Goal: Task Accomplishment & Management: Complete application form

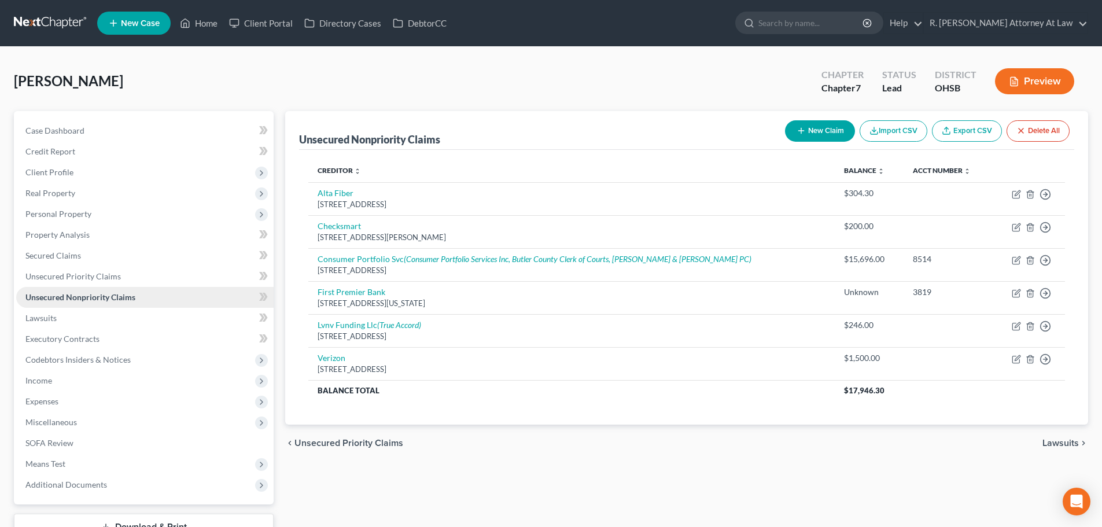
click at [94, 299] on span "Unsecured Nonpriority Claims" at bounding box center [80, 297] width 110 height 10
click at [797, 132] on icon "button" at bounding box center [801, 130] width 9 height 9
select select "0"
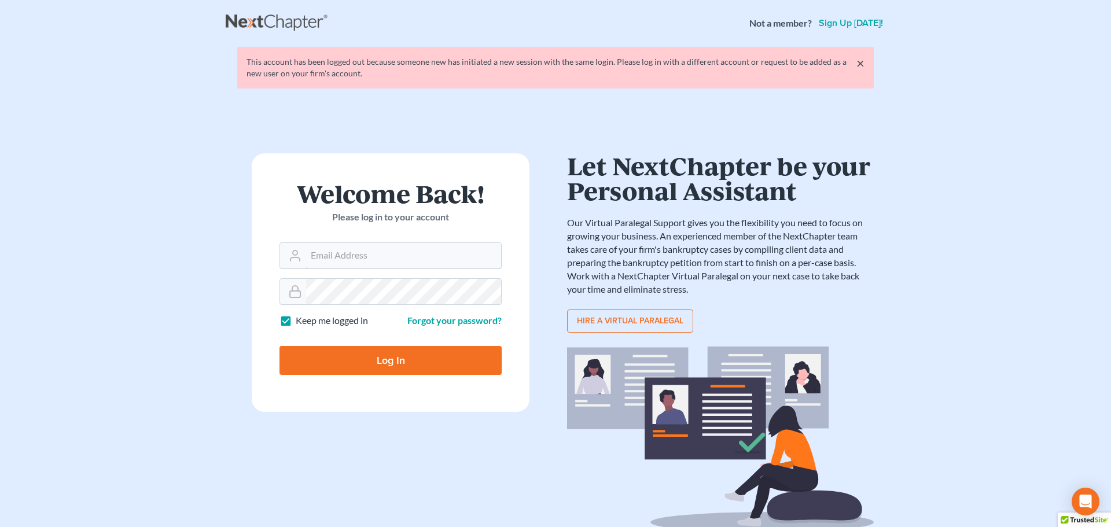
type input "bankruptcyquestions@gmail.com"
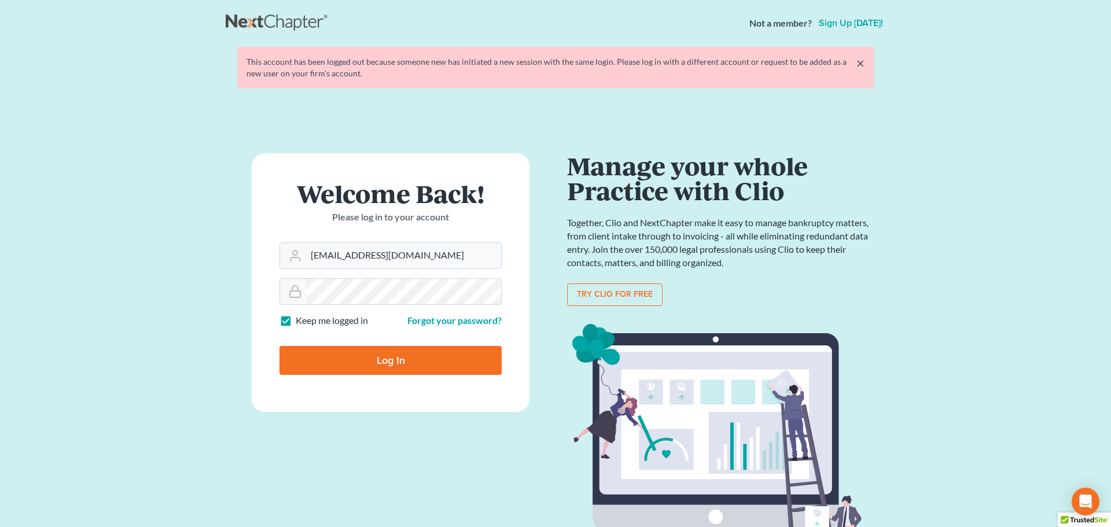
click at [399, 360] on input "Log In" at bounding box center [390, 360] width 222 height 29
type input "Thinking..."
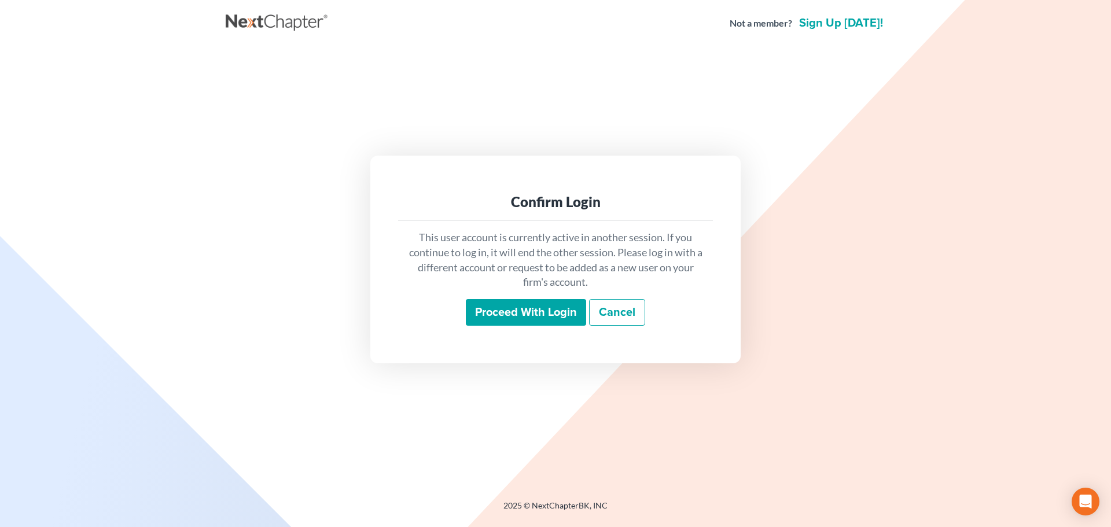
click at [526, 308] on input "Proceed with login" at bounding box center [526, 312] width 120 height 27
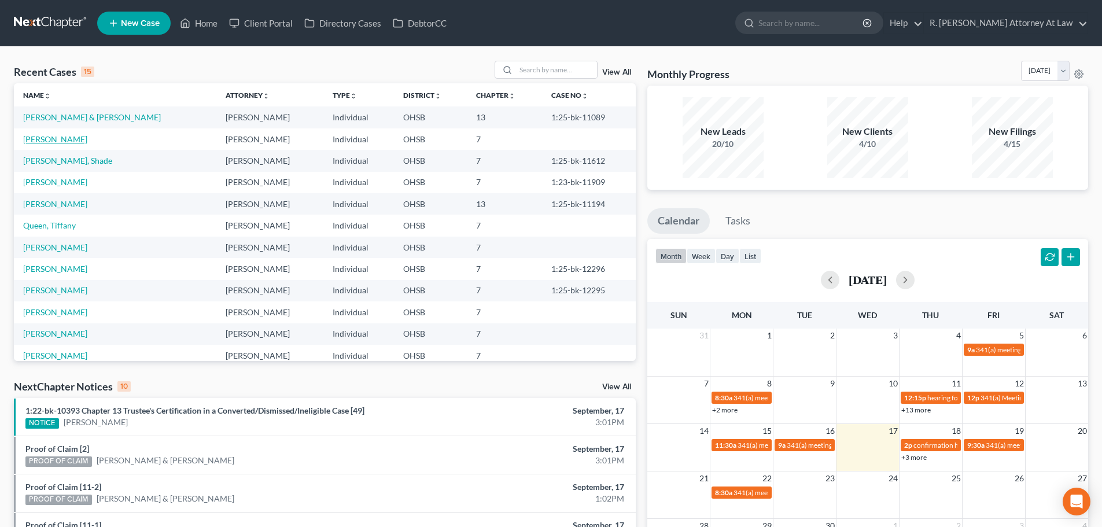
click at [37, 141] on link "[PERSON_NAME]" at bounding box center [55, 139] width 64 height 10
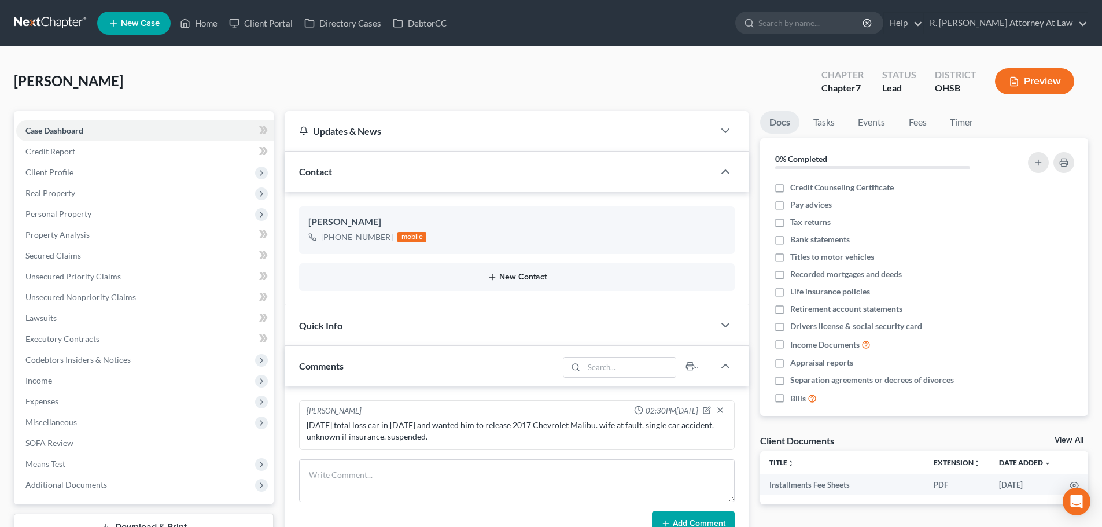
scroll to position [58, 0]
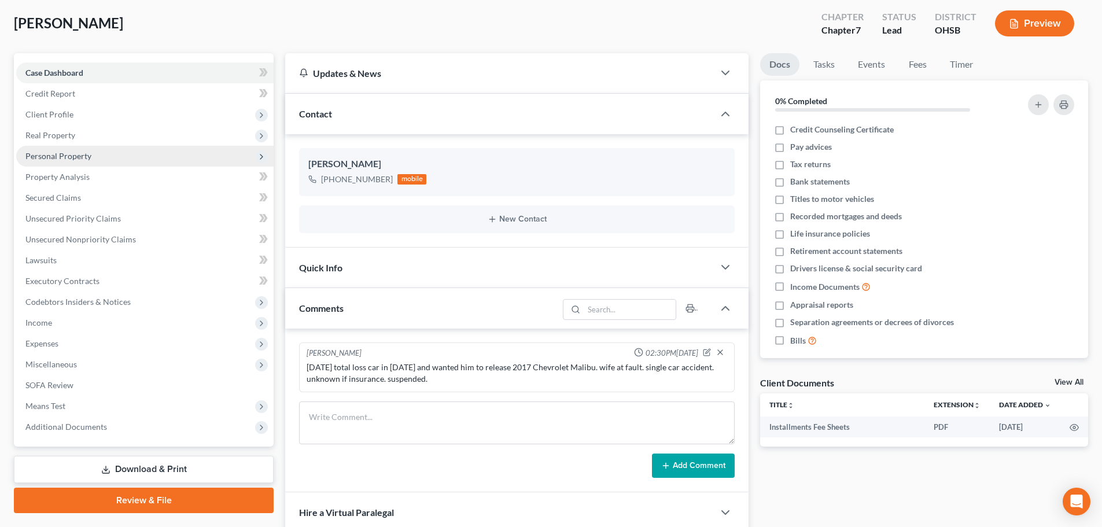
click at [58, 152] on span "Personal Property" at bounding box center [58, 156] width 66 height 10
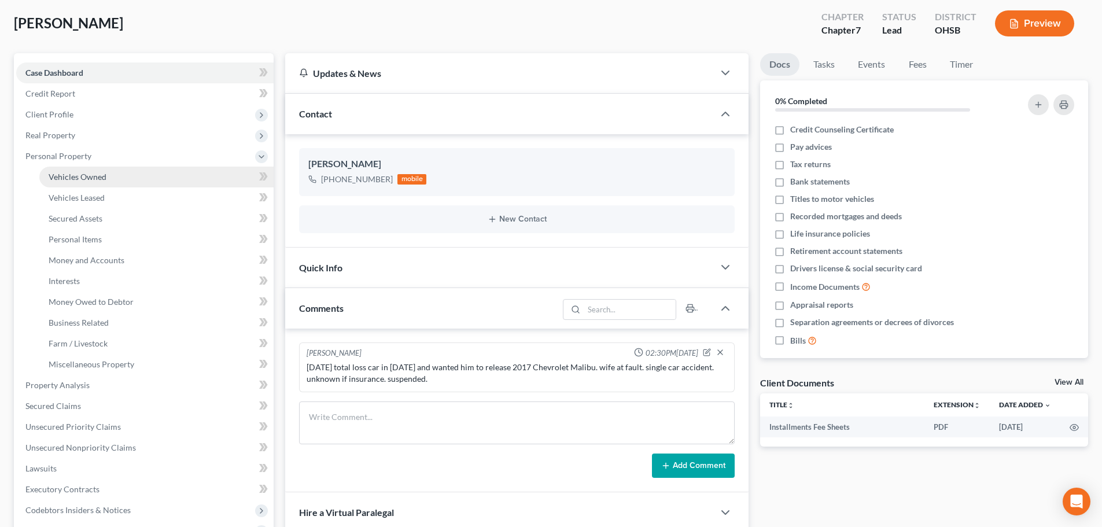
click at [69, 172] on span "Vehicles Owned" at bounding box center [78, 177] width 58 height 10
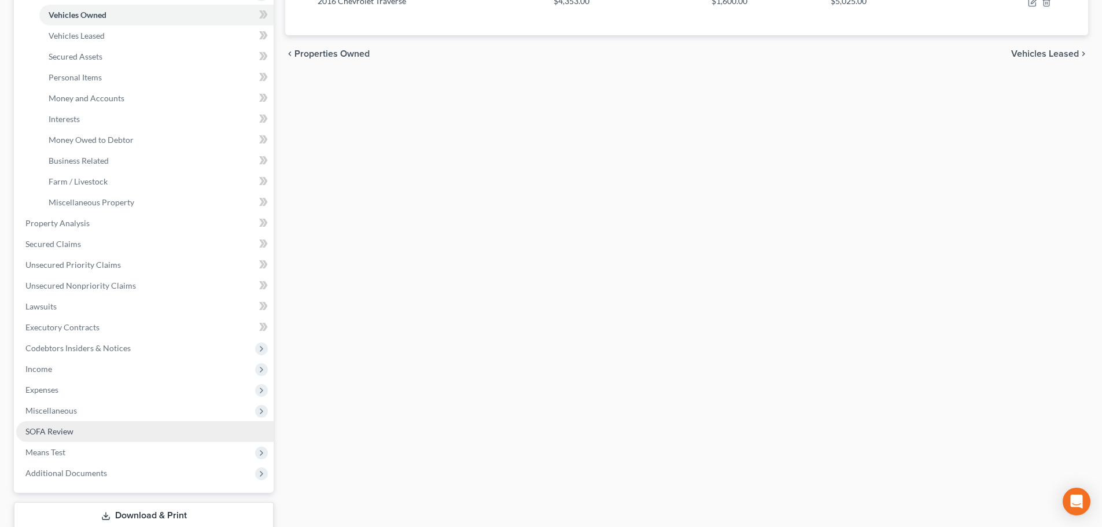
scroll to position [231, 0]
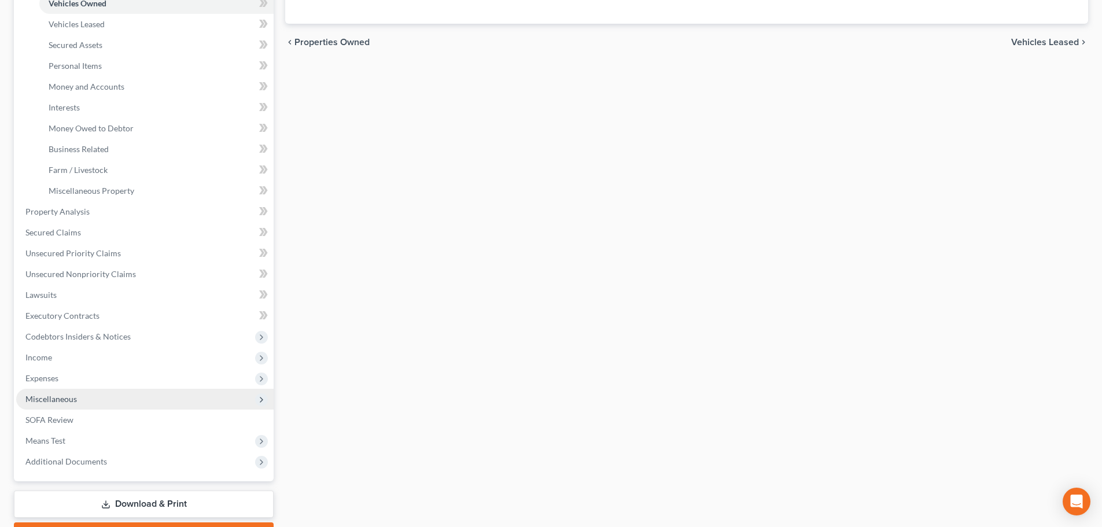
click at [53, 395] on span "Miscellaneous" at bounding box center [50, 399] width 51 height 10
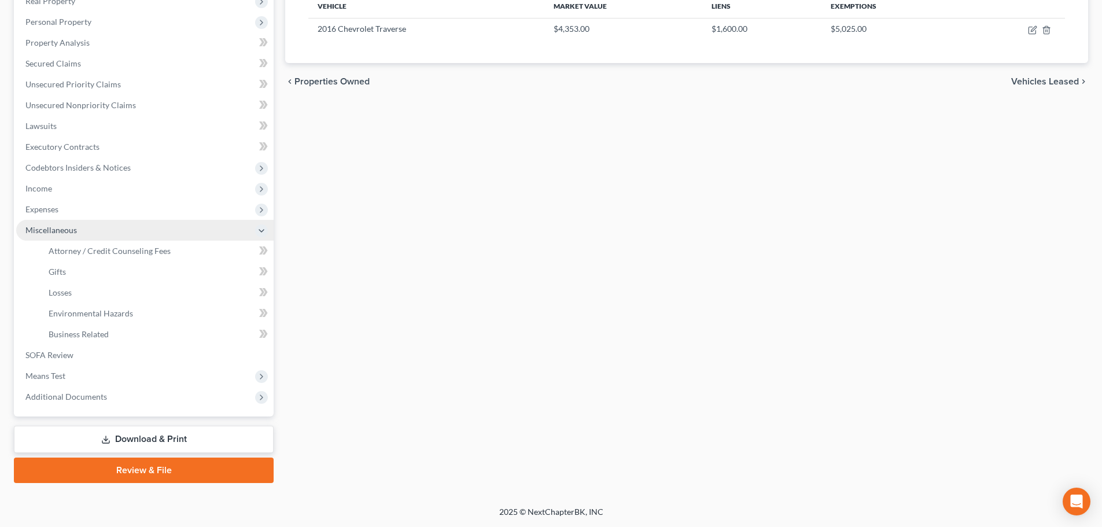
scroll to position [192, 0]
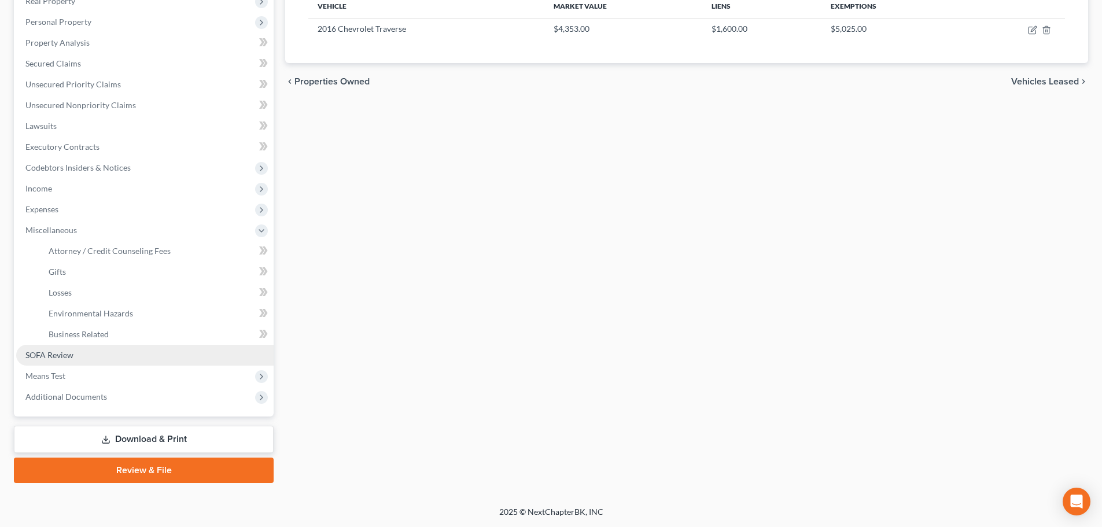
click at [56, 349] on link "SOFA Review" at bounding box center [144, 355] width 257 height 21
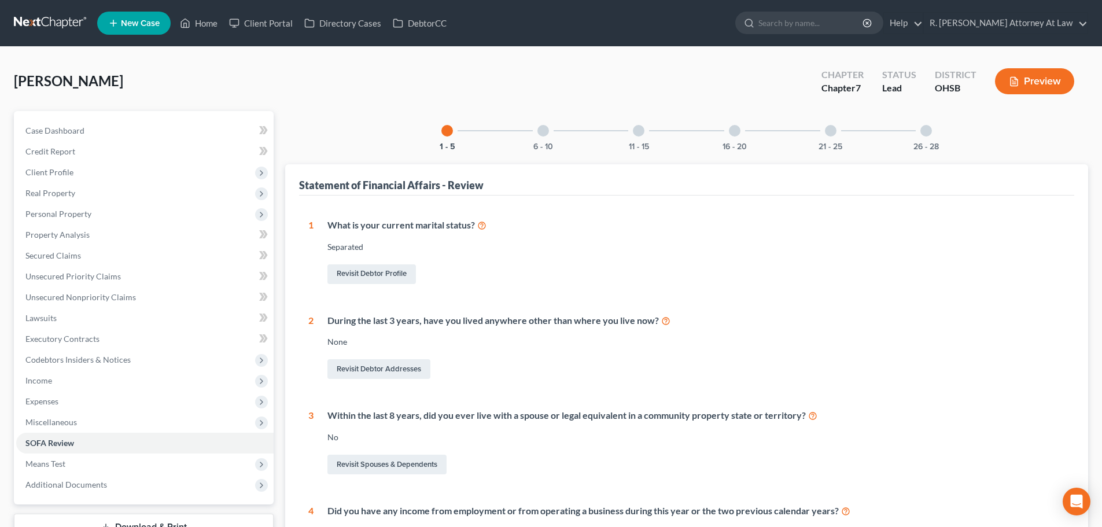
click at [732, 130] on div at bounding box center [735, 131] width 12 height 12
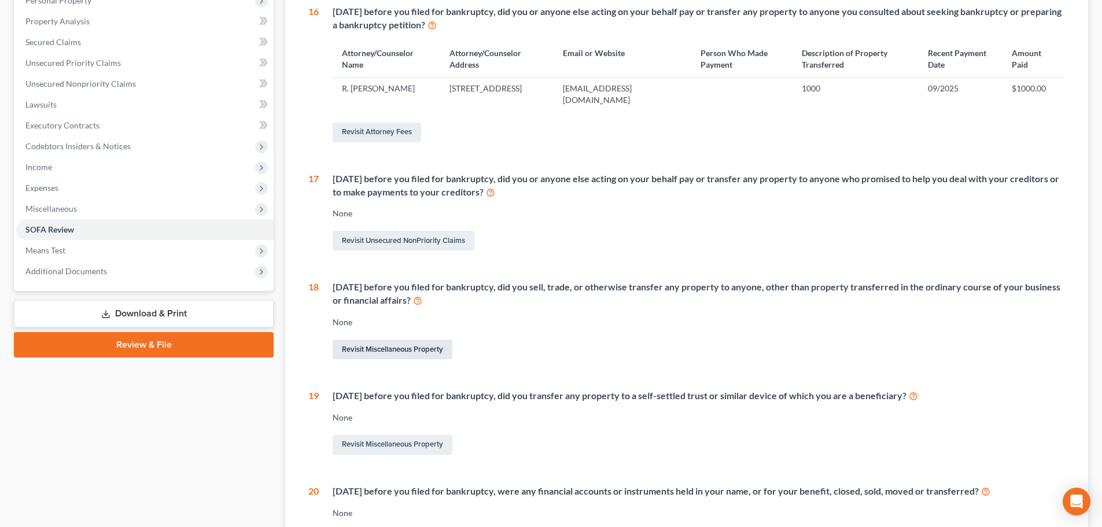
scroll to position [289, 0]
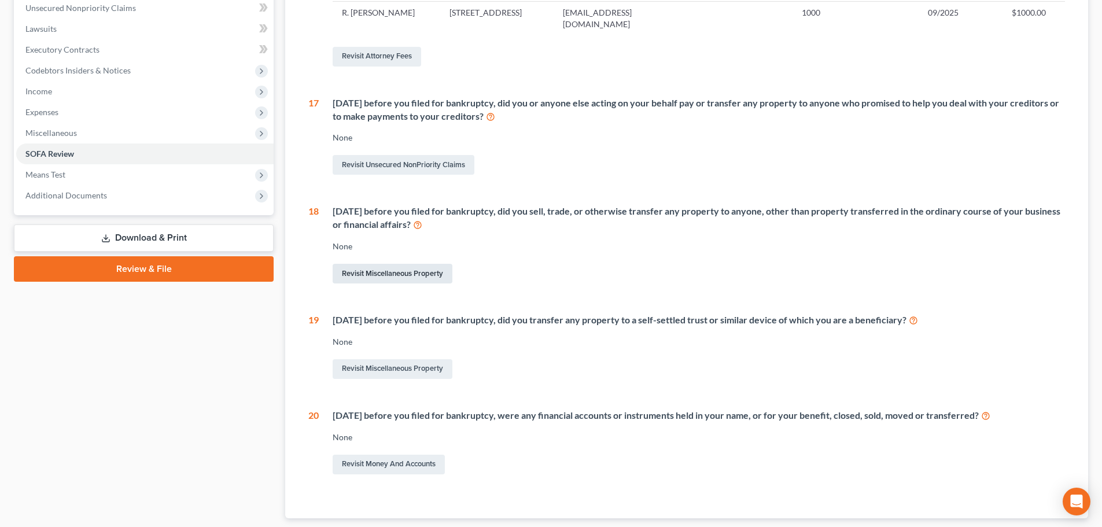
click at [379, 276] on link "Revisit Miscellaneous Property" at bounding box center [393, 274] width 120 height 20
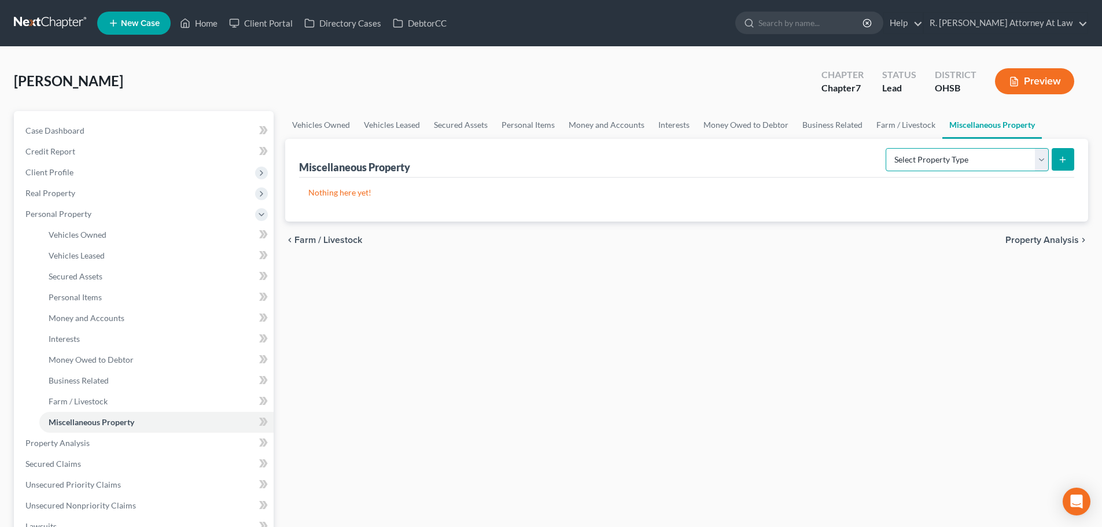
click at [974, 164] on select "Select Property Type Assigned for Creditor Benefit [DATE] Holding for Another N…" at bounding box center [967, 159] width 163 height 23
select select "transferred"
click at [886, 148] on select "Select Property Type Assigned for Creditor Benefit [DATE] Holding for Another N…" at bounding box center [967, 159] width 163 height 23
click at [1069, 158] on button "submit" at bounding box center [1063, 159] width 23 height 23
select select "Ordinary ([DATE])"
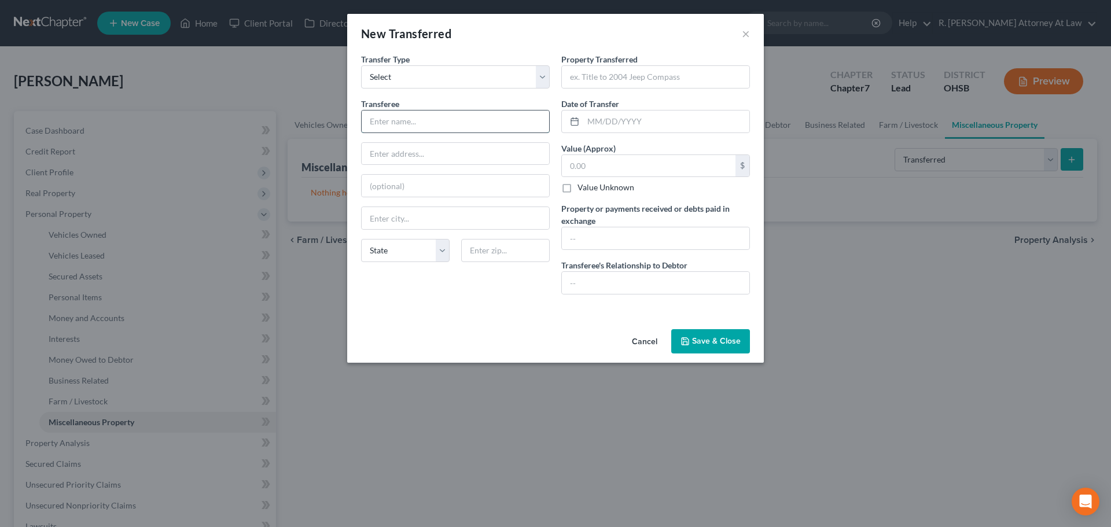
click at [417, 116] on input "text" at bounding box center [455, 121] width 187 height 22
type input "Deliver"
click at [588, 74] on input "text" at bounding box center [655, 77] width 187 height 22
type input "2"
type input "Kia Forte total loss"
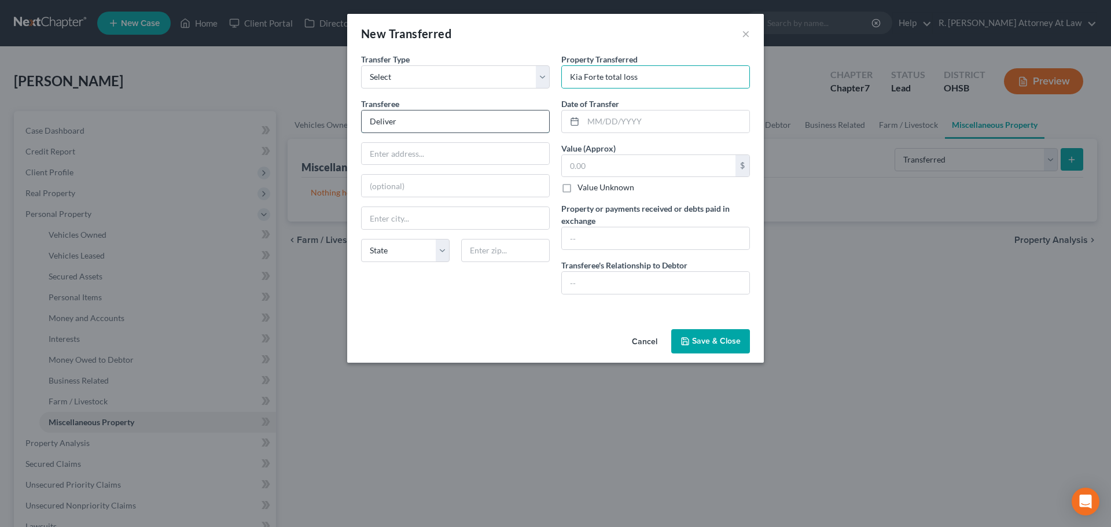
drag, startPoint x: 413, startPoint y: 119, endPoint x: 426, endPoint y: 125, distance: 14.0
click at [414, 120] on input "Deliver" at bounding box center [455, 121] width 187 height 22
type input "D"
type input "T"
click at [651, 338] on button "Cancel" at bounding box center [644, 341] width 44 height 23
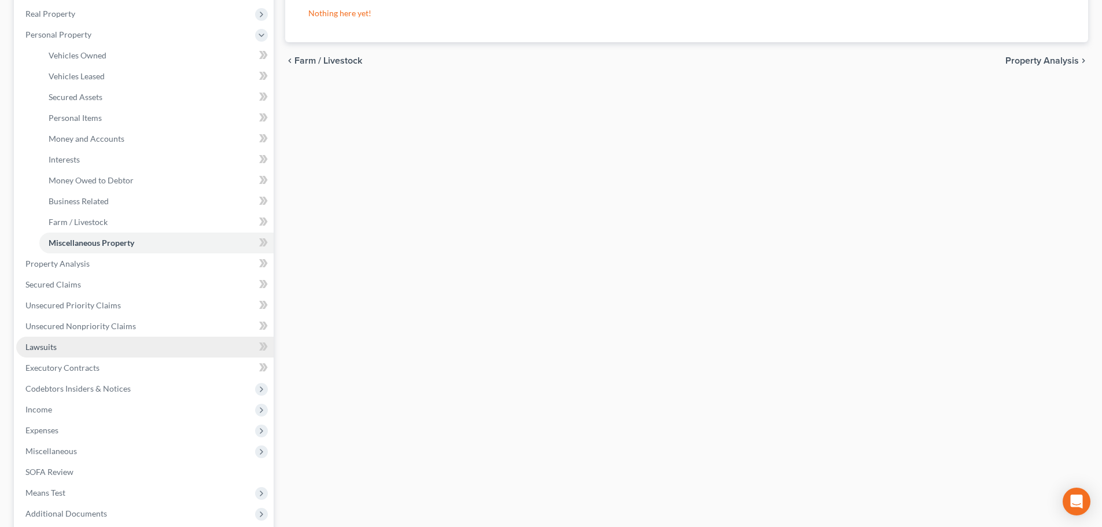
scroll to position [231, 0]
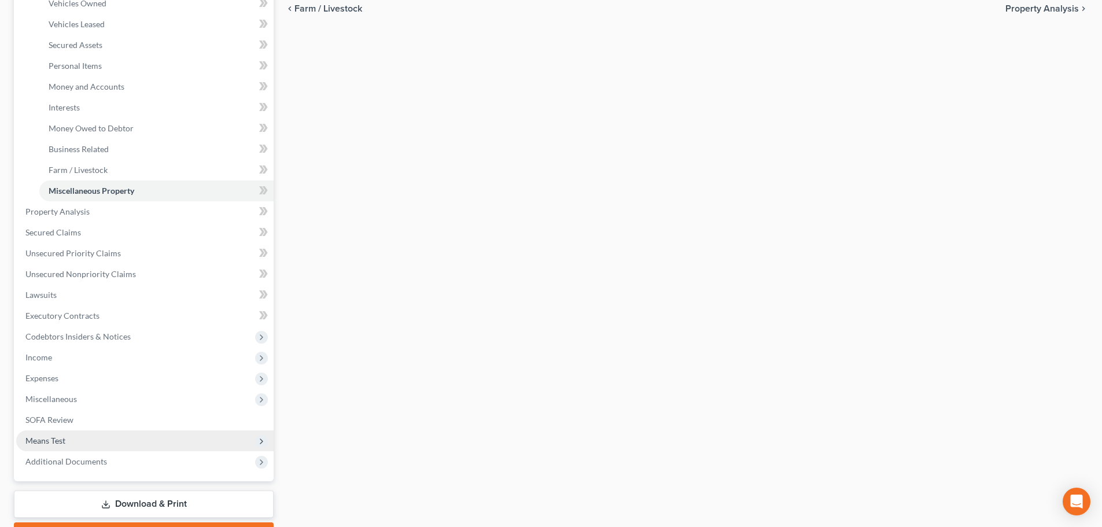
click at [41, 433] on span "Means Test" at bounding box center [144, 440] width 257 height 21
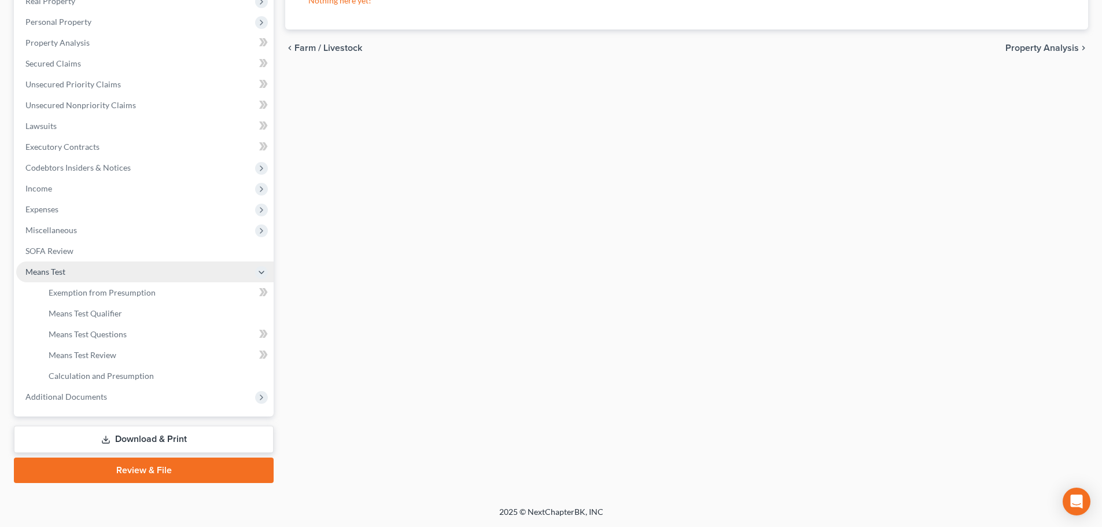
scroll to position [192, 0]
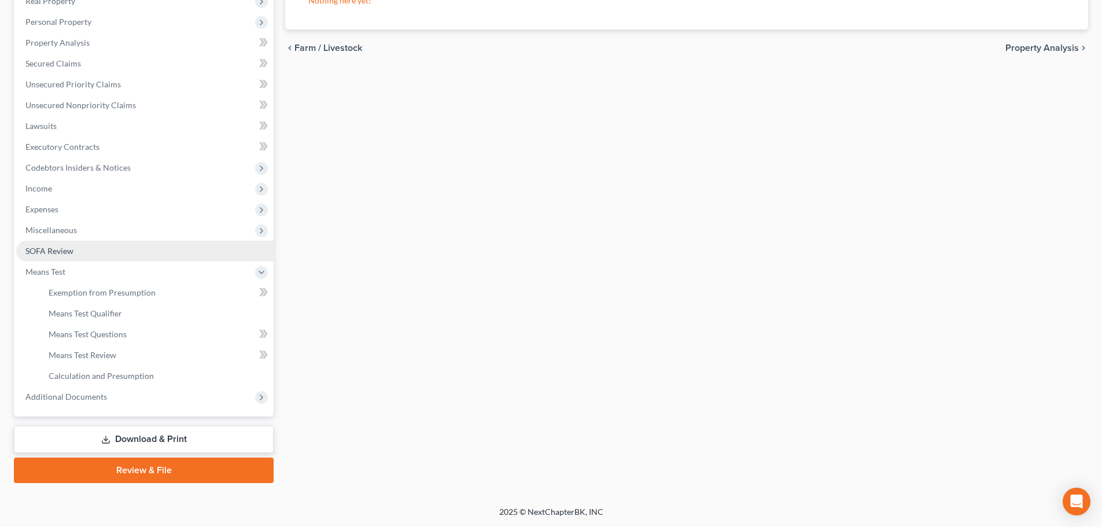
click at [39, 252] on span "SOFA Review" at bounding box center [49, 251] width 48 height 10
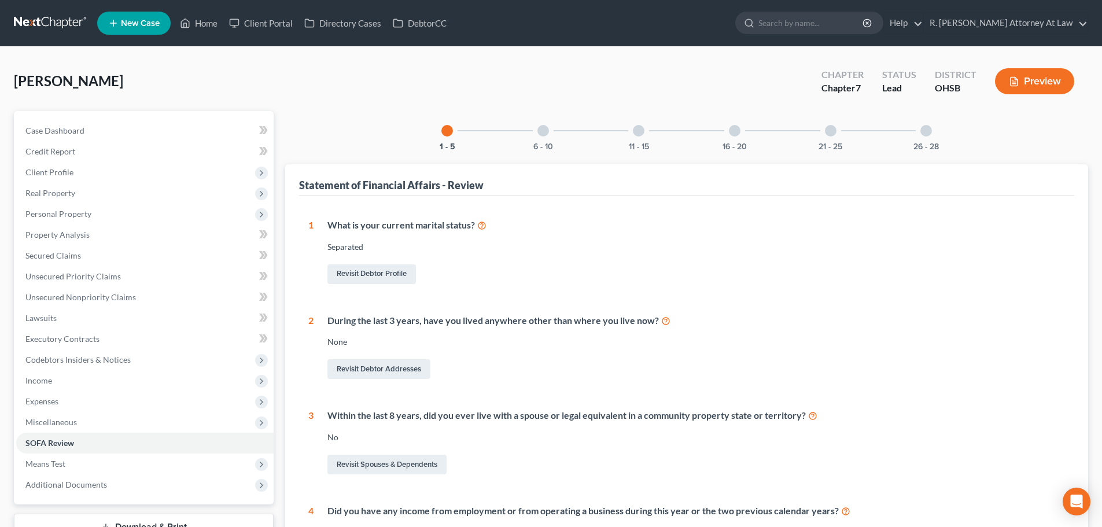
click at [548, 134] on div at bounding box center [543, 131] width 12 height 12
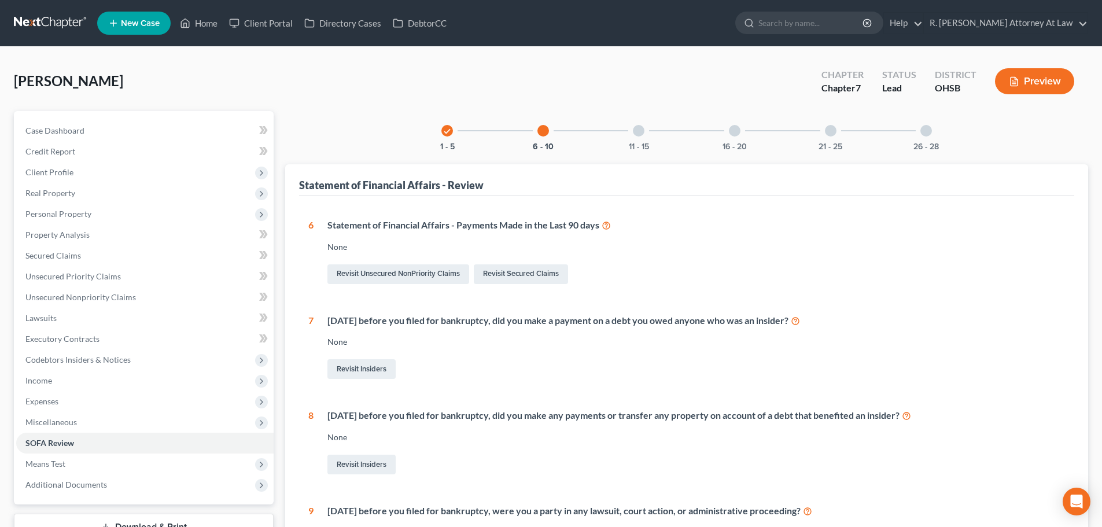
click at [645, 127] on div "11 - 15" at bounding box center [638, 130] width 39 height 39
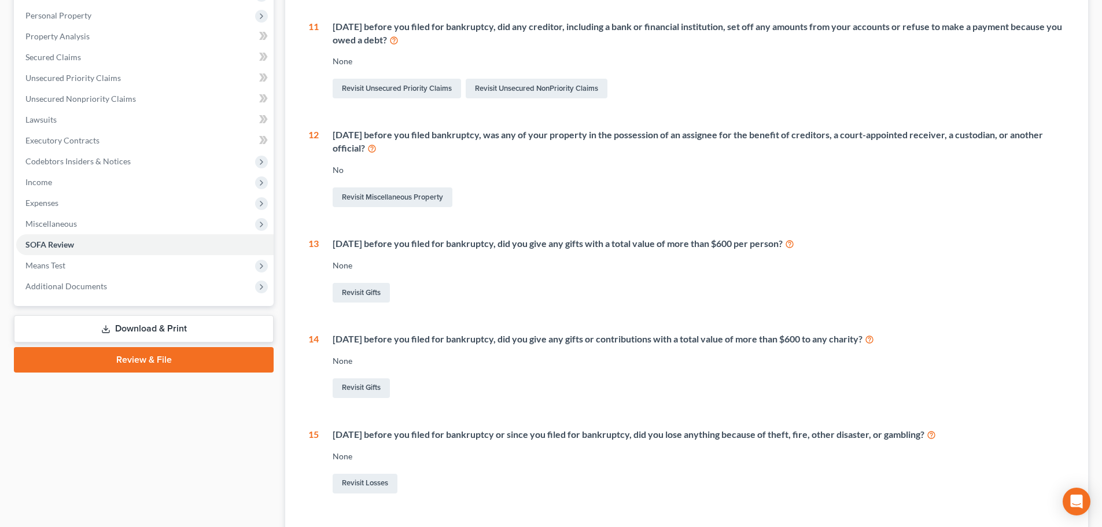
scroll to position [231, 0]
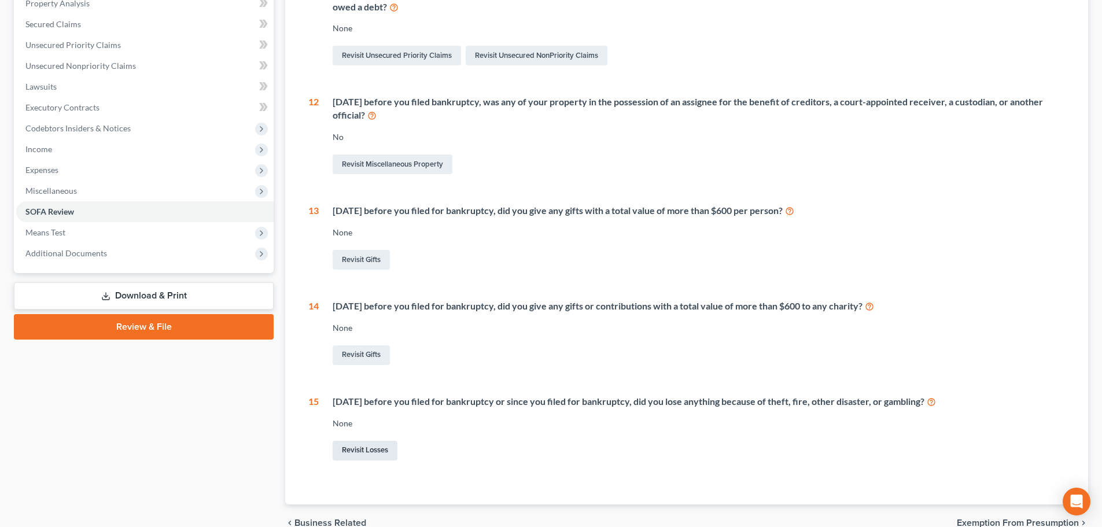
click at [360, 444] on link "Revisit Losses" at bounding box center [365, 451] width 65 height 20
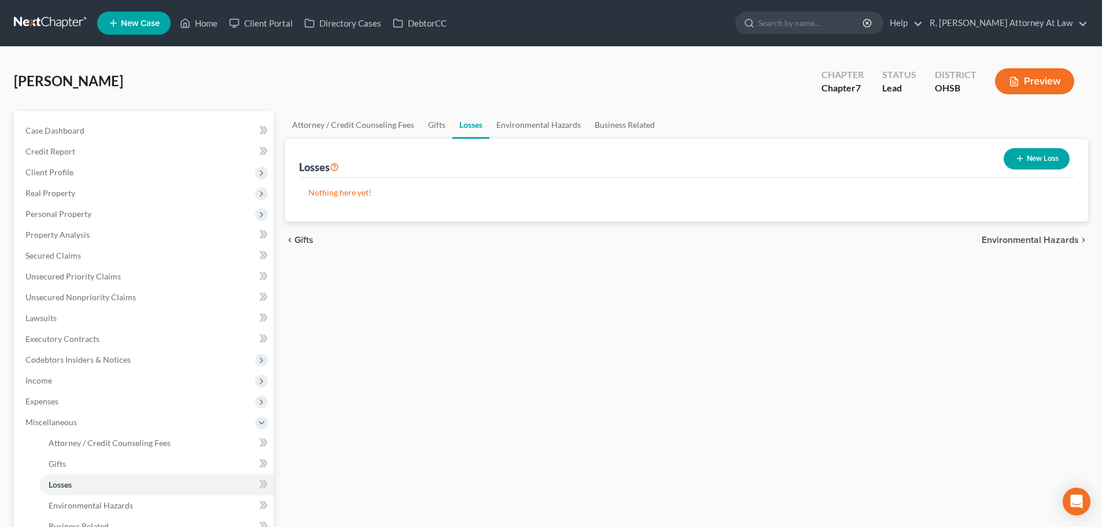
click at [1023, 157] on icon "button" at bounding box center [1019, 158] width 9 height 9
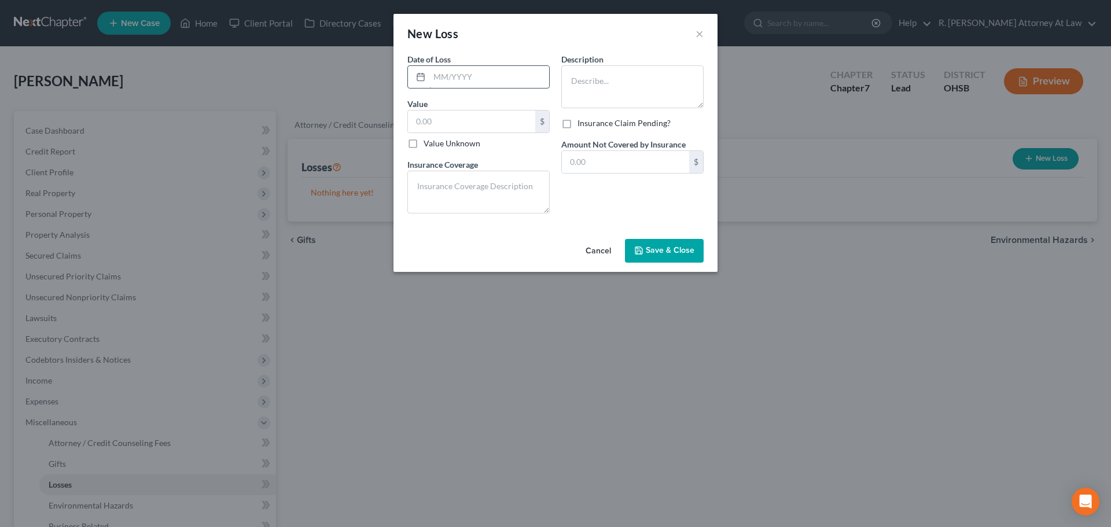
click at [454, 77] on input "text" at bounding box center [489, 77] width 120 height 22
click at [471, 66] on input "07/203" at bounding box center [489, 77] width 120 height 22
type input "07/2023"
type textarea "5"
type textarea "total loss of your Kia Forte"
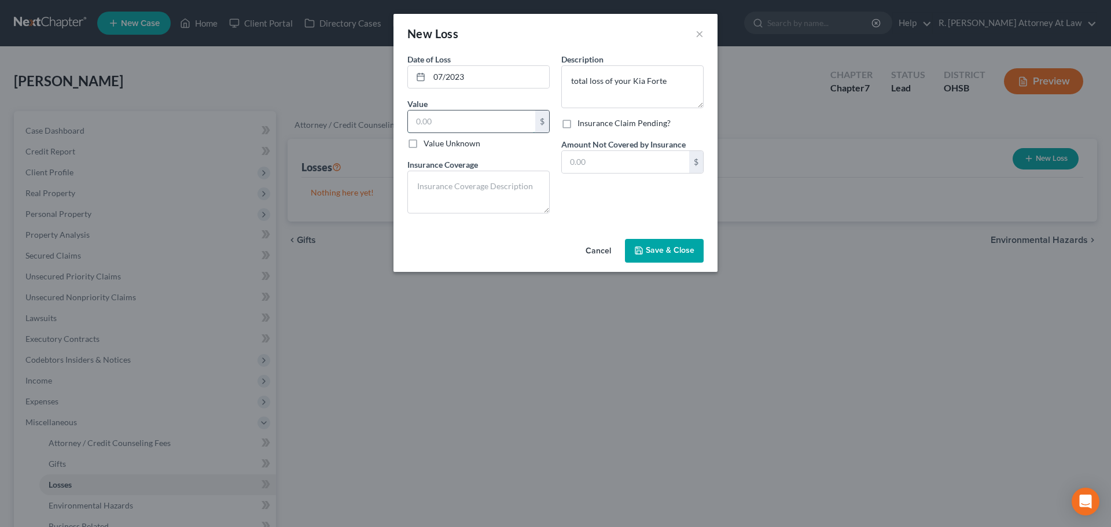
click at [470, 126] on input "text" at bounding box center [471, 121] width 127 height 22
click at [437, 192] on textarea at bounding box center [478, 192] width 142 height 43
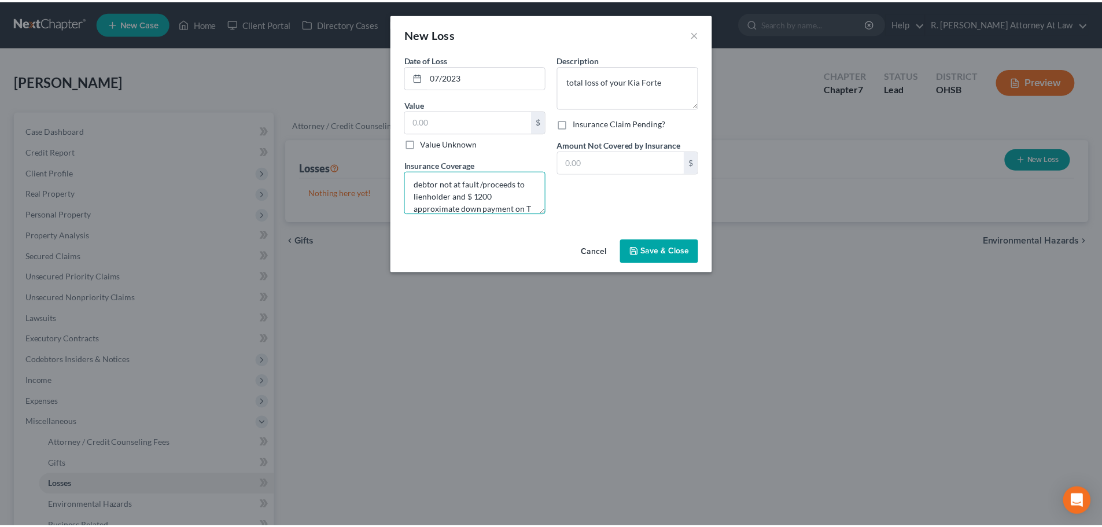
scroll to position [14, 0]
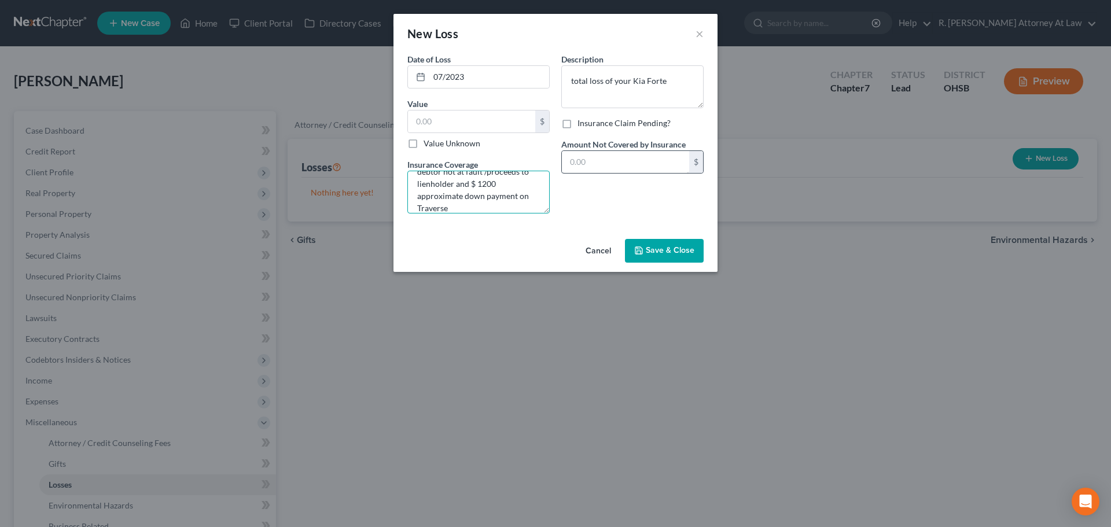
type textarea "debtor not at fault /proceeds to lienholder and $ 1200 approximate down payment…"
click at [578, 163] on input "text" at bounding box center [625, 162] width 127 height 22
type input "0"
click at [661, 252] on span "Save & Close" at bounding box center [670, 251] width 49 height 10
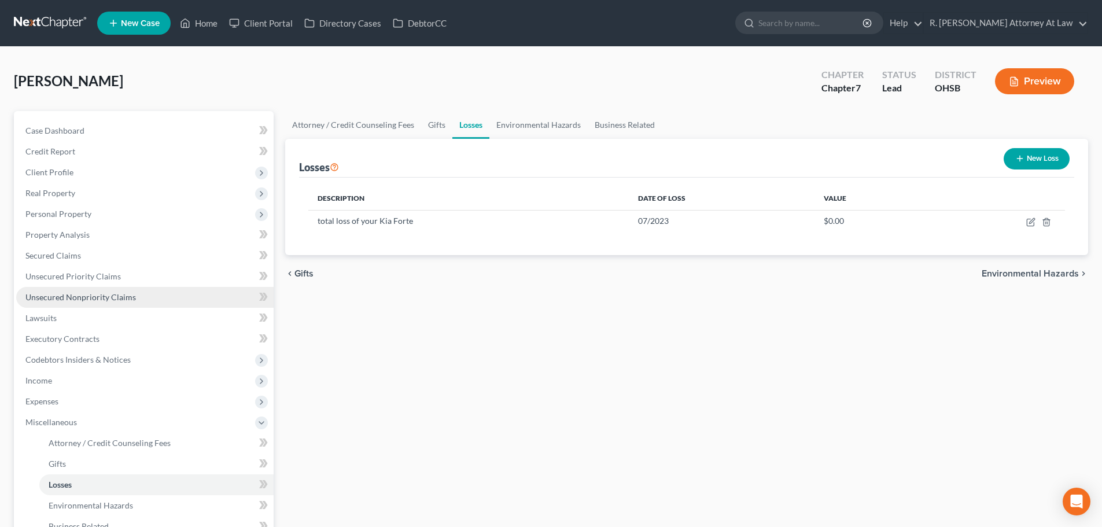
click at [52, 298] on span "Unsecured Nonpriority Claims" at bounding box center [80, 297] width 110 height 10
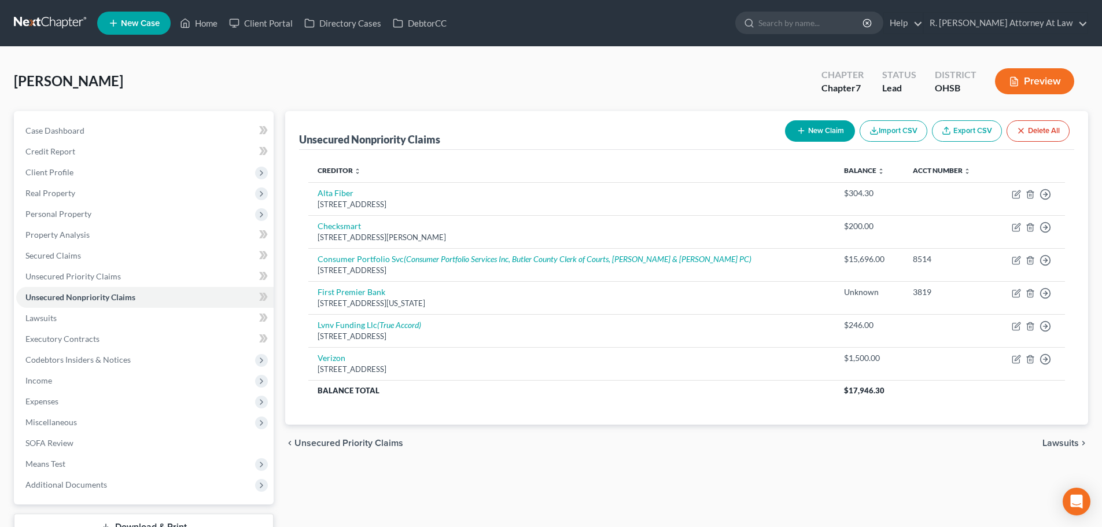
click at [797, 131] on icon "button" at bounding box center [801, 130] width 9 height 9
select select "0"
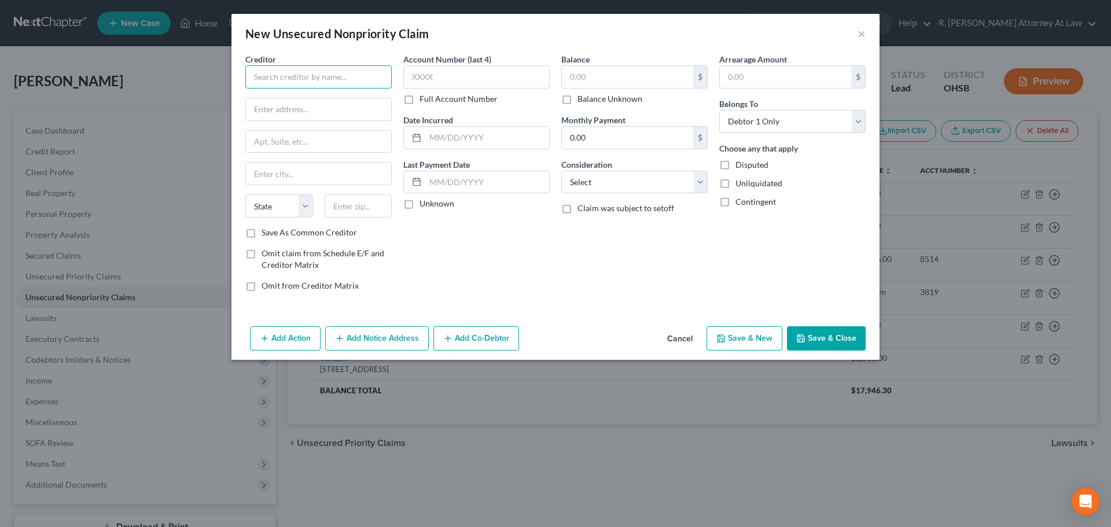
click at [272, 71] on input "text" at bounding box center [318, 76] width 146 height 23
type input "TriHealth"
click at [277, 96] on div "TriHealth" at bounding box center [315, 97] width 120 height 12
type input "PO Box 630892"
type input "[GEOGRAPHIC_DATA]"
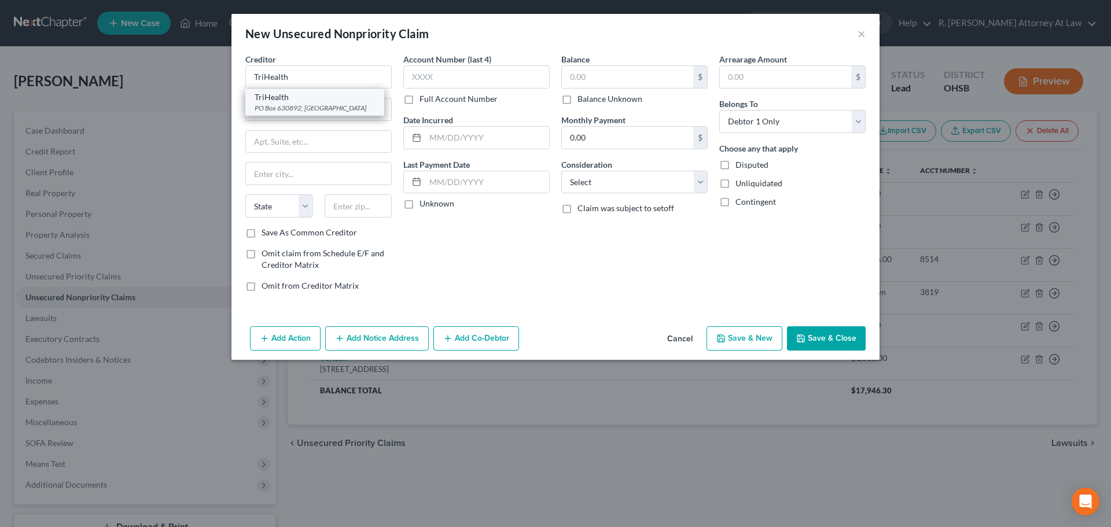
select select "36"
type input "45263"
click at [441, 134] on input "text" at bounding box center [487, 138] width 124 height 22
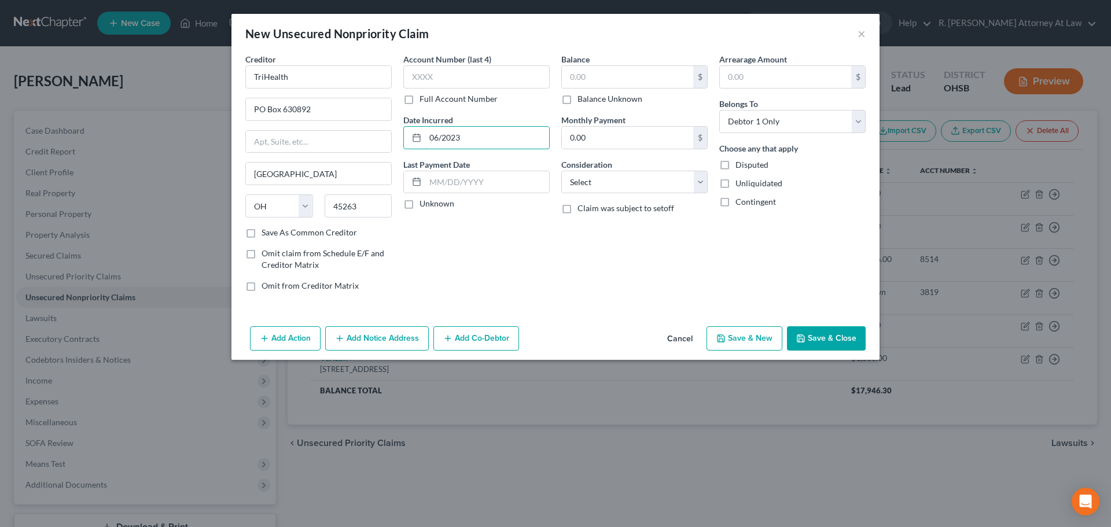
type input "06/2023"
click at [593, 76] on input "text" at bounding box center [627, 77] width 131 height 22
type input "1,000"
click at [412, 77] on input "text" at bounding box center [476, 76] width 146 height 23
type input "3657"
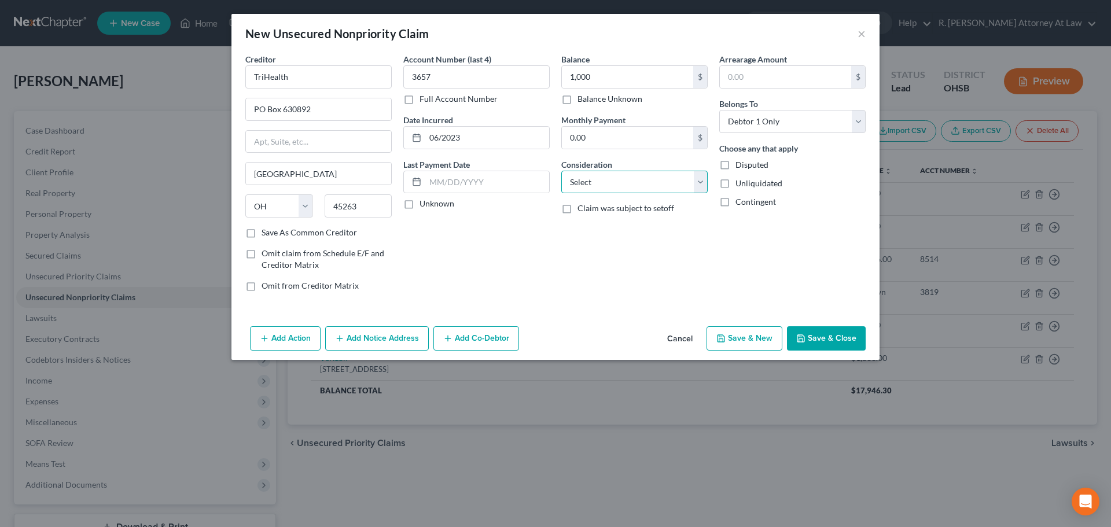
click at [593, 184] on select "Select Cable / Satellite Services Collection Agency Credit Card Debt Debt Couns…" at bounding box center [634, 182] width 146 height 23
select select "9"
click at [561, 171] on select "Select Cable / Satellite Services Collection Agency Credit Card Debt Debt Couns…" at bounding box center [634, 182] width 146 height 23
click at [820, 327] on button "Save & Close" at bounding box center [826, 338] width 79 height 24
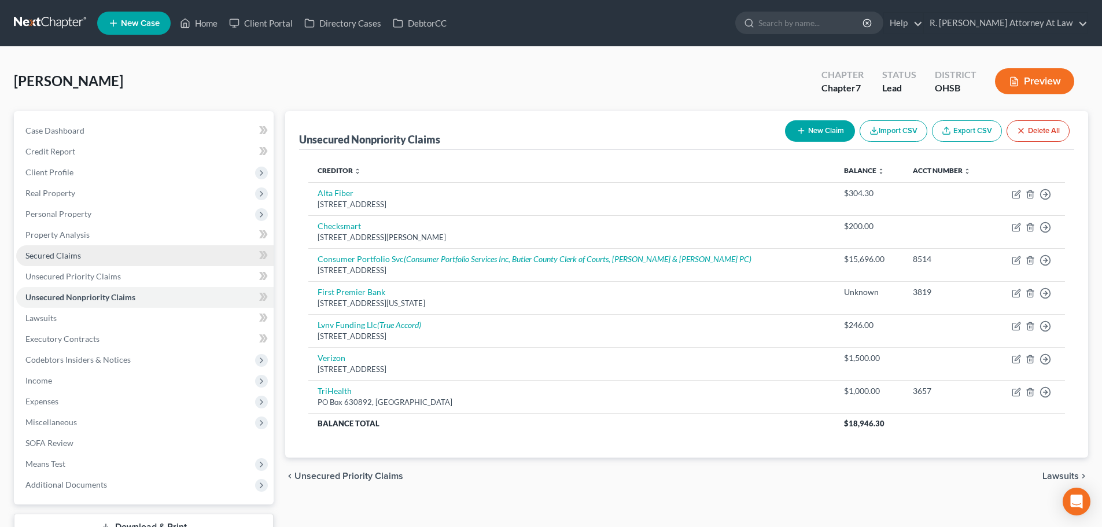
click at [46, 255] on span "Secured Claims" at bounding box center [53, 255] width 56 height 10
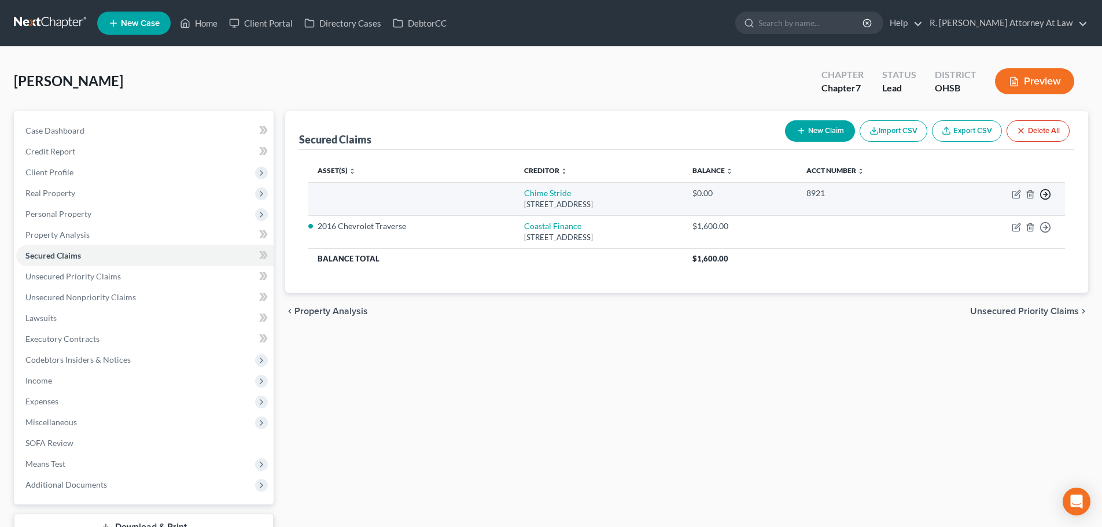
click at [1048, 194] on icon "button" at bounding box center [1045, 195] width 12 height 12
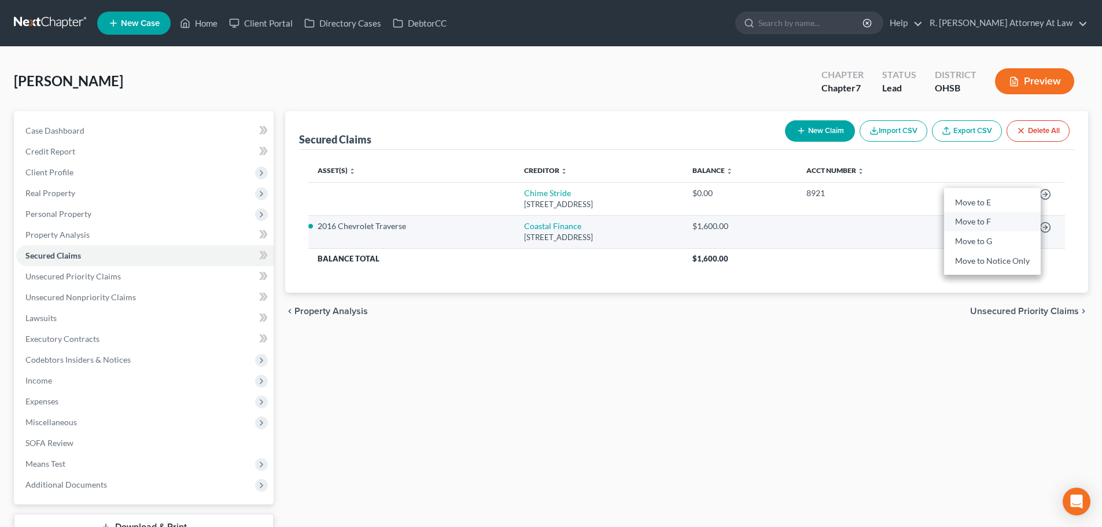
click at [985, 222] on link "Move to F" at bounding box center [992, 222] width 97 height 20
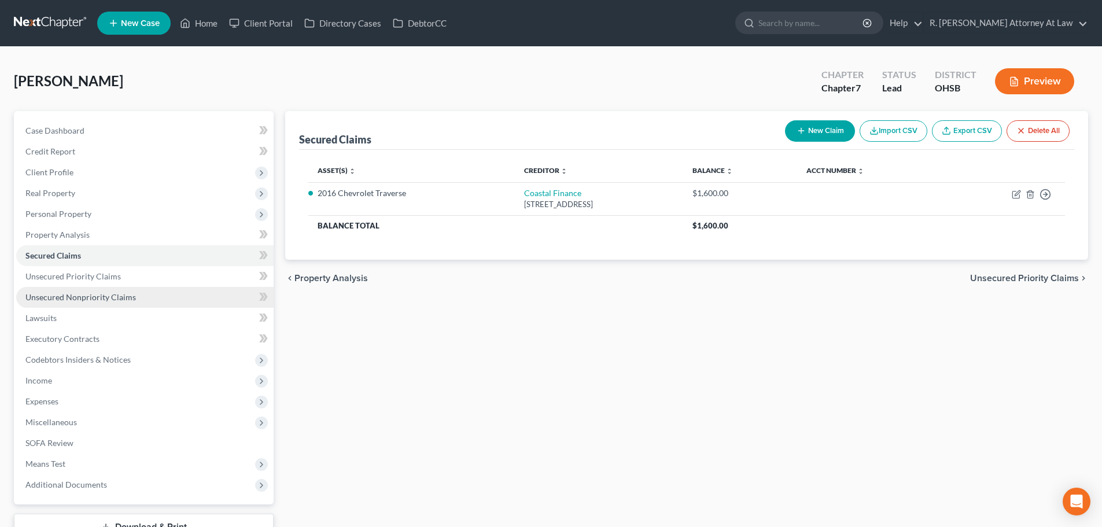
click at [42, 300] on span "Unsecured Nonpriority Claims" at bounding box center [80, 297] width 110 height 10
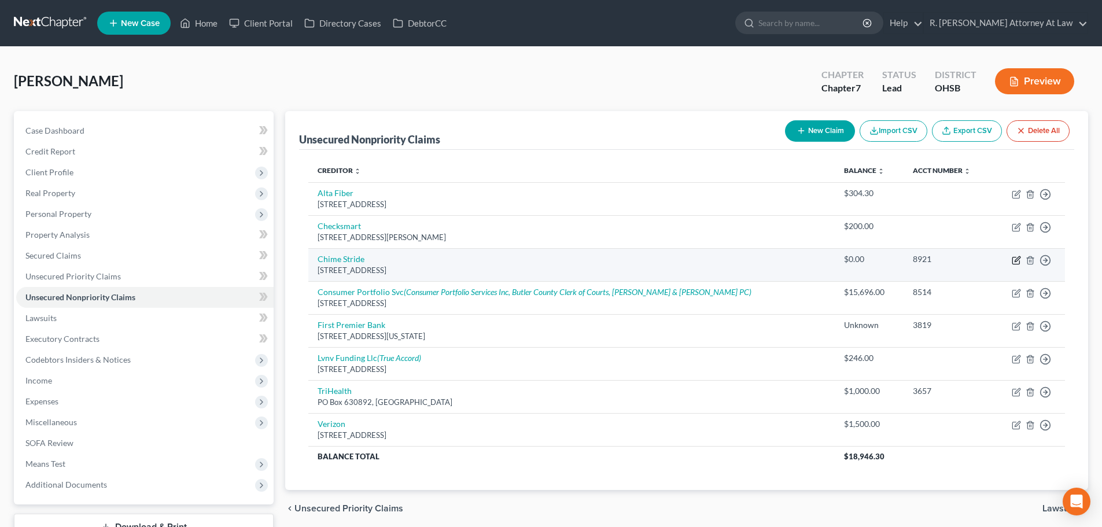
click at [1016, 259] on icon "button" at bounding box center [1016, 260] width 9 height 9
select select "4"
select select "0"
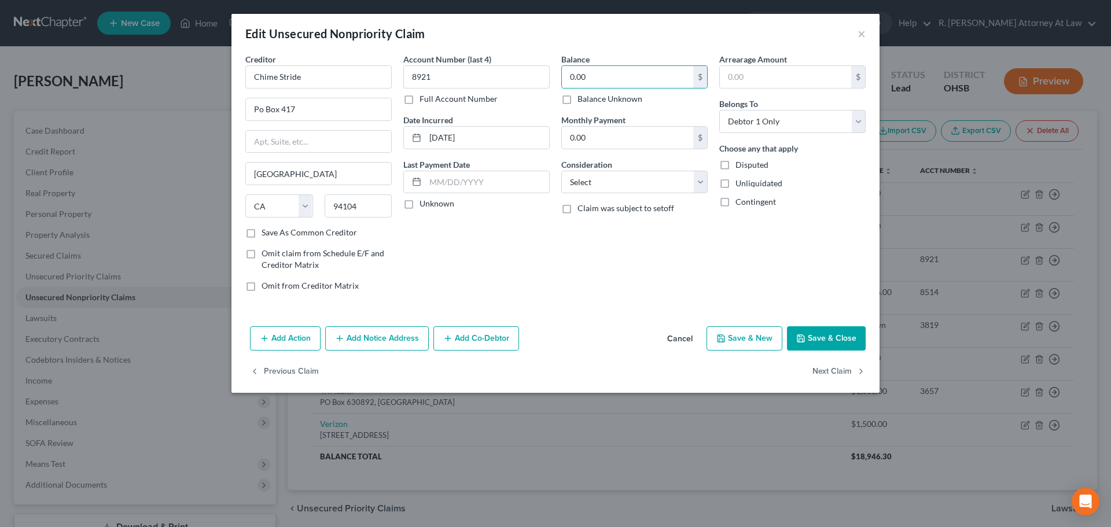
click at [680, 334] on button "Cancel" at bounding box center [680, 338] width 44 height 23
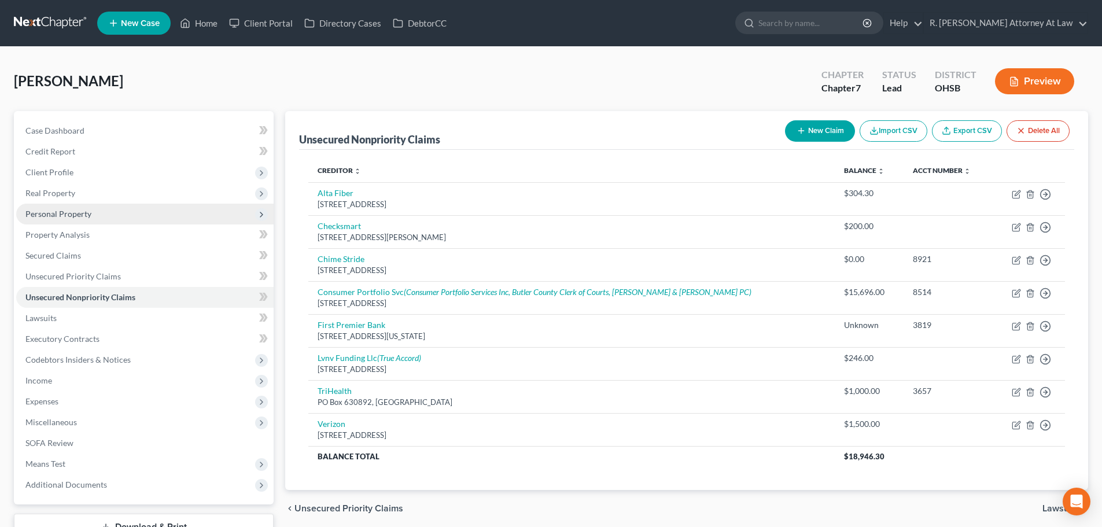
click at [40, 215] on span "Personal Property" at bounding box center [58, 214] width 66 height 10
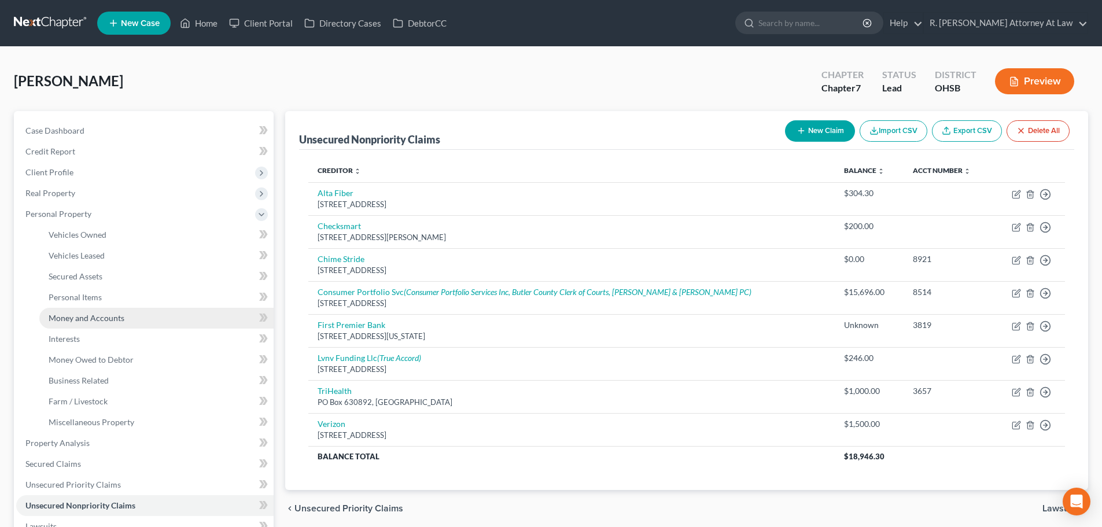
click at [59, 316] on span "Money and Accounts" at bounding box center [87, 318] width 76 height 10
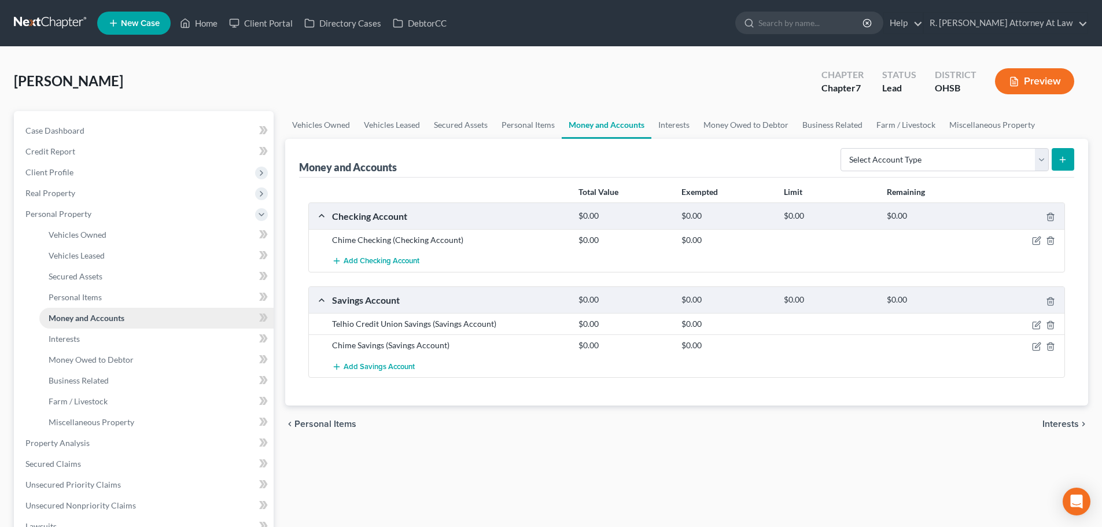
click at [68, 314] on span "Money and Accounts" at bounding box center [87, 318] width 76 height 10
click at [365, 261] on span "Add Checking Account" at bounding box center [382, 261] width 76 height 9
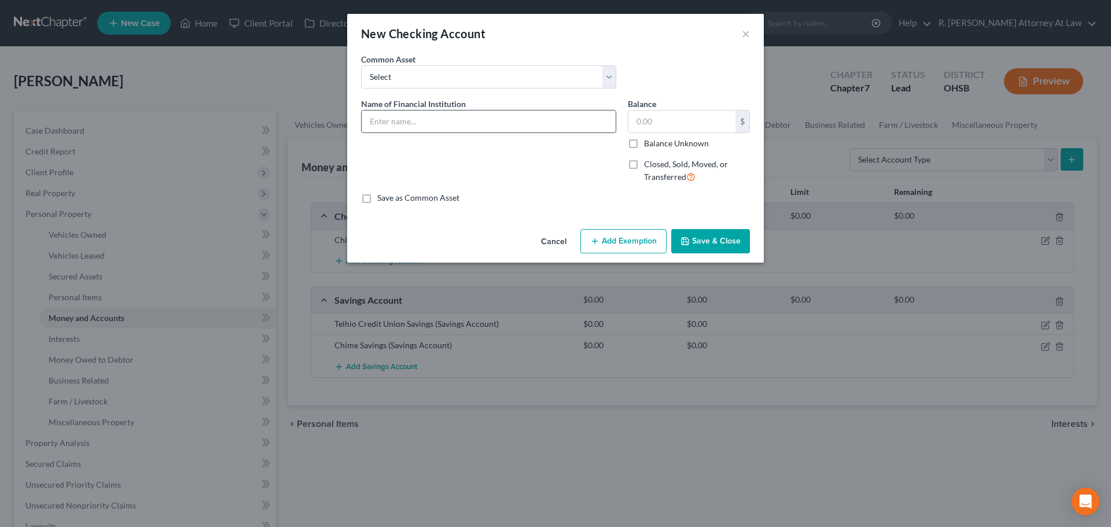
click at [396, 115] on input "text" at bounding box center [489, 121] width 254 height 22
type input "Chime Stride Account overdrawn"
click at [725, 233] on button "Save & Close" at bounding box center [710, 241] width 79 height 24
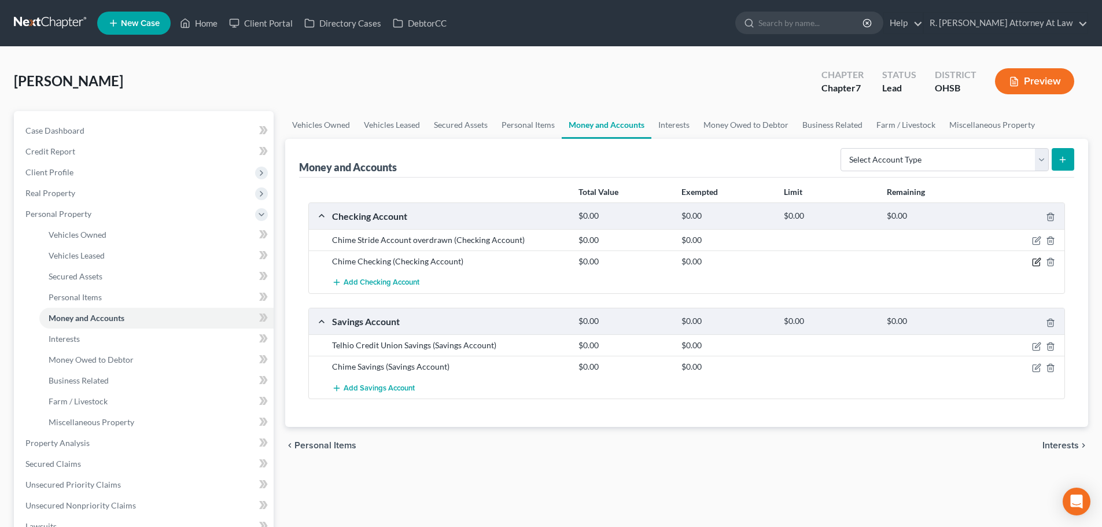
click at [1037, 261] on icon "button" at bounding box center [1037, 261] width 5 height 5
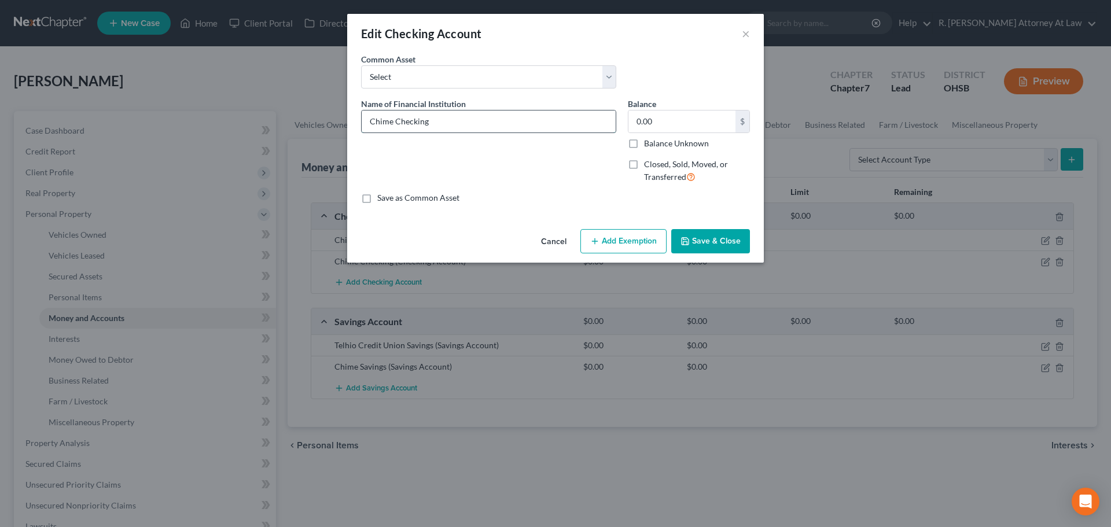
click at [503, 123] on input "Chime Checking" at bounding box center [489, 121] width 254 height 22
type input "Chime Checking overdrawn 96.00"
click at [695, 234] on button "Save & Close" at bounding box center [710, 241] width 79 height 24
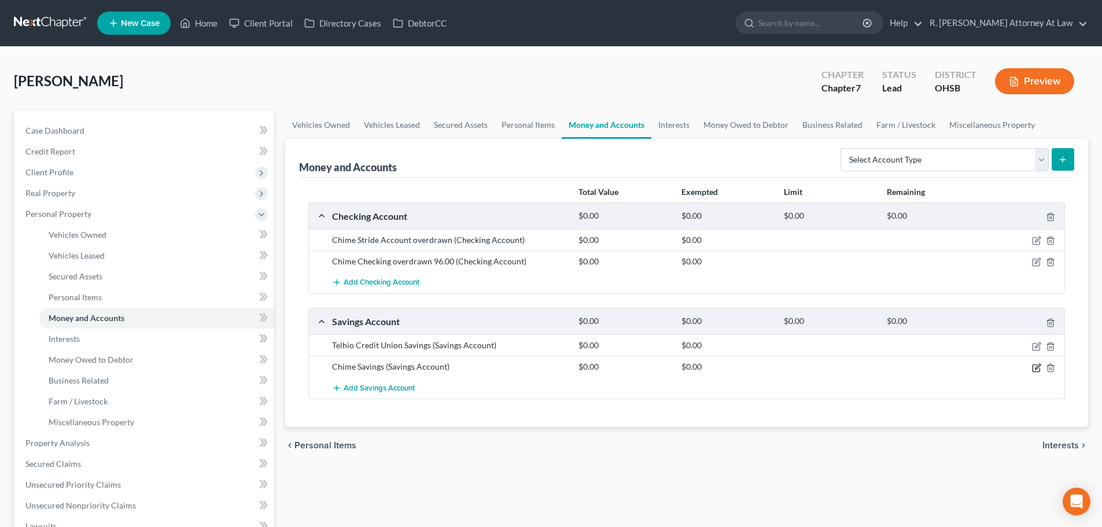
click at [1035, 366] on icon "button" at bounding box center [1036, 367] width 9 height 9
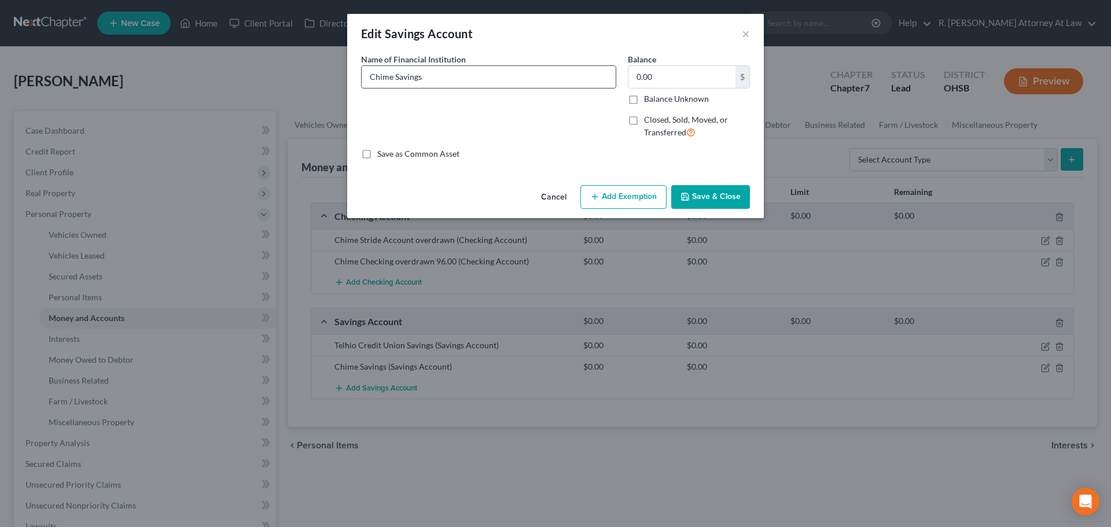
click at [462, 78] on input "Chime Savings" at bounding box center [489, 77] width 254 height 22
type input "Chime Savings no balance"
click at [703, 193] on button "Save & Close" at bounding box center [710, 197] width 79 height 24
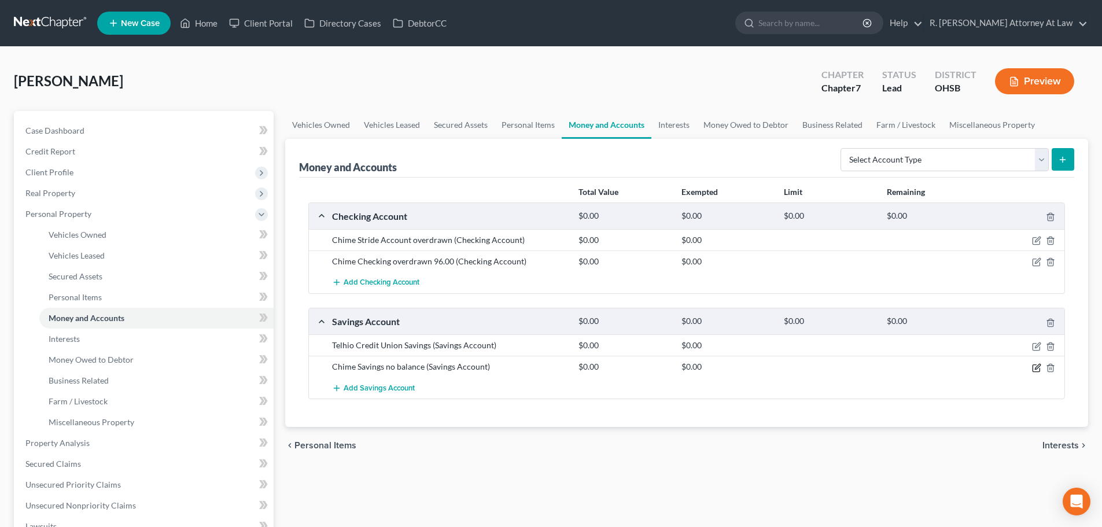
click at [1034, 366] on icon "button" at bounding box center [1036, 367] width 9 height 9
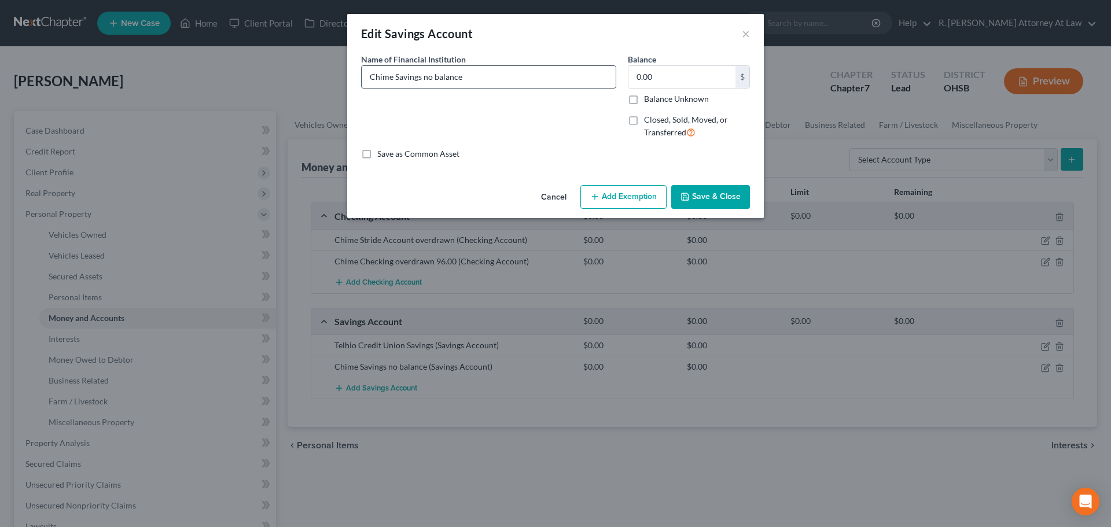
click at [468, 80] on input "Chime Savings no balance" at bounding box center [489, 77] width 254 height 22
type input "Chime Savings no balance # 1385"
click at [713, 197] on button "Save & Close" at bounding box center [710, 197] width 79 height 24
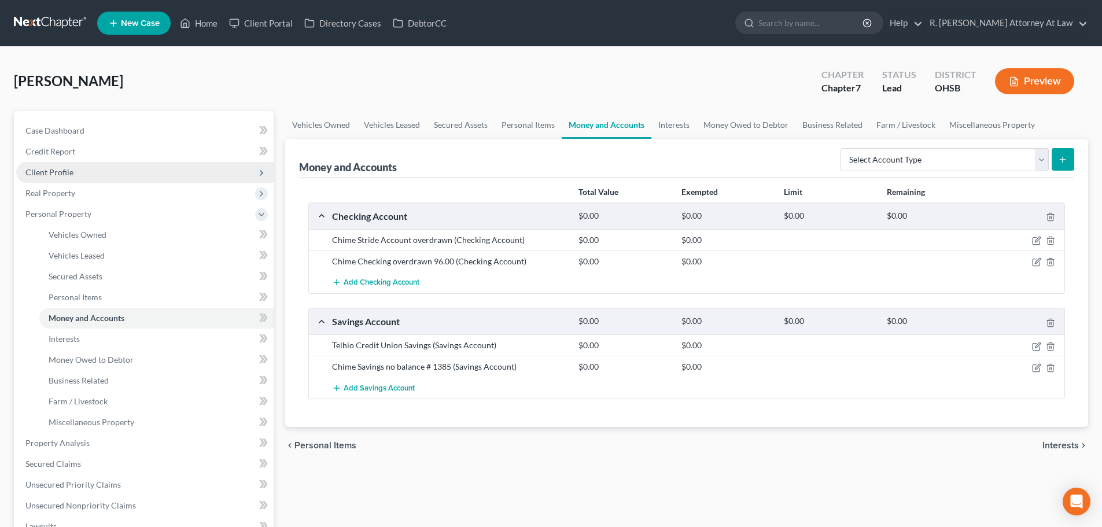
click at [39, 174] on span "Client Profile" at bounding box center [49, 172] width 48 height 10
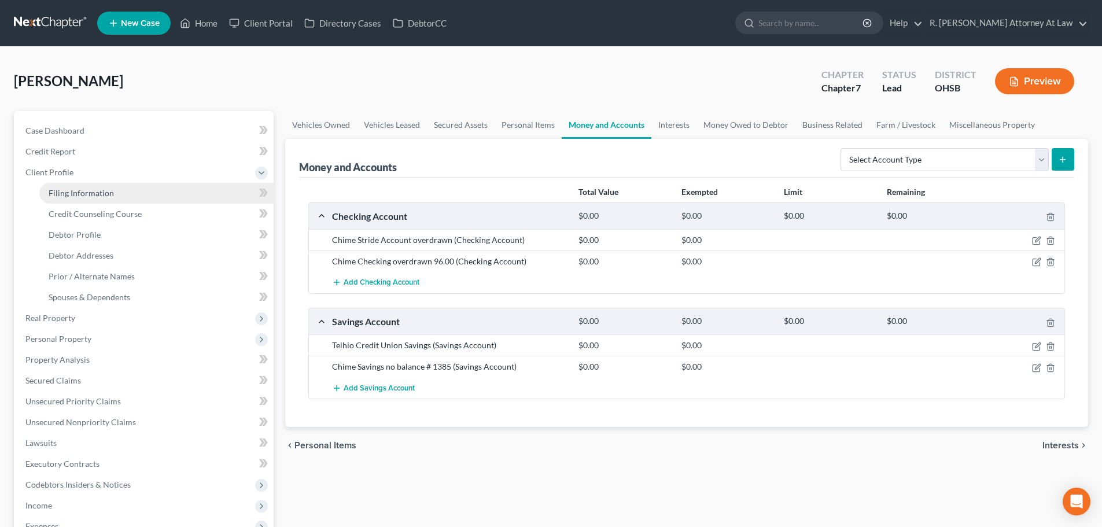
click at [69, 197] on span "Filing Information" at bounding box center [81, 193] width 65 height 10
select select "1"
select select "0"
select select "36"
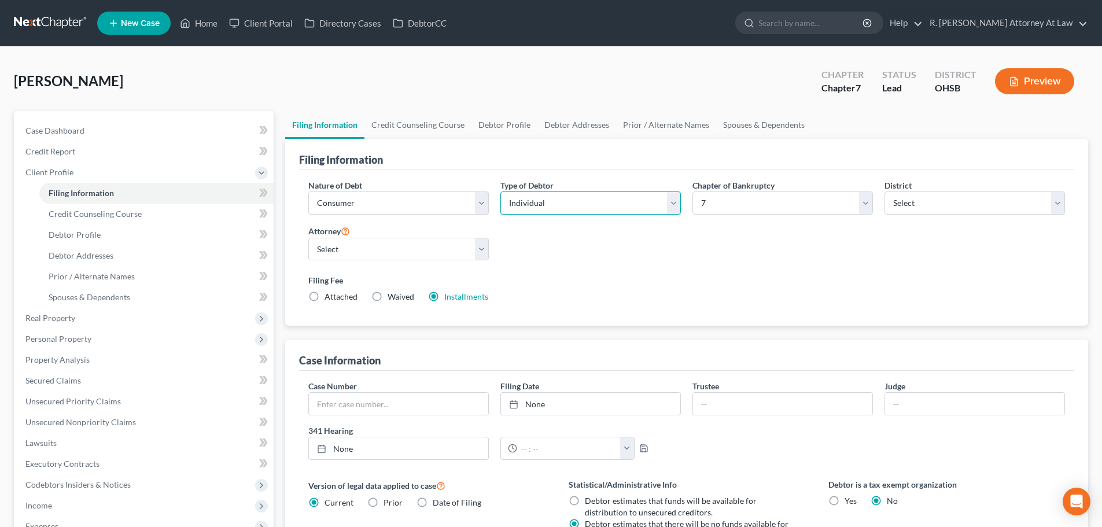
click at [585, 207] on select "Select Individual Joint" at bounding box center [590, 202] width 180 height 23
click at [500, 191] on select "Select Individual Joint" at bounding box center [590, 202] width 180 height 23
click at [500, 127] on link "Debtor Profile" at bounding box center [504, 125] width 66 height 28
select select "2"
select select "0"
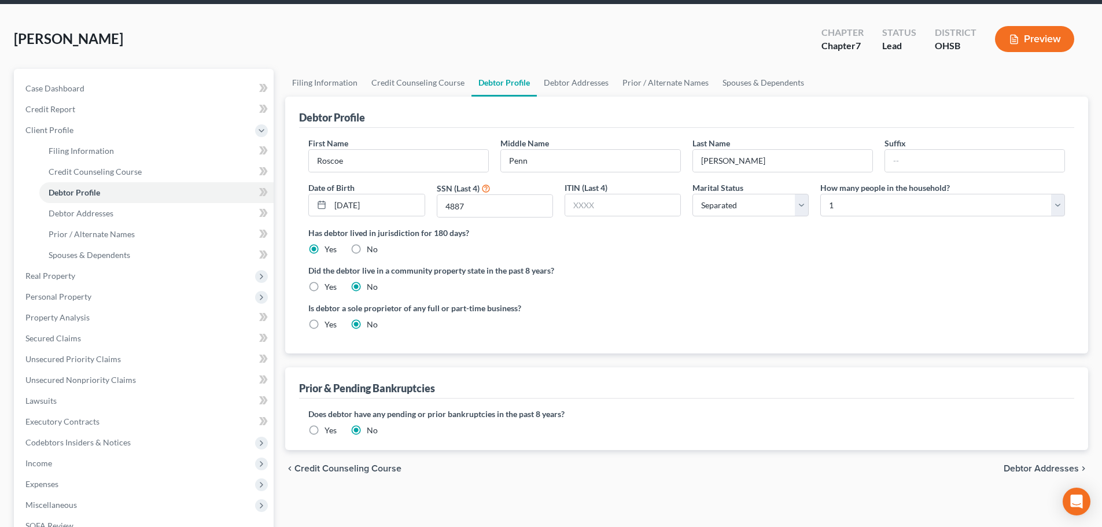
scroll to position [116, 0]
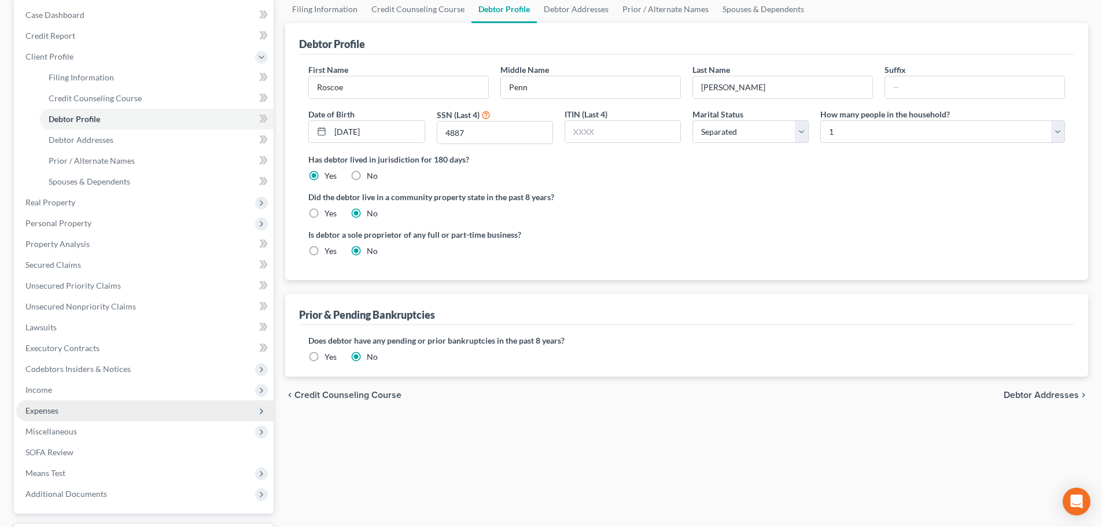
click at [47, 407] on span "Expenses" at bounding box center [41, 410] width 33 height 10
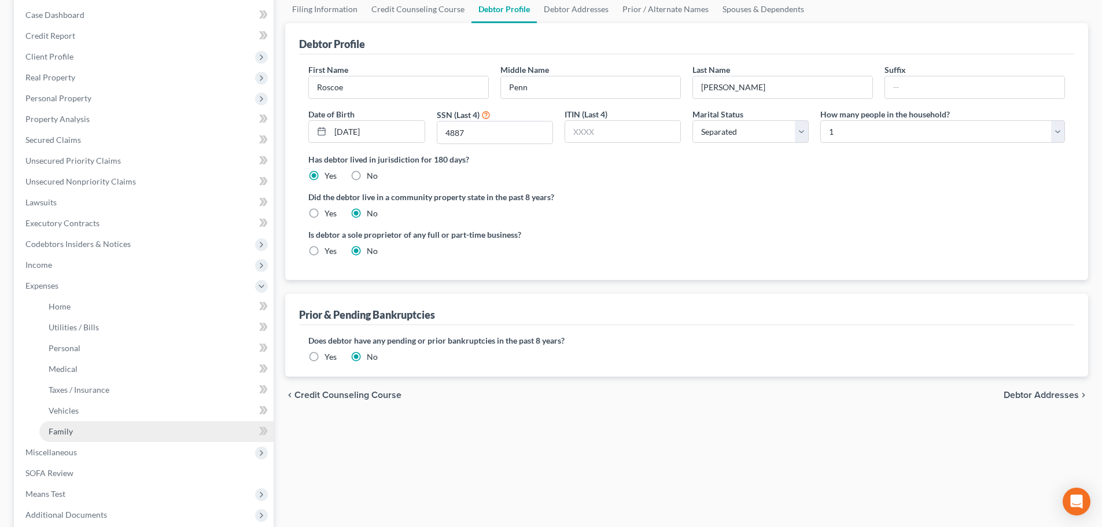
click at [60, 430] on span "Family" at bounding box center [61, 431] width 24 height 10
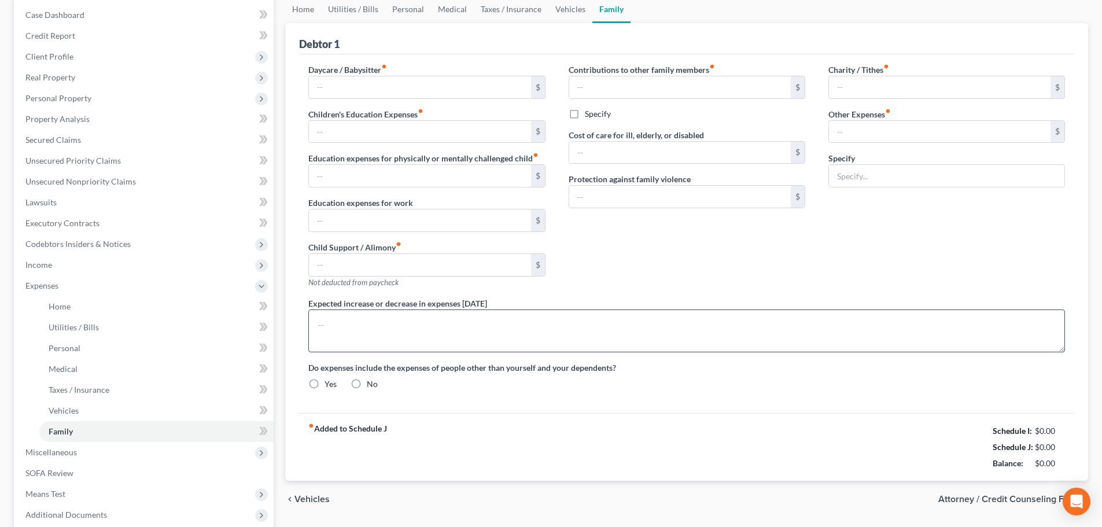
type input "0.00"
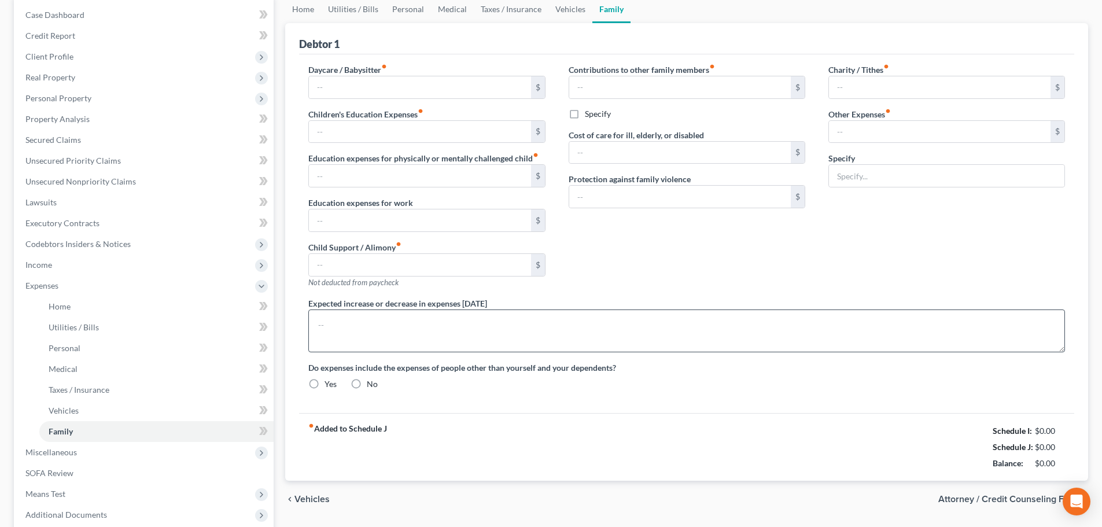
type input "0.00"
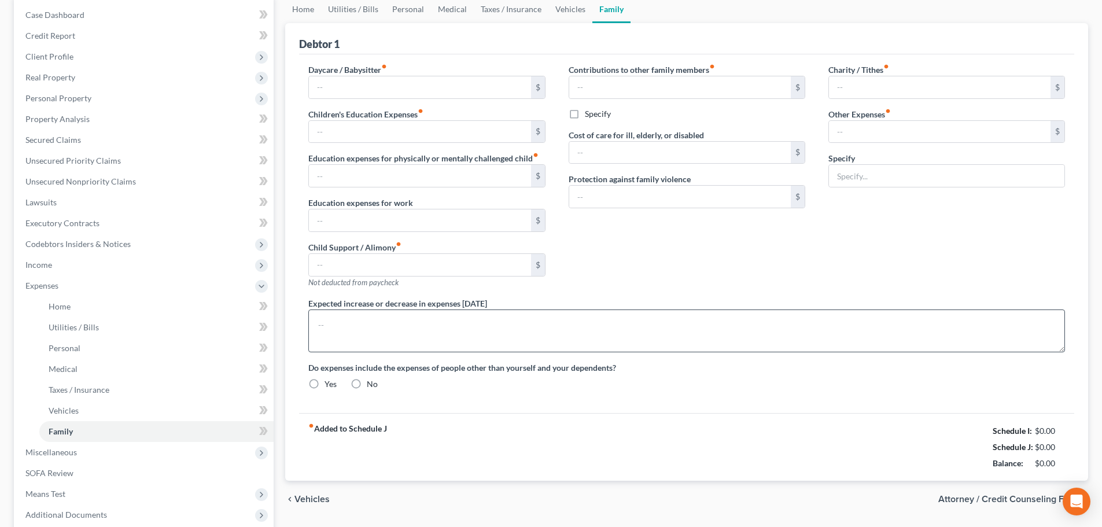
radio input "true"
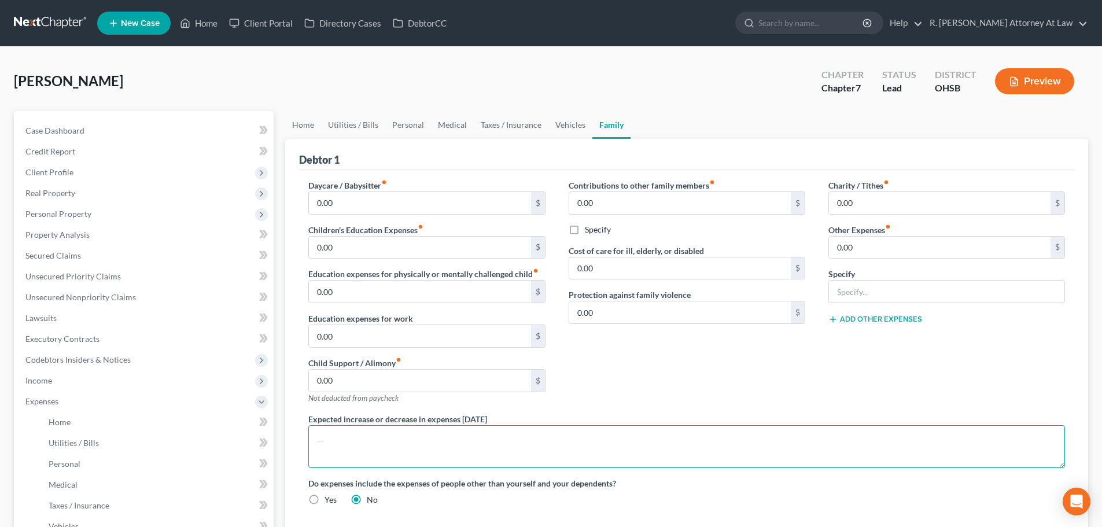
click at [363, 433] on textarea at bounding box center [686, 446] width 757 height 43
type textarea "Married and separated for the last 3 years."
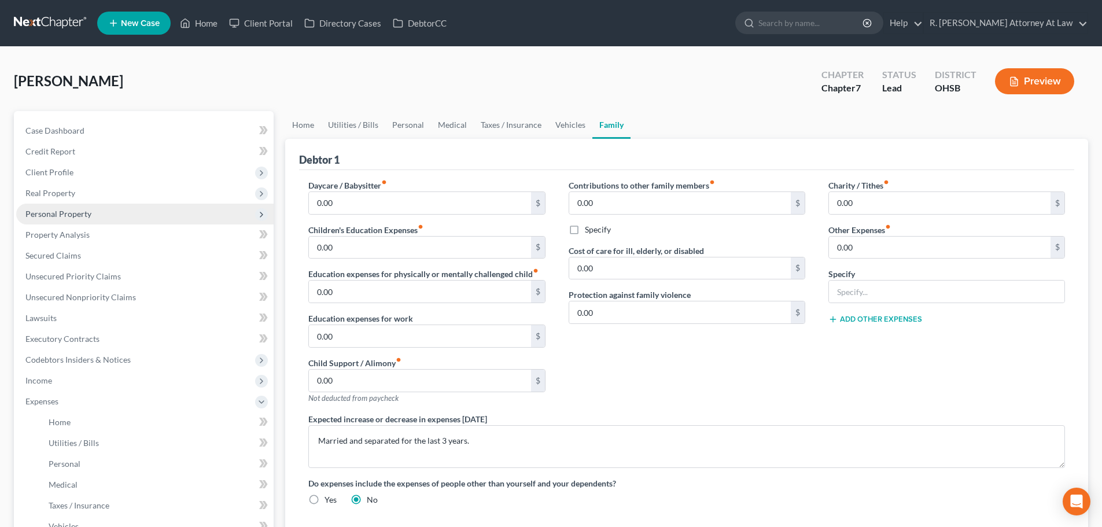
click at [43, 213] on span "Personal Property" at bounding box center [58, 214] width 66 height 10
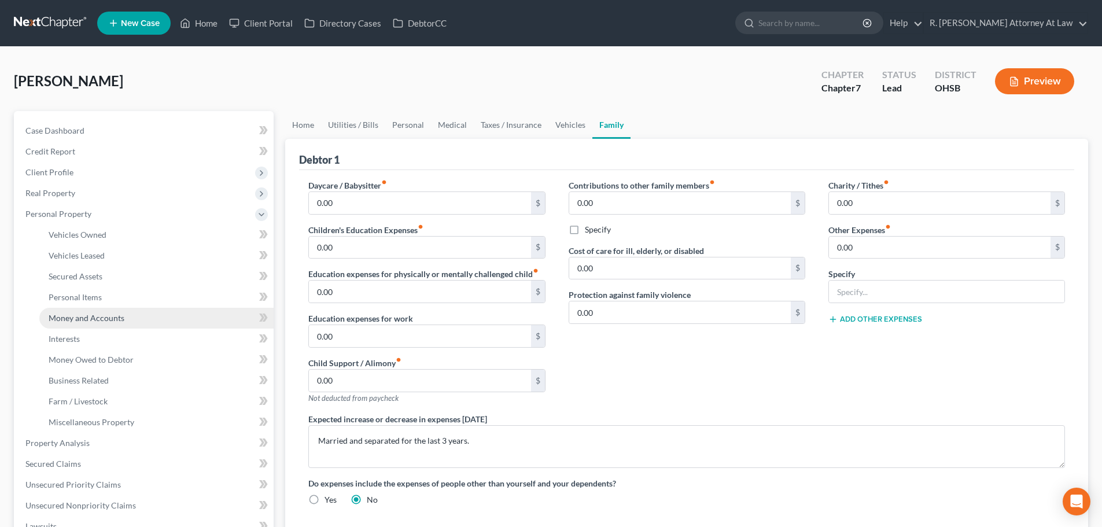
click at [69, 318] on span "Money and Accounts" at bounding box center [87, 318] width 76 height 10
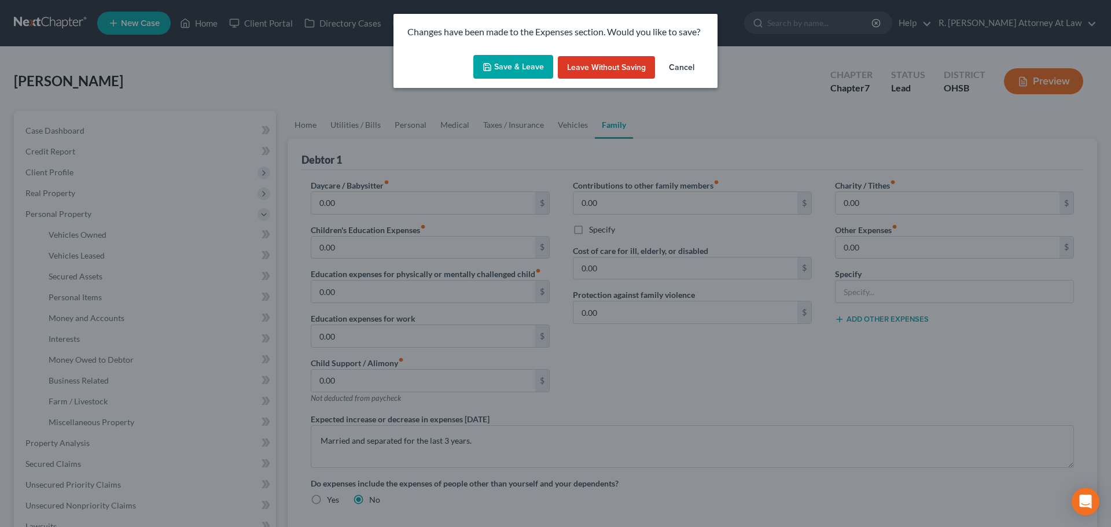
click at [510, 69] on button "Save & Leave" at bounding box center [513, 67] width 80 height 24
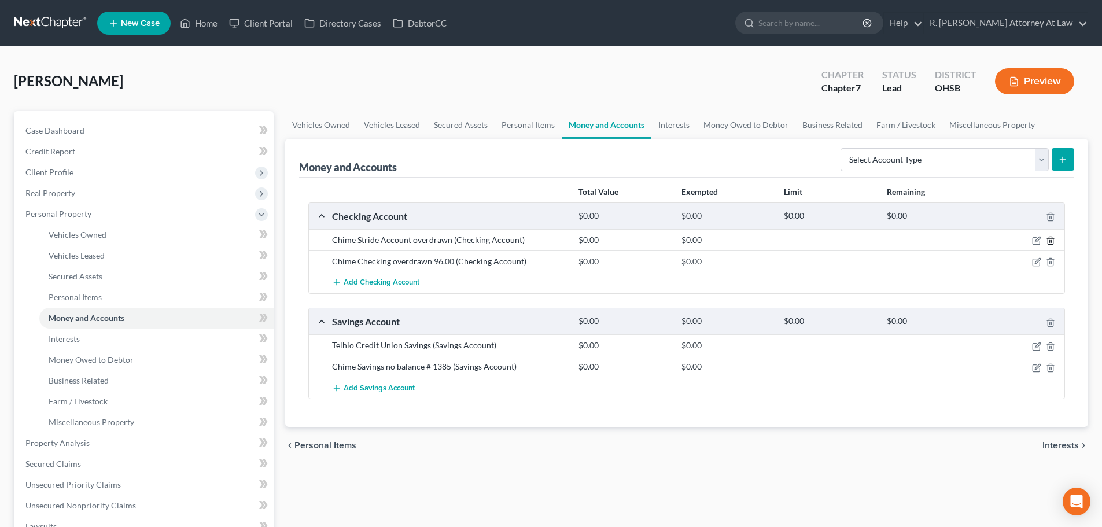
click at [1049, 240] on icon "button" at bounding box center [1050, 240] width 9 height 9
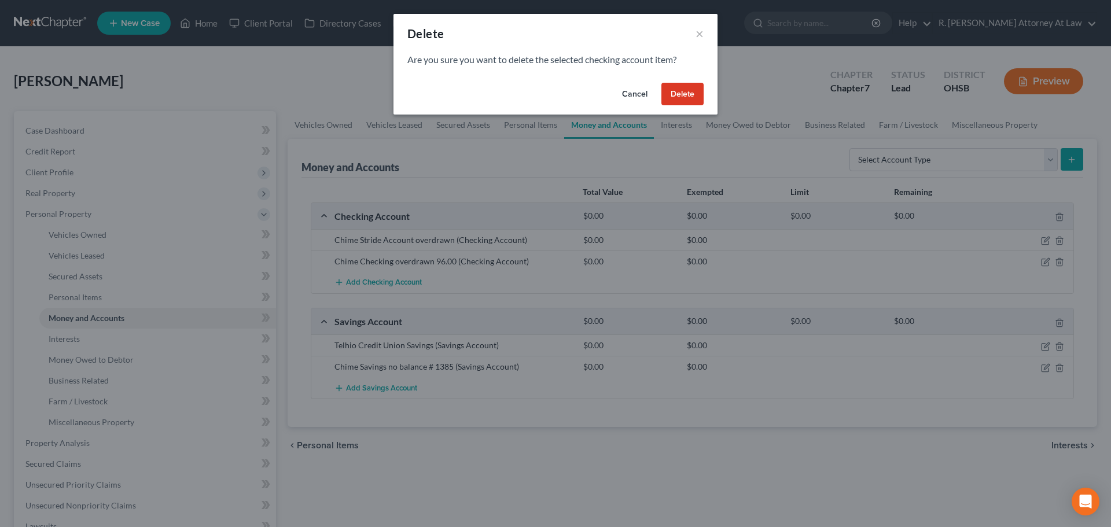
click at [678, 89] on button "Delete" at bounding box center [682, 94] width 42 height 23
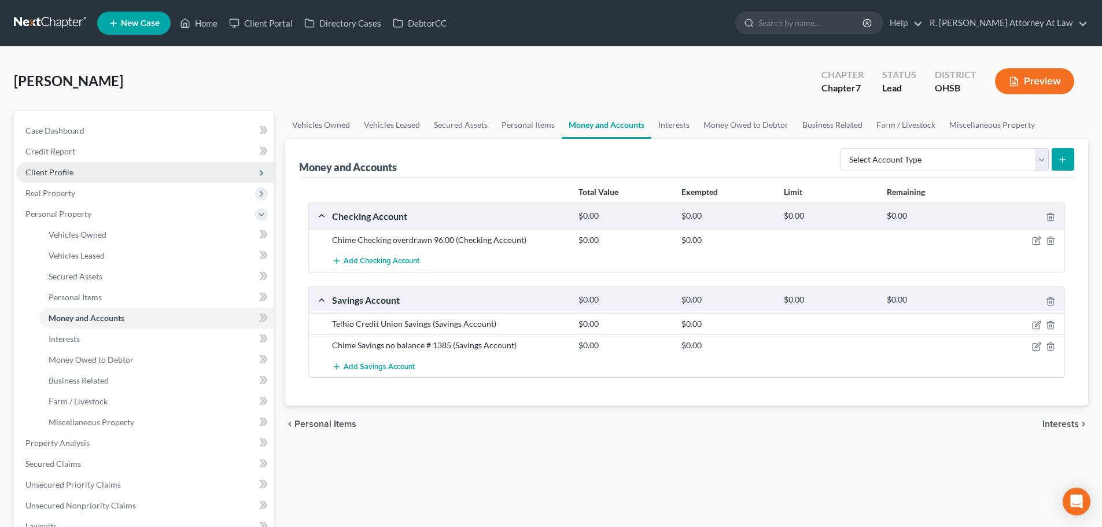
click at [49, 175] on span "Client Profile" at bounding box center [49, 172] width 48 height 10
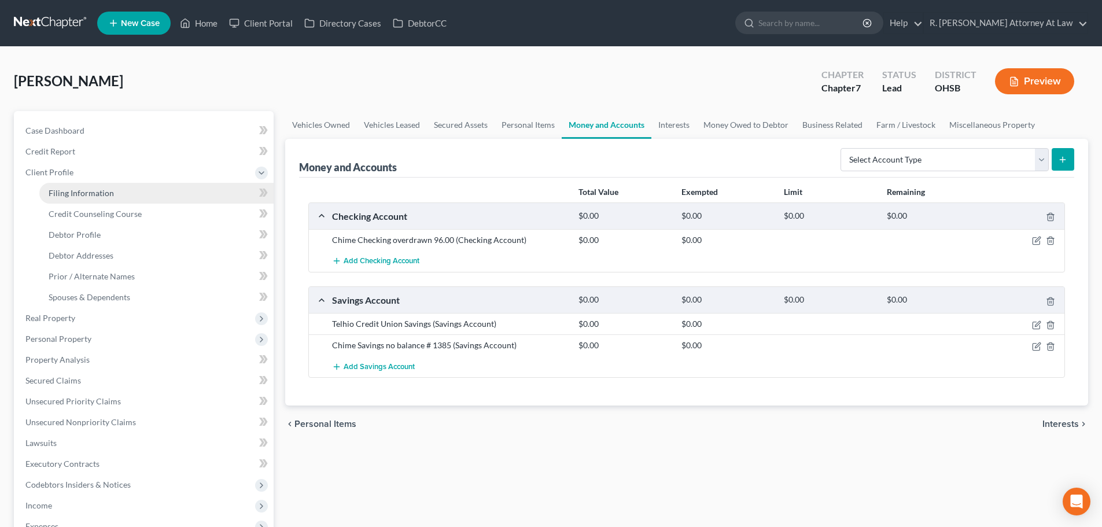
click at [68, 189] on span "Filing Information" at bounding box center [81, 193] width 65 height 10
select select "1"
select select "0"
select select "62"
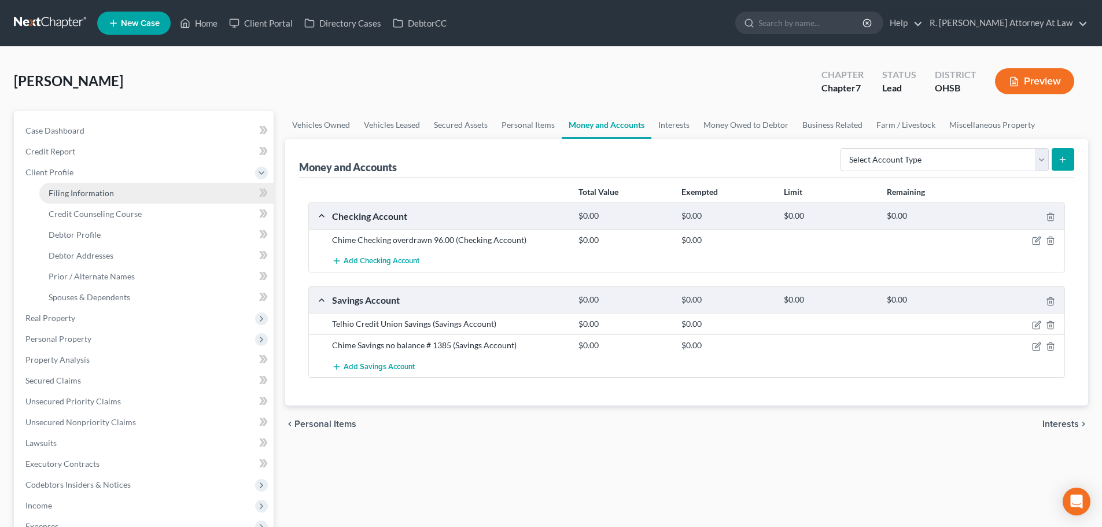
select select "0"
select select "36"
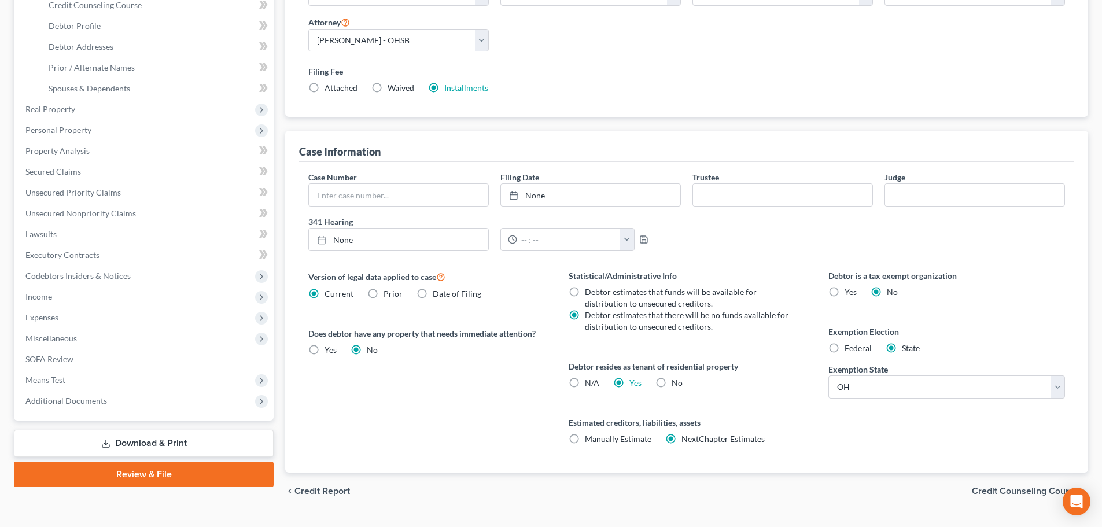
scroll to position [231, 0]
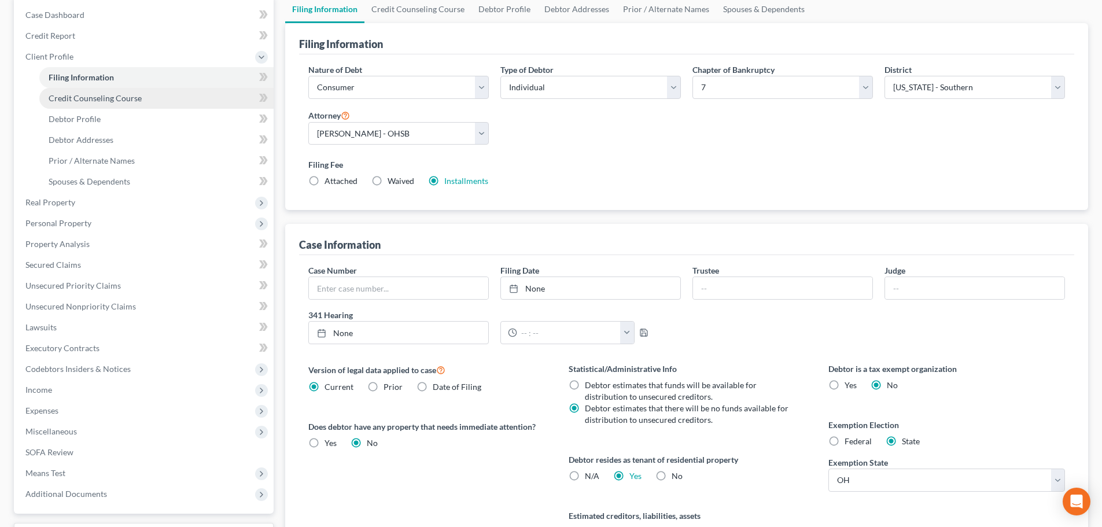
click at [73, 98] on span "Credit Counseling Course" at bounding box center [95, 98] width 93 height 10
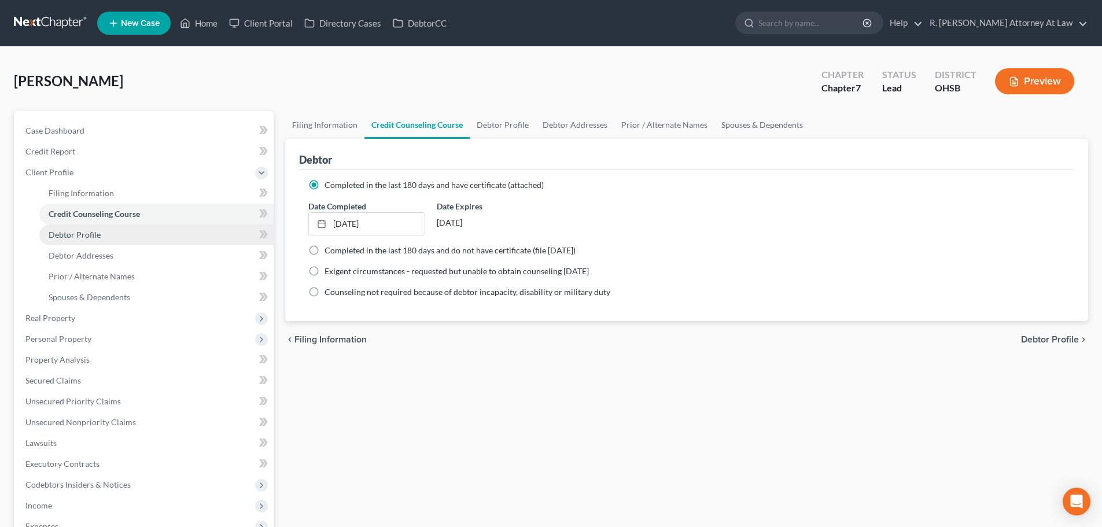
click at [75, 230] on span "Debtor Profile" at bounding box center [75, 235] width 52 height 10
select select "2"
select select "0"
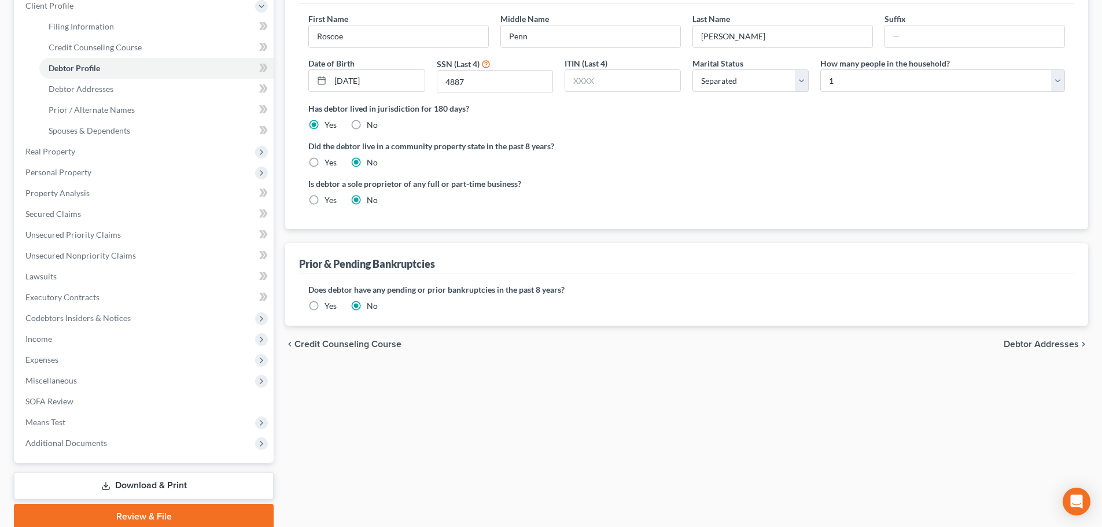
scroll to position [174, 0]
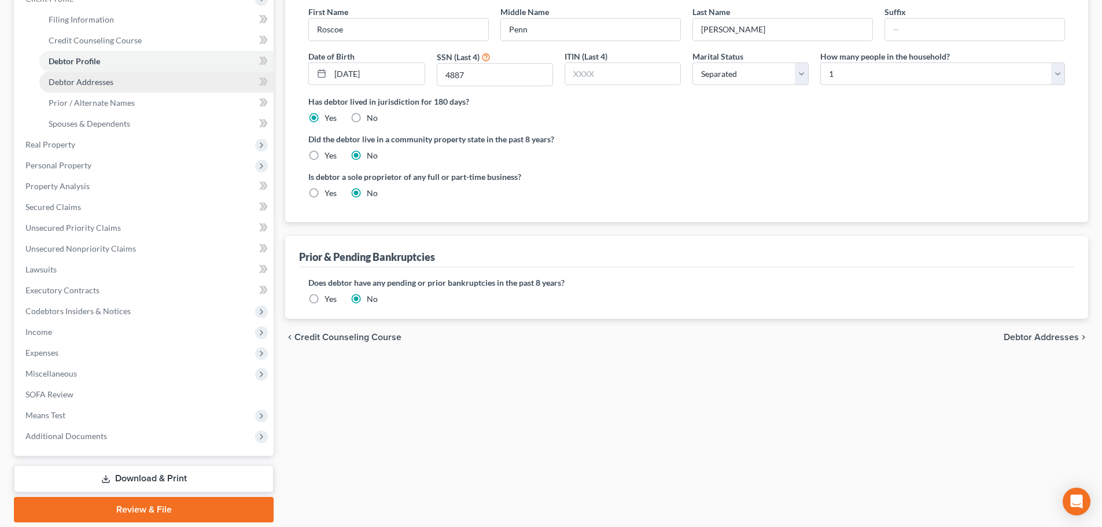
click at [65, 83] on span "Debtor Addresses" at bounding box center [81, 82] width 65 height 10
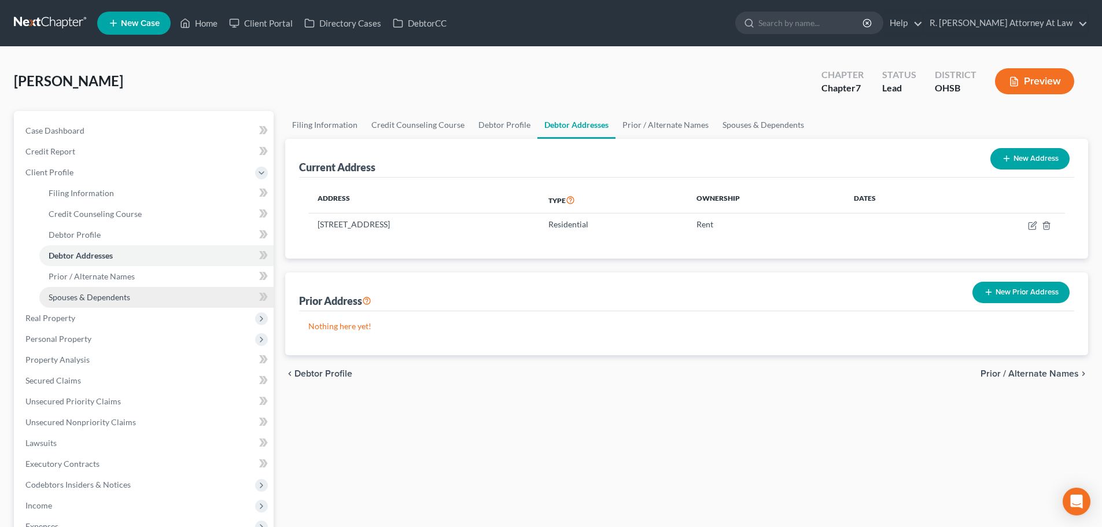
click at [105, 290] on link "Spouses & Dependents" at bounding box center [156, 297] width 234 height 21
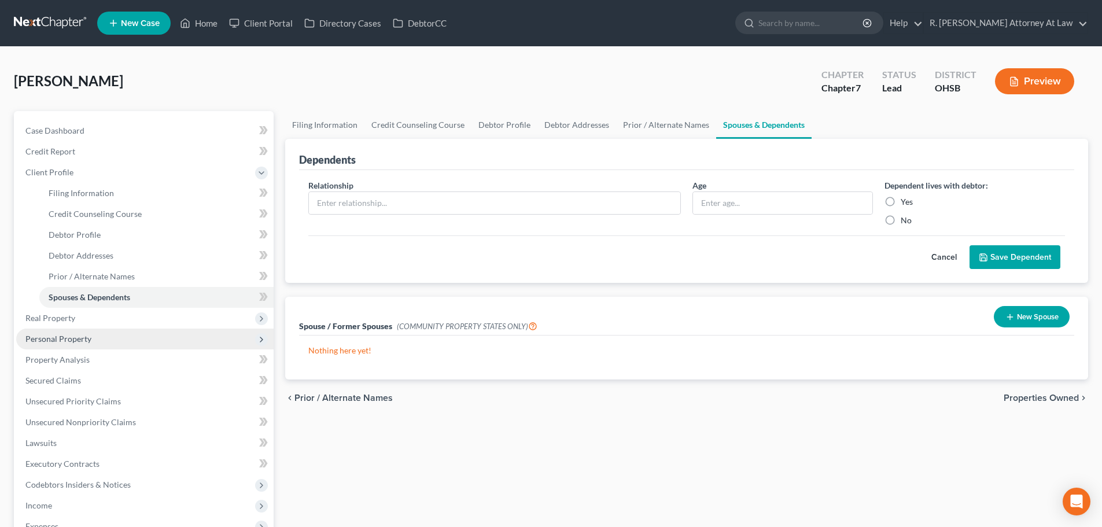
click at [61, 337] on span "Personal Property" at bounding box center [58, 339] width 66 height 10
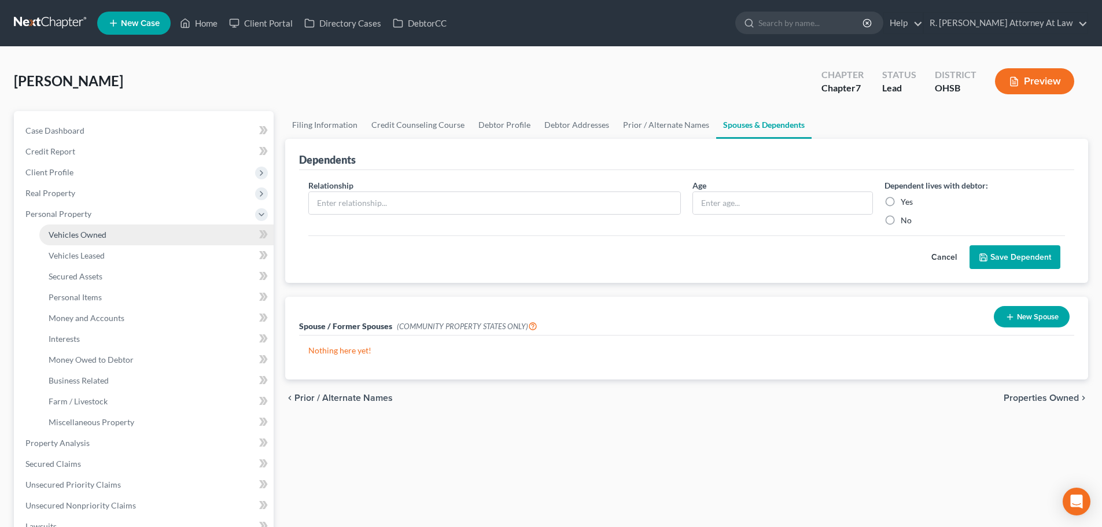
click at [84, 237] on span "Vehicles Owned" at bounding box center [78, 235] width 58 height 10
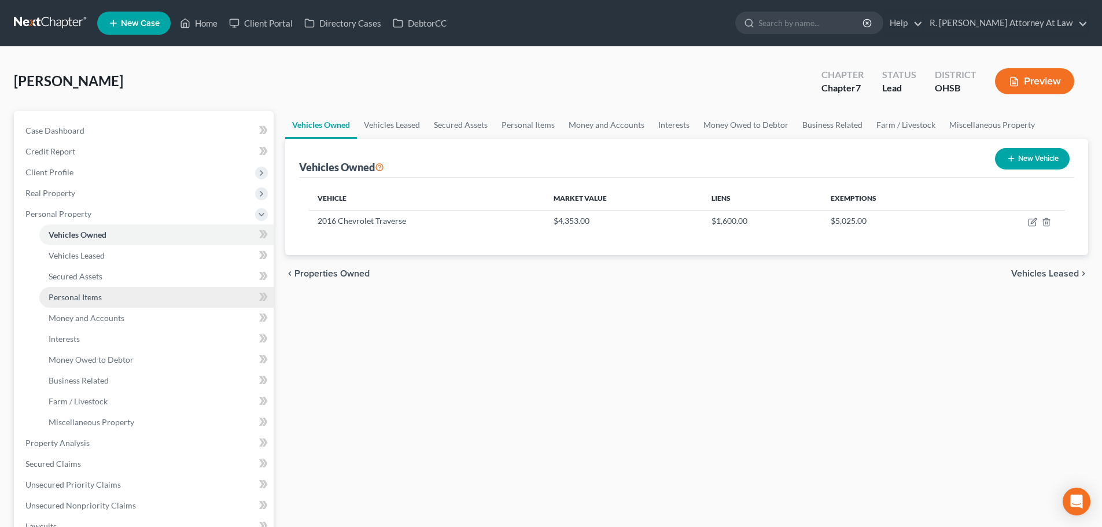
click at [69, 297] on span "Personal Items" at bounding box center [75, 297] width 53 height 10
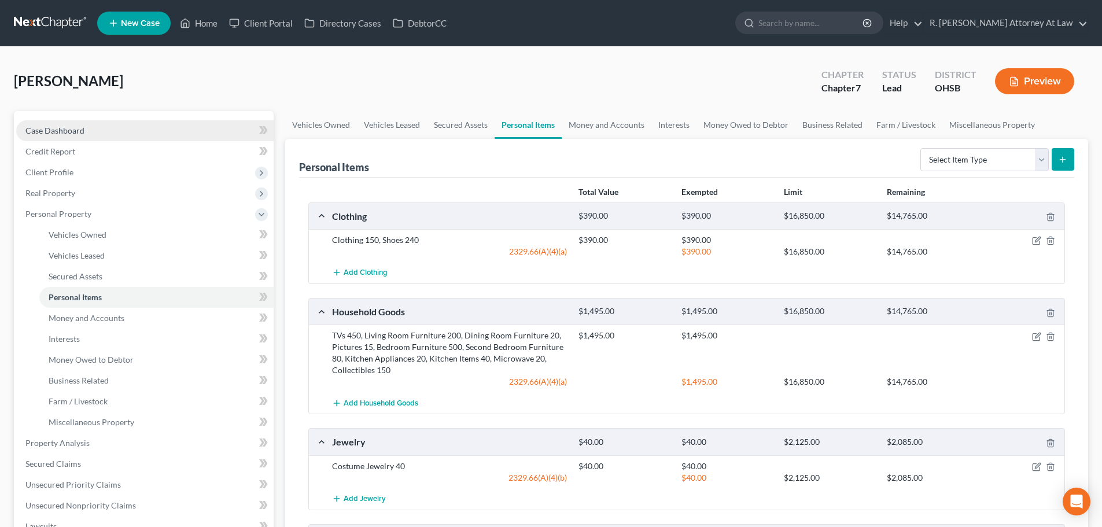
click at [61, 133] on span "Case Dashboard" at bounding box center [54, 131] width 59 height 10
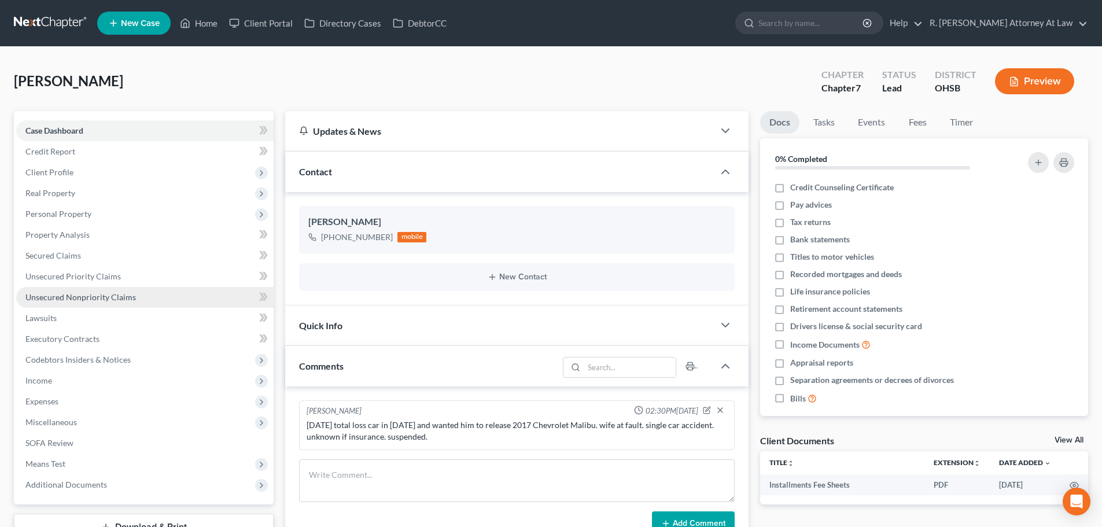
click at [62, 291] on link "Unsecured Nonpriority Claims" at bounding box center [144, 297] width 257 height 21
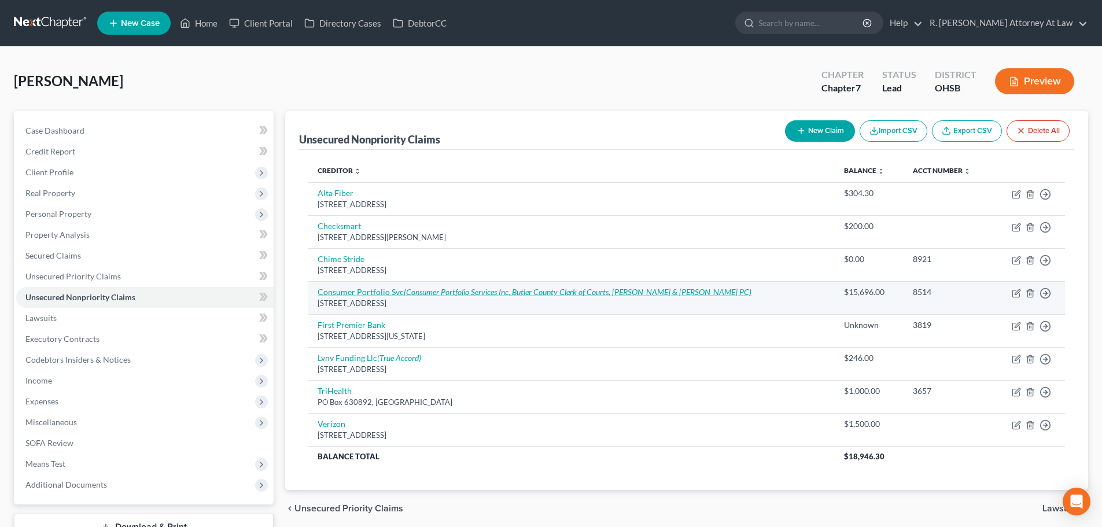
click at [474, 293] on icon "(Consumer Portfolio Services Inc, Butler County Clerk of Courts, [PERSON_NAME] …" at bounding box center [578, 292] width 348 height 10
select select "4"
select select "0"
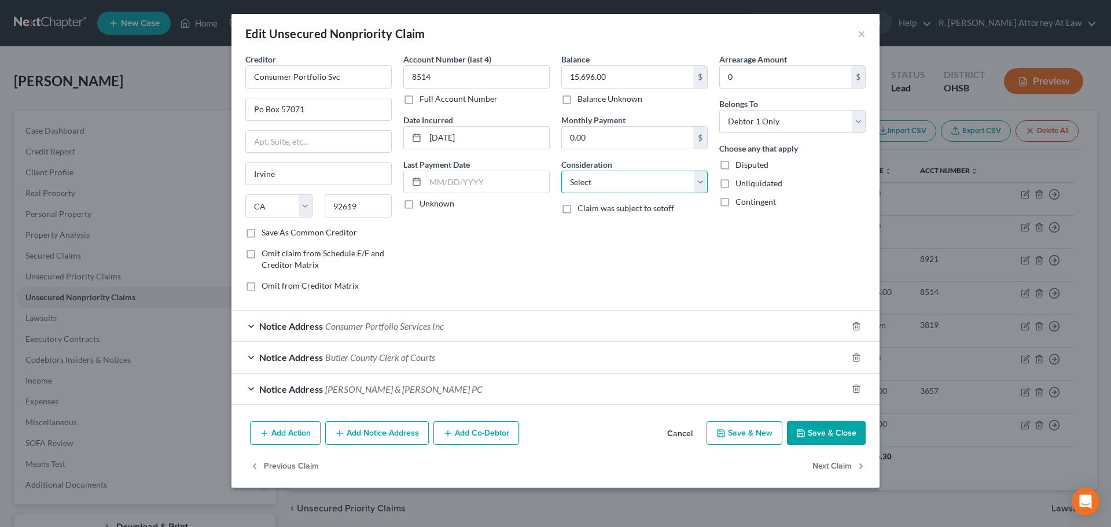
click at [582, 181] on select "Select Cable / Satellite Services Collection Agency Credit Card Debt Debt Couns…" at bounding box center [634, 182] width 146 height 23
select select "14"
click at [561, 171] on select "Select Cable / Satellite Services Collection Agency Credit Card Debt Debt Couns…" at bounding box center [634, 182] width 146 height 23
drag, startPoint x: 578, startPoint y: 233, endPoint x: 559, endPoint y: 230, distance: 18.8
click at [578, 233] on input "text" at bounding box center [634, 226] width 145 height 22
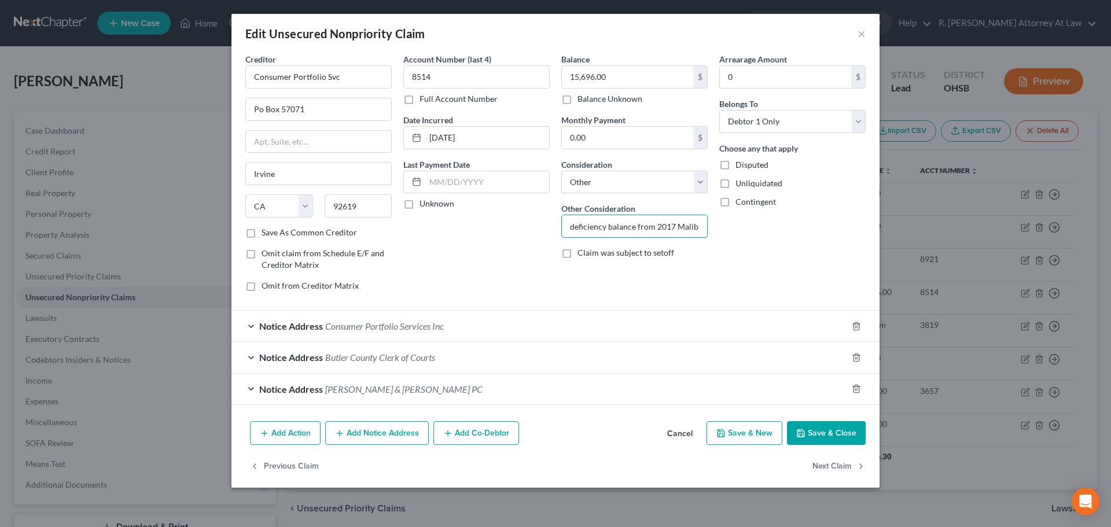
scroll to position [0, 1]
type input "deficiency balance from 2017 Malibu"
drag, startPoint x: 810, startPoint y: 429, endPoint x: 816, endPoint y: 429, distance: 5.8
click at [810, 429] on button "Save & Close" at bounding box center [826, 433] width 79 height 24
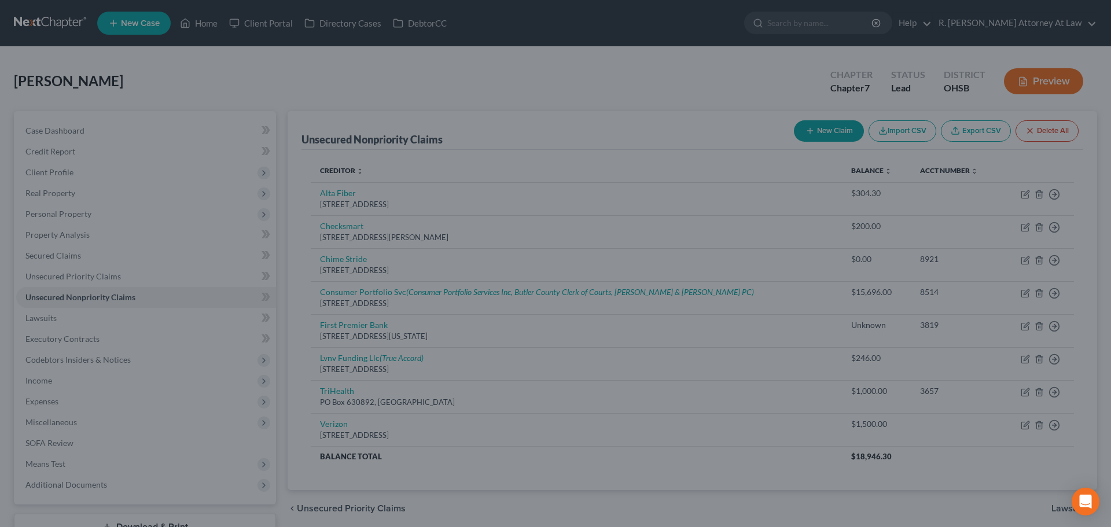
scroll to position [0, 0]
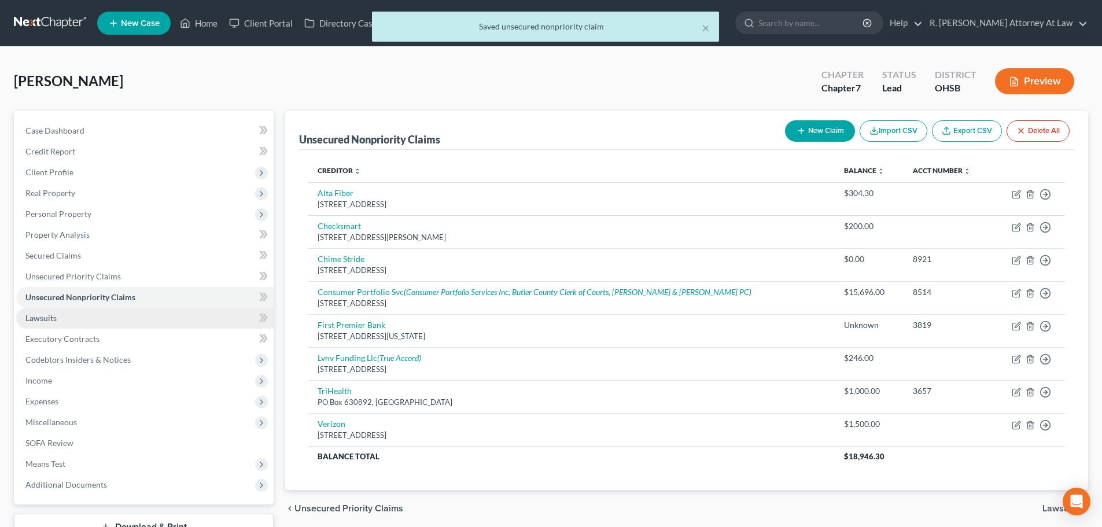
click at [55, 322] on span "Lawsuits" at bounding box center [40, 318] width 31 height 10
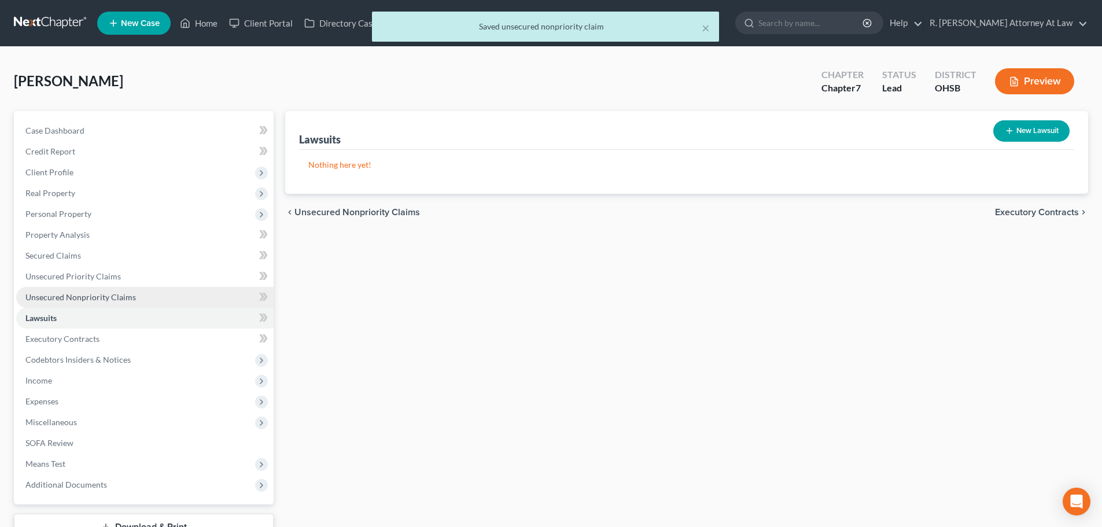
click at [45, 296] on span "Unsecured Nonpriority Claims" at bounding box center [80, 297] width 110 height 10
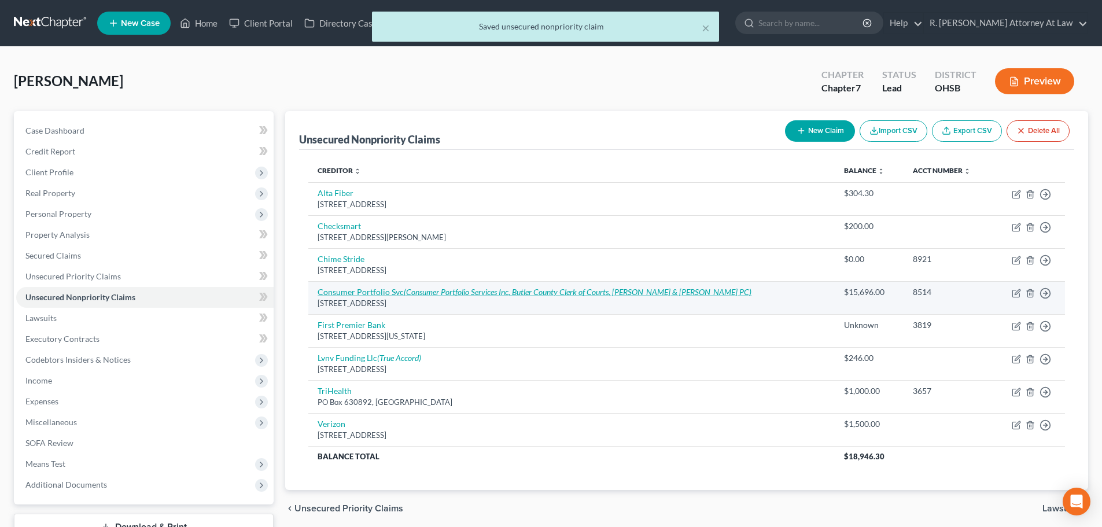
click at [567, 292] on icon "(Consumer Portfolio Services Inc, Butler County Clerk of Courts, [PERSON_NAME] …" at bounding box center [578, 292] width 348 height 10
select select "4"
select select "14"
select select "0"
select select "36"
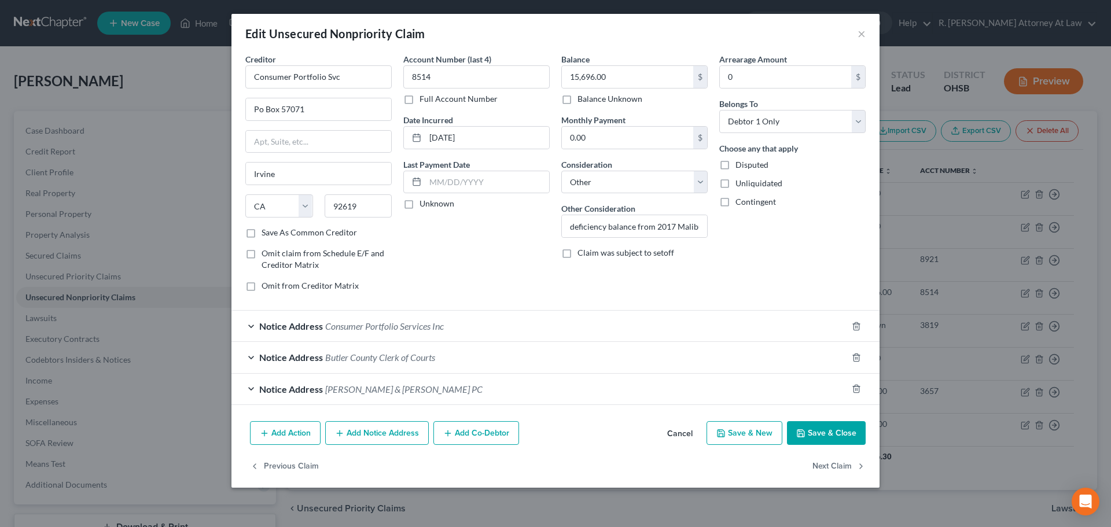
click at [389, 363] on div "Notice Address Butler County Clerk of Courts" at bounding box center [538, 357] width 615 height 31
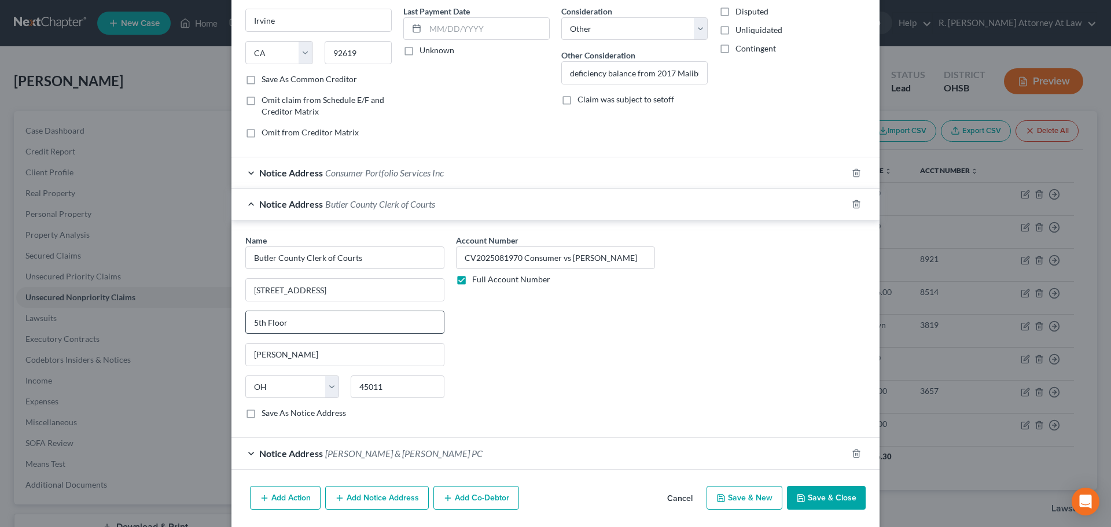
scroll to position [174, 0]
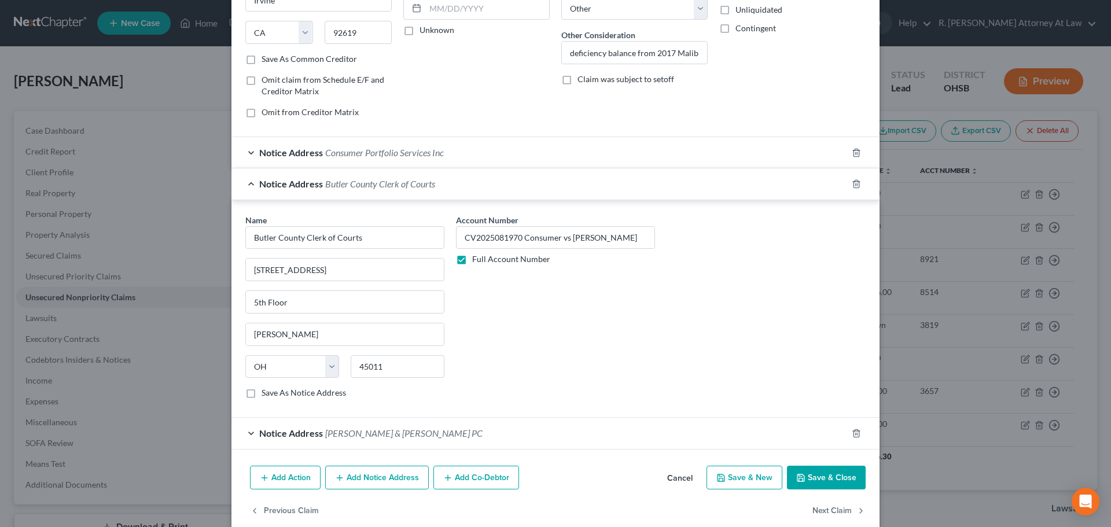
click at [816, 477] on button "Save & Close" at bounding box center [826, 478] width 79 height 24
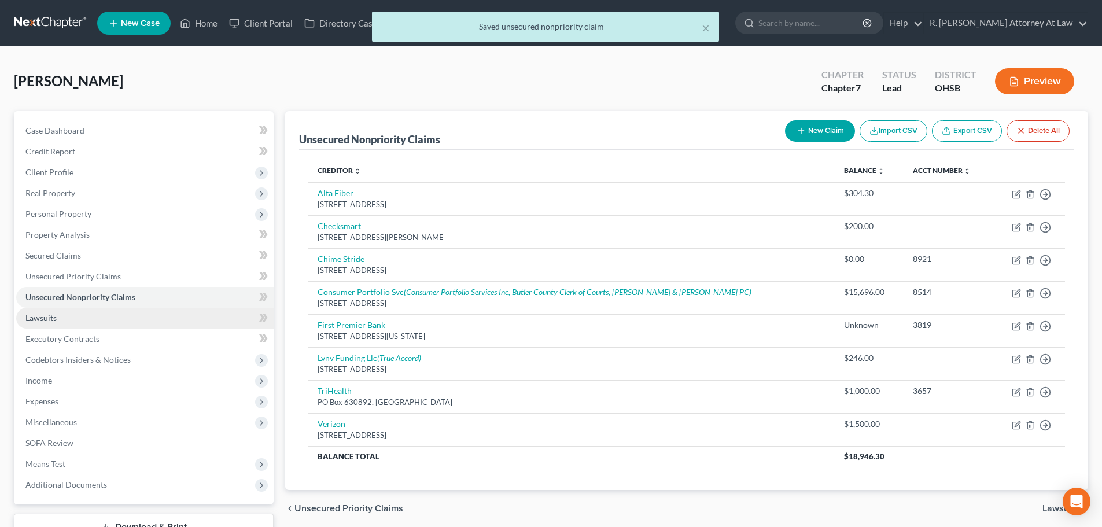
click at [40, 315] on span "Lawsuits" at bounding box center [40, 318] width 31 height 10
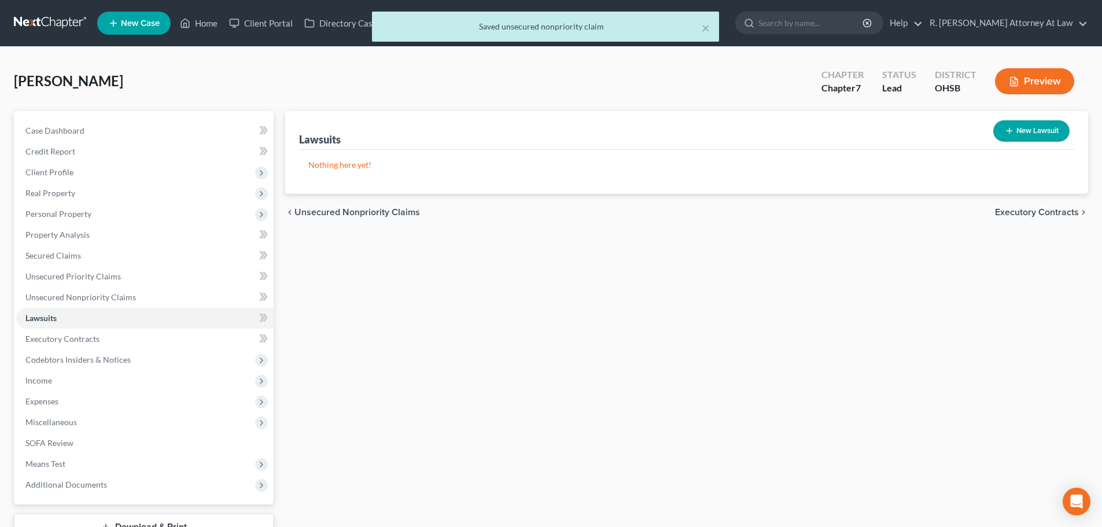
click at [1010, 128] on icon "button" at bounding box center [1009, 130] width 9 height 9
select select "0"
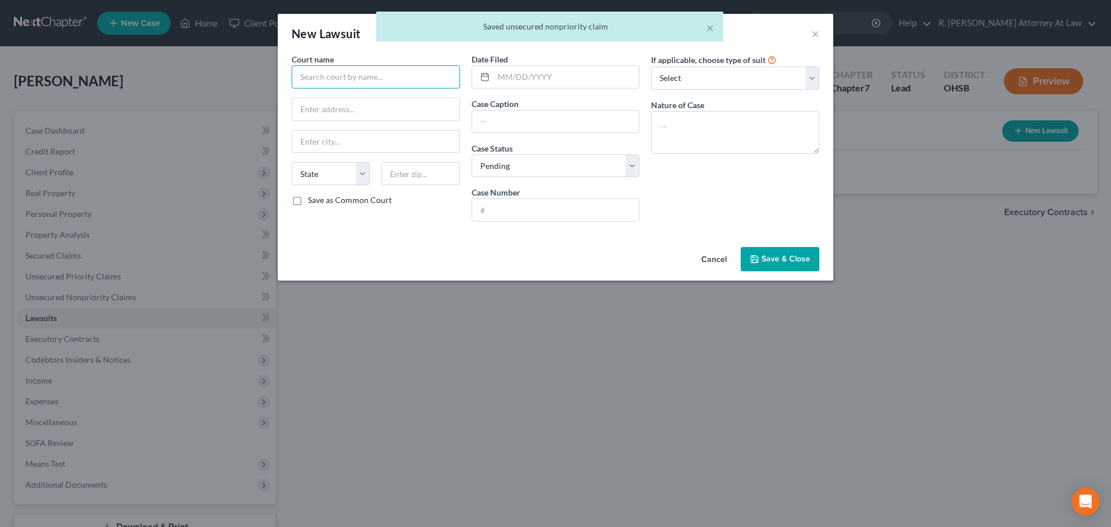
click at [348, 80] on input "text" at bounding box center [376, 76] width 168 height 23
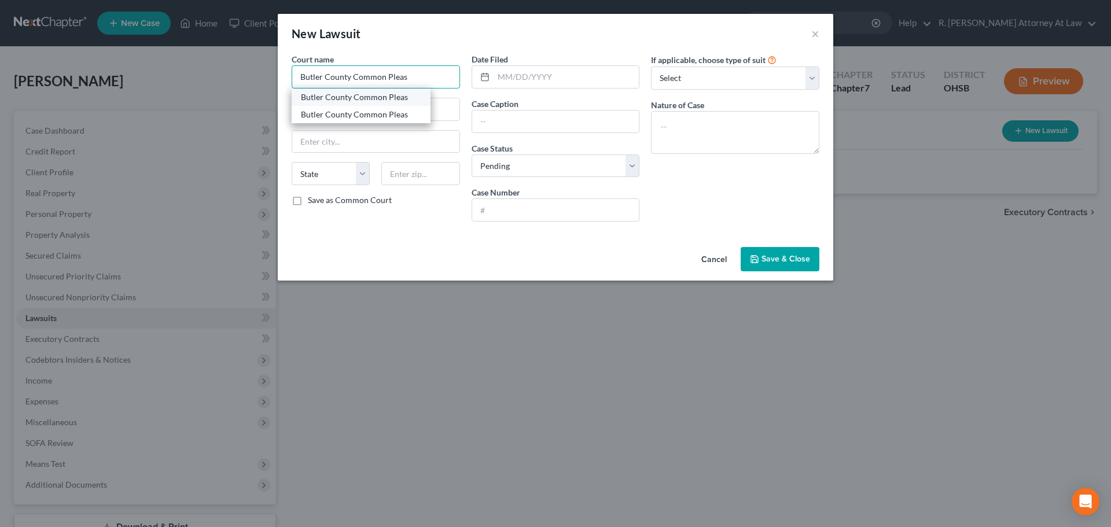
type input "Butler County Common Pleas"
click at [327, 96] on div "Butler County Common Pleas" at bounding box center [361, 97] width 120 height 12
type input "[STREET_ADDRESS]"
type input "[PERSON_NAME]"
select select "36"
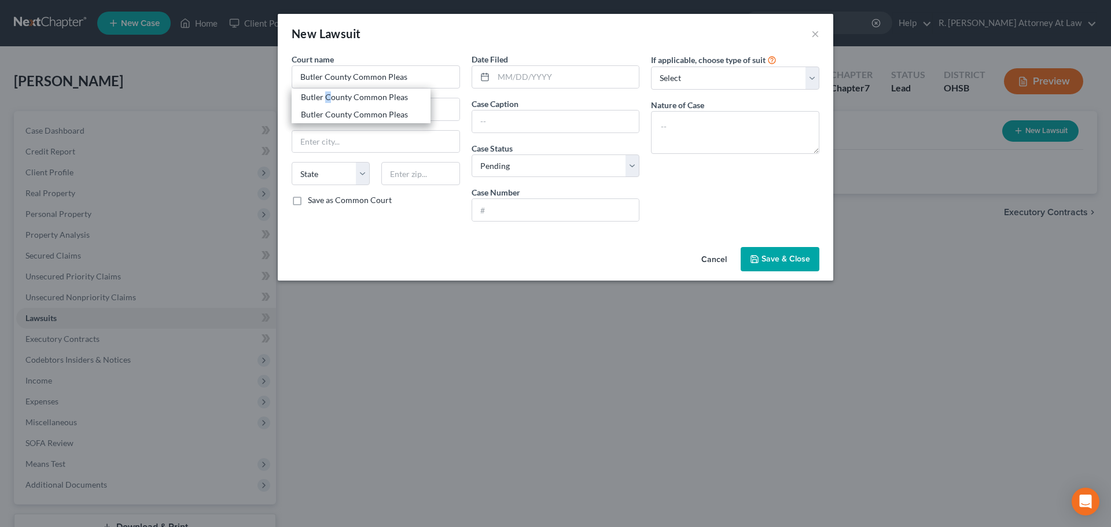
type input "45011"
click at [507, 117] on input "text" at bounding box center [555, 121] width 167 height 22
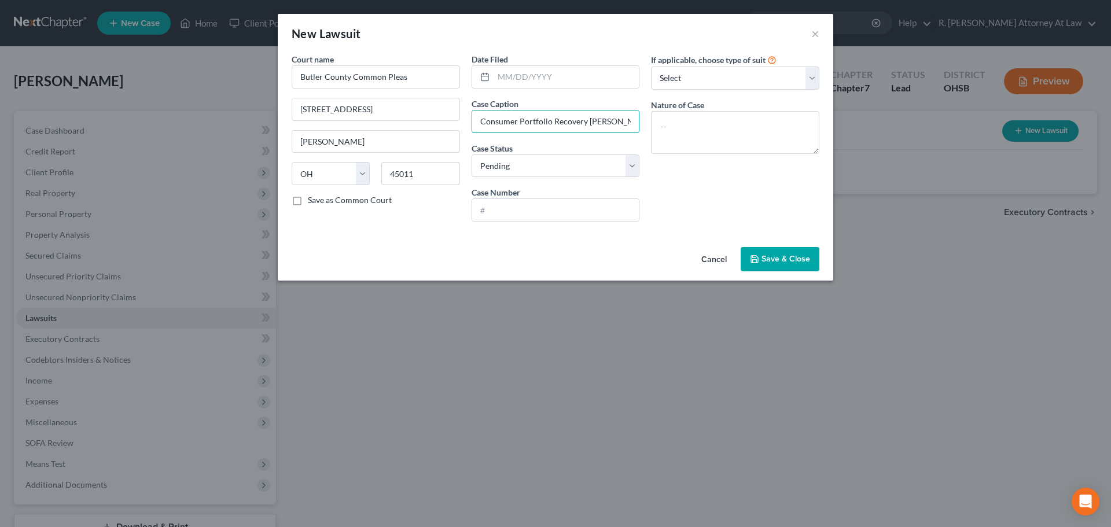
scroll to position [0, 2]
type input "Consumer Portfolio Recovery [PERSON_NAME]"
click at [514, 209] on input "text" at bounding box center [555, 210] width 167 height 22
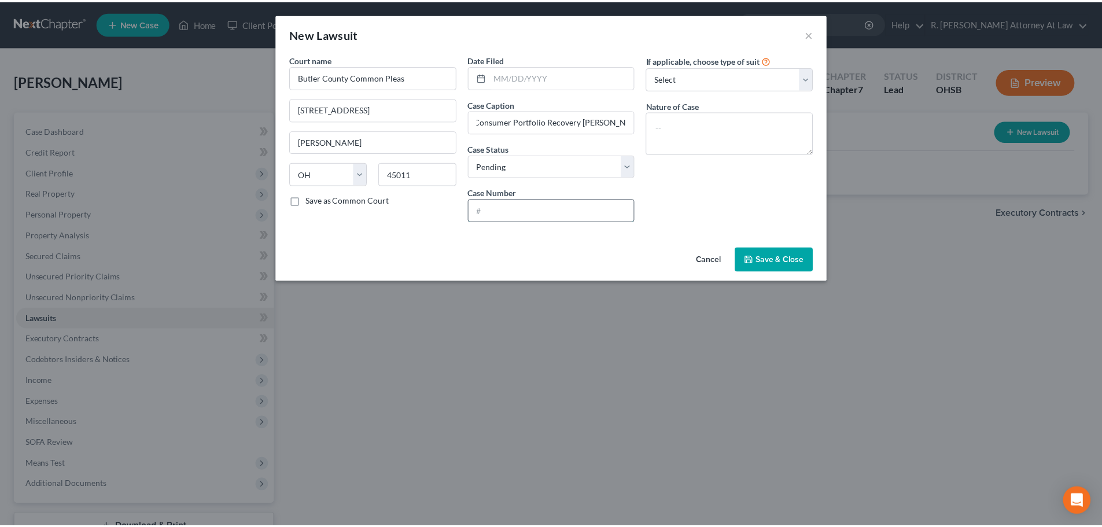
scroll to position [0, 0]
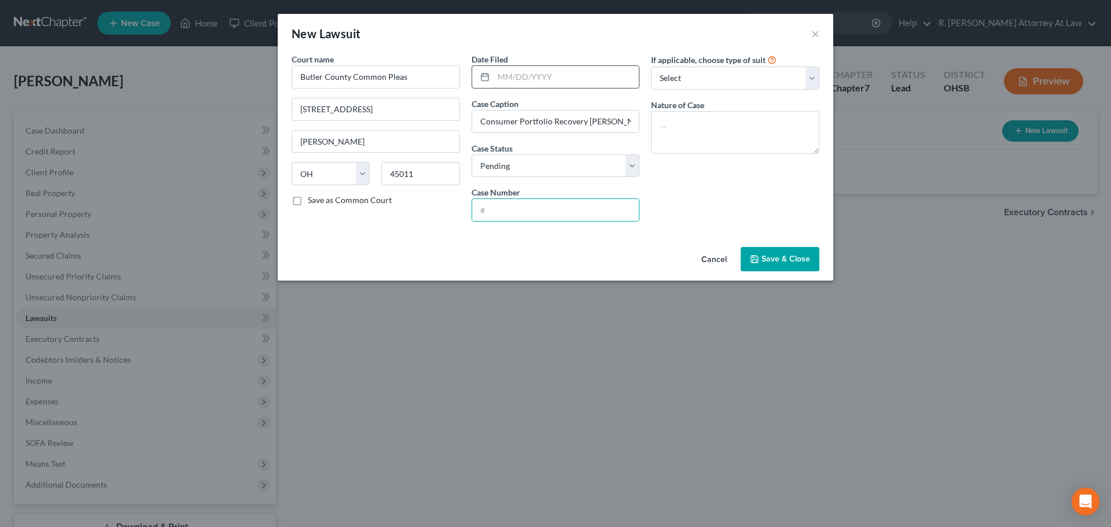
click at [522, 71] on input "text" at bounding box center [566, 77] width 146 height 22
type input "[DATE]"
click at [585, 121] on input "Consumer Portfolio Recovery [PERSON_NAME]" at bounding box center [555, 121] width 167 height 22
type input "Consumer Portfolio Services [PERSON_NAME]"
paste input "CV 2025 08 1970"
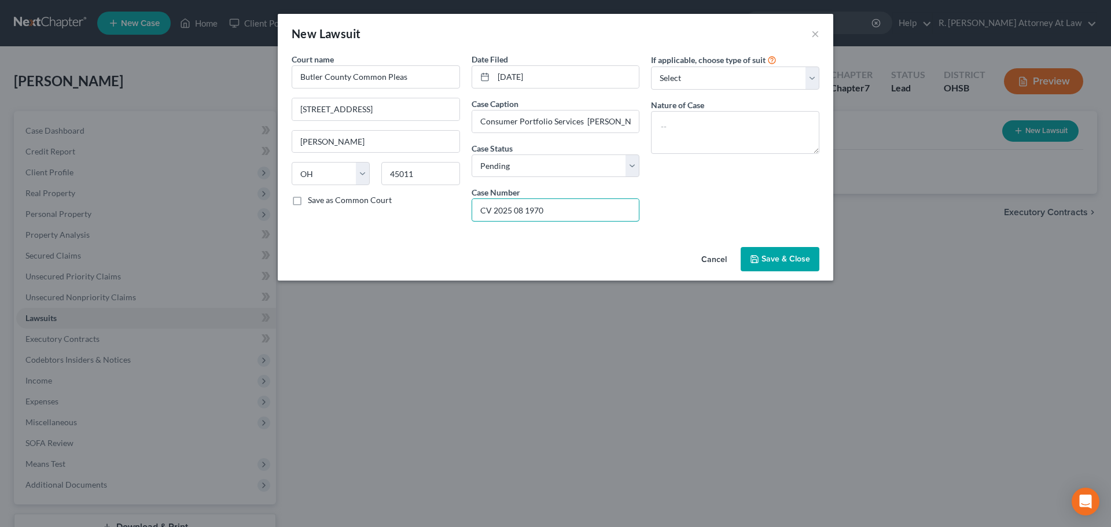
type input "CV 2025 08 1970"
drag, startPoint x: 671, startPoint y: 226, endPoint x: 708, endPoint y: 172, distance: 65.3
click at [674, 215] on div "If applicable, choose type of suit Select Repossession Garnishment Foreclosure …" at bounding box center [735, 142] width 180 height 178
click at [713, 123] on textarea at bounding box center [735, 132] width 168 height 43
type textarea "Money"
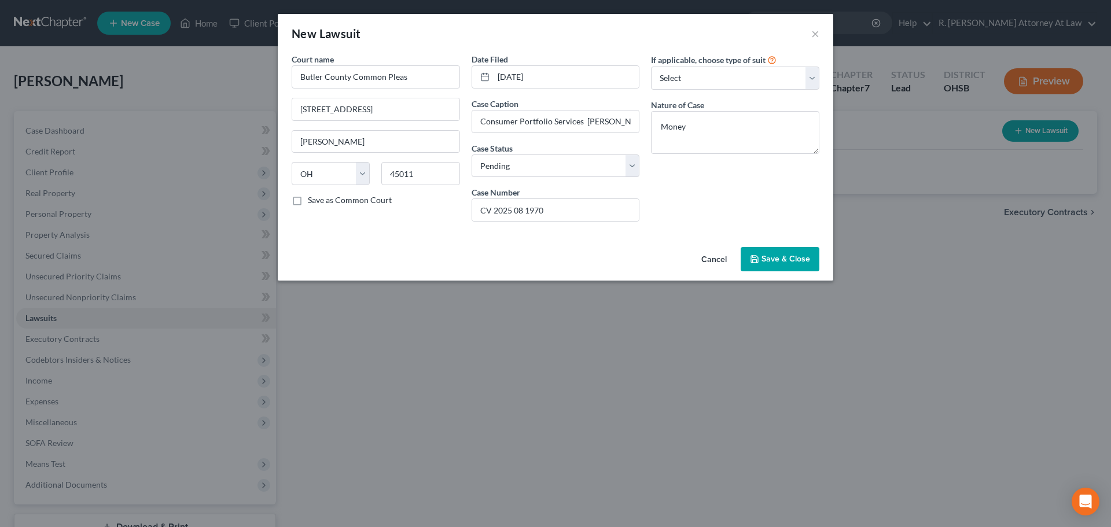
click at [774, 260] on span "Save & Close" at bounding box center [785, 259] width 49 height 10
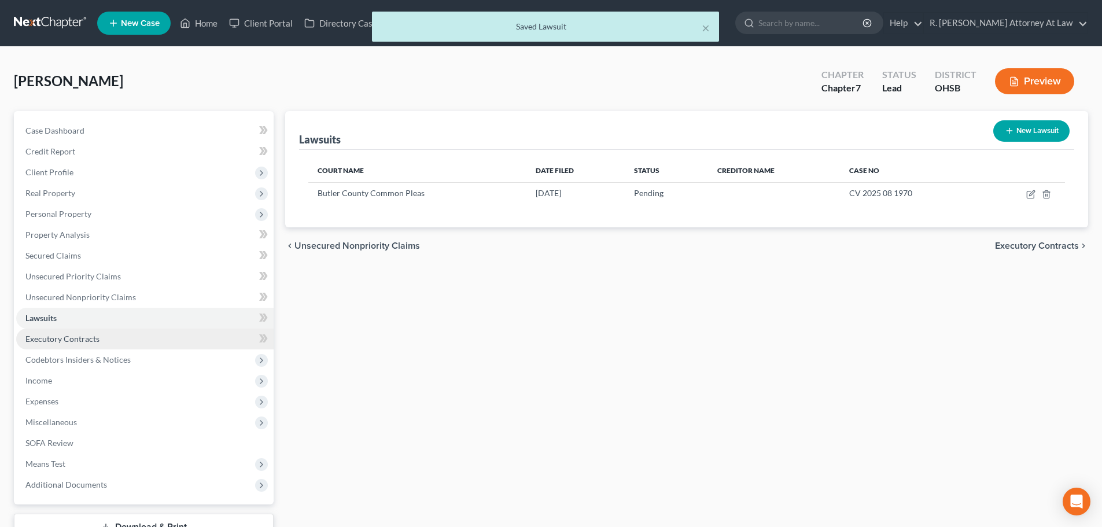
click at [40, 342] on span "Executory Contracts" at bounding box center [62, 339] width 74 height 10
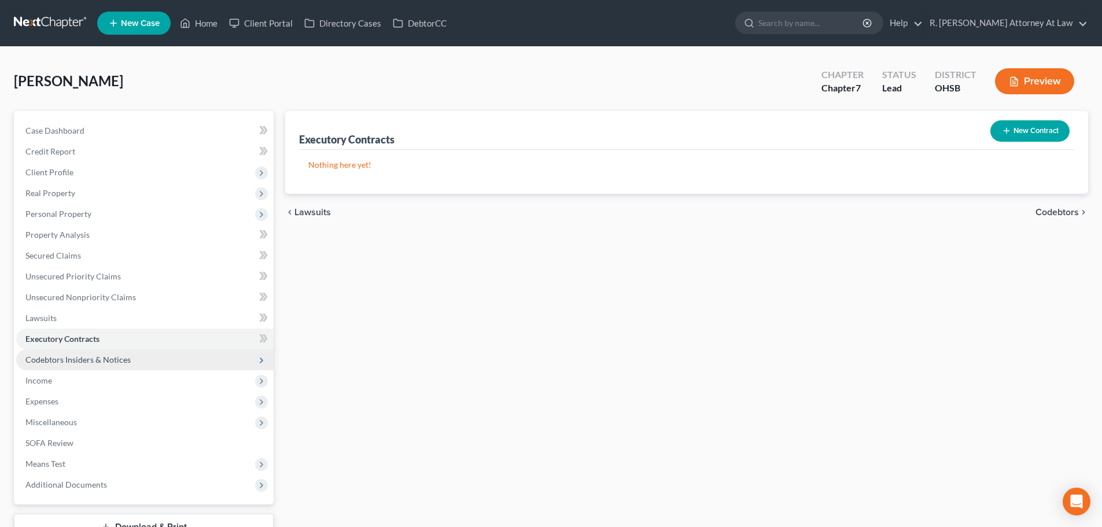
click at [58, 353] on span "Codebtors Insiders & Notices" at bounding box center [144, 359] width 257 height 21
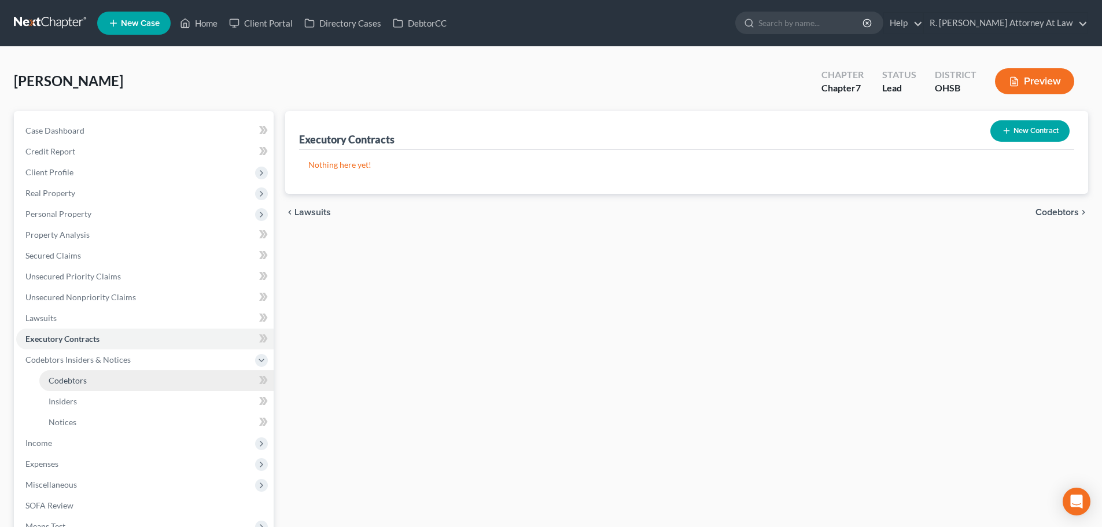
click at [58, 376] on span "Codebtors" at bounding box center [68, 380] width 38 height 10
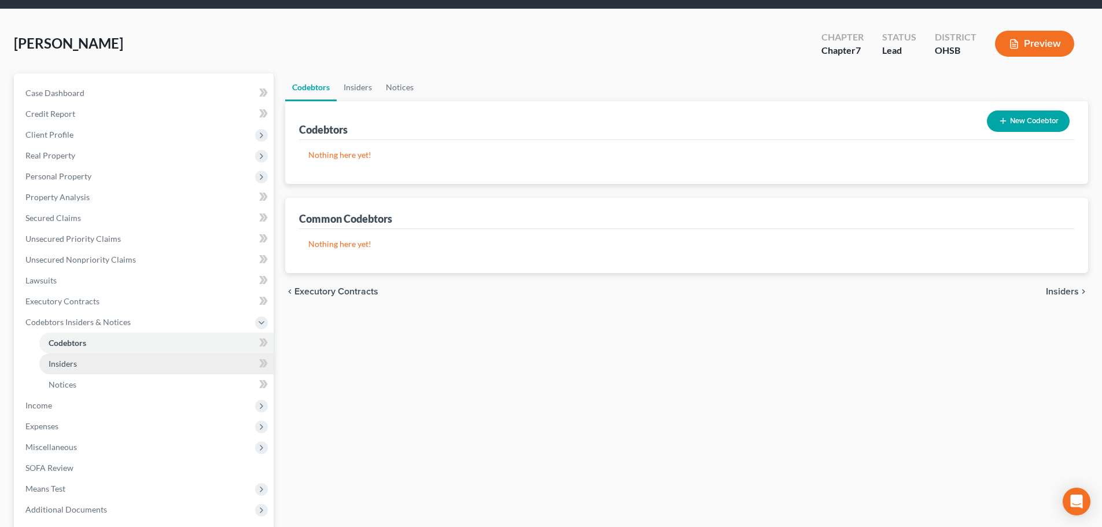
scroll to position [116, 0]
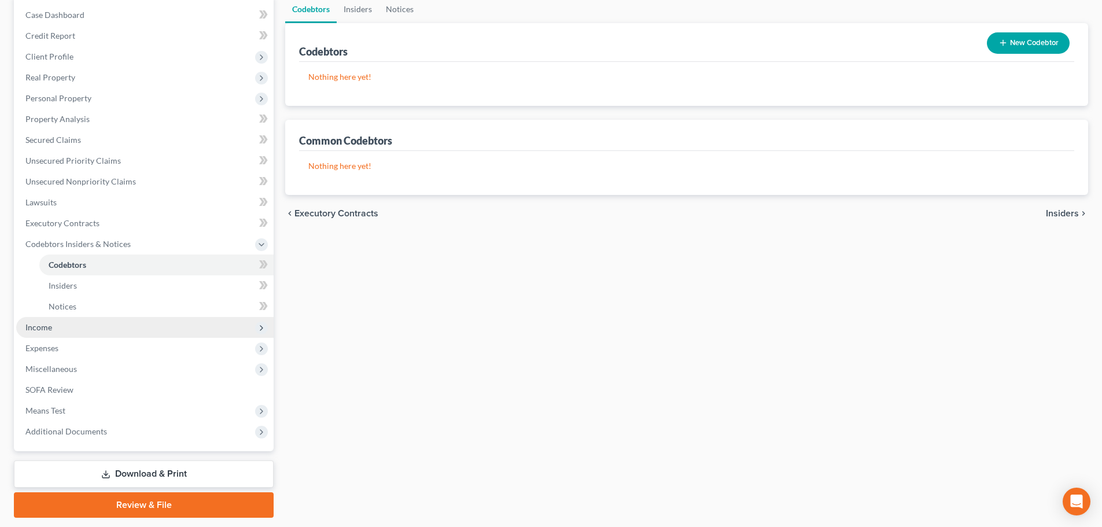
click at [50, 323] on span "Income" at bounding box center [38, 327] width 27 height 10
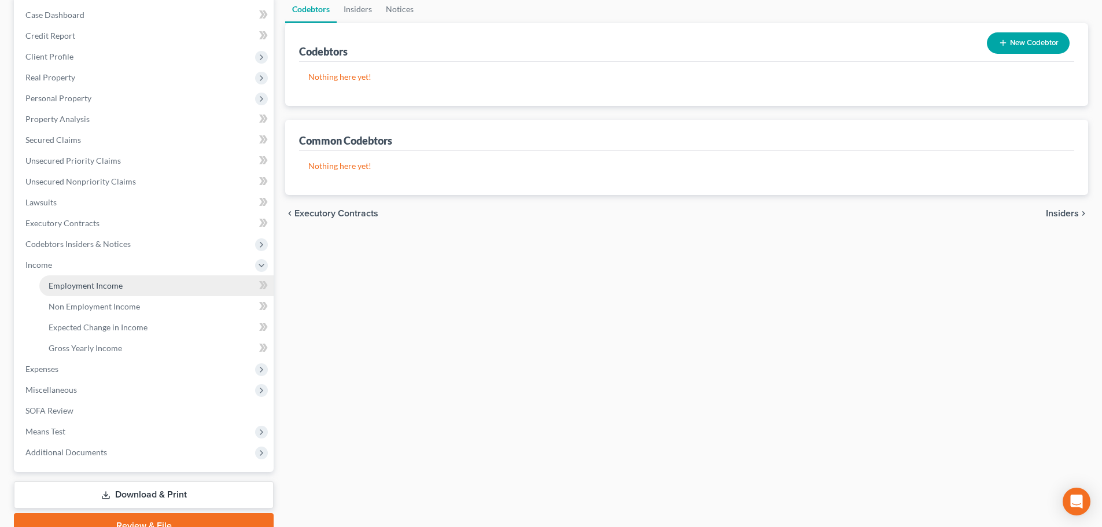
click at [67, 279] on link "Employment Income" at bounding box center [156, 285] width 234 height 21
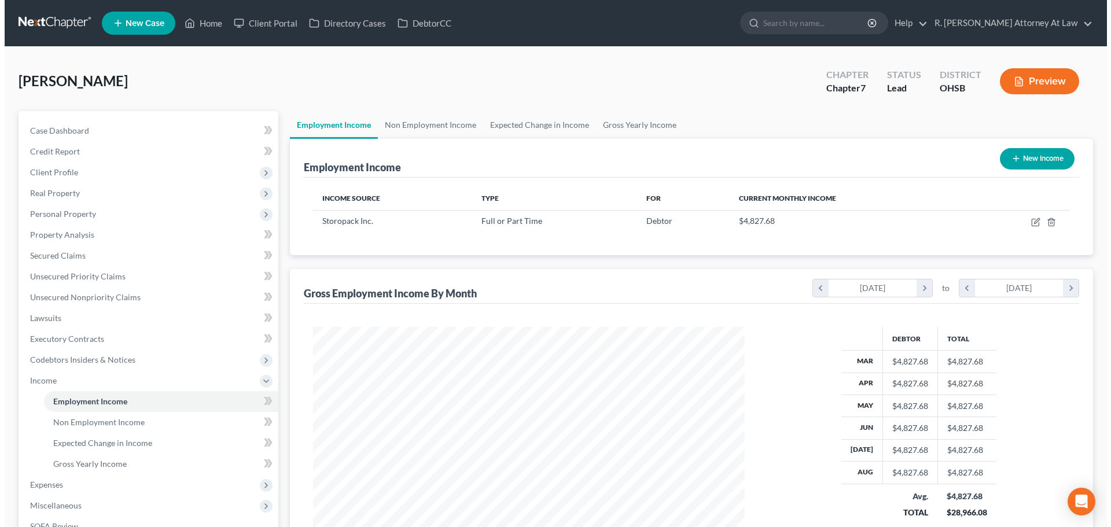
scroll to position [216, 455]
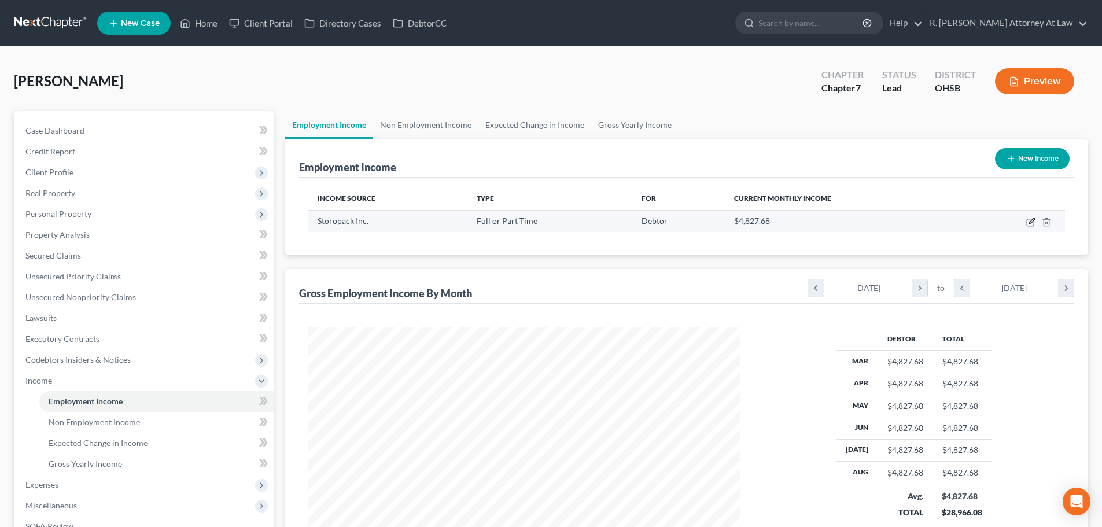
click at [1034, 221] on icon "button" at bounding box center [1030, 221] width 9 height 9
select select "0"
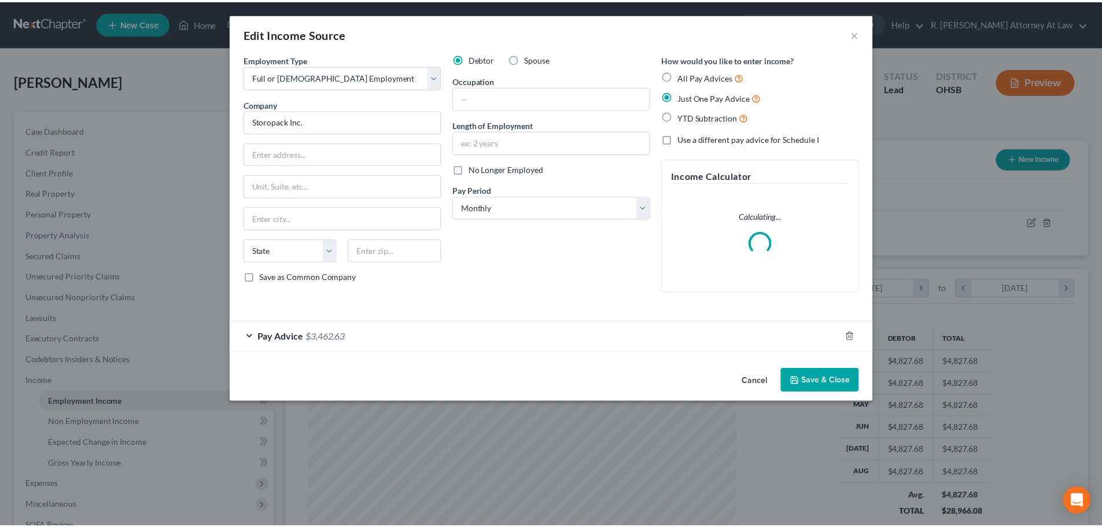
scroll to position [217, 459]
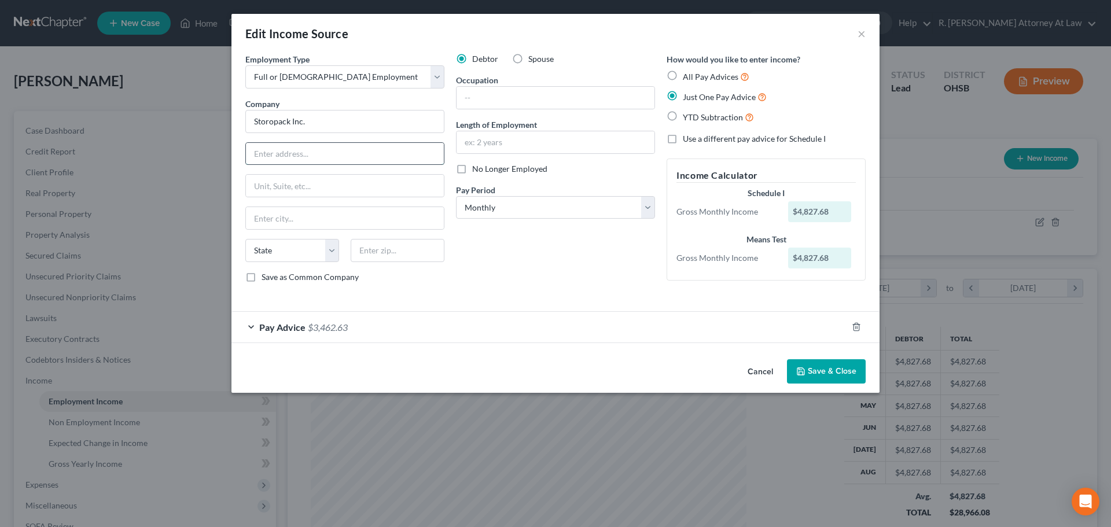
click at [254, 146] on input "text" at bounding box center [345, 154] width 198 height 22
type input "[STREET_ADDRESS][PERSON_NAME]"
type input "45246"
type input "[GEOGRAPHIC_DATA]"
select select "36"
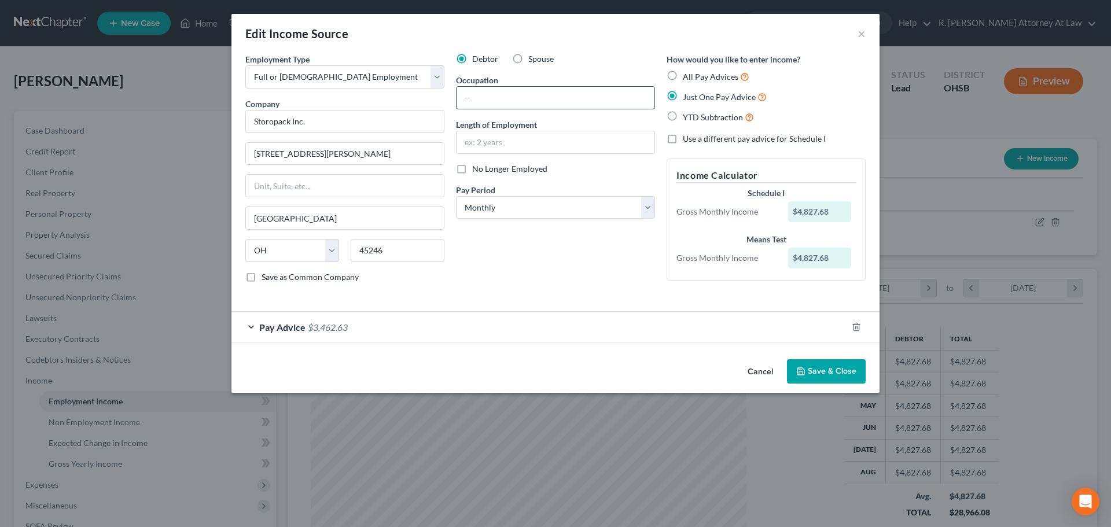
click at [465, 102] on input "text" at bounding box center [555, 98] width 198 height 22
click at [471, 136] on input "text" at bounding box center [555, 142] width 198 height 22
type input "8 years"
click at [503, 101] on input "text" at bounding box center [555, 98] width 198 height 22
type input "Shipping/Receiving"
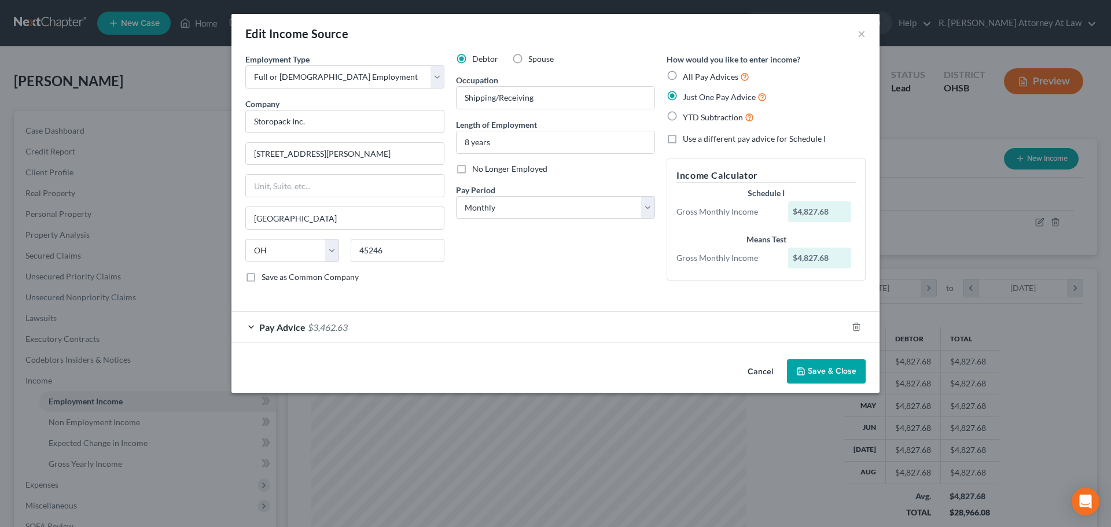
click at [800, 365] on button "Save & Close" at bounding box center [826, 371] width 79 height 24
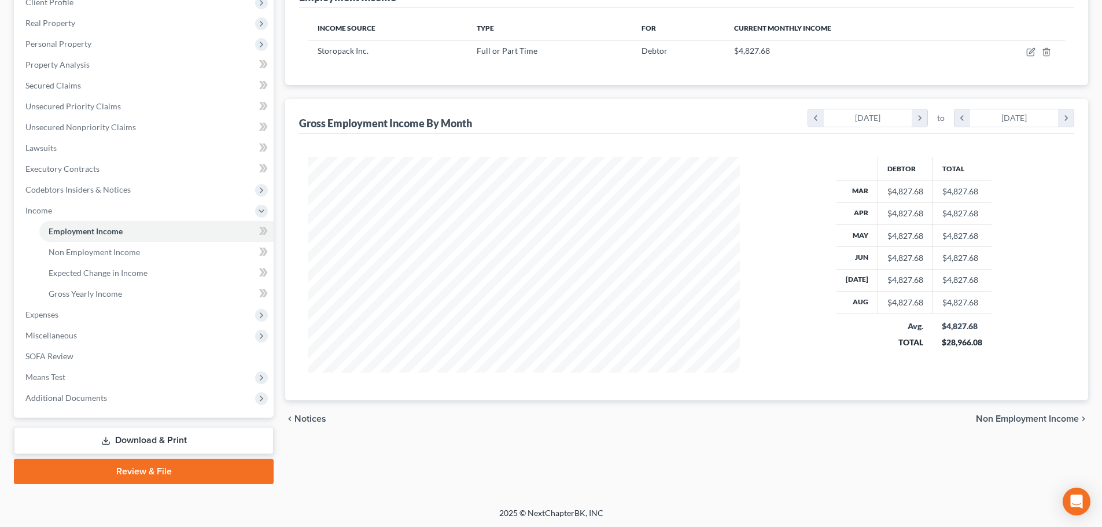
scroll to position [171, 0]
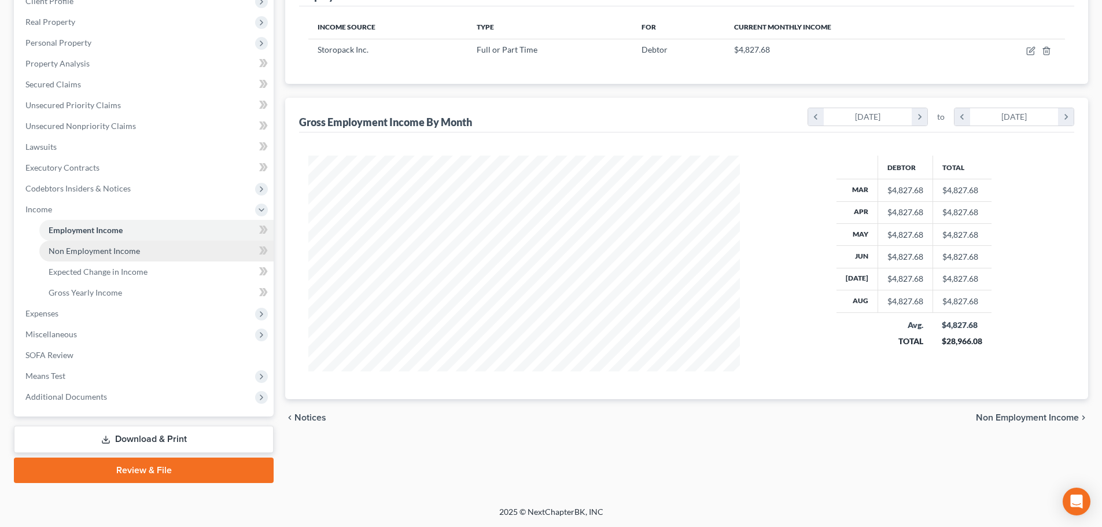
click at [49, 246] on span "Non Employment Income" at bounding box center [94, 251] width 91 height 10
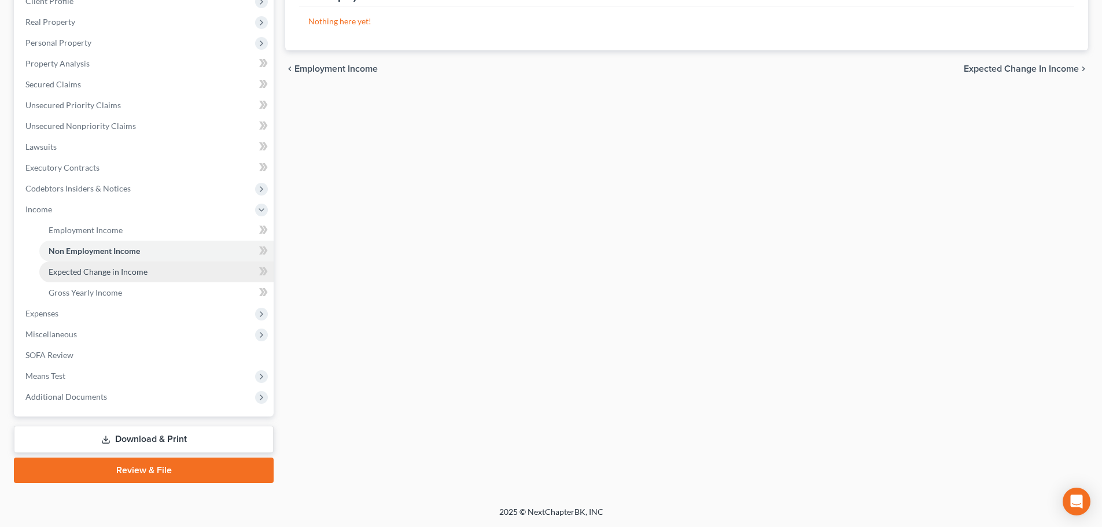
click at [54, 267] on span "Expected Change in Income" at bounding box center [98, 272] width 99 height 10
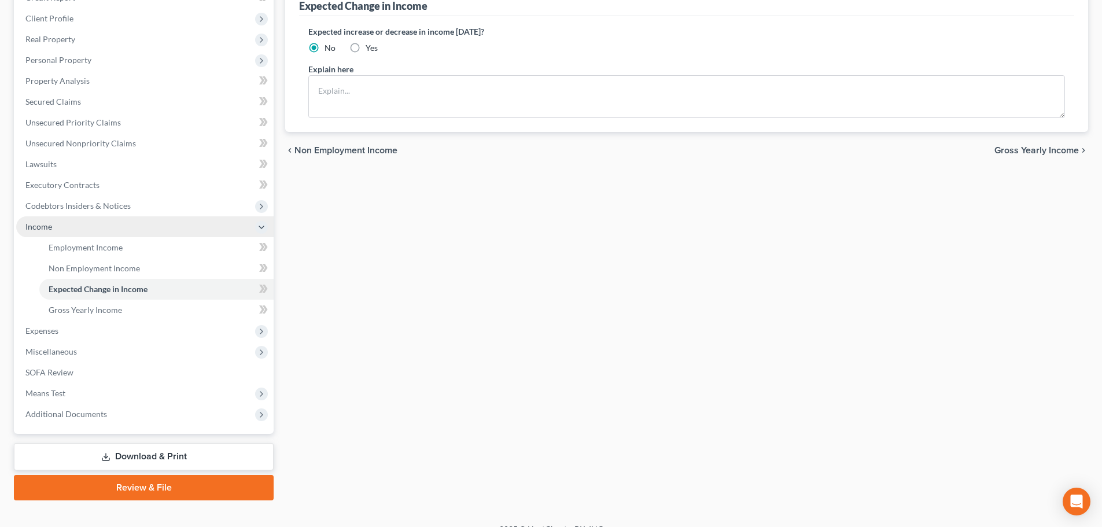
scroll to position [171, 0]
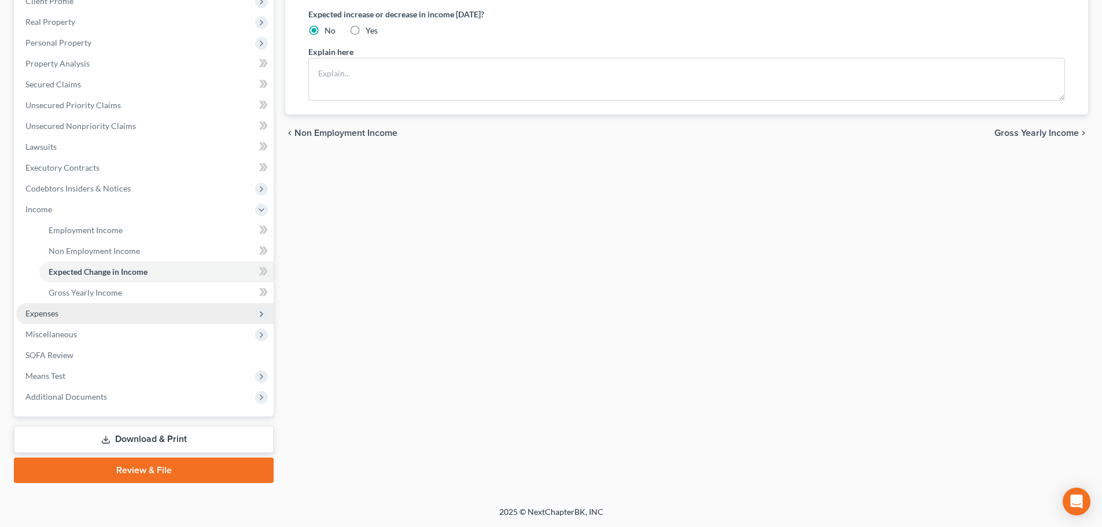
click at [40, 311] on span "Expenses" at bounding box center [41, 313] width 33 height 10
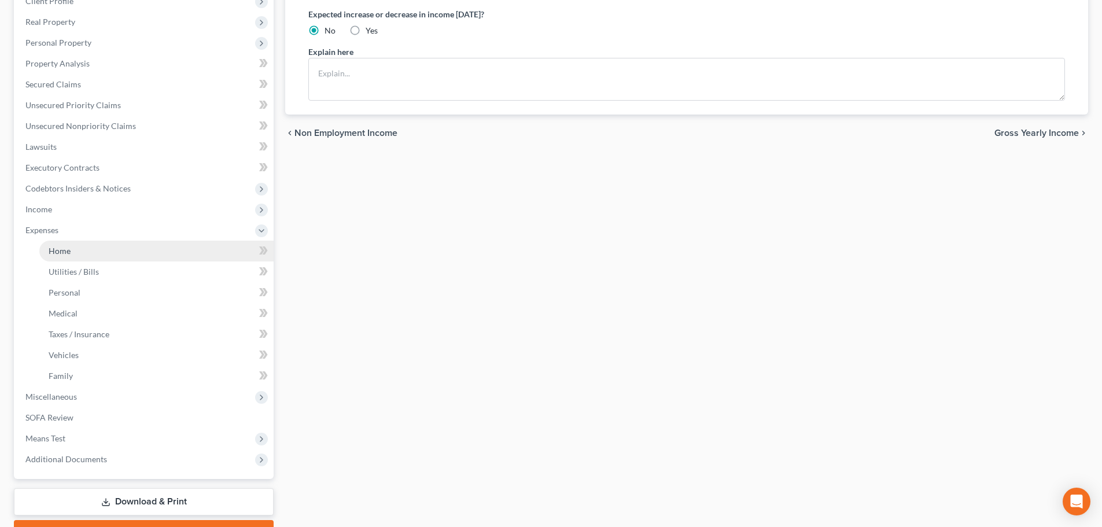
click at [54, 252] on span "Home" at bounding box center [60, 251] width 22 height 10
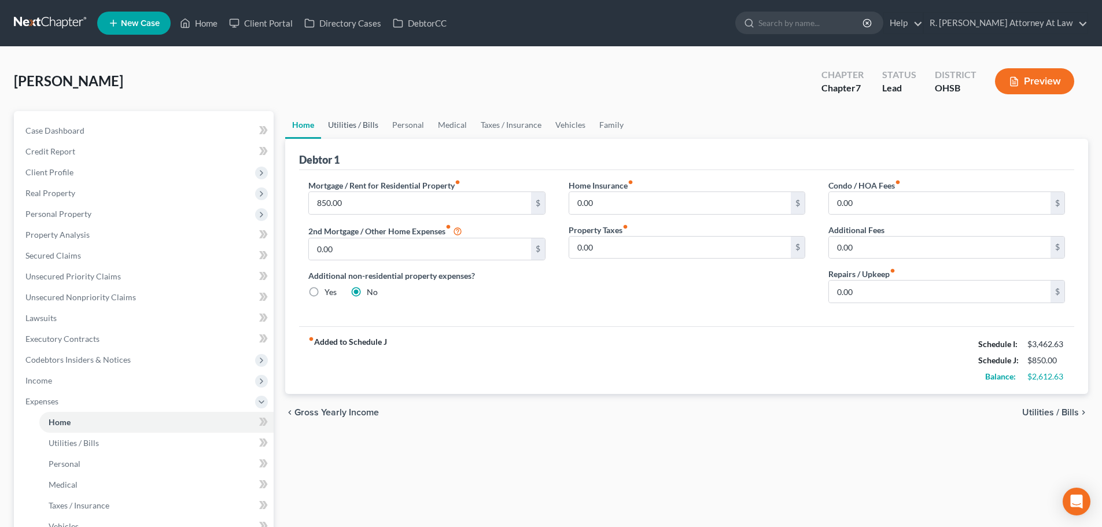
click at [349, 128] on link "Utilities / Bills" at bounding box center [353, 125] width 64 height 28
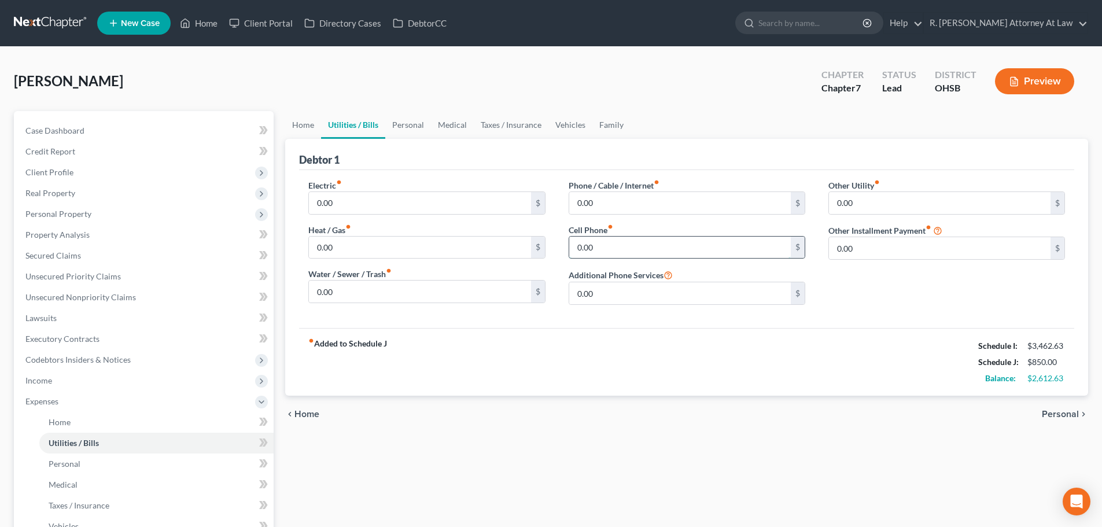
click at [616, 246] on input "0.00" at bounding box center [680, 248] width 222 height 22
type input "50"
click at [605, 199] on input "0.00" at bounding box center [680, 203] width 222 height 22
click at [410, 124] on link "Personal" at bounding box center [408, 125] width 46 height 28
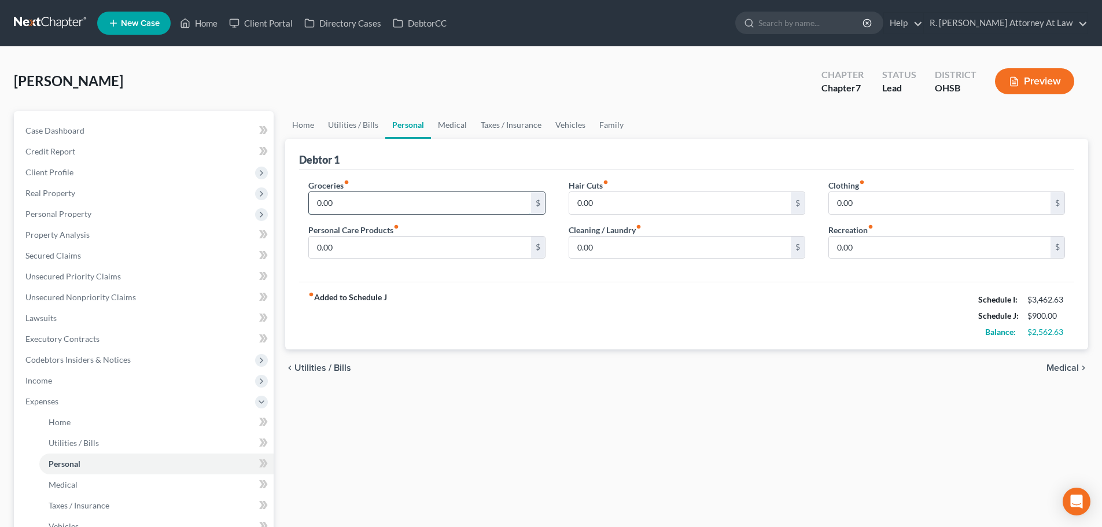
click at [349, 197] on input "0.00" at bounding box center [420, 203] width 222 height 22
type input "600"
click at [356, 124] on link "Utilities / Bills" at bounding box center [353, 125] width 64 height 28
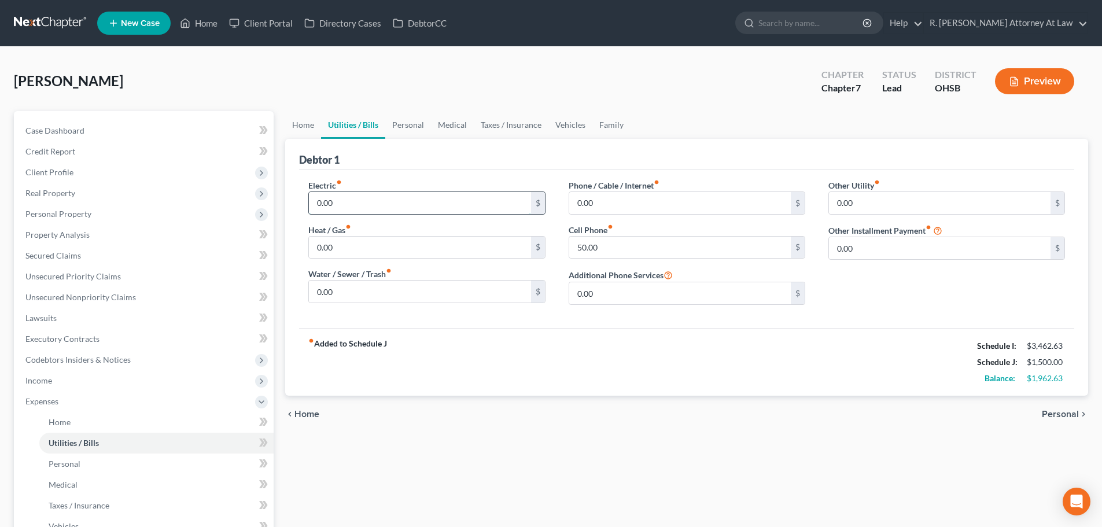
click at [346, 201] on input "0.00" at bounding box center [420, 203] width 222 height 22
type input "8"
type input "180"
click at [340, 293] on input "0.00" at bounding box center [420, 292] width 222 height 22
type input "4"
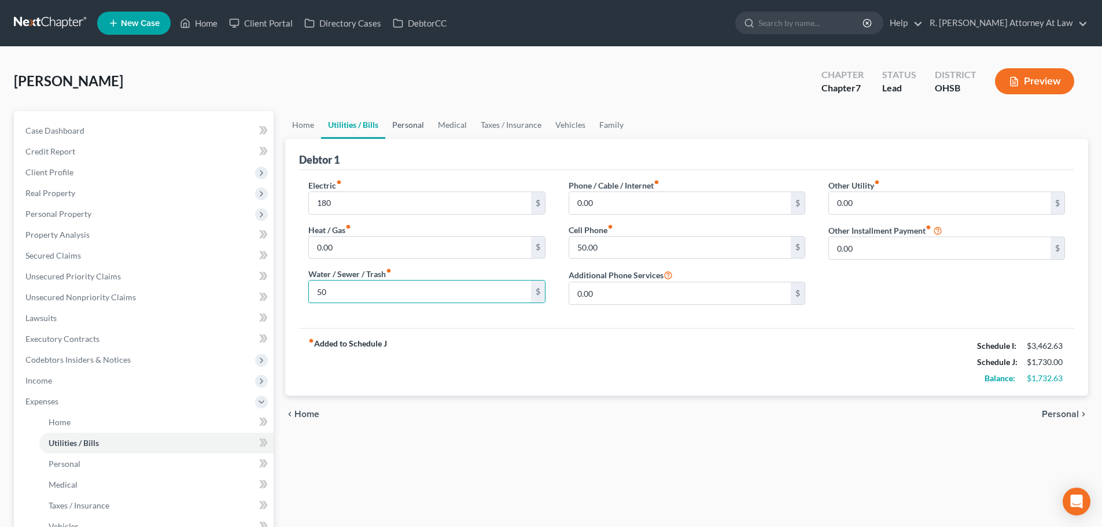
type input "50"
click at [412, 124] on link "Personal" at bounding box center [408, 125] width 46 height 28
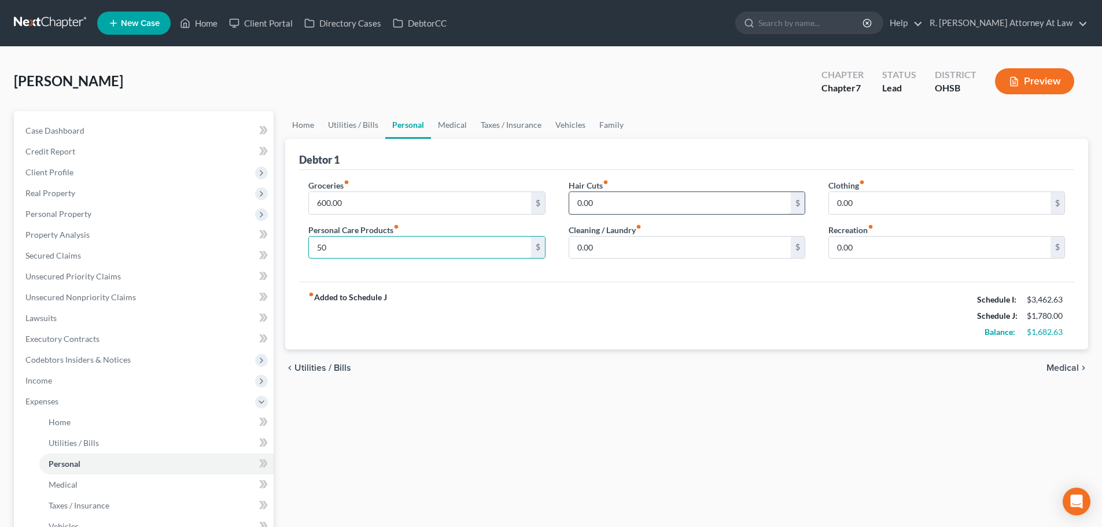
type input "50"
click at [608, 198] on input "0.00" at bounding box center [680, 203] width 222 height 22
type input "40"
click at [460, 121] on link "Medical" at bounding box center [452, 125] width 43 height 28
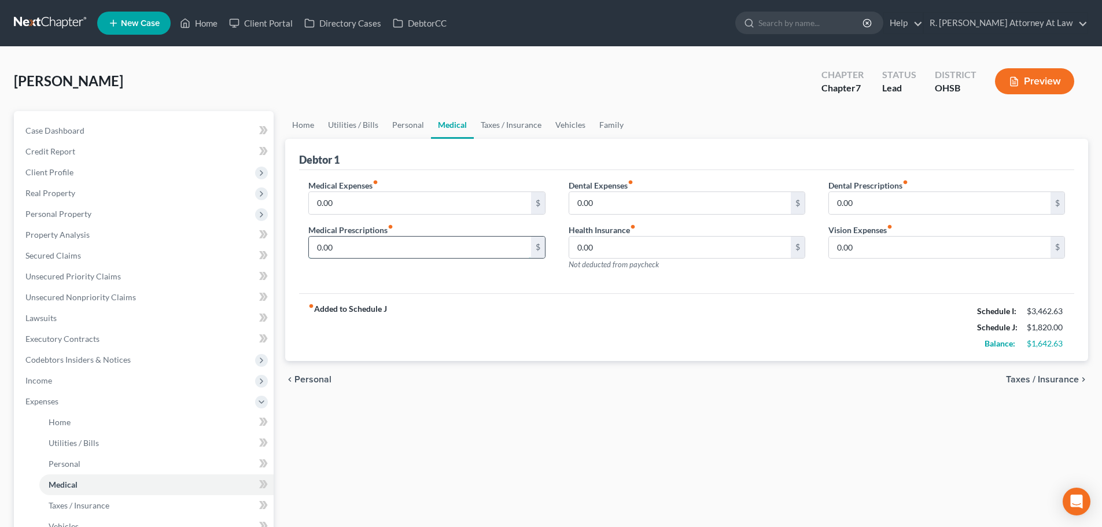
click at [351, 246] on input "0.00" at bounding box center [420, 248] width 222 height 22
click at [499, 121] on link "Taxes / Insurance" at bounding box center [511, 125] width 75 height 28
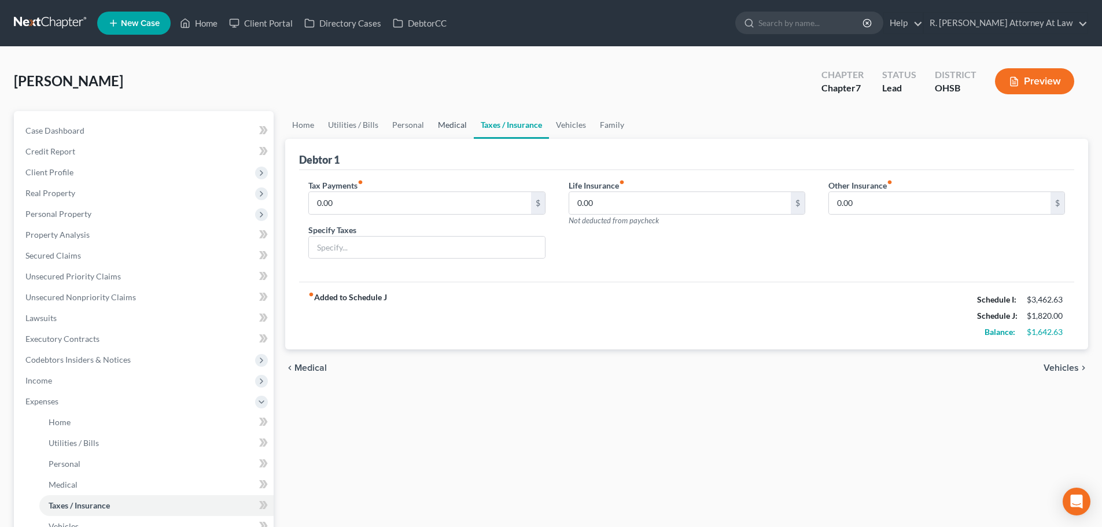
click at [441, 121] on link "Medical" at bounding box center [452, 125] width 43 height 28
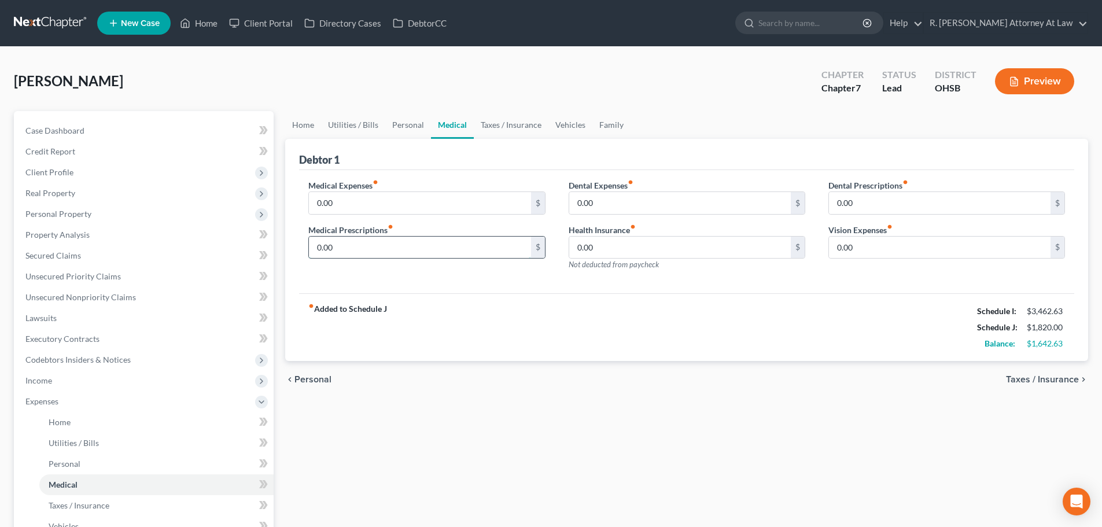
click at [364, 240] on input "0.00" at bounding box center [420, 248] width 222 height 22
click at [373, 201] on input "0.00" at bounding box center [420, 203] width 222 height 22
type input "30"
click at [567, 124] on link "Vehicles" at bounding box center [570, 125] width 44 height 28
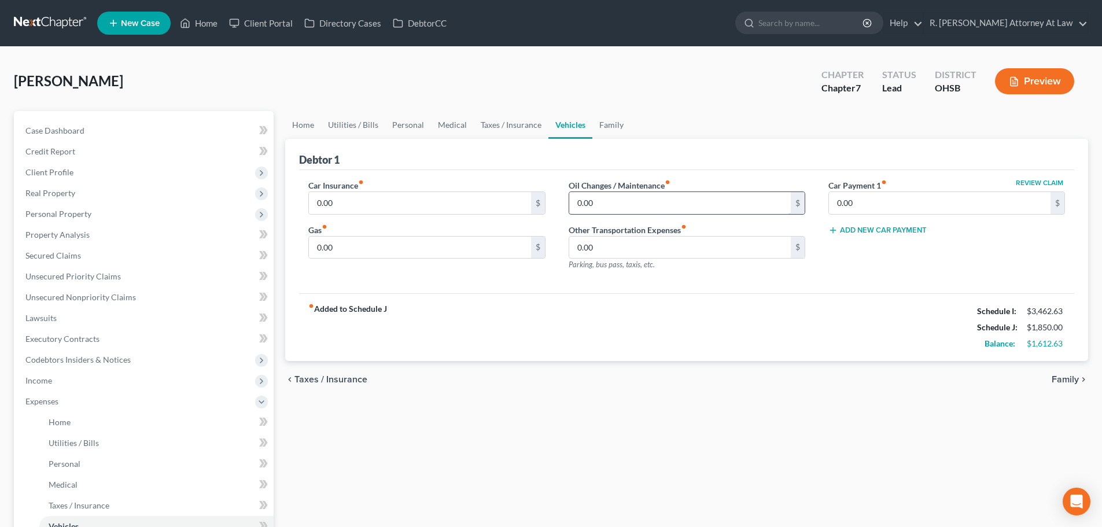
click at [602, 200] on input "0.00" at bounding box center [680, 203] width 222 height 22
type input "150"
click at [340, 200] on input "0.00" at bounding box center [420, 203] width 222 height 22
click at [338, 248] on input "0.00" at bounding box center [420, 248] width 222 height 22
click at [42, 253] on span "Secured Claims" at bounding box center [53, 255] width 56 height 10
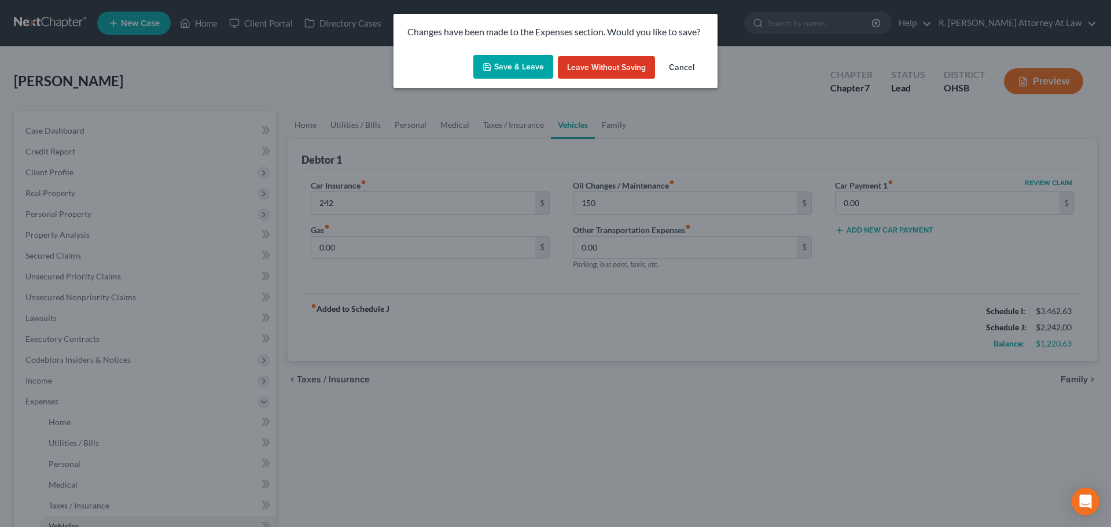
click at [501, 67] on button "Save & Leave" at bounding box center [513, 67] width 80 height 24
type input "242.00"
type input "150.00"
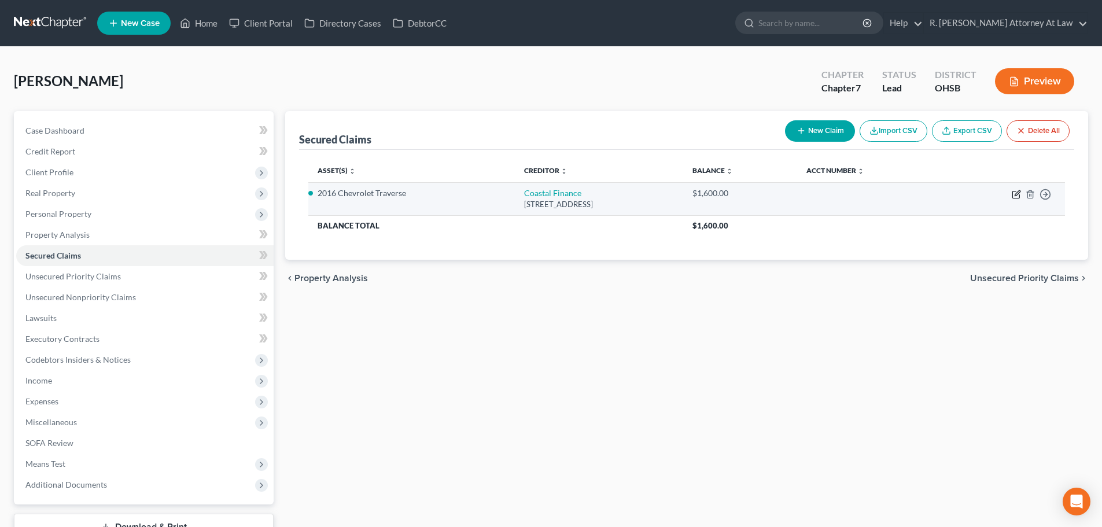
click at [1018, 193] on icon "button" at bounding box center [1017, 192] width 5 height 5
select select "36"
select select "0"
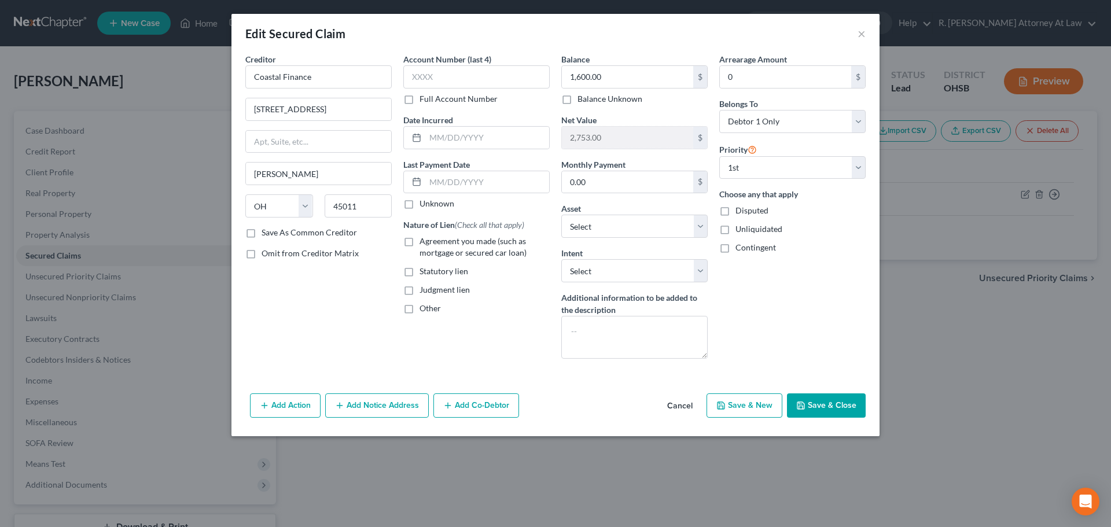
drag, startPoint x: 408, startPoint y: 244, endPoint x: 430, endPoint y: 249, distance: 23.3
click at [419, 244] on label "Agreement you made (such as mortgage or secured car loan)" at bounding box center [484, 246] width 130 height 23
click at [424, 243] on input "Agreement you made (such as mortgage or secured car loan)" at bounding box center [428, 239] width 8 height 8
checkbox input "true"
click at [571, 271] on select "Select Surrender Redeem Reaffirm Avoid Other" at bounding box center [634, 270] width 146 height 23
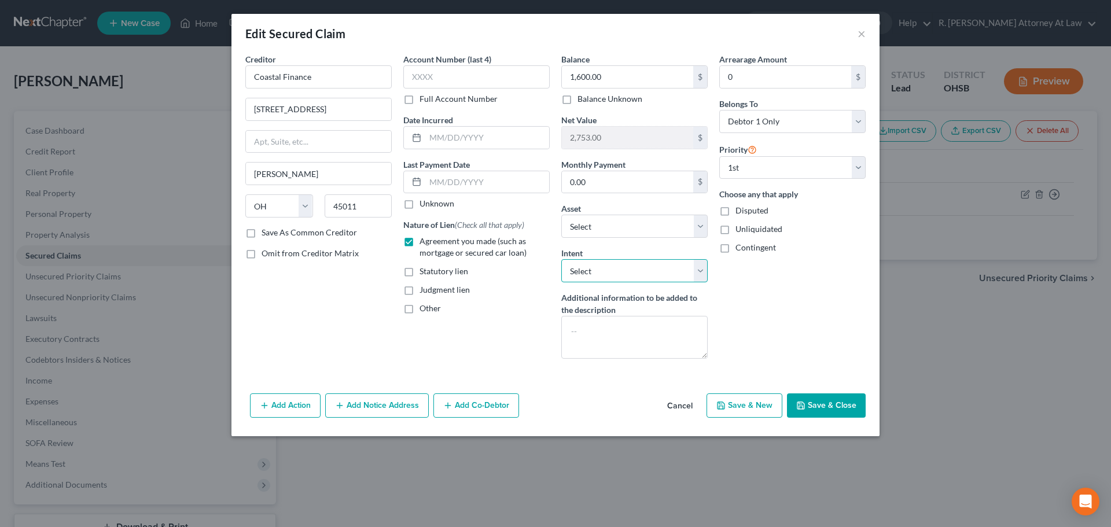
select select "2"
click at [561, 259] on select "Select Surrender Redeem Reaffirm Avoid Other" at bounding box center [634, 270] width 146 height 23
click at [596, 178] on input "0.00" at bounding box center [627, 182] width 131 height 22
click at [451, 138] on input "text" at bounding box center [487, 138] width 124 height 22
click at [588, 185] on input "0.00" at bounding box center [627, 182] width 131 height 22
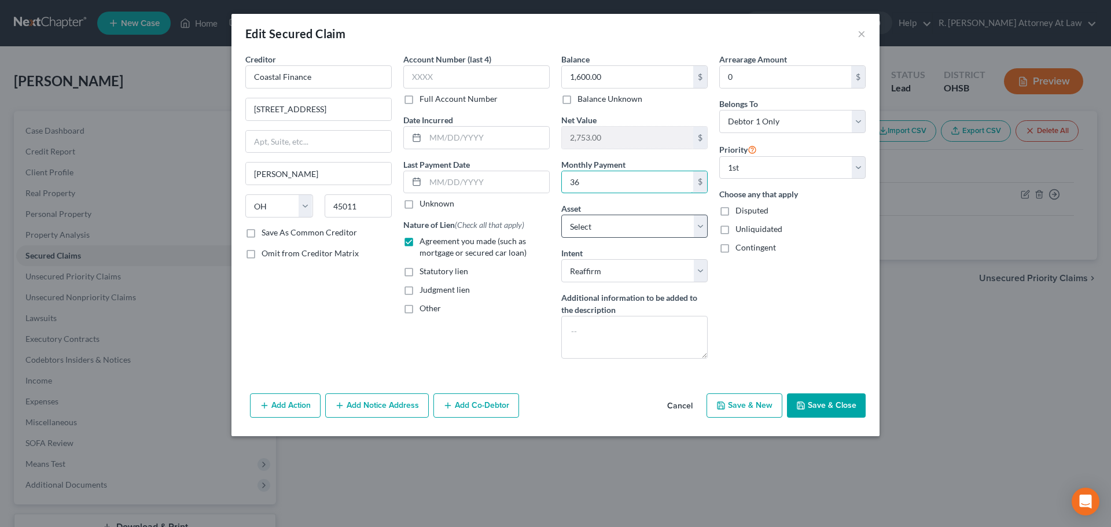
type input "3"
type input "390"
click at [801, 402] on icon "button" at bounding box center [800, 405] width 7 height 7
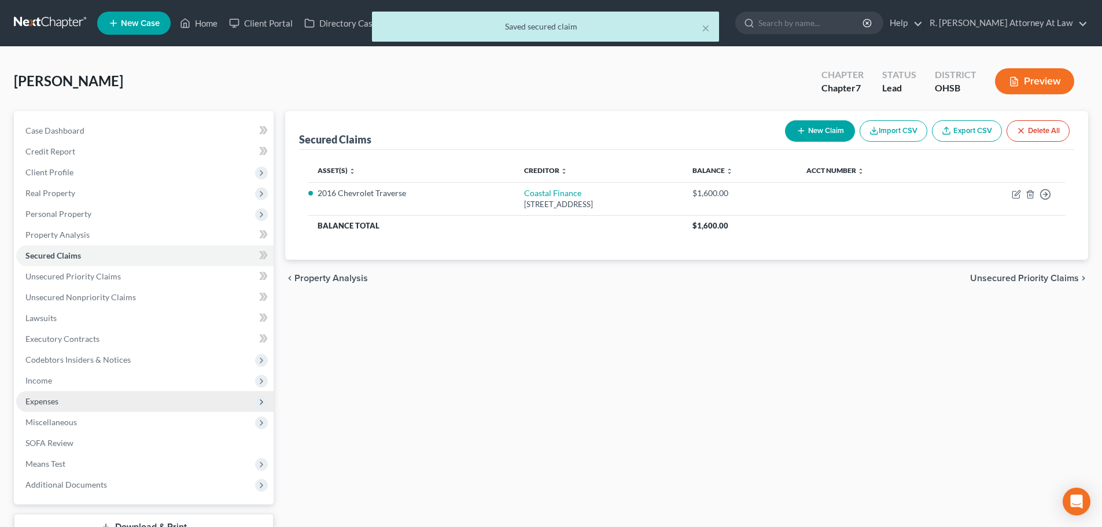
click at [35, 400] on span "Expenses" at bounding box center [41, 401] width 33 height 10
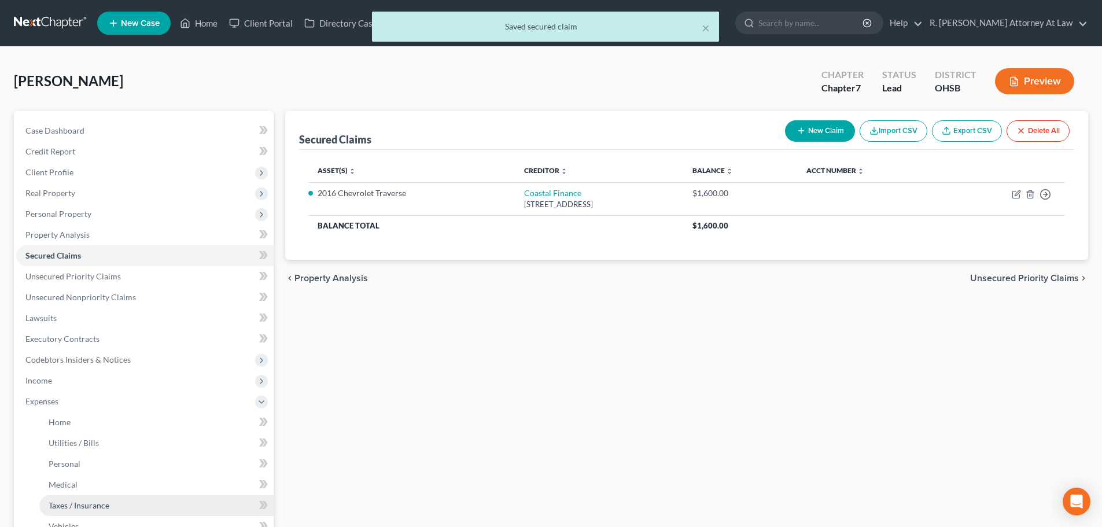
click at [51, 508] on span "Taxes / Insurance" at bounding box center [79, 505] width 61 height 10
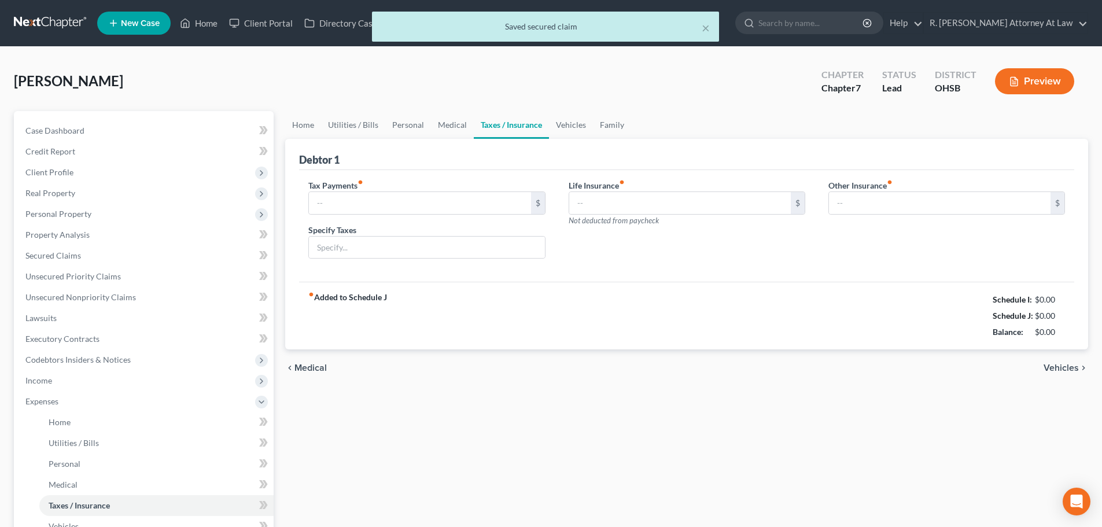
type input "0.00"
click at [614, 126] on link "Family" at bounding box center [612, 125] width 38 height 28
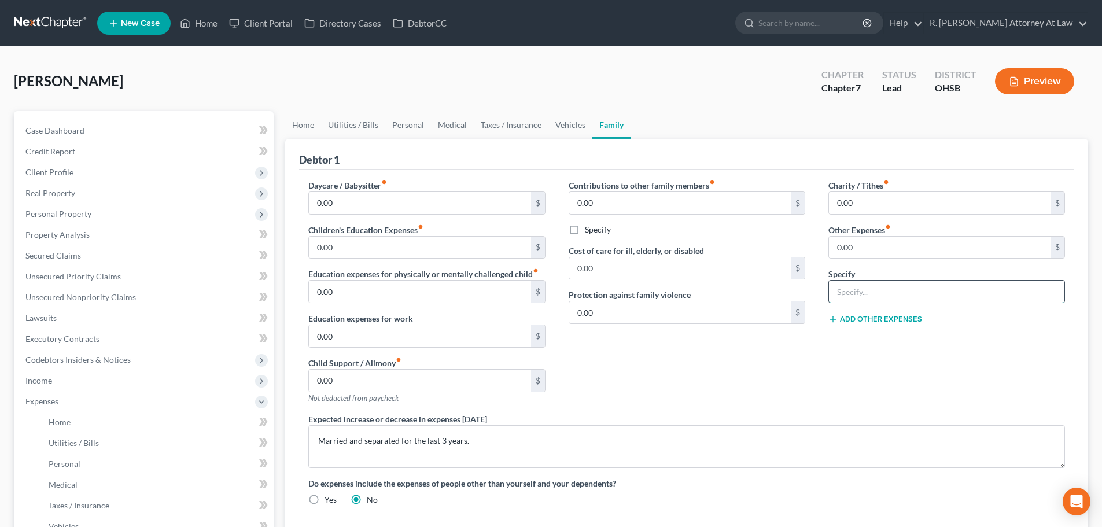
click at [861, 287] on input "text" at bounding box center [946, 292] width 235 height 22
type input "Work Lunches, 86"
click at [853, 247] on input "0.00" at bounding box center [940, 248] width 222 height 22
type input "86"
click at [900, 286] on input "Work Lunches, 86" at bounding box center [946, 292] width 235 height 22
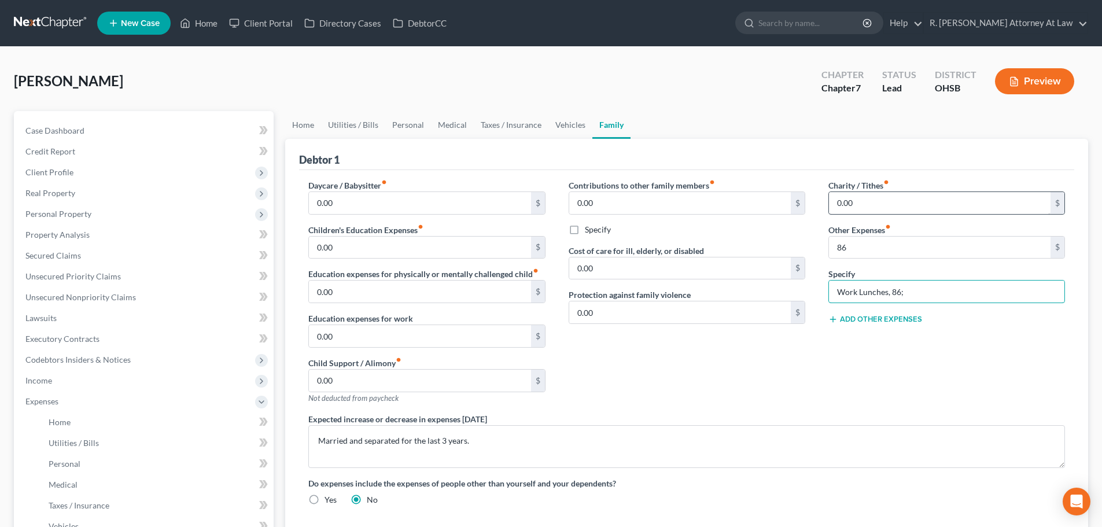
type input "Work Lunches, 86;"
click at [851, 206] on input "0.00" at bounding box center [940, 203] width 222 height 22
type input "60"
click at [904, 294] on input "Work Lunches, 86;" at bounding box center [946, 292] width 235 height 22
click at [626, 228] on div "Specify" at bounding box center [687, 230] width 237 height 12
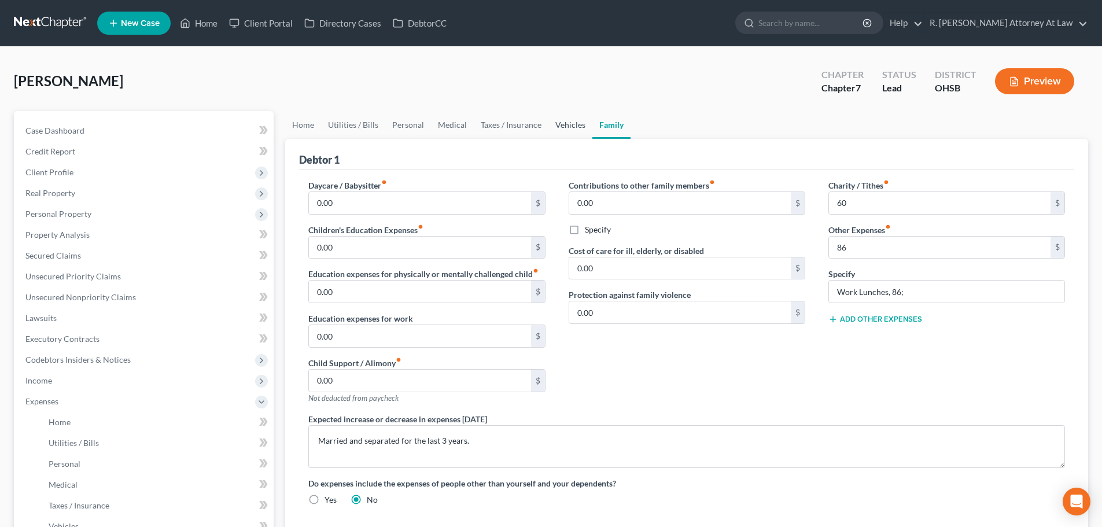
click at [566, 124] on link "Vehicles" at bounding box center [570, 125] width 44 height 28
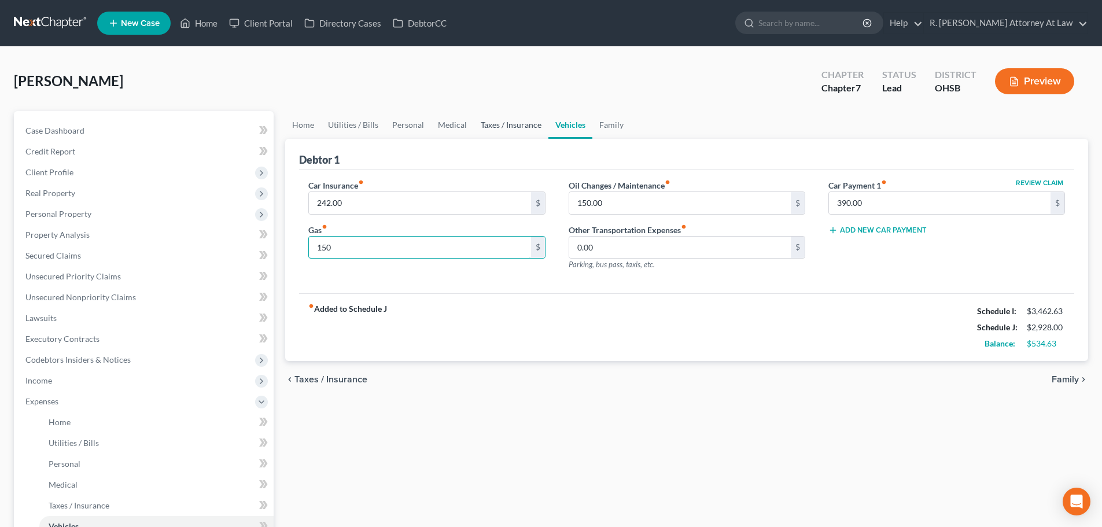
type input "150"
click at [500, 123] on link "Taxes / Insurance" at bounding box center [511, 125] width 75 height 28
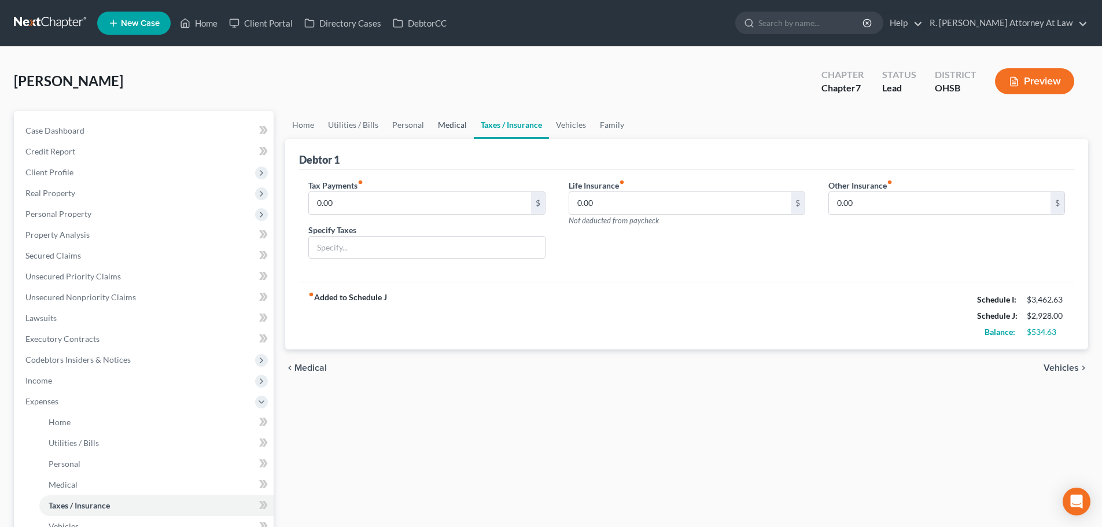
click at [448, 124] on link "Medical" at bounding box center [452, 125] width 43 height 28
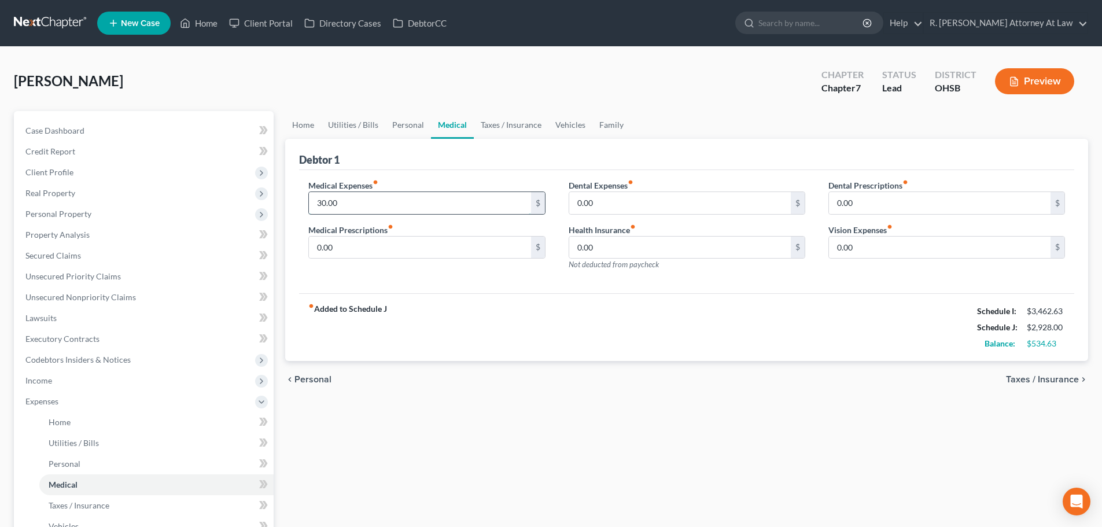
click at [340, 208] on input "30.00" at bounding box center [420, 203] width 222 height 22
type input "50"
click at [402, 126] on link "Personal" at bounding box center [408, 125] width 46 height 28
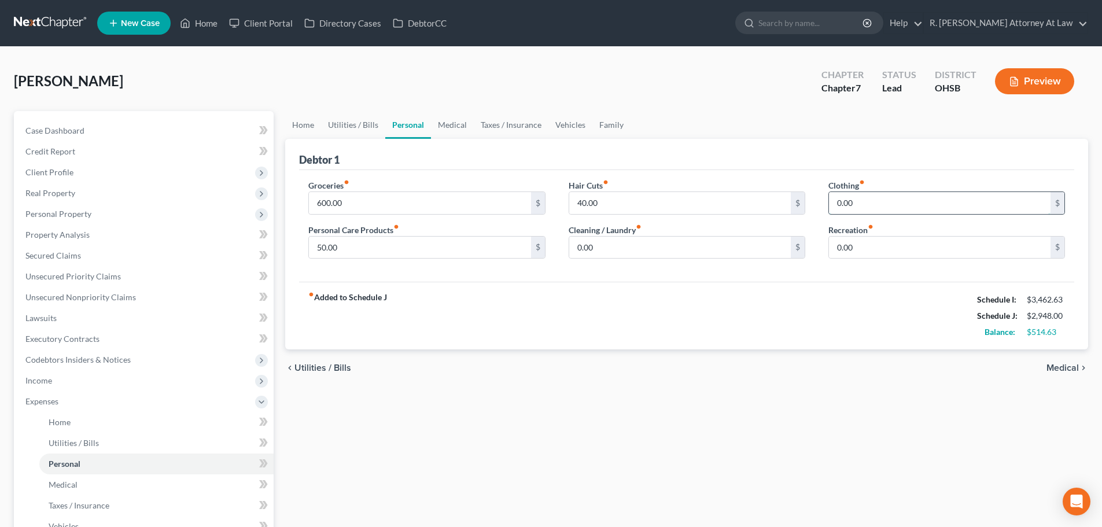
click at [851, 205] on input "0.00" at bounding box center [940, 203] width 222 height 22
type input "150"
click at [852, 249] on input "0.00" at bounding box center [940, 248] width 222 height 22
type input "150"
drag, startPoint x: 608, startPoint y: 242, endPoint x: 593, endPoint y: 234, distance: 16.6
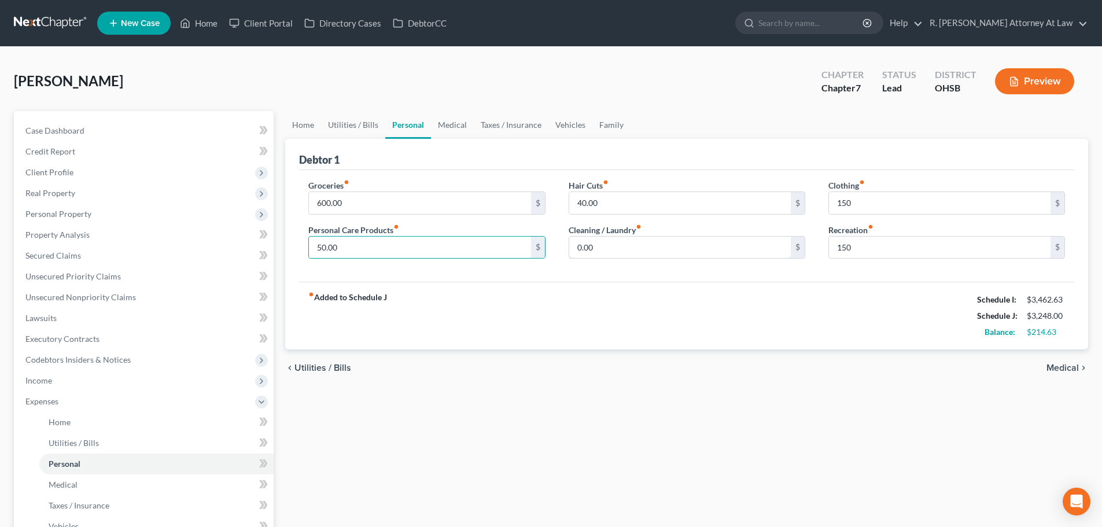
click at [606, 242] on input "0.00" at bounding box center [680, 248] width 222 height 22
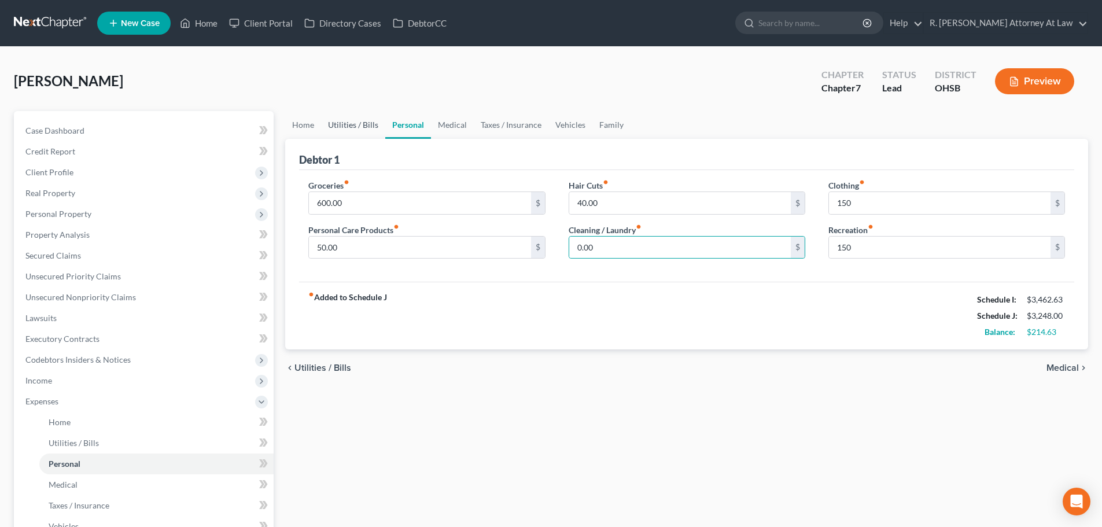
click at [370, 125] on link "Utilities / Bills" at bounding box center [353, 125] width 64 height 28
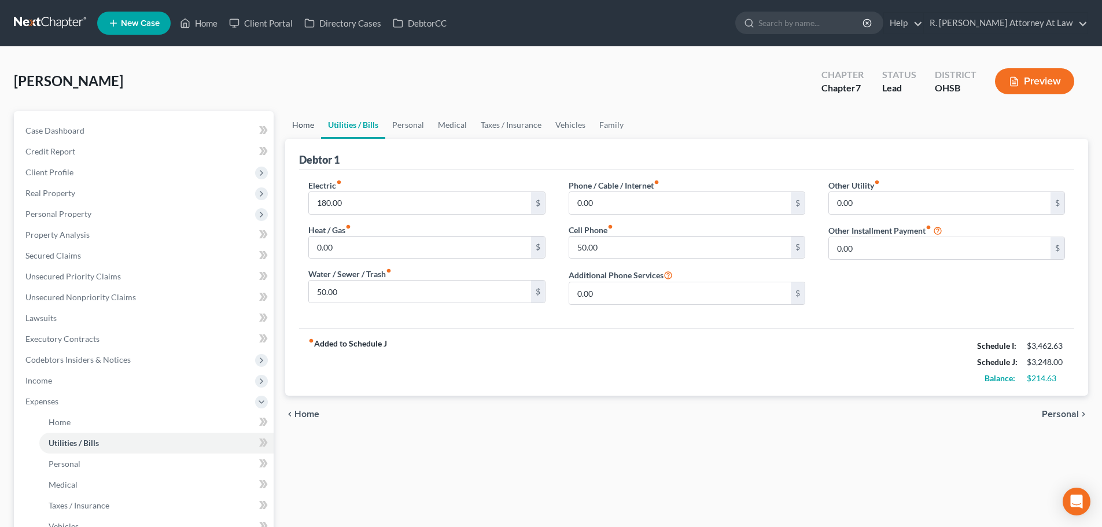
click at [307, 125] on link "Home" at bounding box center [303, 125] width 36 height 28
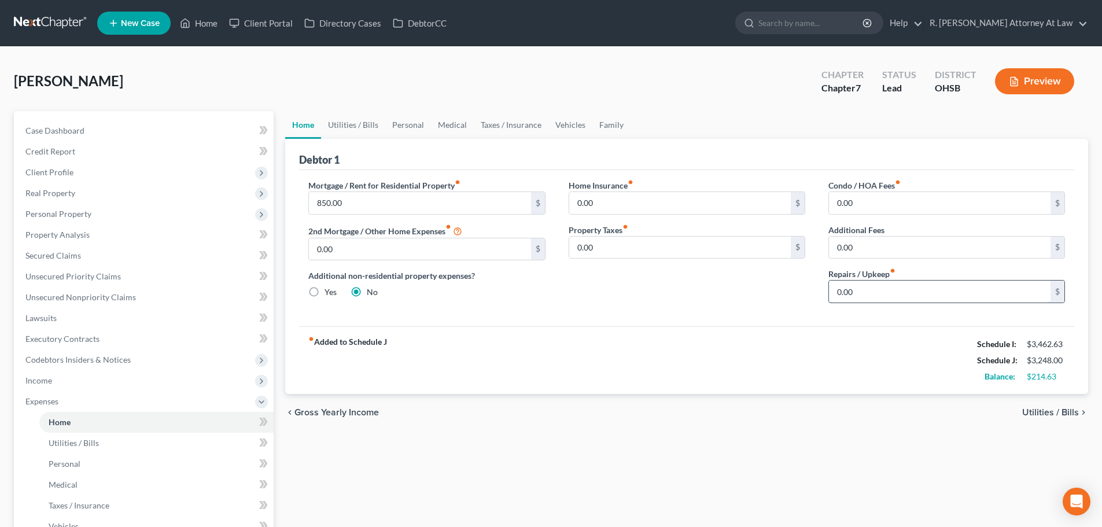
click at [855, 293] on input "0.00" at bounding box center [940, 292] width 222 height 22
type input "10"
drag, startPoint x: 403, startPoint y: 253, endPoint x: 408, endPoint y: 248, distance: 7.0
click at [403, 253] on input "0.00" at bounding box center [420, 249] width 222 height 22
click at [359, 126] on link "Utilities / Bills" at bounding box center [353, 125] width 64 height 28
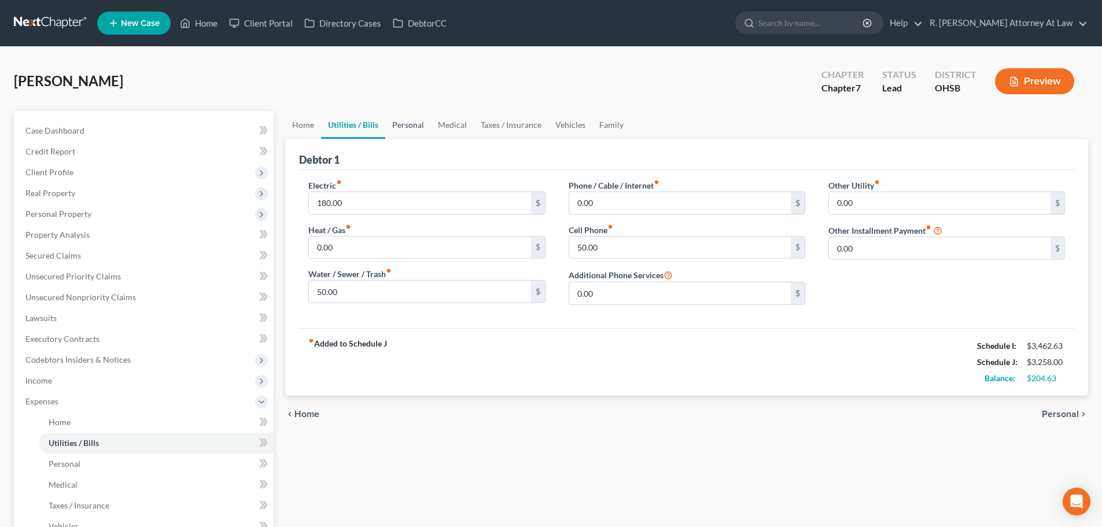
click at [411, 126] on link "Personal" at bounding box center [408, 125] width 46 height 28
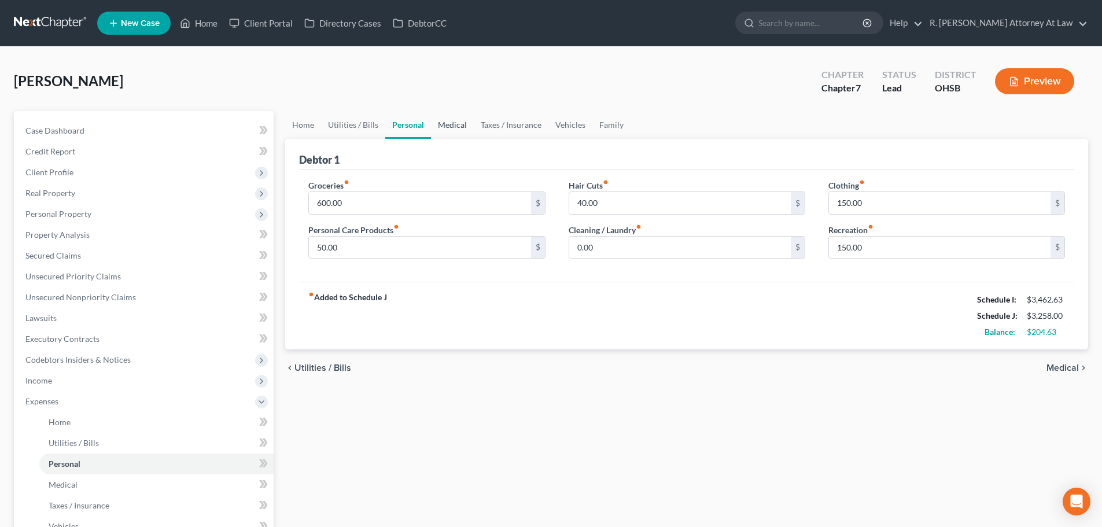
click at [453, 126] on link "Medical" at bounding box center [452, 125] width 43 height 28
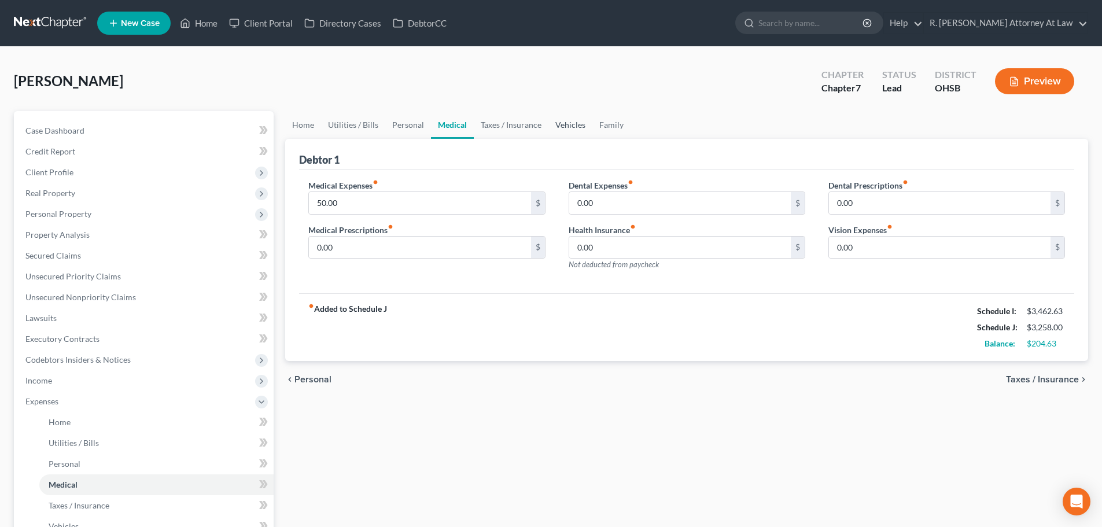
click at [558, 123] on link "Vehicles" at bounding box center [570, 125] width 44 height 28
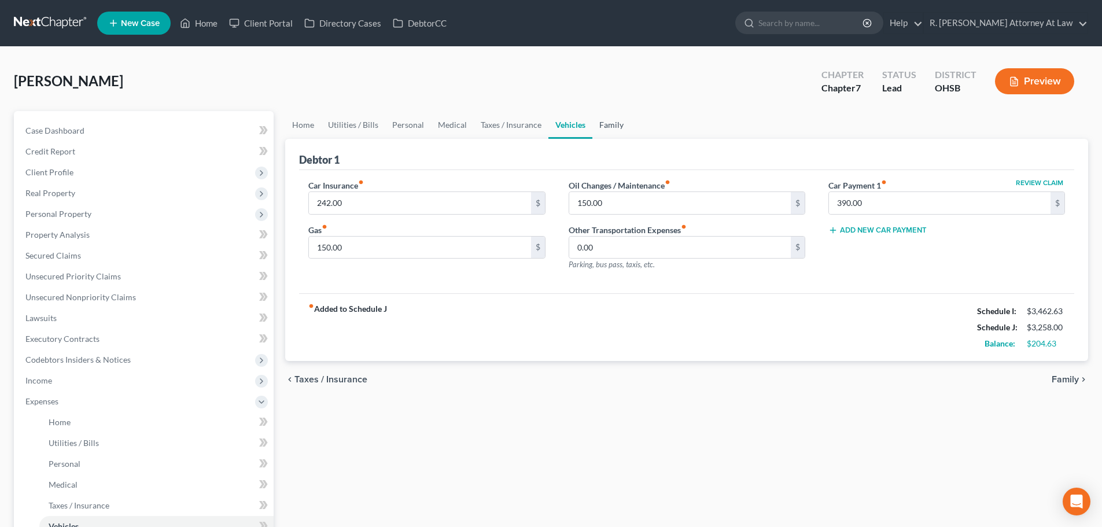
click at [608, 126] on link "Family" at bounding box center [611, 125] width 38 height 28
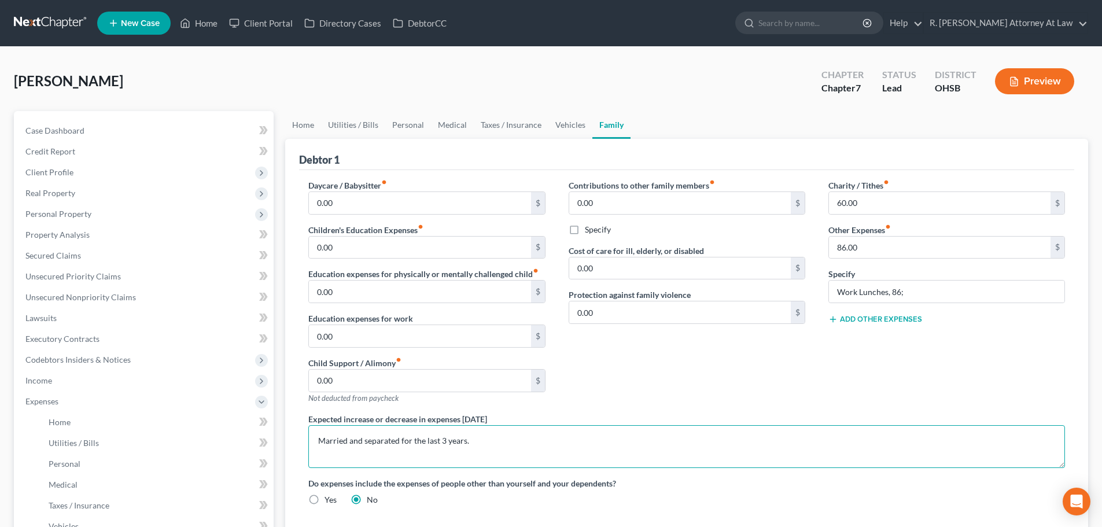
click at [478, 437] on textarea "Married and separated for the last 3 years." at bounding box center [686, 446] width 757 height 43
type textarea "Married and separated for the last 3 years. Debtor anticipates moving in Octobe…"
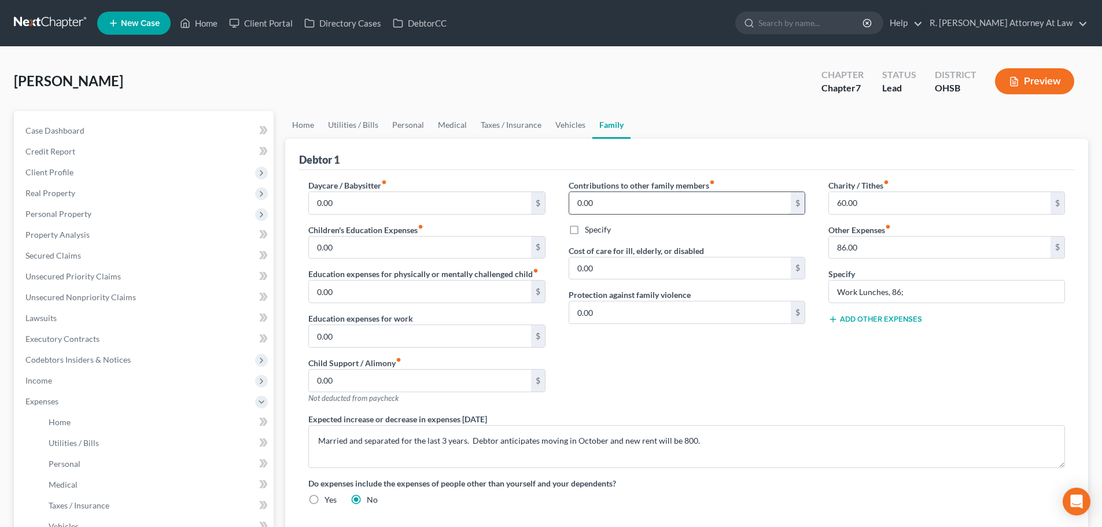
click at [593, 202] on input "0.00" at bounding box center [680, 203] width 222 height 22
click at [569, 125] on link "Vehicles" at bounding box center [570, 125] width 44 height 28
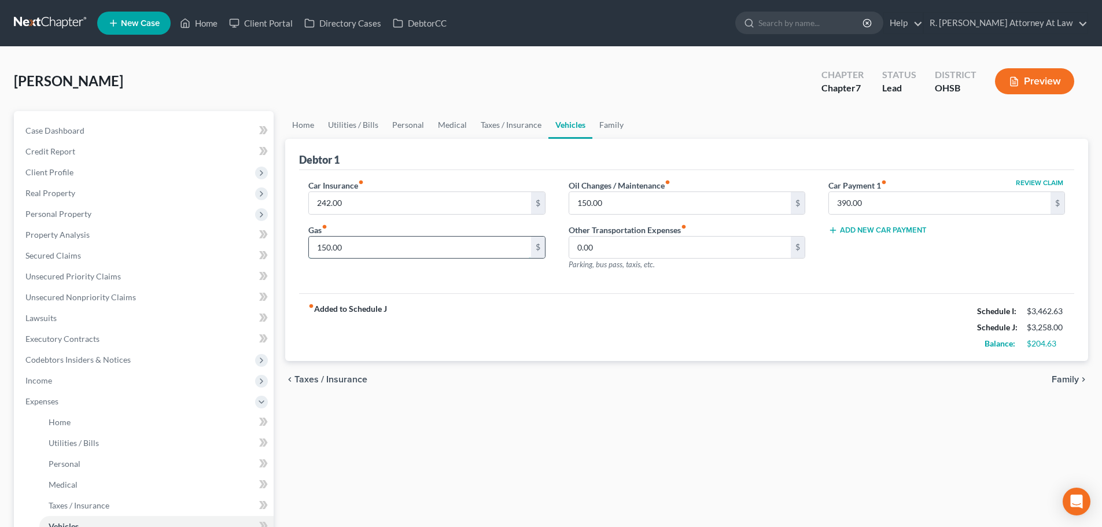
click at [382, 247] on input "150.00" at bounding box center [420, 248] width 222 height 22
type input "200"
click at [645, 231] on label "Other Transportation Expenses fiber_manual_record" at bounding box center [628, 230] width 118 height 12
click at [503, 121] on link "Taxes / Insurance" at bounding box center [511, 125] width 75 height 28
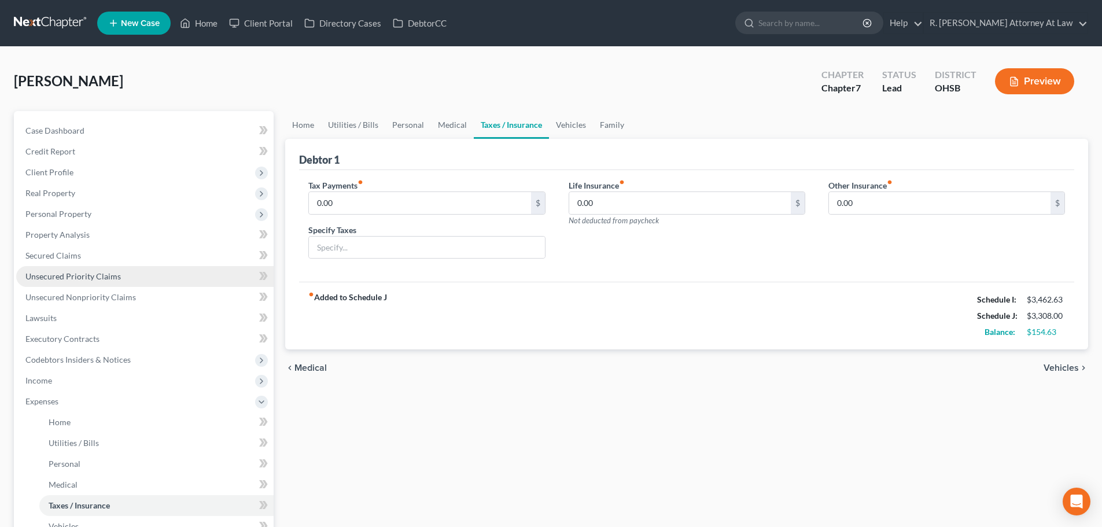
click at [58, 274] on span "Unsecured Priority Claims" at bounding box center [72, 276] width 95 height 10
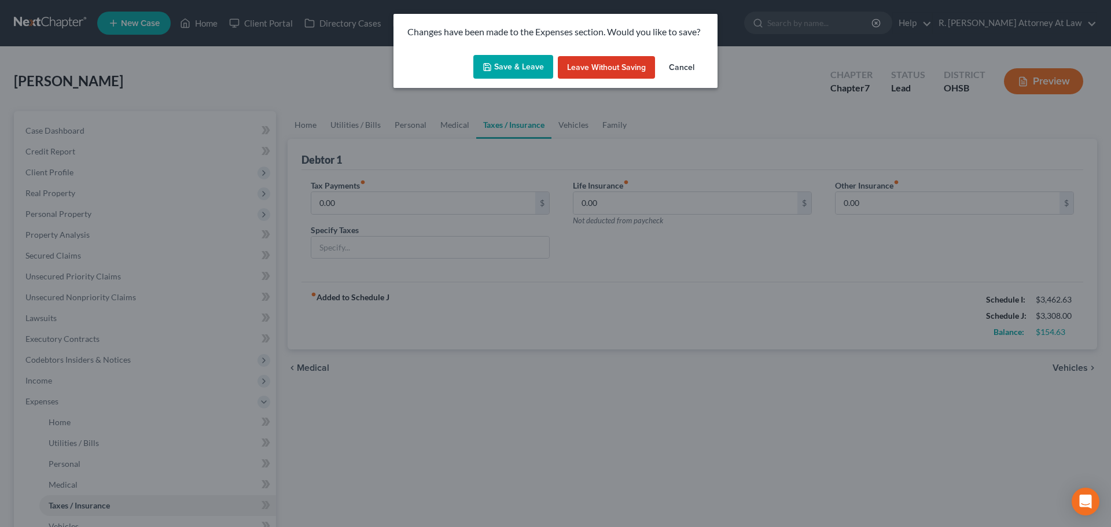
click at [508, 65] on button "Save & Leave" at bounding box center [513, 67] width 80 height 24
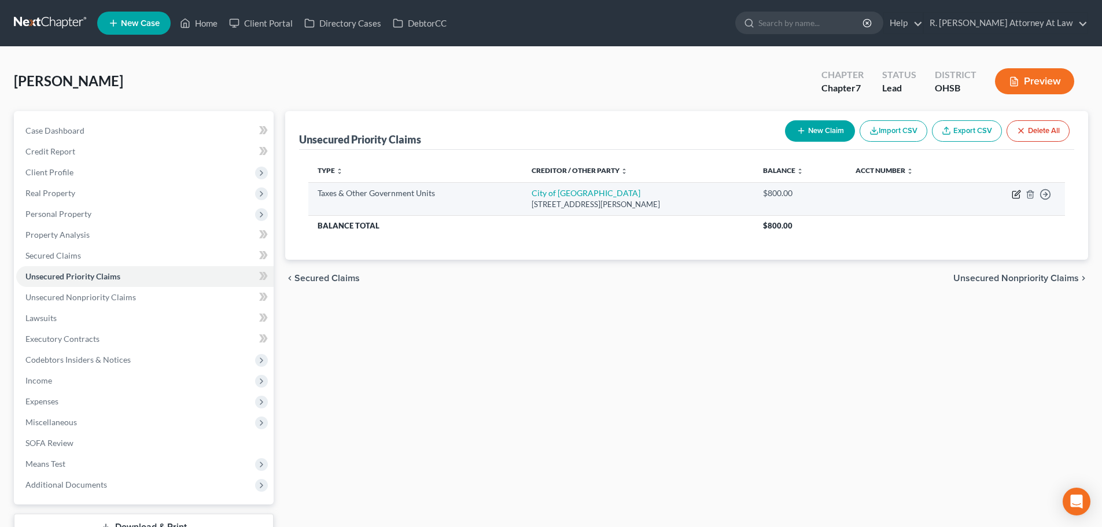
click at [1015, 191] on icon "button" at bounding box center [1015, 194] width 7 height 7
select select "1"
select select "36"
select select "0"
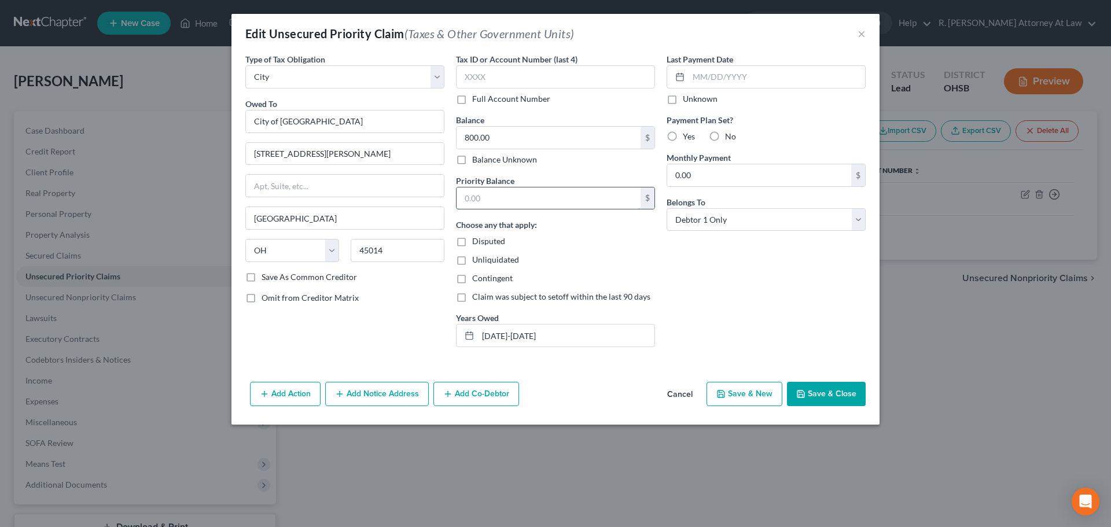
click at [464, 198] on input "text" at bounding box center [548, 198] width 184 height 22
click at [798, 390] on icon "button" at bounding box center [800, 393] width 9 height 9
type input "800.00"
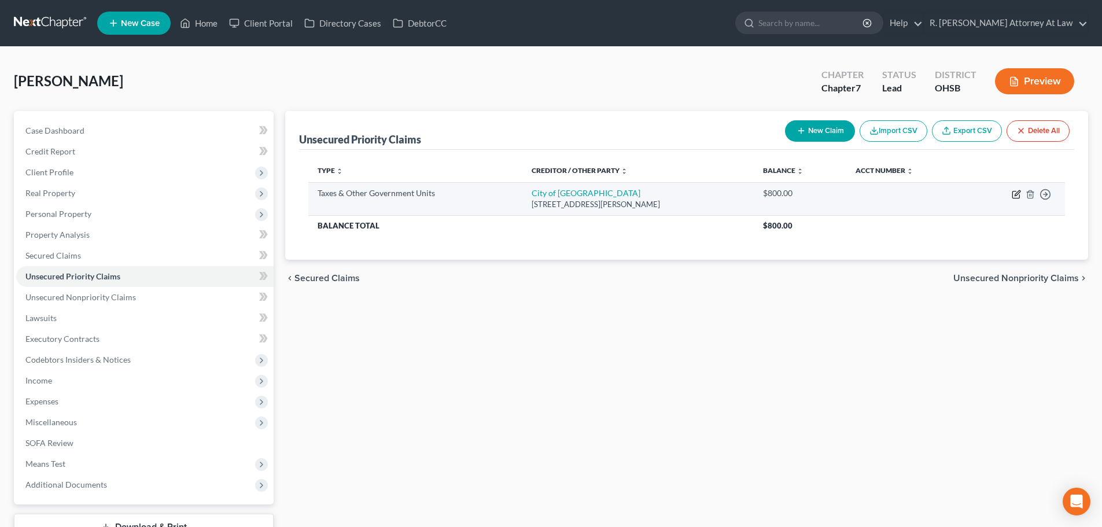
click at [1012, 193] on icon "button" at bounding box center [1015, 194] width 7 height 7
select select "1"
select select "36"
select select "0"
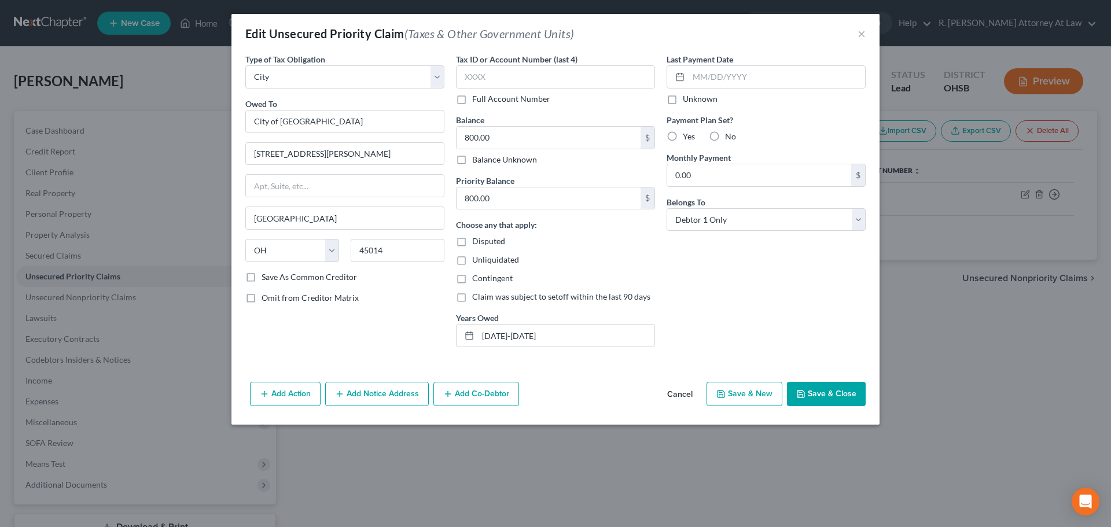
click at [1018, 185] on div "Edit Unsecured Priority Claim (Taxes & Other Government Units) × Type of Tax Ob…" at bounding box center [555, 263] width 1111 height 527
click at [813, 385] on button "Save & Close" at bounding box center [826, 394] width 79 height 24
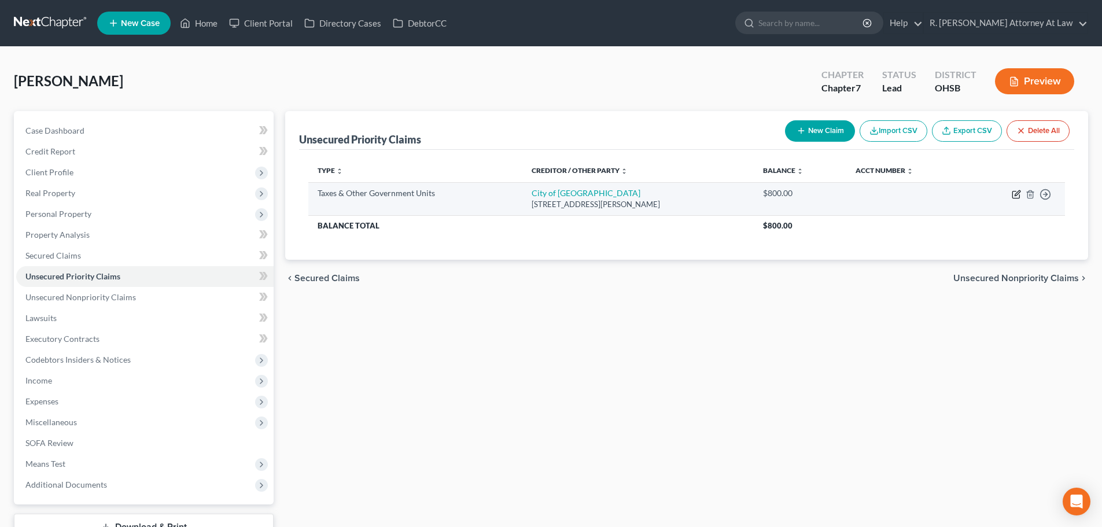
click at [1013, 193] on icon "button" at bounding box center [1016, 194] width 9 height 9
select select "1"
select select "36"
select select "0"
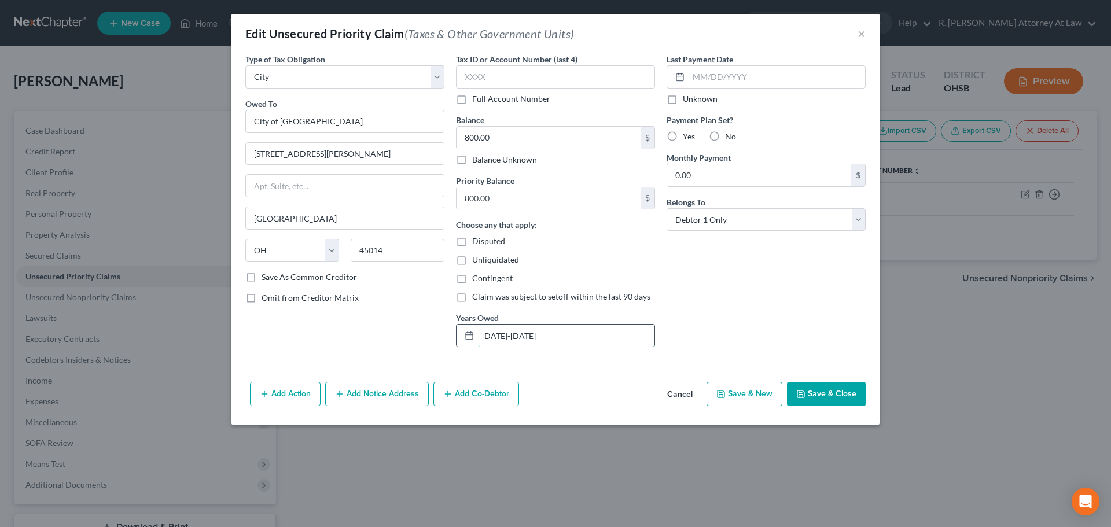
click at [534, 335] on input "[DATE]-[DATE]" at bounding box center [566, 336] width 176 height 22
type input "[DATE]-[DATE] filed late"
click at [813, 389] on button "Save & Close" at bounding box center [826, 394] width 79 height 24
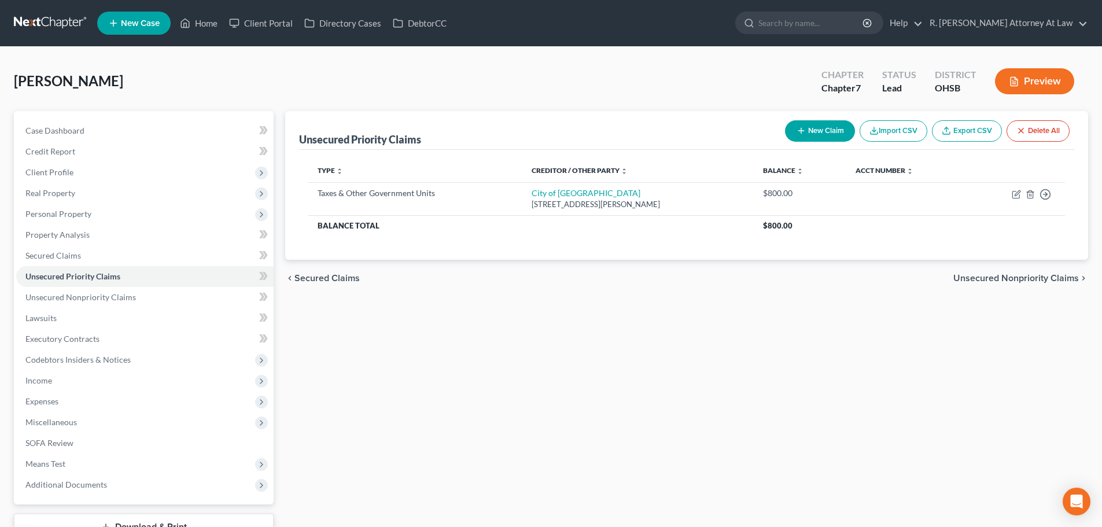
click at [797, 130] on icon "button" at bounding box center [801, 130] width 9 height 9
select select "0"
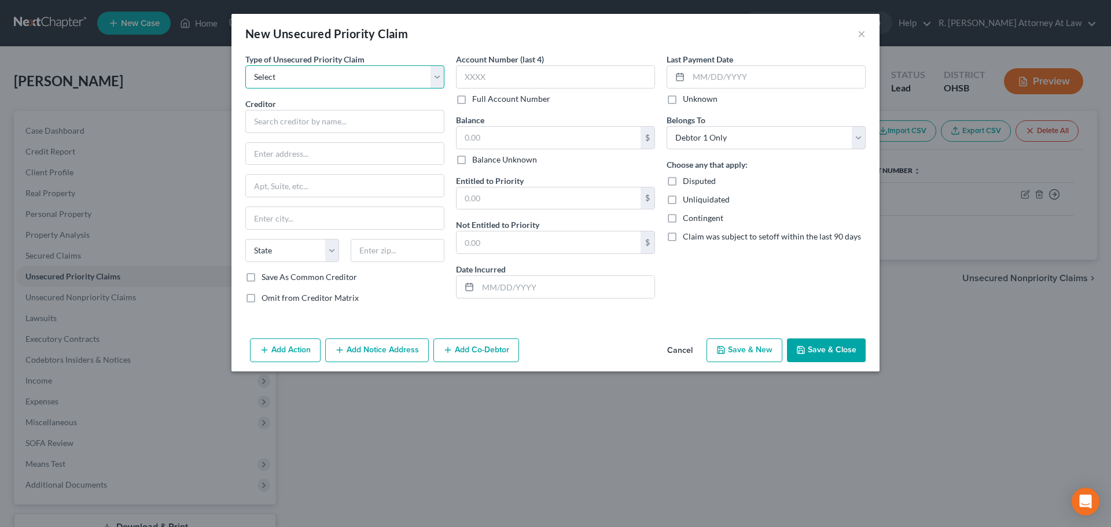
click at [292, 81] on select "Select Taxes & Other Government Units Domestic Support Obligations Extensions o…" at bounding box center [344, 76] width 199 height 23
select select "0"
click at [245, 65] on select "Select Taxes & Other Government Units Domestic Support Obligations Extensions o…" at bounding box center [344, 76] width 199 height 23
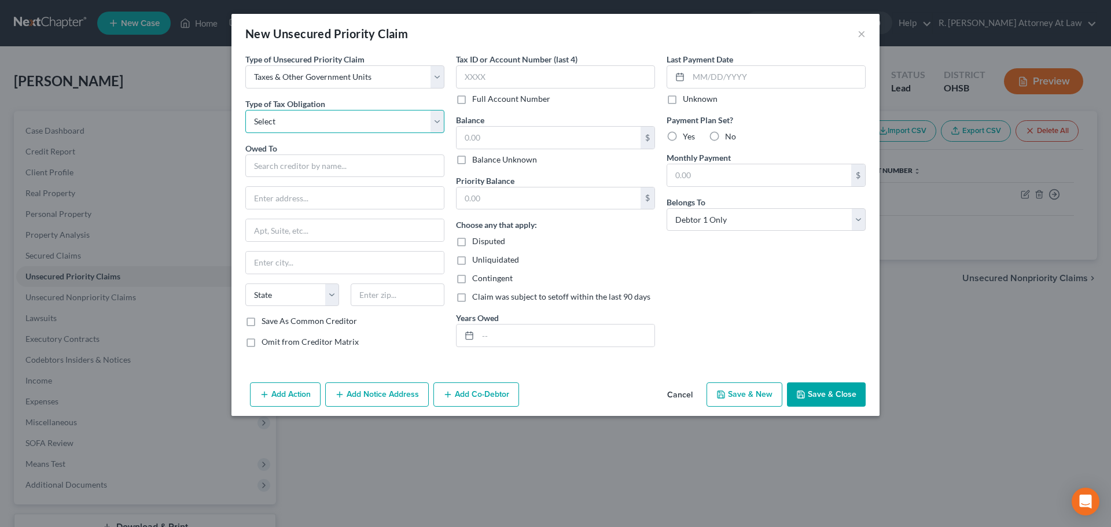
click at [279, 121] on select "Select Federal City State Franchise Tax Board Other" at bounding box center [344, 121] width 199 height 23
select select "1"
click at [245, 110] on select "Select Federal City State Franchise Tax Board Other" at bounding box center [344, 121] width 199 height 23
click at [262, 171] on input "text" at bounding box center [344, 165] width 199 height 23
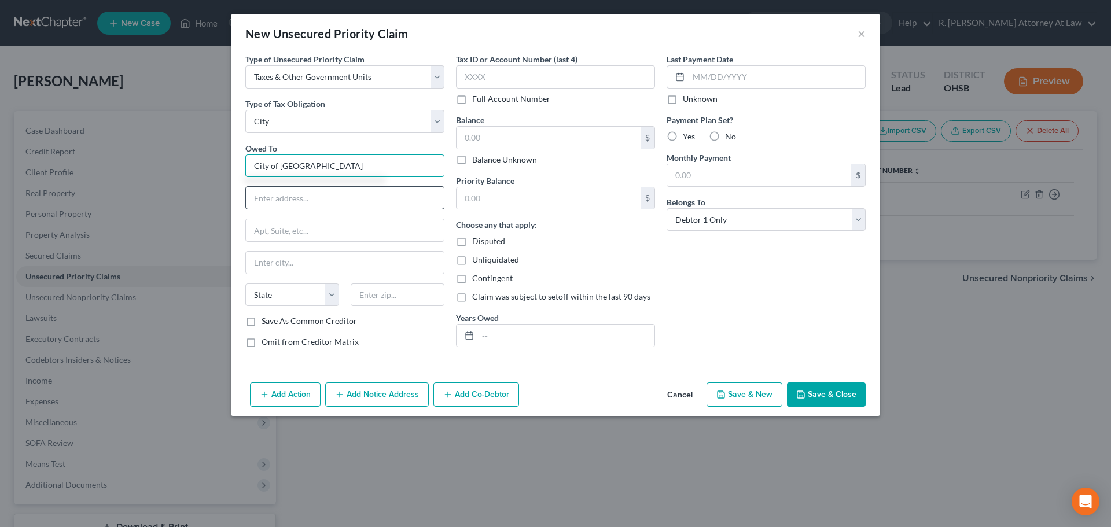
type input "City of [GEOGRAPHIC_DATA]"
click at [286, 198] on input "text" at bounding box center [345, 198] width 198 height 22
type input "c/o State of [US_STATE] Dept of Taxation"
type input "PO BX 182402"
type input "3"
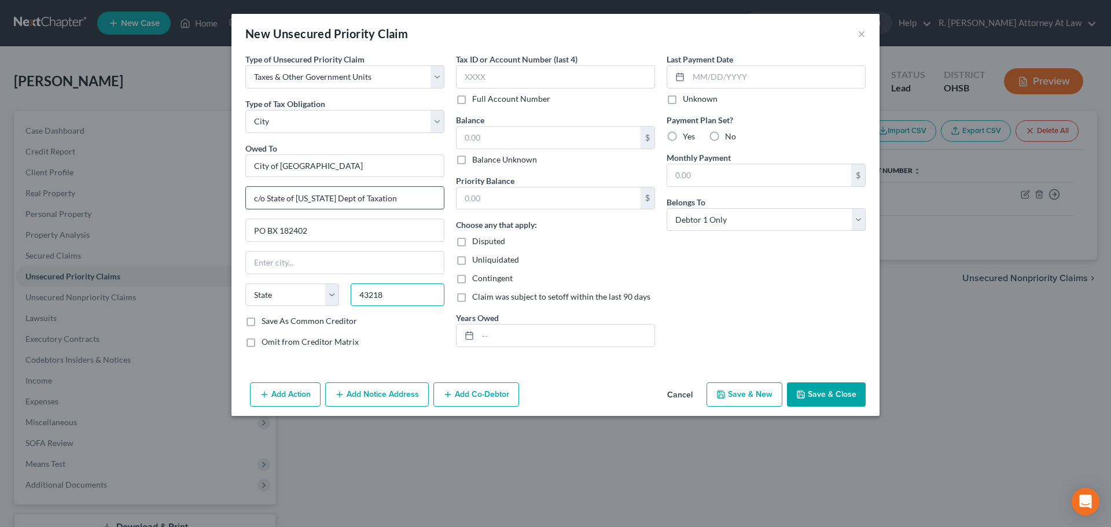
type input "43218"
type input "Columbus"
select select "36"
drag, startPoint x: 487, startPoint y: 329, endPoint x: 500, endPoint y: 327, distance: 12.8
click at [488, 329] on input "text" at bounding box center [566, 336] width 176 height 22
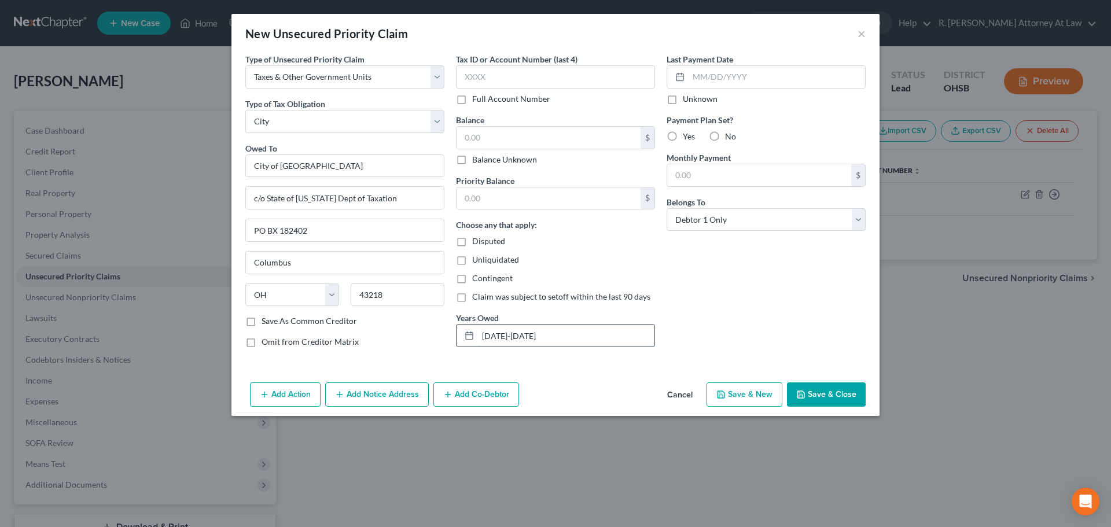
type input "[DATE]-[DATE]"
click at [471, 141] on input "text" at bounding box center [548, 138] width 184 height 22
type input "240"
drag, startPoint x: 467, startPoint y: 200, endPoint x: 458, endPoint y: 196, distance: 9.3
click at [467, 200] on input "text" at bounding box center [548, 198] width 184 height 22
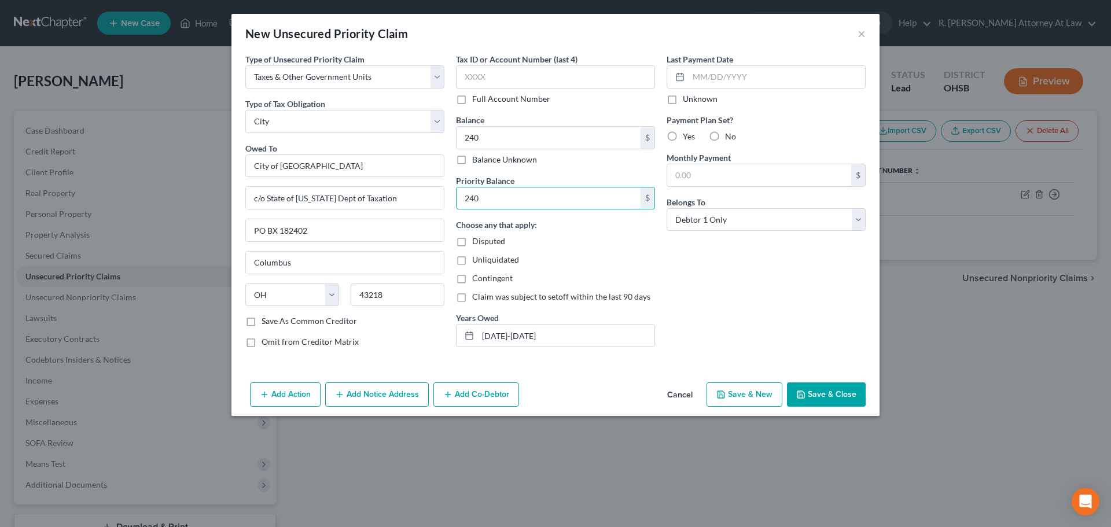
type input "240"
click at [806, 388] on button "Save & Close" at bounding box center [826, 394] width 79 height 24
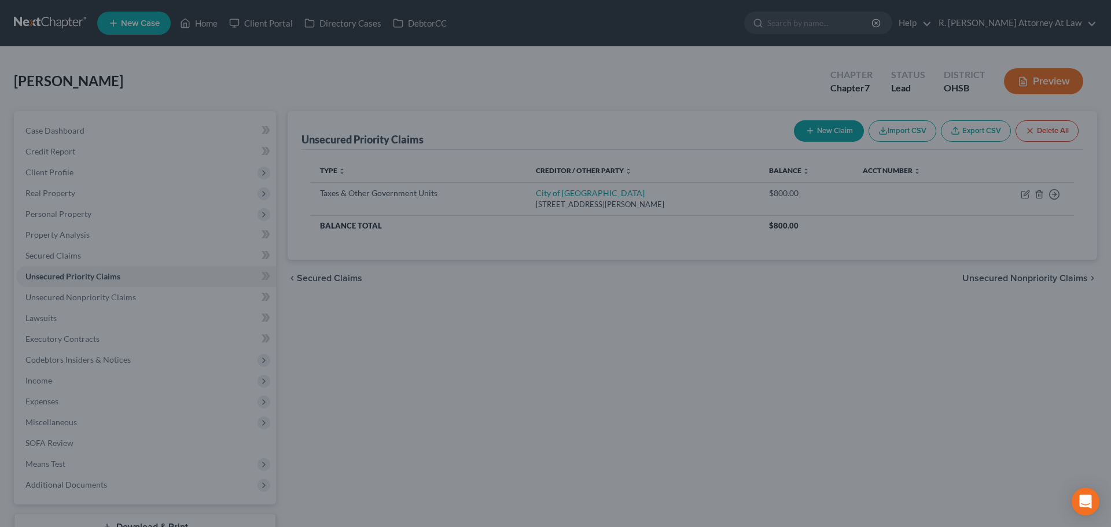
type input "240.00"
type input "0.00"
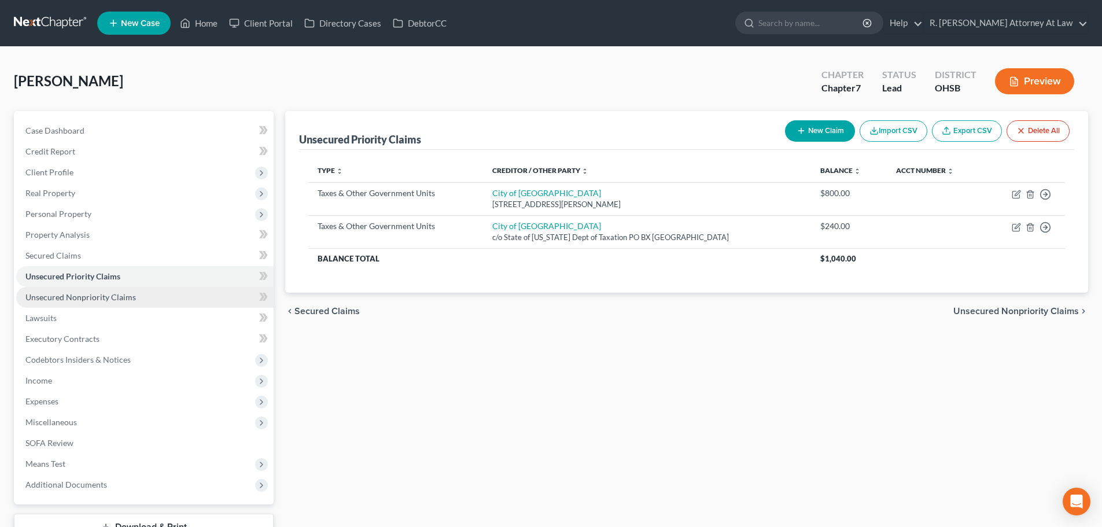
click at [94, 294] on span "Unsecured Nonpriority Claims" at bounding box center [80, 297] width 110 height 10
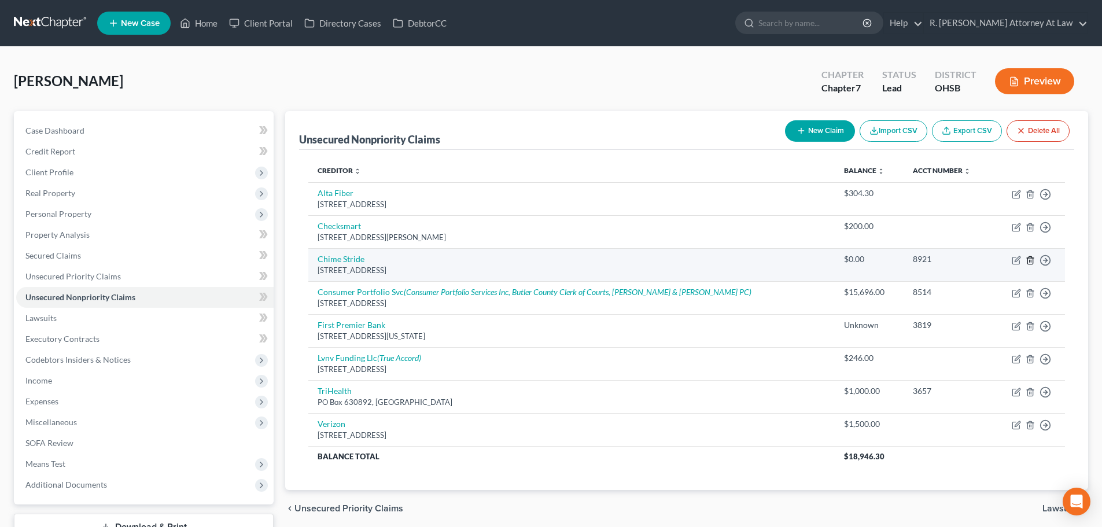
click at [1029, 257] on icon "button" at bounding box center [1029, 260] width 5 height 8
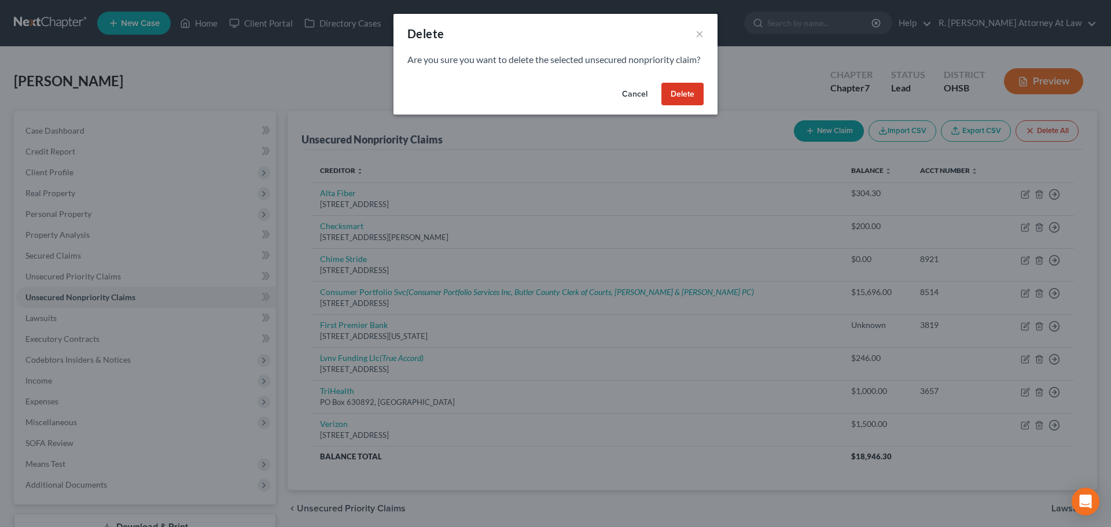
click at [681, 106] on button "Delete" at bounding box center [682, 94] width 42 height 23
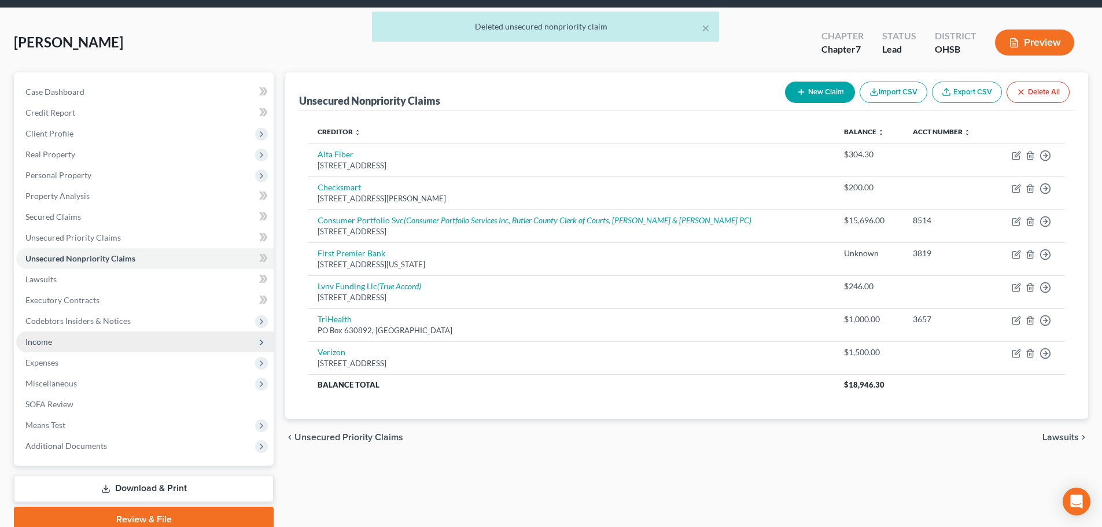
scroll to position [88, 0]
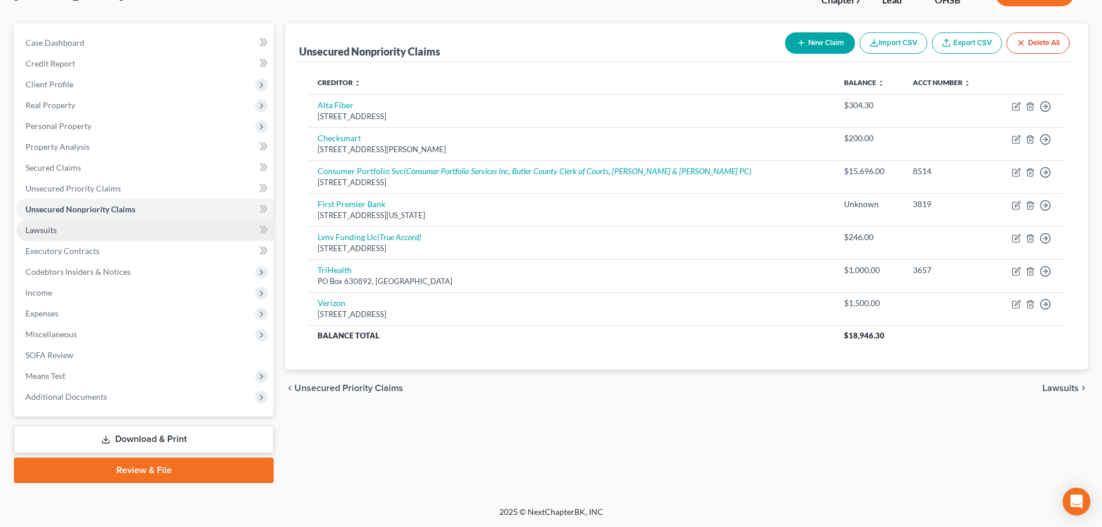
click at [42, 222] on link "Lawsuits" at bounding box center [144, 230] width 257 height 21
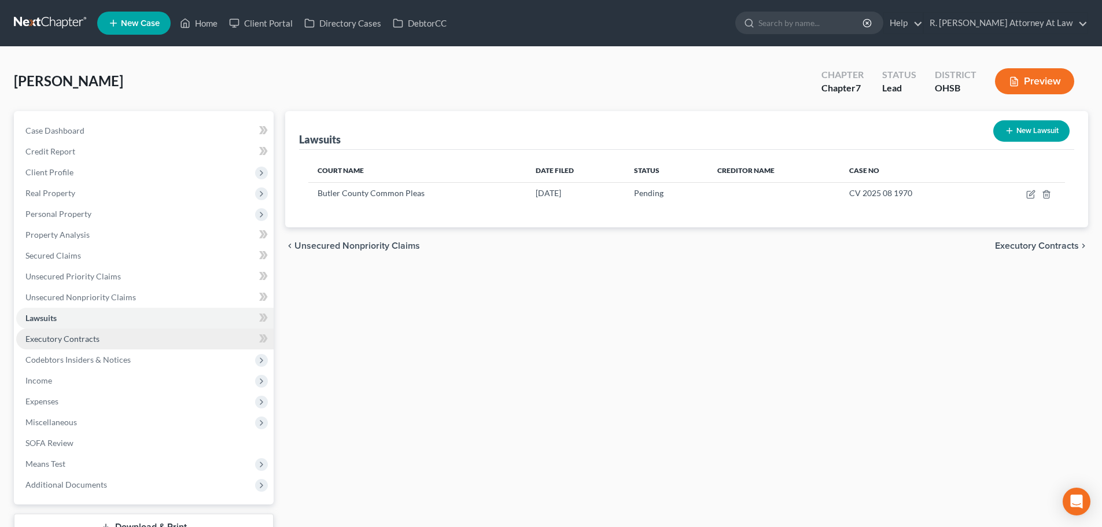
click at [65, 340] on span "Executory Contracts" at bounding box center [62, 339] width 74 height 10
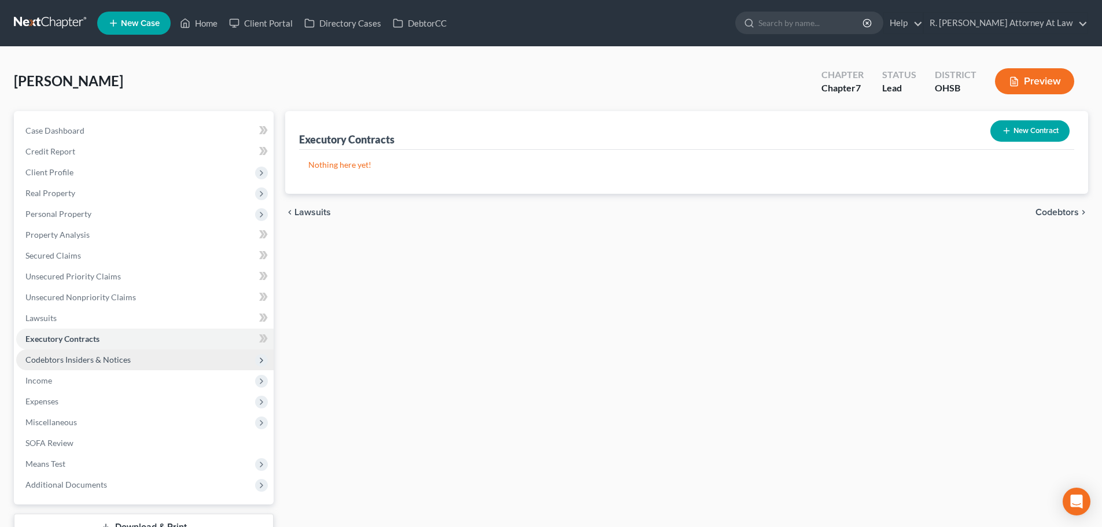
click at [67, 364] on span "Codebtors Insiders & Notices" at bounding box center [144, 359] width 257 height 21
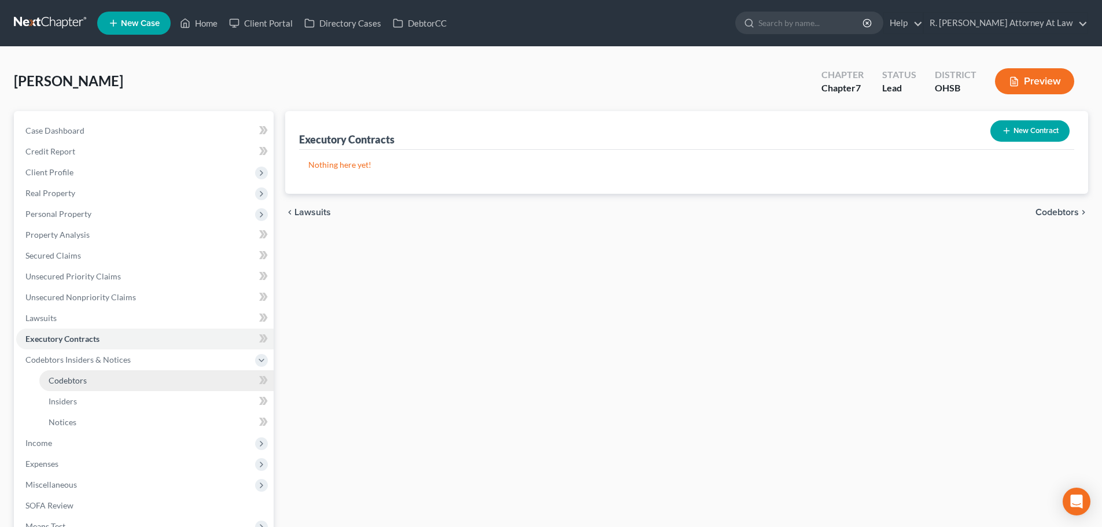
click at [64, 377] on span "Codebtors" at bounding box center [68, 380] width 38 height 10
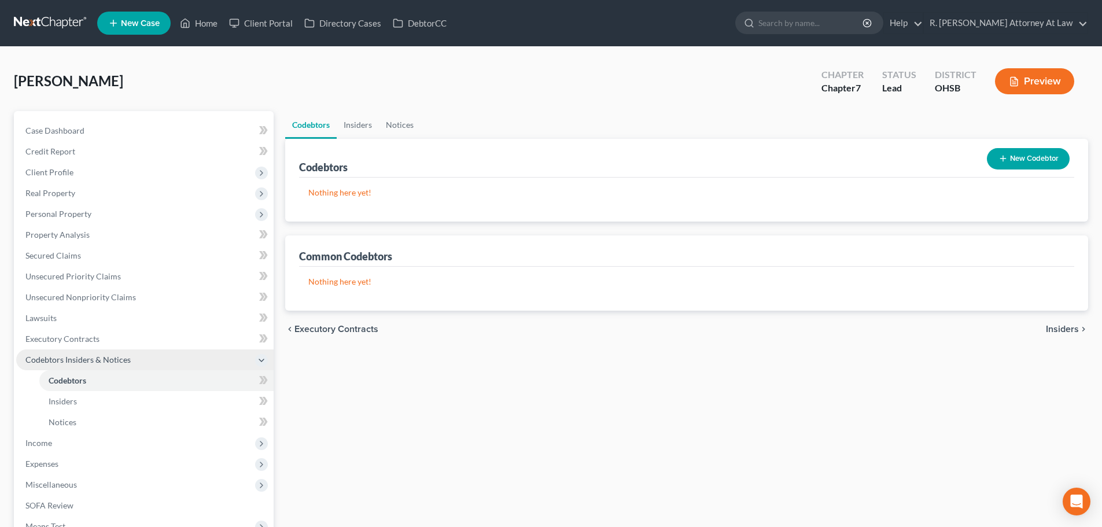
click at [62, 360] on span "Codebtors Insiders & Notices" at bounding box center [77, 360] width 105 height 10
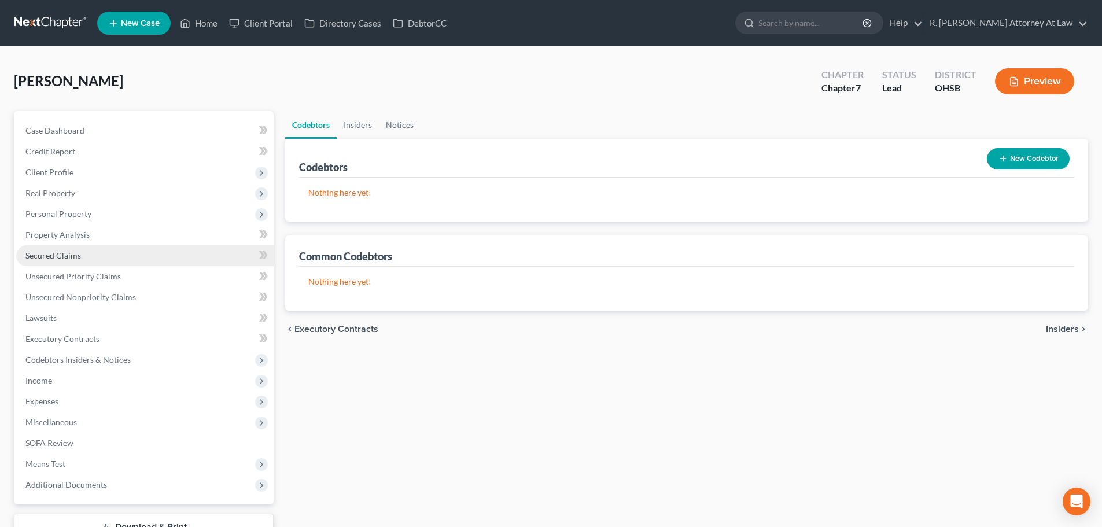
click at [41, 257] on span "Secured Claims" at bounding box center [53, 255] width 56 height 10
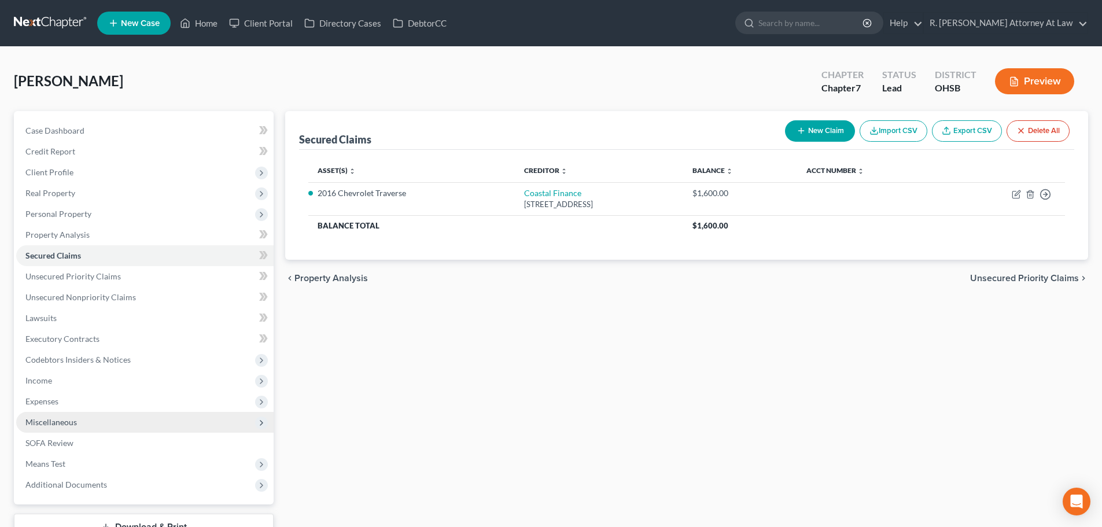
click at [53, 415] on span "Miscellaneous" at bounding box center [144, 422] width 257 height 21
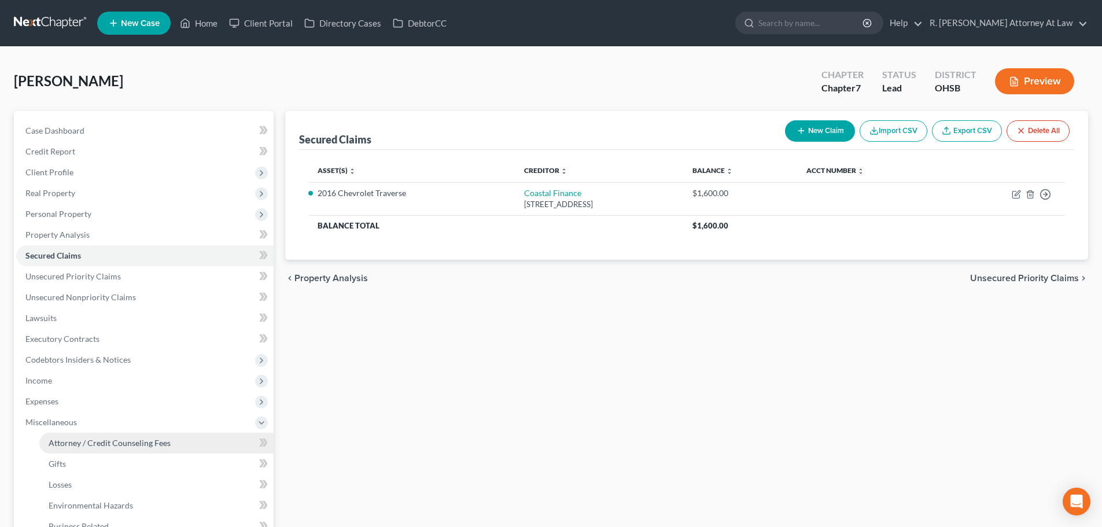
click at [72, 443] on span "Attorney / Credit Counseling Fees" at bounding box center [110, 443] width 122 height 10
select select "1"
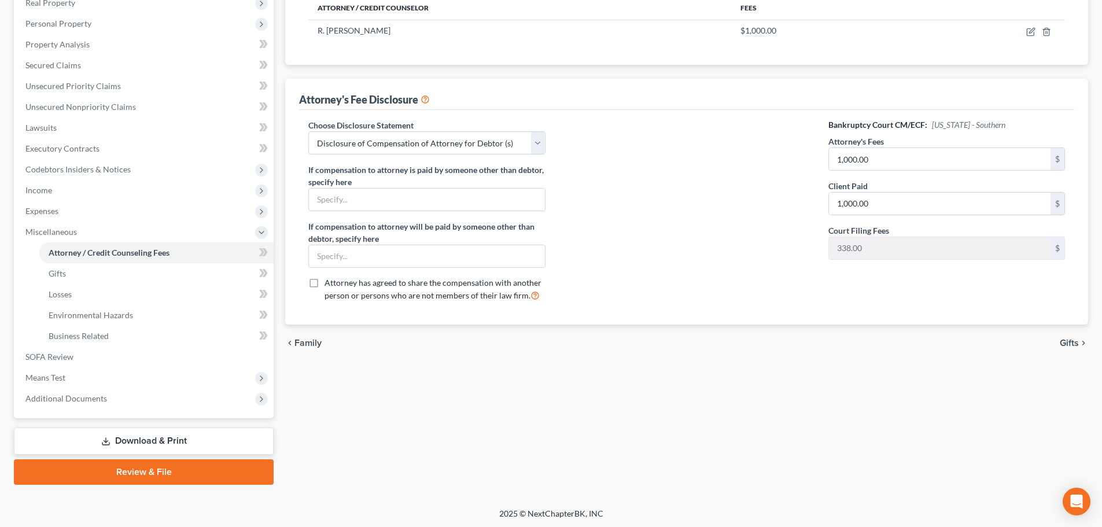
scroll to position [192, 0]
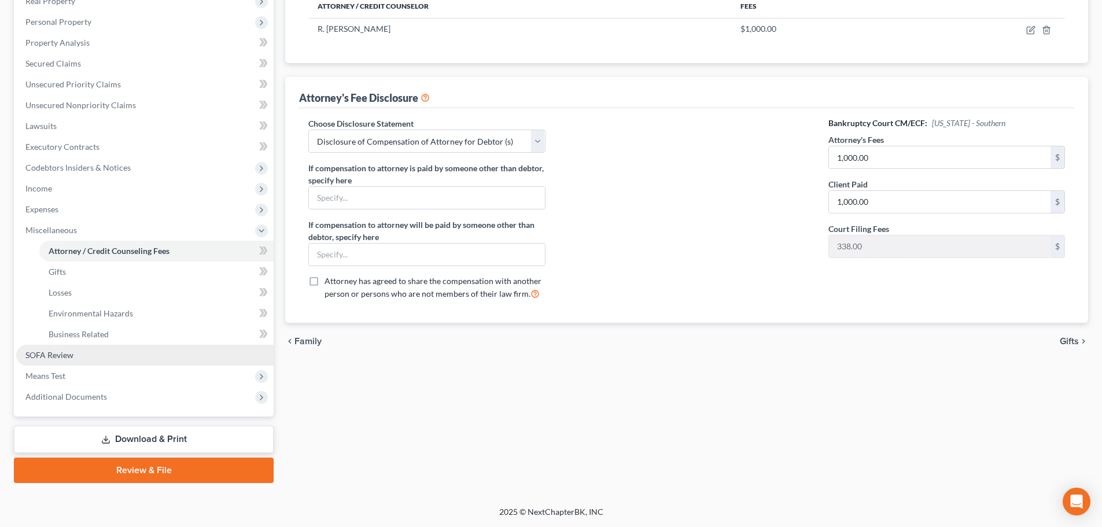
click at [56, 353] on span "SOFA Review" at bounding box center [49, 355] width 48 height 10
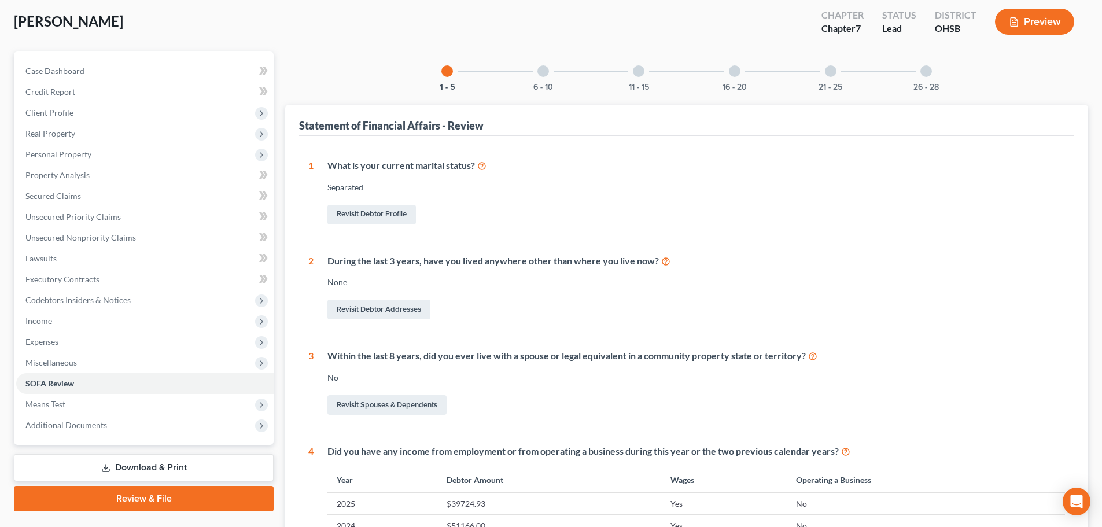
scroll to position [174, 0]
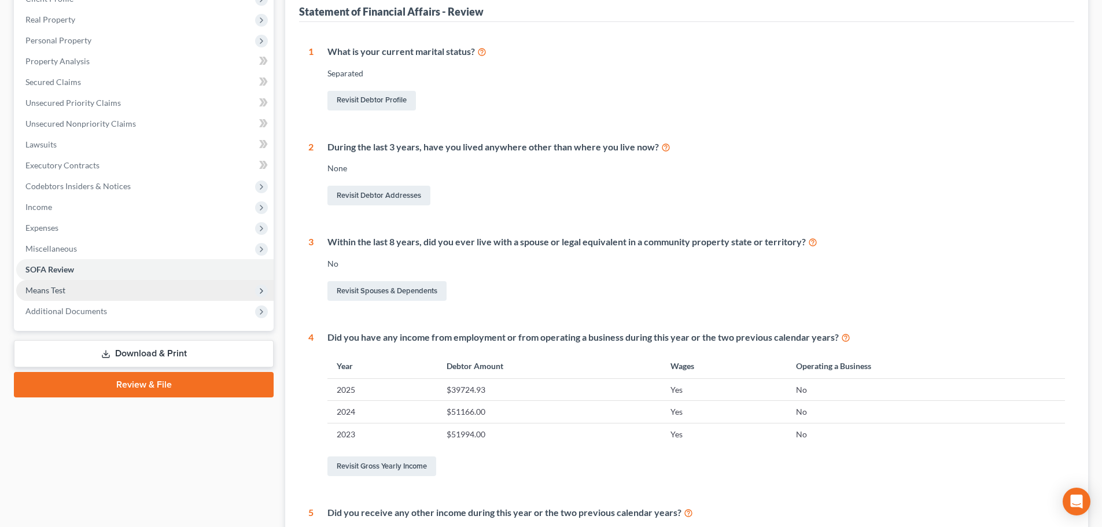
click at [57, 287] on span "Means Test" at bounding box center [45, 290] width 40 height 10
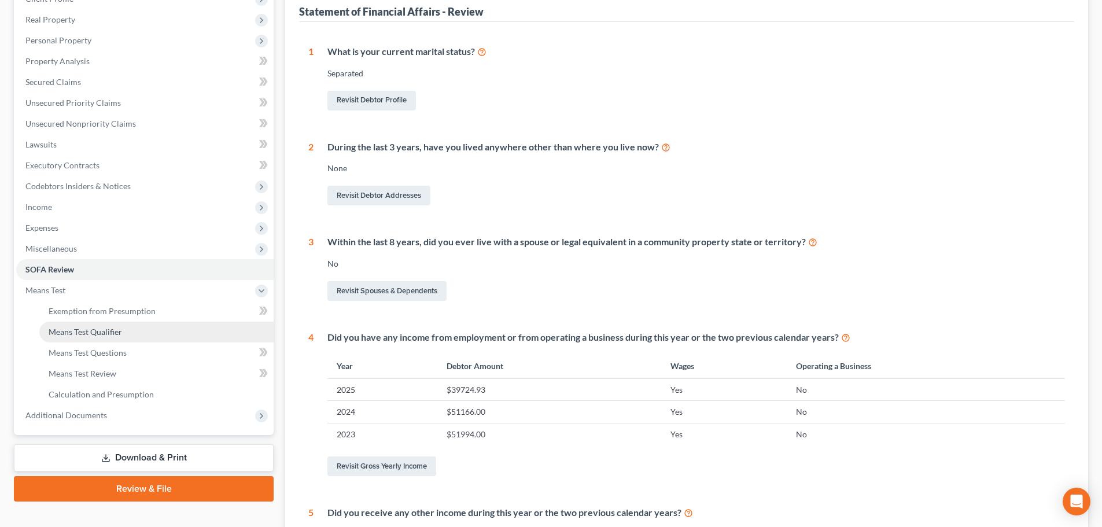
click at [73, 327] on span "Means Test Qualifier" at bounding box center [85, 332] width 73 height 10
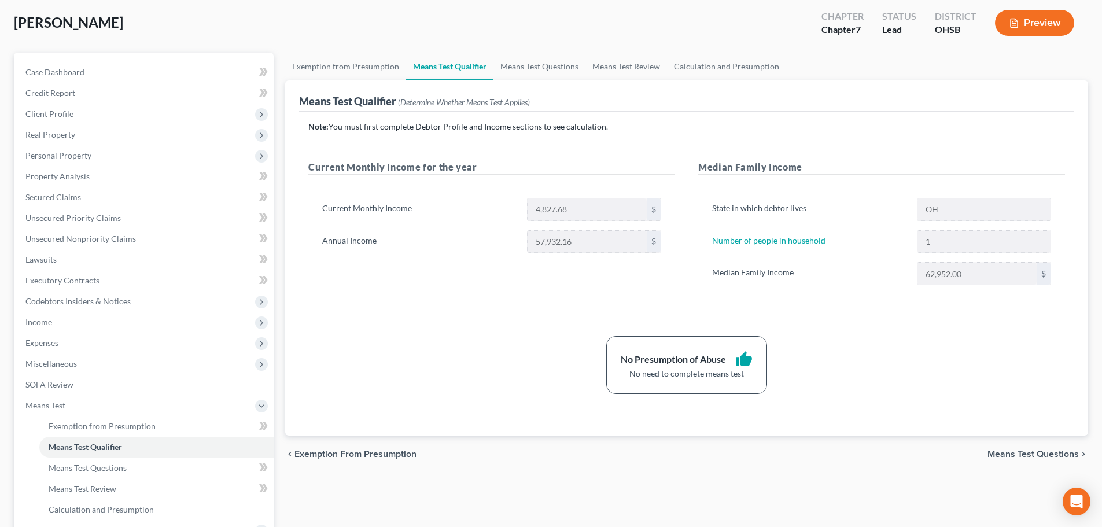
scroll to position [192, 0]
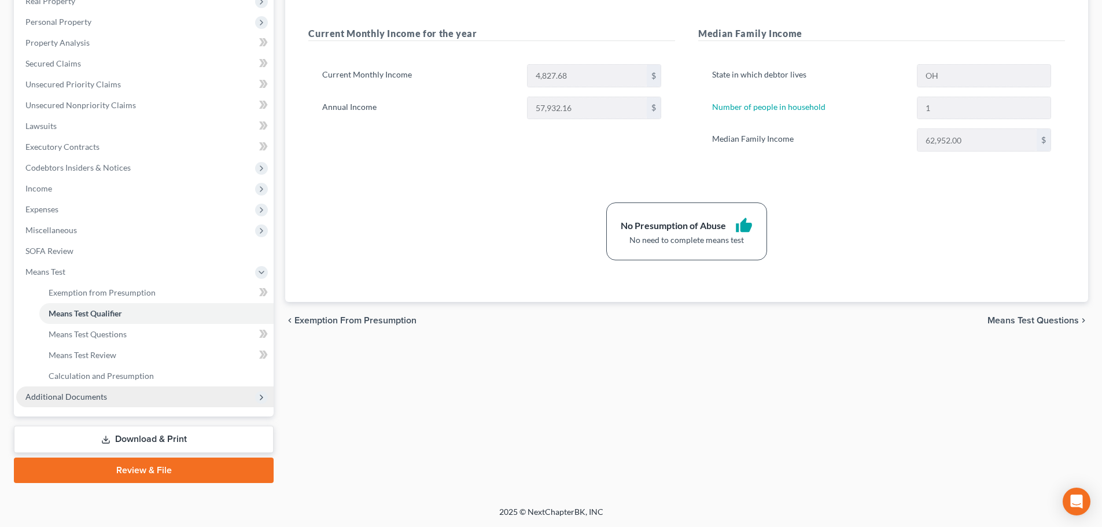
click at [62, 393] on span "Additional Documents" at bounding box center [66, 397] width 82 height 10
click at [84, 309] on span "Forms Library" at bounding box center [74, 313] width 51 height 10
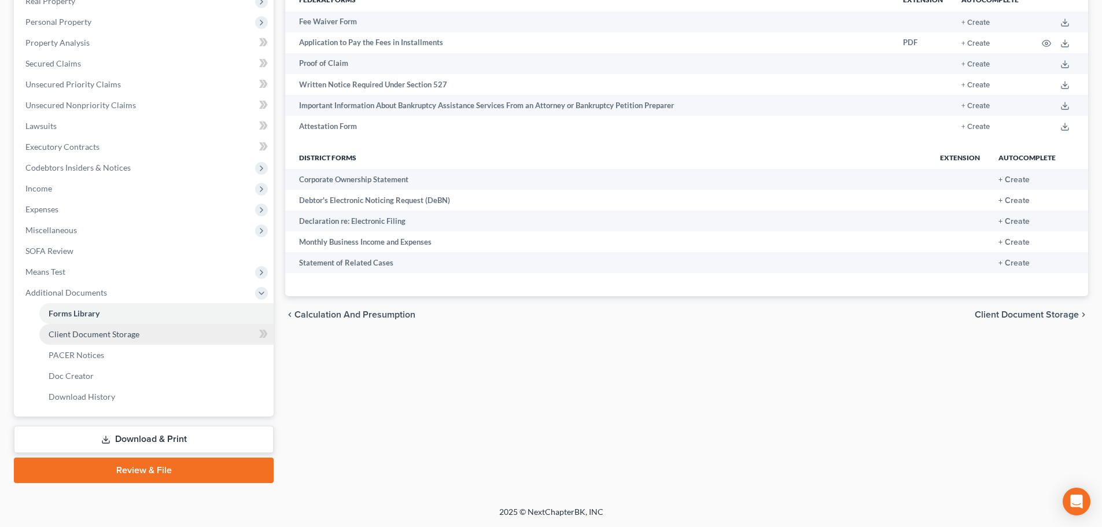
click at [123, 335] on span "Client Document Storage" at bounding box center [94, 334] width 91 height 10
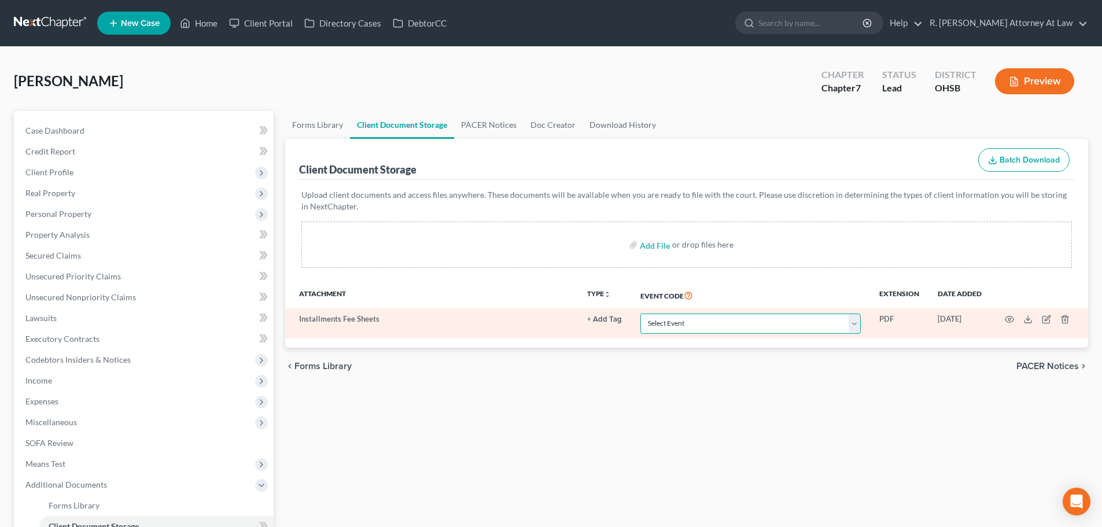
click at [703, 326] on select "Select Event 20 Largest Unsecured Creditors Amended Document Amended List of Cr…" at bounding box center [750, 324] width 220 height 20
select select "37"
click at [640, 314] on select "Select Event 20 Largest Unsecured Creditors Amended Document Amended List of Cr…" at bounding box center [750, 324] width 220 height 20
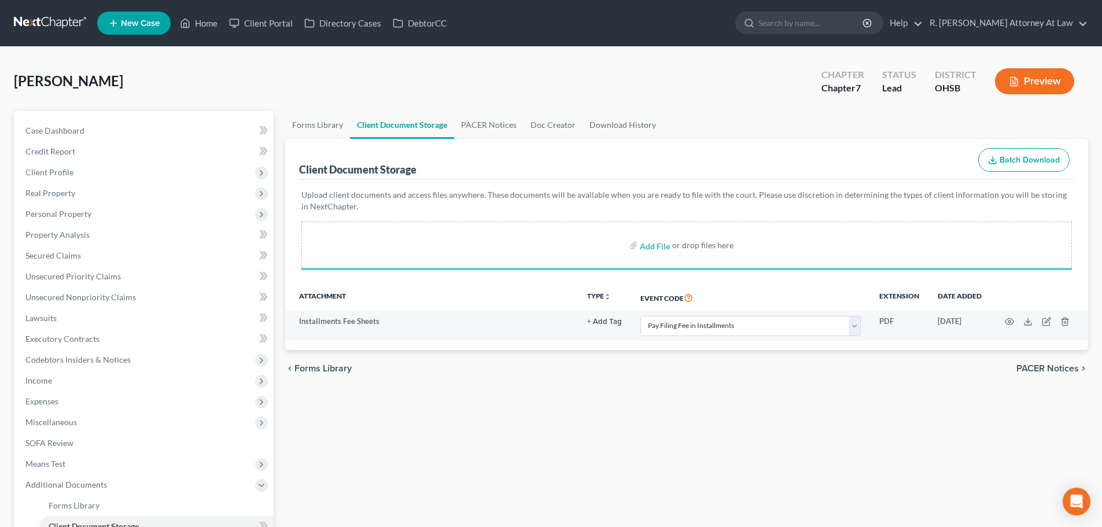
select select "37"
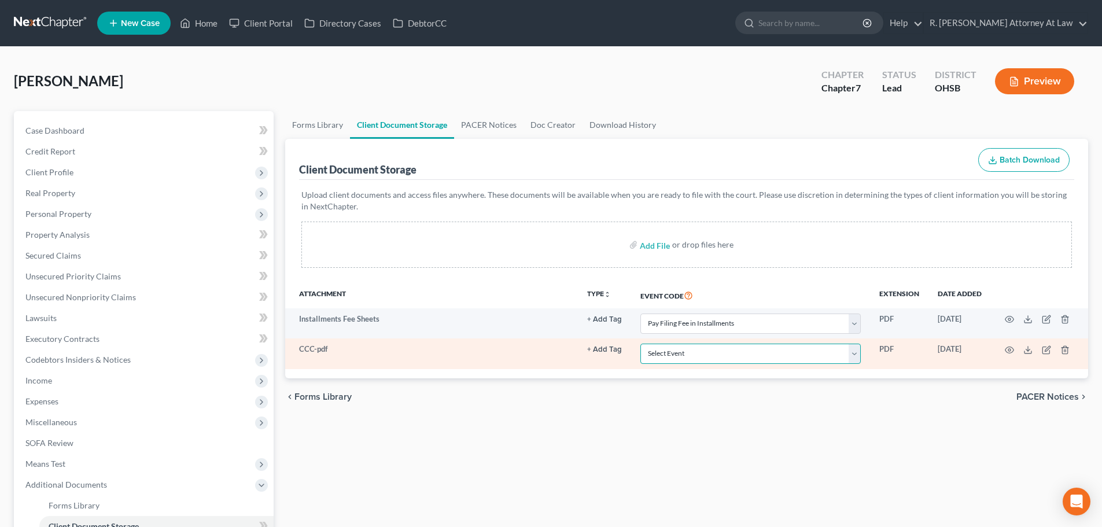
click at [650, 354] on select "Select Event 20 Largest Unsecured Creditors Amended Document Amended List of Cr…" at bounding box center [750, 354] width 220 height 20
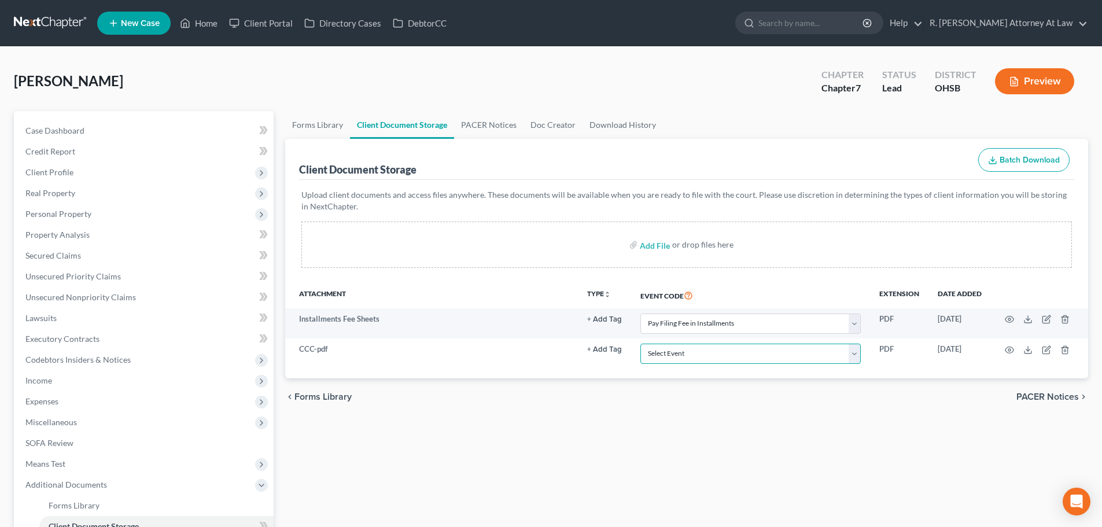
select select "7"
click at [640, 344] on select "Select Event 20 Largest Unsecured Creditors Amended Document Amended List of Cr…" at bounding box center [750, 354] width 220 height 20
click at [515, 389] on div "chevron_left Forms Library PACER Notices chevron_right" at bounding box center [686, 396] width 803 height 37
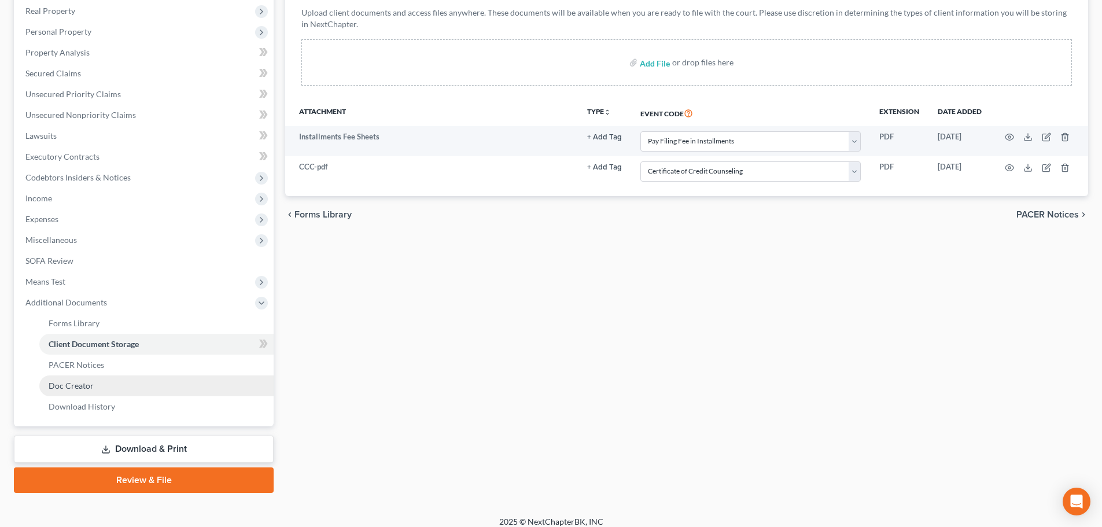
scroll to position [192, 0]
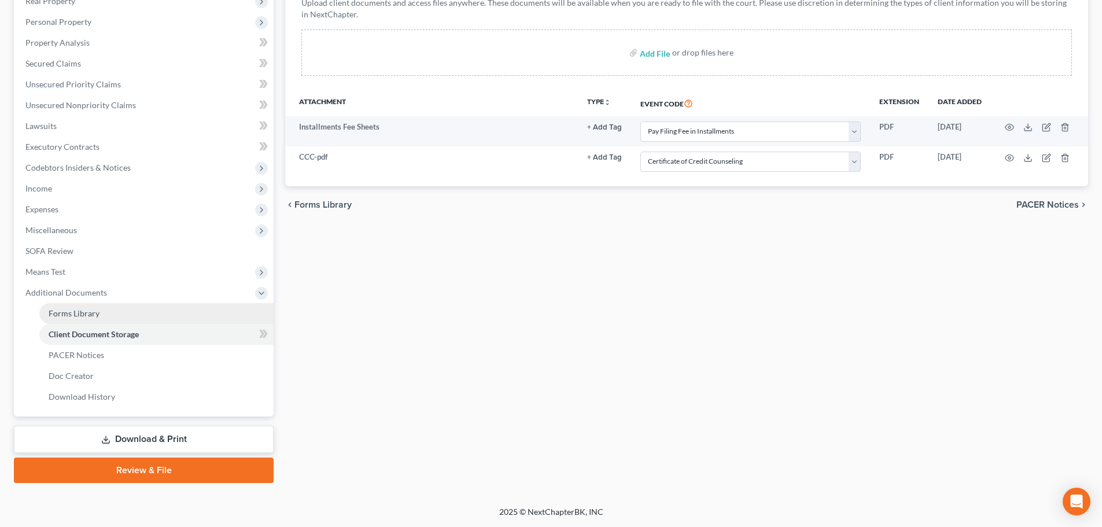
click at [60, 308] on span "Forms Library" at bounding box center [74, 313] width 51 height 10
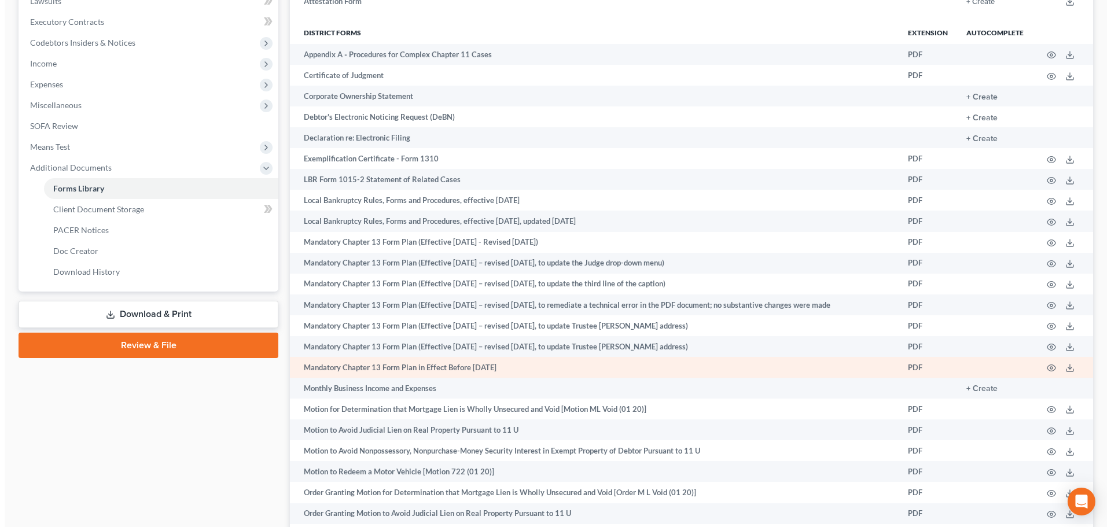
scroll to position [481, 0]
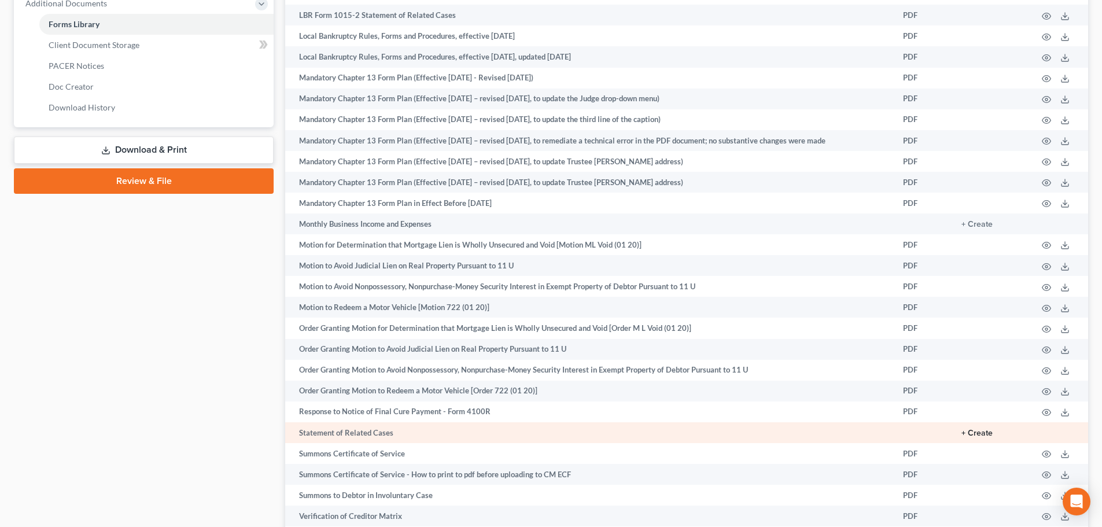
click at [972, 433] on button "+ Create" at bounding box center [976, 433] width 31 height 8
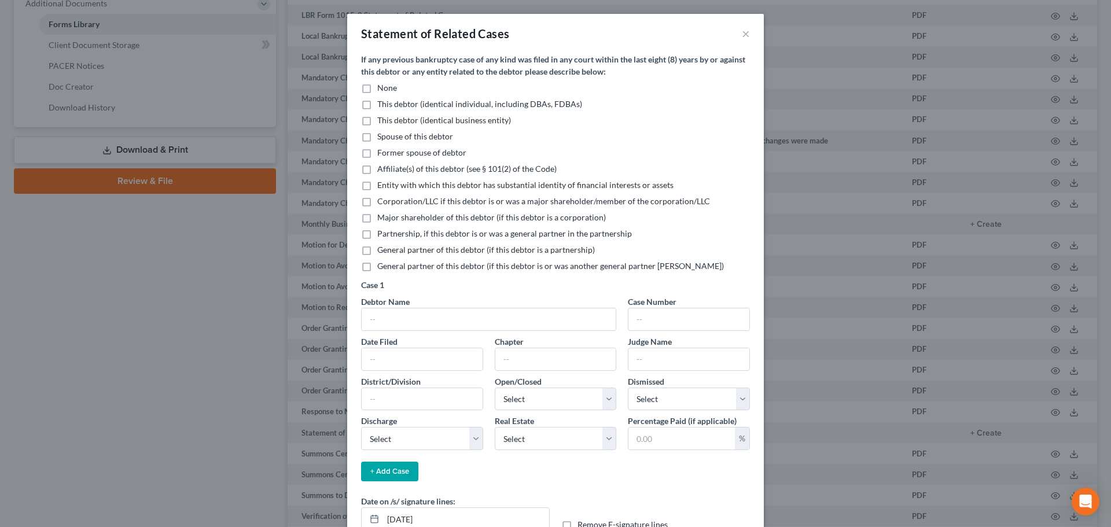
click at [377, 84] on label "None" at bounding box center [387, 88] width 20 height 12
click at [382, 84] on input "None" at bounding box center [386, 86] width 8 height 8
checkbox input "true"
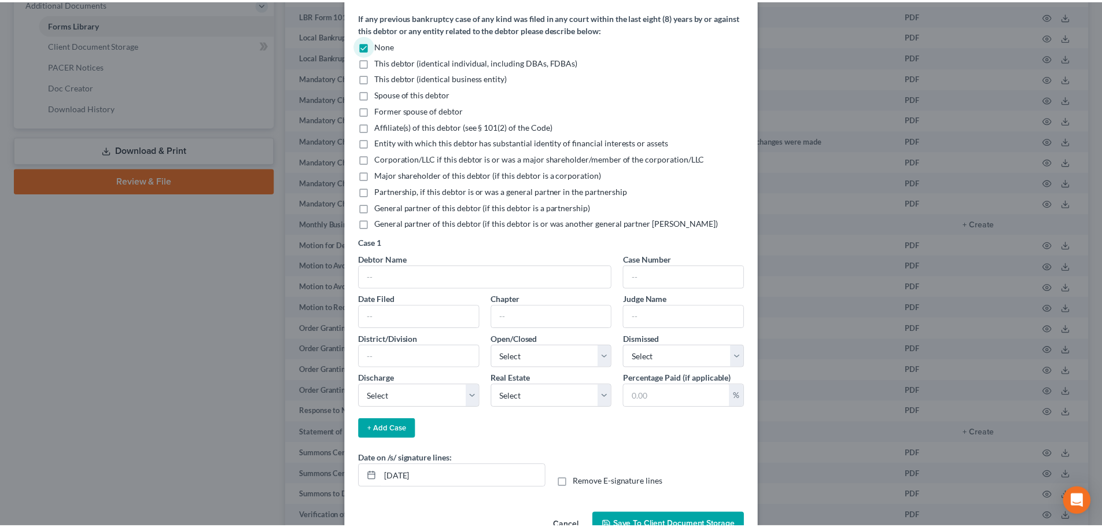
scroll to position [76, 0]
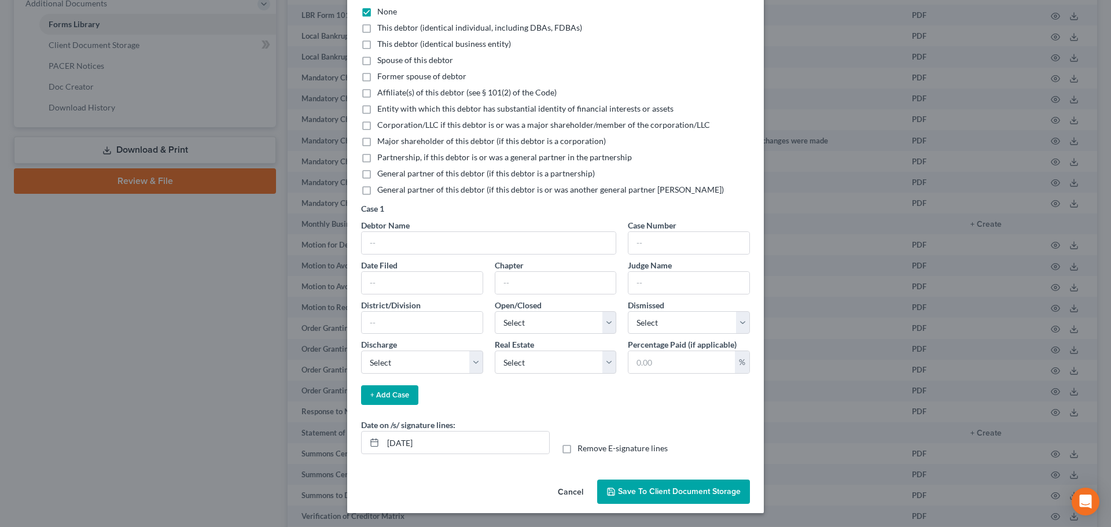
click at [676, 488] on span "Save to Client Document Storage" at bounding box center [679, 491] width 123 height 10
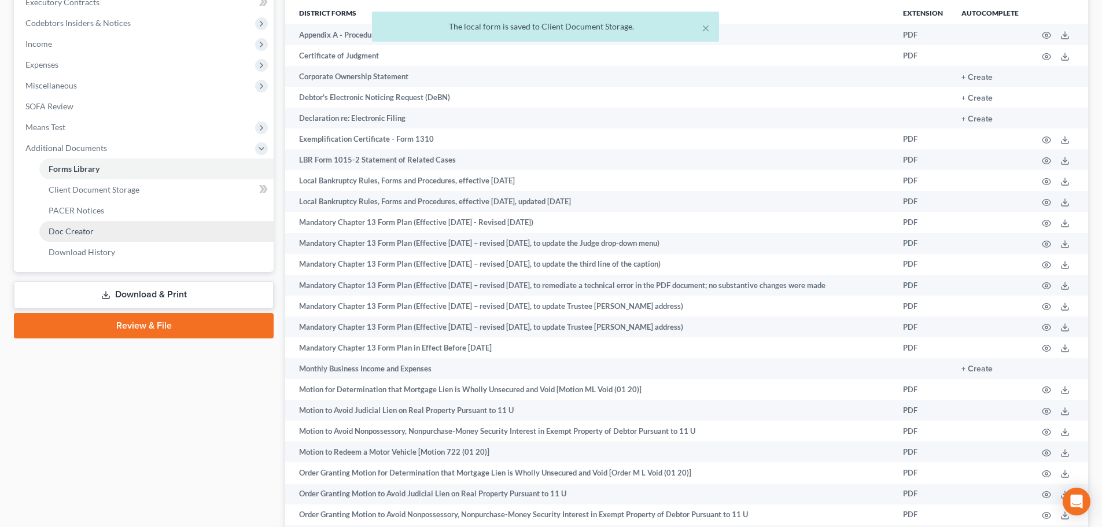
scroll to position [308, 0]
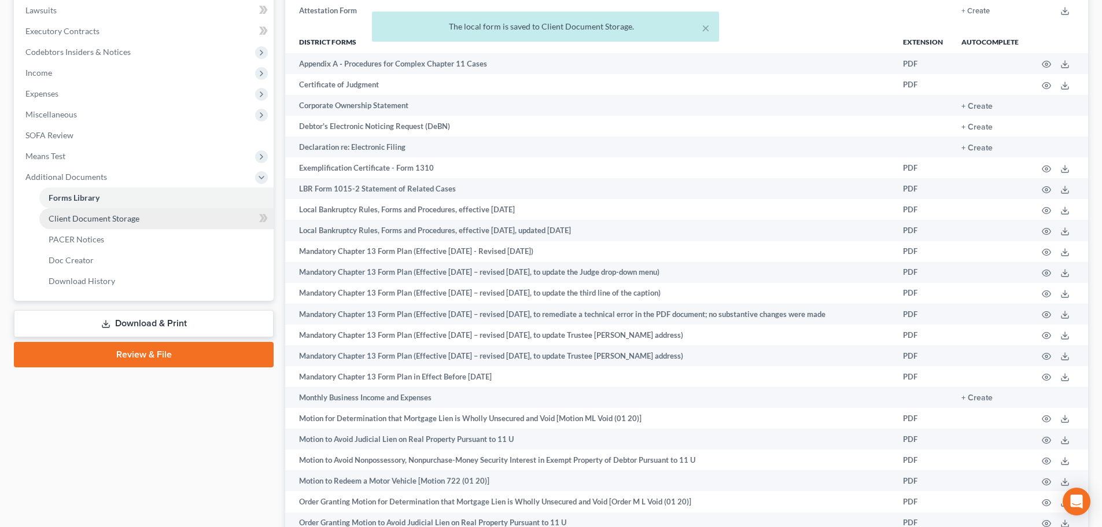
click at [69, 212] on link "Client Document Storage" at bounding box center [156, 218] width 234 height 21
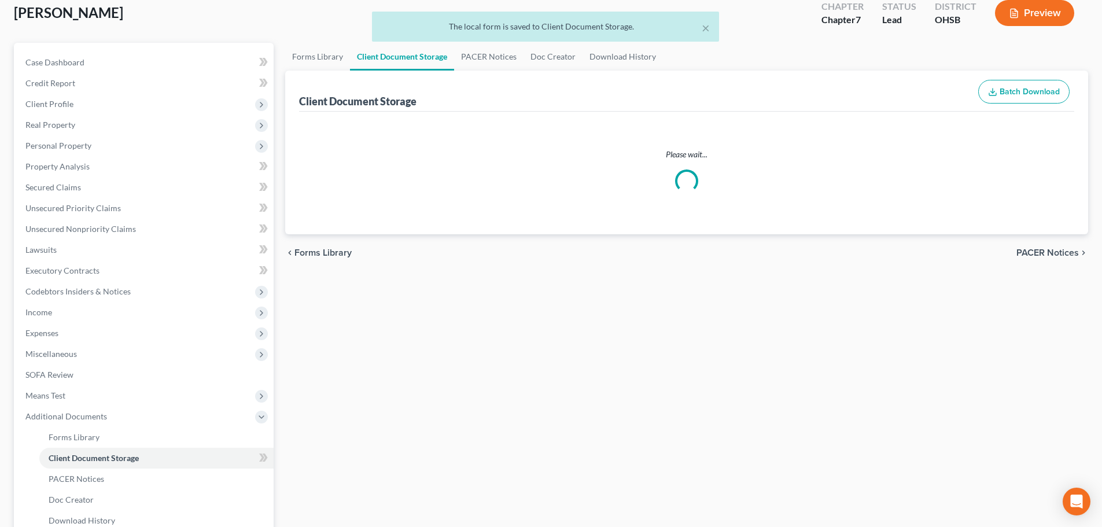
scroll to position [7, 0]
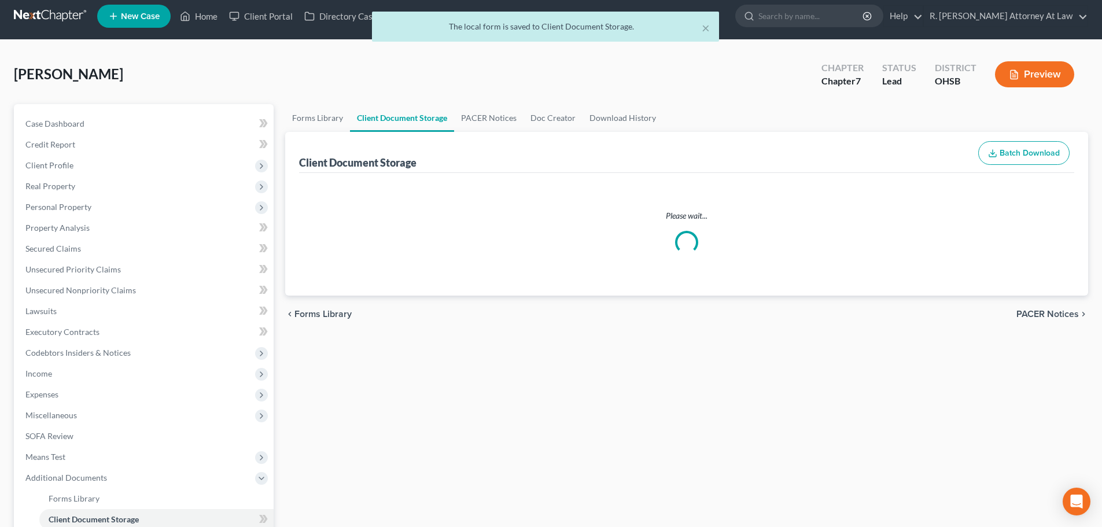
select select "37"
select select "7"
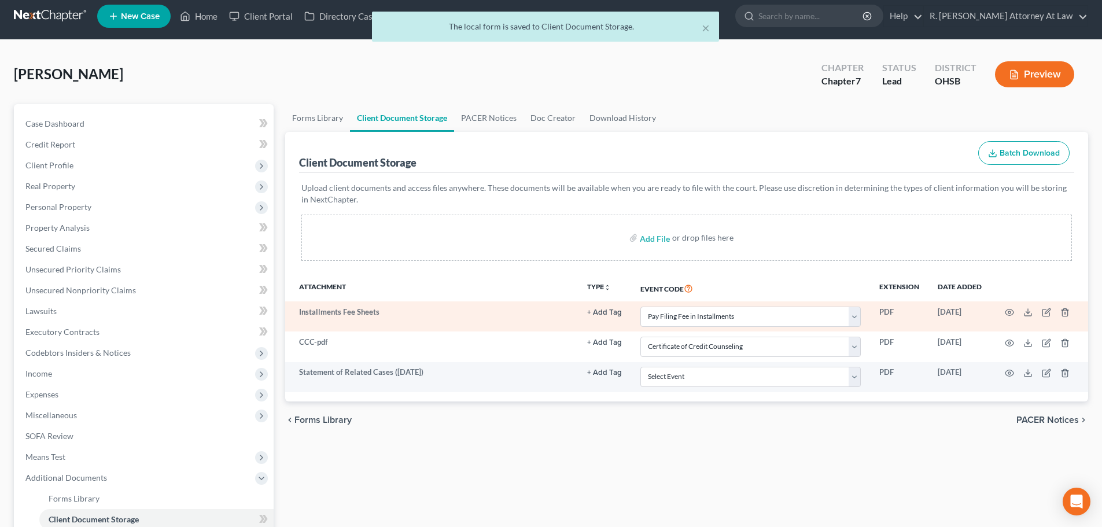
scroll to position [0, 0]
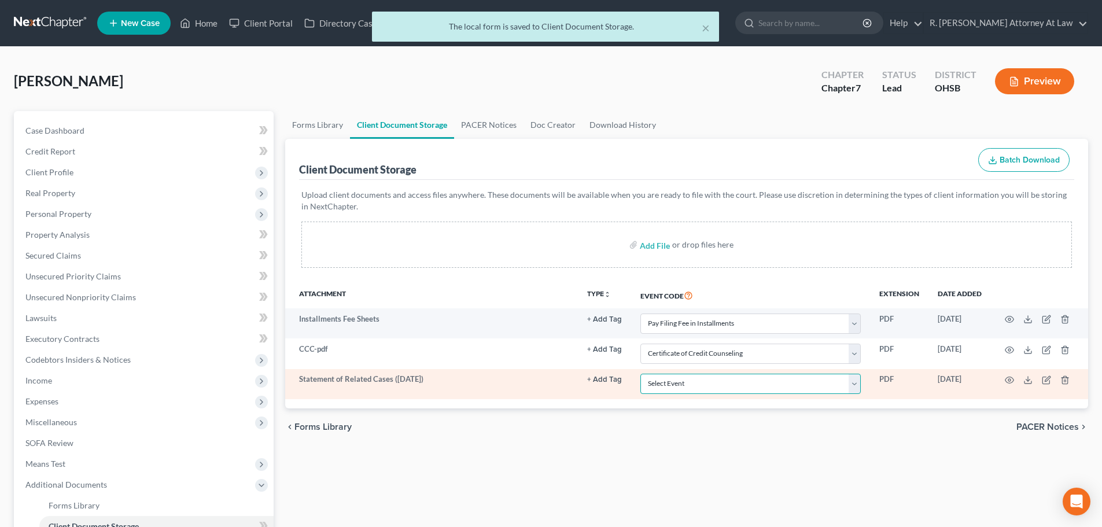
click at [823, 379] on select "Select Event 20 Largest Unsecured Creditors Amended Document Amended List of Cr…" at bounding box center [750, 384] width 220 height 20
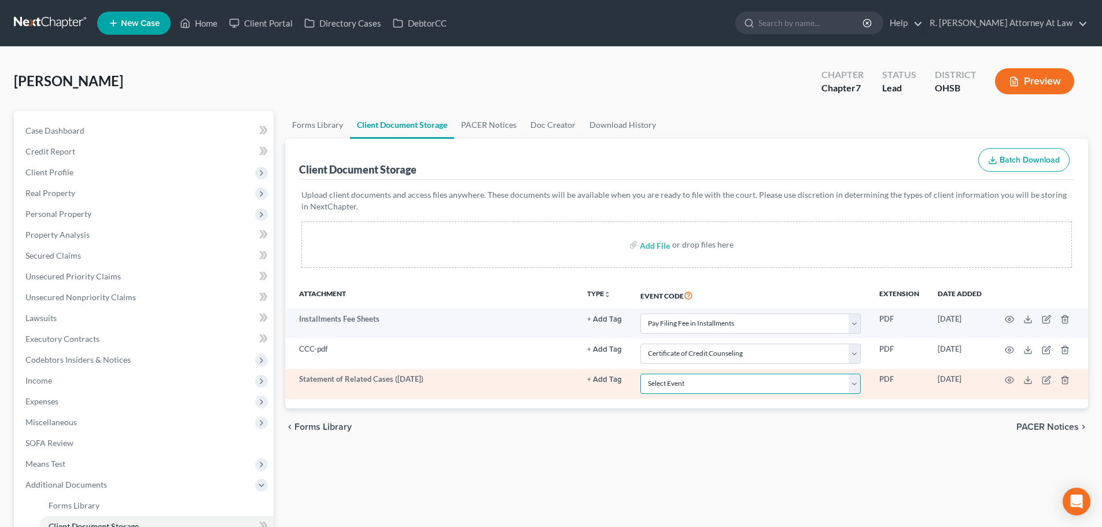
select select "52"
click at [640, 374] on select "Select Event 20 Largest Unsecured Creditors Amended Document Amended List of Cr…" at bounding box center [750, 384] width 220 height 20
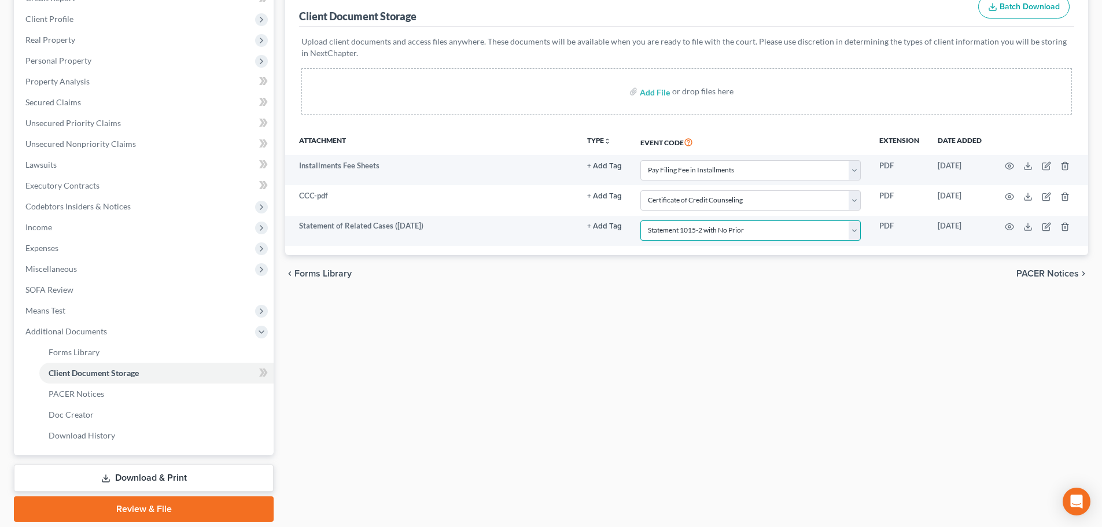
scroll to position [192, 0]
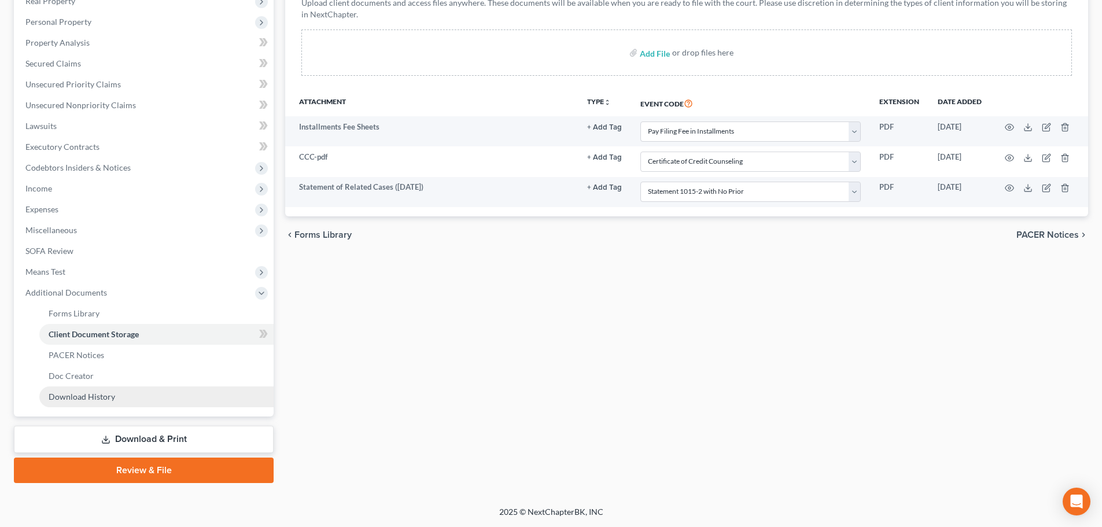
drag, startPoint x: 135, startPoint y: 432, endPoint x: 119, endPoint y: 386, distance: 48.7
click at [135, 432] on link "Download & Print" at bounding box center [144, 439] width 260 height 27
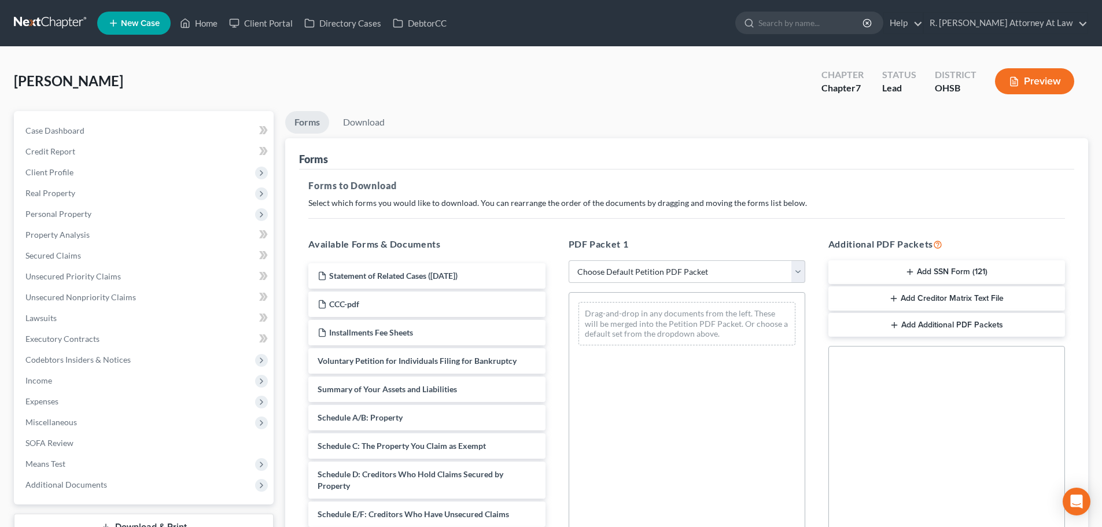
click at [892, 266] on button "Add SSN Form (121)" at bounding box center [946, 272] width 237 height 24
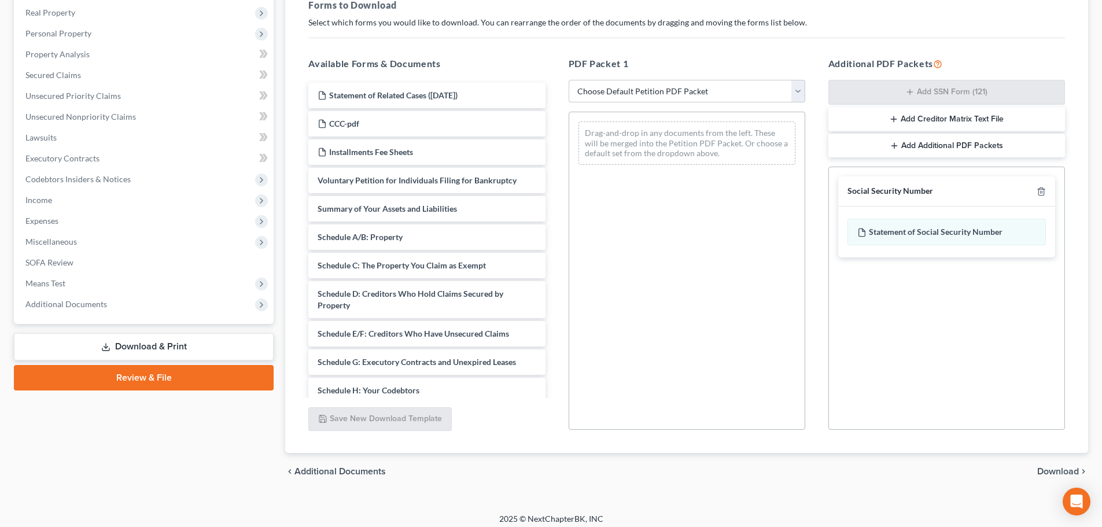
scroll to position [187, 0]
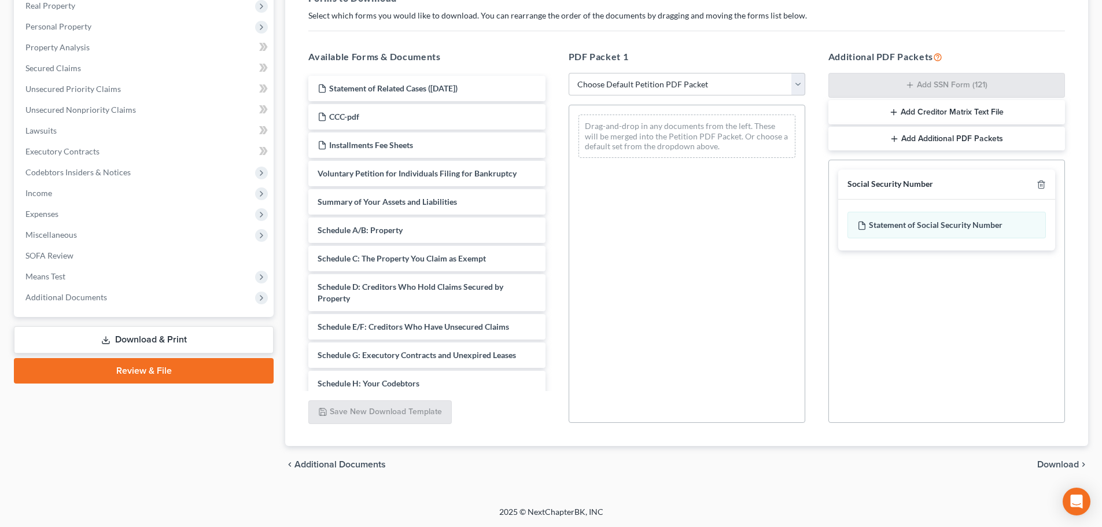
click at [1044, 464] on span "Download" at bounding box center [1058, 464] width 42 height 9
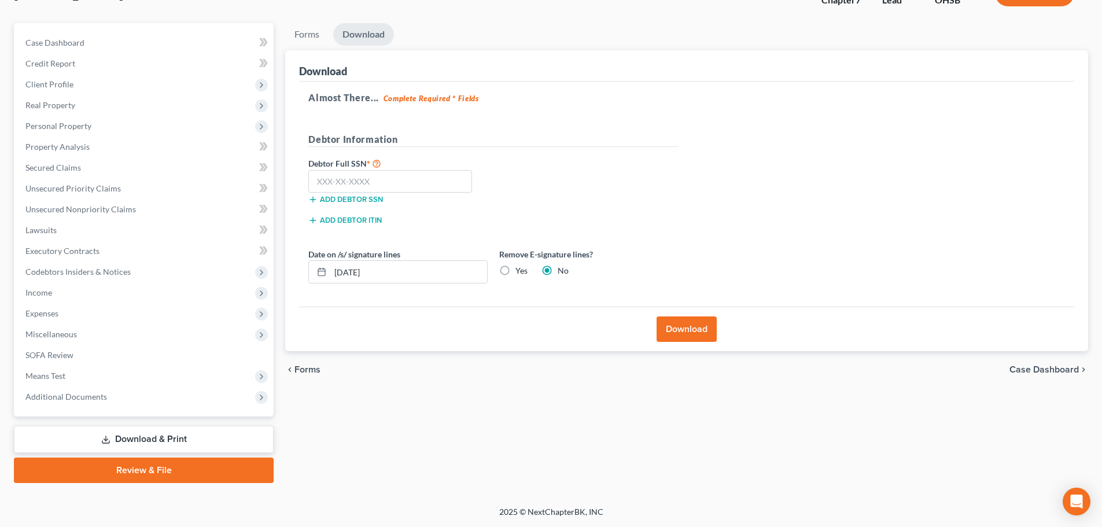
scroll to position [88, 0]
click at [380, 180] on input "text" at bounding box center [390, 181] width 164 height 23
click at [337, 181] on input "291-04-4887" at bounding box center [390, 181] width 164 height 23
type input "2"
click at [329, 176] on input "291-94-4887" at bounding box center [390, 181] width 164 height 23
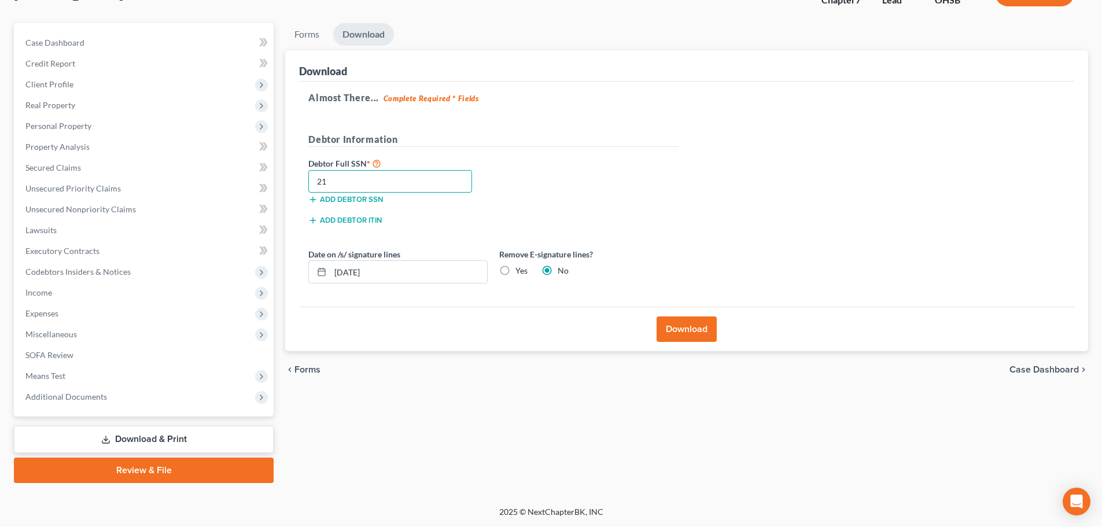
type input "2"
type input "281-94-4887"
click at [674, 323] on button "Download" at bounding box center [687, 328] width 60 height 25
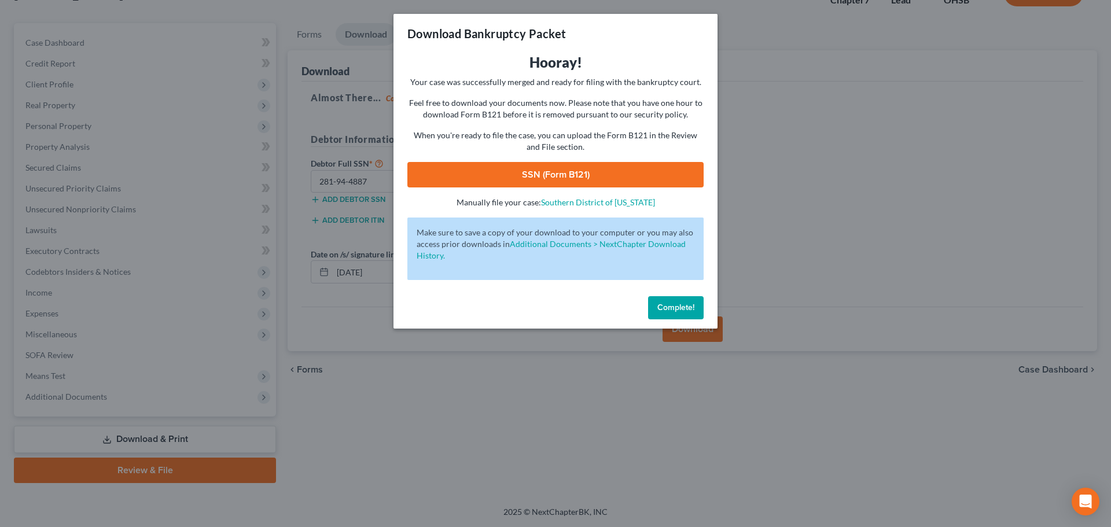
click at [537, 174] on link "SSN (Form B121)" at bounding box center [555, 174] width 296 height 25
click at [666, 307] on span "Complete!" at bounding box center [675, 308] width 37 height 10
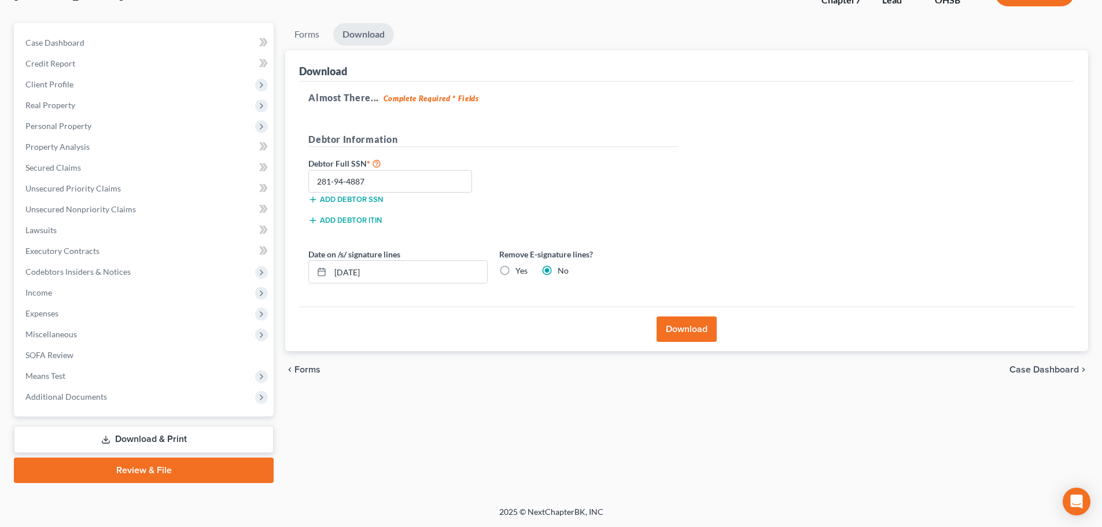
click at [163, 437] on link "Download & Print" at bounding box center [144, 439] width 260 height 27
click at [50, 373] on span "Means Test" at bounding box center [45, 376] width 40 height 10
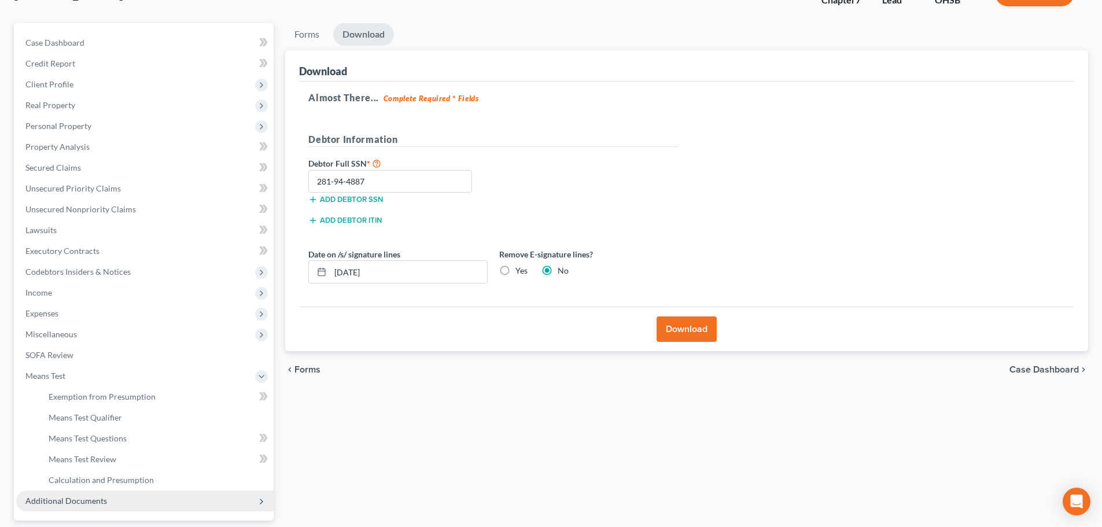
scroll to position [192, 0]
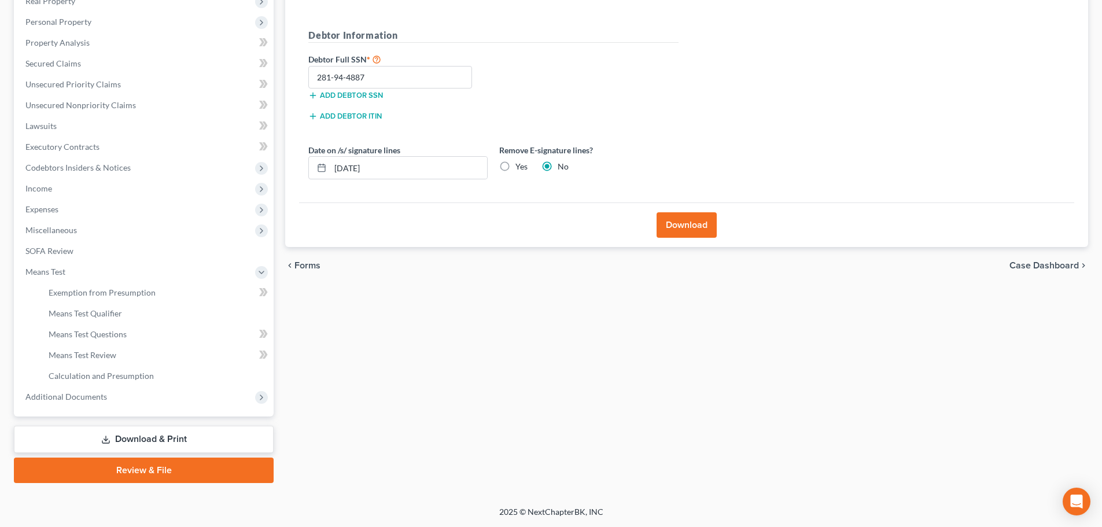
click at [132, 440] on link "Download & Print" at bounding box center [144, 439] width 260 height 27
click at [96, 377] on span "Calculation and Presumption" at bounding box center [101, 376] width 105 height 10
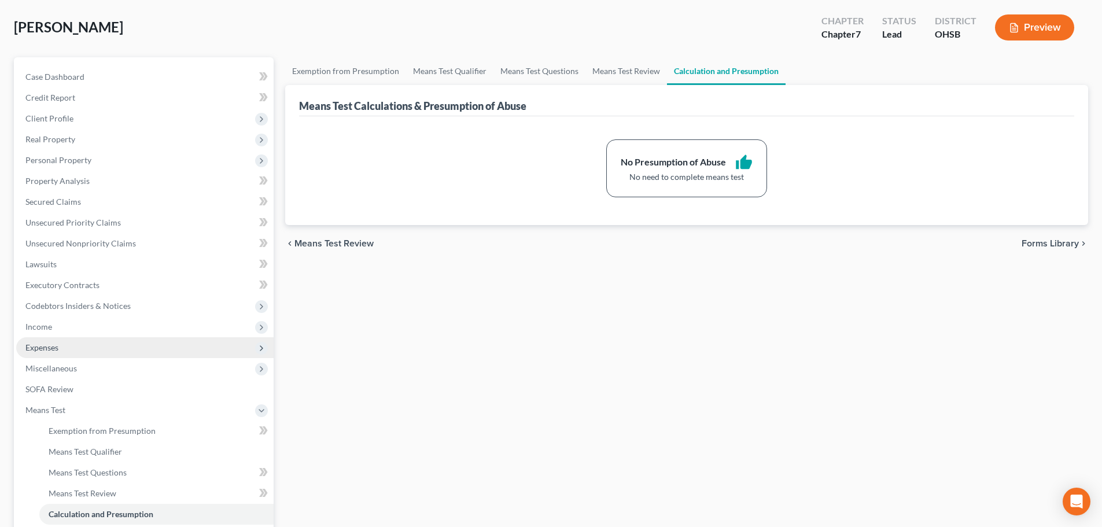
scroll to position [192, 0]
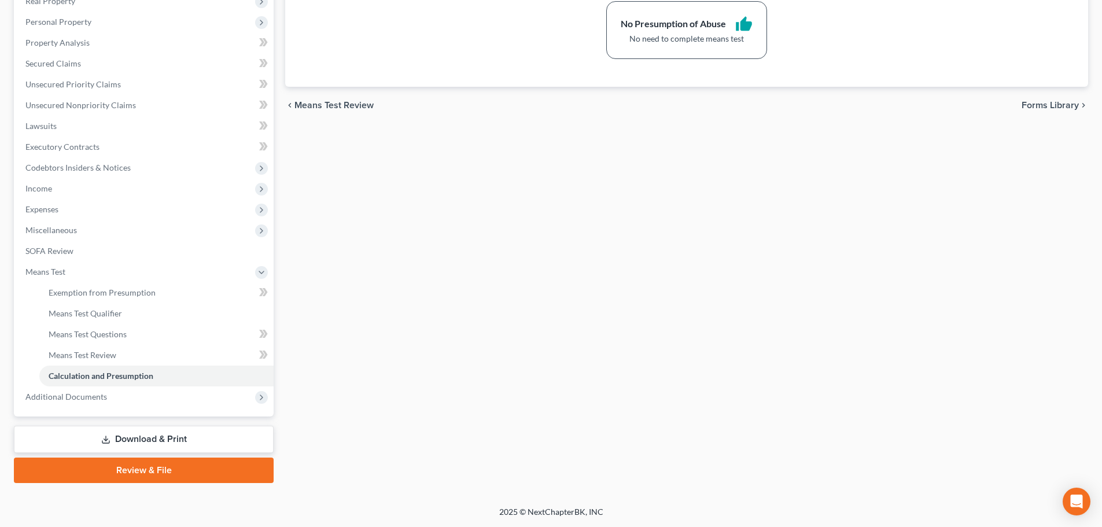
click at [137, 440] on link "Download & Print" at bounding box center [144, 439] width 260 height 27
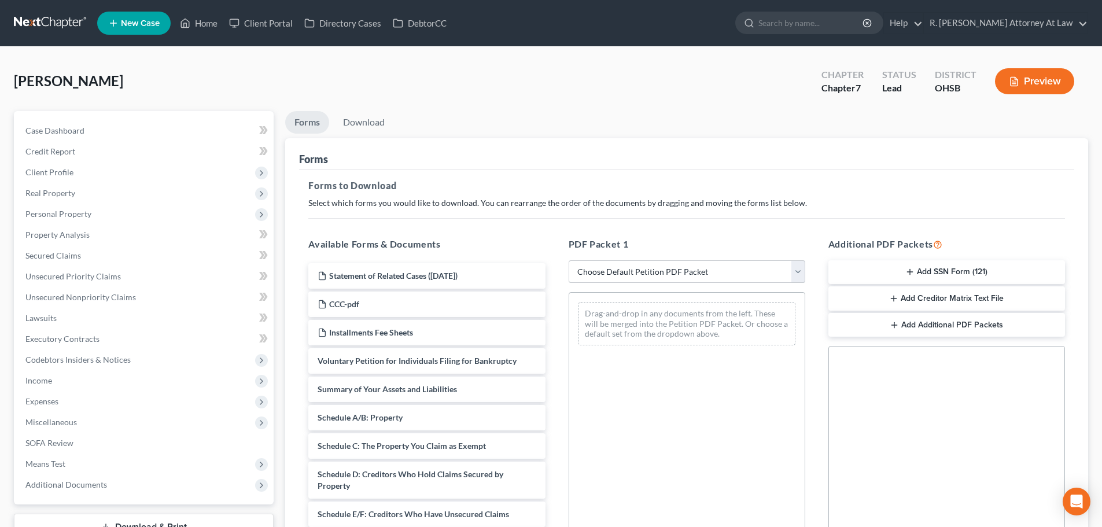
click at [592, 274] on select "Choose Default Petition PDF Packet Complete Bankruptcy Petition (all forms and …" at bounding box center [687, 271] width 237 height 23
select select "14"
click at [569, 260] on select "Choose Default Petition PDF Packet Complete Bankruptcy Petition (all forms and …" at bounding box center [687, 271] width 237 height 23
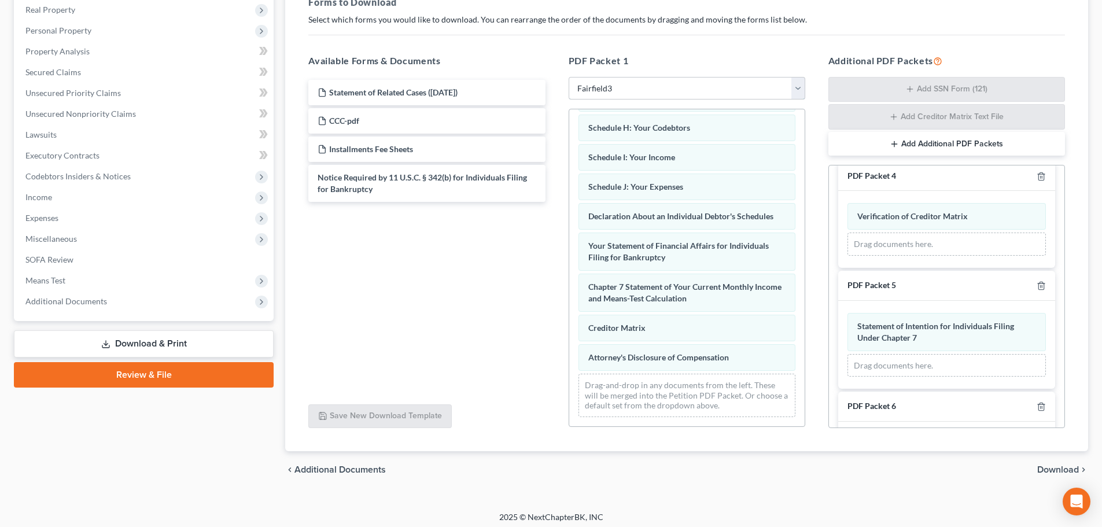
scroll to position [189, 0]
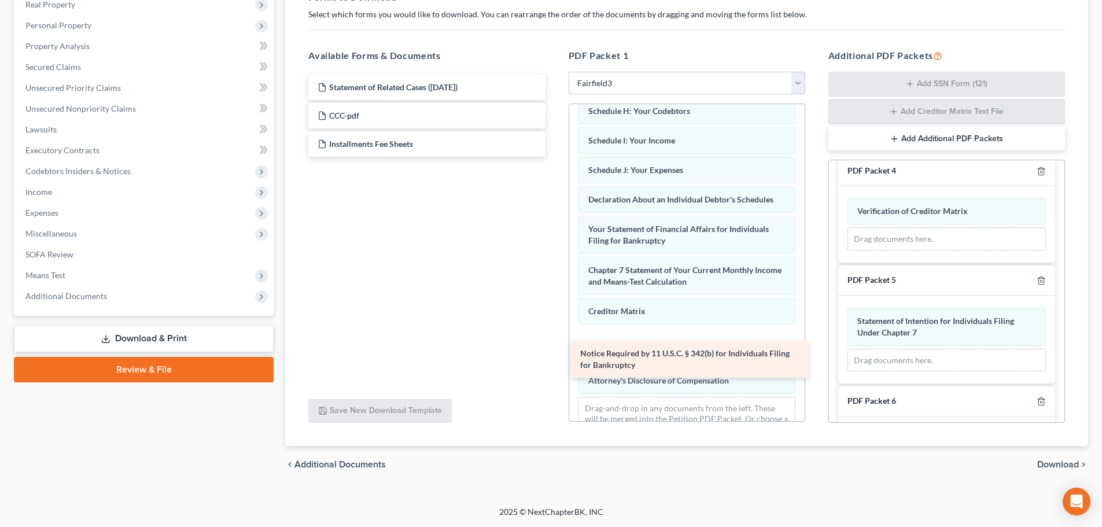
drag, startPoint x: 386, startPoint y: 179, endPoint x: 648, endPoint y: 360, distance: 319.0
click at [554, 157] on div "Notice Required by 11 U.S.C. § 342(b) for Individuals Filing for Bankruptcy Sta…" at bounding box center [426, 116] width 255 height 82
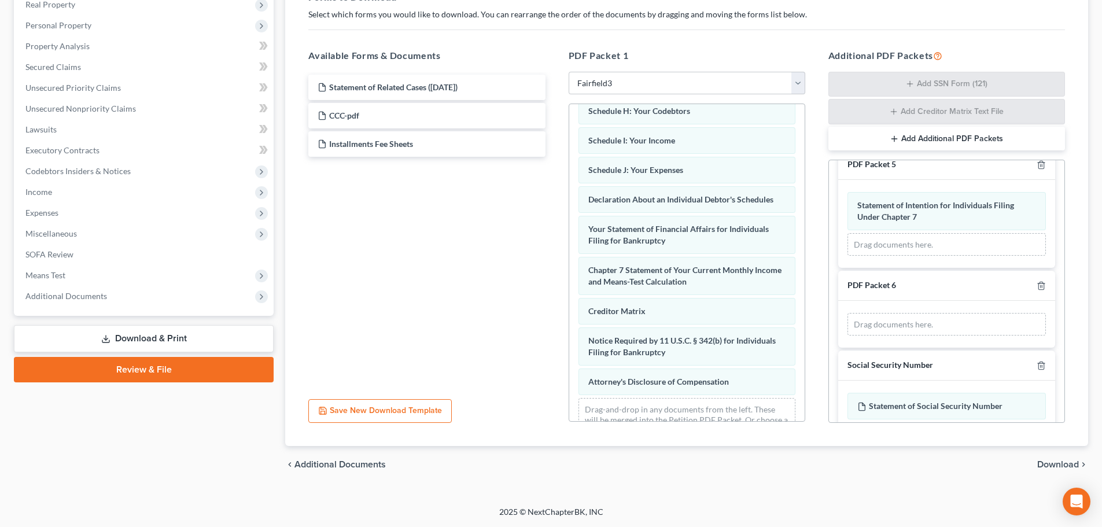
scroll to position [347, 0]
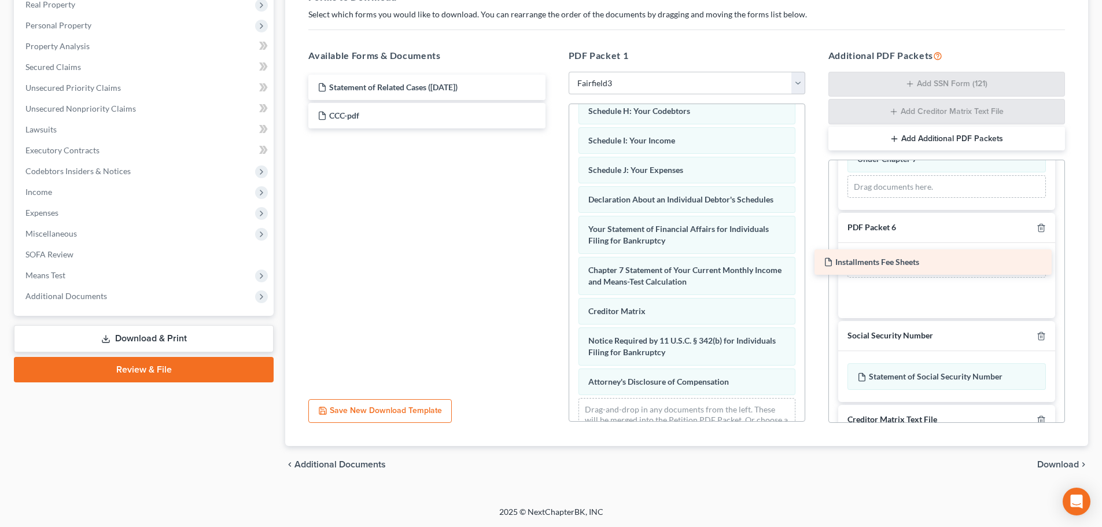
drag, startPoint x: 362, startPoint y: 142, endPoint x: 868, endPoint y: 260, distance: 519.7
click at [554, 128] on div "Installments Fee Sheets Statement of Related Cases ([DATE]) CCC-pdf Installment…" at bounding box center [426, 102] width 255 height 54
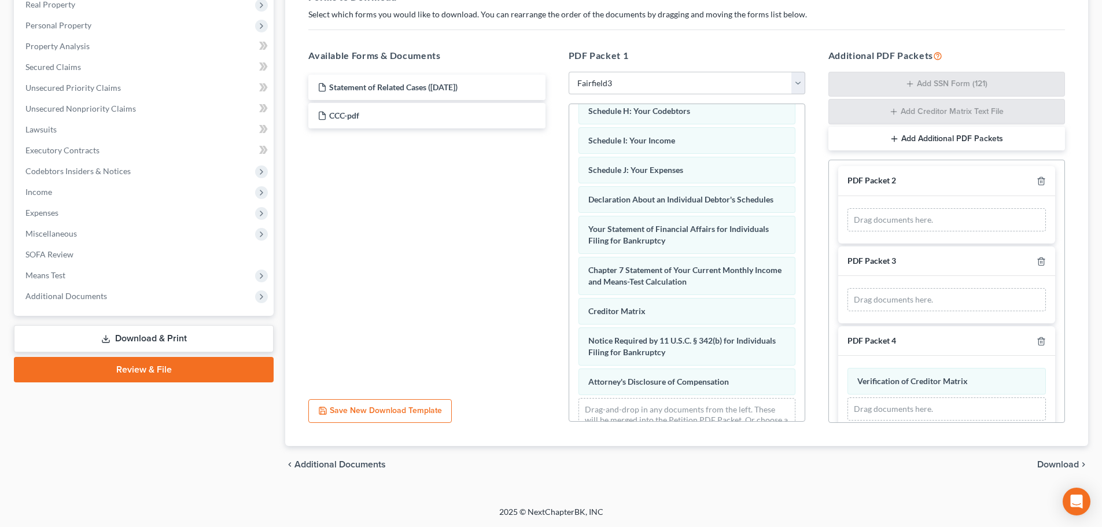
scroll to position [0, 0]
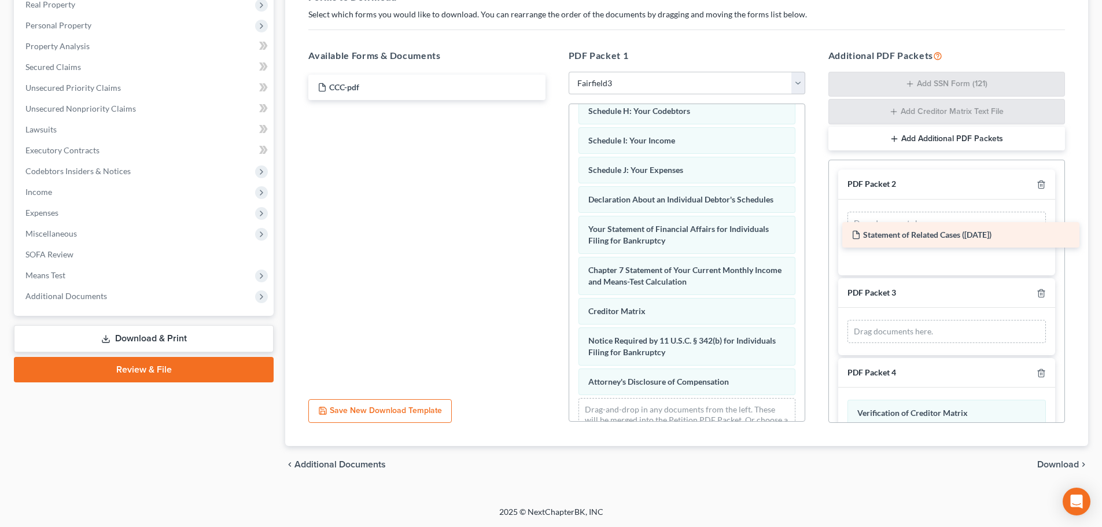
drag, startPoint x: 390, startPoint y: 84, endPoint x: 924, endPoint y: 231, distance: 553.9
click at [554, 100] on div "Statement of Related Cases ([DATE]) Statement of Related Cases ([DATE]) CCC-pdf" at bounding box center [426, 87] width 255 height 25
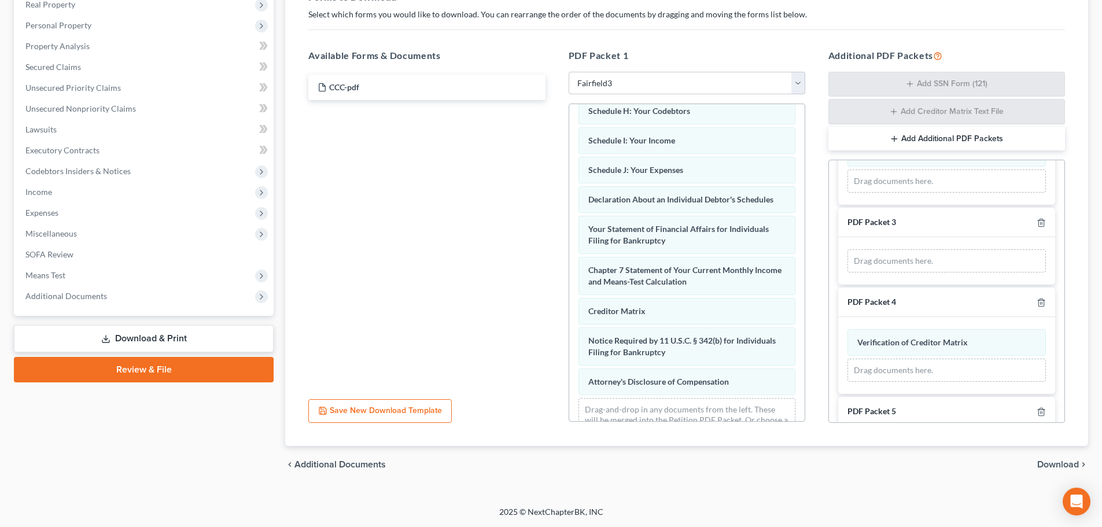
scroll to position [174, 0]
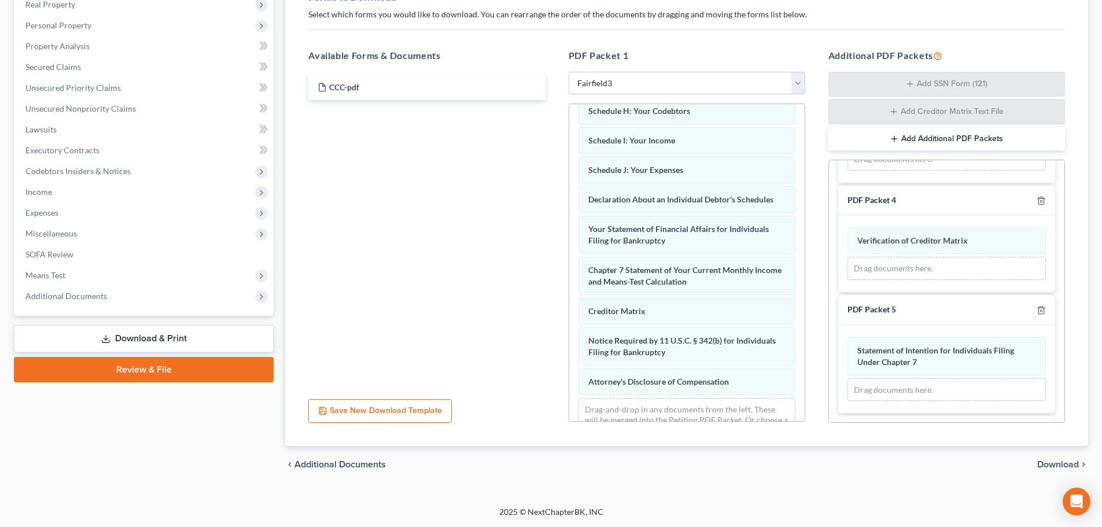
click at [1057, 462] on span "Download" at bounding box center [1058, 464] width 42 height 9
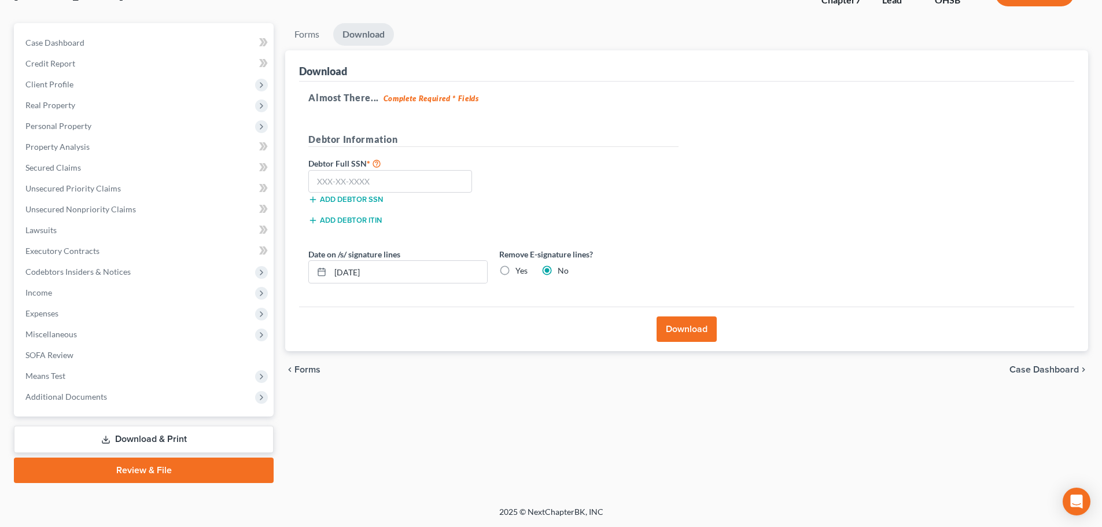
scroll to position [88, 0]
click at [330, 178] on input "text" at bounding box center [390, 181] width 164 height 23
type input "281-94-4887"
click at [690, 328] on button "Download" at bounding box center [687, 328] width 60 height 25
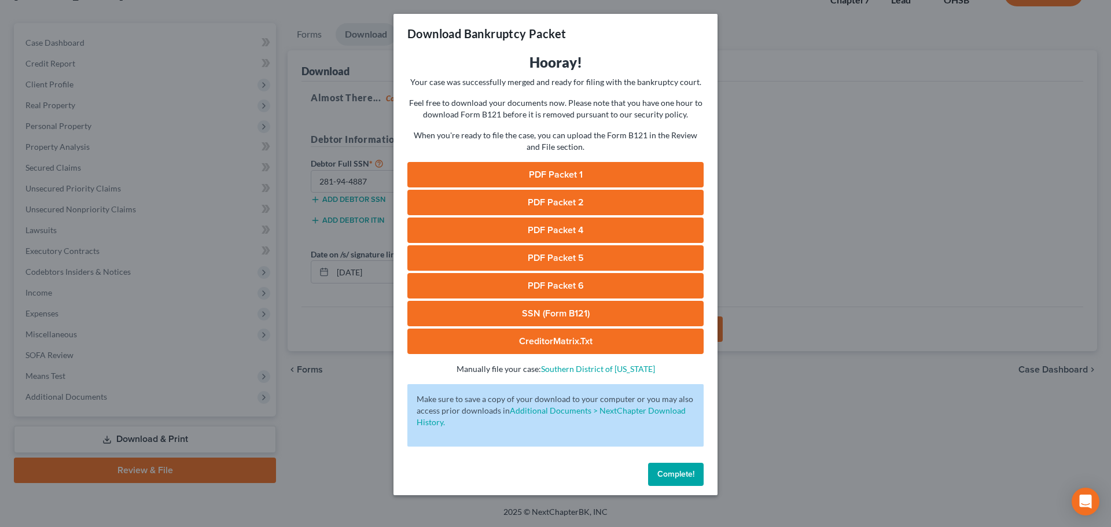
click at [545, 176] on link "PDF Packet 1" at bounding box center [555, 174] width 296 height 25
click at [547, 195] on link "PDF Packet 2" at bounding box center [555, 202] width 296 height 25
click at [537, 229] on link "PDF Packet 4" at bounding box center [555, 229] width 296 height 25
click at [570, 250] on link "PDF Packet 5" at bounding box center [555, 257] width 296 height 25
click at [541, 261] on link "PDF Packet 5" at bounding box center [555, 257] width 296 height 25
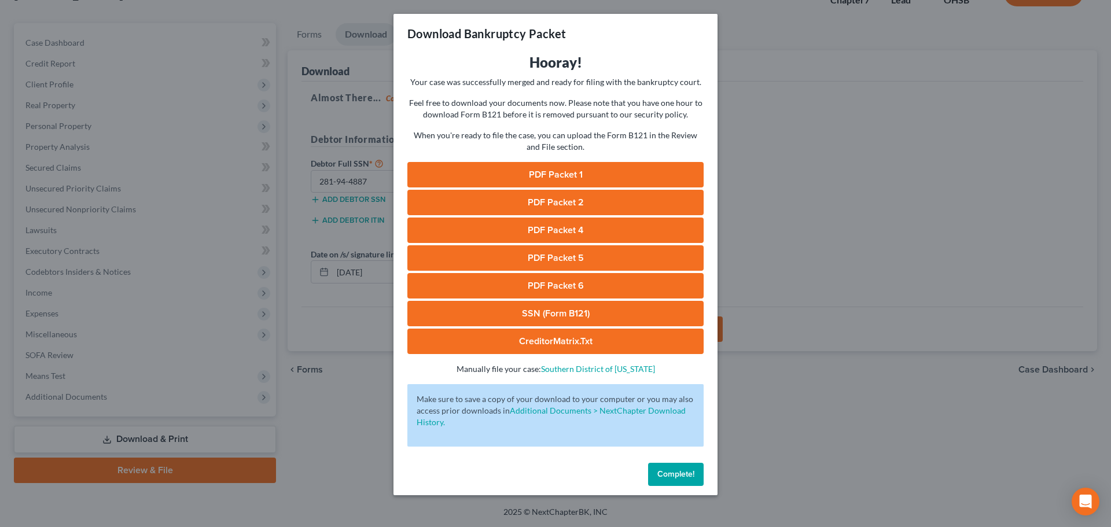
click at [537, 287] on link "PDF Packet 6" at bounding box center [555, 285] width 296 height 25
click at [552, 315] on link "SSN (Form B121)" at bounding box center [555, 313] width 296 height 25
click at [654, 467] on button "Complete!" at bounding box center [676, 474] width 56 height 23
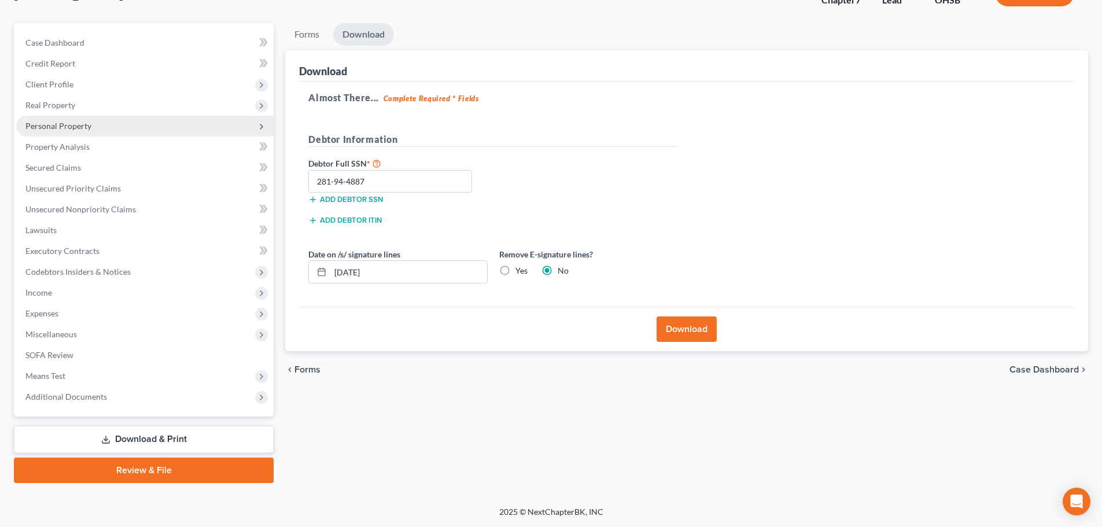
click at [55, 124] on span "Personal Property" at bounding box center [58, 126] width 66 height 10
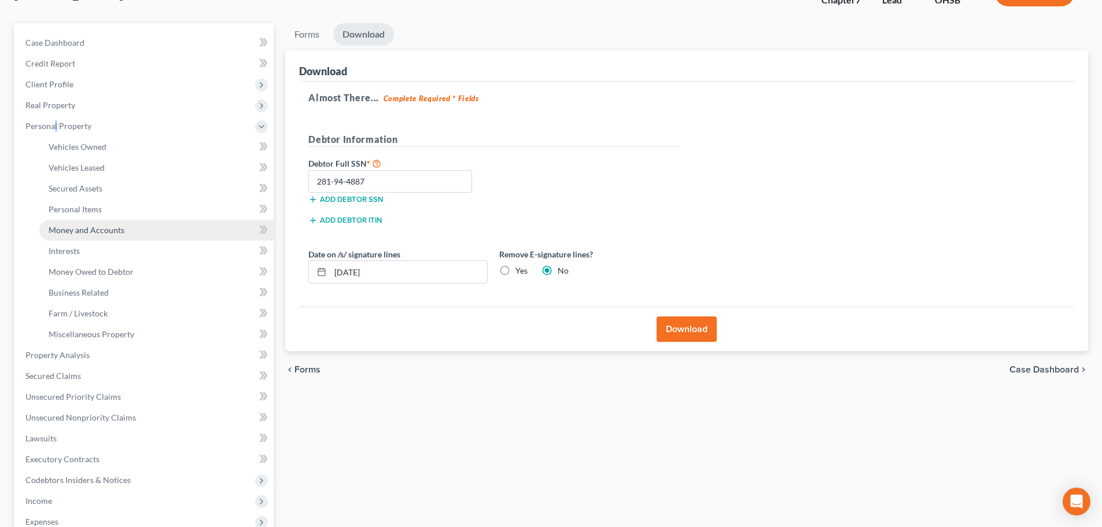
click at [80, 231] on span "Money and Accounts" at bounding box center [87, 230] width 76 height 10
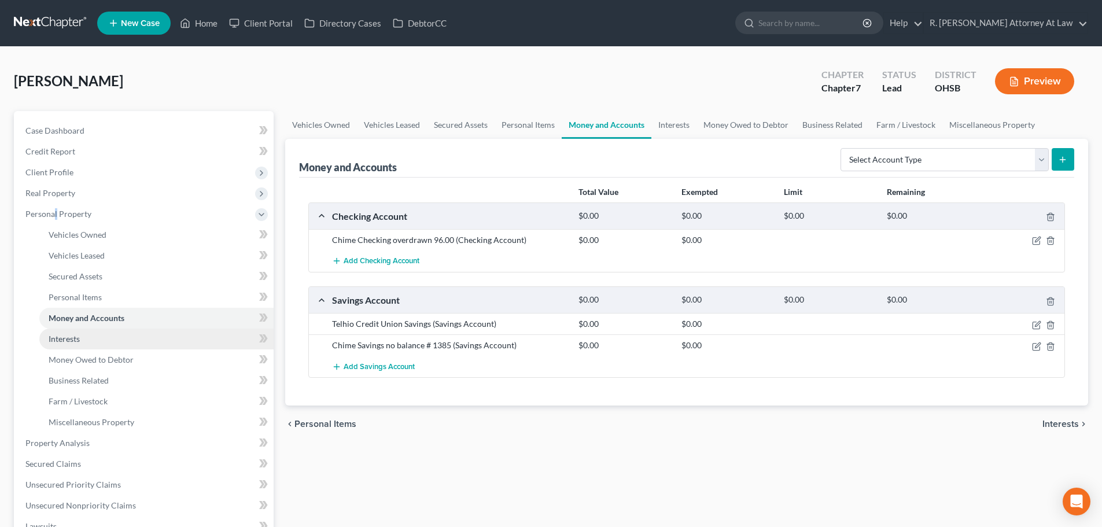
click at [60, 340] on span "Interests" at bounding box center [64, 339] width 31 height 10
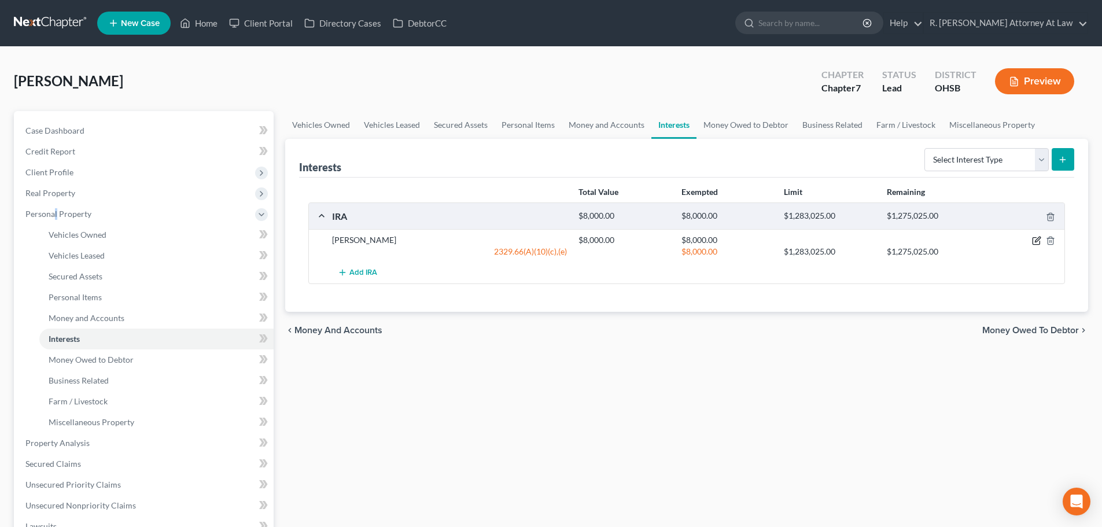
click at [1037, 241] on icon "button" at bounding box center [1036, 240] width 9 height 9
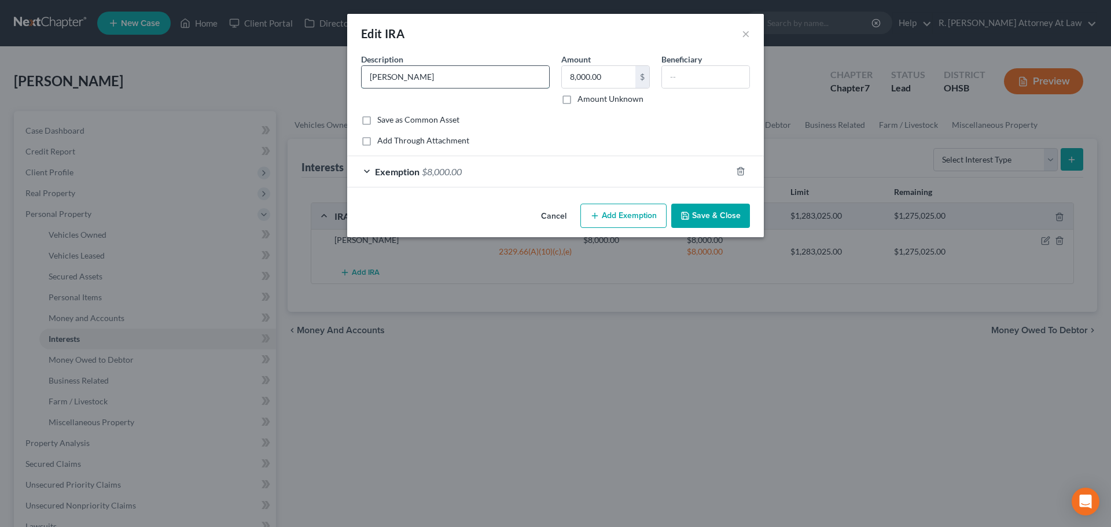
click at [414, 79] on input "[PERSON_NAME]" at bounding box center [455, 77] width 187 height 22
type input "[PERSON_NAME] Pension Corp of America"
drag, startPoint x: 708, startPoint y: 208, endPoint x: 673, endPoint y: 207, distance: 35.3
click at [709, 209] on button "Save & Close" at bounding box center [710, 216] width 79 height 24
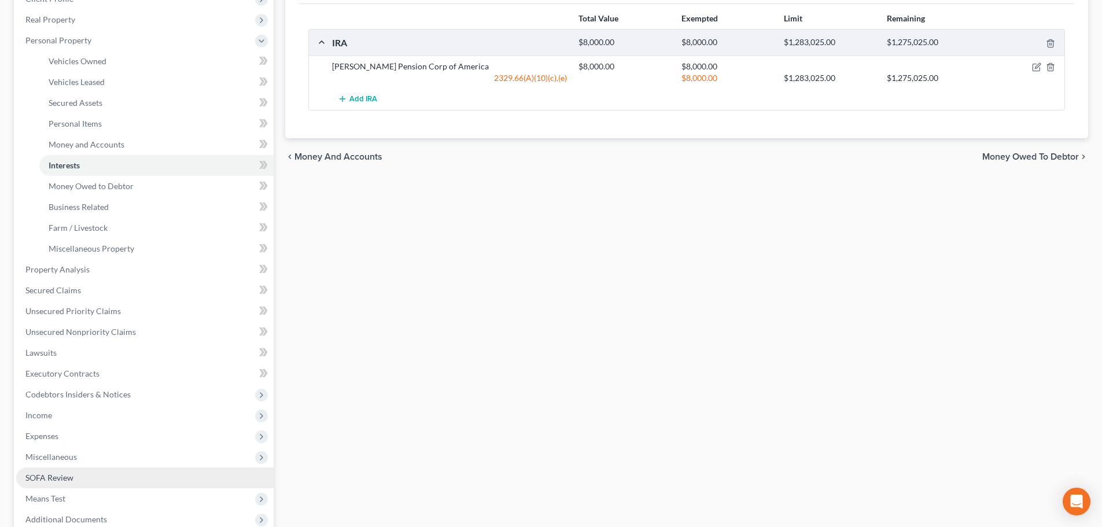
scroll to position [231, 0]
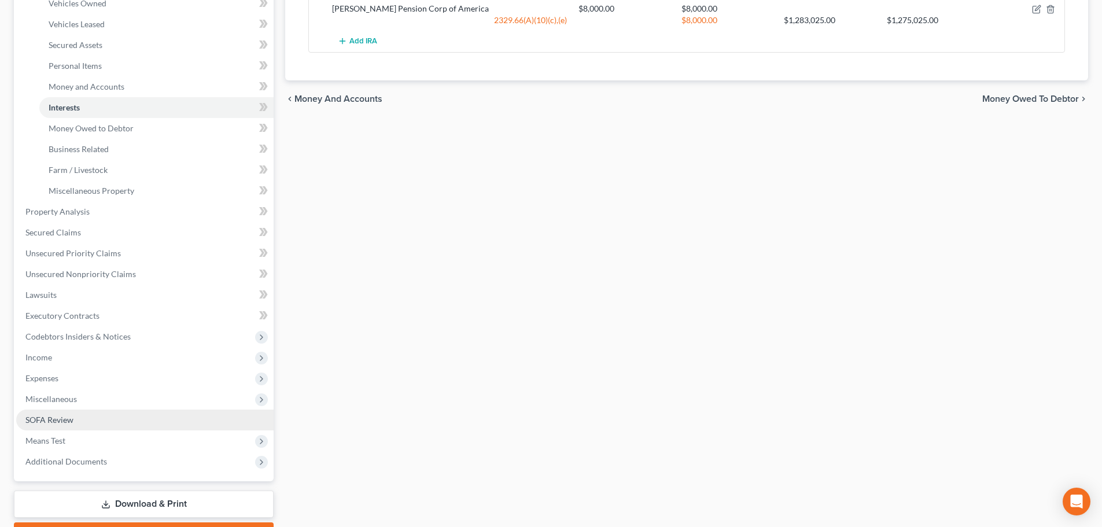
click at [34, 415] on span "SOFA Review" at bounding box center [49, 420] width 48 height 10
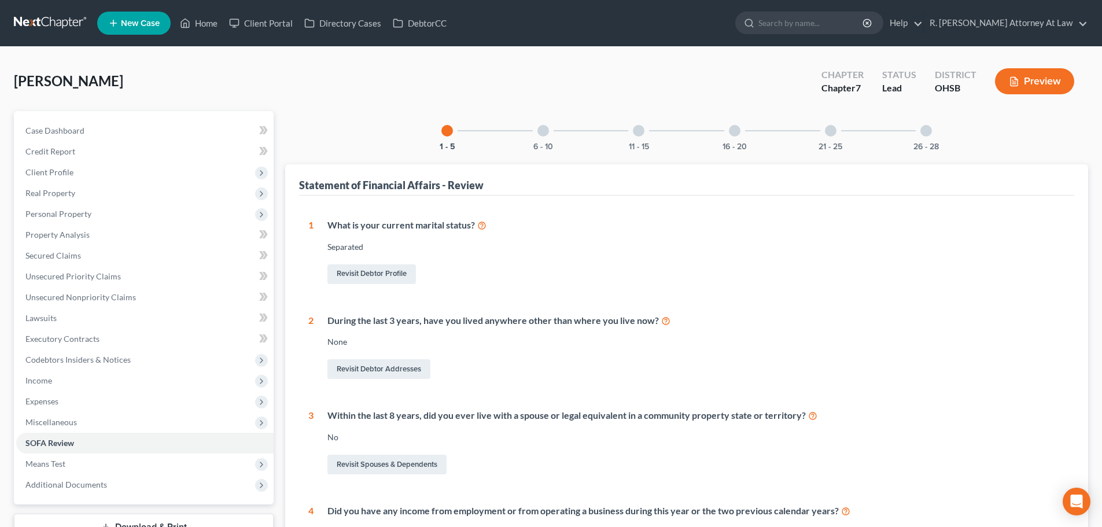
click at [637, 129] on div at bounding box center [639, 131] width 12 height 12
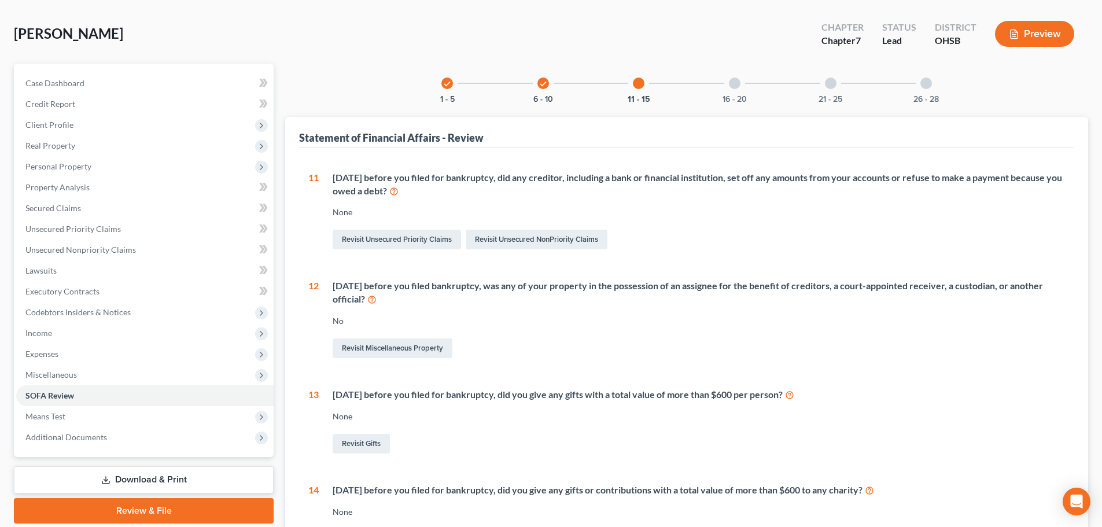
scroll to position [116, 0]
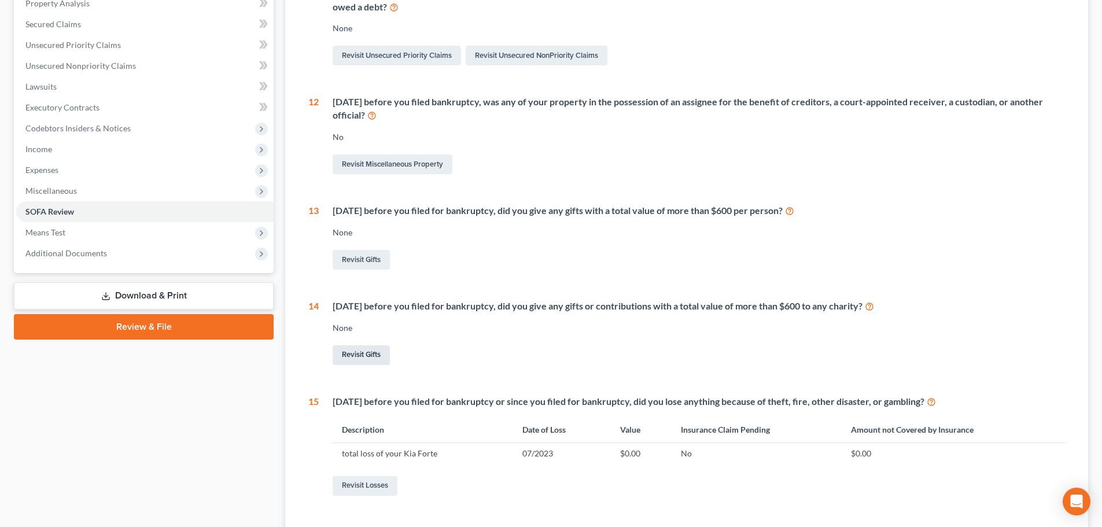
click at [373, 352] on link "Revisit Gifts" at bounding box center [361, 355] width 57 height 20
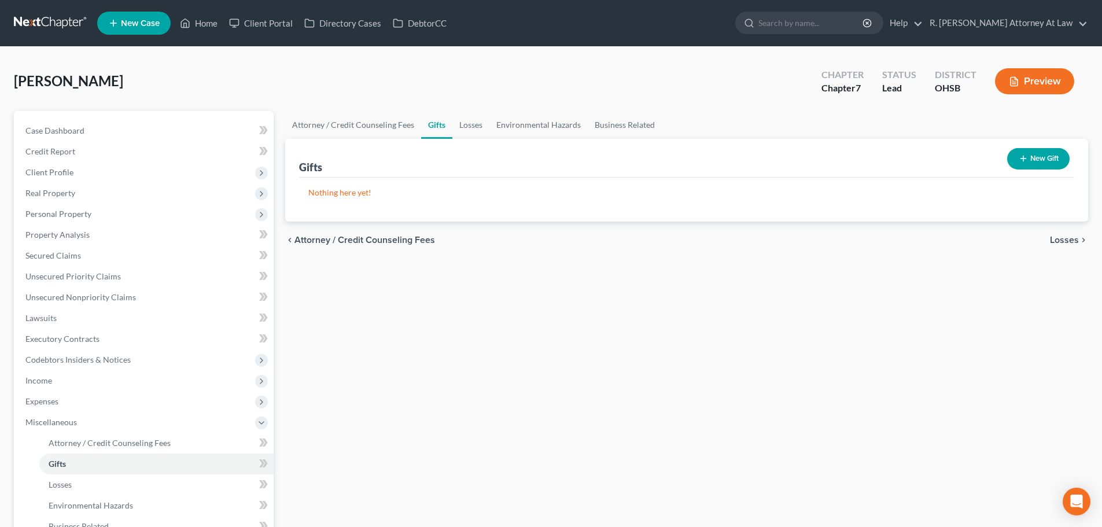
click at [1022, 152] on button "New Gift" at bounding box center [1038, 158] width 62 height 21
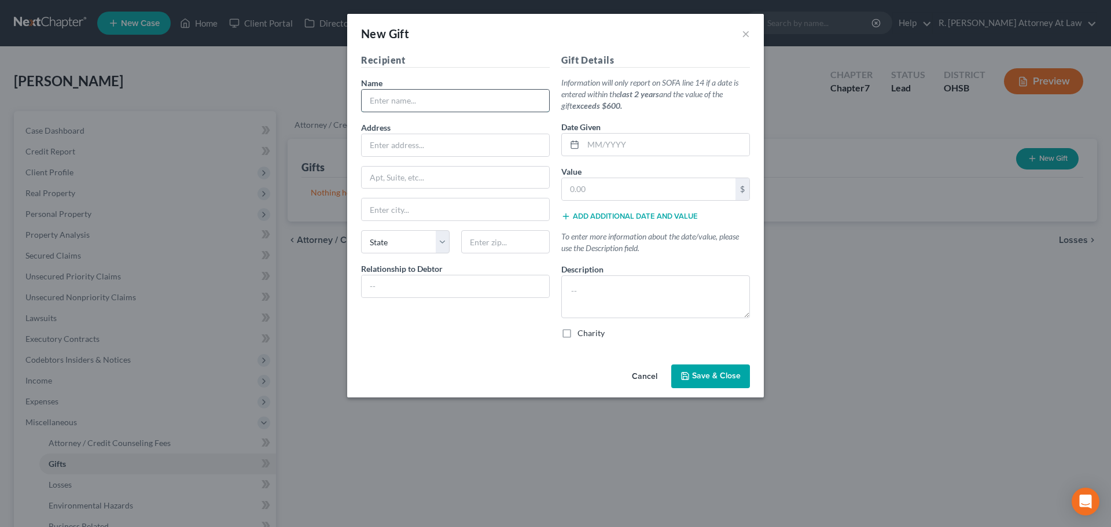
drag, startPoint x: 394, startPoint y: 101, endPoint x: 407, endPoint y: 109, distance: 14.8
click at [394, 101] on input "text" at bounding box center [455, 101] width 187 height 22
type input "[DEMOGRAPHIC_DATA]"
type input "[STREET_ADDRESS][PERSON_NAME]"
click at [481, 238] on input "text" at bounding box center [505, 241] width 89 height 23
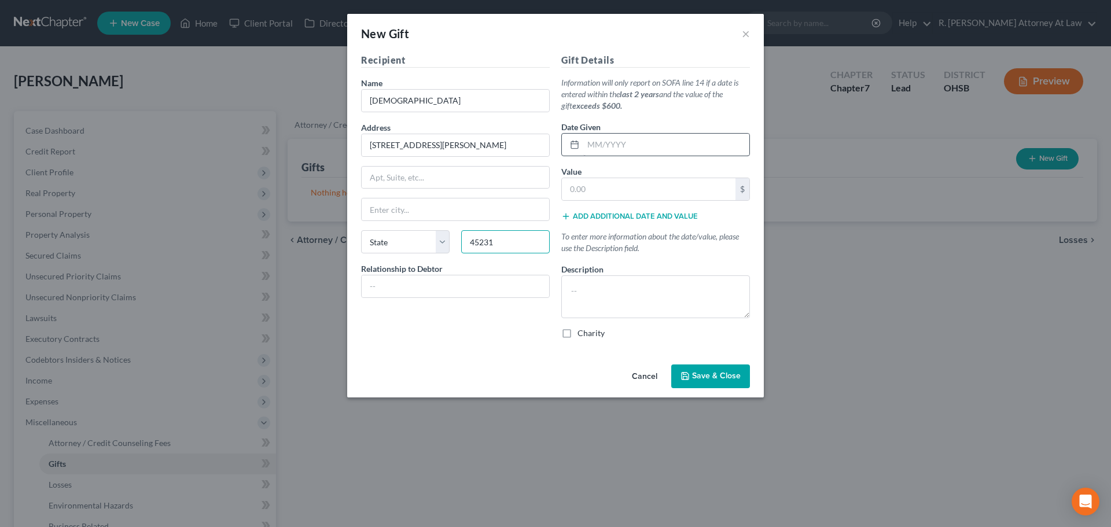
type input "45231"
click at [595, 153] on input "text" at bounding box center [666, 145] width 166 height 22
type input "[GEOGRAPHIC_DATA]"
select select "36"
type input "07/2025"
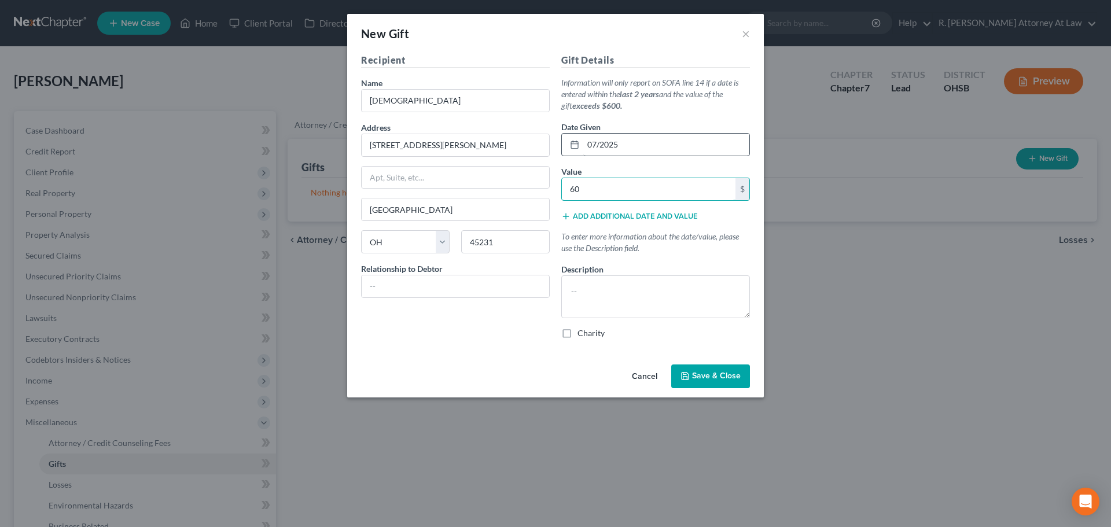
type input "60"
type textarea "contributions"
click at [491, 239] on input "45231" at bounding box center [505, 241] width 89 height 23
type input "45011"
click at [410, 289] on input "text" at bounding box center [455, 286] width 187 height 22
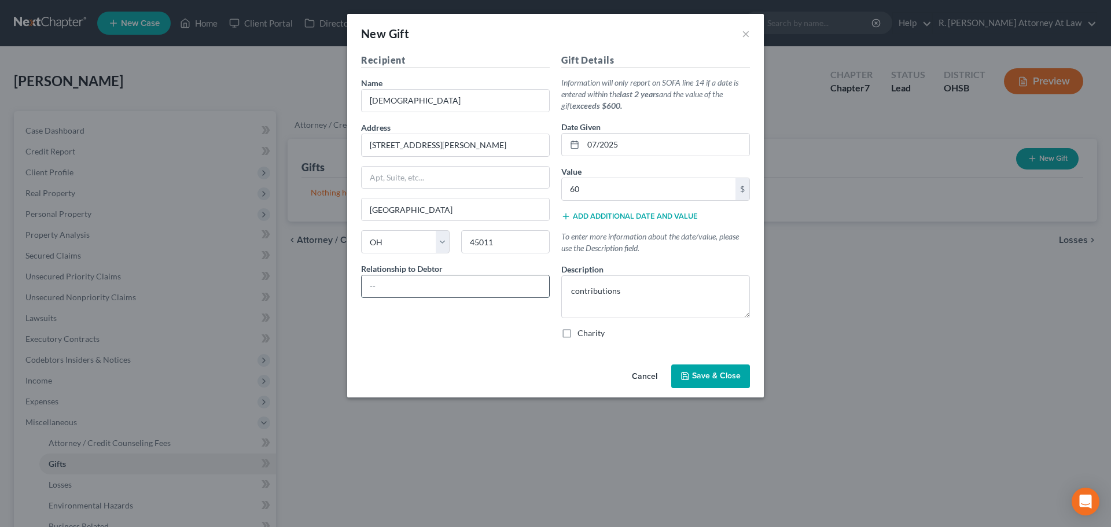
type input "[PERSON_NAME]"
type input "N"
type input "NONE"
click at [712, 377] on span "Save & Close" at bounding box center [716, 376] width 49 height 10
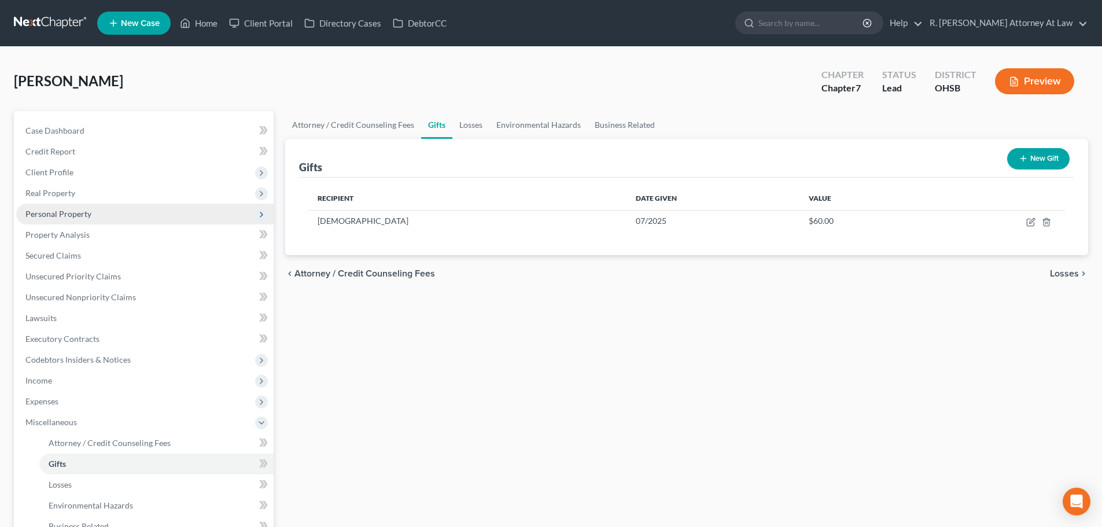
click at [52, 212] on span "Personal Property" at bounding box center [58, 214] width 66 height 10
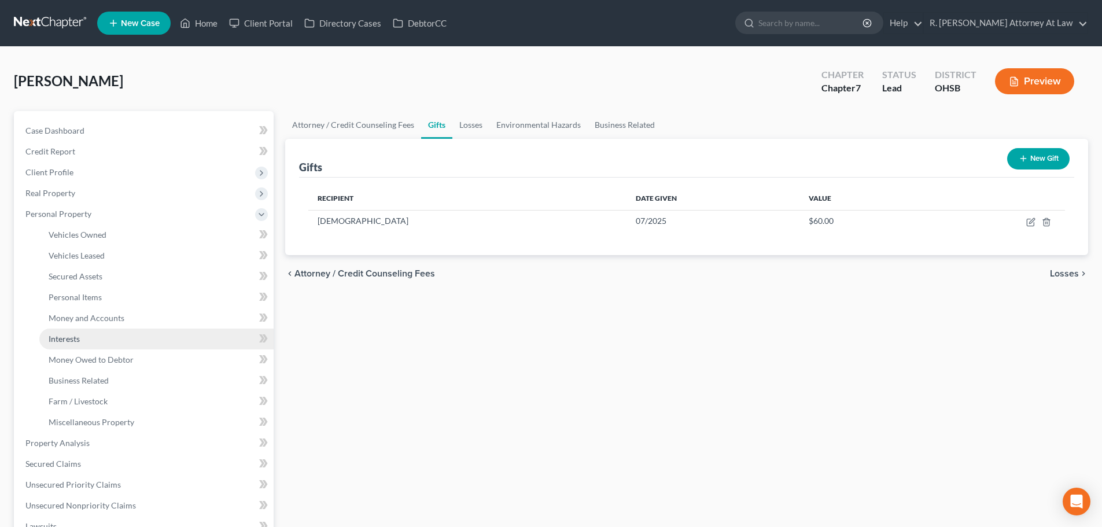
click at [59, 336] on span "Interests" at bounding box center [64, 339] width 31 height 10
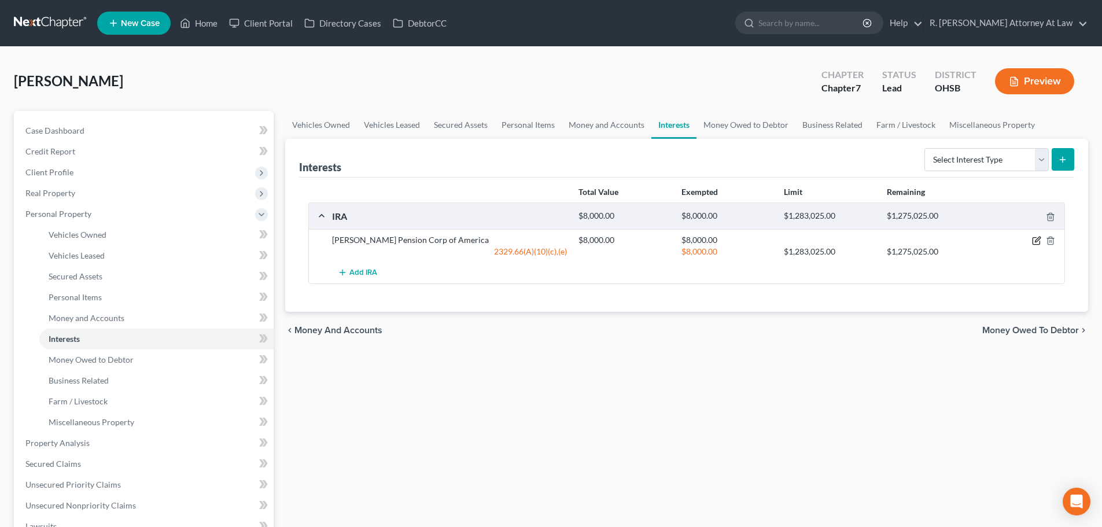
click at [1038, 241] on icon "button" at bounding box center [1037, 239] width 5 height 5
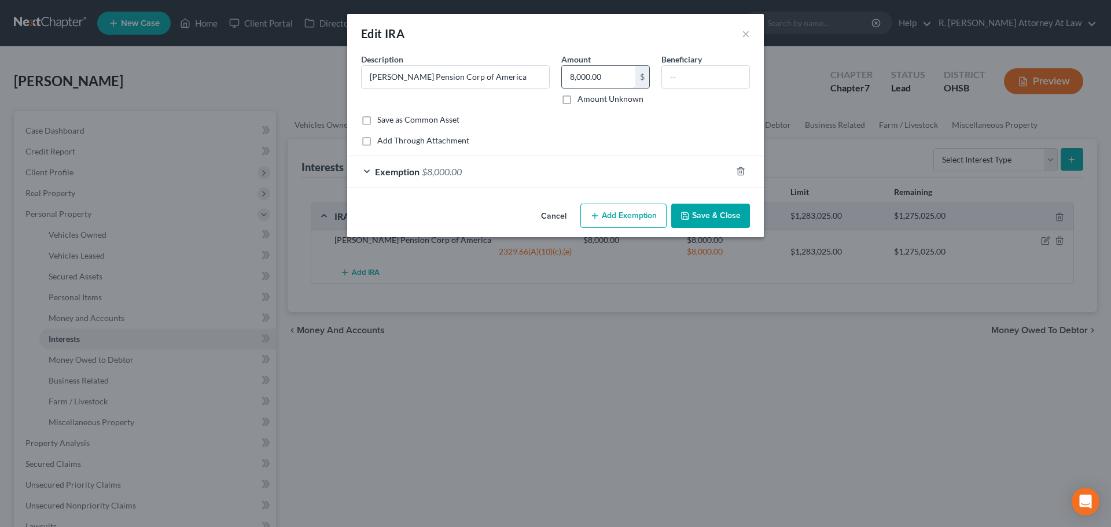
click at [611, 76] on input "8,000.00" at bounding box center [598, 77] width 73 height 22
type input "7,632"
click at [513, 161] on div "Exemption $8,000.00" at bounding box center [539, 171] width 384 height 31
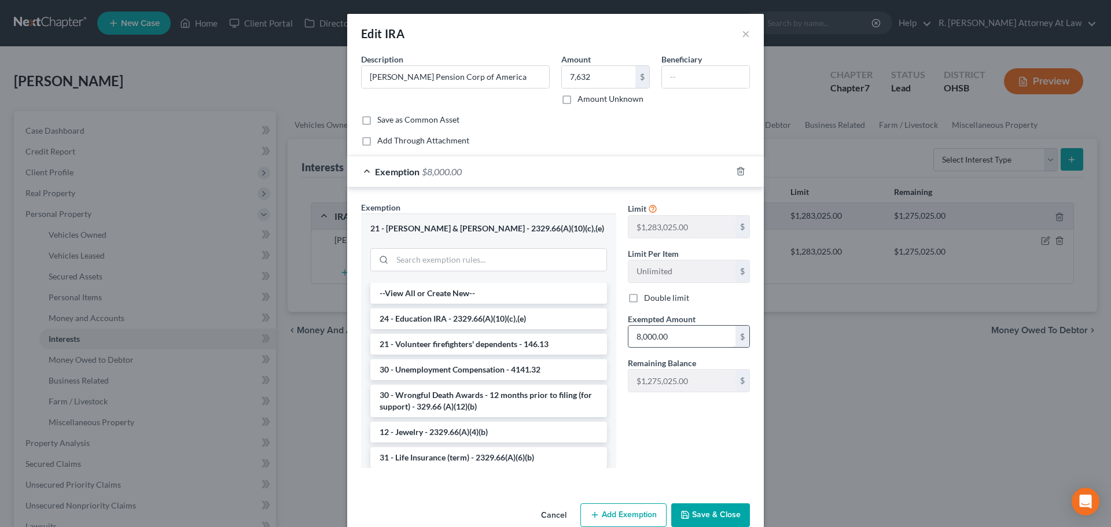
click at [667, 338] on input "8,000.00" at bounding box center [681, 337] width 107 height 22
type input "7,632"
drag, startPoint x: 695, startPoint y: 520, endPoint x: 611, endPoint y: 470, distance: 97.5
click at [695, 519] on button "Save & Close" at bounding box center [710, 515] width 79 height 24
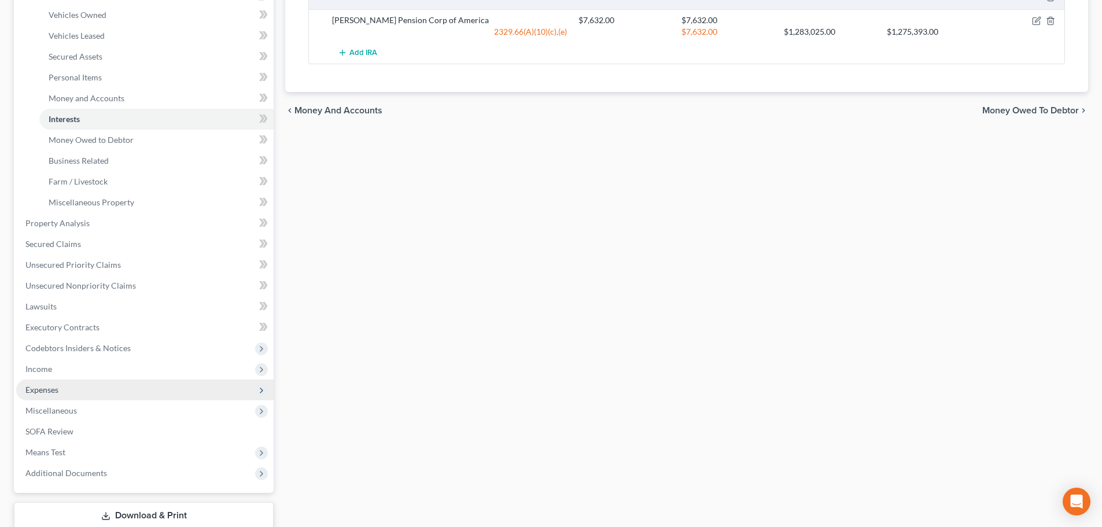
scroll to position [231, 0]
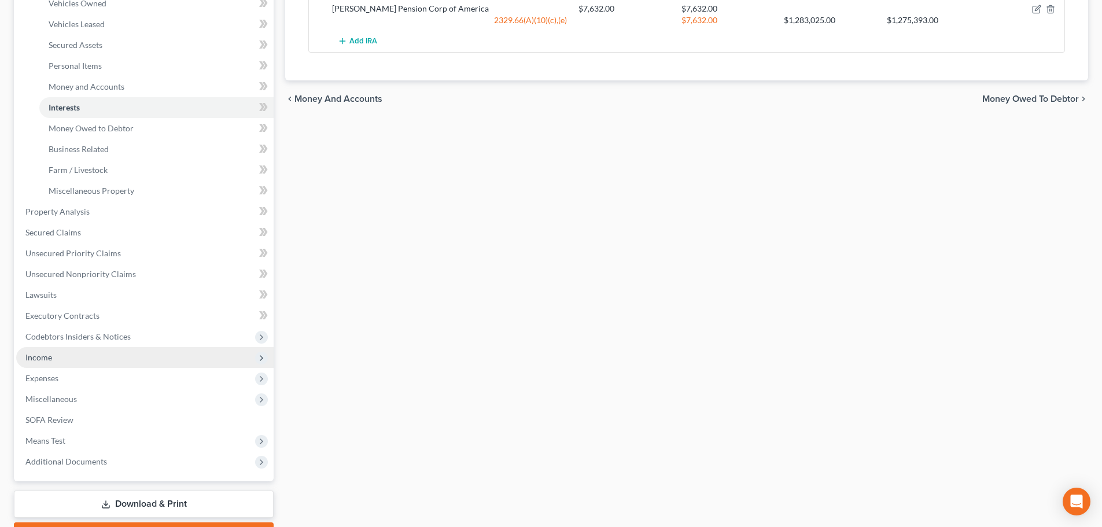
click at [43, 358] on span "Income" at bounding box center [38, 357] width 27 height 10
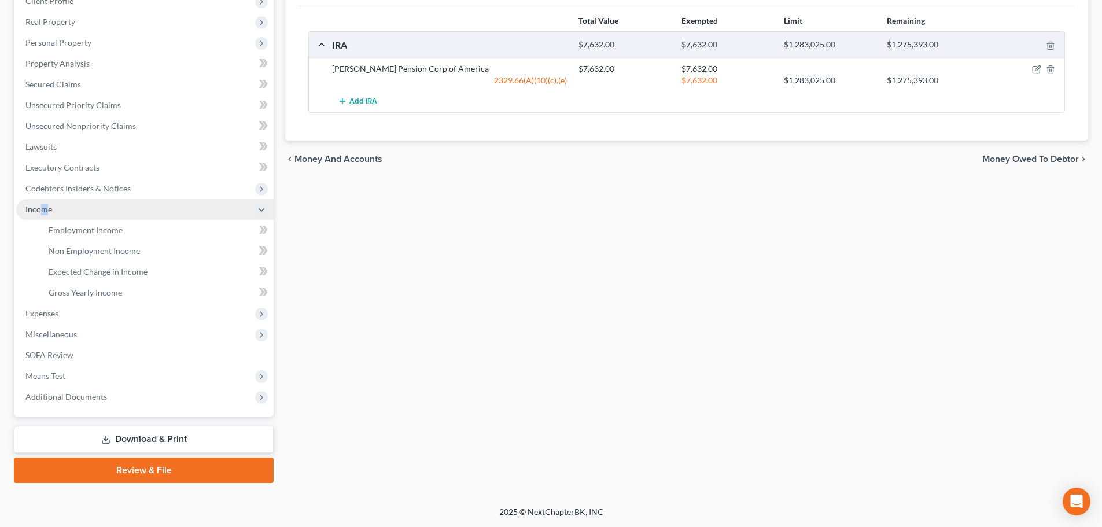
scroll to position [171, 0]
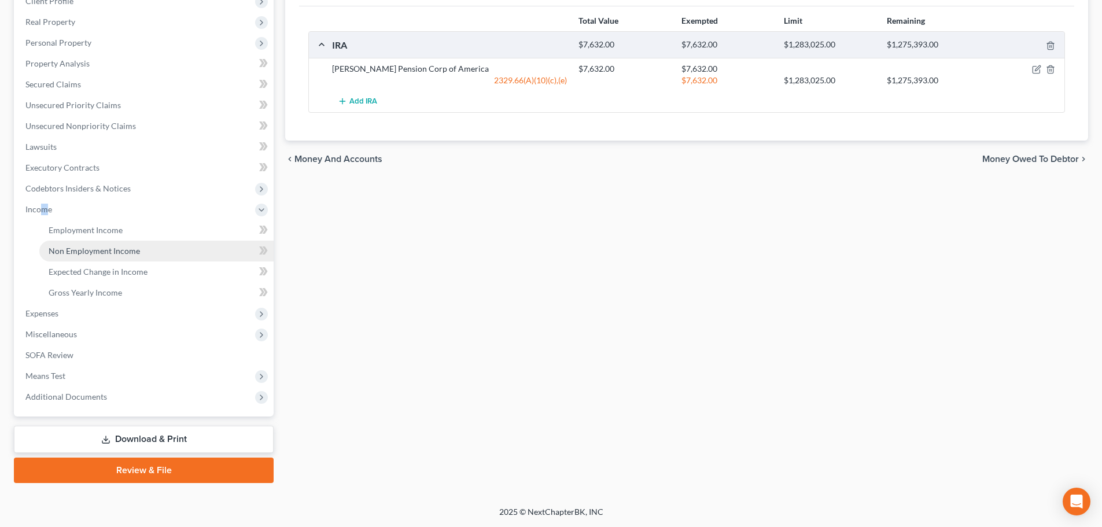
click at [86, 252] on span "Non Employment Income" at bounding box center [94, 251] width 91 height 10
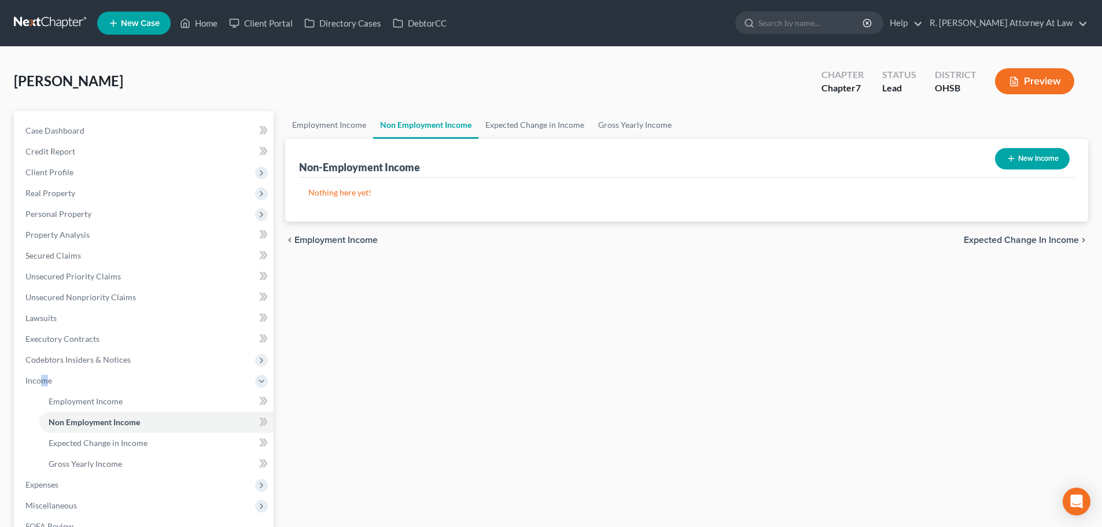
click at [1046, 160] on button "New Income" at bounding box center [1032, 158] width 75 height 21
select select "0"
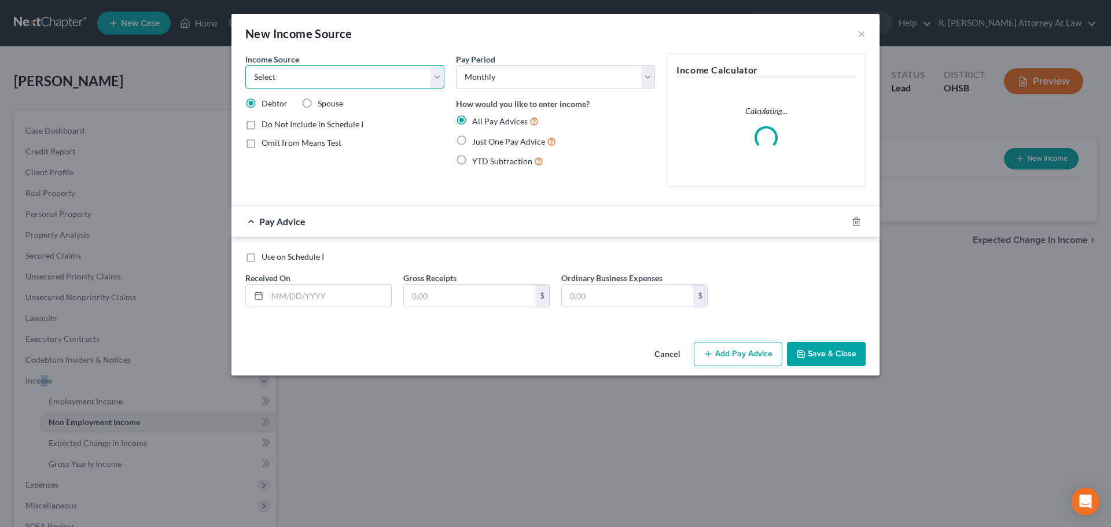
click at [280, 80] on select "Select Unemployment Disability (from employer) Pension Retirement Social Securi…" at bounding box center [344, 76] width 199 height 23
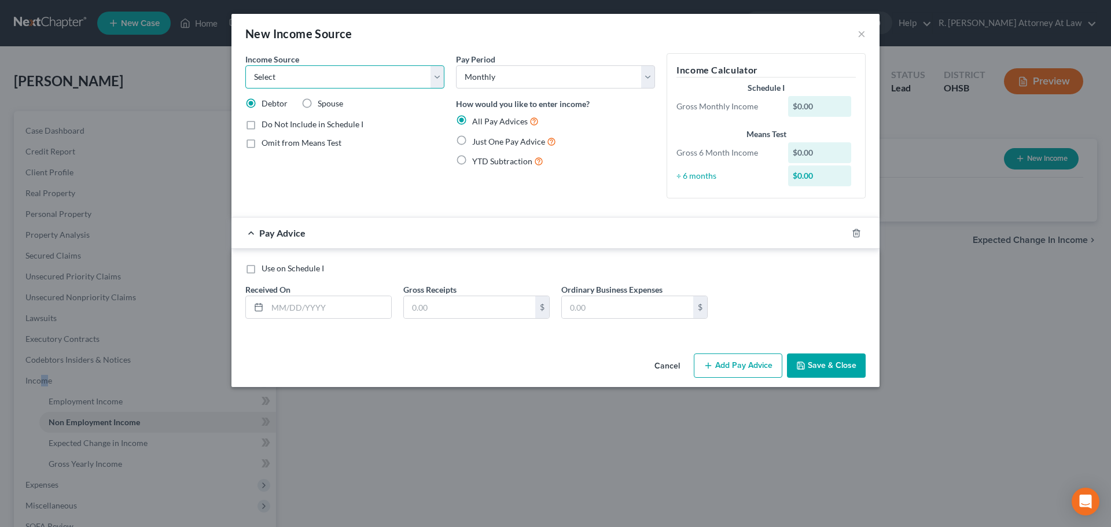
select select "12"
click at [245, 65] on select "Select Unemployment Disability (from employer) Pension Retirement Social Securi…" at bounding box center [344, 76] width 199 height 23
click at [472, 141] on label "Just One Pay Advice" at bounding box center [514, 141] width 84 height 13
click at [477, 141] on input "Just One Pay Advice" at bounding box center [481, 139] width 8 height 8
radio input "true"
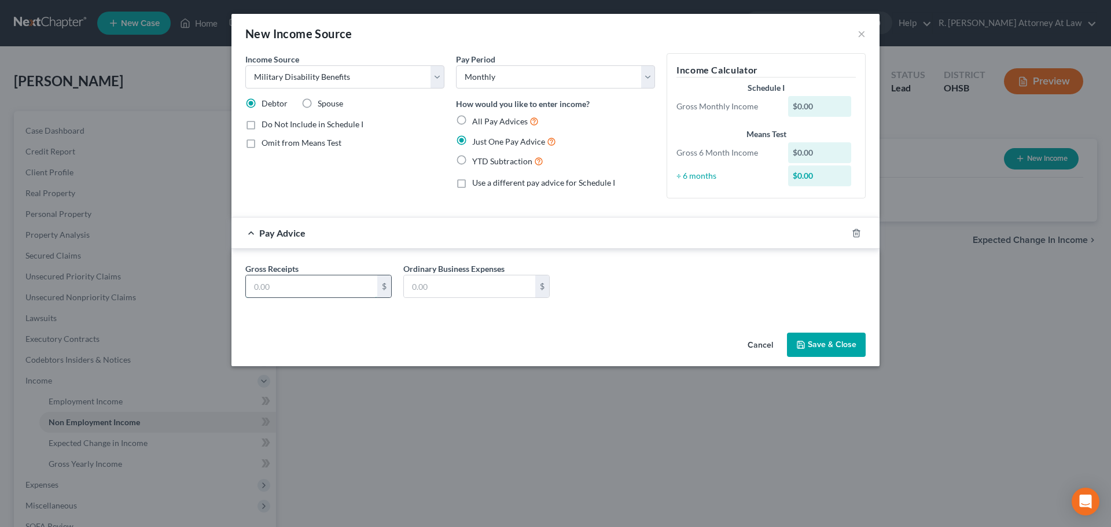
click at [275, 282] on input "text" at bounding box center [311, 286] width 131 height 22
type input "178"
click at [821, 351] on button "Save & Close" at bounding box center [826, 345] width 79 height 24
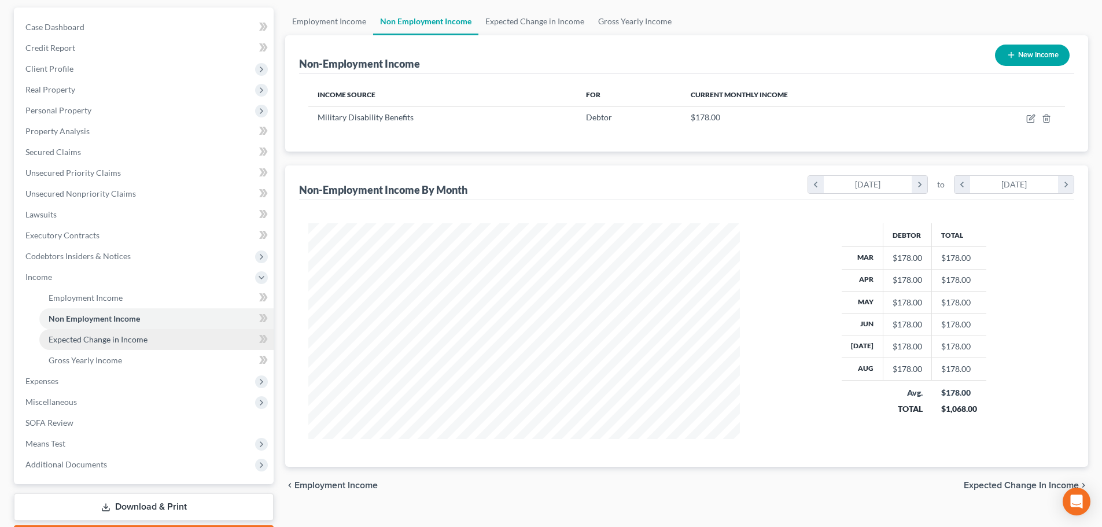
scroll to position [116, 0]
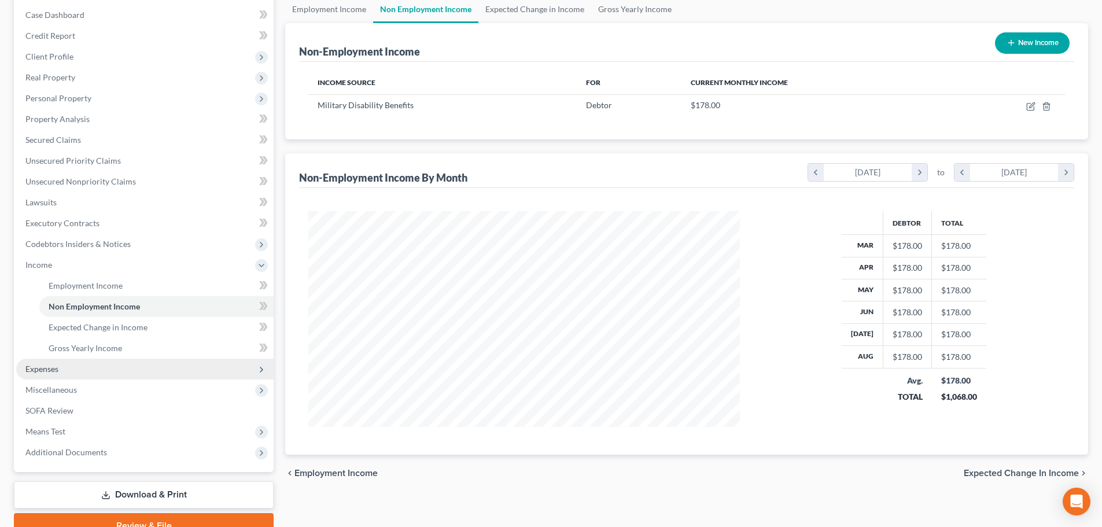
click at [35, 366] on span "Expenses" at bounding box center [41, 369] width 33 height 10
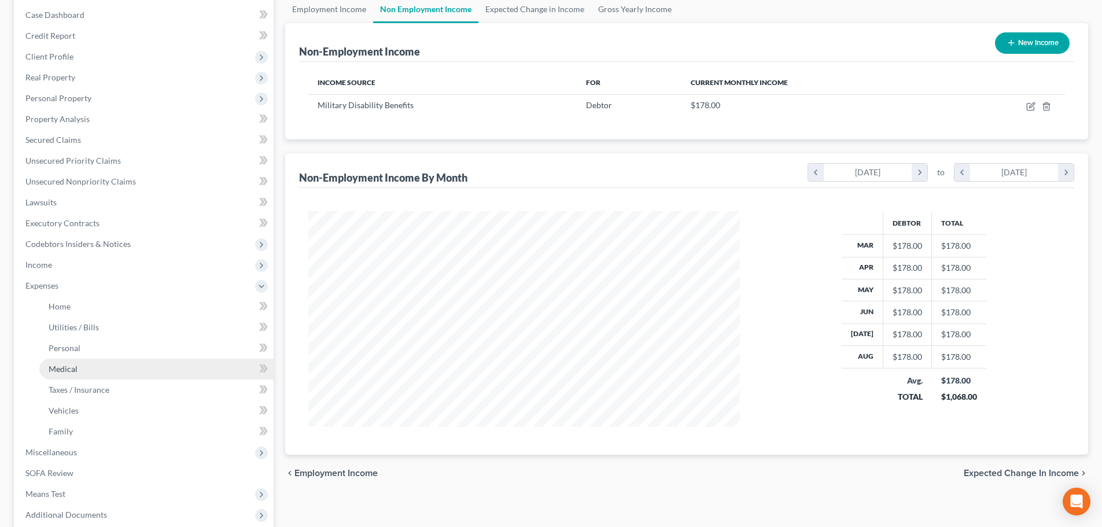
click at [53, 366] on span "Medical" at bounding box center [63, 369] width 29 height 10
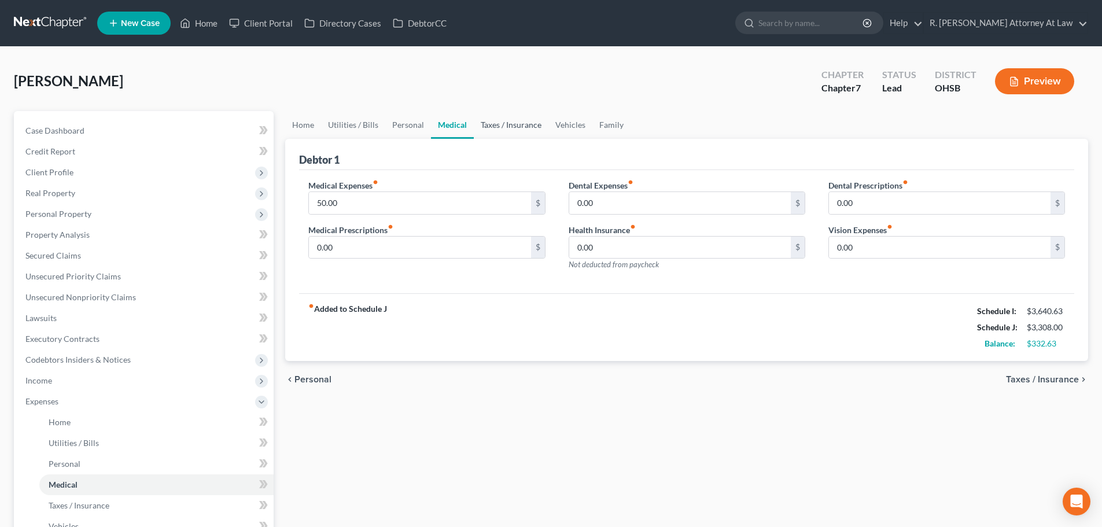
click at [503, 124] on link "Taxes / Insurance" at bounding box center [511, 125] width 75 height 28
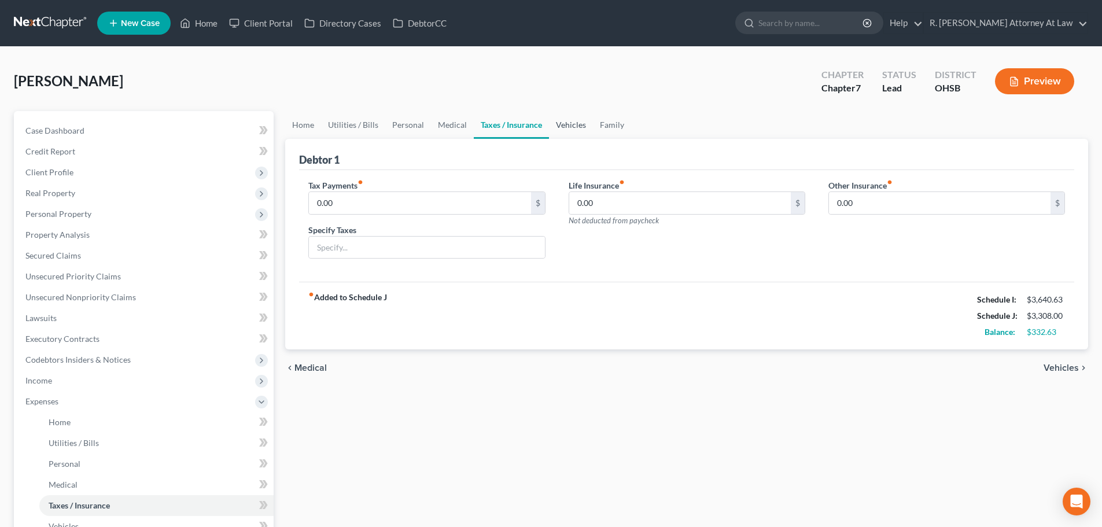
click at [572, 121] on link "Vehicles" at bounding box center [571, 125] width 44 height 28
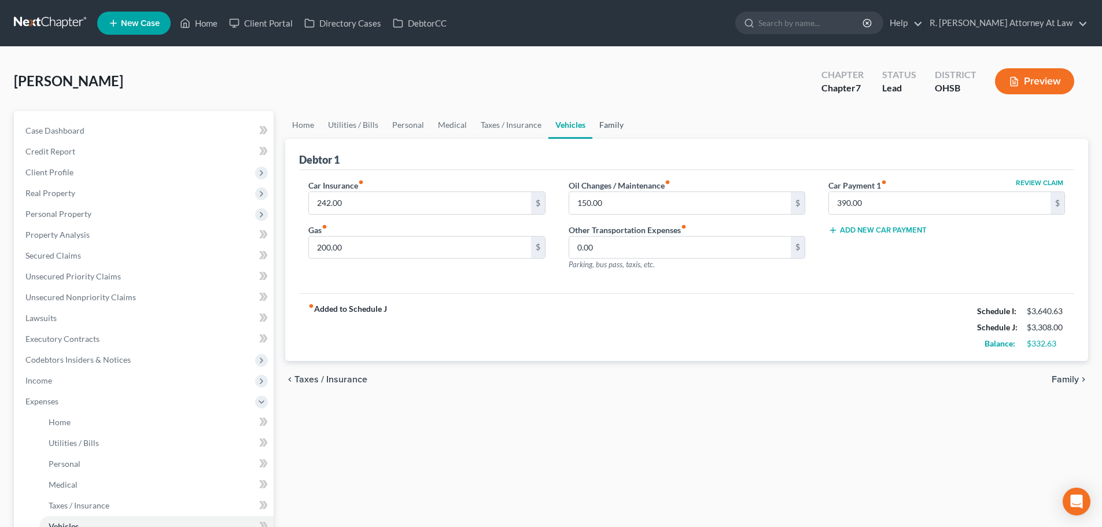
click at [604, 124] on link "Family" at bounding box center [611, 125] width 38 height 28
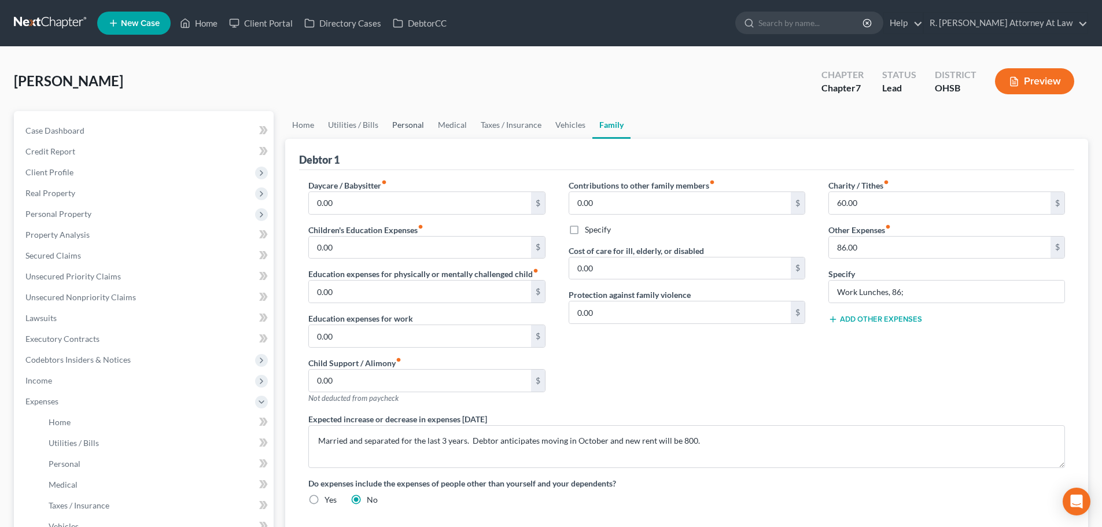
click at [401, 124] on link "Personal" at bounding box center [408, 125] width 46 height 28
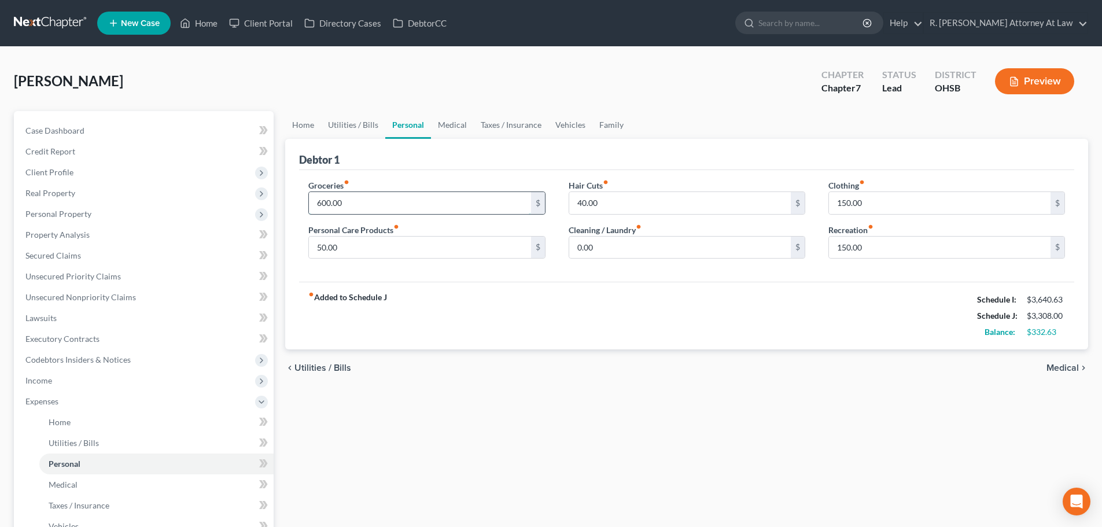
click at [341, 198] on input "600.00" at bounding box center [420, 203] width 222 height 22
click at [364, 124] on link "Utilities / Bills" at bounding box center [353, 125] width 64 height 28
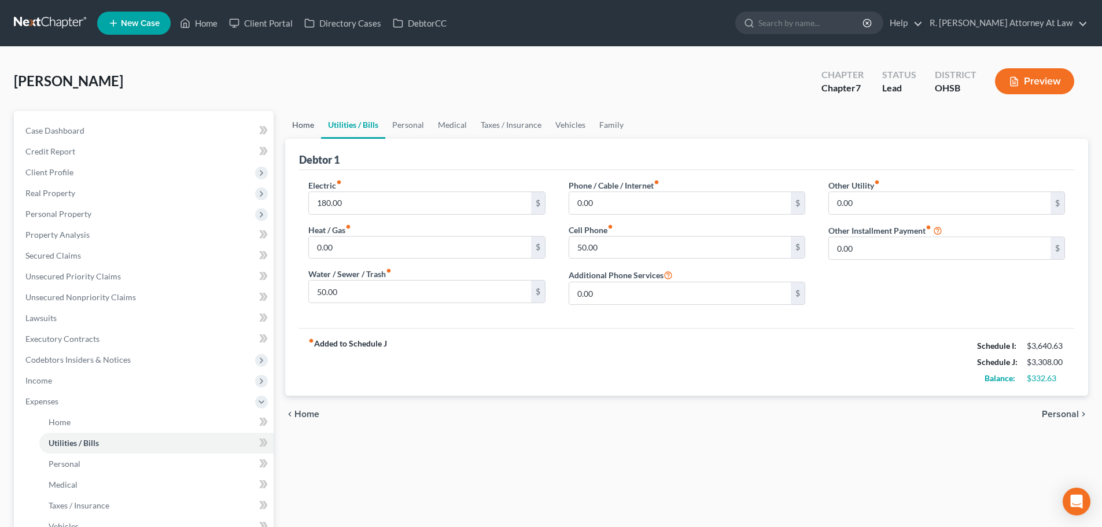
click at [301, 125] on link "Home" at bounding box center [303, 125] width 36 height 28
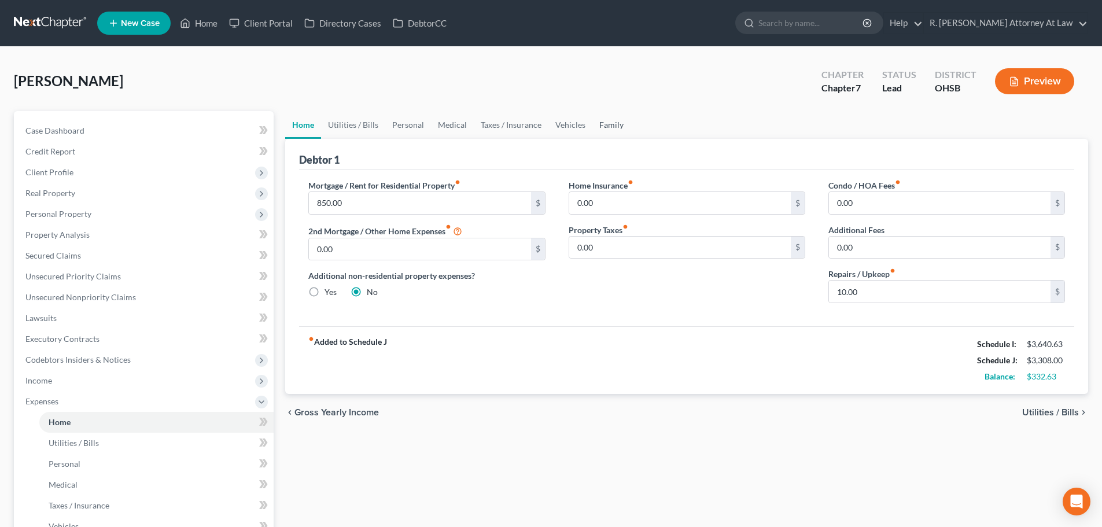
click at [606, 123] on link "Family" at bounding box center [611, 125] width 38 height 28
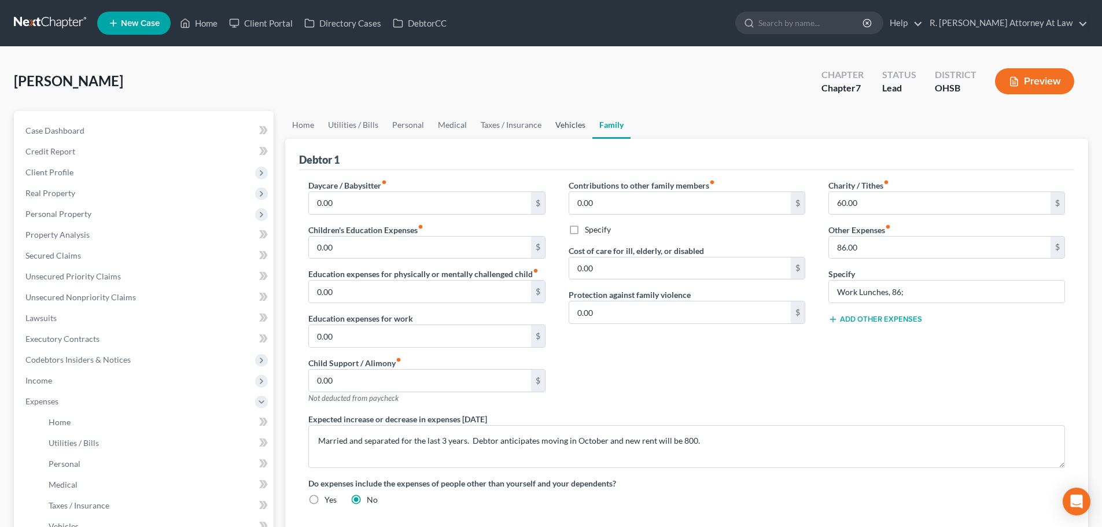
click at [576, 125] on link "Vehicles" at bounding box center [570, 125] width 44 height 28
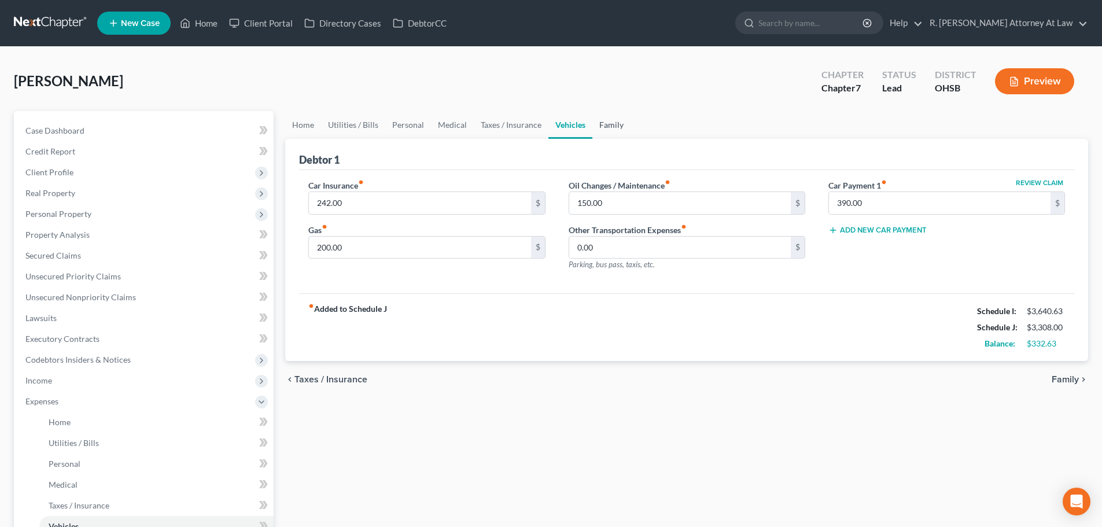
click at [605, 127] on link "Family" at bounding box center [611, 125] width 38 height 28
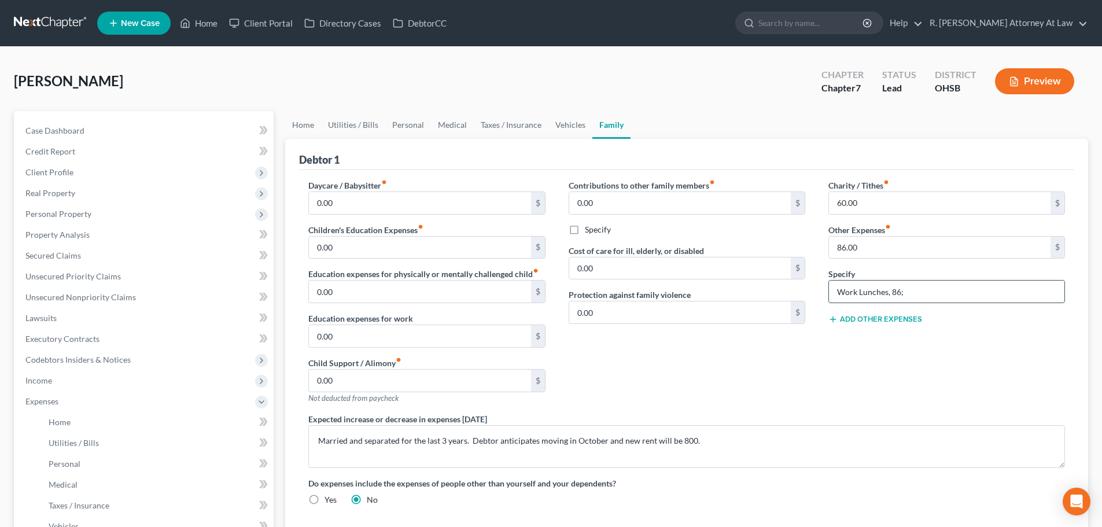
click at [904, 285] on input "Work Lunches, 86;" at bounding box center [946, 292] width 235 height 22
type input "Work Lunches, 100"
click at [857, 248] on input "86.00" at bounding box center [940, 248] width 222 height 22
type input "100"
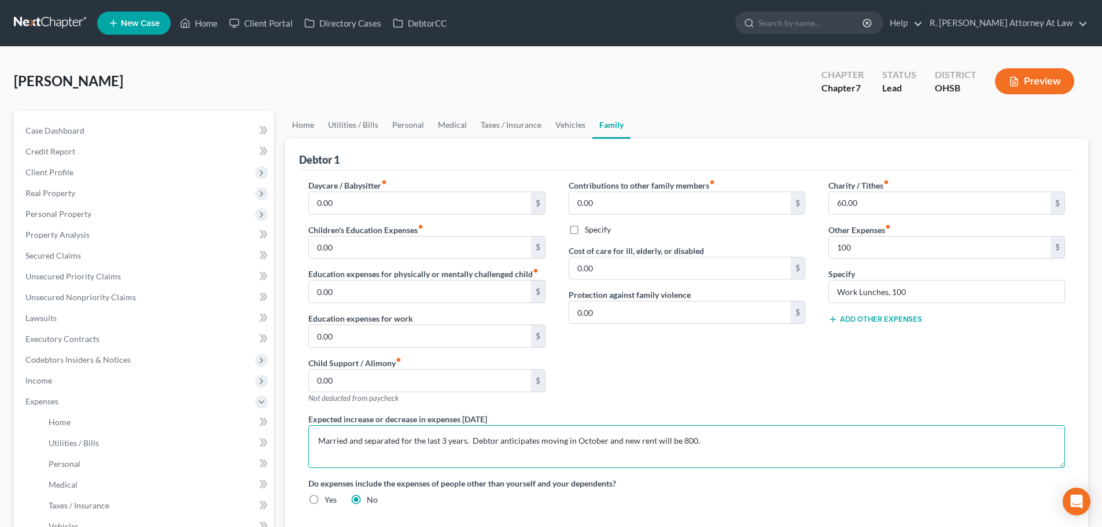
drag, startPoint x: 755, startPoint y: 445, endPoint x: 765, endPoint y: 440, distance: 11.4
click at [754, 441] on textarea "Married and separated for the last 3 years. Debtor anticipates moving in Octobe…" at bounding box center [686, 446] width 757 height 43
type textarea "Married and separated for the last 3 years. Debtor anticipates moving in Octobe…"
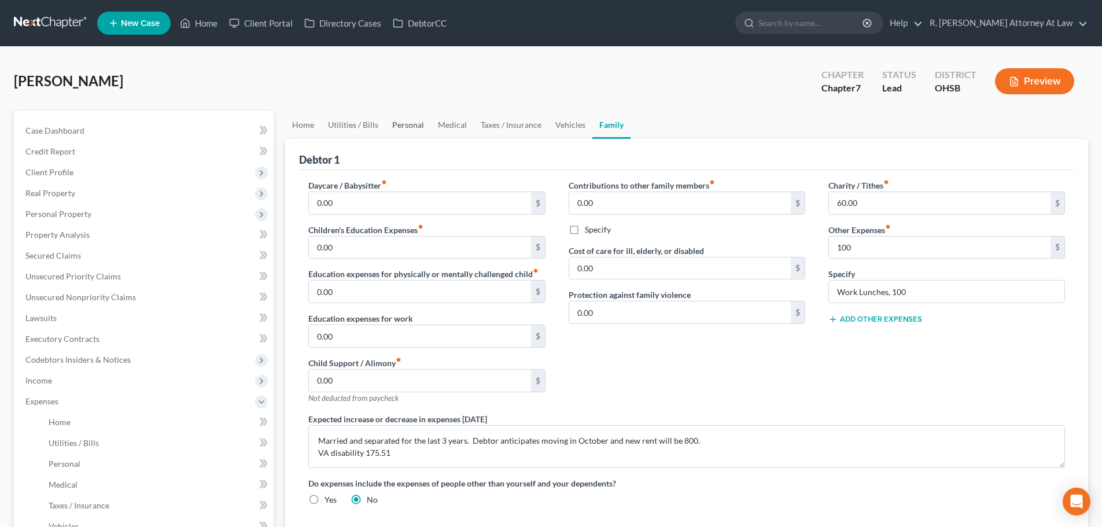
click at [400, 126] on link "Personal" at bounding box center [408, 125] width 46 height 28
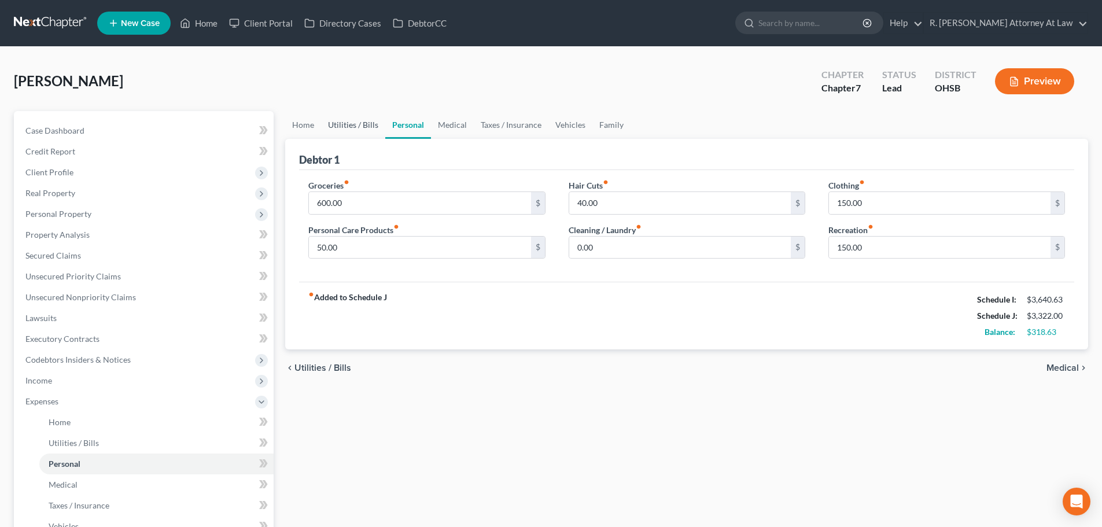
click at [356, 124] on link "Utilities / Bills" at bounding box center [353, 125] width 64 height 28
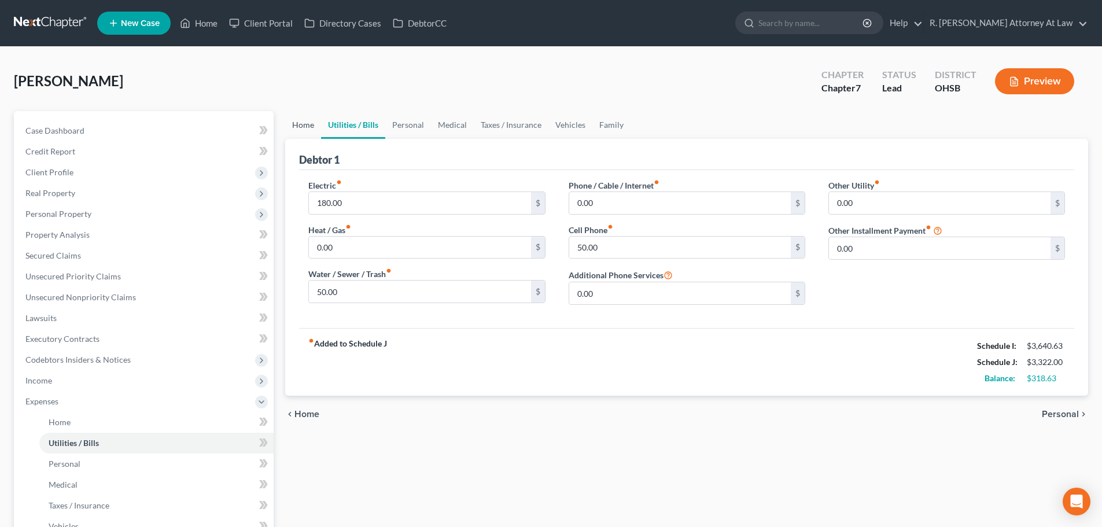
click at [305, 126] on link "Home" at bounding box center [303, 125] width 36 height 28
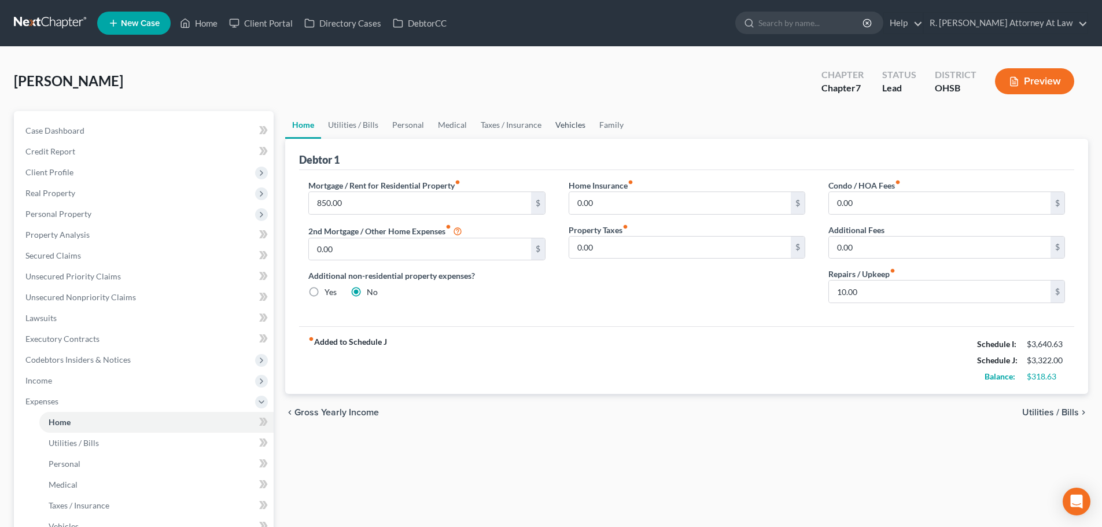
click at [566, 124] on link "Vehicles" at bounding box center [570, 125] width 44 height 28
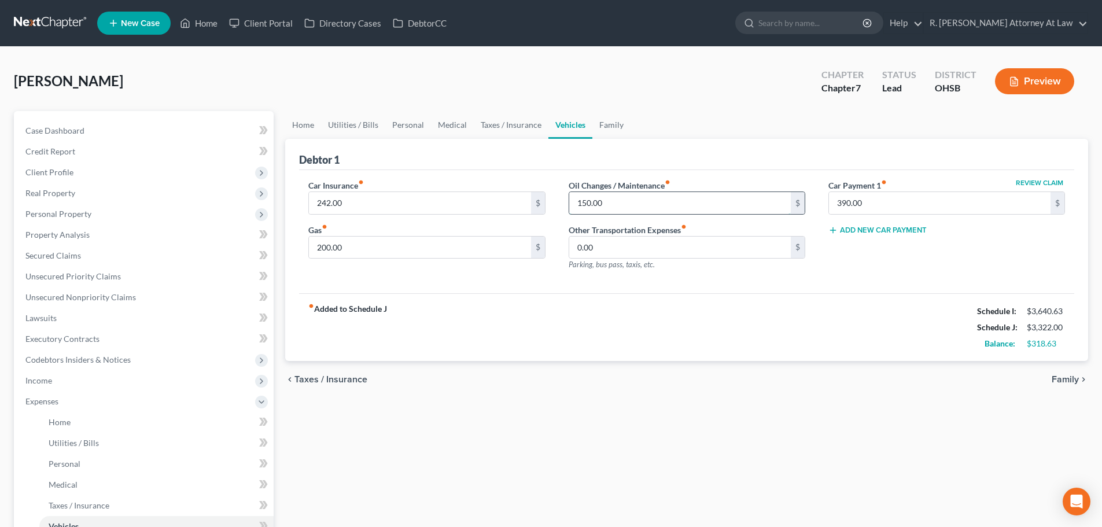
click at [607, 205] on input "150.00" at bounding box center [680, 203] width 222 height 22
type input "200"
click at [348, 242] on input "200.00" at bounding box center [420, 248] width 222 height 22
click at [348, 126] on link "Utilities / Bills" at bounding box center [353, 125] width 64 height 28
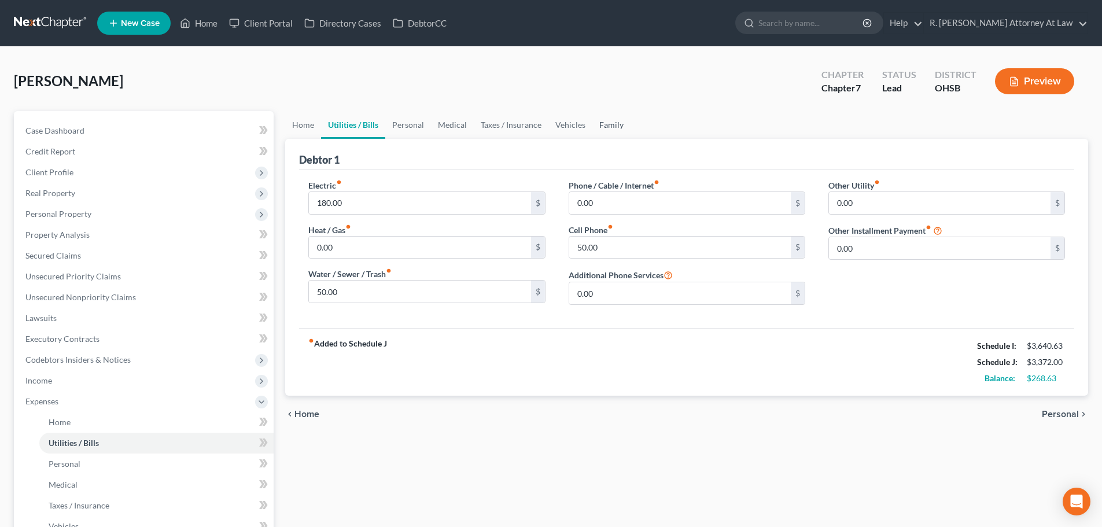
click at [606, 127] on link "Family" at bounding box center [611, 125] width 38 height 28
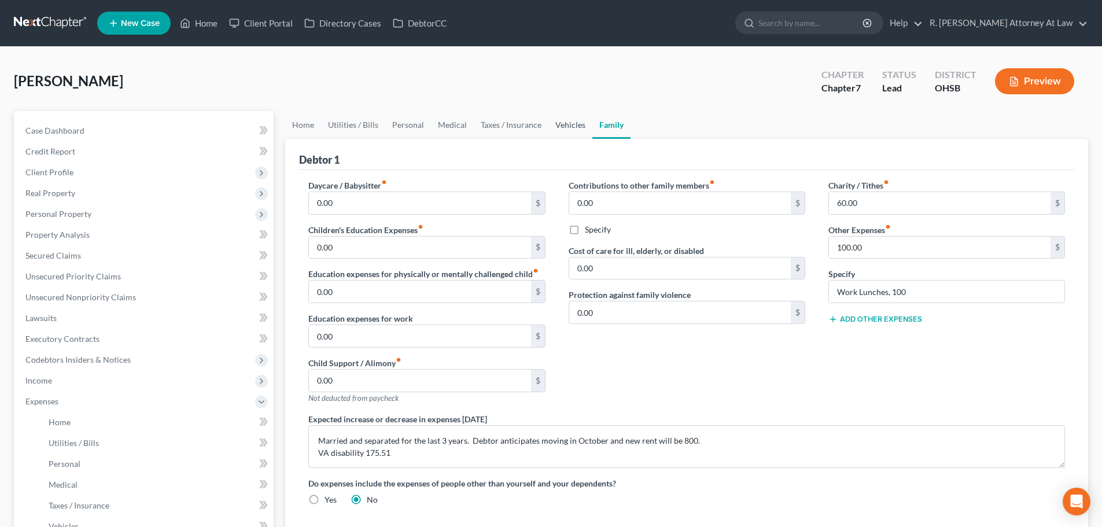
click at [566, 127] on link "Vehicles" at bounding box center [570, 125] width 44 height 28
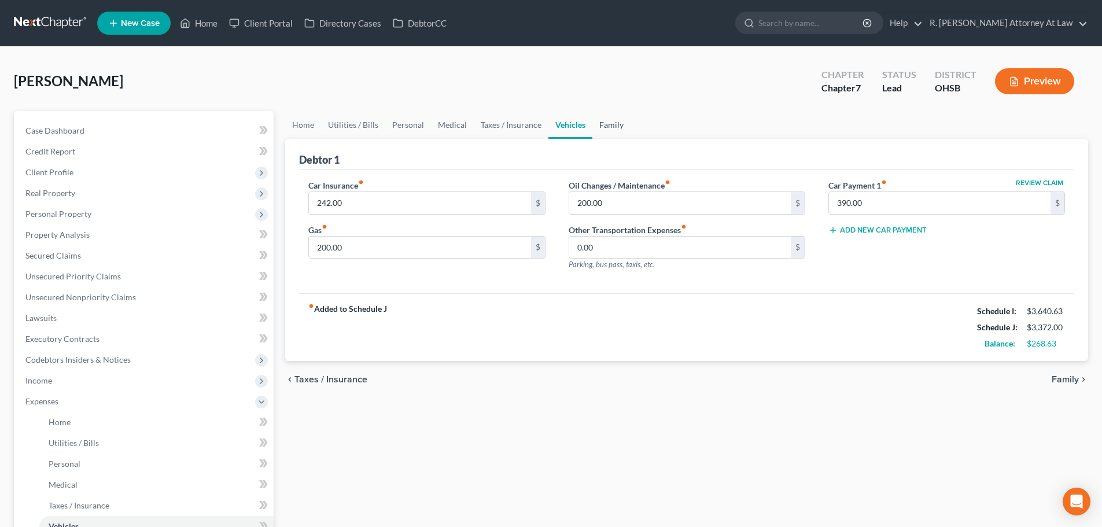
click at [608, 126] on link "Family" at bounding box center [611, 125] width 38 height 28
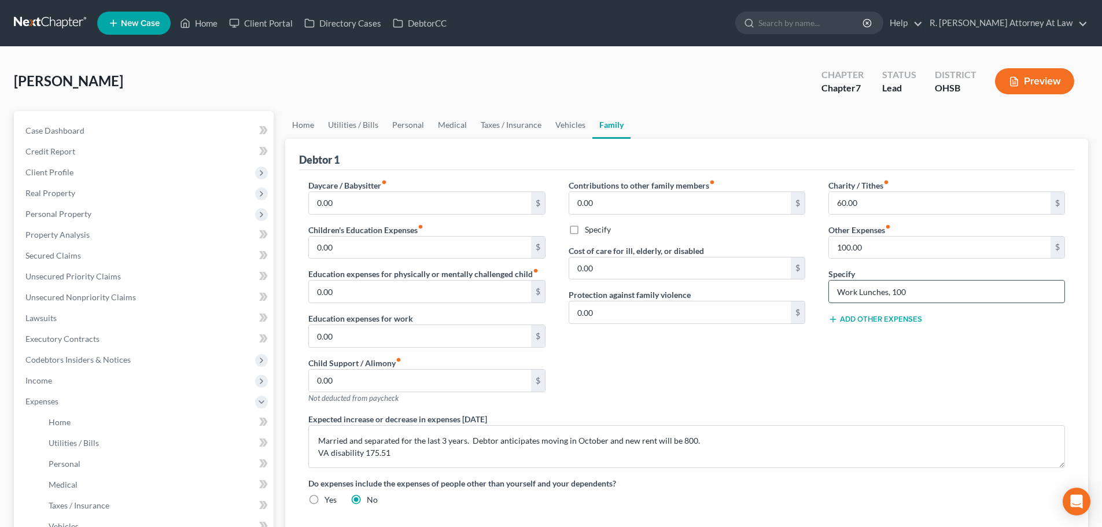
click at [915, 295] on input "Work Lunches, 100" at bounding box center [946, 292] width 235 height 22
type input "Work Lunches, 150"
click at [869, 246] on input "100.00" at bounding box center [940, 248] width 222 height 22
type input "150"
click at [396, 212] on input "0.00" at bounding box center [420, 203] width 222 height 22
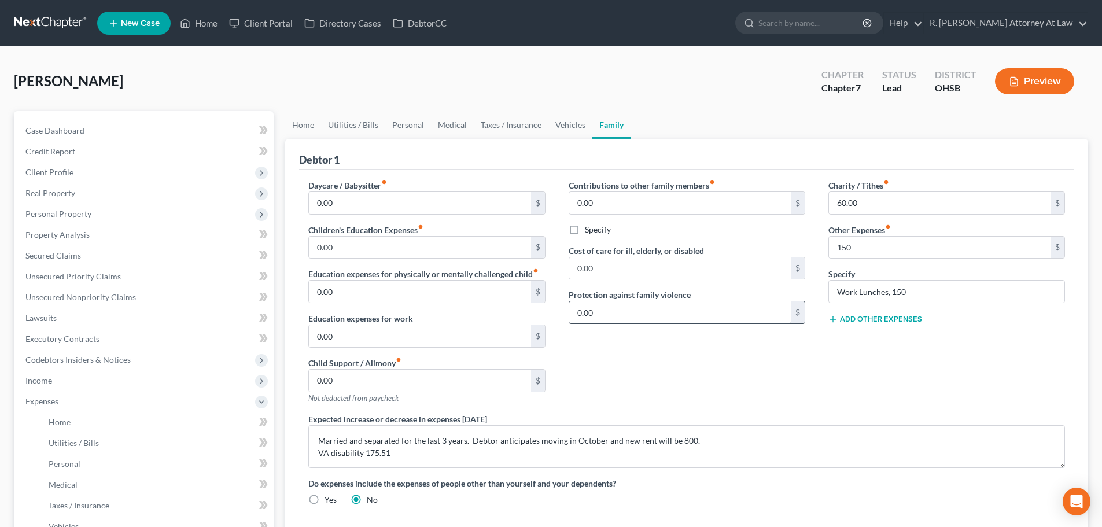
click at [657, 323] on div "0.00 $" at bounding box center [687, 312] width 237 height 23
click at [570, 125] on link "Vehicles" at bounding box center [570, 125] width 44 height 28
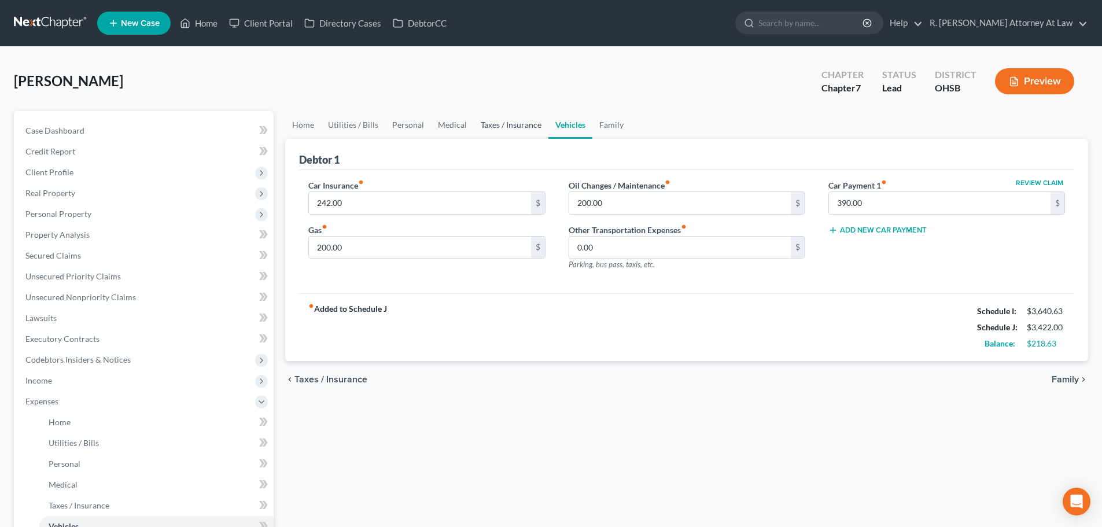
click at [491, 124] on link "Taxes / Insurance" at bounding box center [511, 125] width 75 height 28
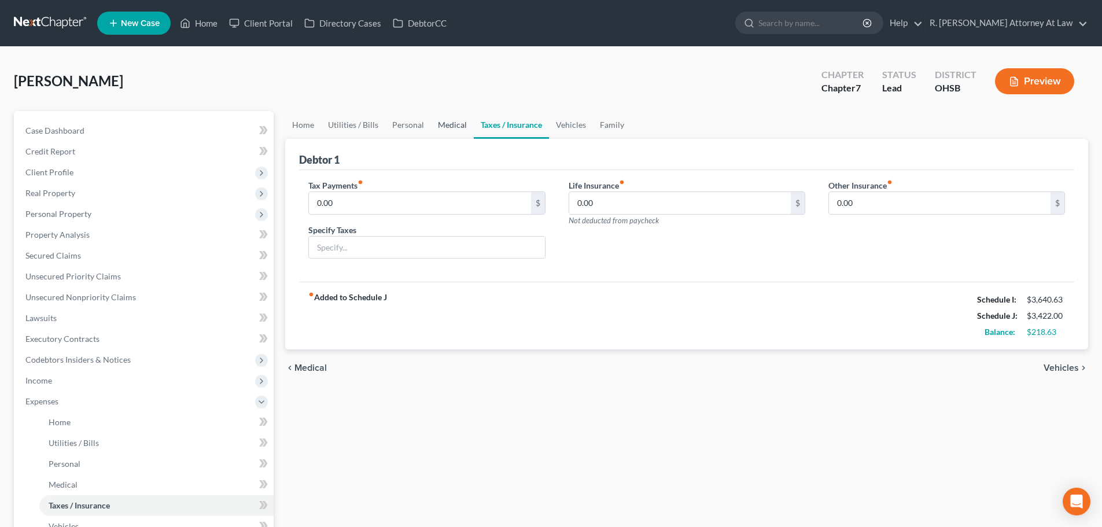
click at [445, 125] on link "Medical" at bounding box center [452, 125] width 43 height 28
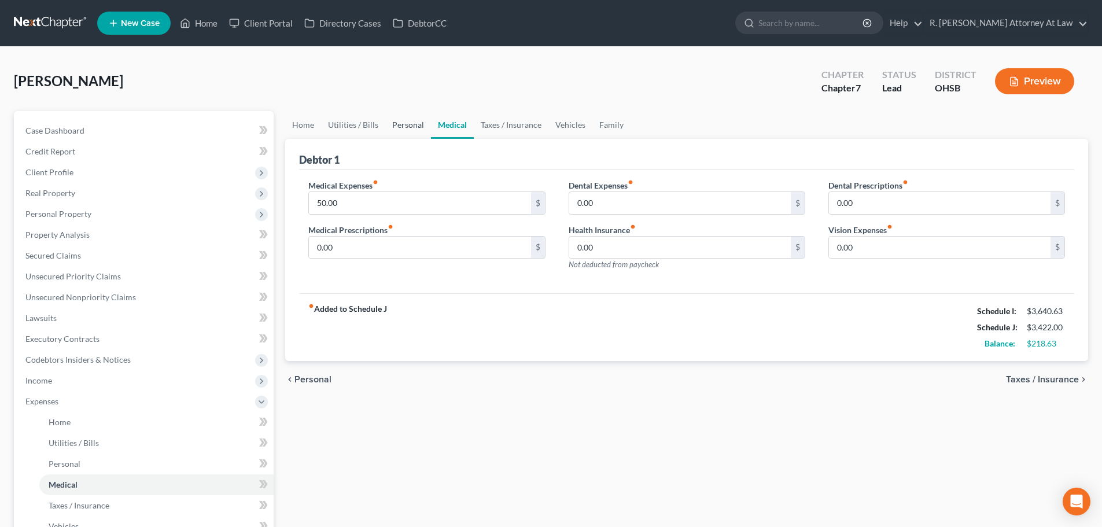
click at [405, 122] on link "Personal" at bounding box center [408, 125] width 46 height 28
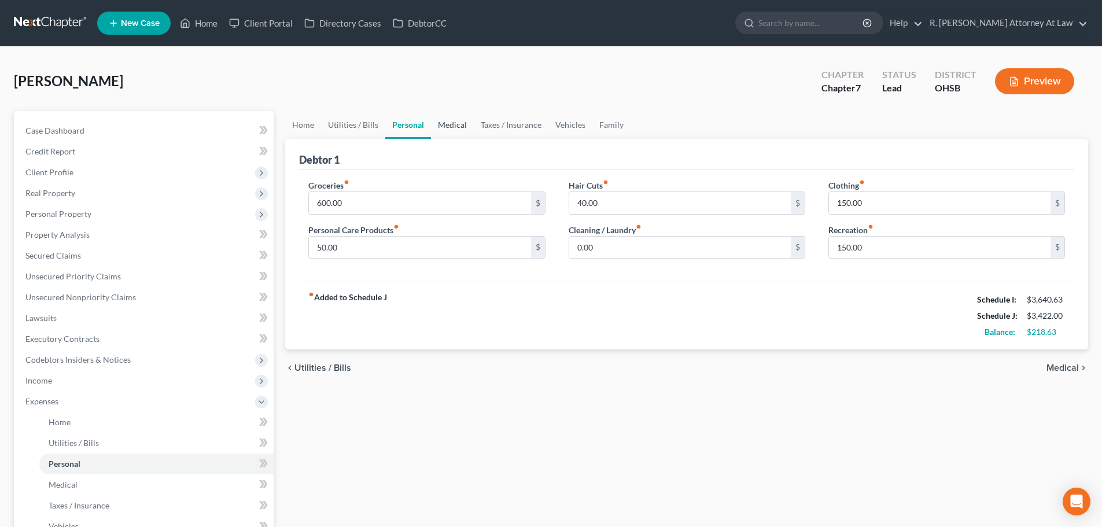
click at [454, 125] on link "Medical" at bounding box center [452, 125] width 43 height 28
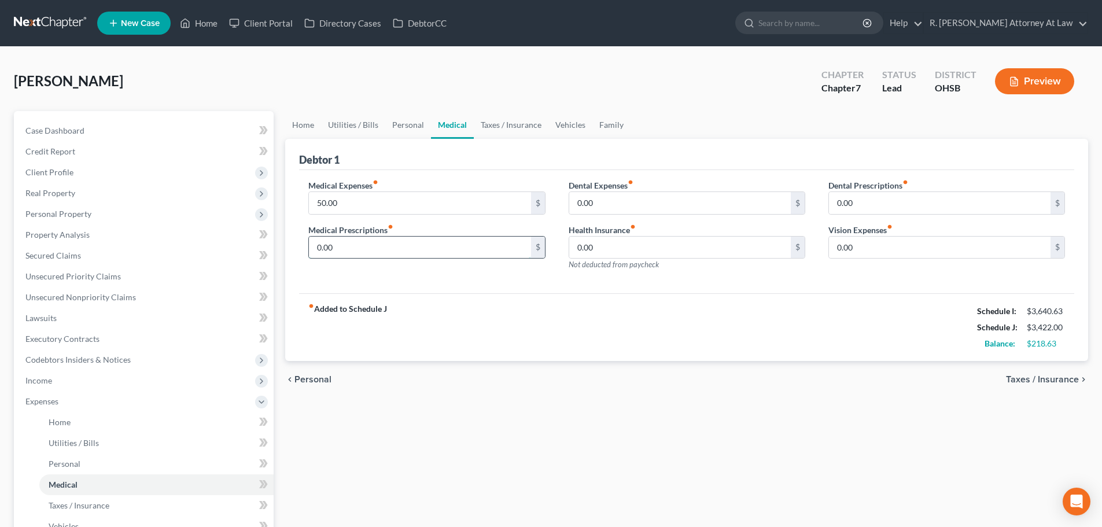
click at [362, 245] on input "0.00" at bounding box center [420, 248] width 222 height 22
type input "50"
click at [402, 121] on link "Personal" at bounding box center [408, 125] width 46 height 28
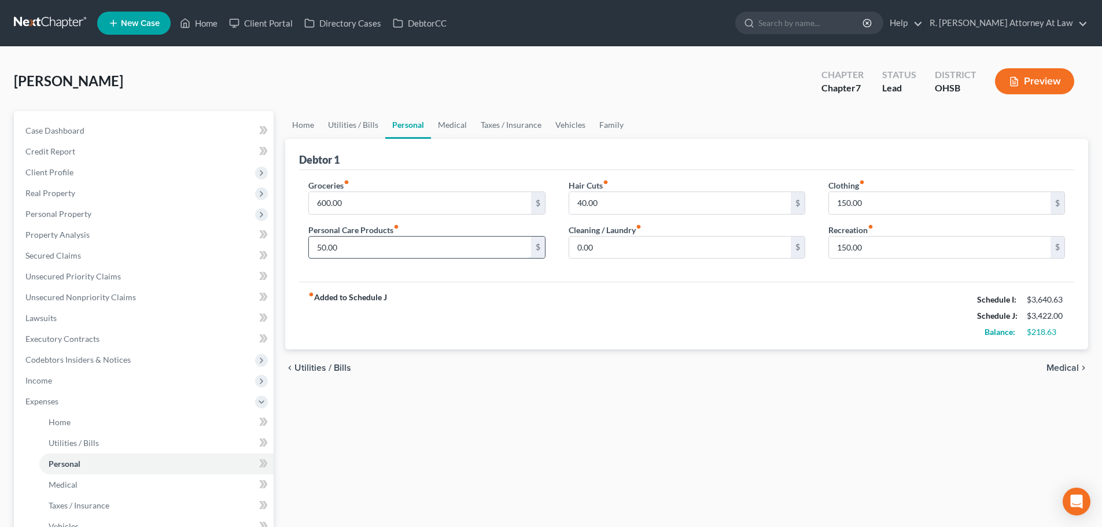
click at [382, 253] on input "50.00" at bounding box center [420, 248] width 222 height 22
type input "75"
click at [865, 249] on input "150.00" at bounding box center [940, 248] width 222 height 22
type input "200"
click at [713, 249] on input "0.00" at bounding box center [680, 248] width 222 height 22
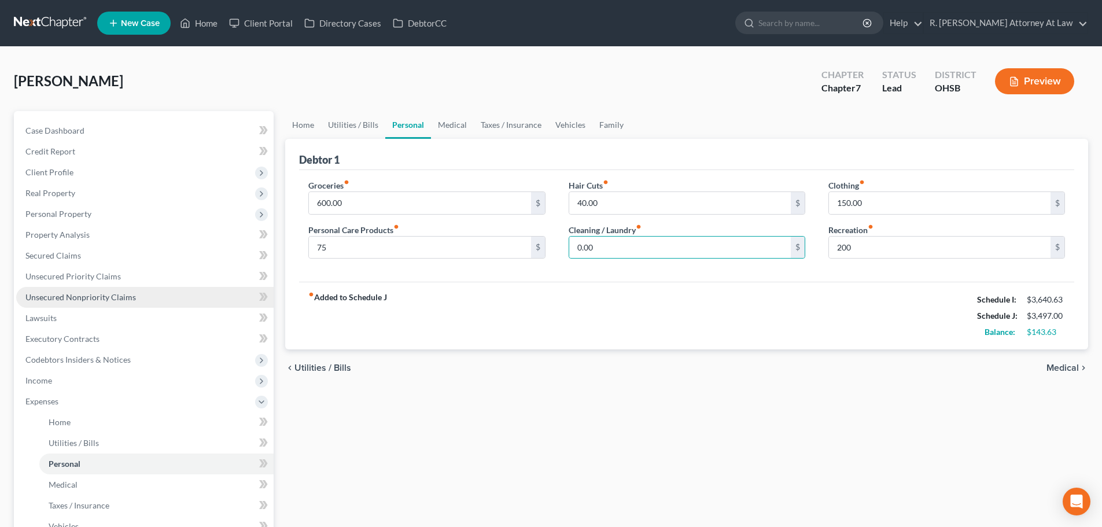
click at [65, 289] on link "Unsecured Nonpriority Claims" at bounding box center [144, 297] width 257 height 21
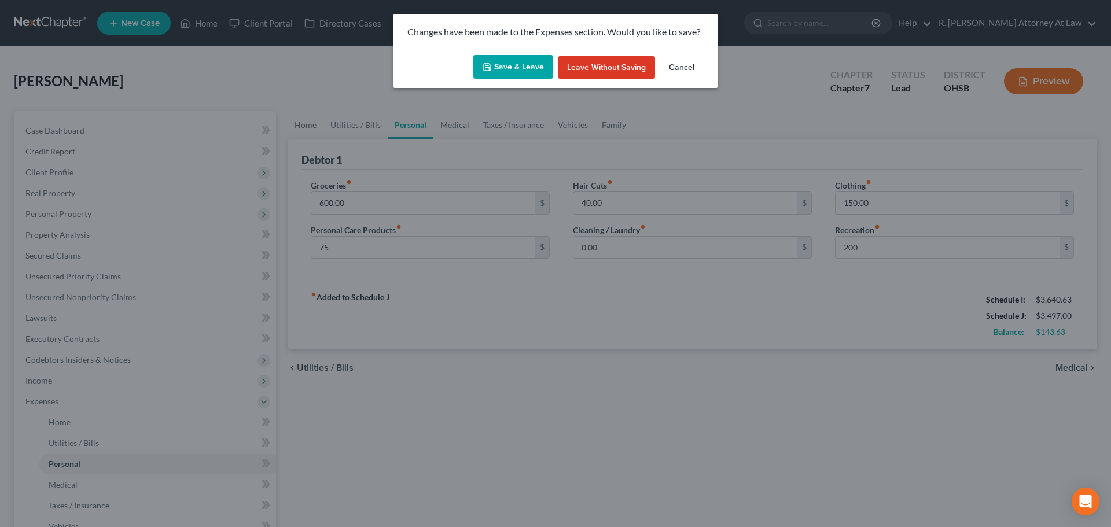
click at [526, 64] on button "Save & Leave" at bounding box center [513, 67] width 80 height 24
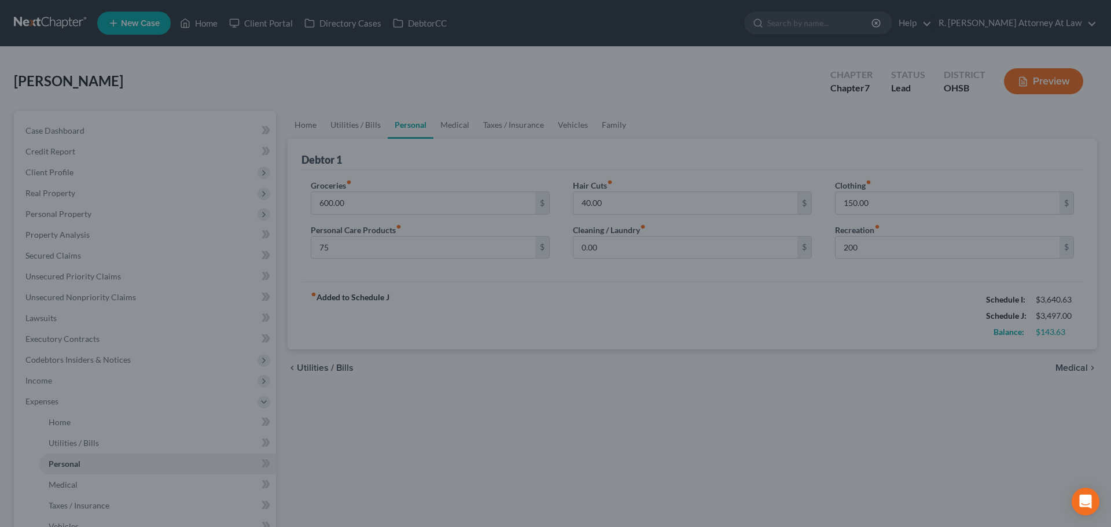
type input "75.00"
type input "200.00"
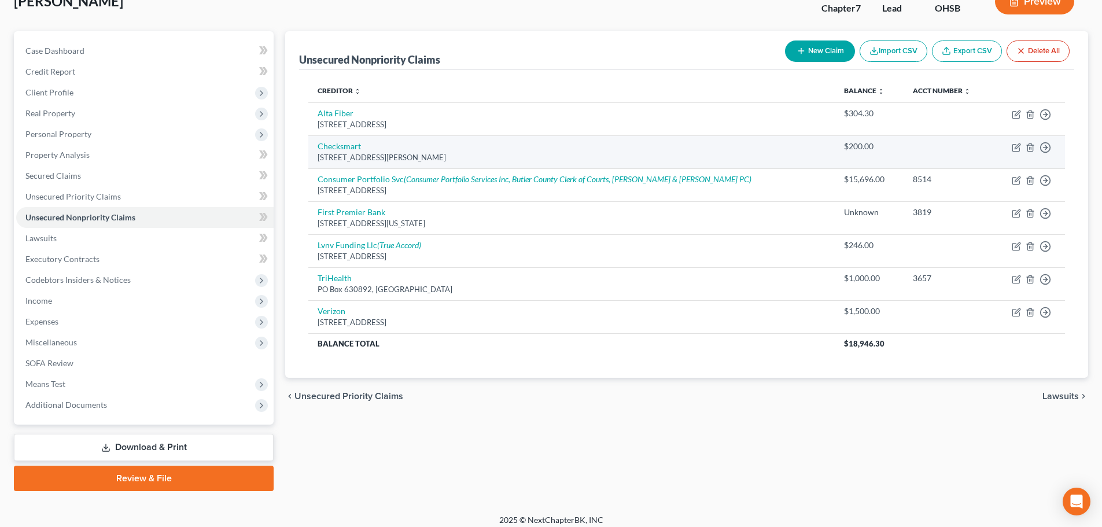
scroll to position [88, 0]
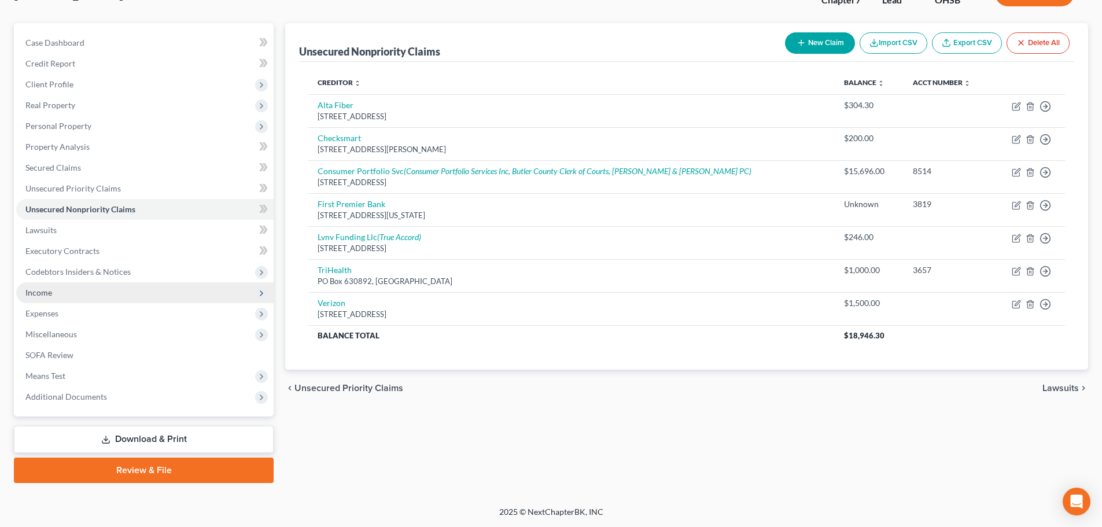
click at [28, 286] on span "Income" at bounding box center [144, 292] width 257 height 21
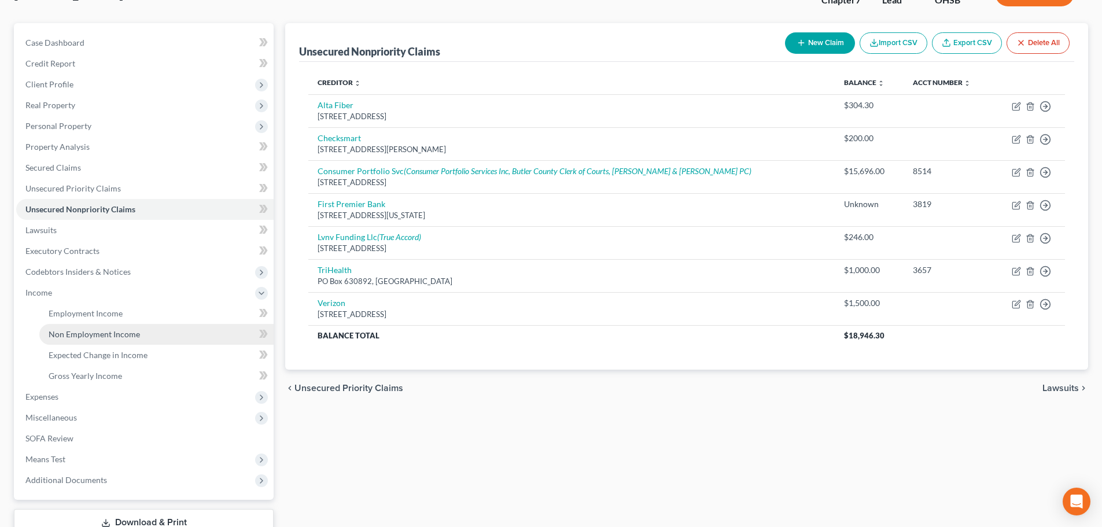
click at [58, 325] on link "Non Employment Income" at bounding box center [156, 334] width 234 height 21
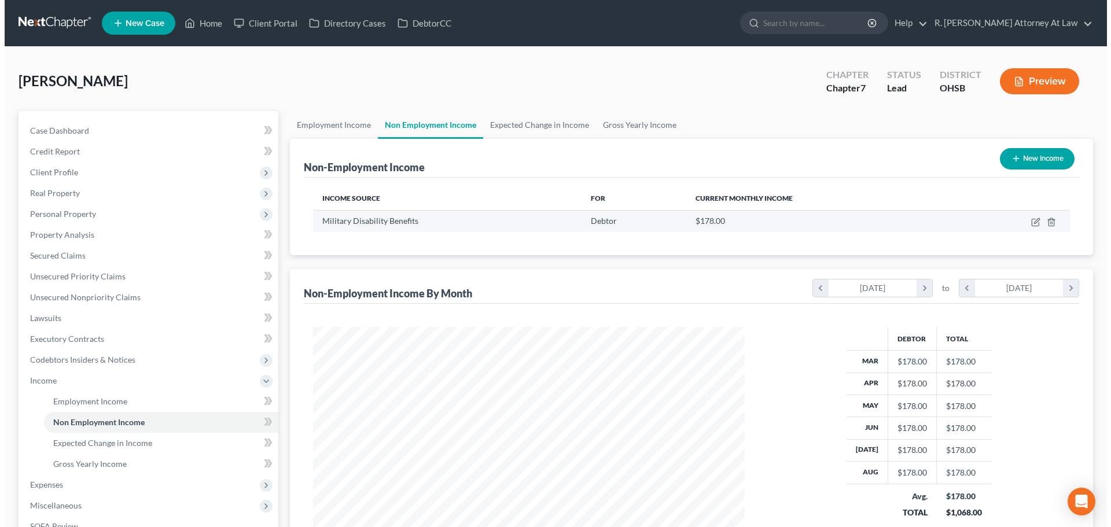
scroll to position [216, 455]
click at [1032, 222] on icon "button" at bounding box center [1031, 220] width 5 height 5
select select "12"
select select "0"
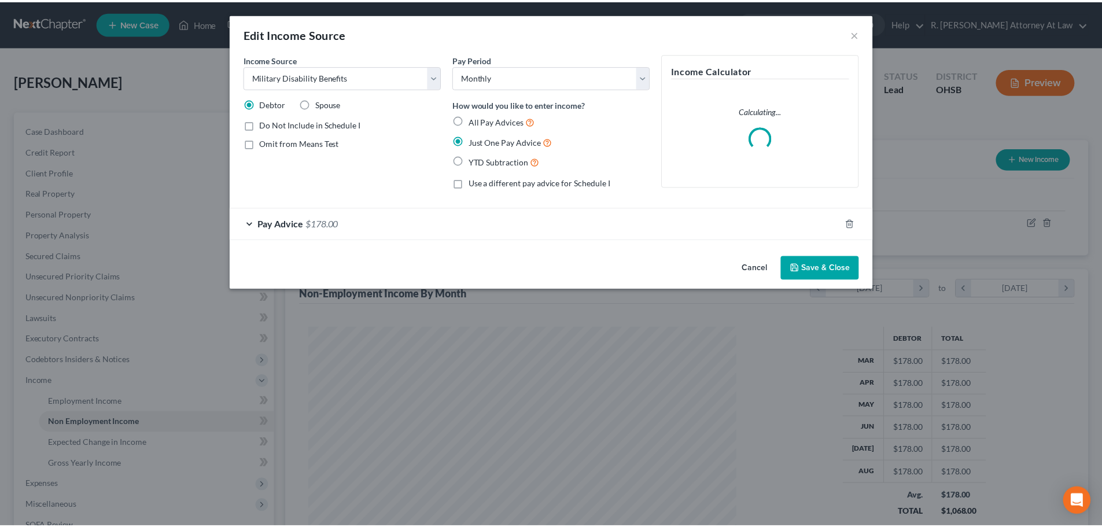
scroll to position [217, 459]
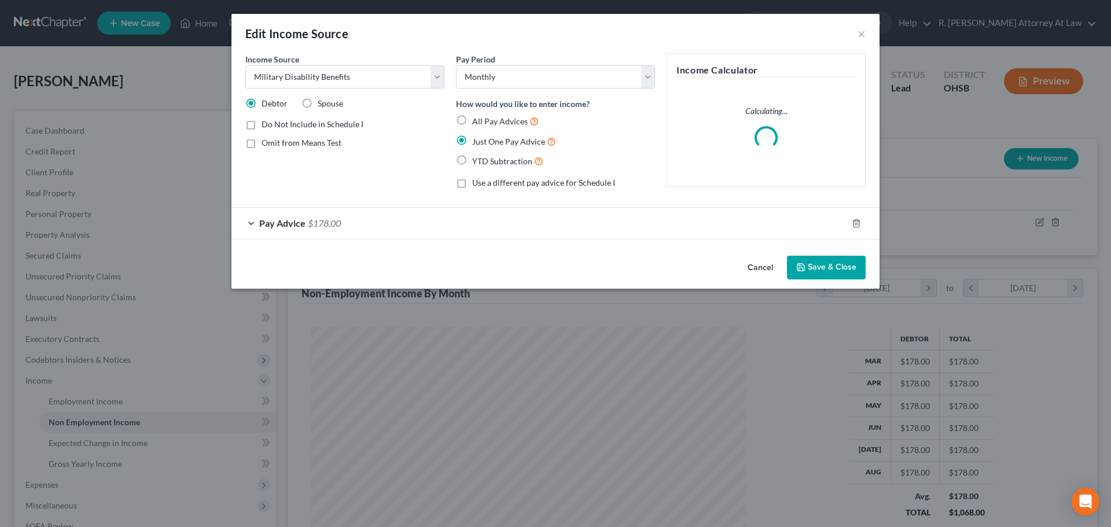
click at [563, 217] on div "Pay Advice $178.00" at bounding box center [538, 223] width 615 height 31
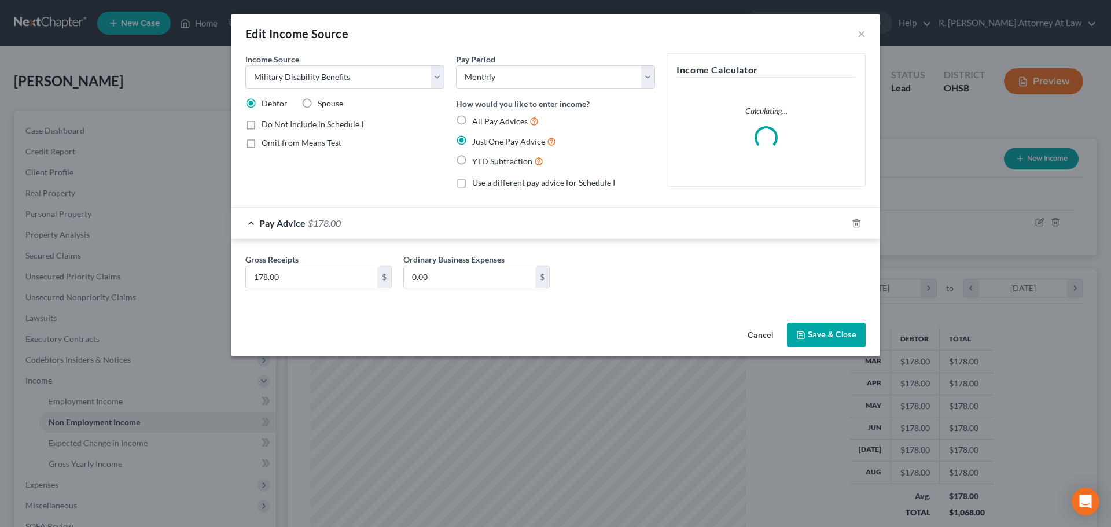
click at [807, 338] on button "Save & Close" at bounding box center [826, 335] width 79 height 24
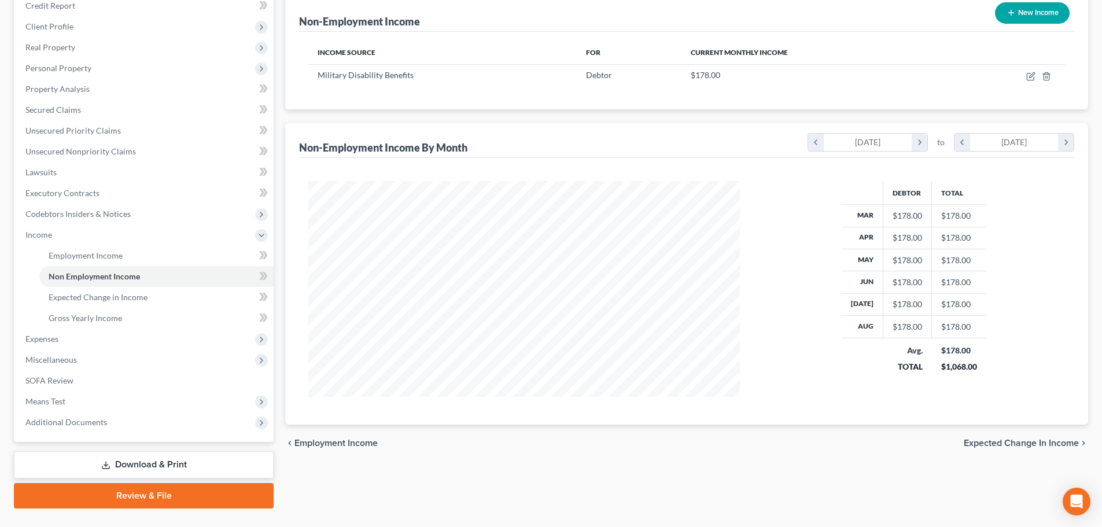
scroll to position [171, 0]
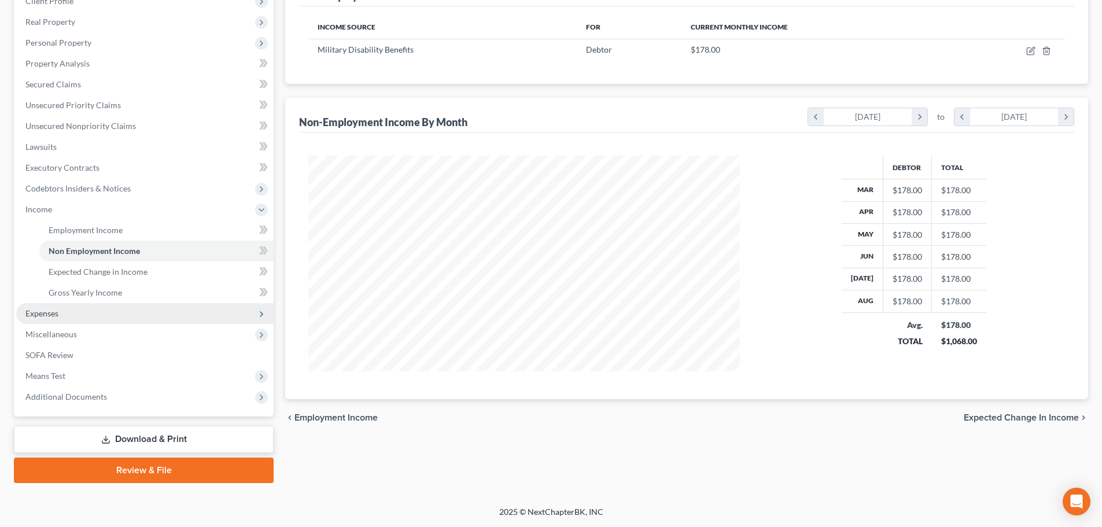
click at [58, 318] on span "Expenses" at bounding box center [41, 313] width 33 height 10
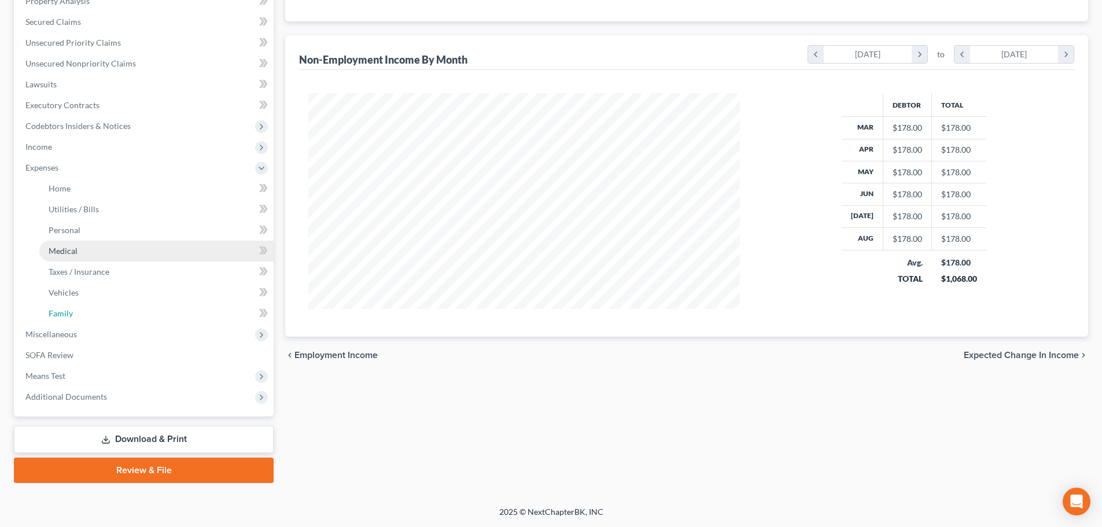
click at [56, 307] on link "Family" at bounding box center [156, 313] width 234 height 21
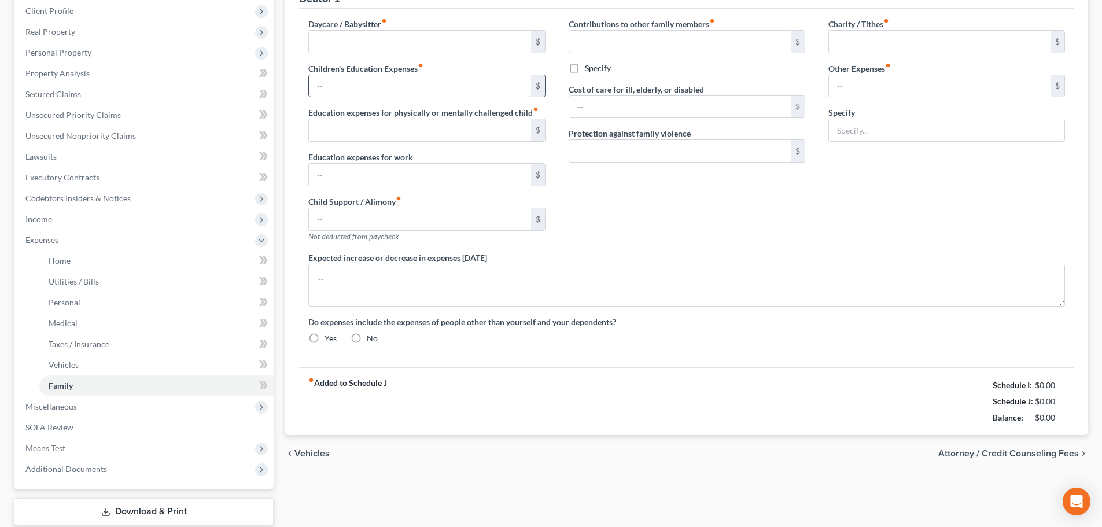
type input "0.00"
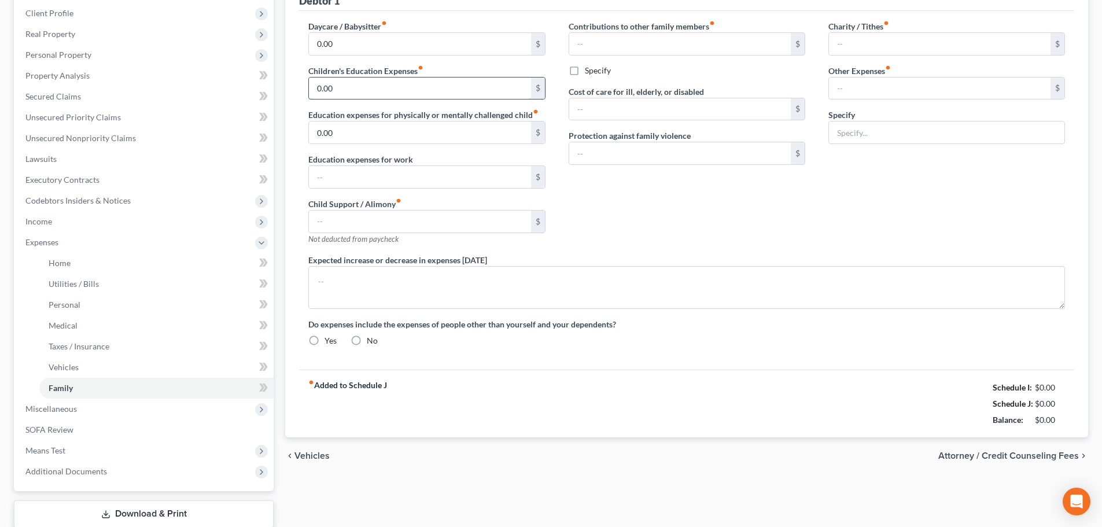
type input "0.00"
type input "60.00"
type input "150.00"
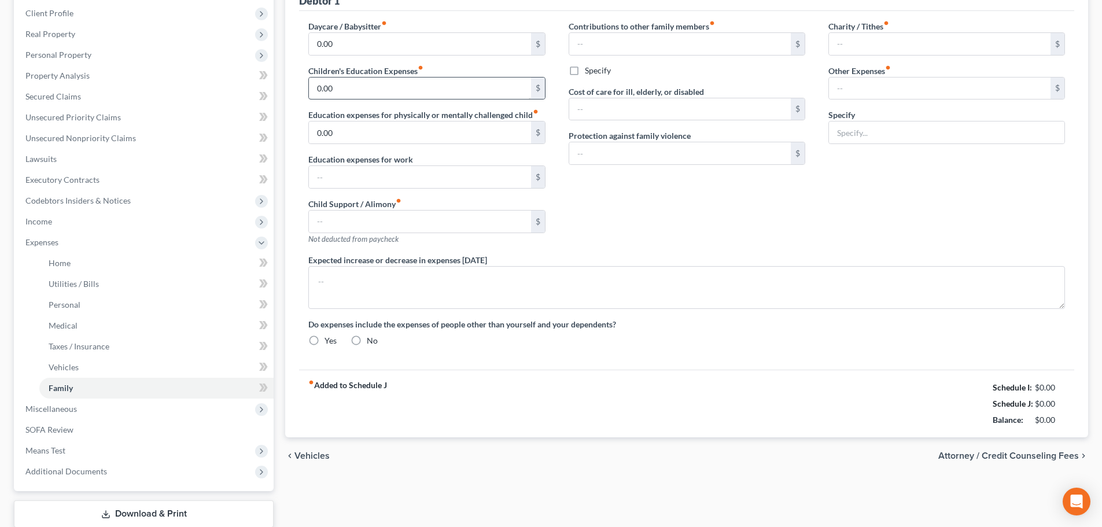
type input "Work Lunches, 150"
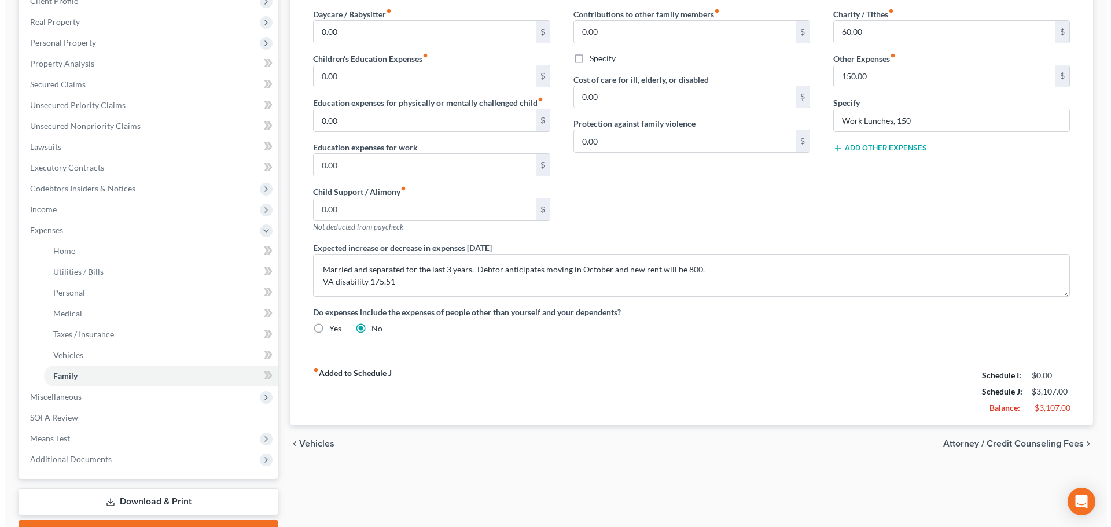
scroll to position [174, 0]
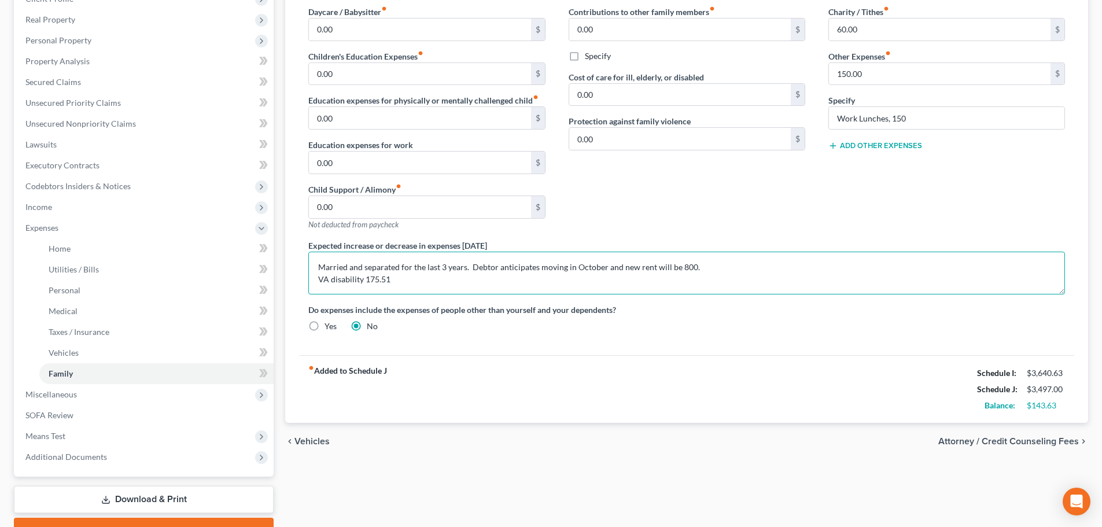
click at [388, 279] on textarea "Married and separated for the last 3 years. Debtor anticipates moving in Octobe…" at bounding box center [686, 273] width 757 height 43
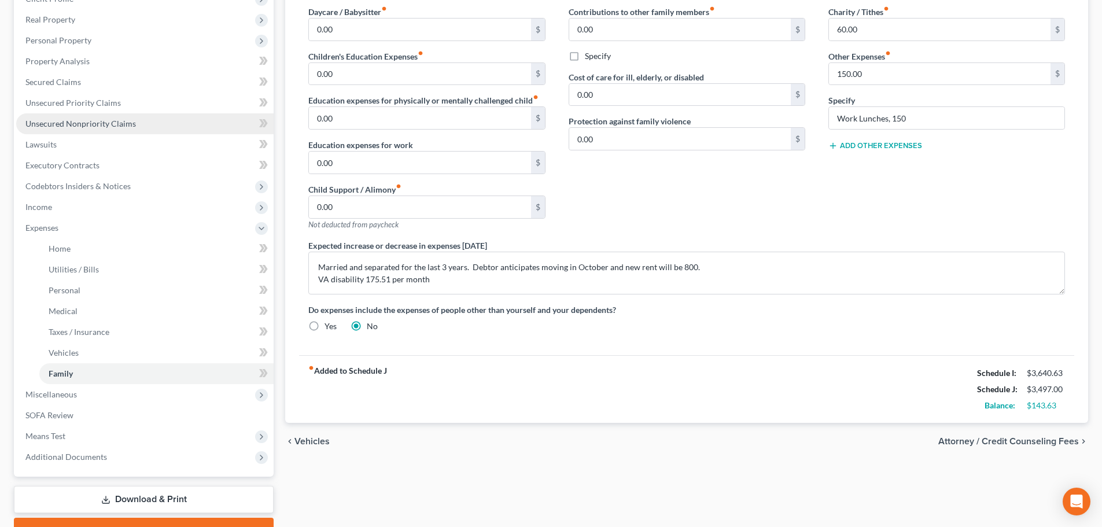
click at [73, 119] on span "Unsecured Nonpriority Claims" at bounding box center [80, 124] width 110 height 10
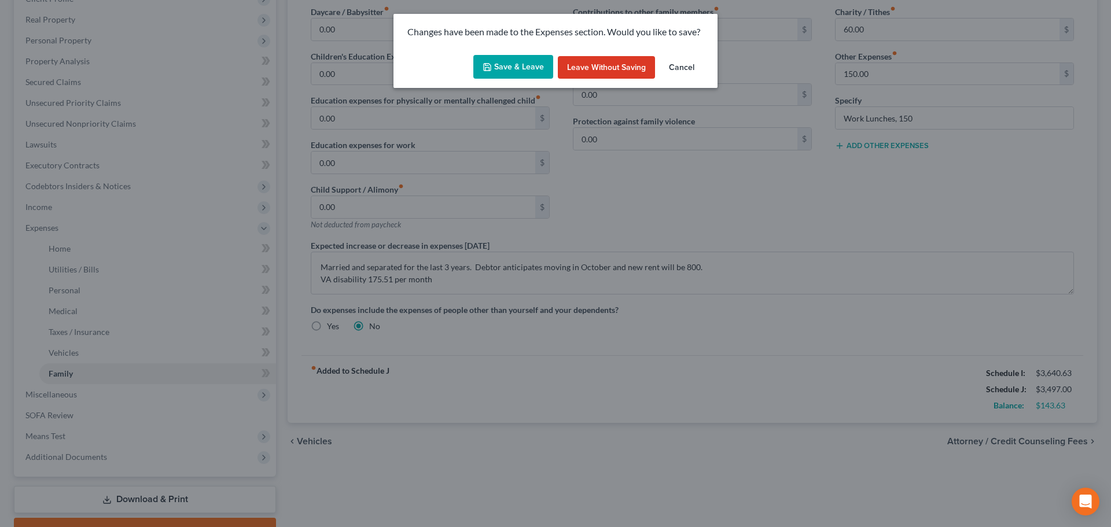
click at [506, 58] on button "Save & Leave" at bounding box center [513, 67] width 80 height 24
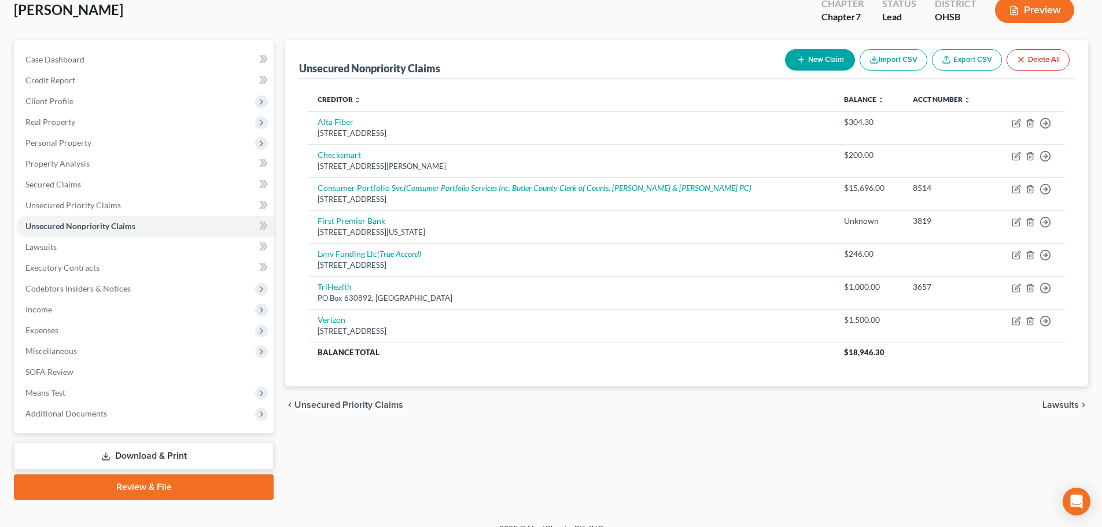
scroll to position [88, 0]
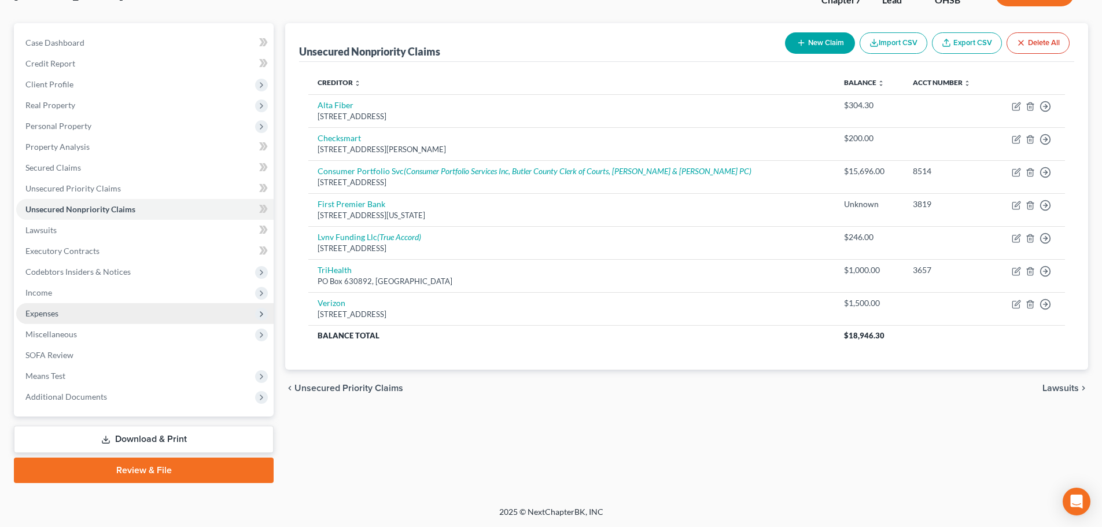
click at [28, 315] on span "Expenses" at bounding box center [41, 313] width 33 height 10
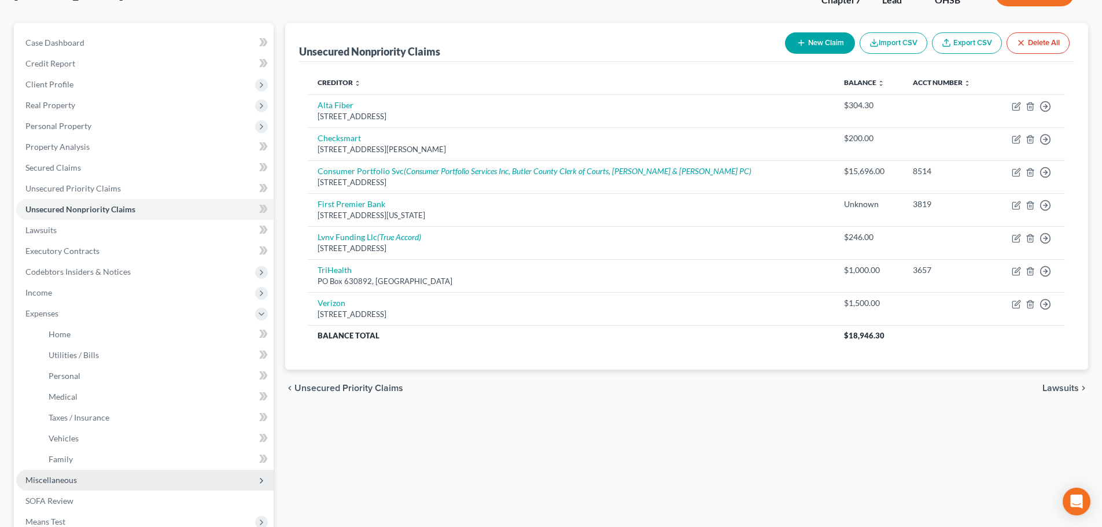
click at [50, 478] on span "Miscellaneous" at bounding box center [50, 480] width 51 height 10
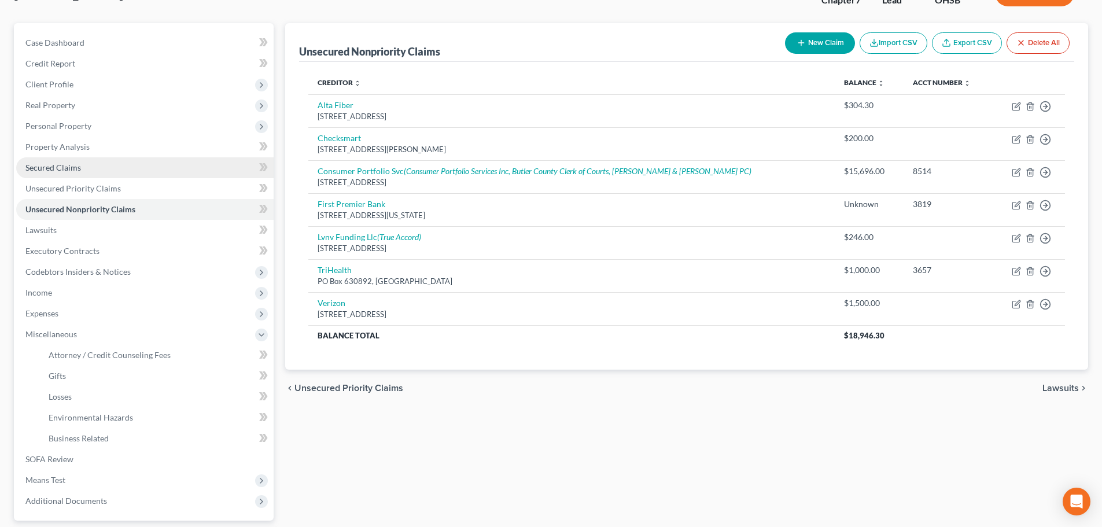
click at [42, 167] on span "Secured Claims" at bounding box center [53, 168] width 56 height 10
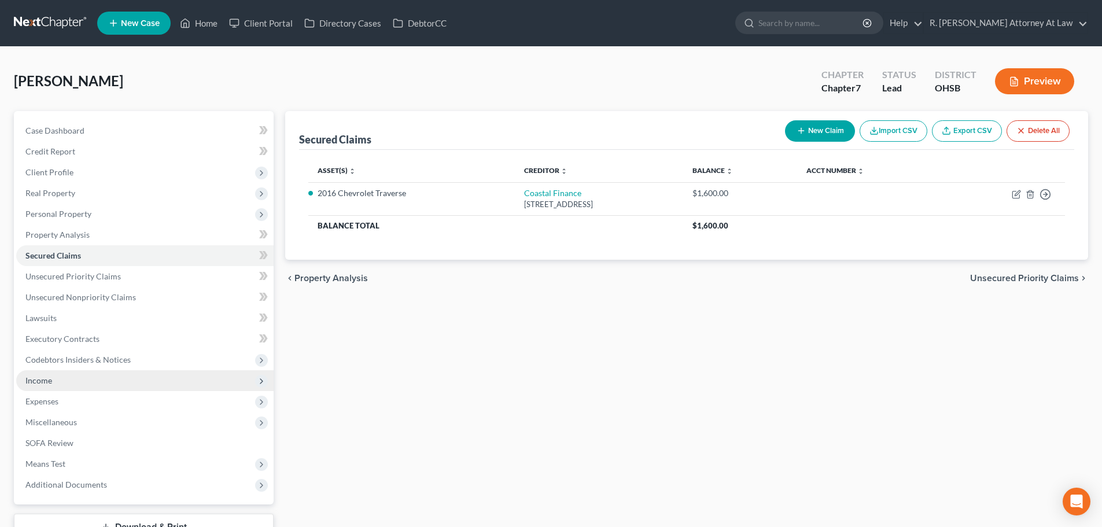
click at [36, 379] on span "Income" at bounding box center [38, 380] width 27 height 10
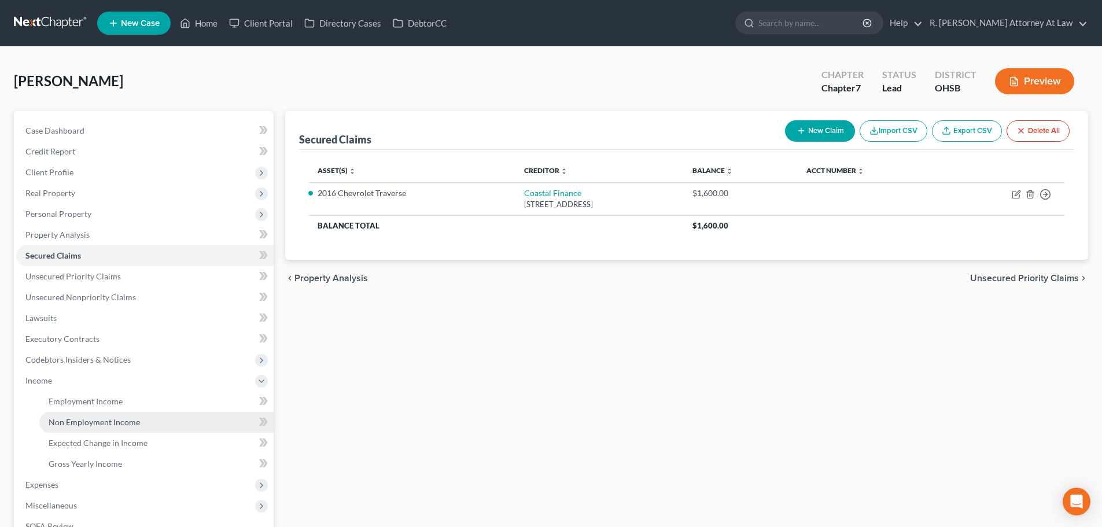
click at [55, 413] on link "Non Employment Income" at bounding box center [156, 422] width 234 height 21
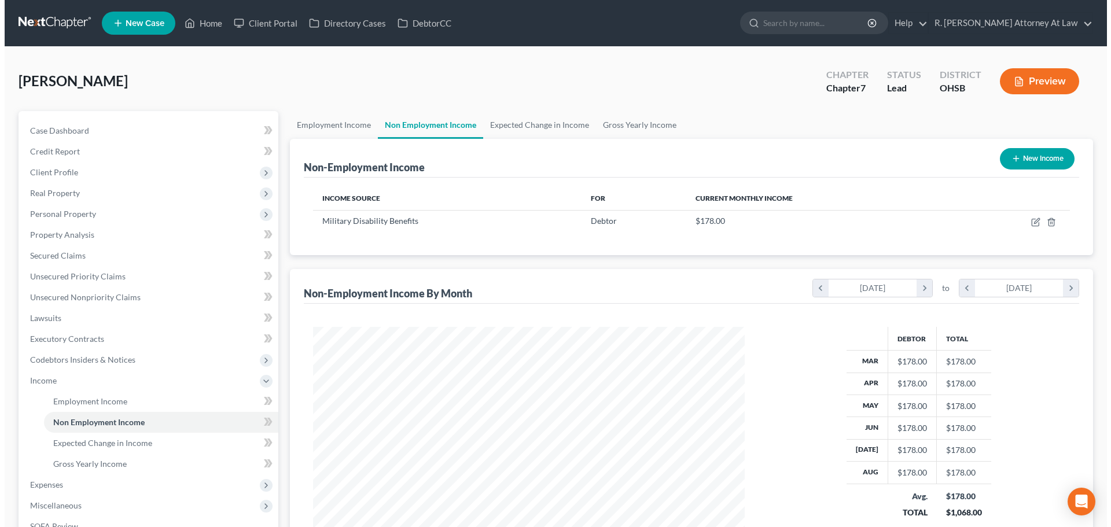
scroll to position [216, 455]
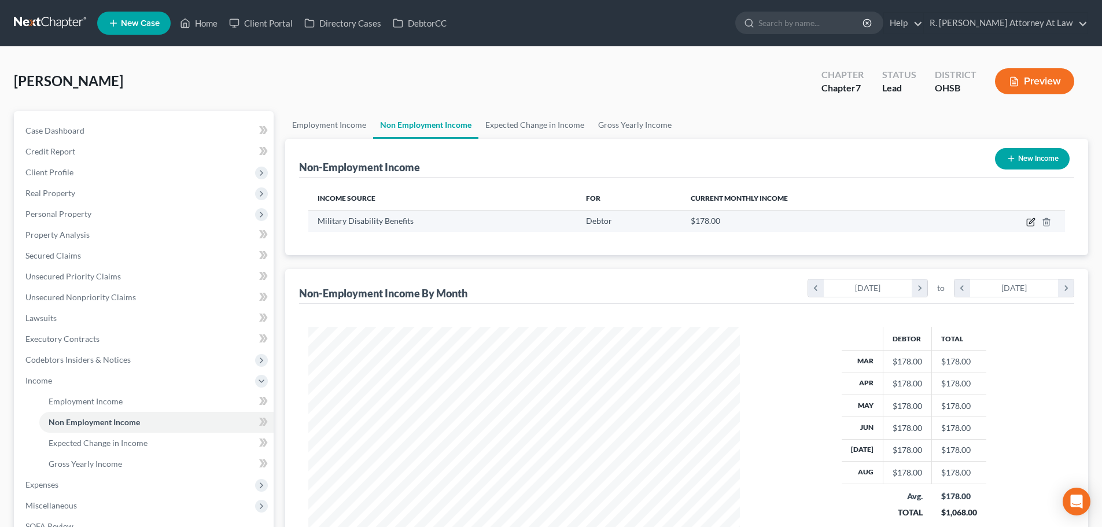
click at [1031, 220] on icon "button" at bounding box center [1031, 220] width 5 height 5
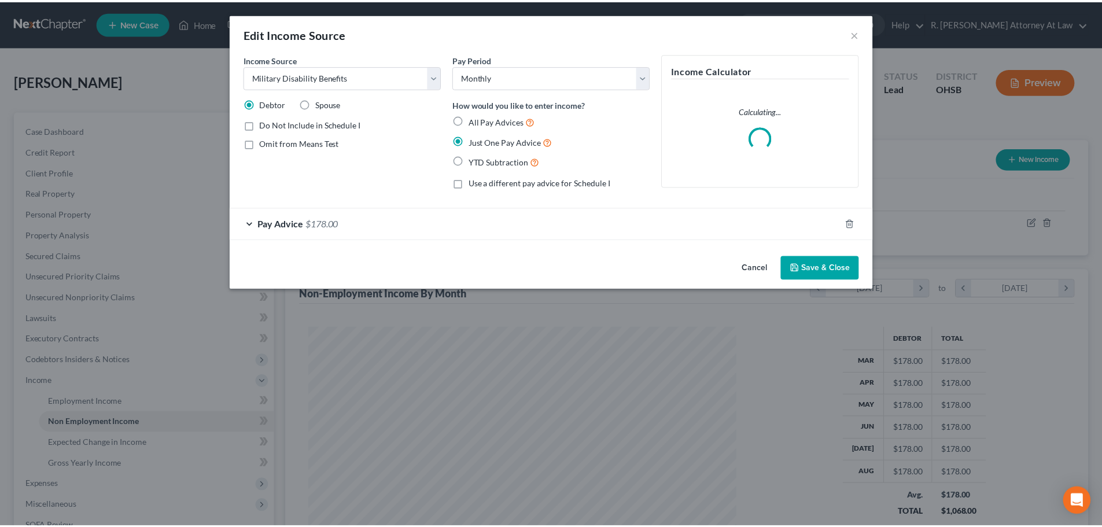
scroll to position [217, 459]
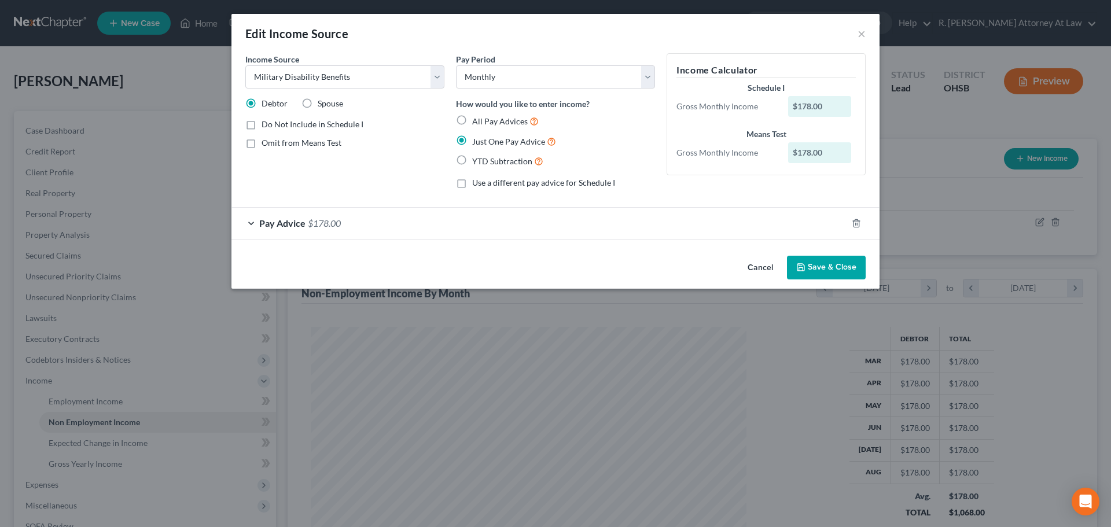
click at [261, 141] on label "Omit from Means Test" at bounding box center [301, 143] width 80 height 12
click at [266, 141] on input "Omit from Means Test" at bounding box center [270, 141] width 8 height 8
click at [401, 219] on div "Pay Advice $178.00" at bounding box center [538, 223] width 615 height 31
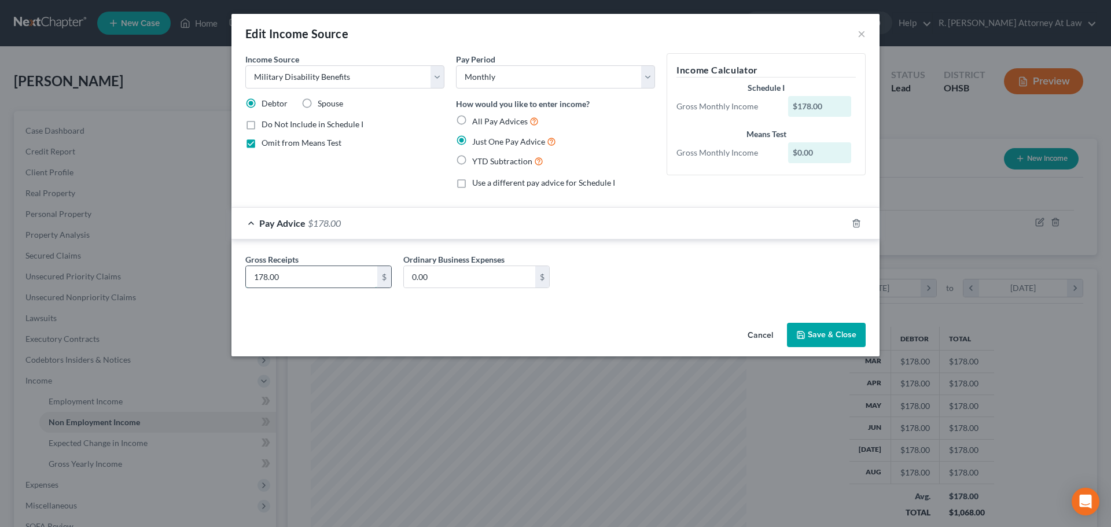
click at [312, 269] on input "178.00" at bounding box center [311, 277] width 131 height 22
drag, startPoint x: 813, startPoint y: 339, endPoint x: 806, endPoint y: 319, distance: 21.4
click at [813, 339] on button "Save & Close" at bounding box center [826, 335] width 79 height 24
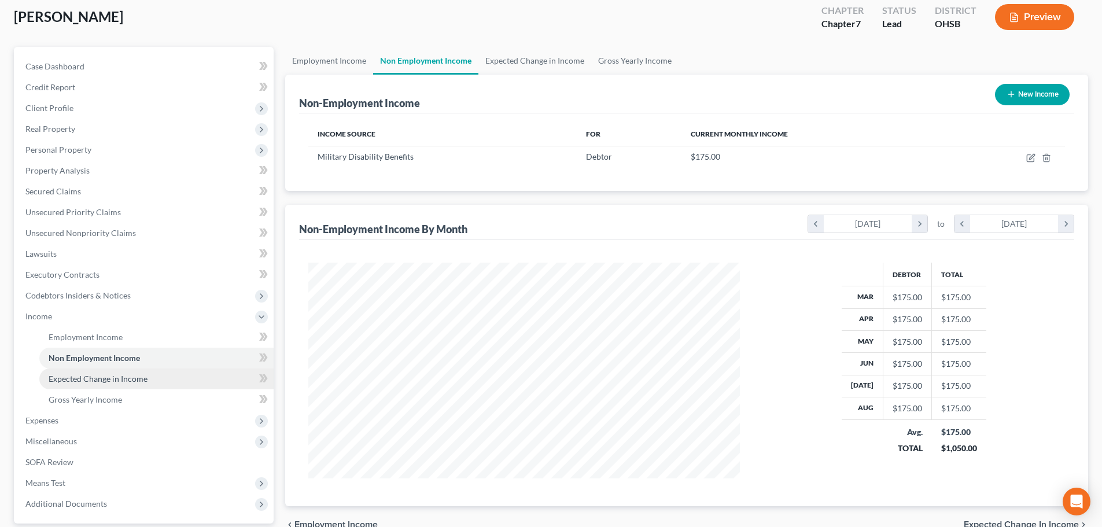
scroll to position [171, 0]
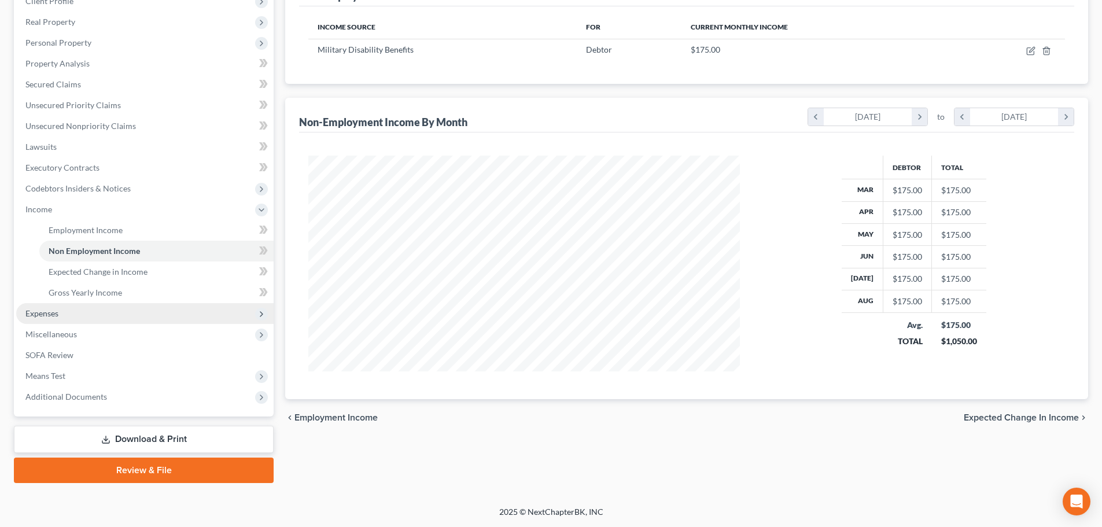
click at [32, 308] on span "Expenses" at bounding box center [41, 313] width 33 height 10
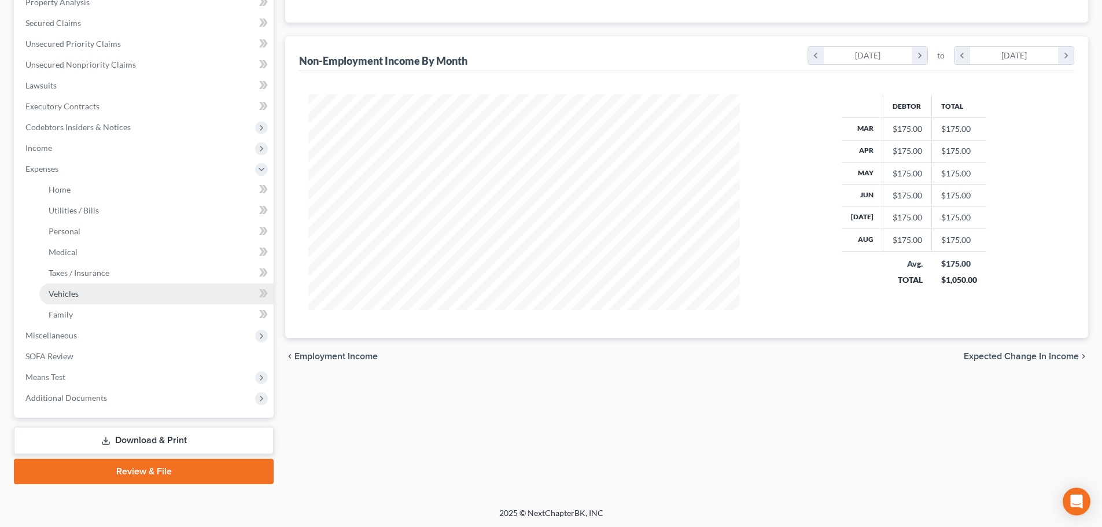
scroll to position [234, 0]
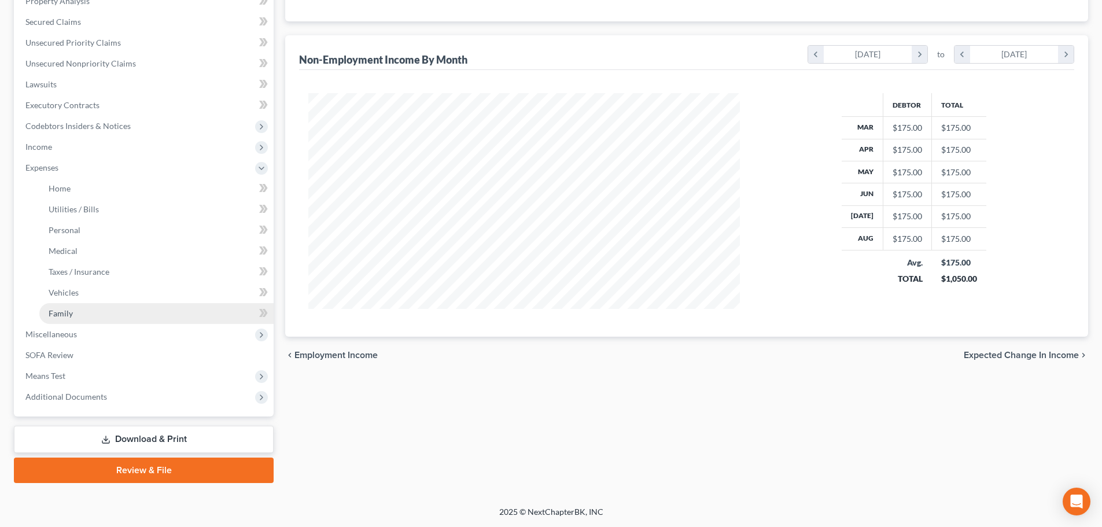
click at [54, 308] on span "Family" at bounding box center [61, 313] width 24 height 10
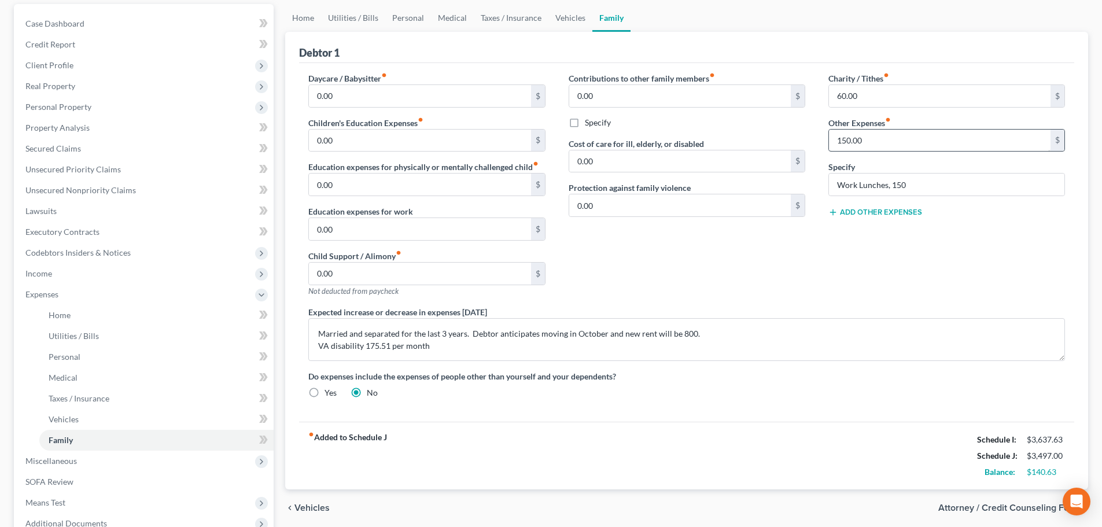
scroll to position [116, 0]
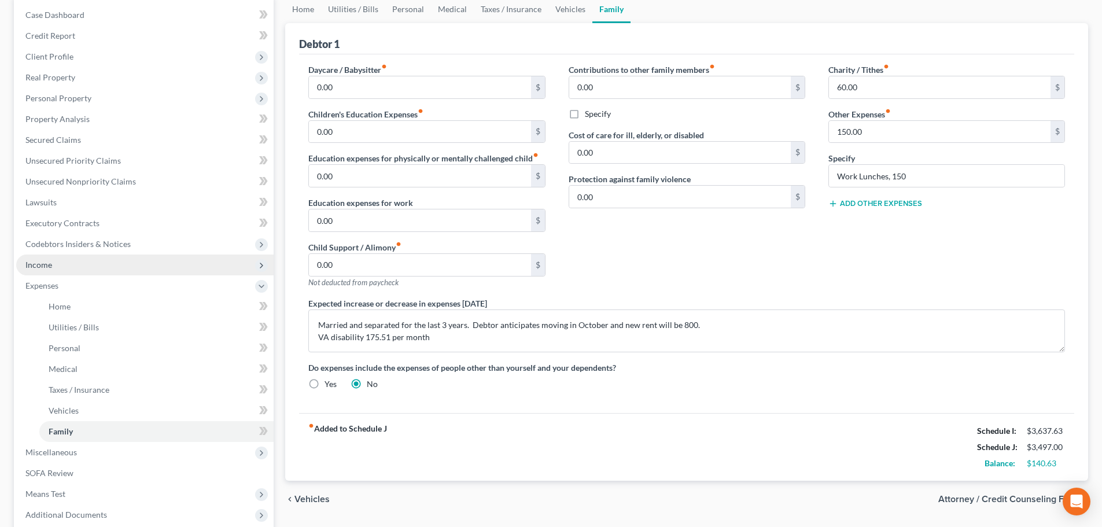
click at [38, 271] on span "Income" at bounding box center [144, 265] width 257 height 21
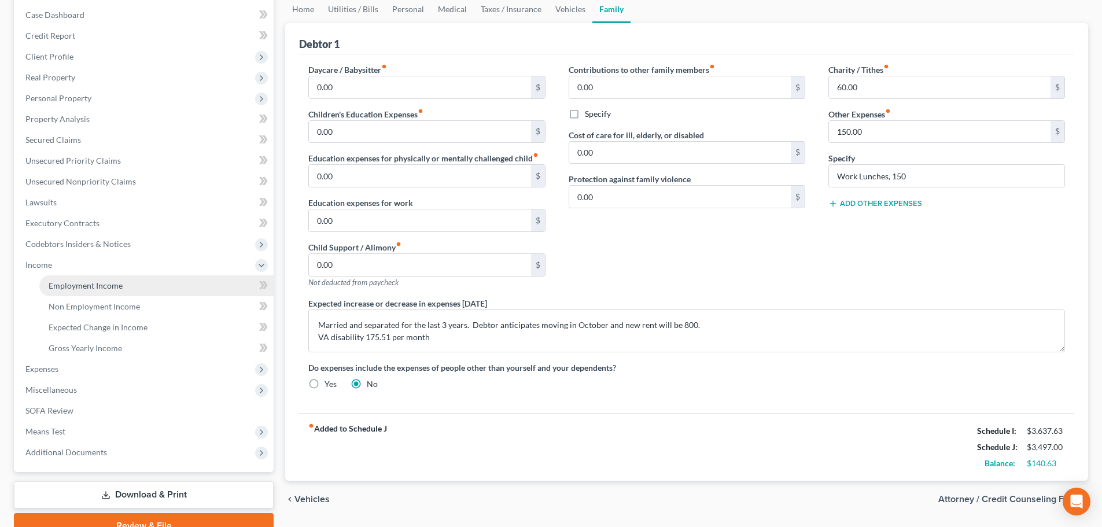
click at [56, 286] on span "Employment Income" at bounding box center [86, 286] width 74 height 10
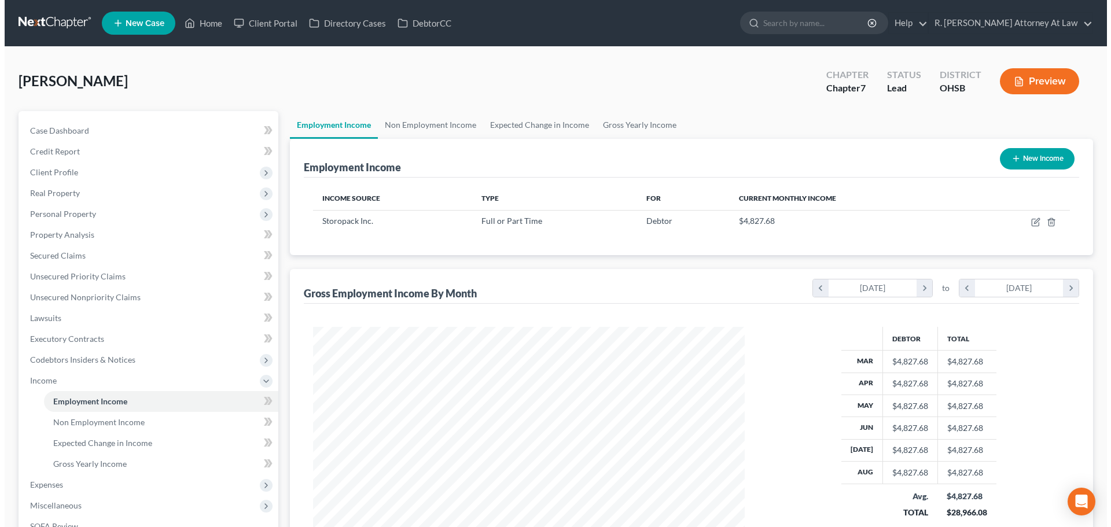
scroll to position [216, 455]
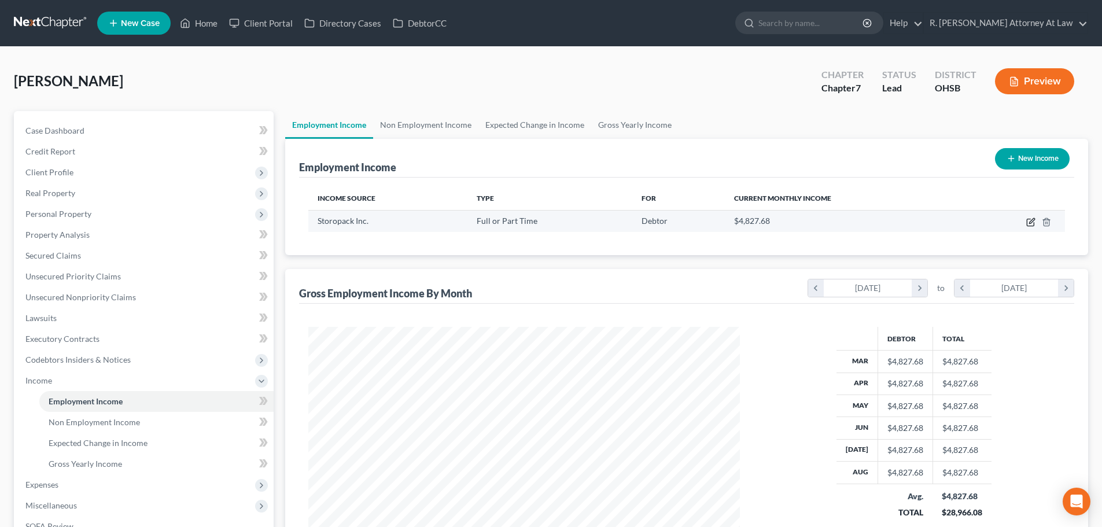
click at [1030, 217] on icon "button" at bounding box center [1030, 221] width 9 height 9
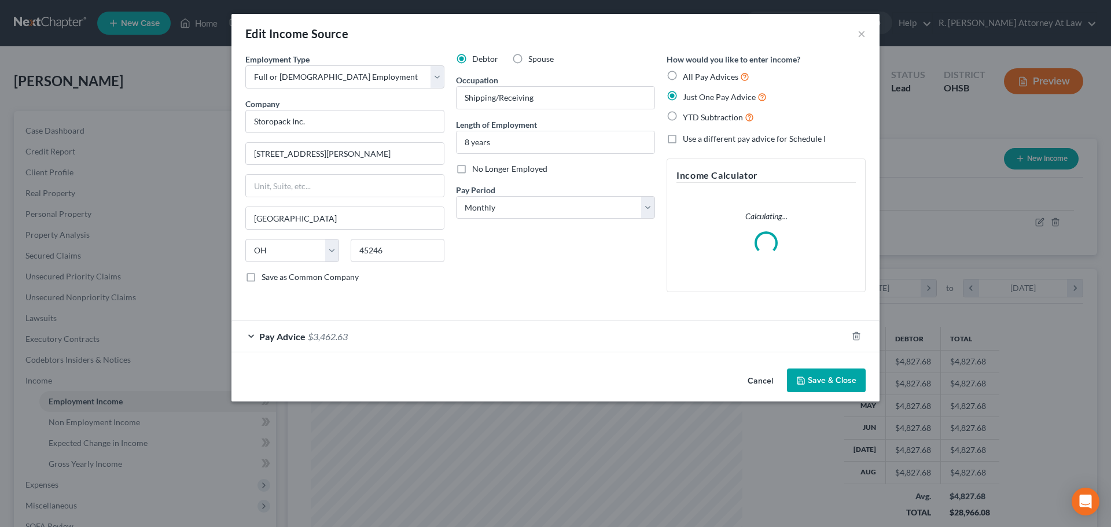
scroll to position [217, 459]
click at [427, 343] on div "Pay Advice $3,462.63" at bounding box center [538, 336] width 615 height 31
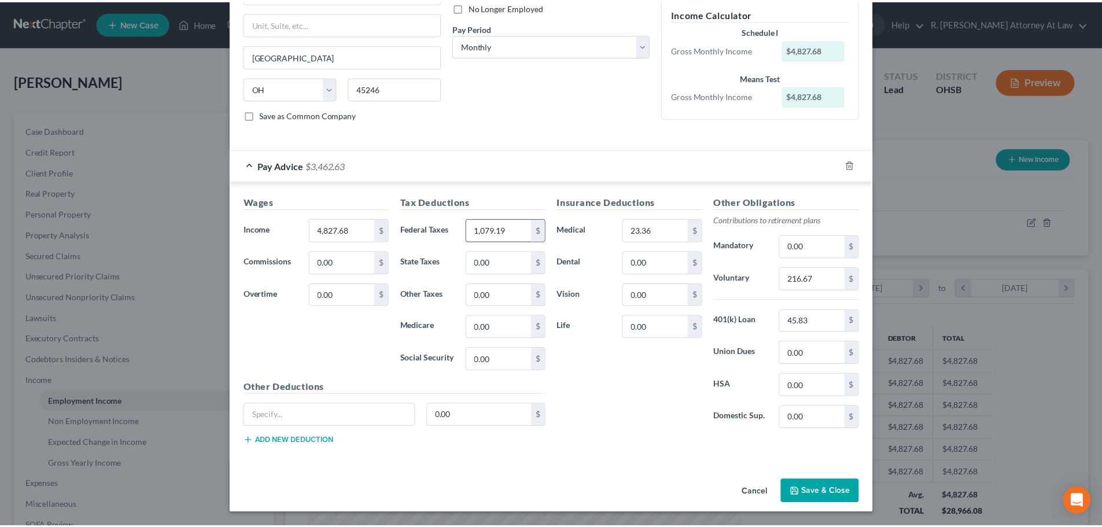
scroll to position [162, 0]
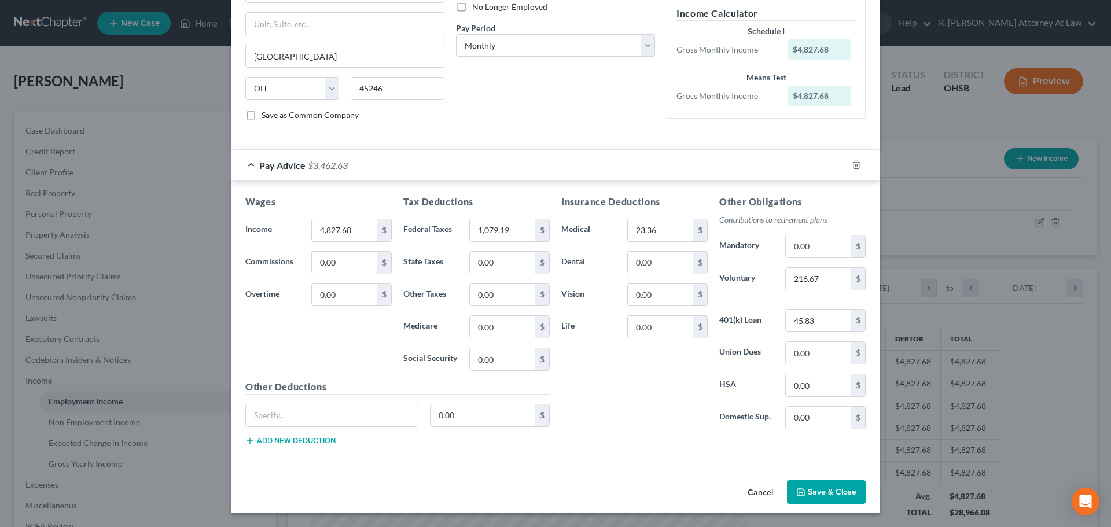
click at [807, 485] on button "Save & Close" at bounding box center [826, 492] width 79 height 24
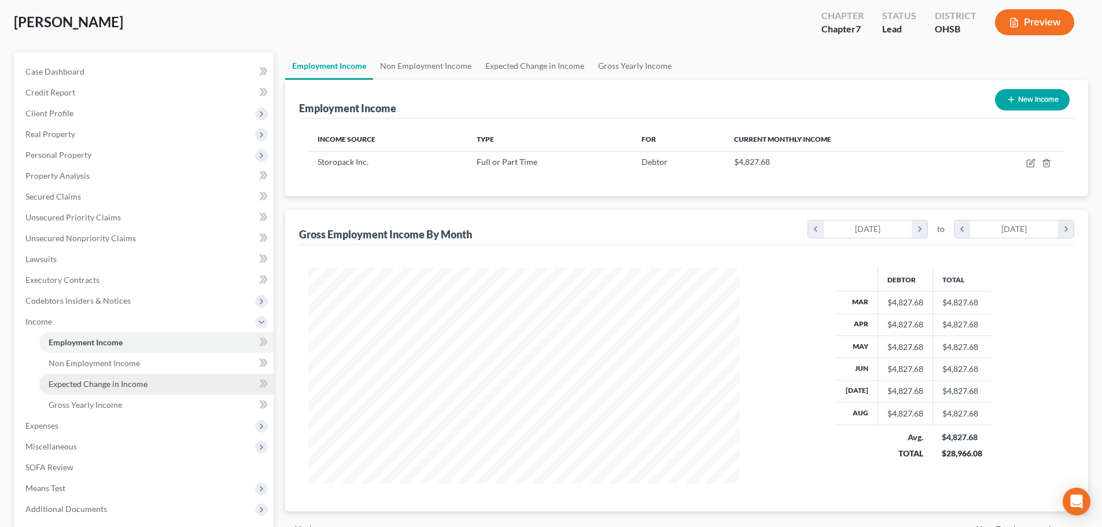
scroll to position [116, 0]
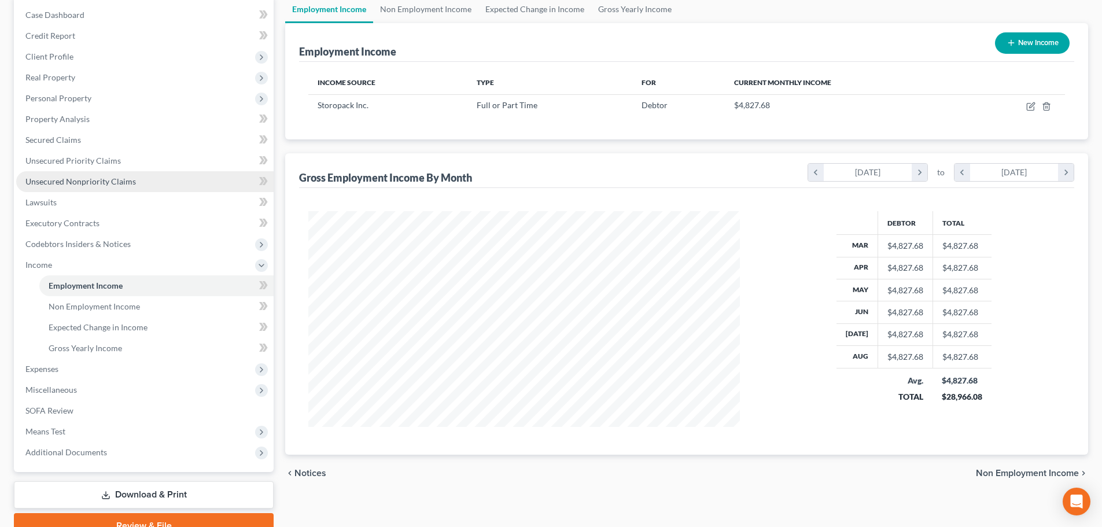
click at [54, 179] on span "Unsecured Nonpriority Claims" at bounding box center [80, 181] width 110 height 10
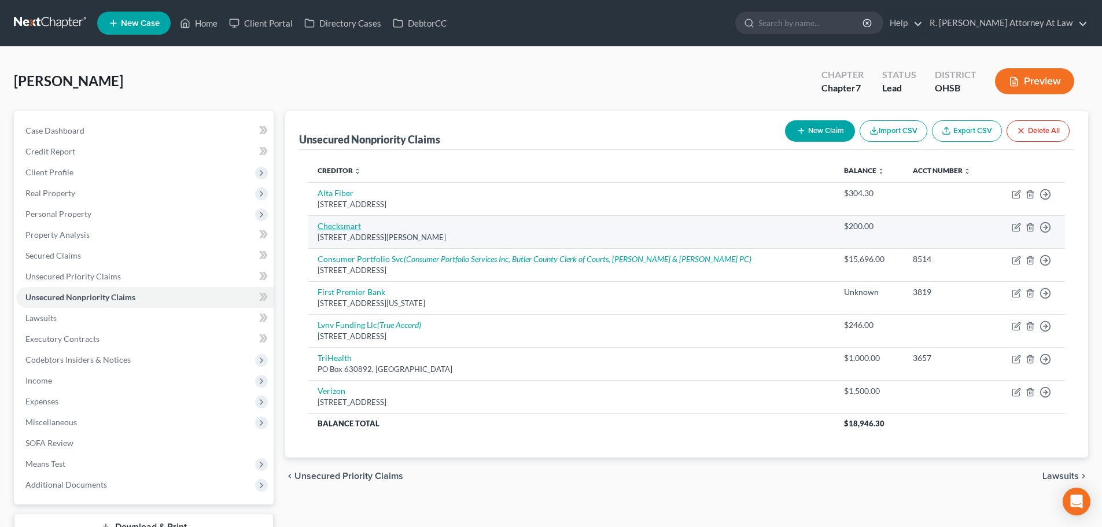
click at [337, 227] on link "Checksmart" at bounding box center [339, 226] width 43 height 10
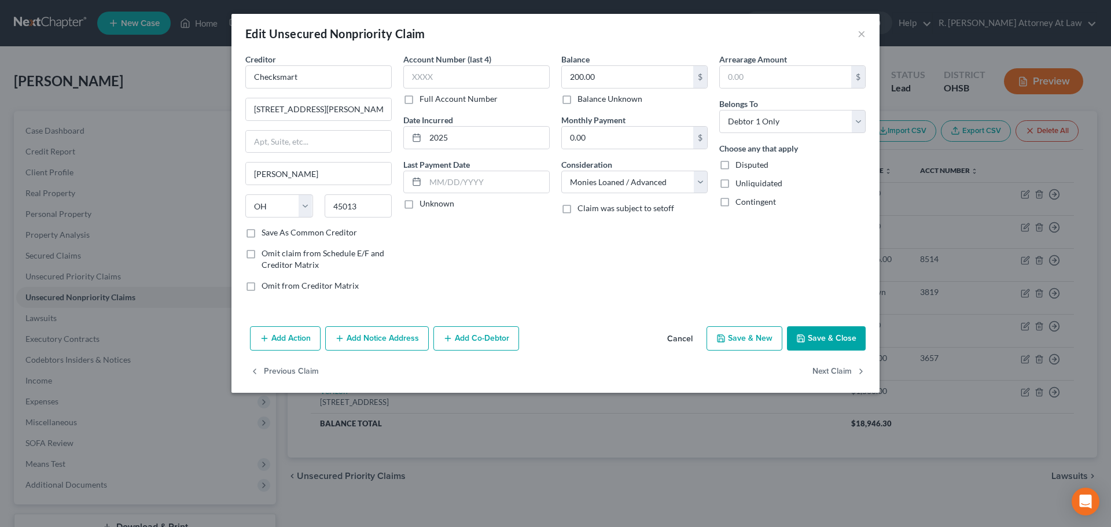
click at [818, 327] on button "Save & Close" at bounding box center [826, 338] width 79 height 24
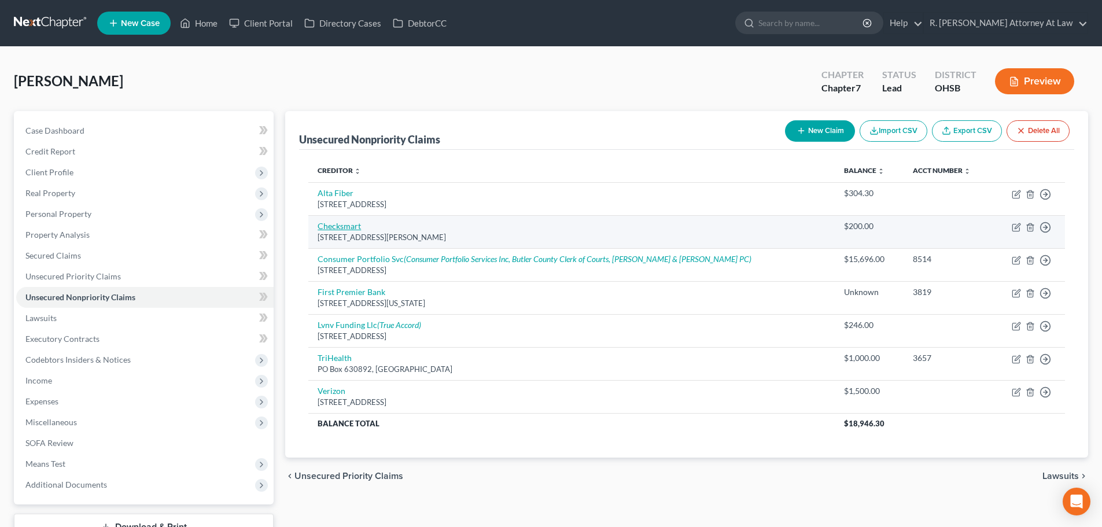
click at [348, 226] on link "Checksmart" at bounding box center [339, 226] width 43 height 10
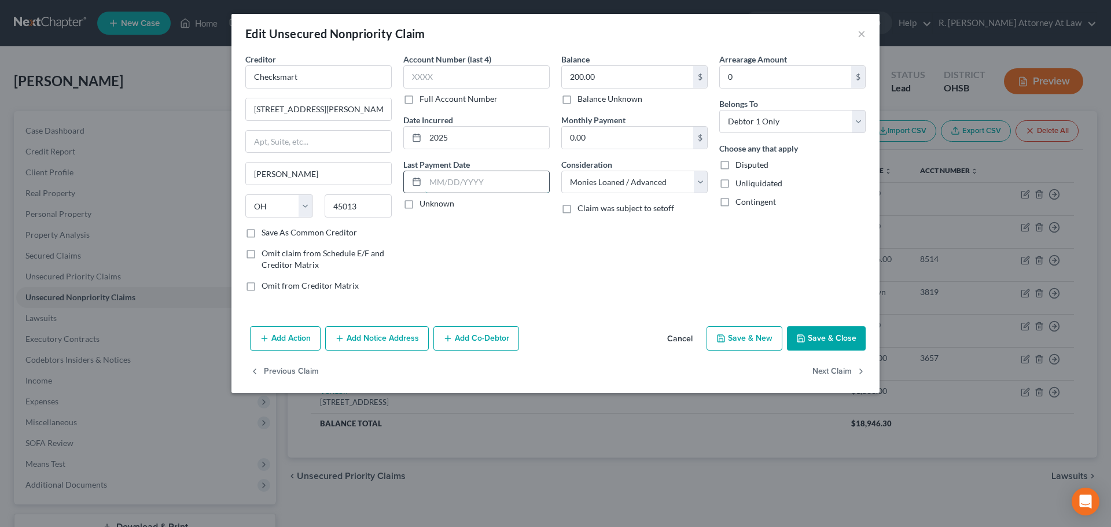
click at [444, 180] on input "text" at bounding box center [487, 182] width 124 height 22
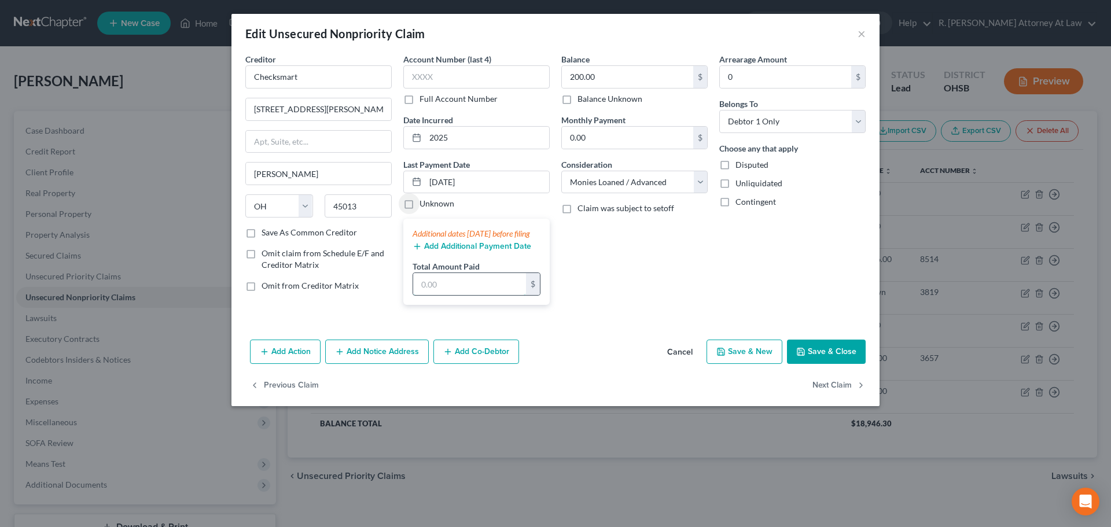
click at [429, 295] on input "text" at bounding box center [469, 284] width 113 height 22
click at [438, 295] on input "text" at bounding box center [469, 284] width 113 height 22
click at [652, 253] on div "Balance 200.00 $ Balance Unknown Balance Undetermined 200.00 $ Balance Unknown …" at bounding box center [634, 183] width 158 height 261
drag, startPoint x: 836, startPoint y: 359, endPoint x: 827, endPoint y: 356, distance: 10.1
click at [836, 360] on button "Save & Close" at bounding box center [826, 352] width 79 height 24
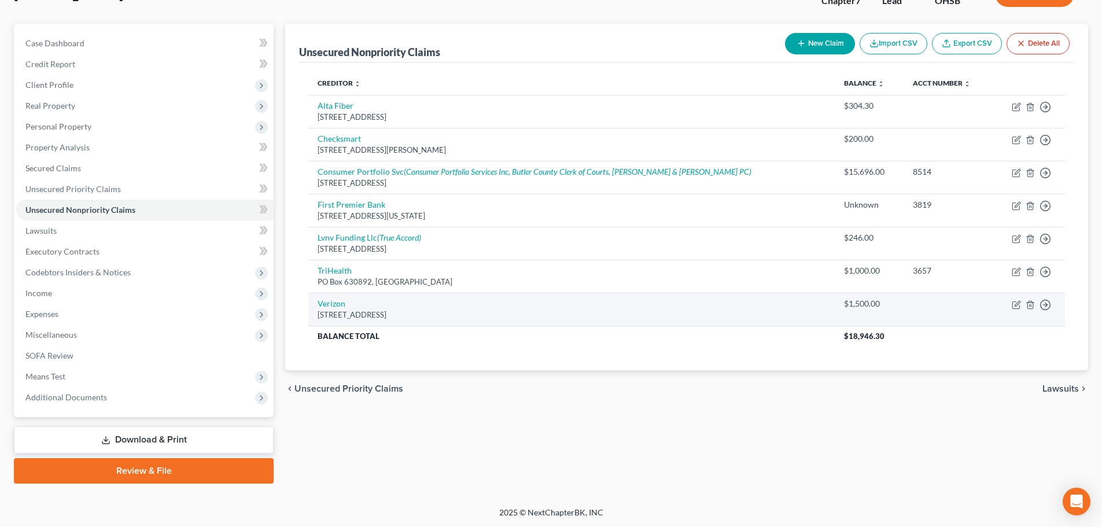
scroll to position [88, 0]
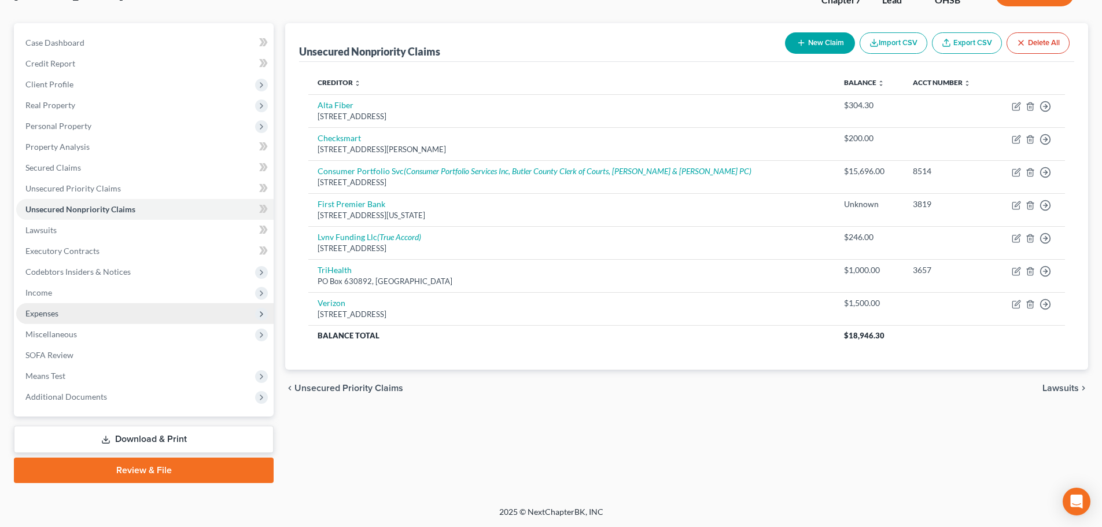
click at [36, 316] on span "Expenses" at bounding box center [41, 313] width 33 height 10
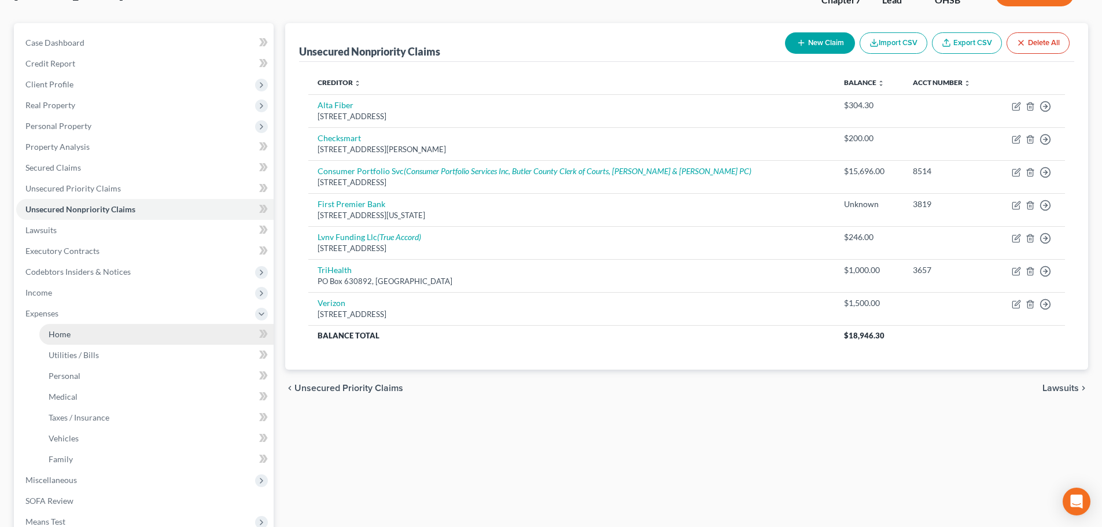
click at [49, 337] on span "Home" at bounding box center [60, 334] width 22 height 10
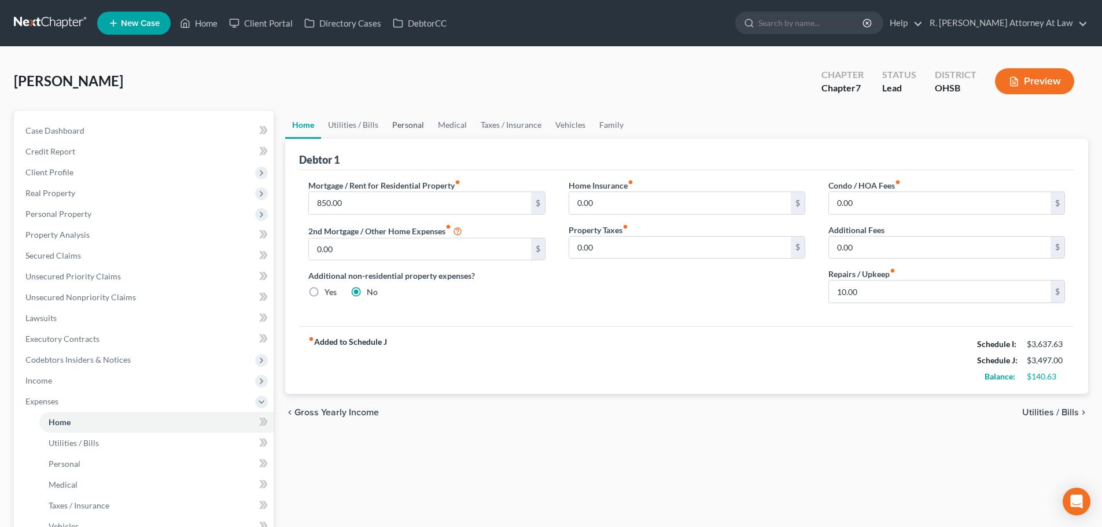
click at [404, 123] on link "Personal" at bounding box center [408, 125] width 46 height 28
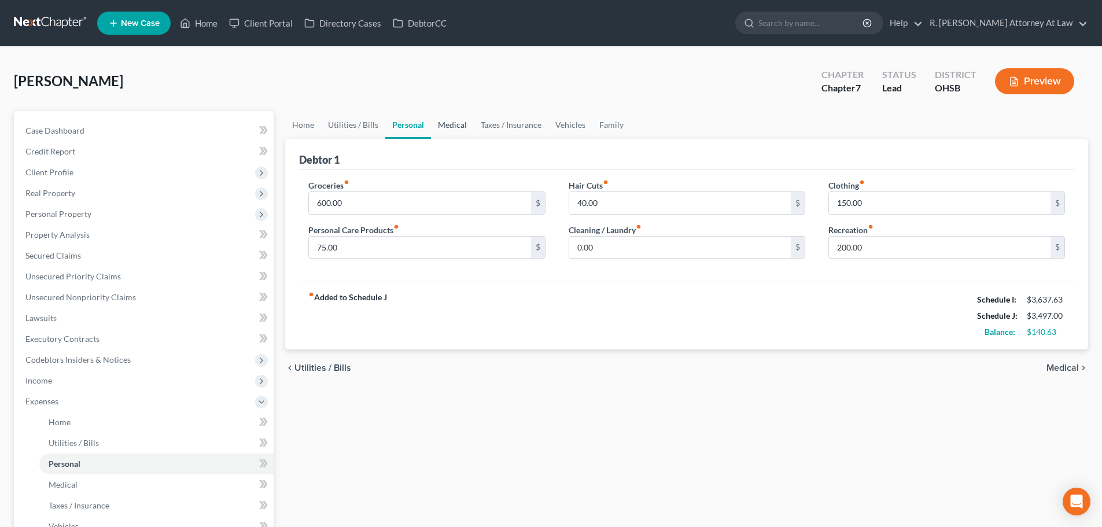
click at [451, 124] on link "Medical" at bounding box center [452, 125] width 43 height 28
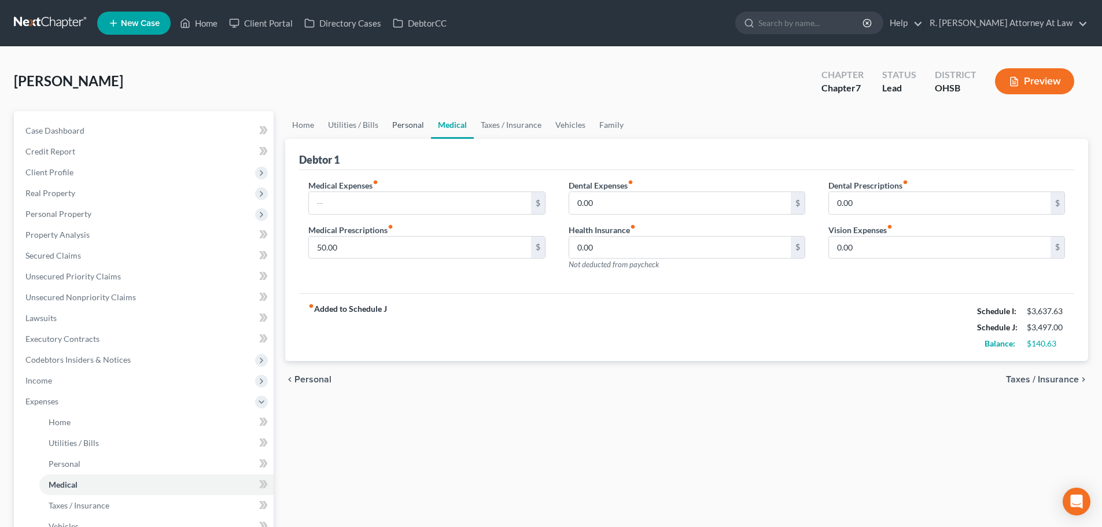
click at [405, 123] on link "Personal" at bounding box center [408, 125] width 46 height 28
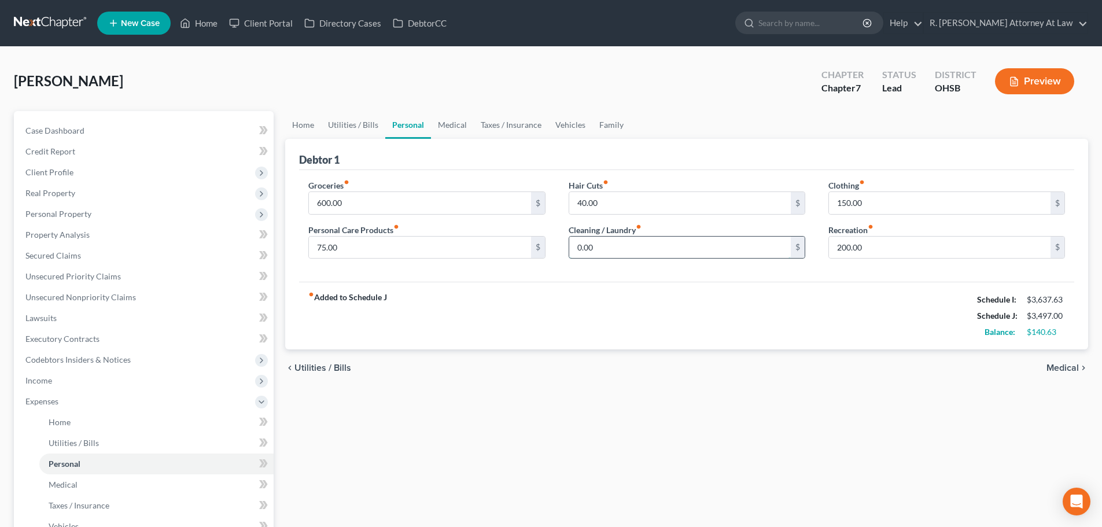
click at [667, 252] on input "0.00" at bounding box center [680, 248] width 222 height 22
click at [423, 243] on input "75.00" at bounding box center [420, 248] width 222 height 22
click at [360, 123] on link "Utilities / Bills" at bounding box center [353, 125] width 64 height 28
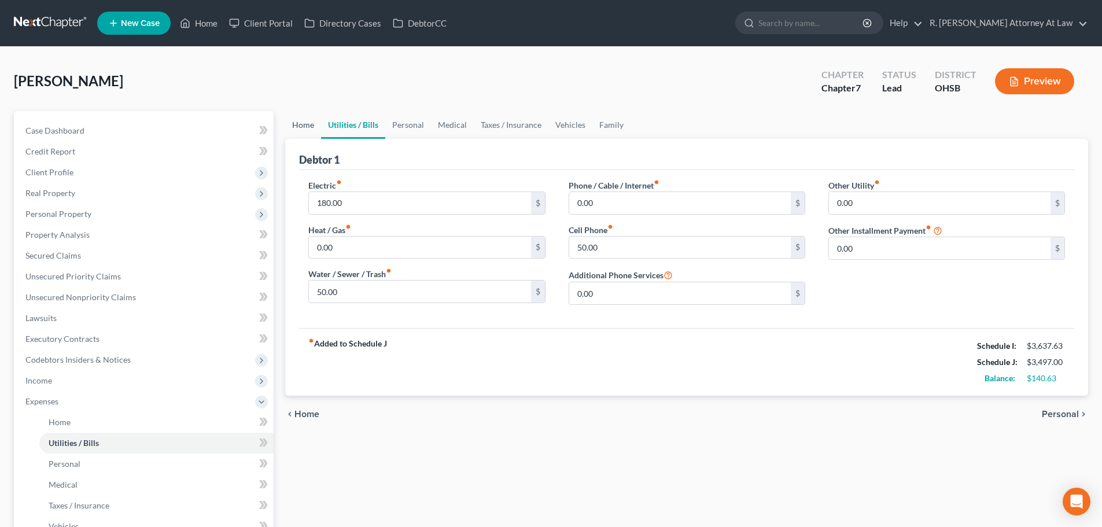
click at [297, 124] on link "Home" at bounding box center [303, 125] width 36 height 28
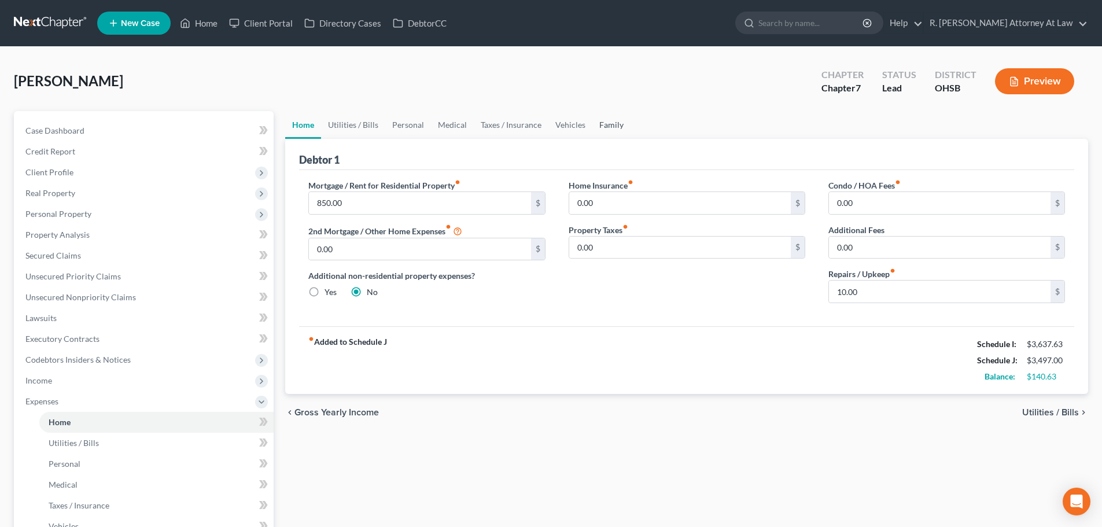
click at [610, 126] on link "Family" at bounding box center [611, 125] width 38 height 28
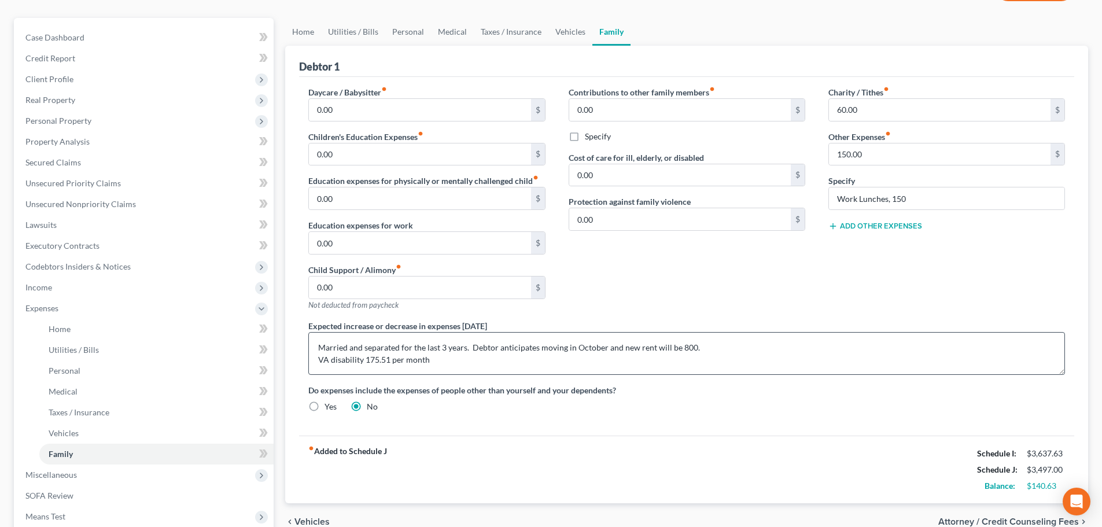
scroll to position [116, 0]
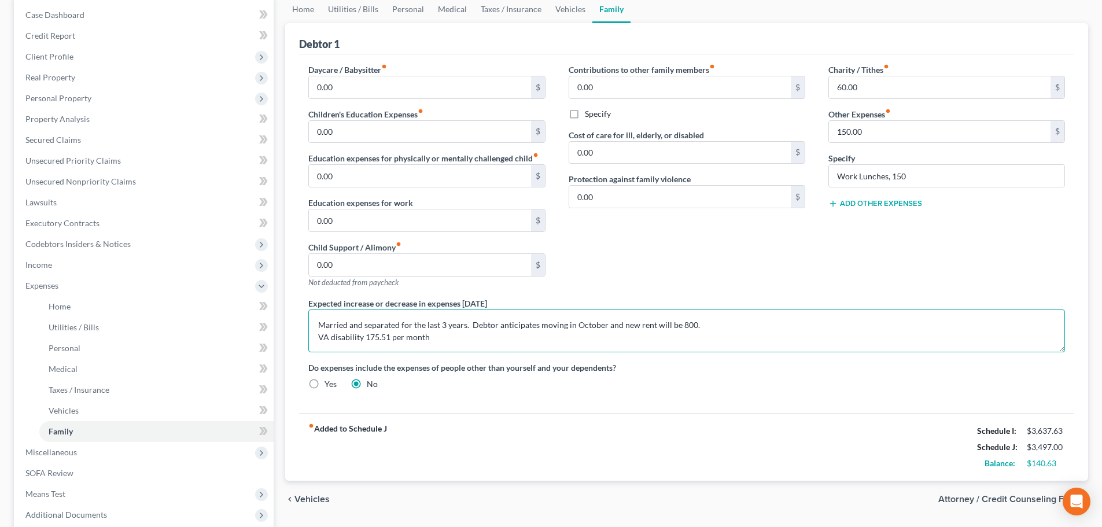
click at [440, 340] on textarea "Married and separated for the last 3 years. Debtor anticipates moving in Octobe…" at bounding box center [686, 330] width 757 height 43
click at [566, 6] on link "Vehicles" at bounding box center [570, 9] width 44 height 28
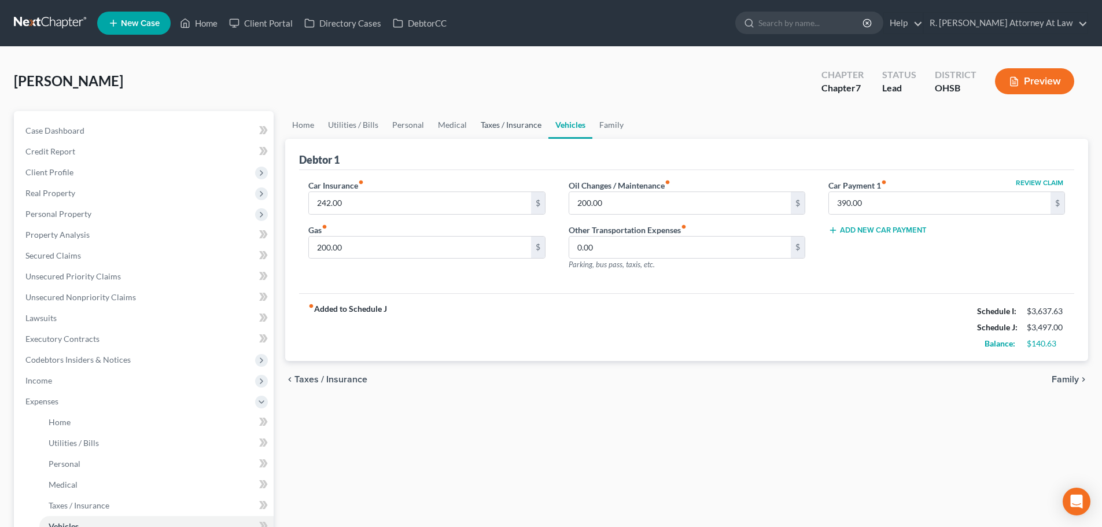
click at [506, 123] on link "Taxes / Insurance" at bounding box center [511, 125] width 75 height 28
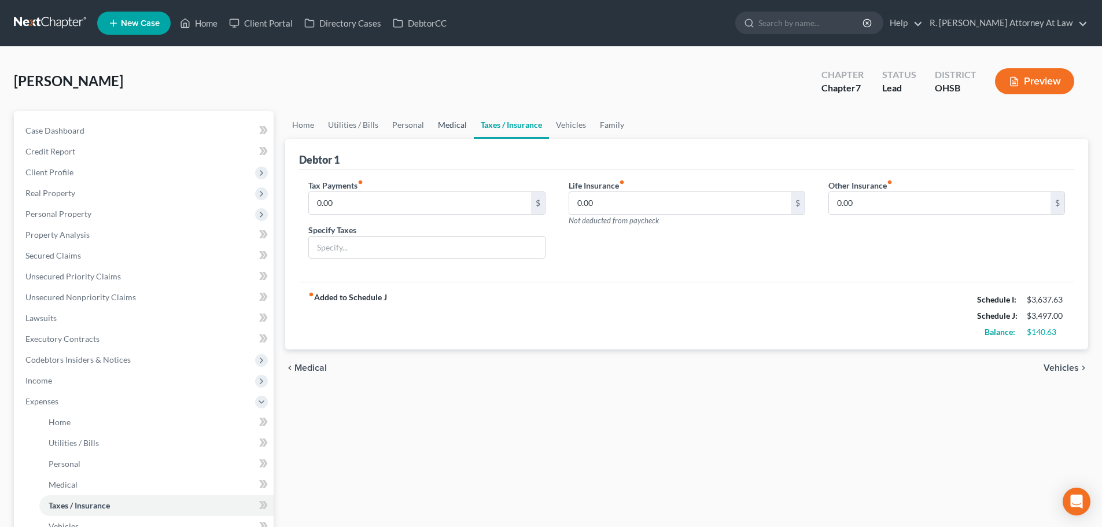
click at [451, 123] on link "Medical" at bounding box center [452, 125] width 43 height 28
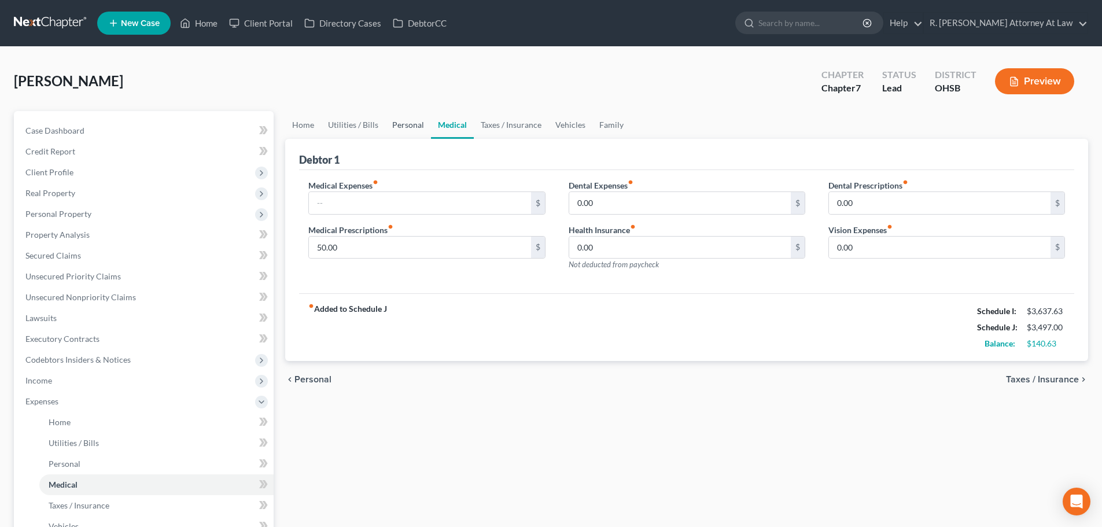
click at [400, 123] on link "Personal" at bounding box center [408, 125] width 46 height 28
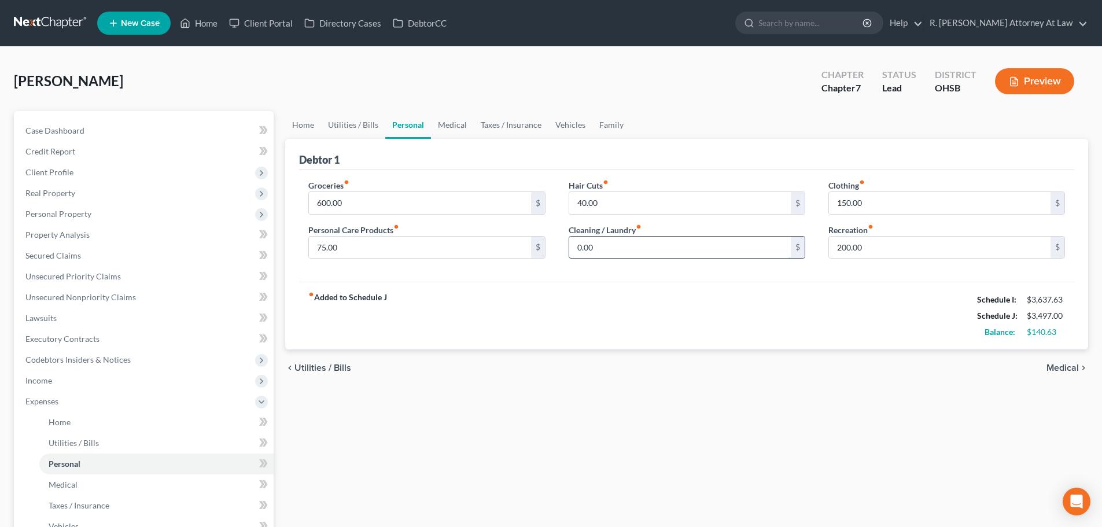
click at [607, 251] on input "0.00" at bounding box center [680, 248] width 222 height 22
click at [338, 120] on link "Utilities / Bills" at bounding box center [353, 125] width 64 height 28
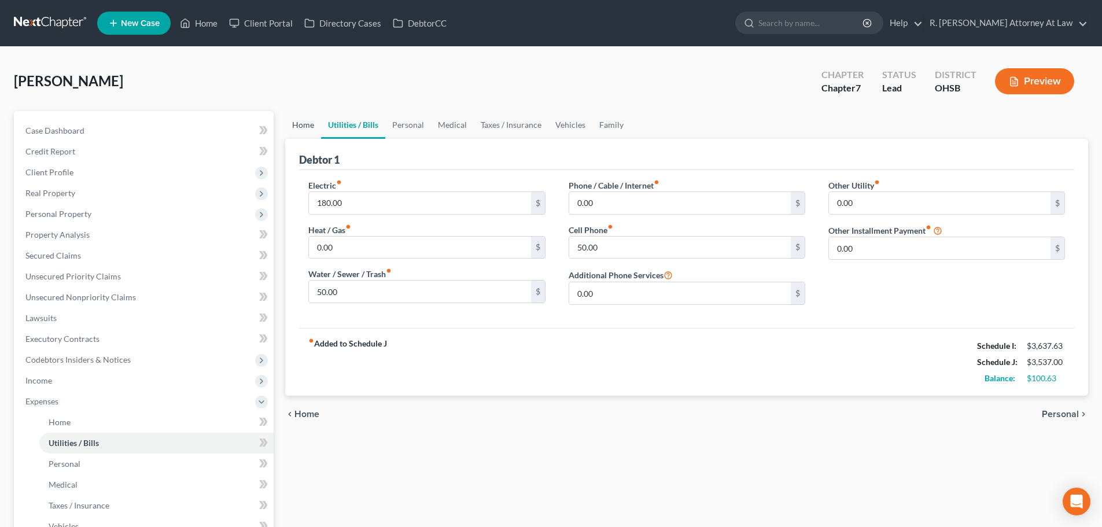
click at [300, 124] on link "Home" at bounding box center [303, 125] width 36 height 28
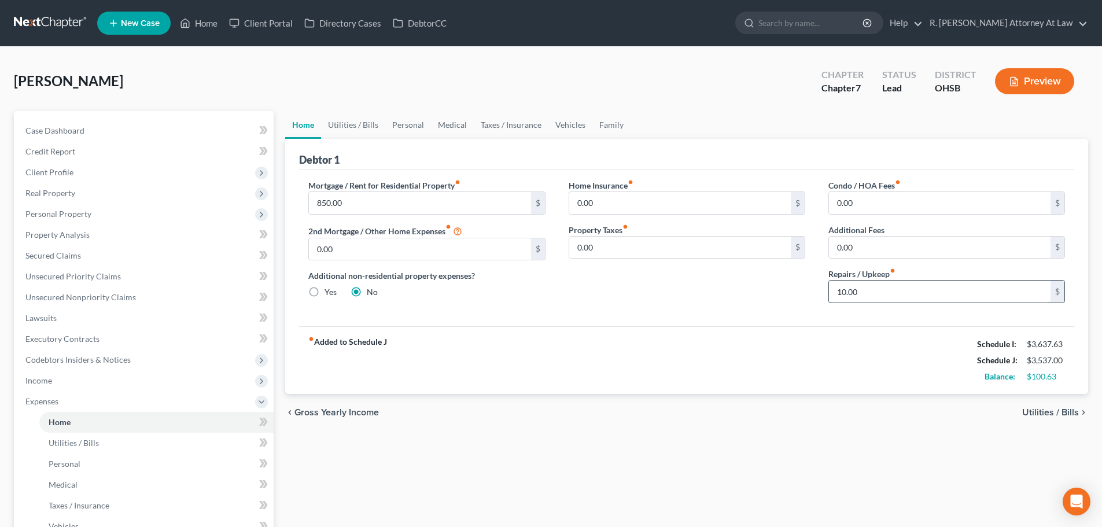
click at [861, 298] on input "10.00" at bounding box center [940, 292] width 222 height 22
click at [673, 288] on div "Home Insurance fiber_manual_record 0.00 $ Property Taxes fiber_manual_record 0.…" at bounding box center [687, 245] width 260 height 133
click at [558, 123] on link "Vehicles" at bounding box center [570, 125] width 44 height 28
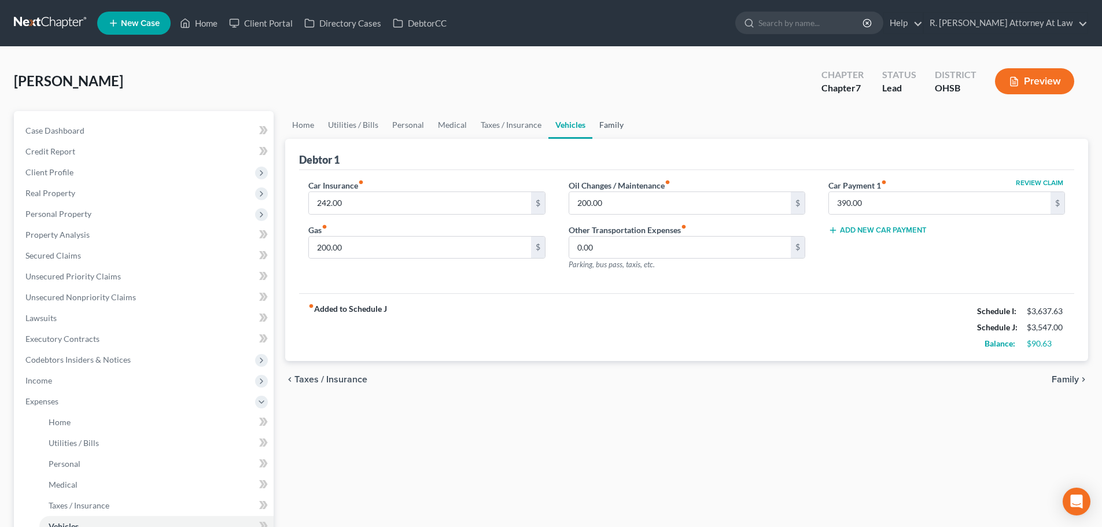
click at [607, 125] on link "Family" at bounding box center [611, 125] width 38 height 28
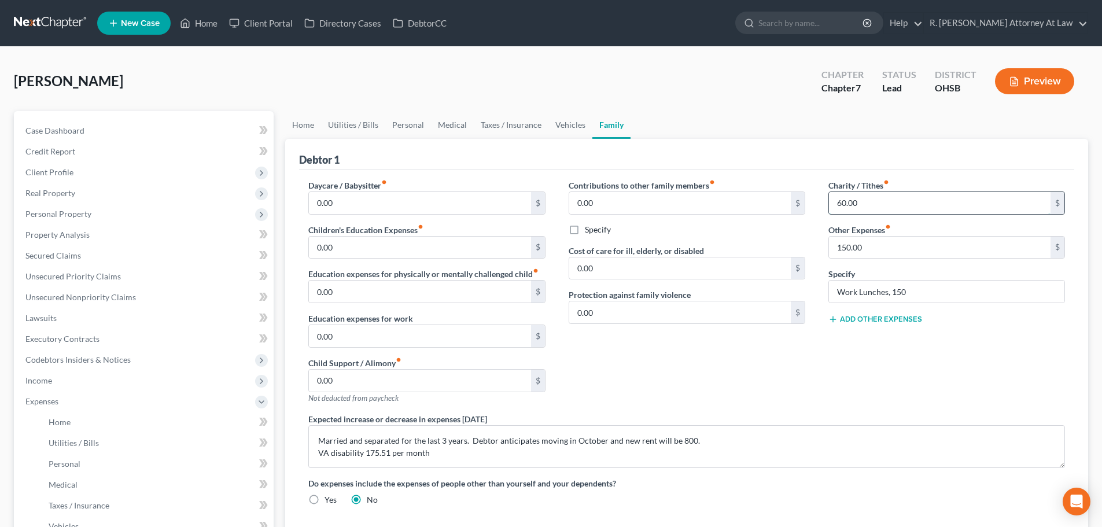
click at [873, 202] on input "60.00" at bounding box center [940, 203] width 222 height 22
click at [499, 123] on link "Taxes / Insurance" at bounding box center [511, 125] width 75 height 28
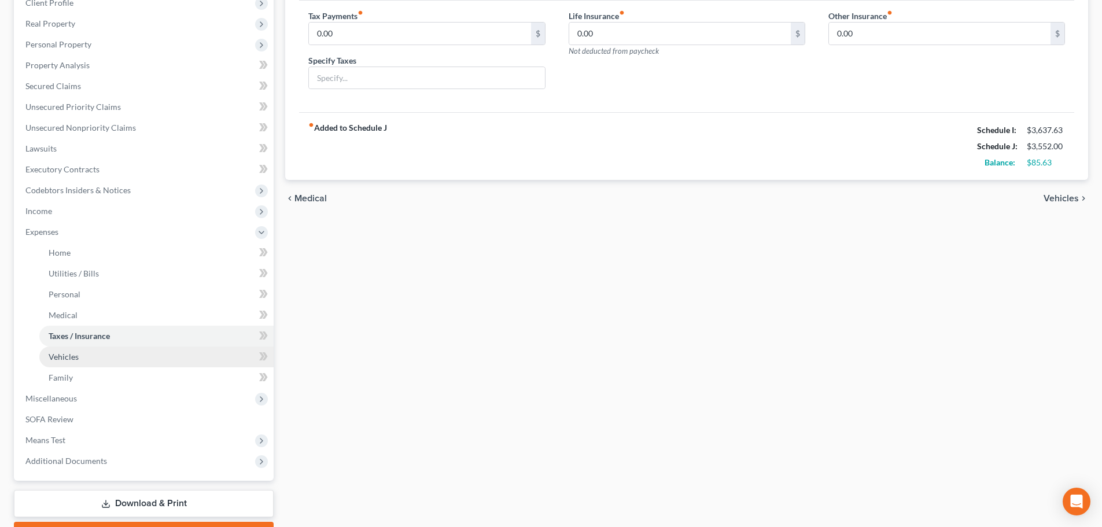
scroll to position [174, 0]
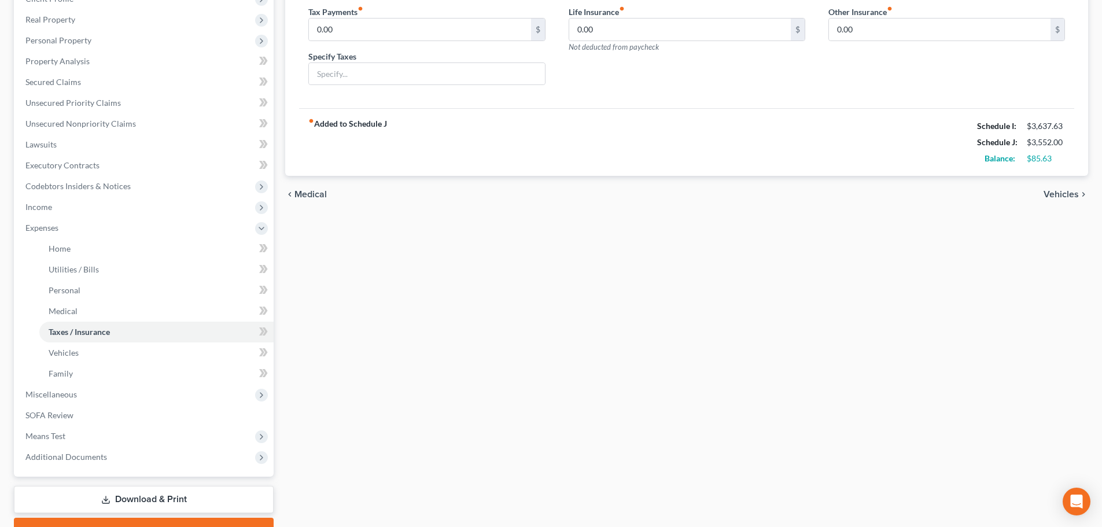
click at [141, 500] on link "Download & Print" at bounding box center [144, 499] width 260 height 27
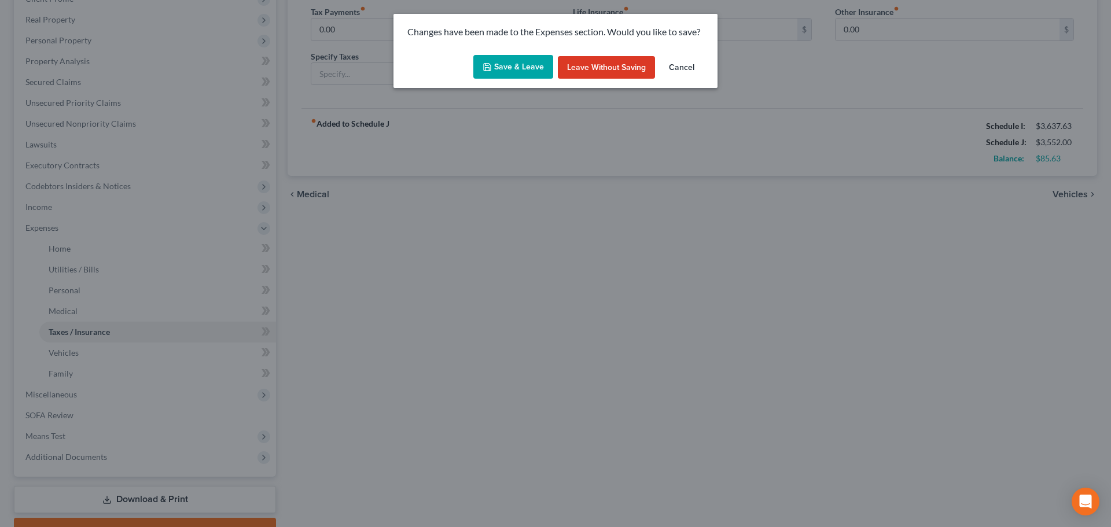
click at [519, 60] on button "Save & Leave" at bounding box center [513, 67] width 80 height 24
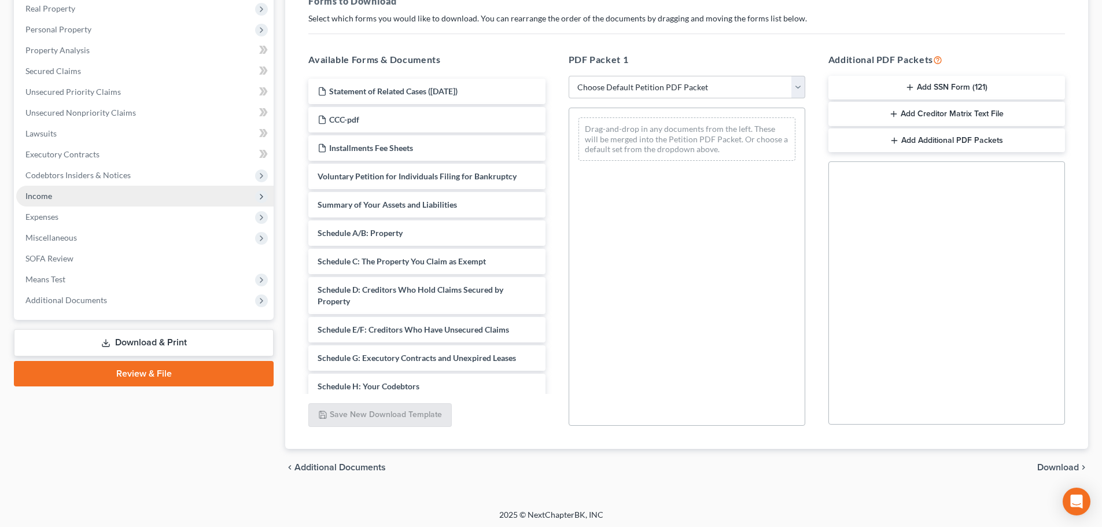
scroll to position [187, 0]
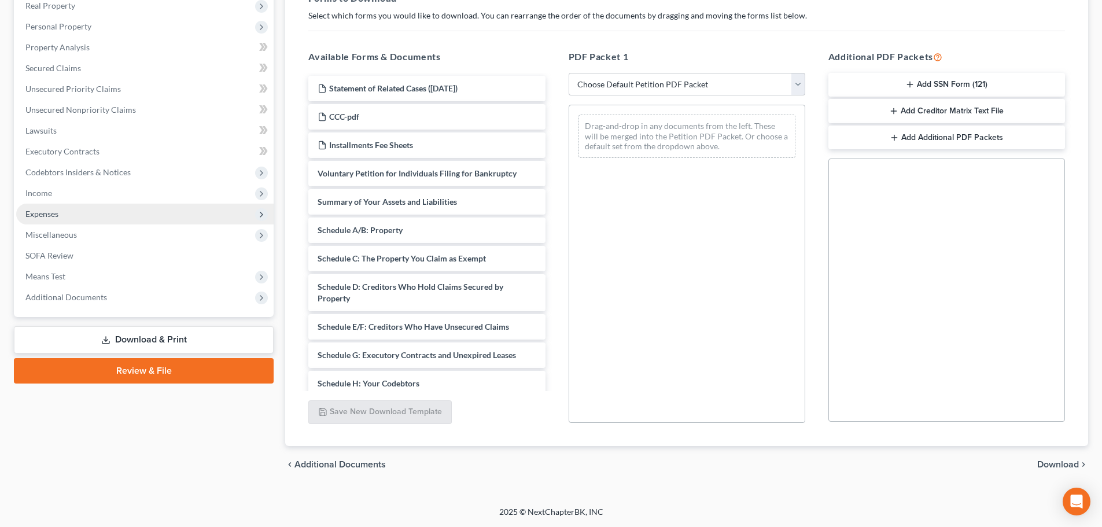
click at [35, 213] on span "Expenses" at bounding box center [41, 214] width 33 height 10
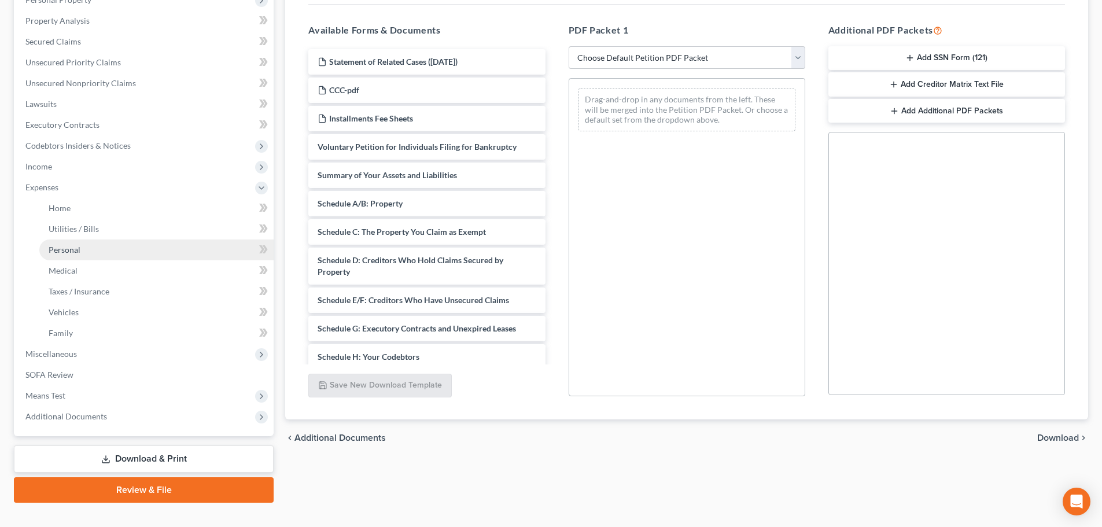
scroll to position [234, 0]
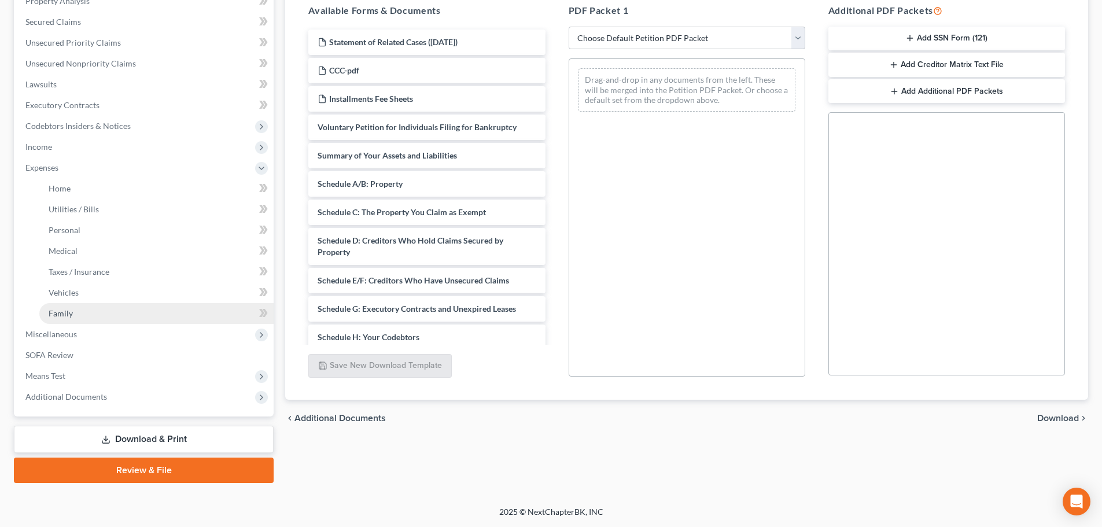
click at [75, 309] on link "Family" at bounding box center [156, 313] width 234 height 21
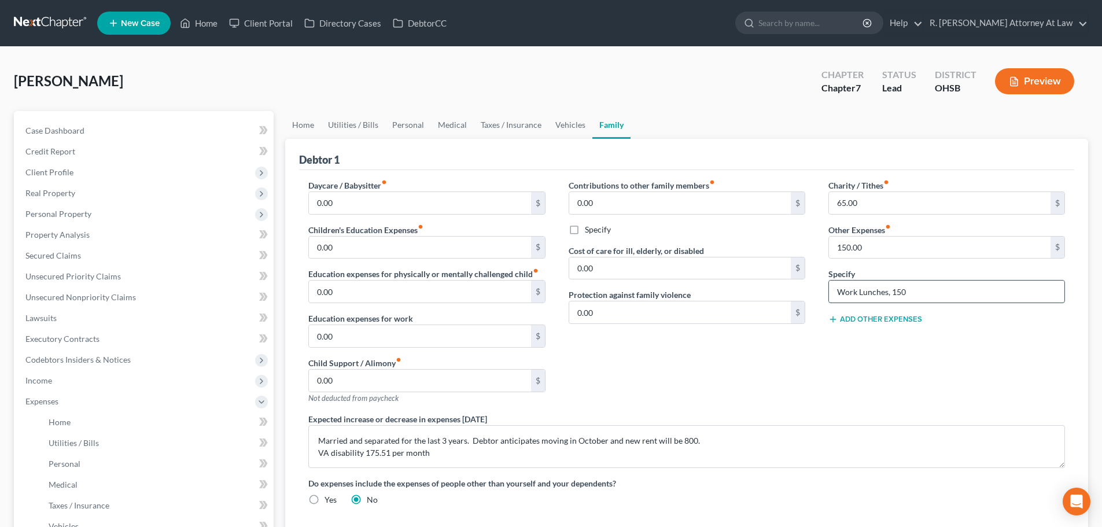
click at [925, 294] on input "Work Lunches, 150" at bounding box center [946, 292] width 235 height 22
drag, startPoint x: 864, startPoint y: 250, endPoint x: 870, endPoint y: 248, distance: 6.6
click at [864, 249] on input "150.00" at bounding box center [940, 248] width 222 height 22
click at [743, 204] on input "0.00" at bounding box center [680, 203] width 222 height 22
click at [733, 247] on div "Cost of care for ill, elderly, or disabled 0.00 $" at bounding box center [687, 262] width 237 height 35
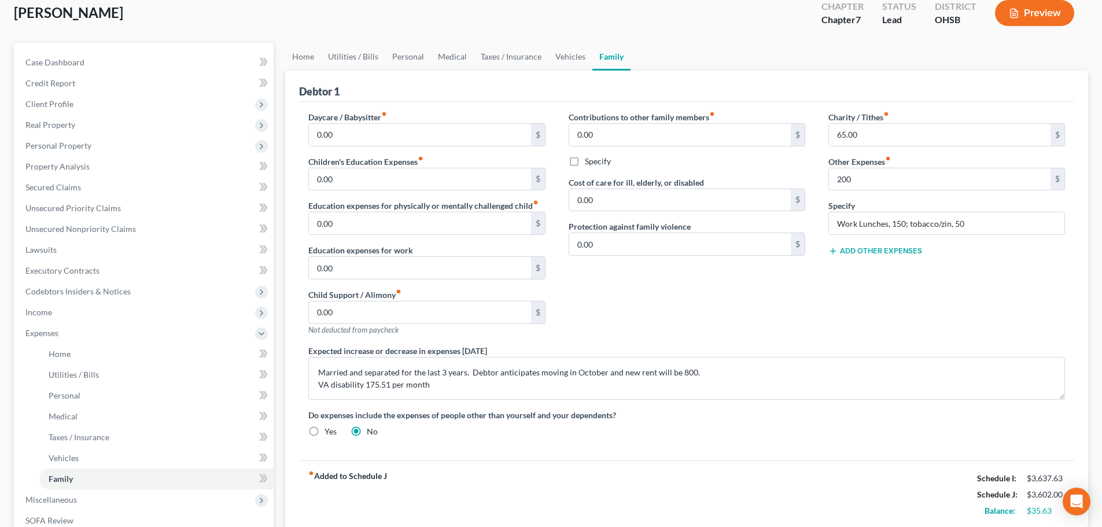
scroll to position [174, 0]
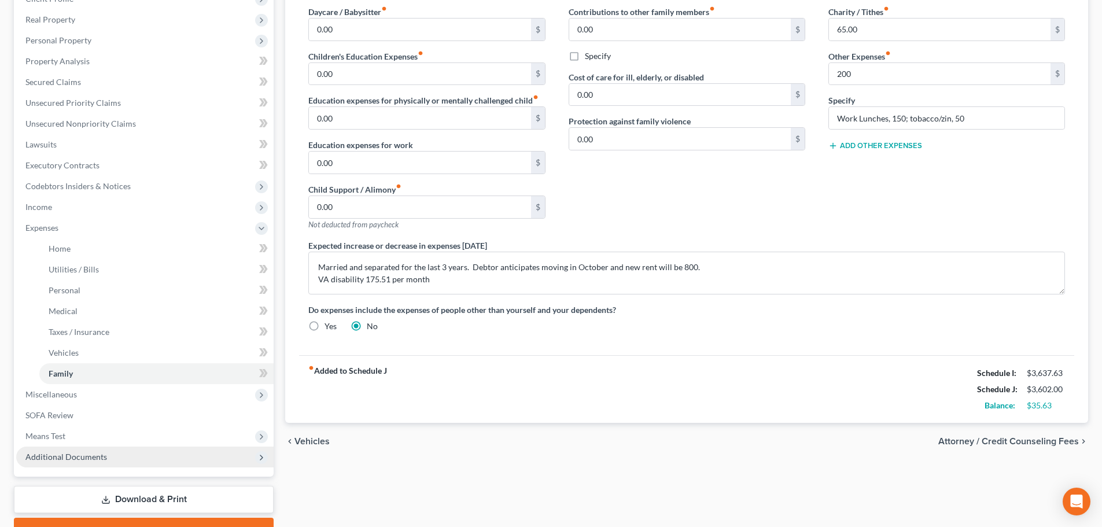
click at [53, 451] on span "Additional Documents" at bounding box center [144, 457] width 257 height 21
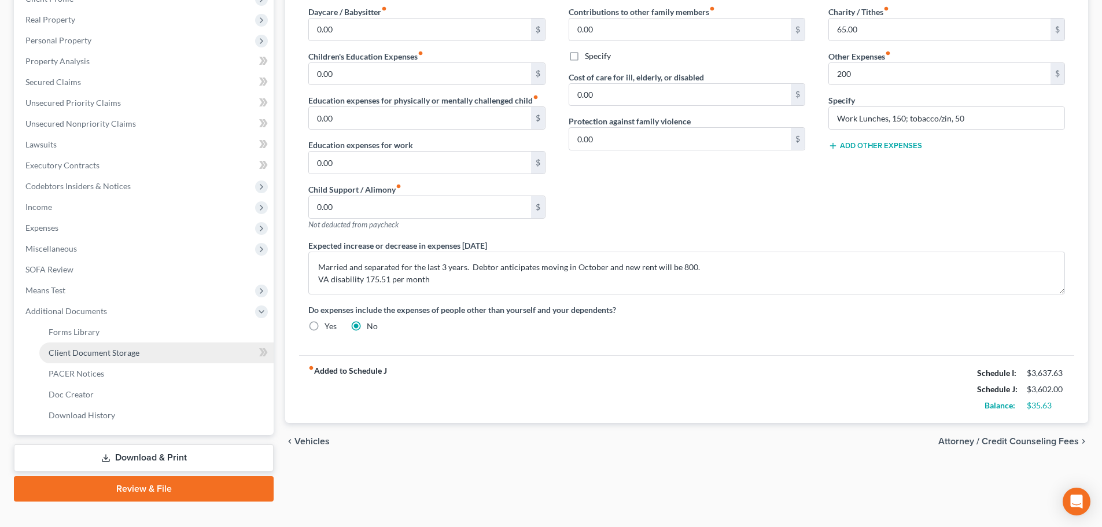
click at [67, 346] on link "Client Document Storage" at bounding box center [156, 352] width 234 height 21
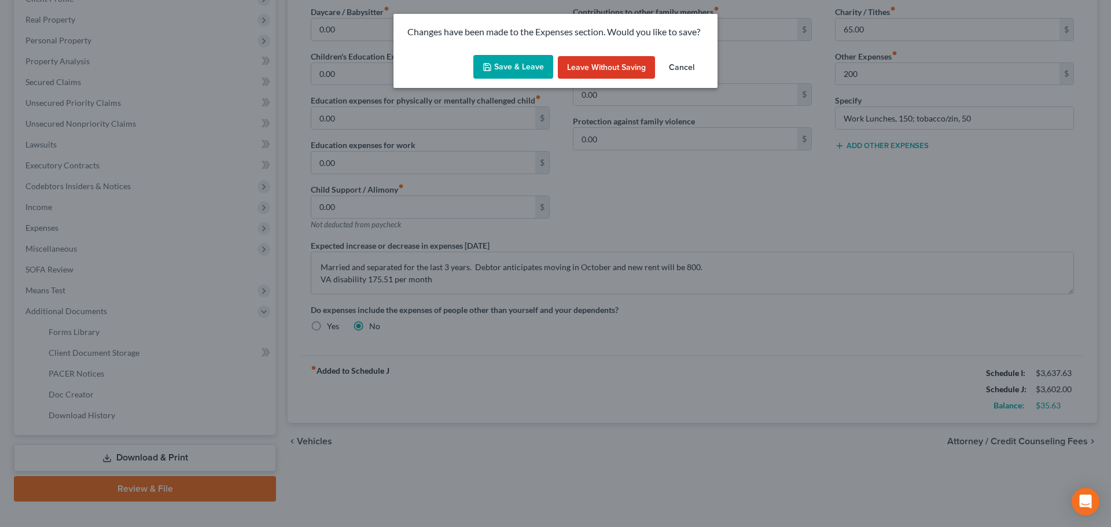
drag, startPoint x: 514, startPoint y: 65, endPoint x: 525, endPoint y: 68, distance: 11.4
click at [514, 65] on button "Save & Leave" at bounding box center [513, 67] width 80 height 24
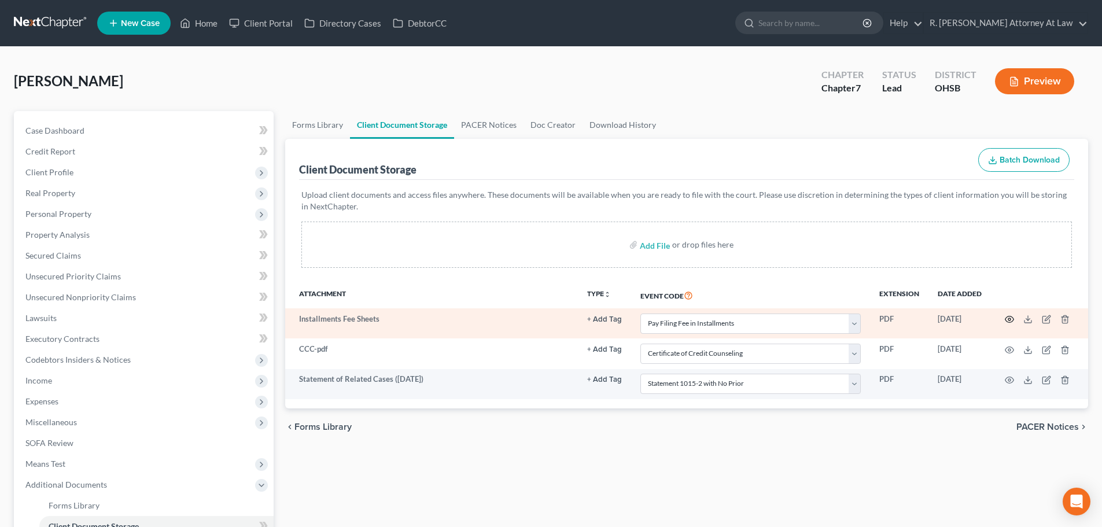
click at [1011, 318] on icon "button" at bounding box center [1009, 319] width 9 height 9
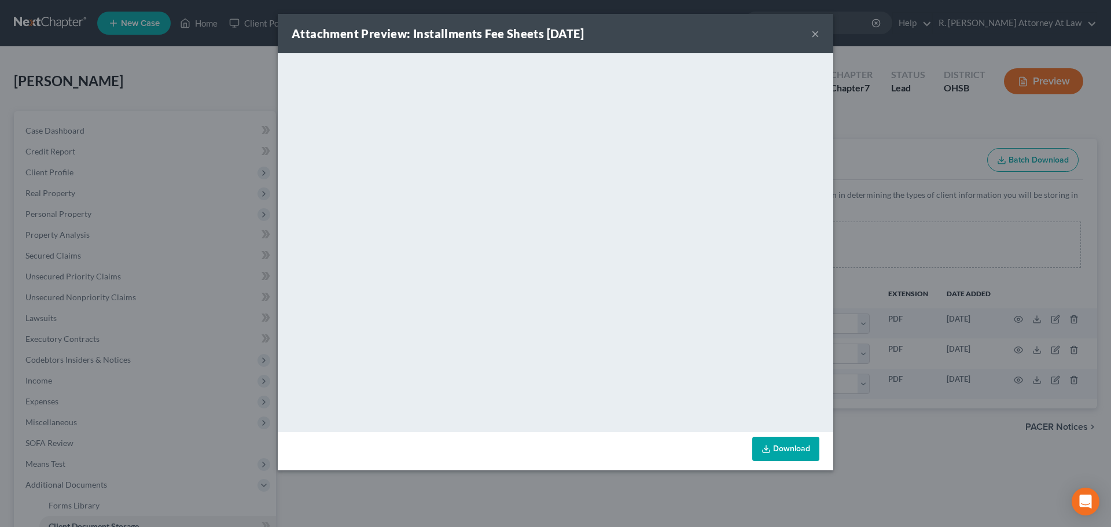
click at [812, 34] on button "×" at bounding box center [815, 34] width 8 height 14
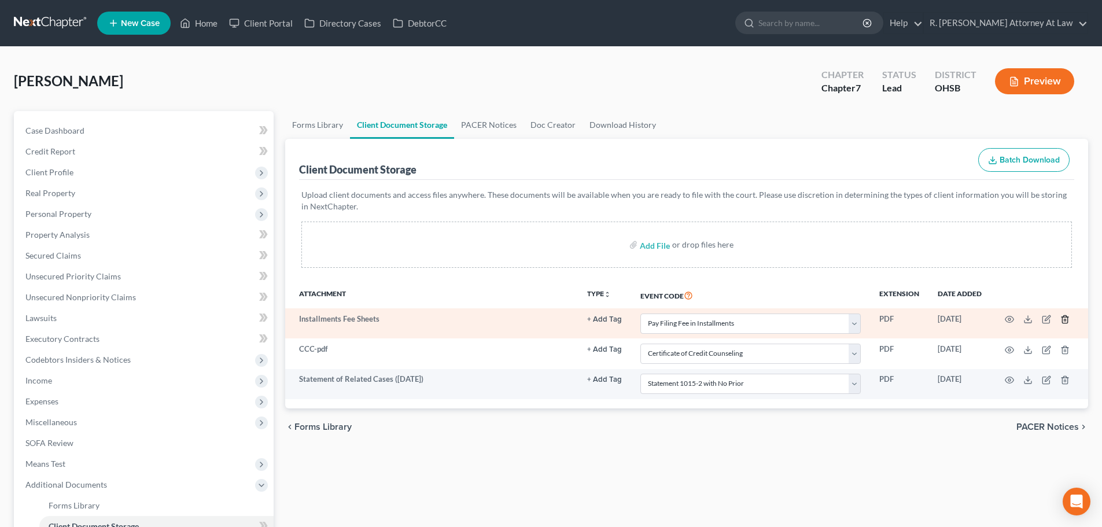
click at [1063, 315] on icon "button" at bounding box center [1064, 319] width 9 height 9
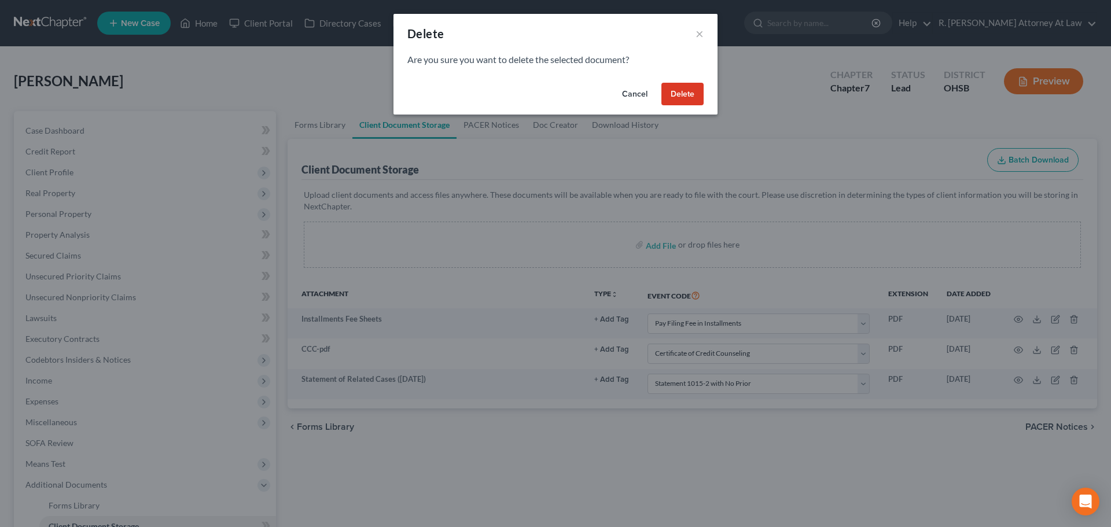
click at [672, 91] on button "Delete" at bounding box center [682, 94] width 42 height 23
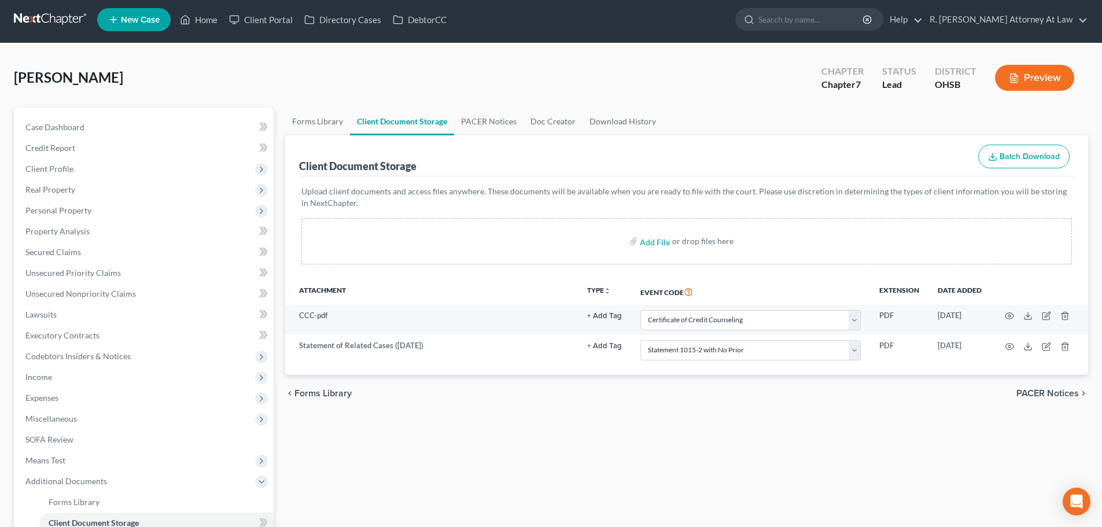
scroll to position [192, 0]
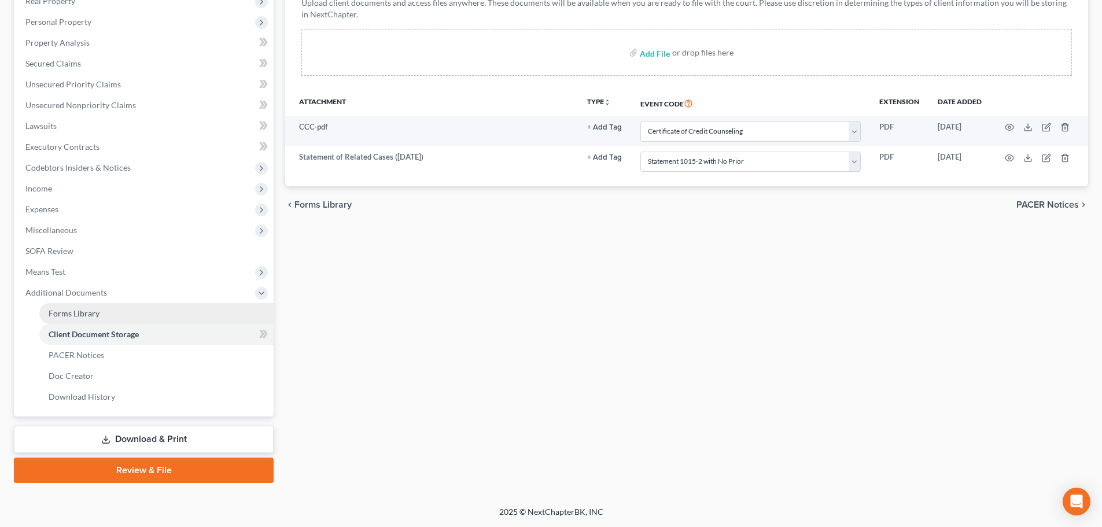
drag, startPoint x: 73, startPoint y: 308, endPoint x: 113, endPoint y: 308, distance: 40.5
click at [73, 308] on span "Forms Library" at bounding box center [74, 313] width 51 height 10
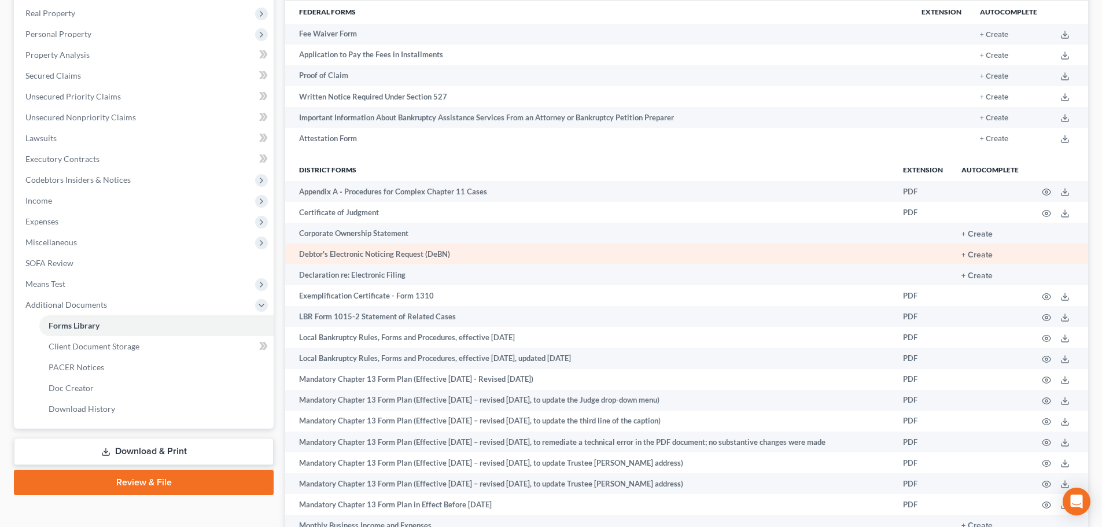
scroll to position [122, 0]
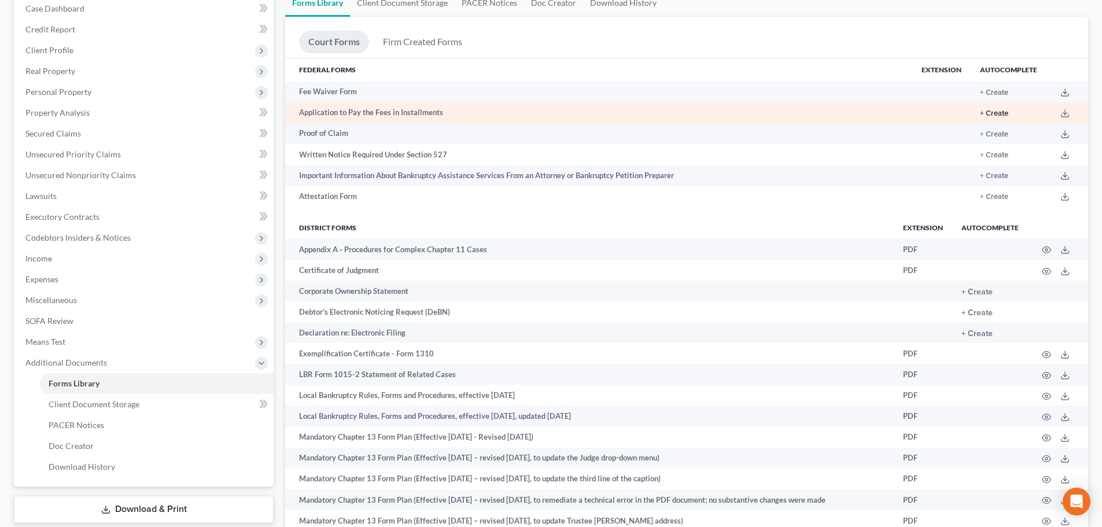
click at [997, 112] on button "+ Create" at bounding box center [994, 114] width 28 height 8
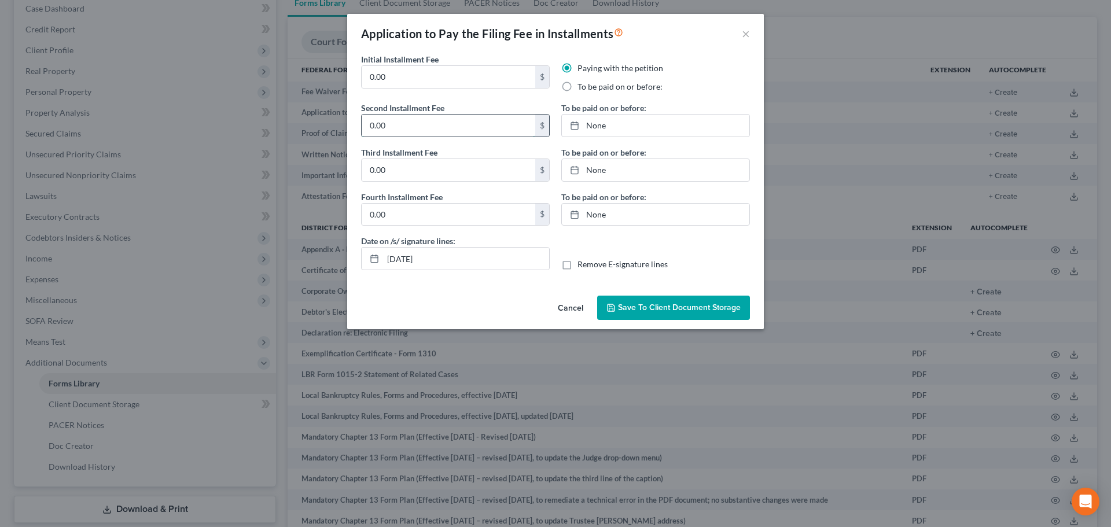
click at [390, 126] on input "0.00" at bounding box center [449, 126] width 174 height 22
click at [590, 127] on link "[DATE]" at bounding box center [655, 126] width 187 height 22
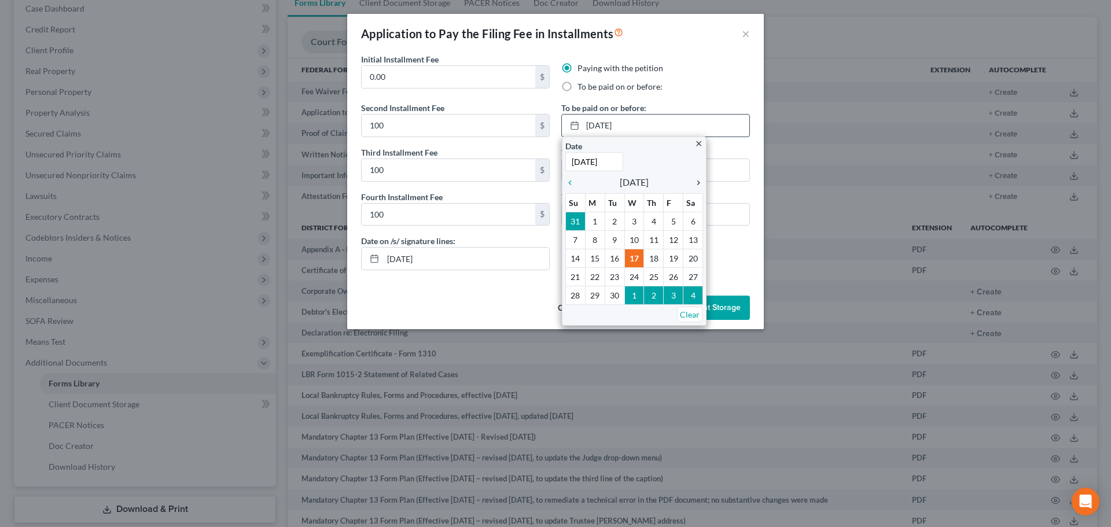
click at [699, 182] on icon "chevron_right" at bounding box center [695, 182] width 15 height 9
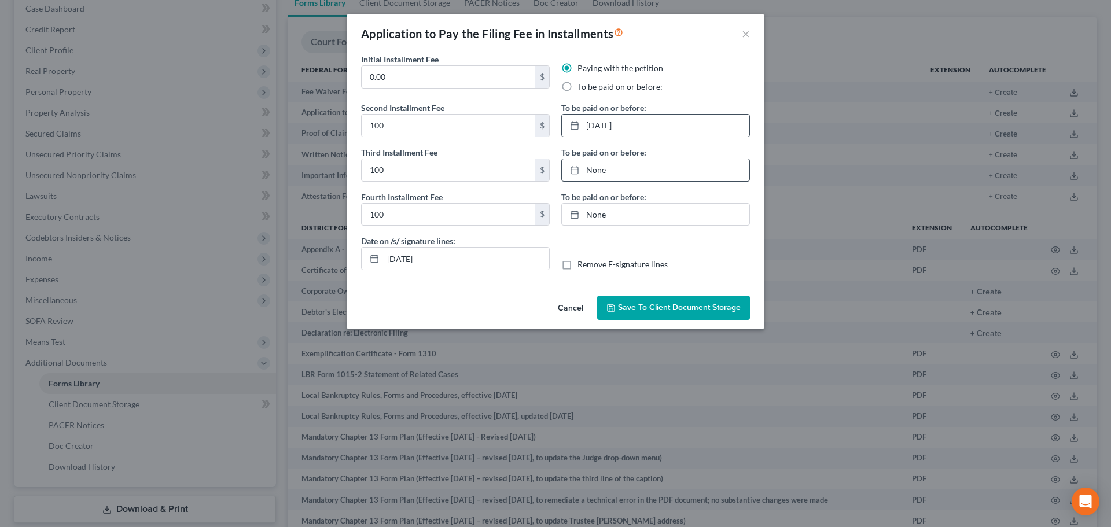
click at [595, 172] on link "None" at bounding box center [655, 170] width 187 height 22
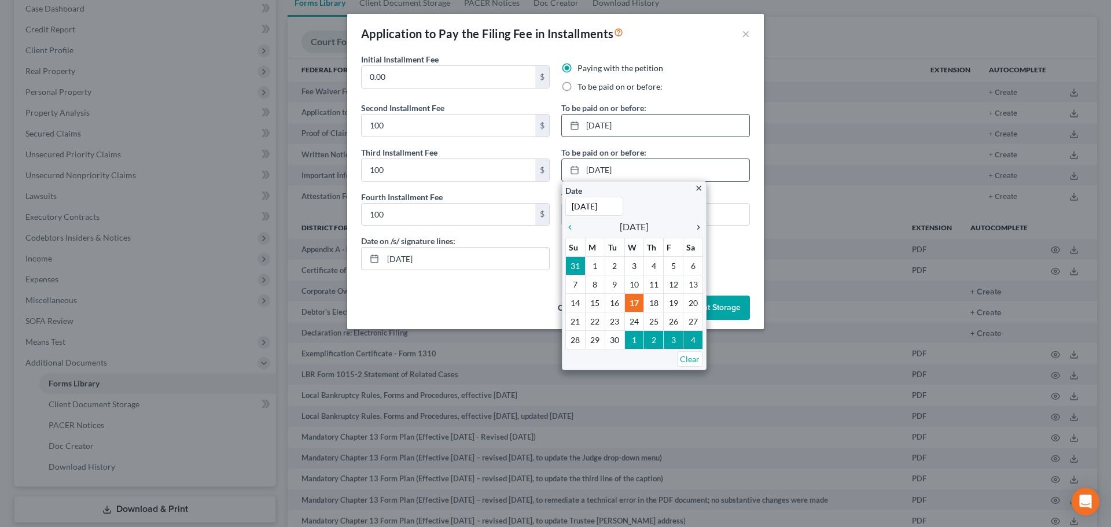
click at [698, 226] on icon "chevron_right" at bounding box center [695, 227] width 15 height 9
drag, startPoint x: 698, startPoint y: 225, endPoint x: 688, endPoint y: 230, distance: 10.3
click at [696, 224] on icon "chevron_right" at bounding box center [695, 227] width 15 height 9
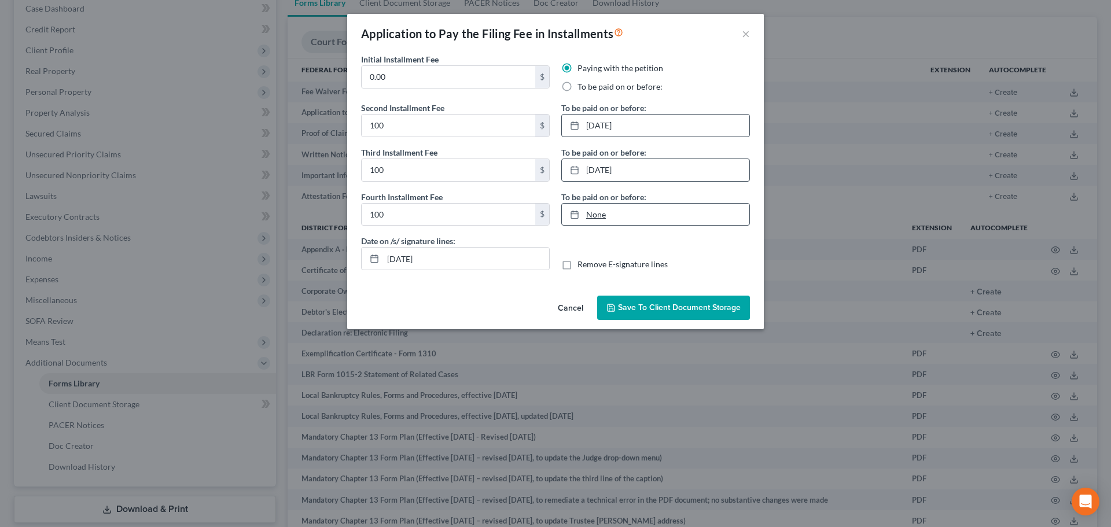
click at [597, 216] on link "None" at bounding box center [655, 215] width 187 height 22
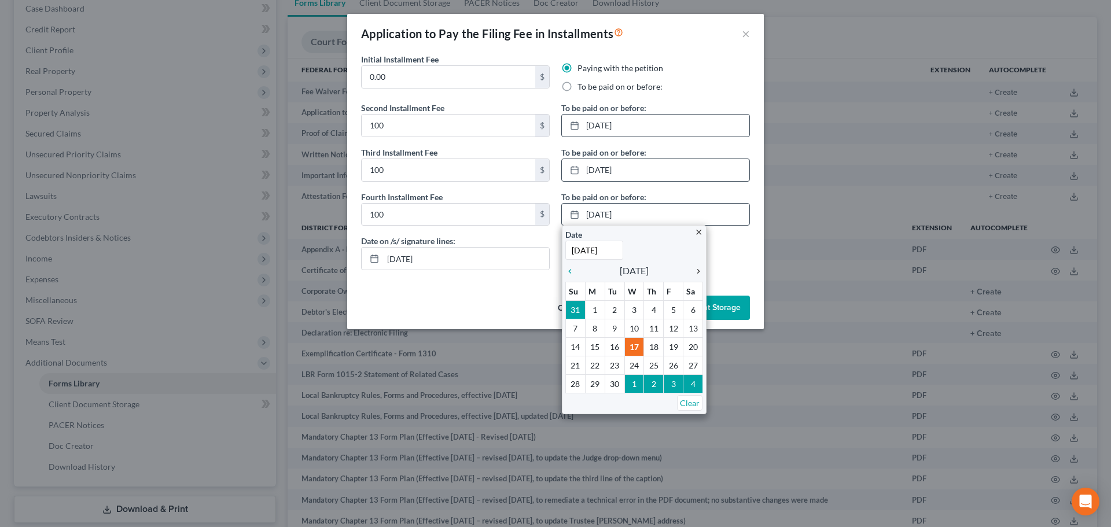
click at [698, 268] on icon "chevron_right" at bounding box center [695, 271] width 15 height 9
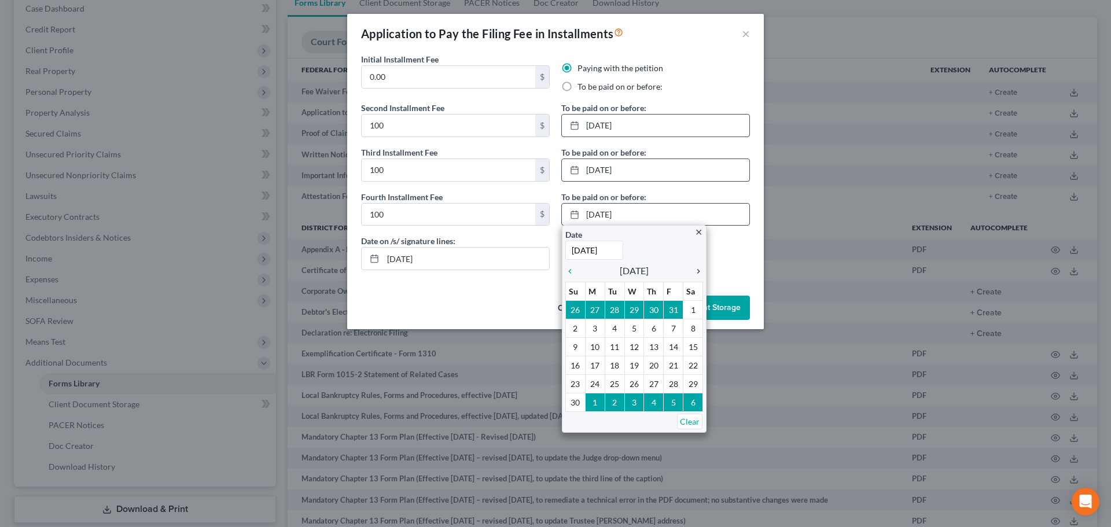
click at [698, 270] on icon "chevron_right" at bounding box center [695, 271] width 15 height 9
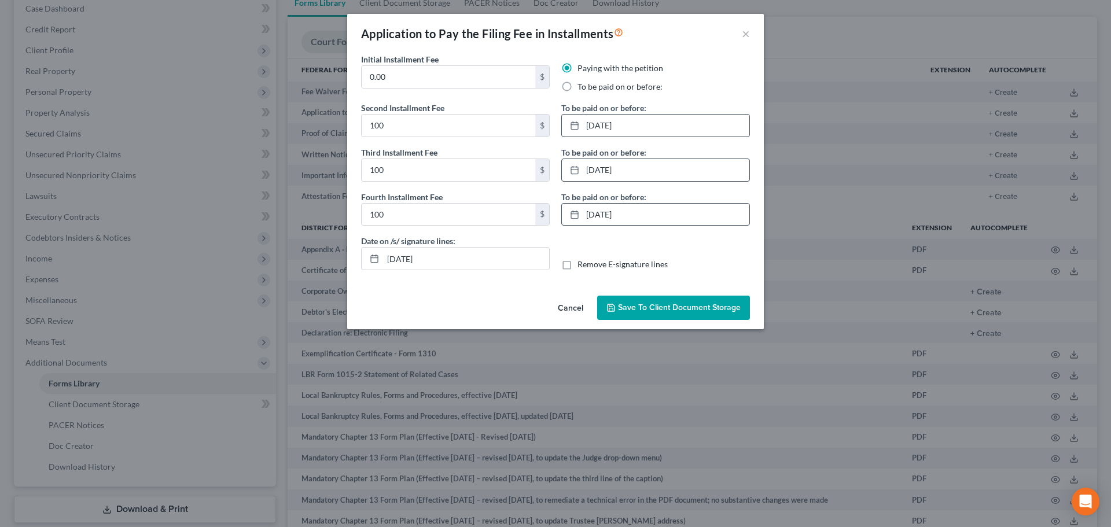
drag, startPoint x: 629, startPoint y: 381, endPoint x: 548, endPoint y: 340, distance: 91.3
drag, startPoint x: 512, startPoint y: 303, endPoint x: 639, endPoint y: 300, distance: 126.1
click at [513, 298] on div "Cancel Save to Client Document Storage" at bounding box center [555, 310] width 416 height 38
click at [641, 303] on span "Save to Client Document Storage" at bounding box center [679, 308] width 123 height 10
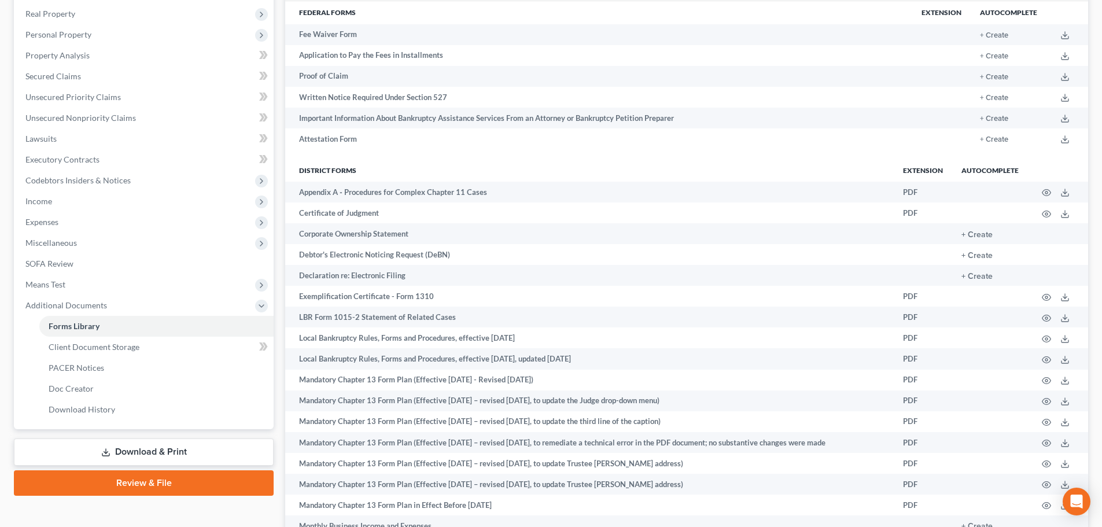
scroll to position [180, 0]
click at [57, 346] on span "Client Document Storage" at bounding box center [94, 346] width 91 height 10
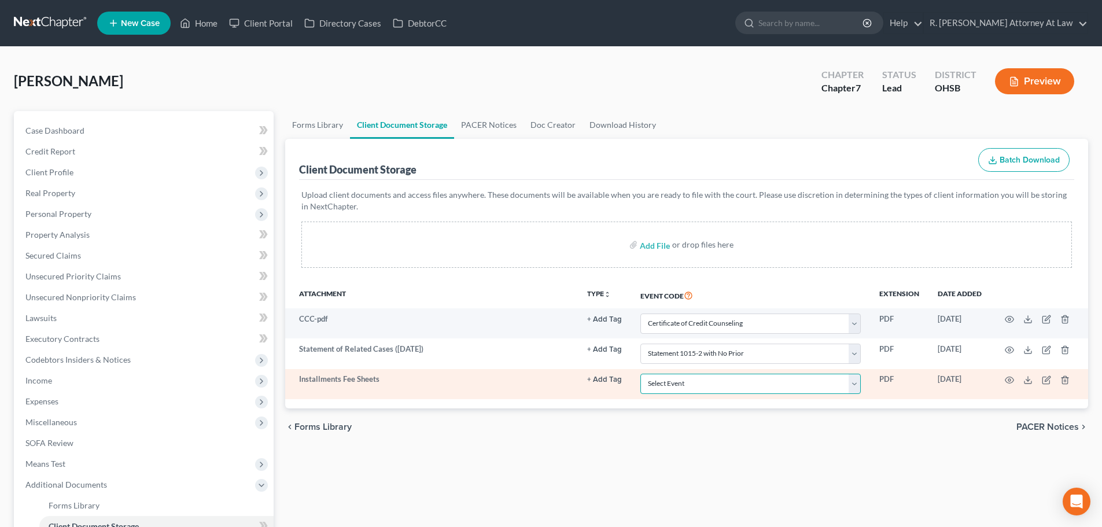
click at [739, 385] on select "Select Event 20 Largest Unsecured Creditors Amended Document Amended List of Cr…" at bounding box center [750, 384] width 220 height 20
click at [640, 374] on select "Select Event 20 Largest Unsecured Creditors Amended Document Amended List of Cr…" at bounding box center [750, 384] width 220 height 20
click at [1010, 381] on icon "button" at bounding box center [1009, 379] width 9 height 9
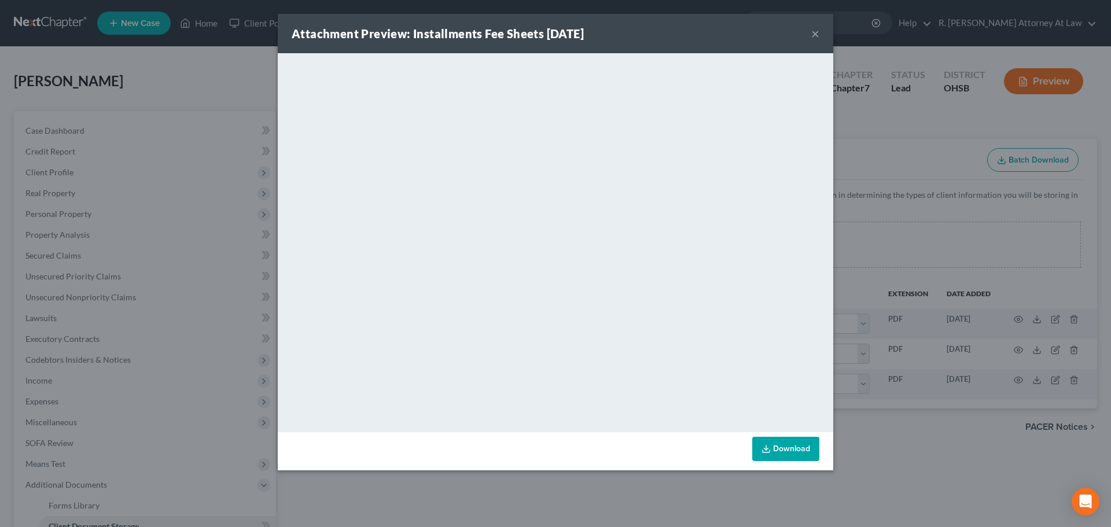
drag, startPoint x: 813, startPoint y: 32, endPoint x: 710, endPoint y: 3, distance: 107.1
click at [812, 32] on button "×" at bounding box center [815, 34] width 8 height 14
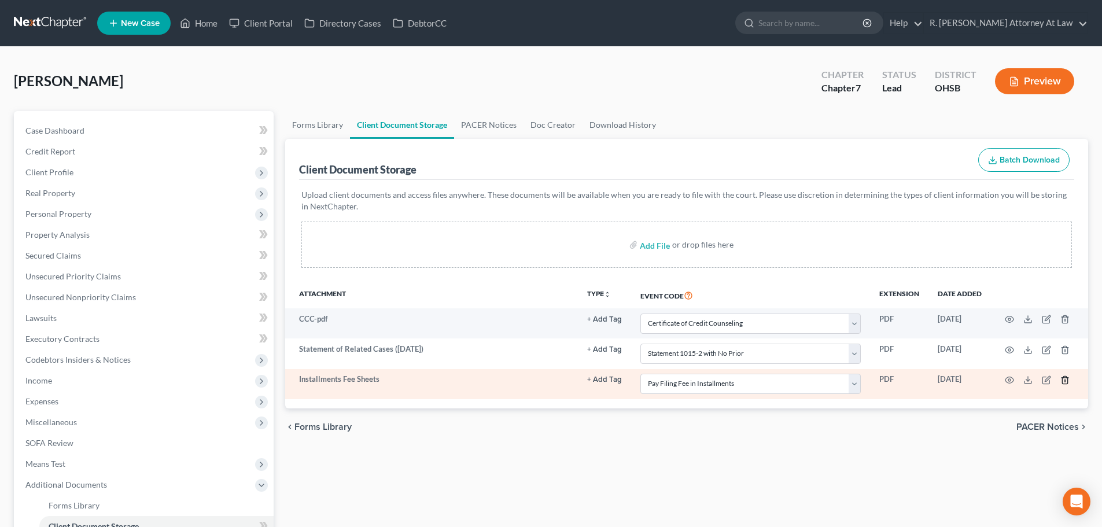
click at [1066, 377] on icon "button" at bounding box center [1064, 379] width 9 height 9
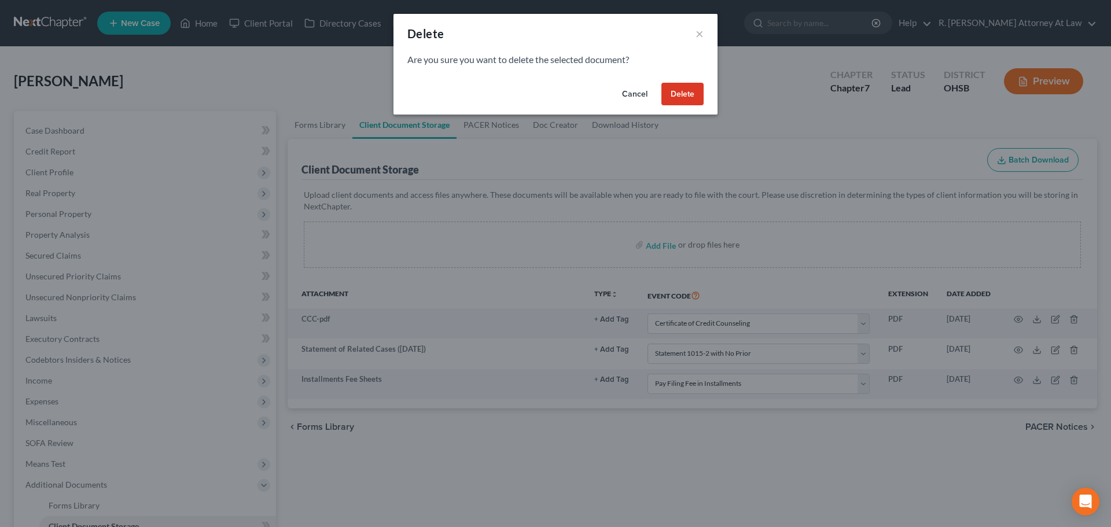
drag, startPoint x: 680, startPoint y: 91, endPoint x: 674, endPoint y: 99, distance: 10.0
click at [681, 91] on button "Delete" at bounding box center [682, 94] width 42 height 23
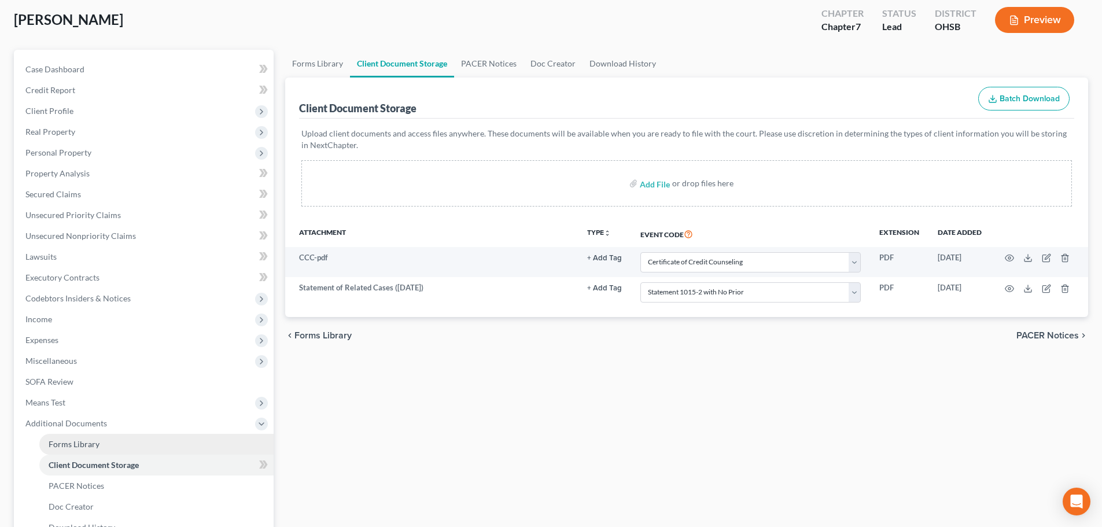
scroll to position [192, 0]
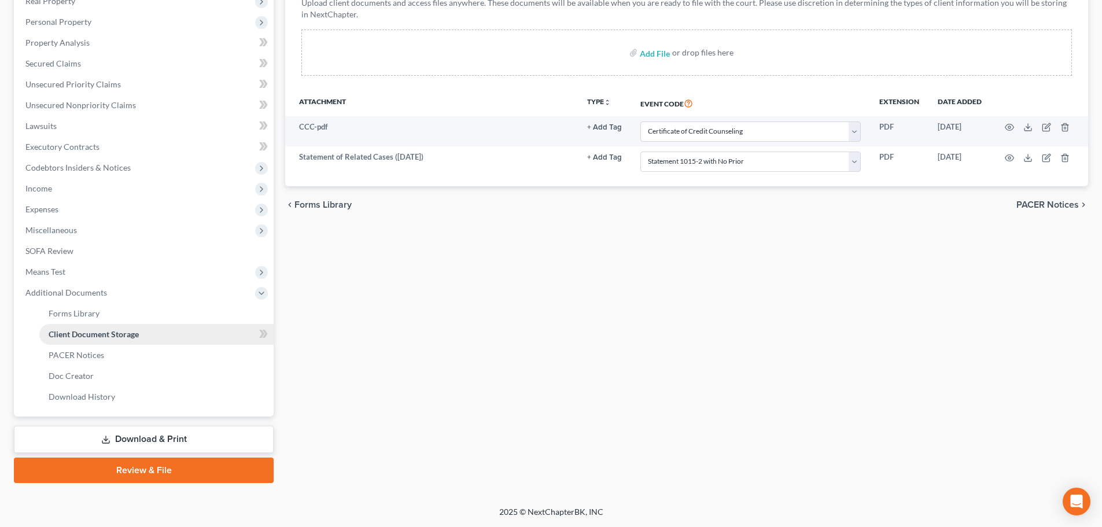
click at [73, 330] on span "Client Document Storage" at bounding box center [94, 334] width 90 height 10
click at [63, 311] on span "Forms Library" at bounding box center [74, 313] width 51 height 10
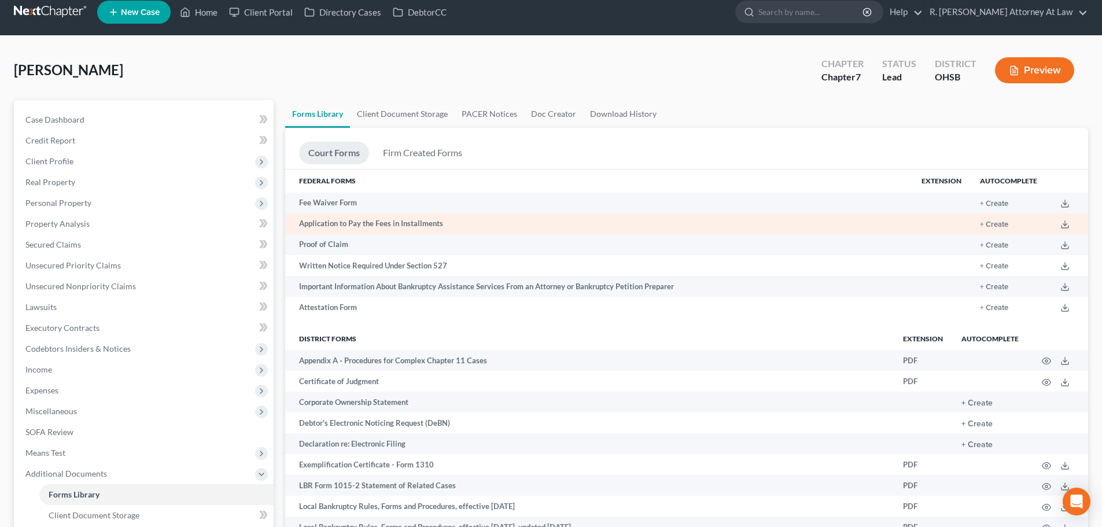
scroll to position [6, 0]
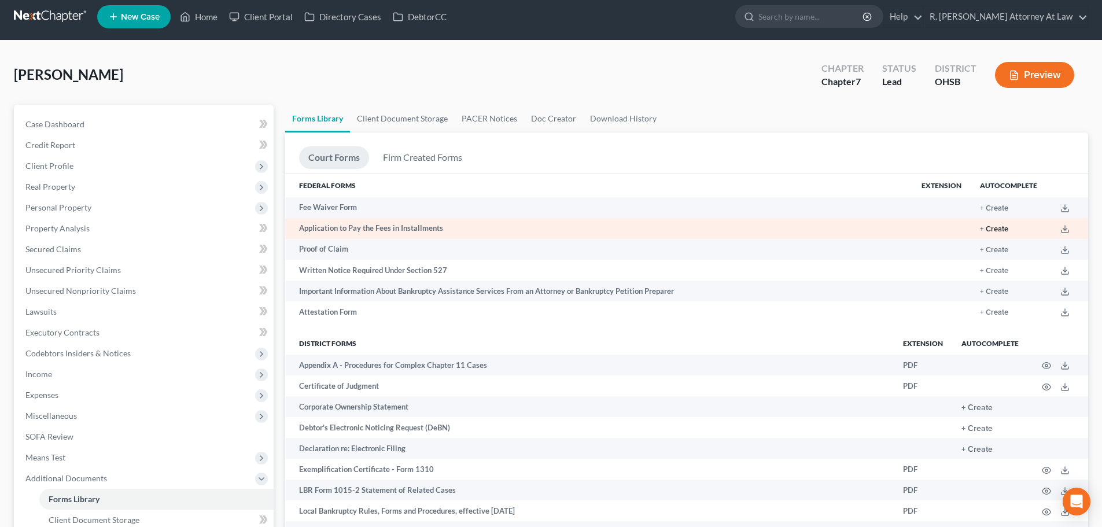
click at [992, 230] on button "+ Create" at bounding box center [994, 230] width 28 height 8
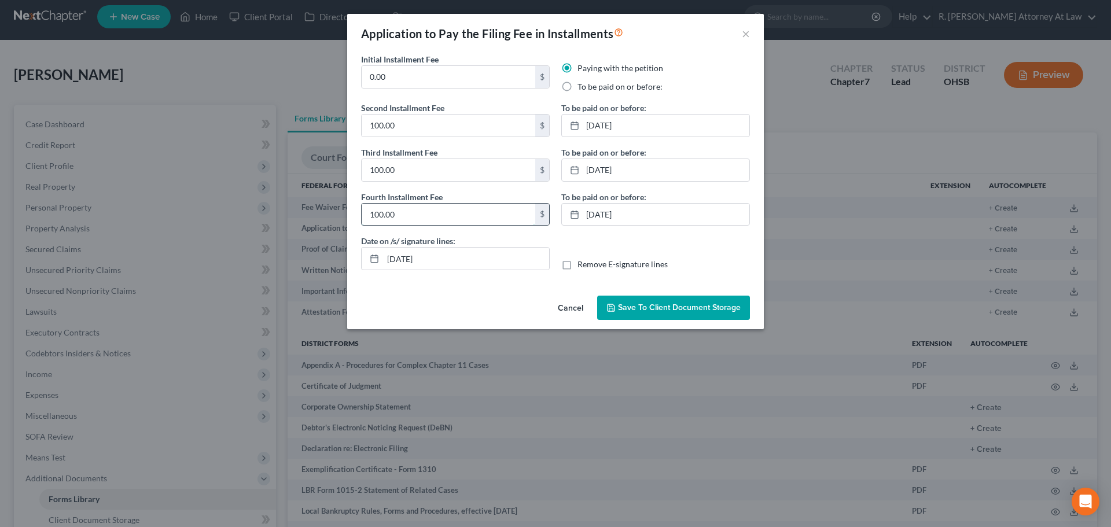
click at [411, 219] on input "100.00" at bounding box center [449, 215] width 174 height 22
click at [636, 303] on span "Save to Client Document Storage" at bounding box center [679, 308] width 123 height 10
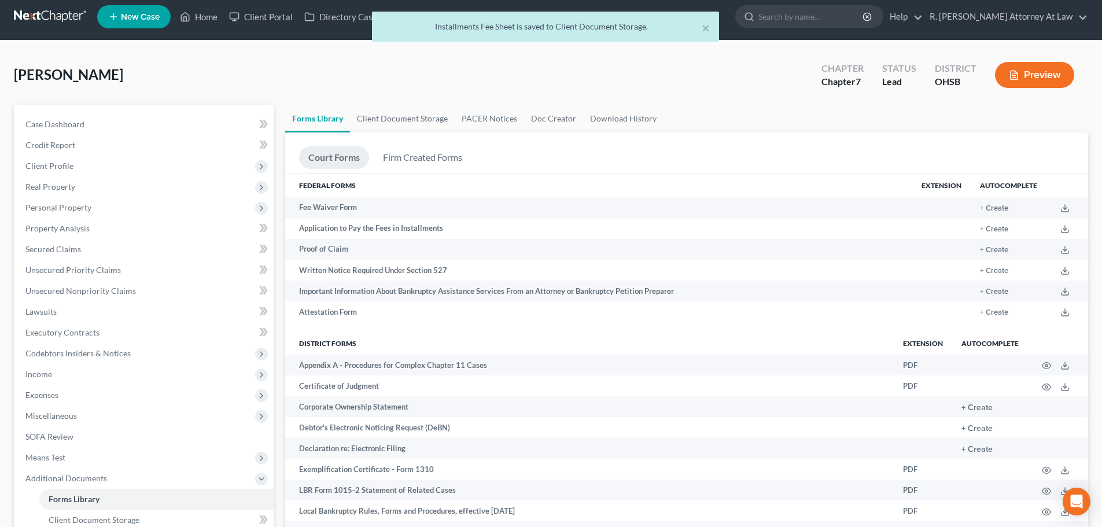
scroll to position [353, 0]
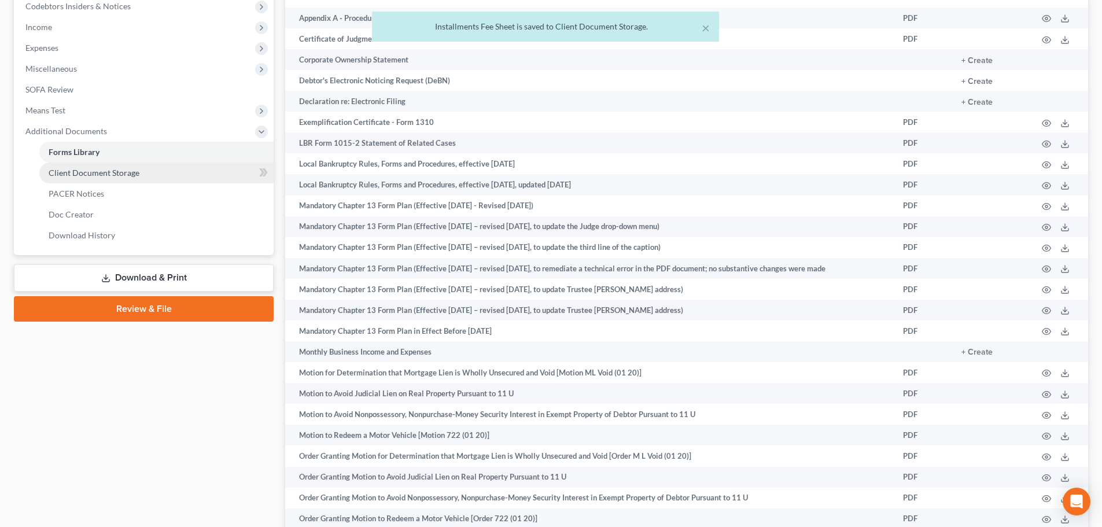
click at [70, 174] on span "Client Document Storage" at bounding box center [94, 173] width 91 height 10
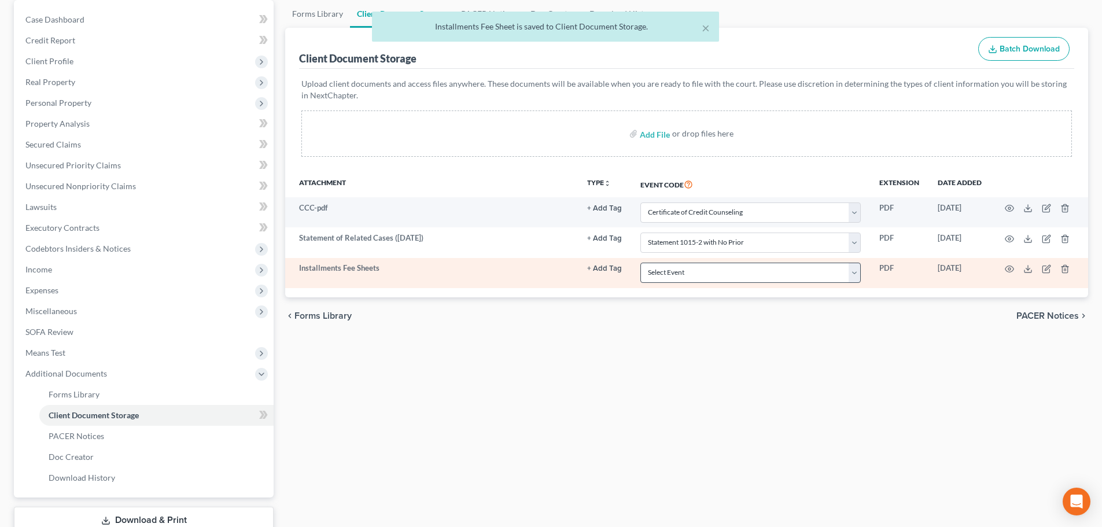
scroll to position [116, 0]
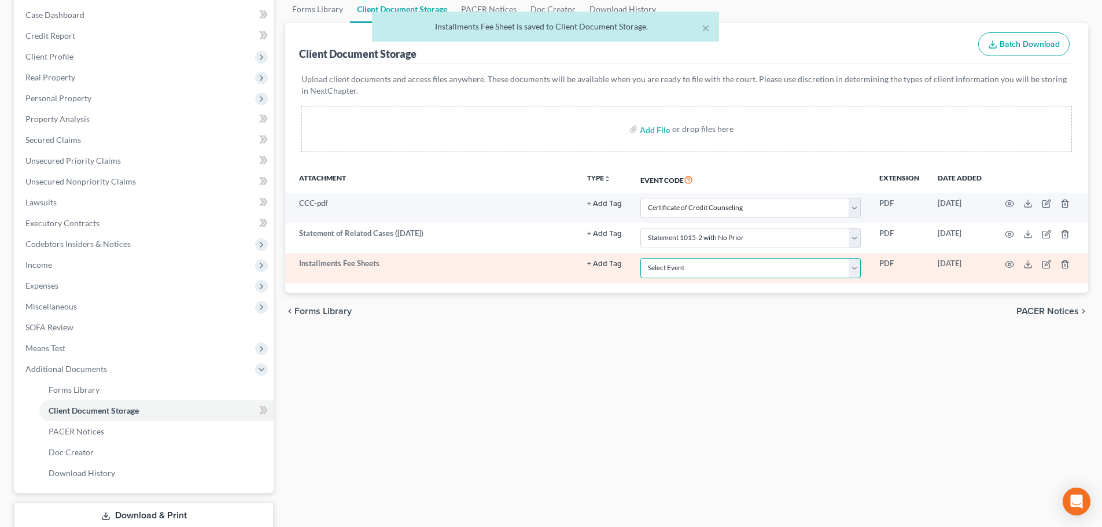
drag, startPoint x: 854, startPoint y: 269, endPoint x: 809, endPoint y: 259, distance: 46.3
click at [854, 269] on select "Select Event 20 Largest Unsecured Creditors Amended Document Amended List of Cr…" at bounding box center [750, 268] width 220 height 20
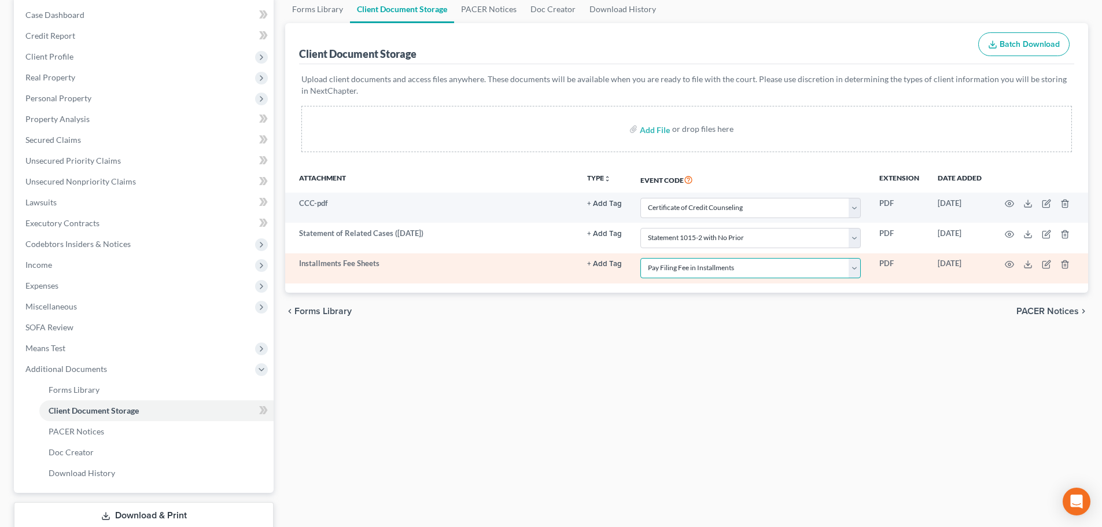
click at [640, 258] on select "Select Event 20 Largest Unsecured Creditors Amended Document Amended List of Cr…" at bounding box center [750, 268] width 220 height 20
click at [1009, 263] on circle "button" at bounding box center [1009, 264] width 2 height 2
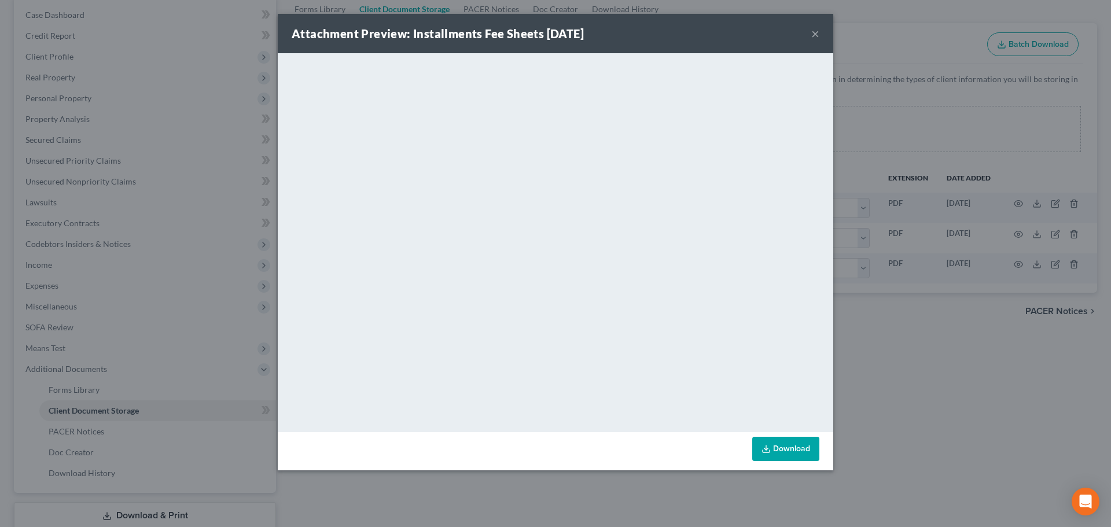
drag, startPoint x: 815, startPoint y: 35, endPoint x: 675, endPoint y: 1, distance: 144.1
click at [814, 35] on button "×" at bounding box center [815, 34] width 8 height 14
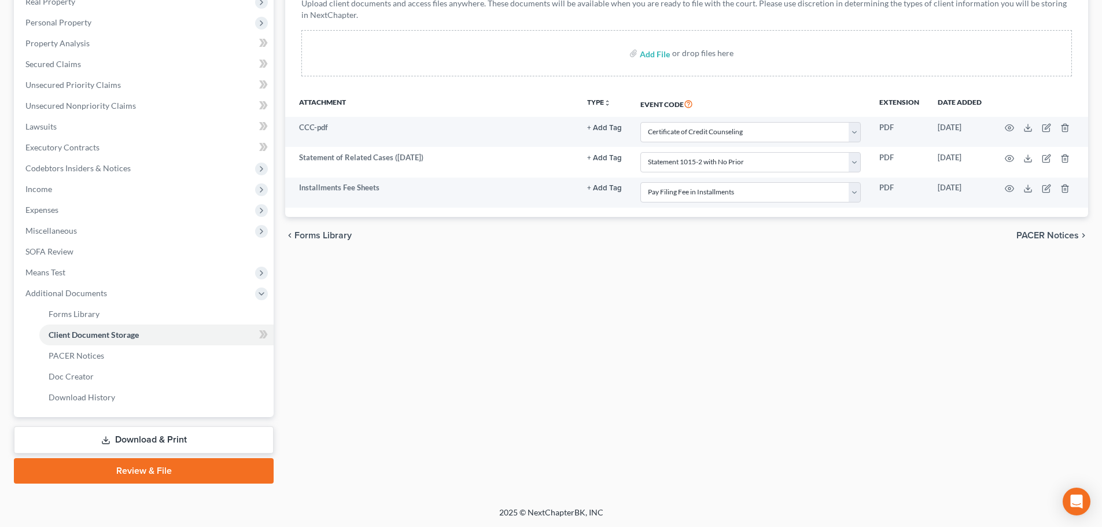
scroll to position [192, 0]
drag, startPoint x: 153, startPoint y: 434, endPoint x: 157, endPoint y: 422, distance: 13.5
click at [153, 434] on link "Download & Print" at bounding box center [144, 439] width 260 height 27
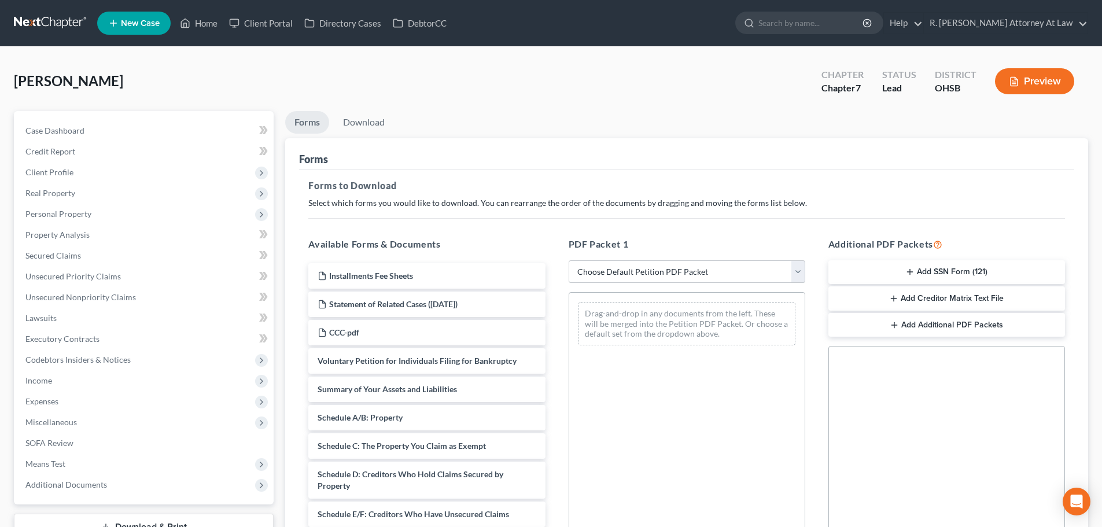
click at [670, 271] on select "Choose Default Petition PDF Packet Complete Bankruptcy Petition (all forms and …" at bounding box center [687, 271] width 237 height 23
click at [569, 260] on select "Choose Default Petition PDF Packet Complete Bankruptcy Petition (all forms and …" at bounding box center [687, 271] width 237 height 23
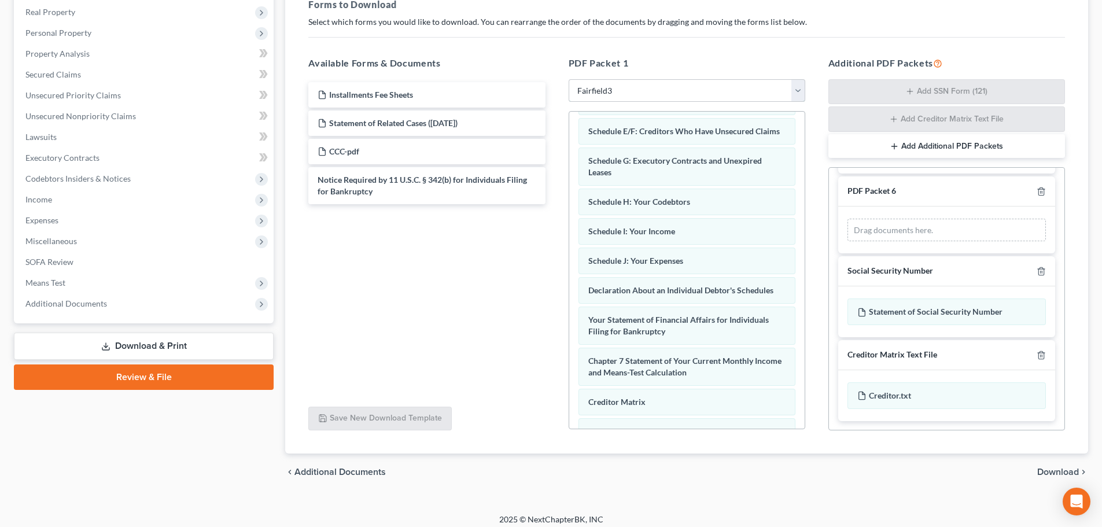
scroll to position [189, 0]
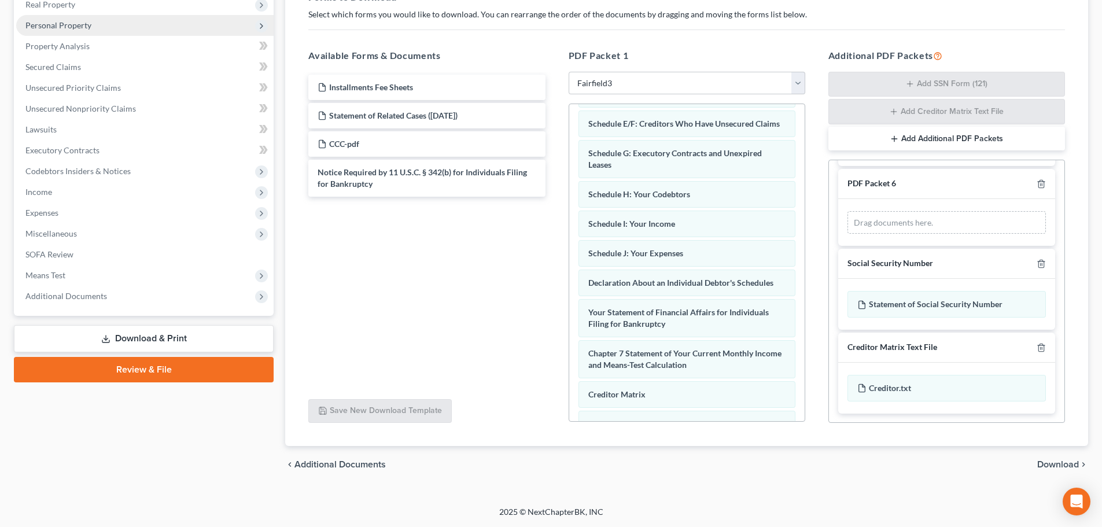
click at [35, 22] on span "Personal Property" at bounding box center [58, 25] width 66 height 10
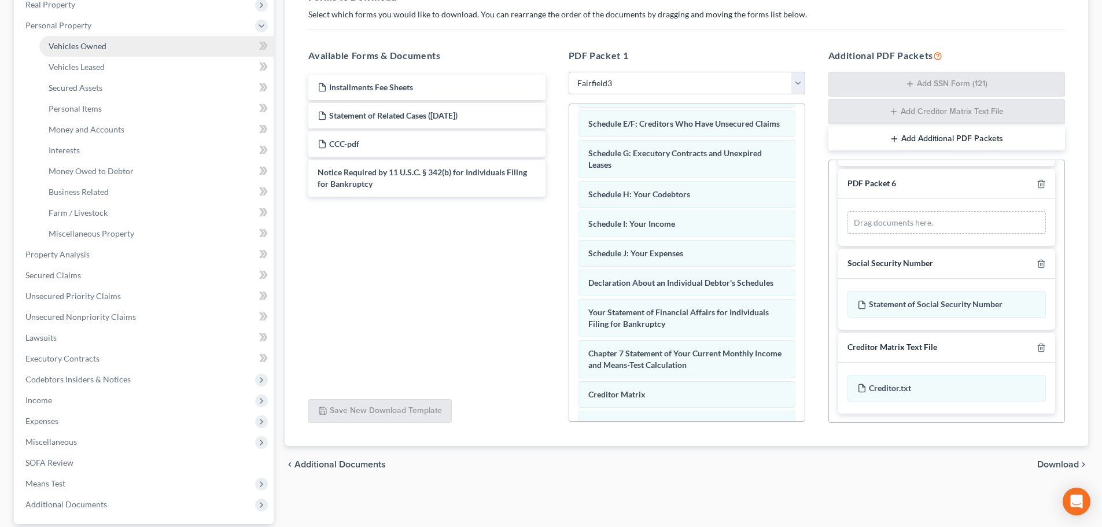
click at [54, 37] on link "Vehicles Owned" at bounding box center [156, 46] width 234 height 21
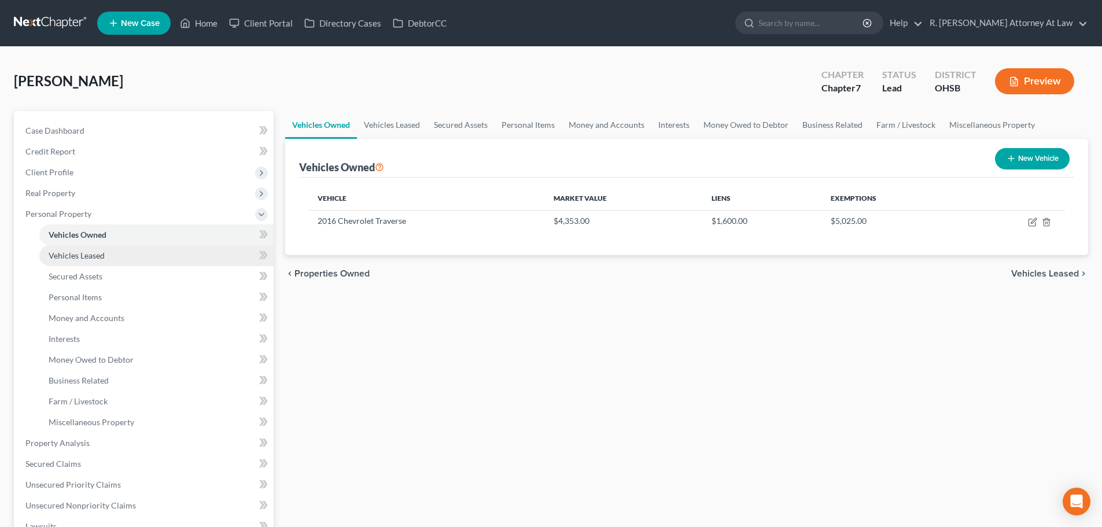
click at [62, 259] on span "Vehicles Leased" at bounding box center [77, 255] width 56 height 10
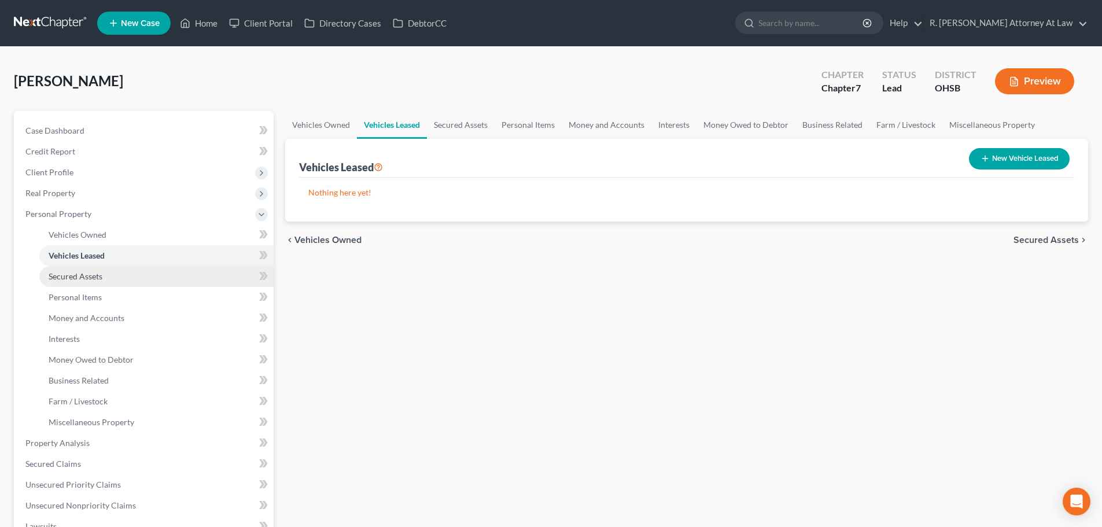
click at [72, 272] on span "Secured Assets" at bounding box center [76, 276] width 54 height 10
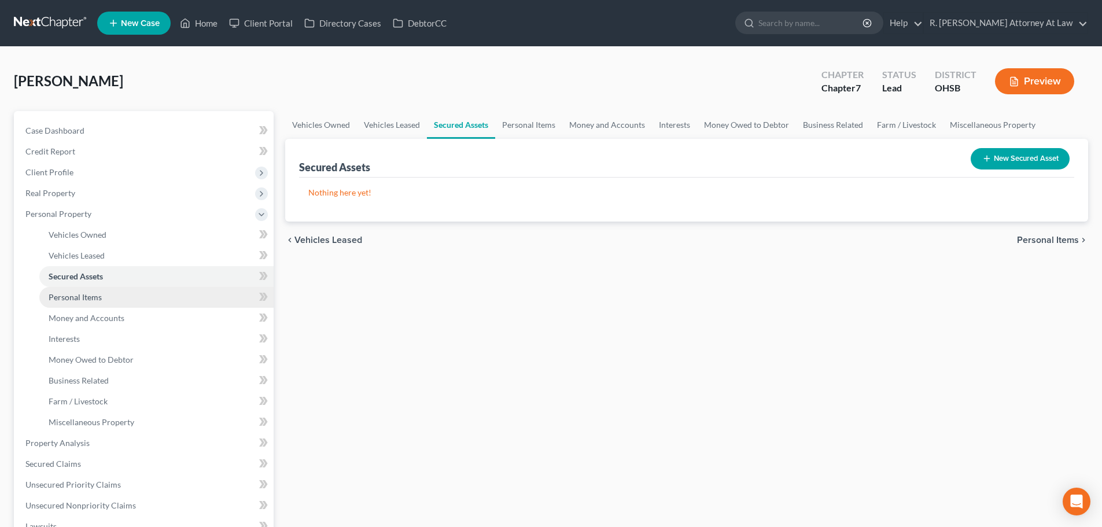
click at [77, 294] on span "Personal Items" at bounding box center [75, 297] width 53 height 10
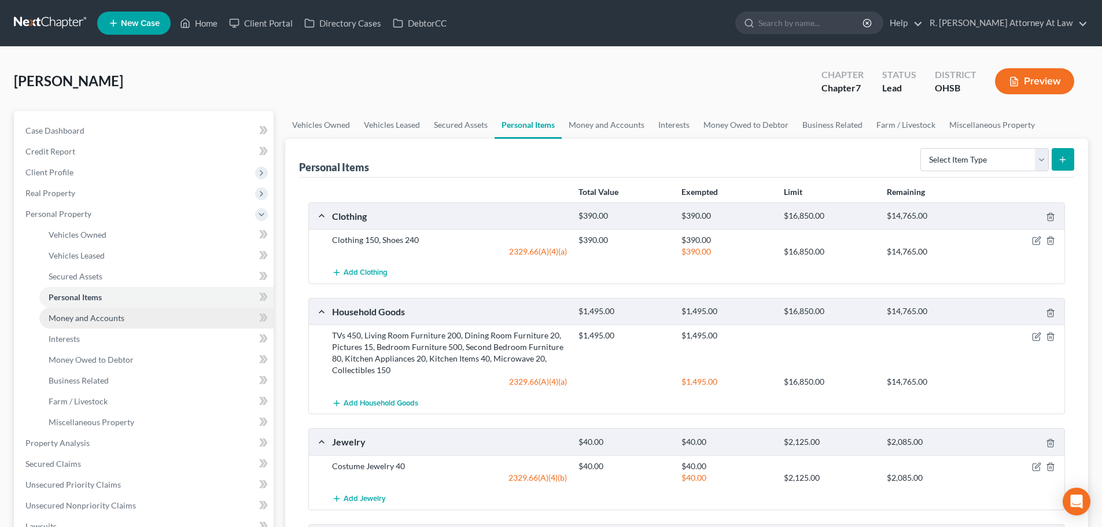
click at [80, 309] on link "Money and Accounts" at bounding box center [156, 318] width 234 height 21
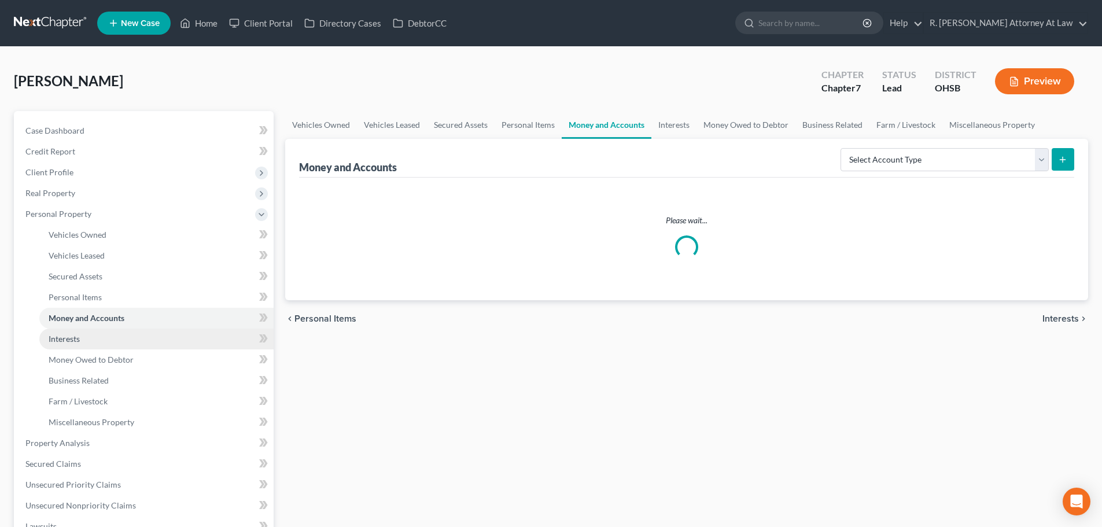
click at [74, 334] on span "Interests" at bounding box center [64, 339] width 31 height 10
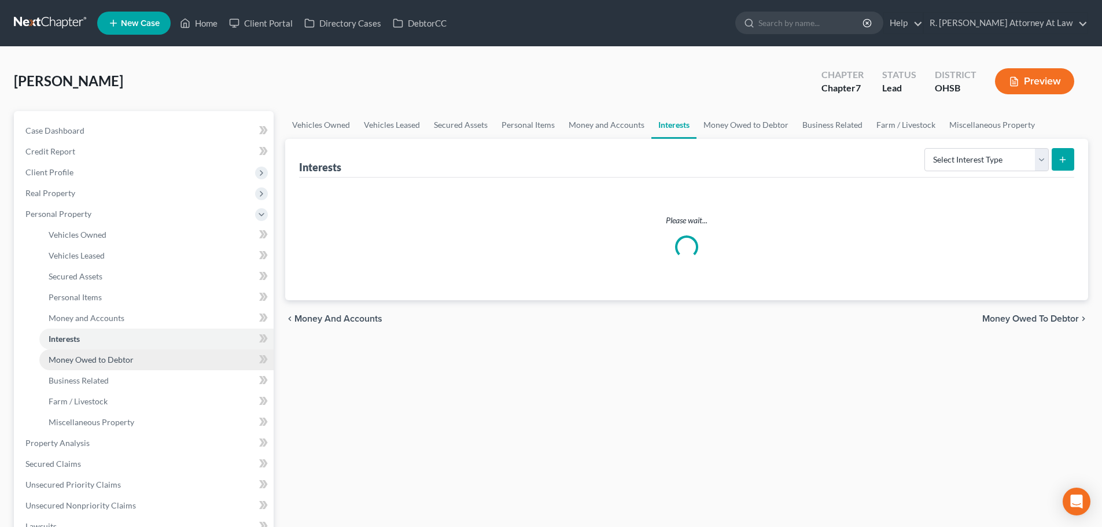
click at [76, 361] on span "Money Owed to Debtor" at bounding box center [91, 360] width 85 height 10
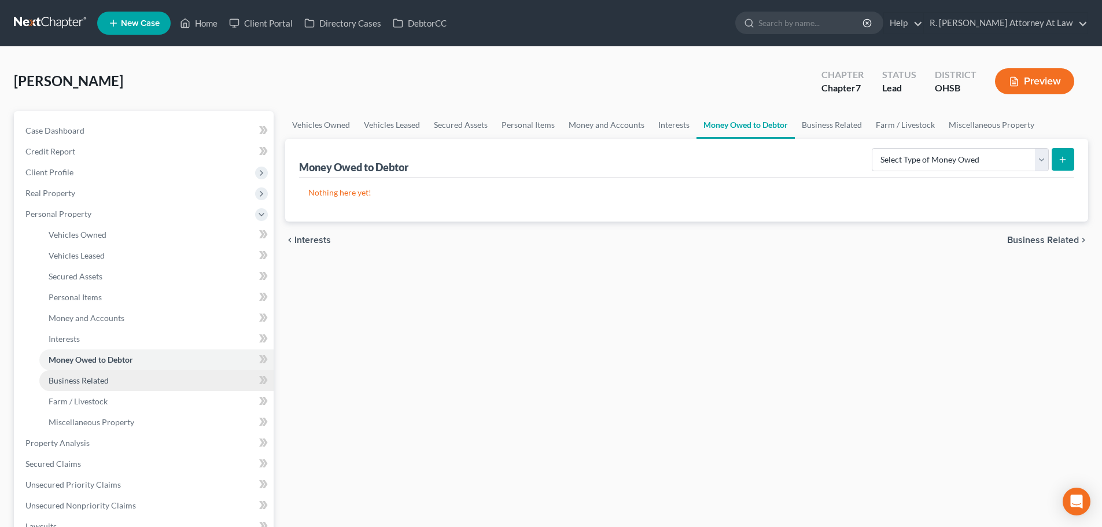
click at [56, 377] on span "Business Related" at bounding box center [79, 380] width 60 height 10
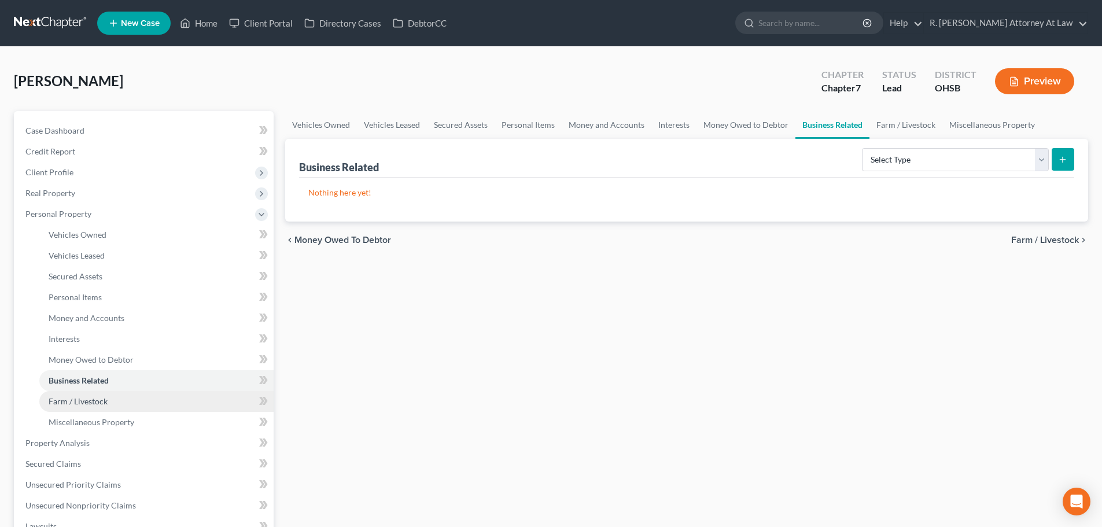
click at [61, 396] on span "Farm / Livestock" at bounding box center [78, 401] width 59 height 10
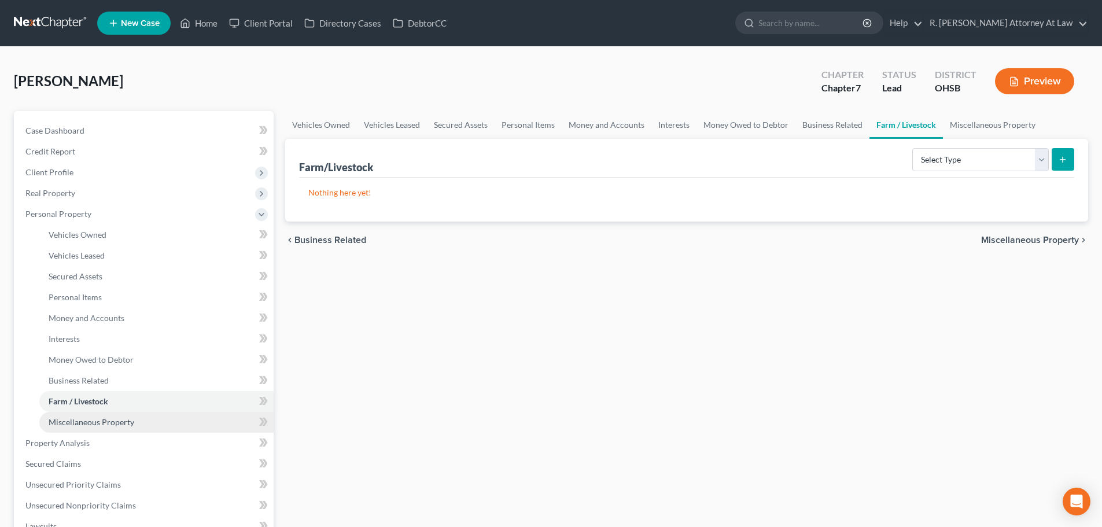
click at [66, 418] on span "Miscellaneous Property" at bounding box center [92, 422] width 86 height 10
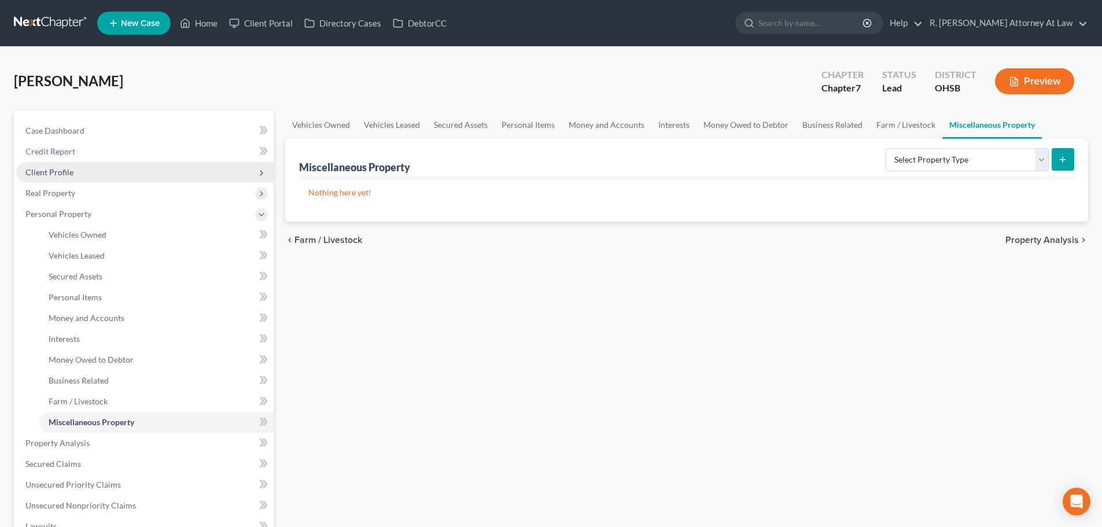
click at [36, 165] on span "Client Profile" at bounding box center [144, 172] width 257 height 21
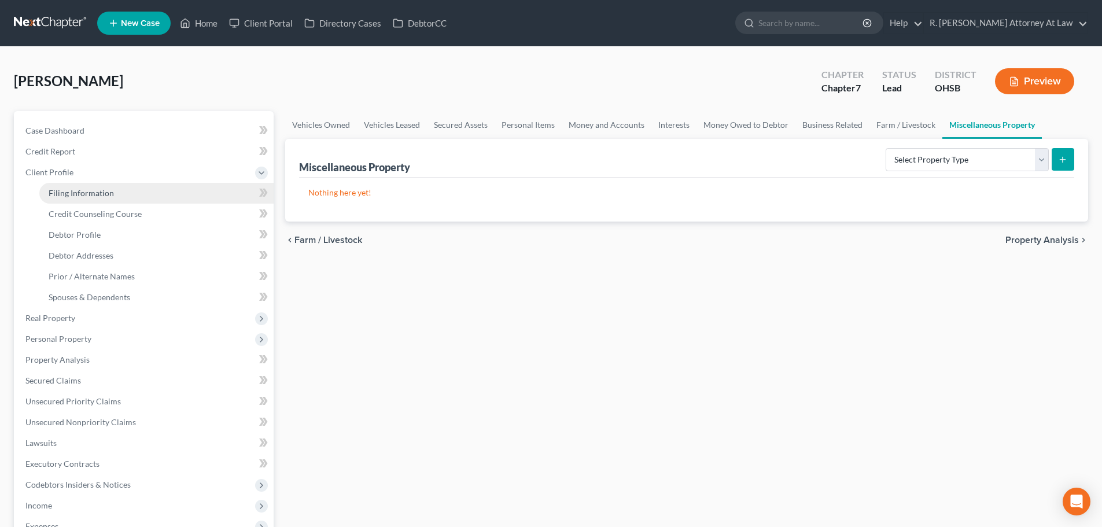
click at [69, 185] on link "Filing Information" at bounding box center [156, 193] width 234 height 21
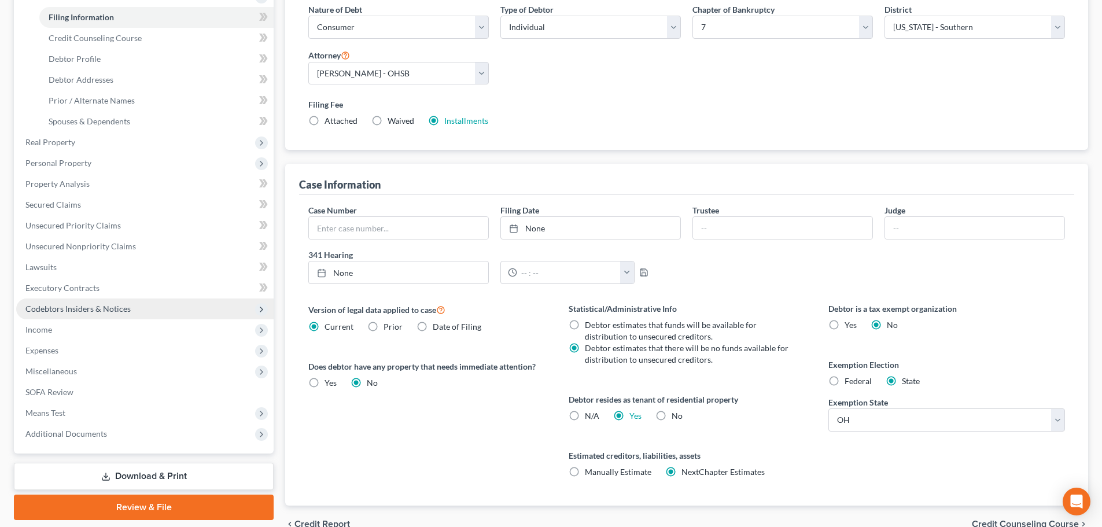
scroll to position [235, 0]
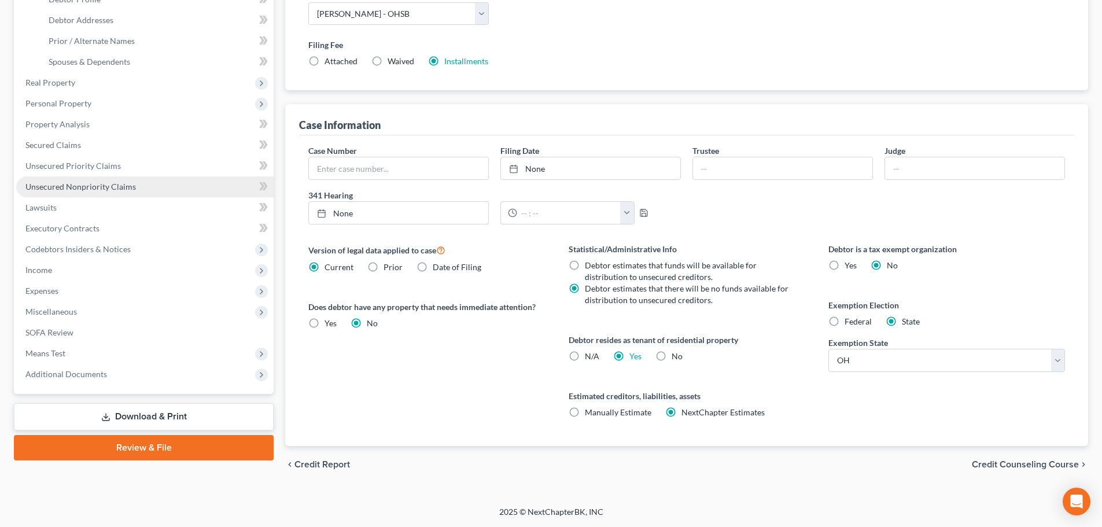
click at [78, 186] on span "Unsecured Nonpriority Claims" at bounding box center [80, 187] width 110 height 10
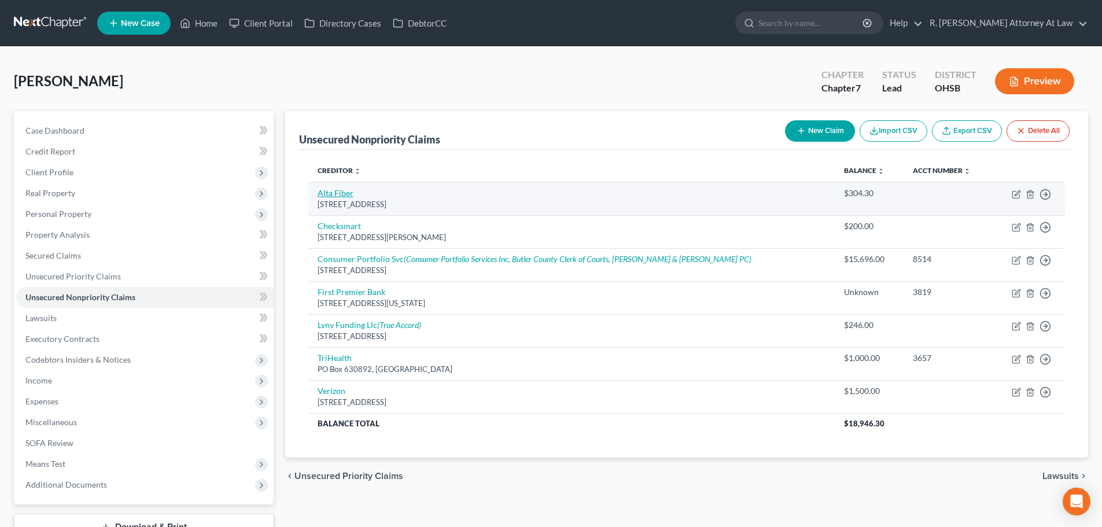
click at [334, 191] on link "Alta Fiber" at bounding box center [336, 193] width 36 height 10
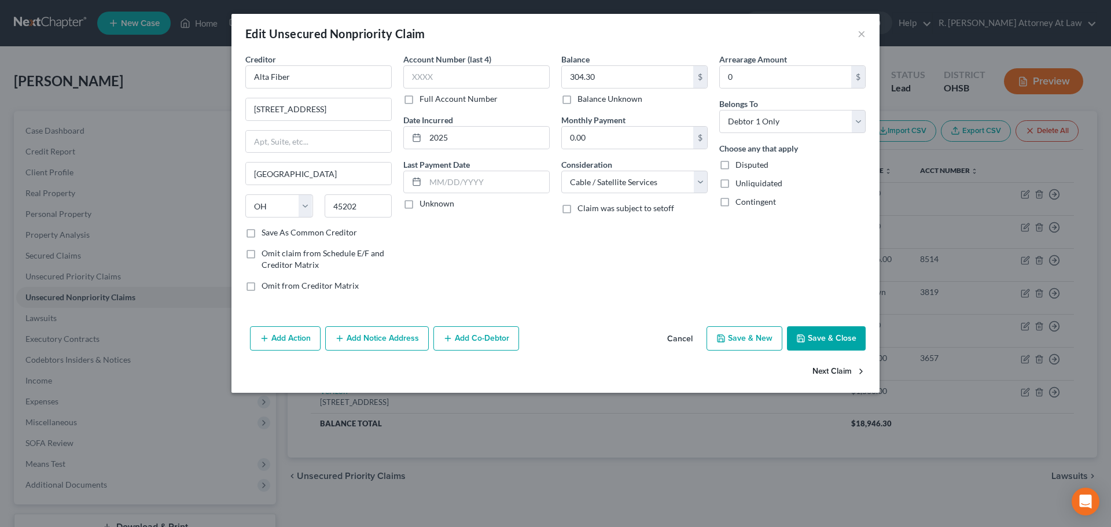
click at [822, 371] on button "Next Claim" at bounding box center [838, 372] width 53 height 24
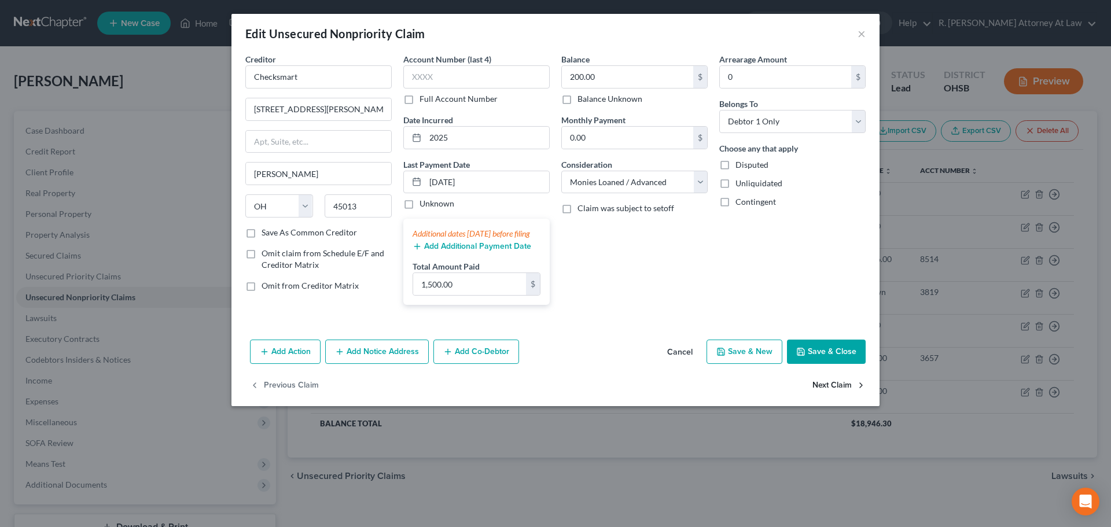
click at [823, 394] on button "Next Claim" at bounding box center [838, 385] width 53 height 24
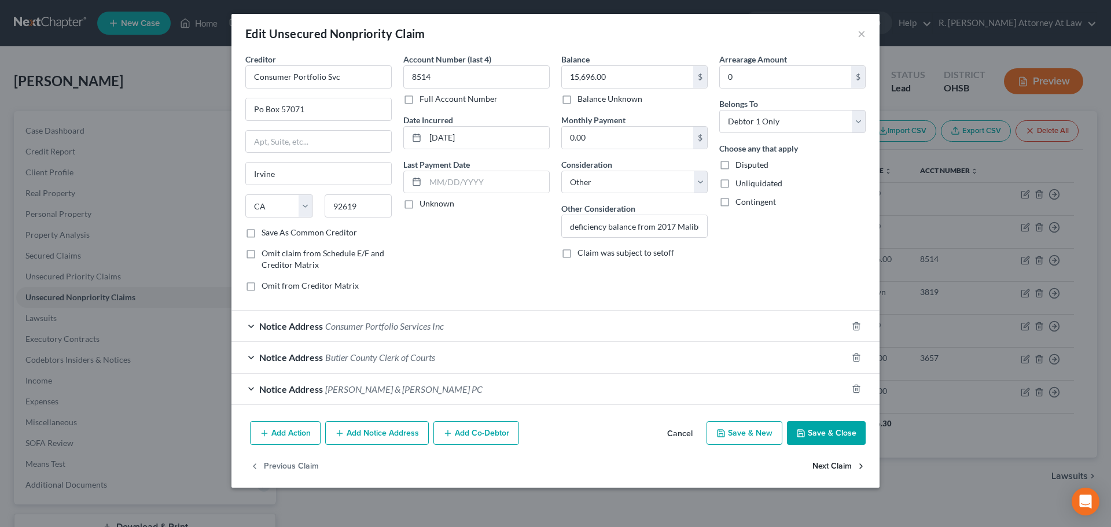
click at [825, 463] on button "Next Claim" at bounding box center [838, 466] width 53 height 24
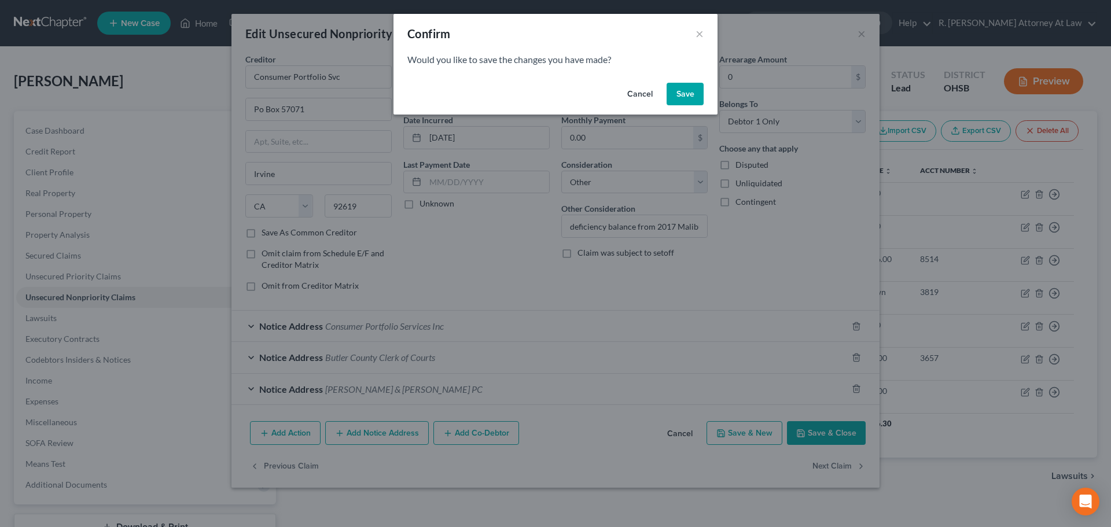
click at [670, 88] on button "Save" at bounding box center [684, 94] width 37 height 23
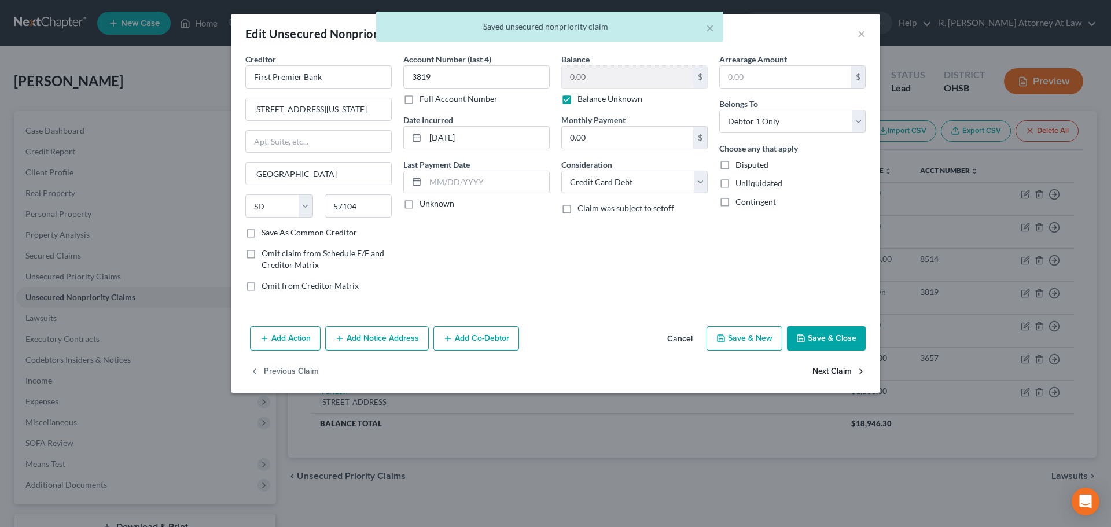
click at [816, 371] on button "Next Claim" at bounding box center [838, 372] width 53 height 24
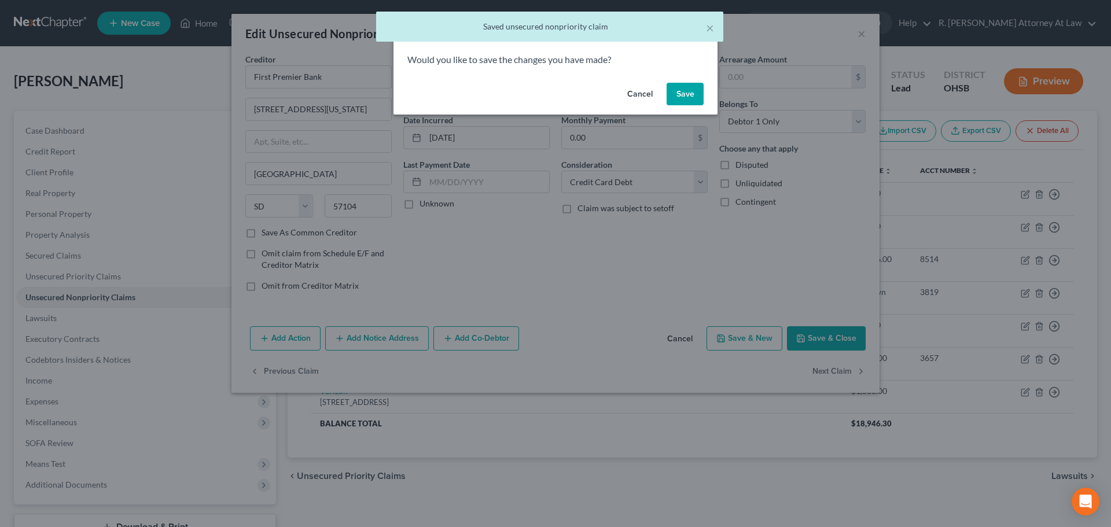
click at [680, 88] on button "Save" at bounding box center [684, 94] width 37 height 23
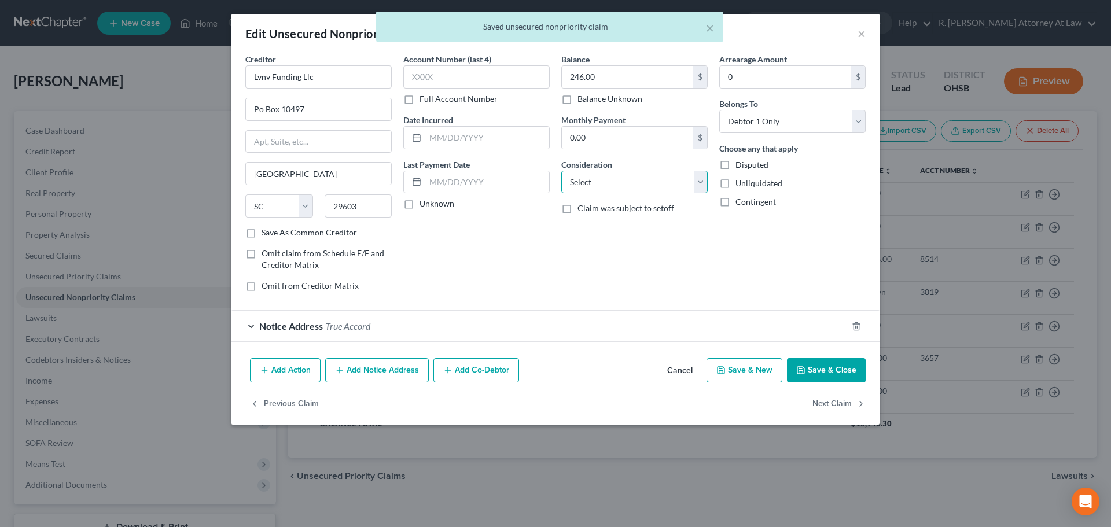
drag, startPoint x: 596, startPoint y: 182, endPoint x: 601, endPoint y: 193, distance: 11.4
click at [596, 182] on select "Select Cable / Satellite Services Collection Agency Credit Card Debt Debt Couns…" at bounding box center [634, 182] width 146 height 23
click at [561, 171] on select "Select Cable / Satellite Services Collection Agency Credit Card Debt Debt Couns…" at bounding box center [634, 182] width 146 height 23
drag, startPoint x: 492, startPoint y: 142, endPoint x: 484, endPoint y: 140, distance: 7.7
click at [491, 142] on input "text" at bounding box center [487, 138] width 124 height 22
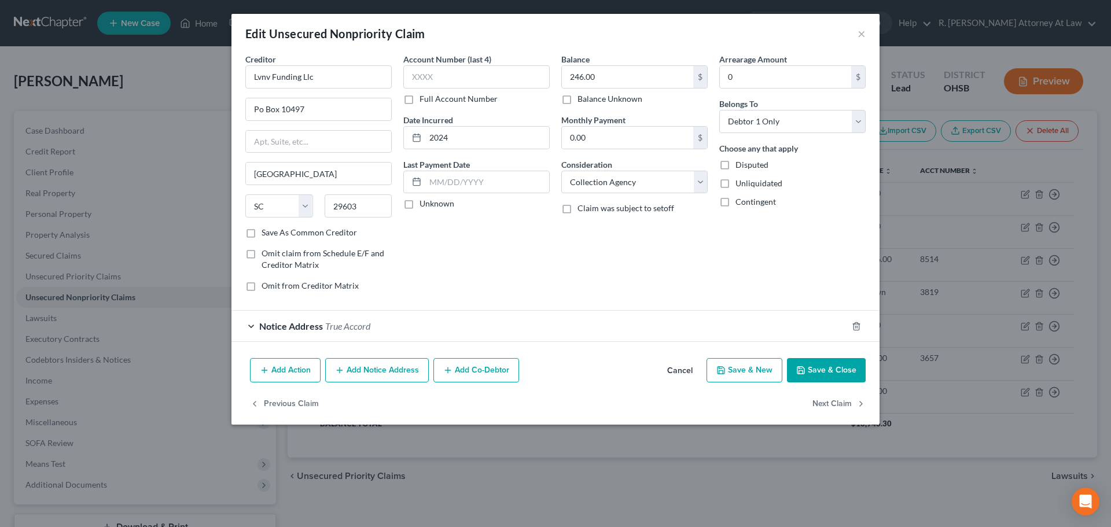
click at [839, 369] on button "Save & Close" at bounding box center [826, 370] width 79 height 24
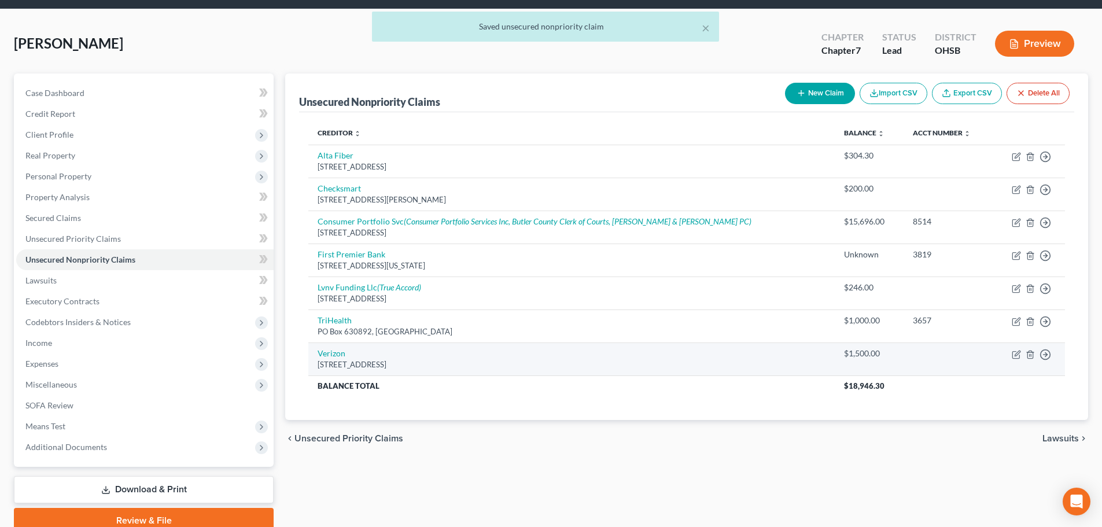
scroll to position [88, 0]
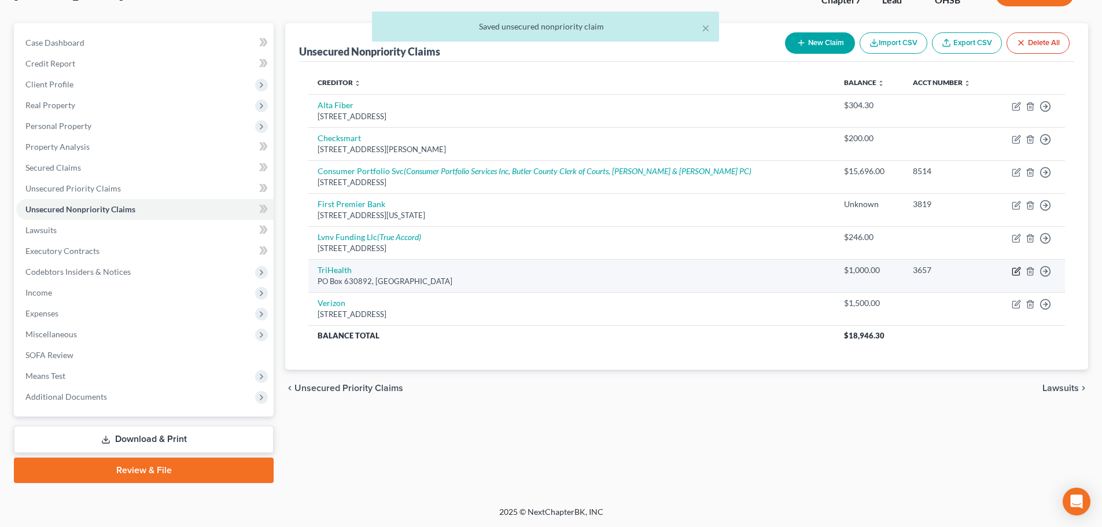
click at [1015, 272] on icon "button" at bounding box center [1017, 269] width 5 height 5
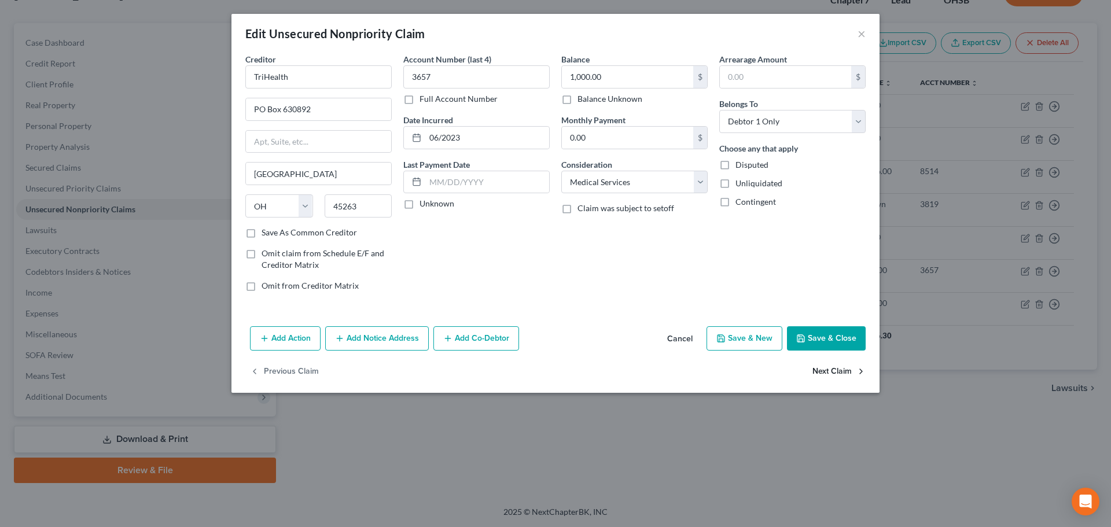
click at [835, 371] on button "Next Claim" at bounding box center [838, 372] width 53 height 24
click at [813, 333] on button "Save & Close" at bounding box center [826, 338] width 79 height 24
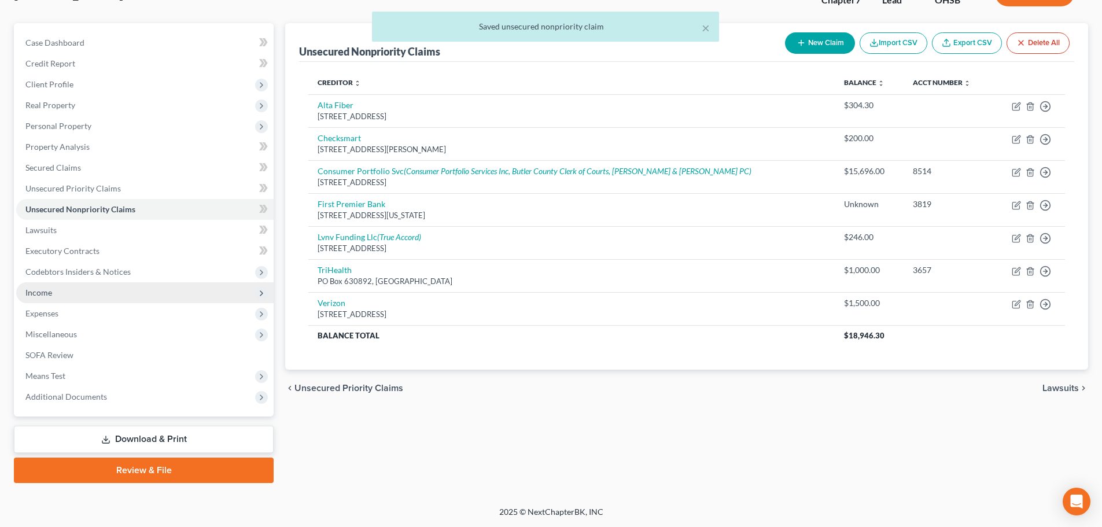
drag, startPoint x: 53, startPoint y: 287, endPoint x: 58, endPoint y: 292, distance: 6.5
click at [55, 290] on span "Income" at bounding box center [144, 292] width 257 height 21
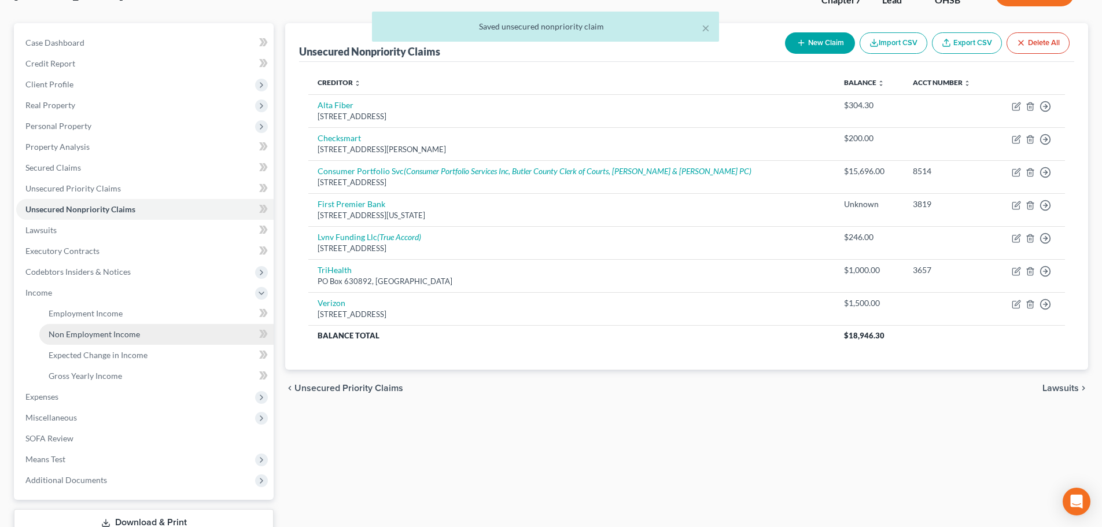
click at [64, 333] on span "Non Employment Income" at bounding box center [94, 334] width 91 height 10
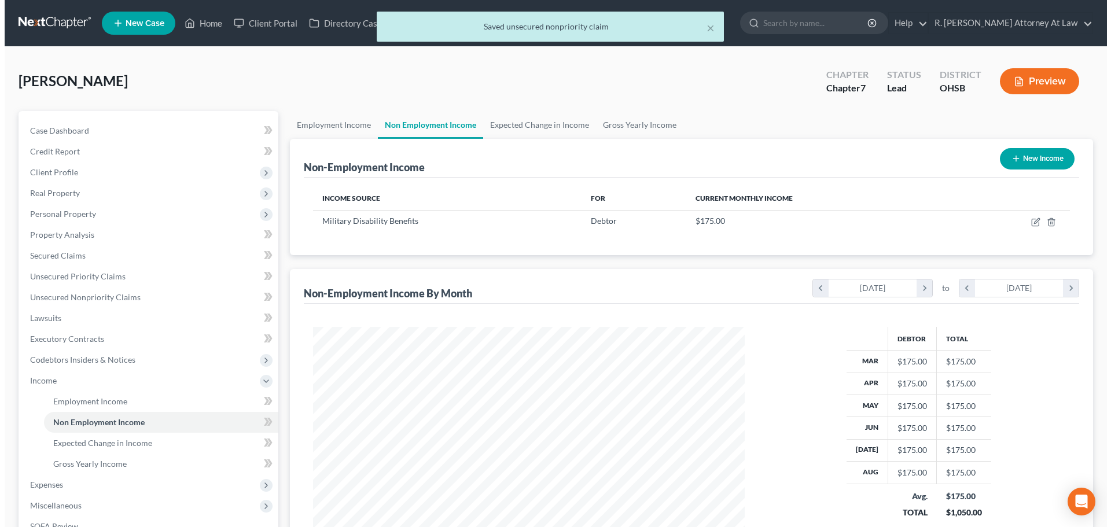
scroll to position [216, 455]
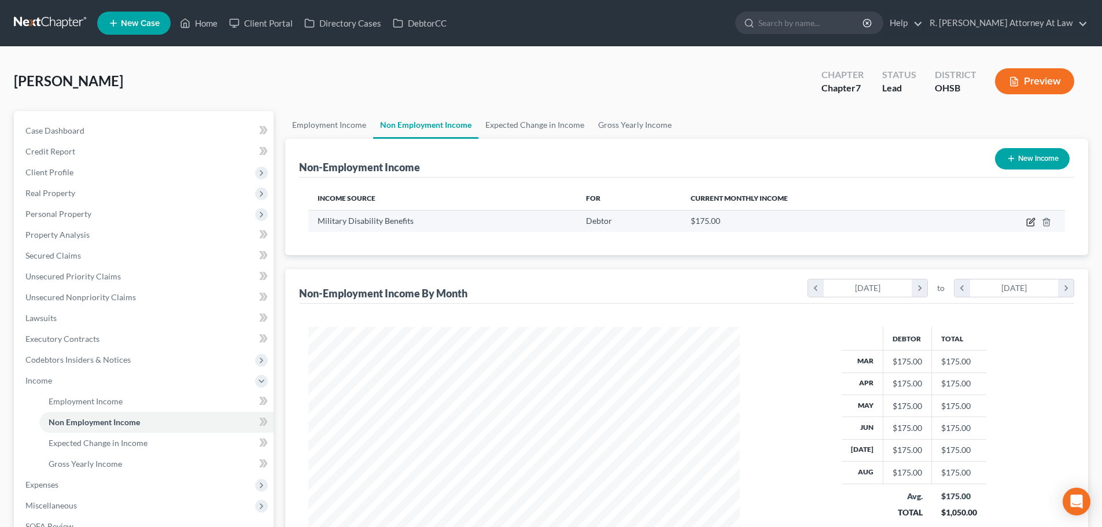
click at [1030, 223] on icon "button" at bounding box center [1031, 220] width 5 height 5
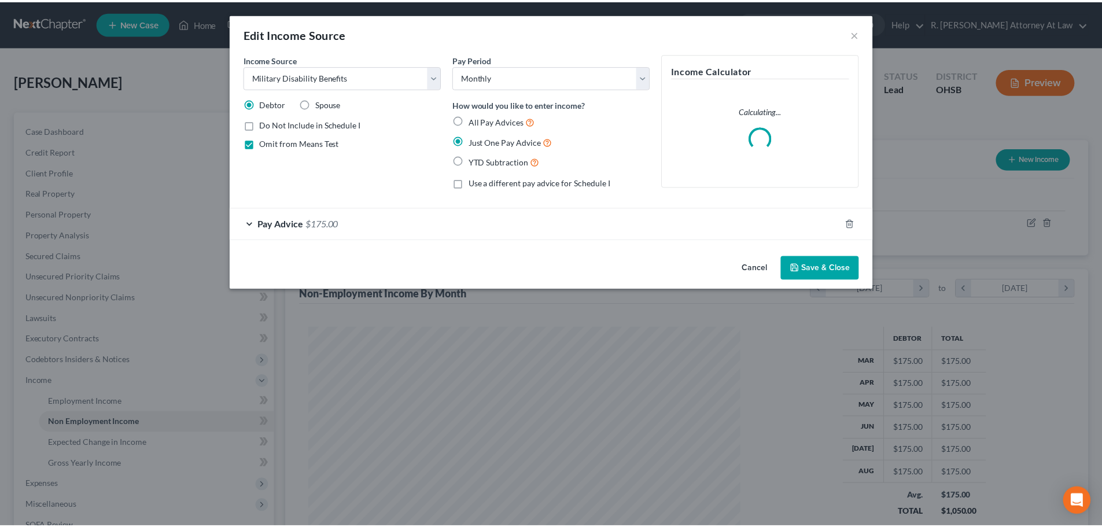
scroll to position [217, 459]
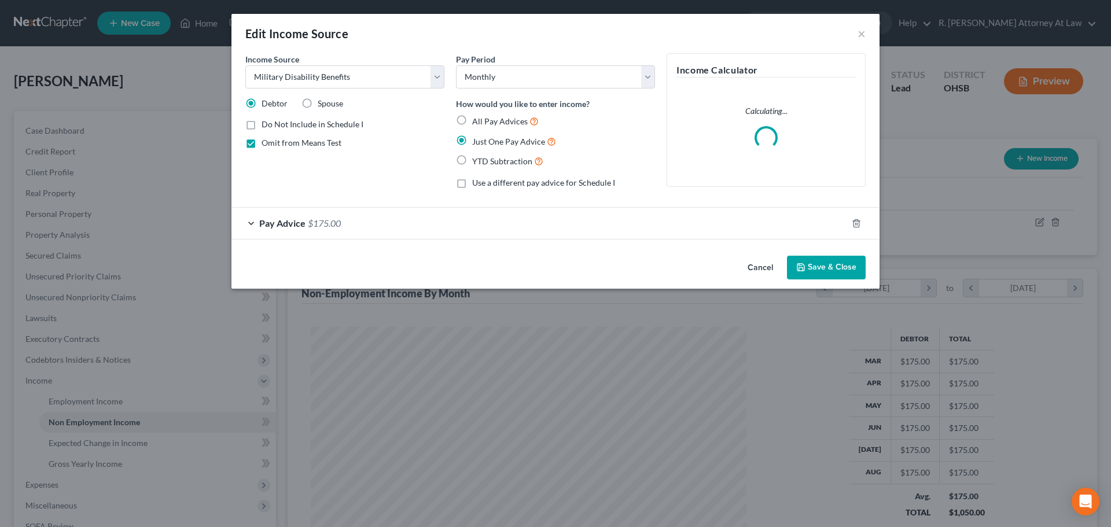
click at [804, 260] on button "Save & Close" at bounding box center [826, 268] width 79 height 24
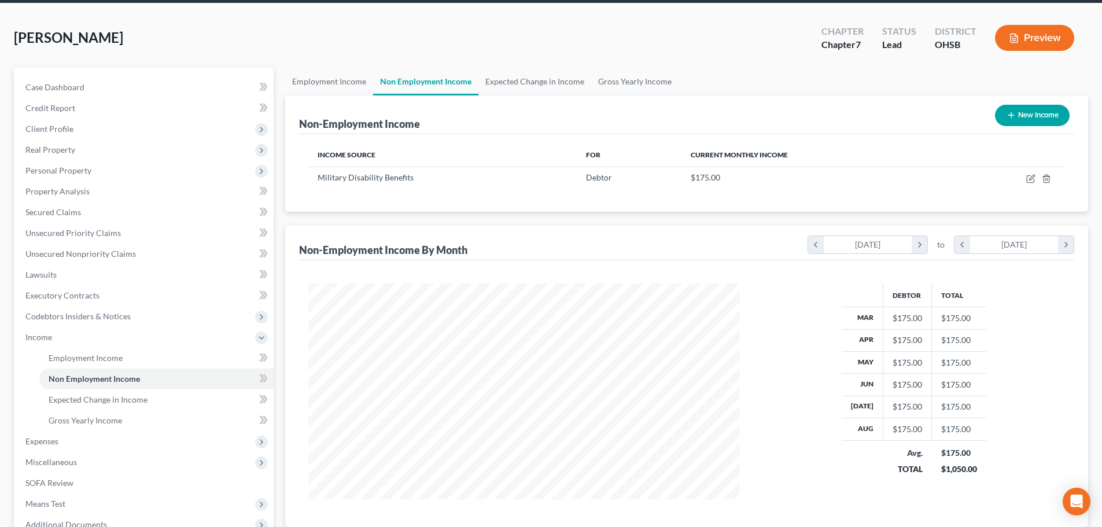
scroll to position [171, 0]
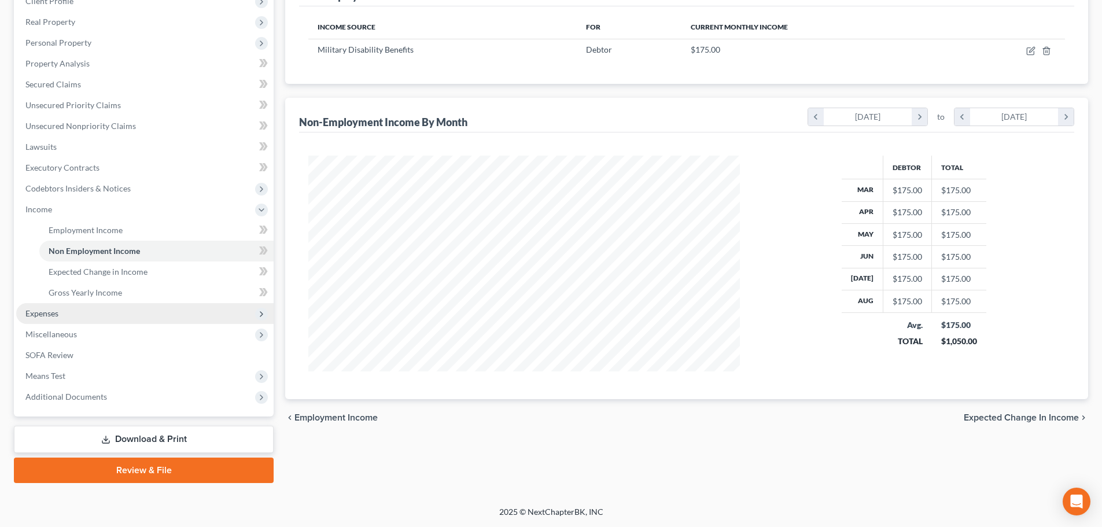
click at [59, 312] on span "Expenses" at bounding box center [144, 313] width 257 height 21
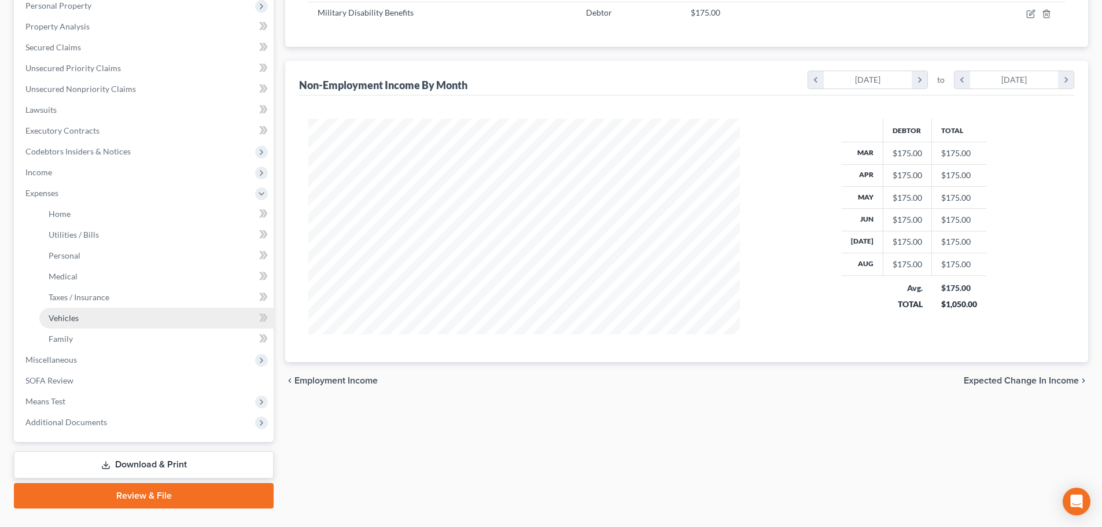
scroll to position [229, 0]
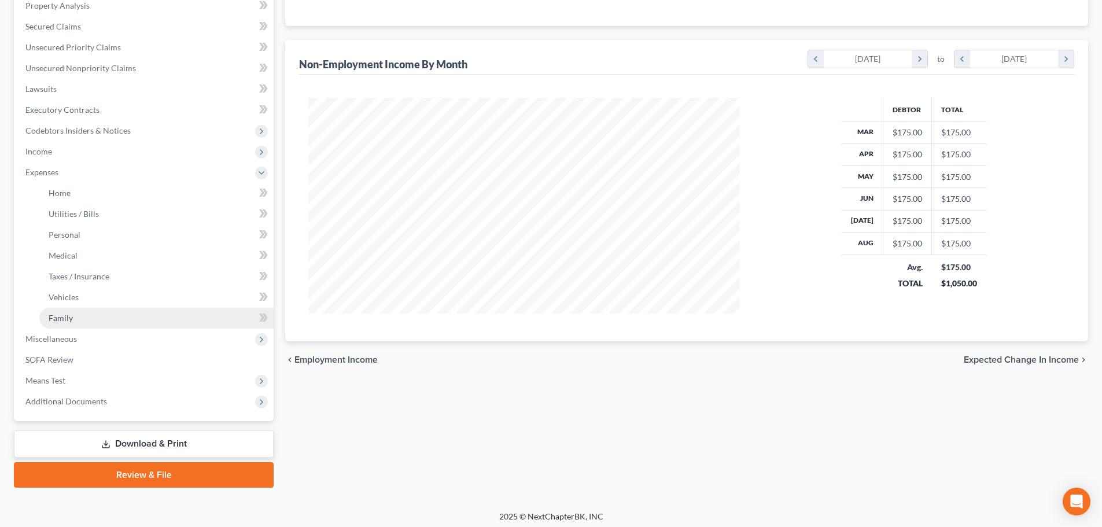
click at [65, 318] on span "Family" at bounding box center [61, 318] width 24 height 10
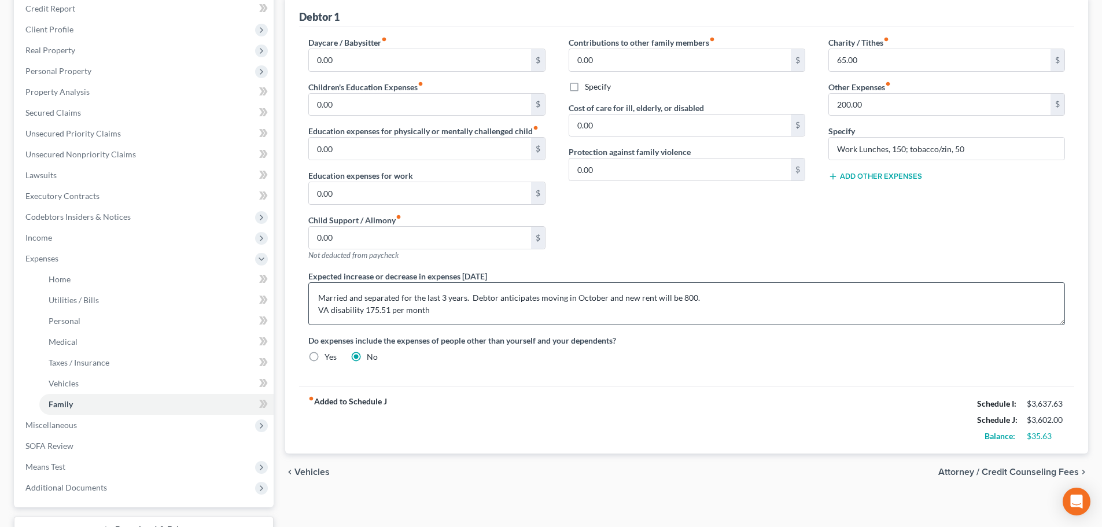
scroll to position [174, 0]
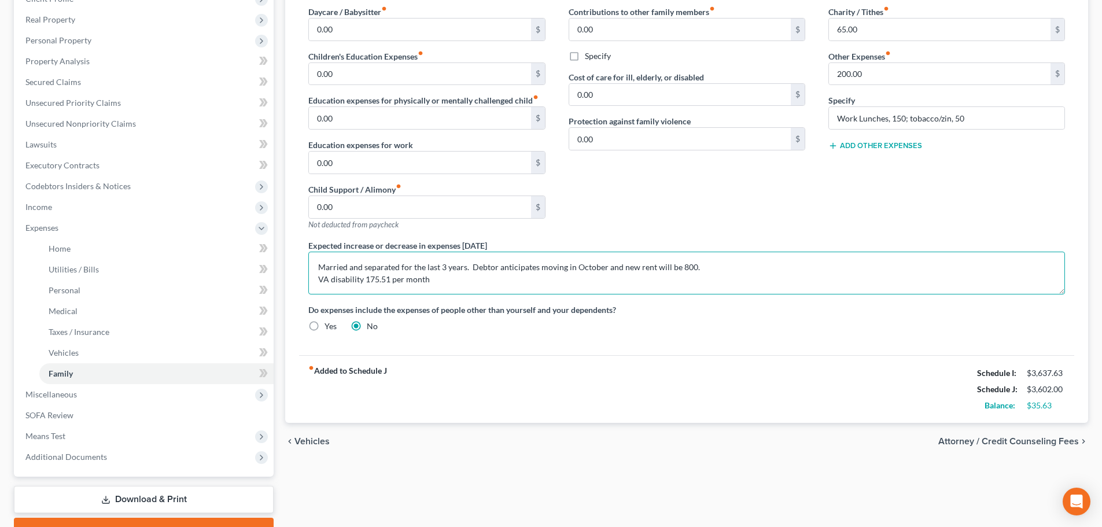
click at [432, 279] on textarea "Married and separated for the last 3 years. Debtor anticipates moving in Octobe…" at bounding box center [686, 273] width 757 height 43
click at [460, 261] on textarea "Married and separated for the last 3 years. Debtor anticipates moving in Octobe…" at bounding box center [686, 273] width 757 height 43
drag, startPoint x: 465, startPoint y: 266, endPoint x: 444, endPoint y: 268, distance: 21.5
click at [466, 267] on textarea "Married and separated for the last 3 years. Debtor anticipates moving in Octobe…" at bounding box center [686, 273] width 757 height 43
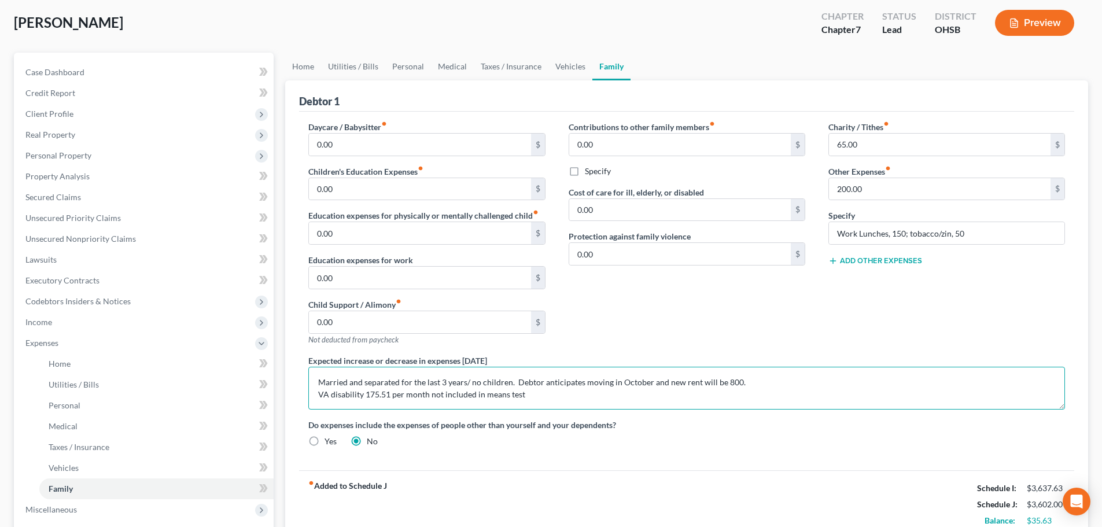
scroll to position [58, 0]
click at [567, 68] on link "Vehicles" at bounding box center [570, 67] width 44 height 28
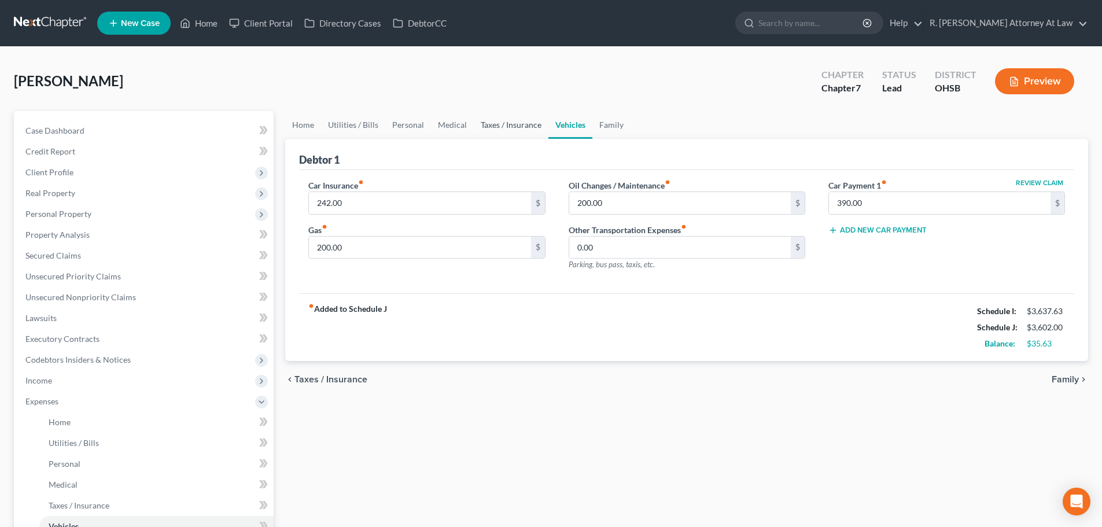
click at [513, 123] on link "Taxes / Insurance" at bounding box center [511, 125] width 75 height 28
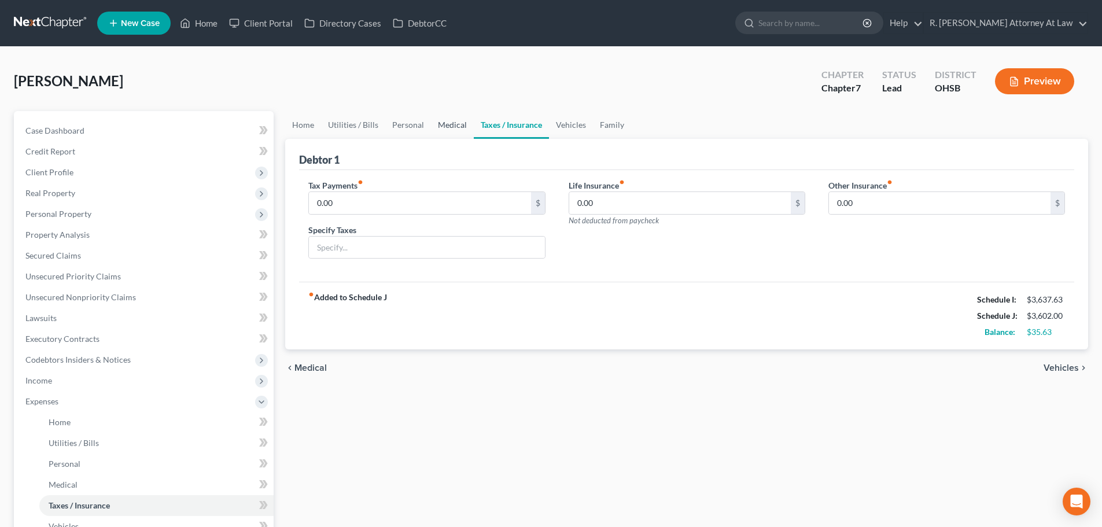
drag, startPoint x: 444, startPoint y: 121, endPoint x: 432, endPoint y: 112, distance: 15.6
click at [444, 121] on link "Medical" at bounding box center [452, 125] width 43 height 28
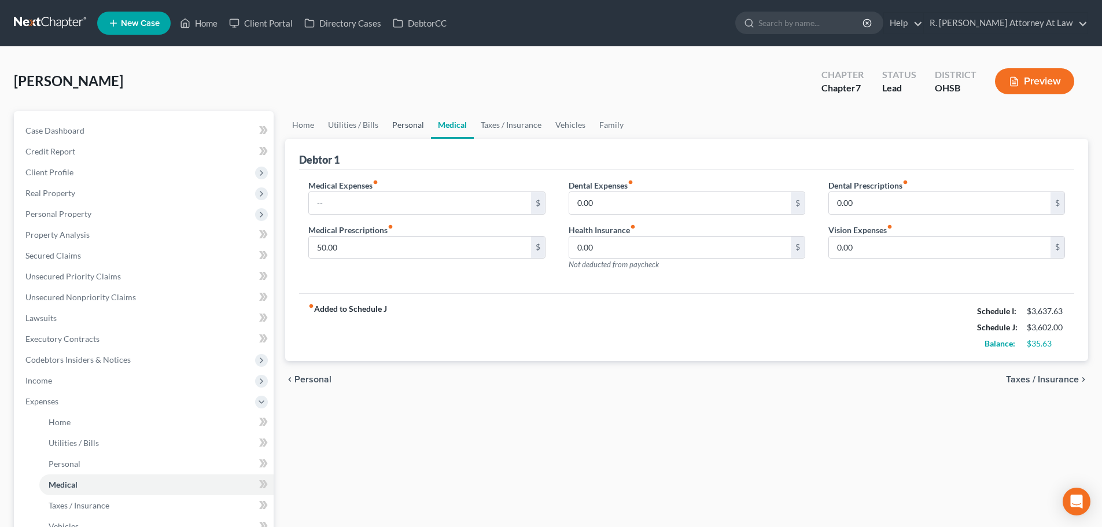
click at [403, 121] on link "Personal" at bounding box center [408, 125] width 46 height 28
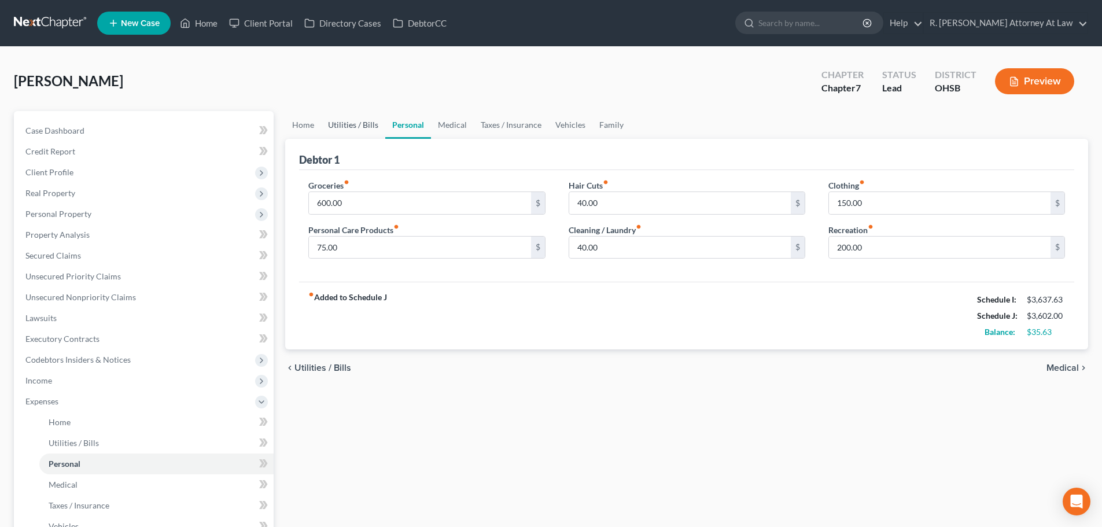
click at [345, 124] on link "Utilities / Bills" at bounding box center [353, 125] width 64 height 28
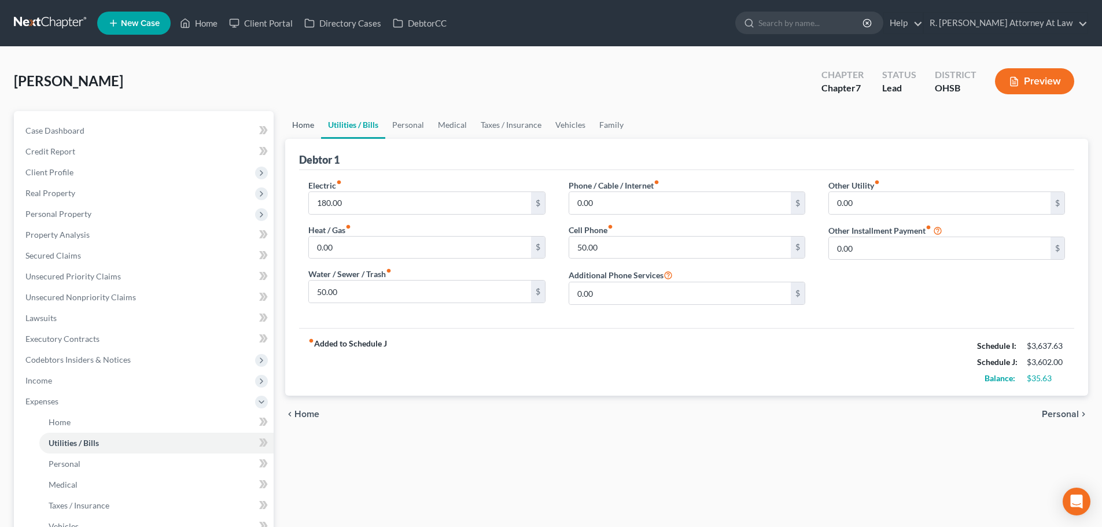
click at [303, 127] on link "Home" at bounding box center [303, 125] width 36 height 28
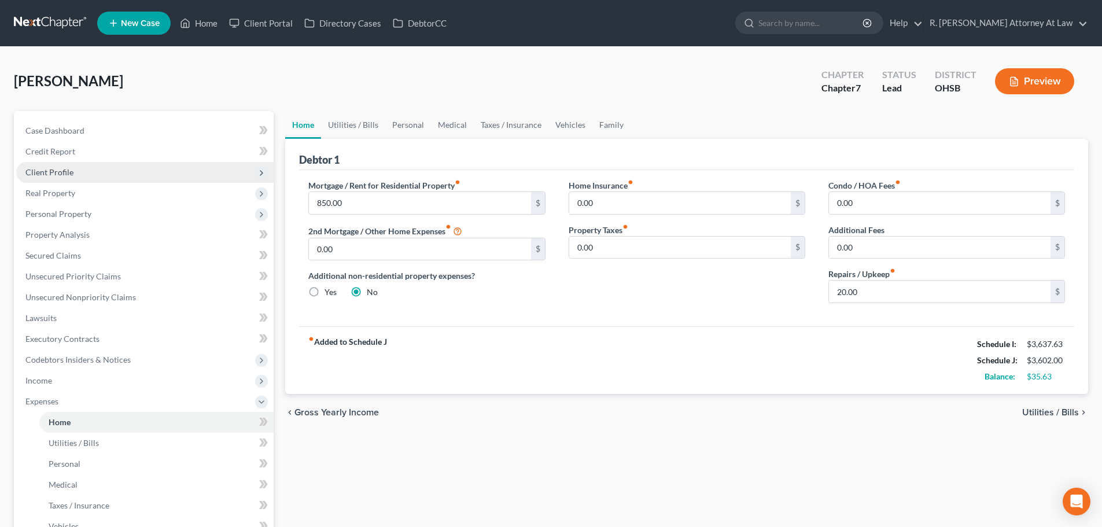
click at [53, 175] on span "Client Profile" at bounding box center [49, 172] width 48 height 10
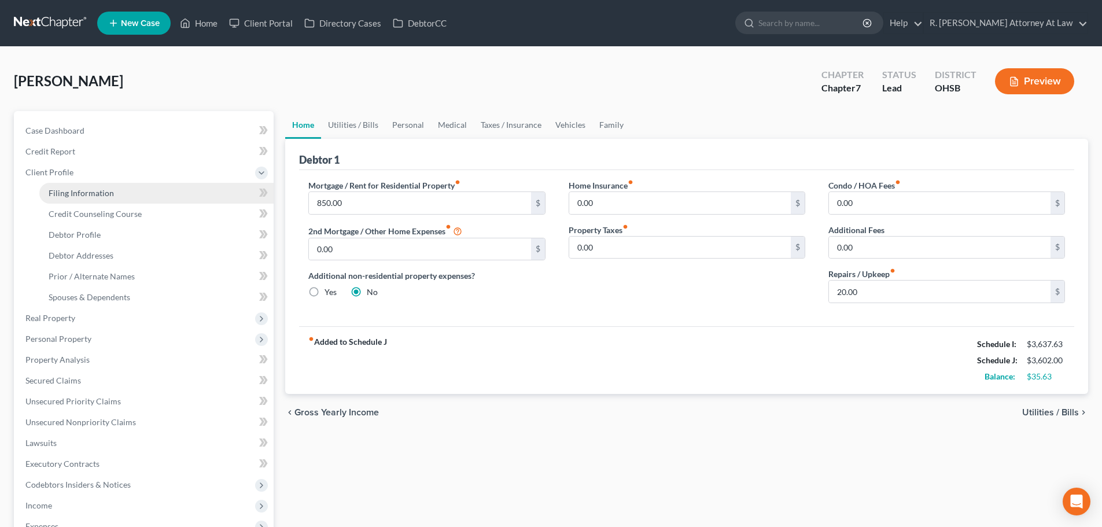
click at [69, 198] on link "Filing Information" at bounding box center [156, 193] width 234 height 21
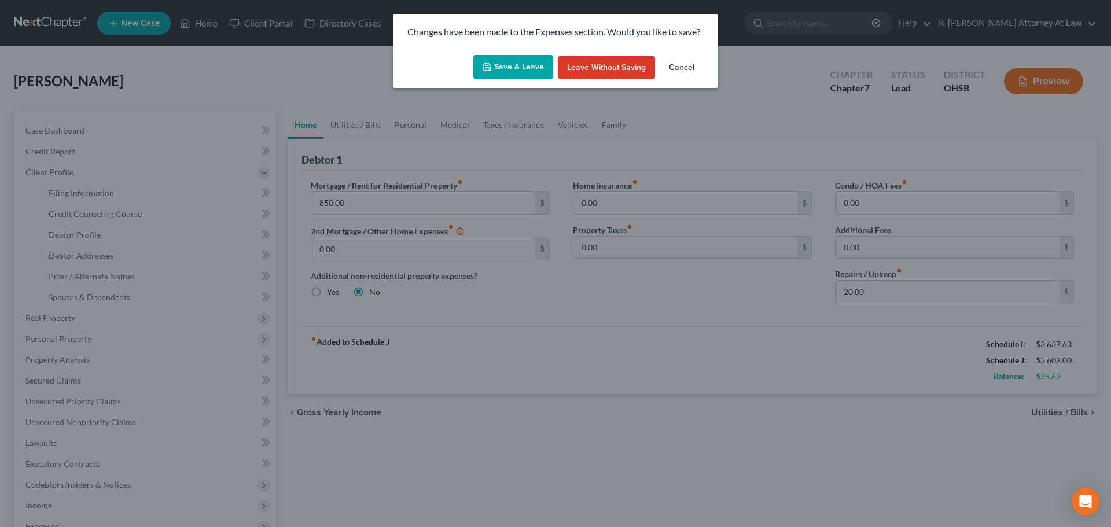
click at [499, 66] on button "Save & Leave" at bounding box center [513, 67] width 80 height 24
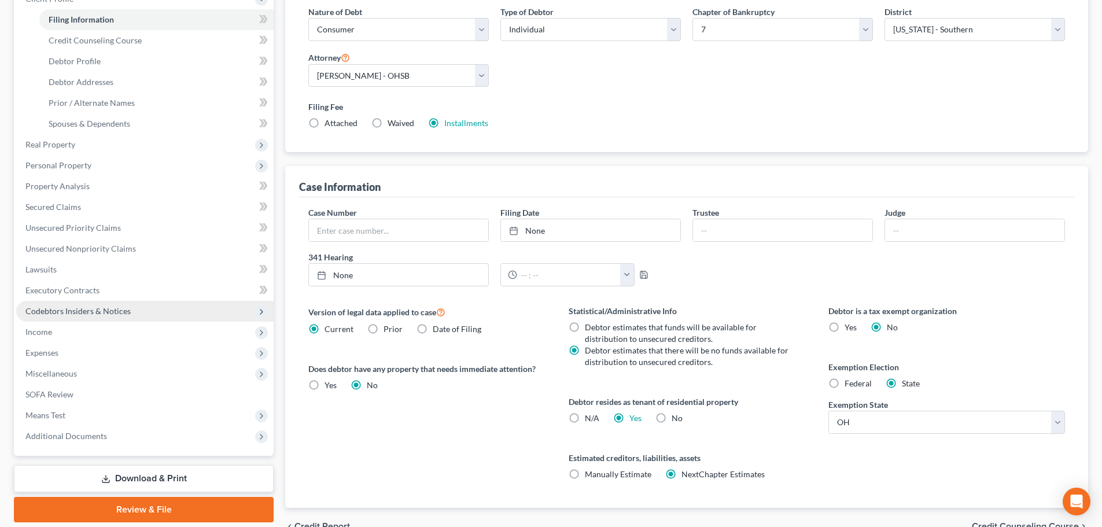
scroll to position [235, 0]
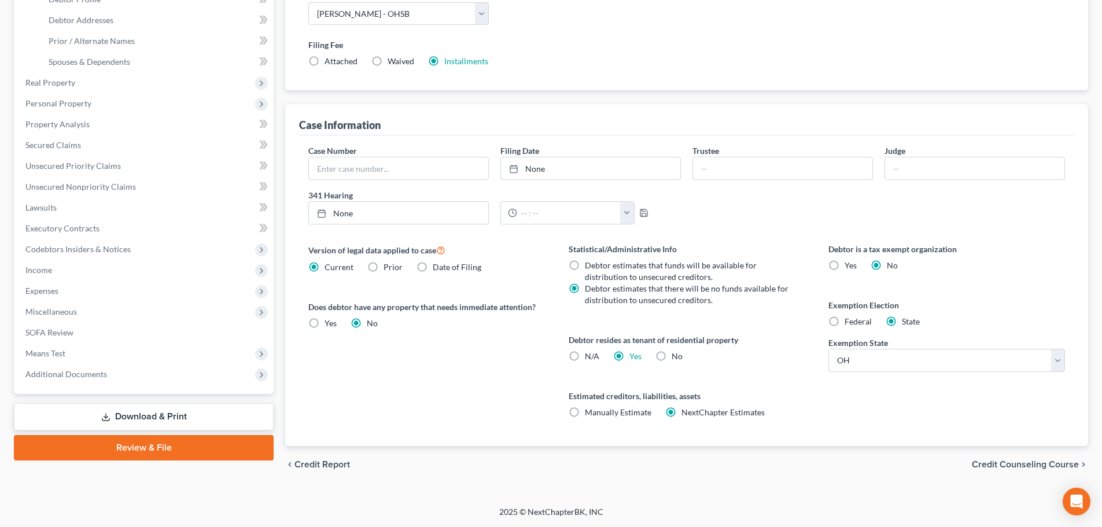
drag, startPoint x: 297, startPoint y: 154, endPoint x: 282, endPoint y: 178, distance: 28.1
click at [297, 154] on div "Case Information Case Number Filing Date None close Date Time chevron_left [DAT…" at bounding box center [686, 275] width 803 height 342
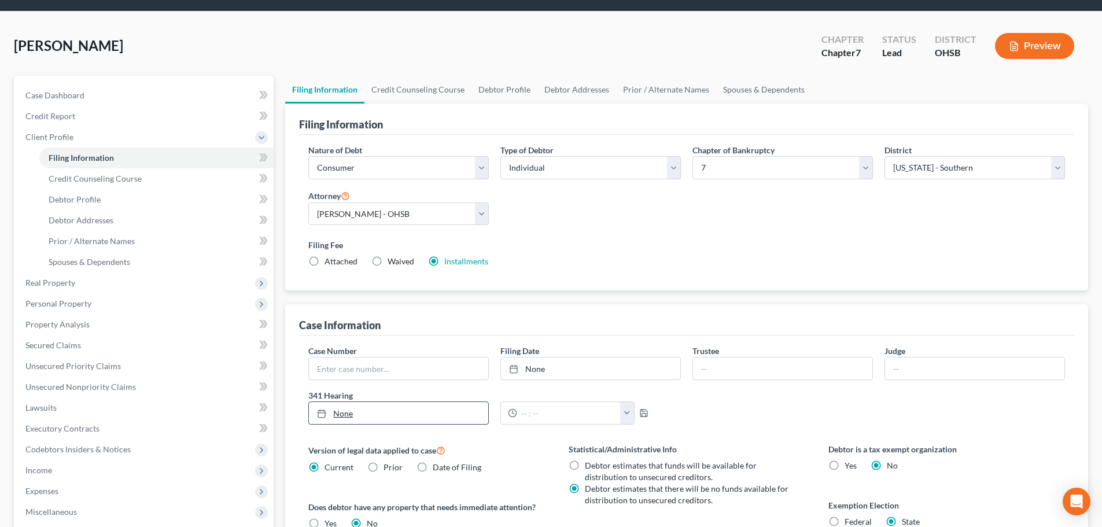
scroll to position [0, 0]
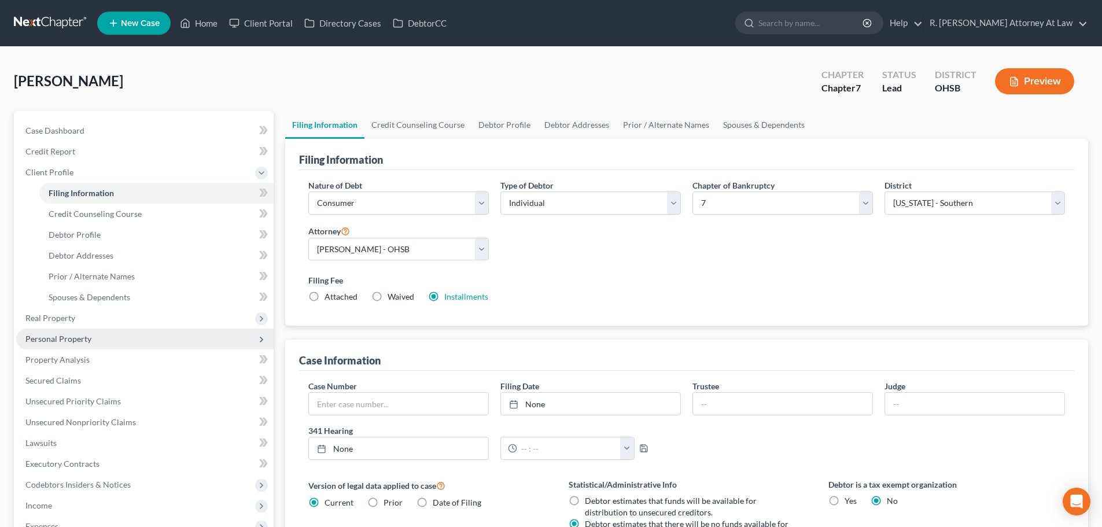
click at [65, 337] on span "Personal Property" at bounding box center [58, 339] width 66 height 10
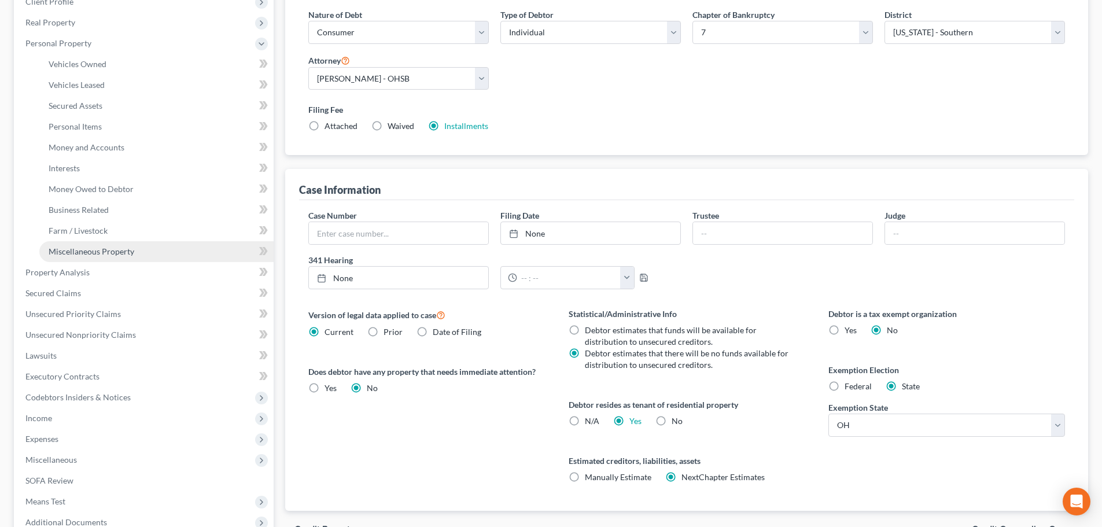
scroll to position [174, 0]
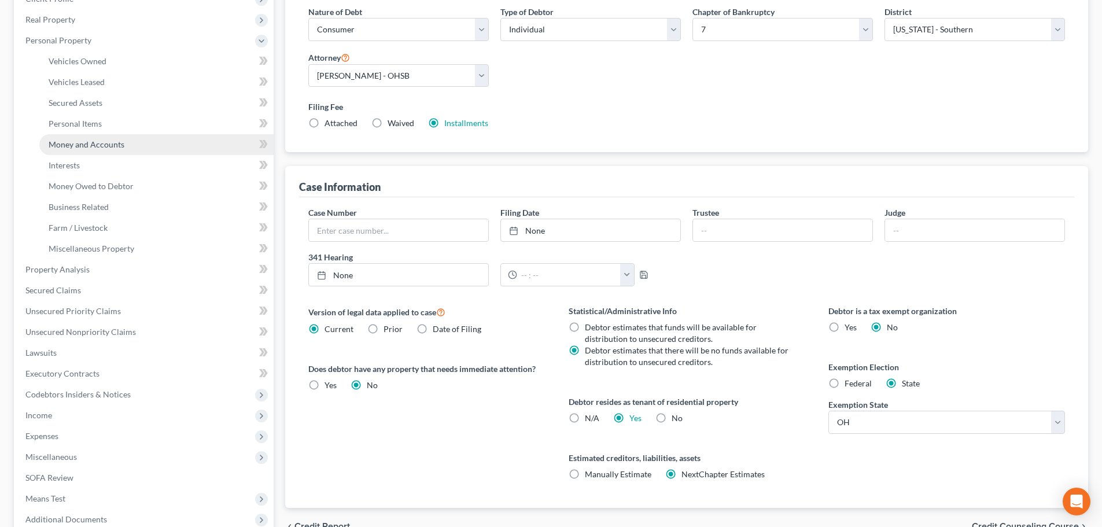
click at [82, 145] on span "Money and Accounts" at bounding box center [87, 144] width 76 height 10
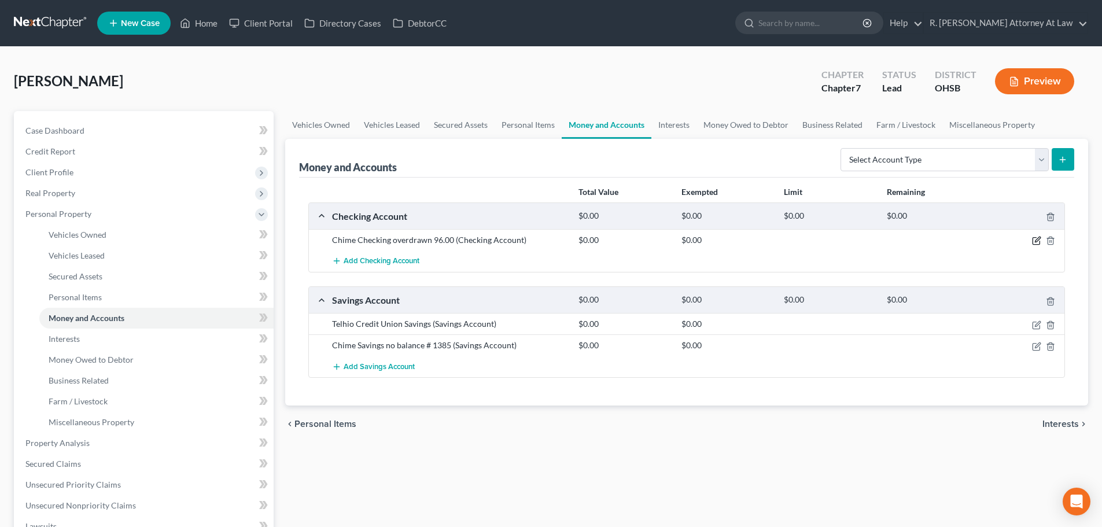
click at [1038, 242] on icon "button" at bounding box center [1036, 240] width 9 height 9
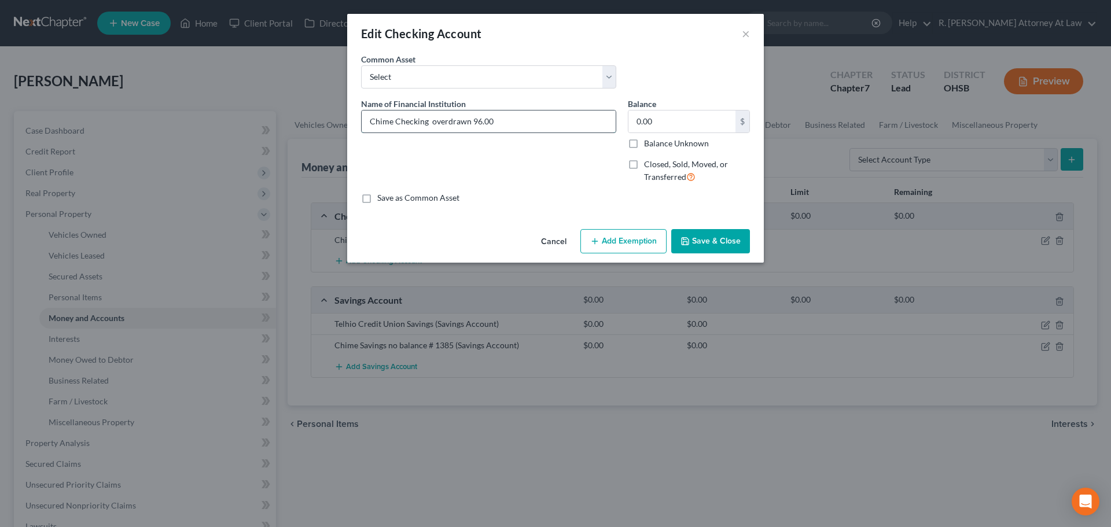
click at [469, 126] on input "Chime Checking overdrawn 96.00" at bounding box center [489, 121] width 254 height 22
click at [722, 252] on button "Save & Close" at bounding box center [710, 241] width 79 height 24
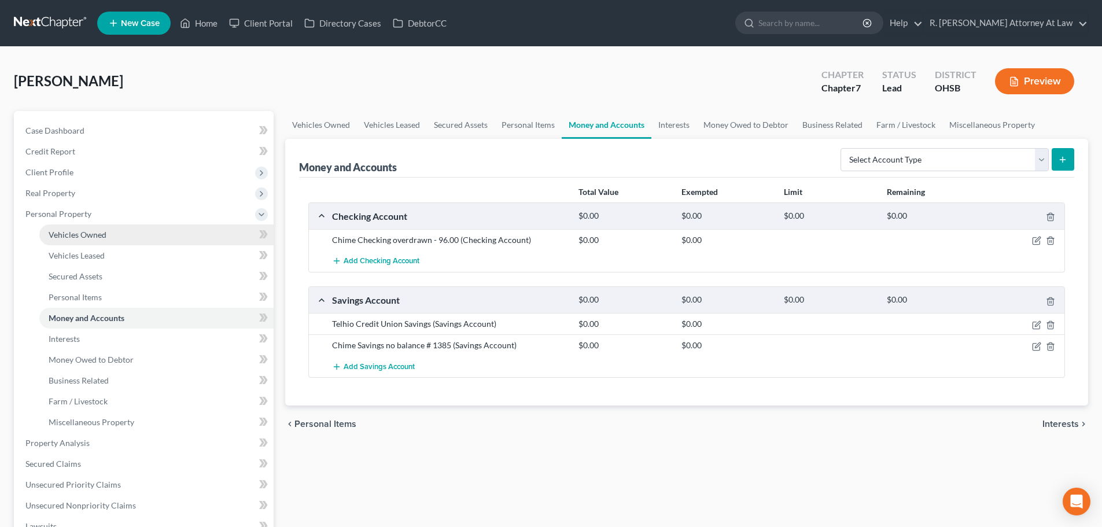
click at [73, 237] on span "Vehicles Owned" at bounding box center [78, 235] width 58 height 10
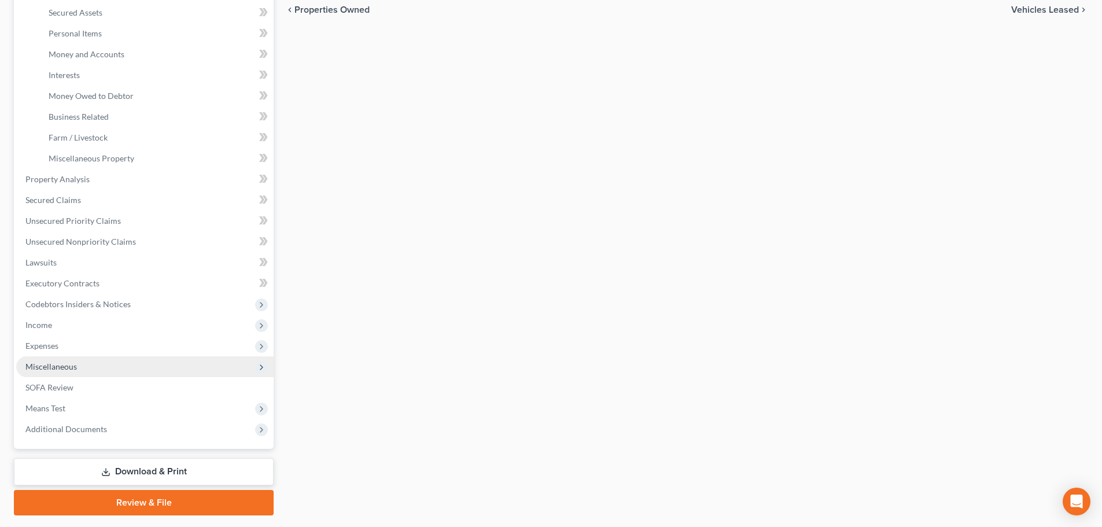
scroll to position [296, 0]
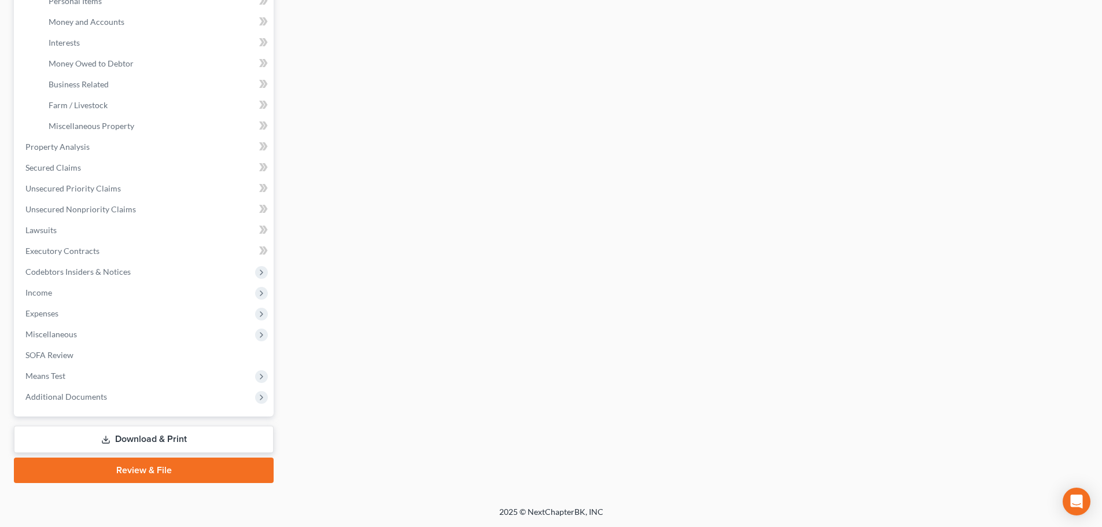
click at [140, 440] on link "Download & Print" at bounding box center [144, 439] width 260 height 27
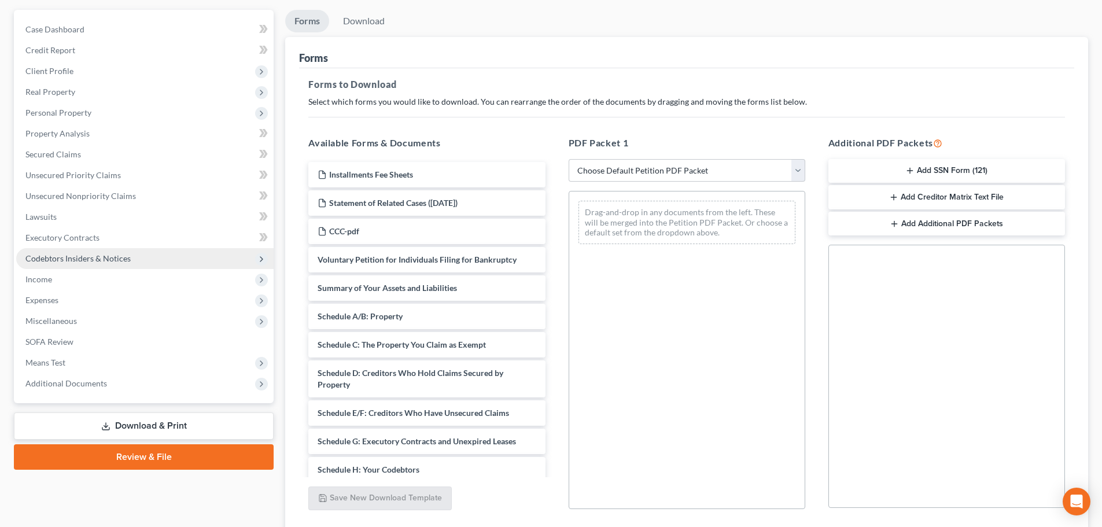
scroll to position [116, 0]
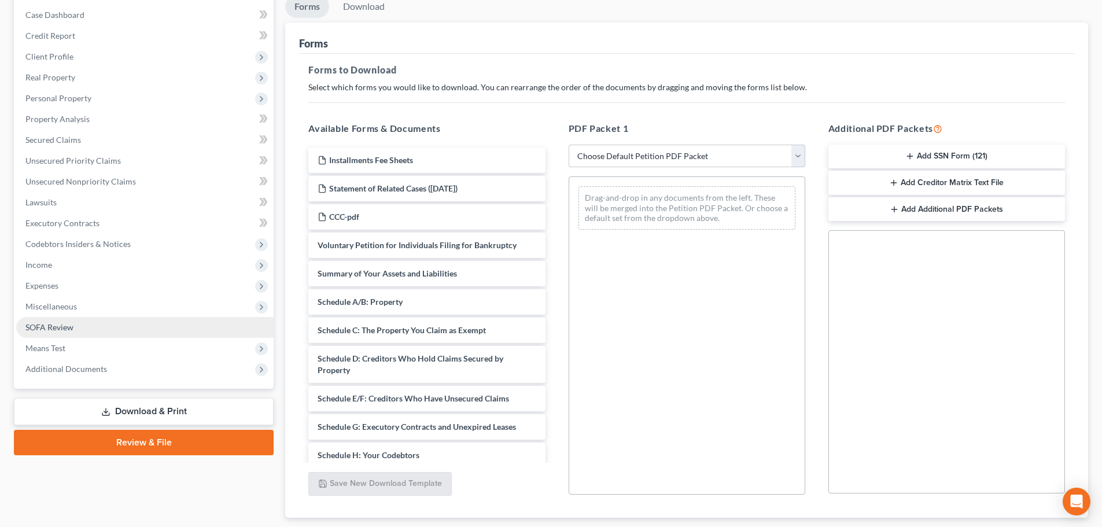
click at [51, 323] on span "SOFA Review" at bounding box center [49, 327] width 48 height 10
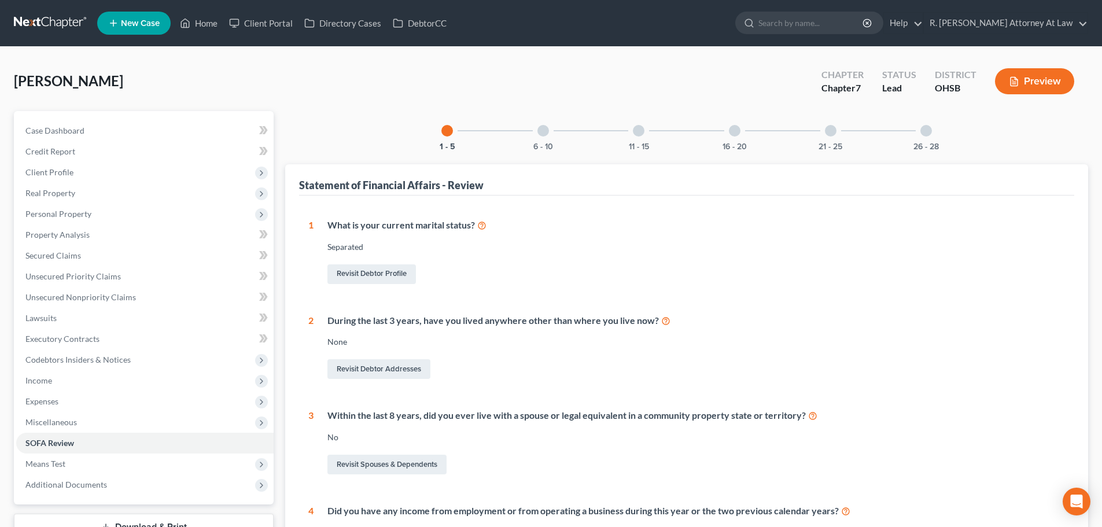
click at [736, 131] on div at bounding box center [735, 131] width 12 height 12
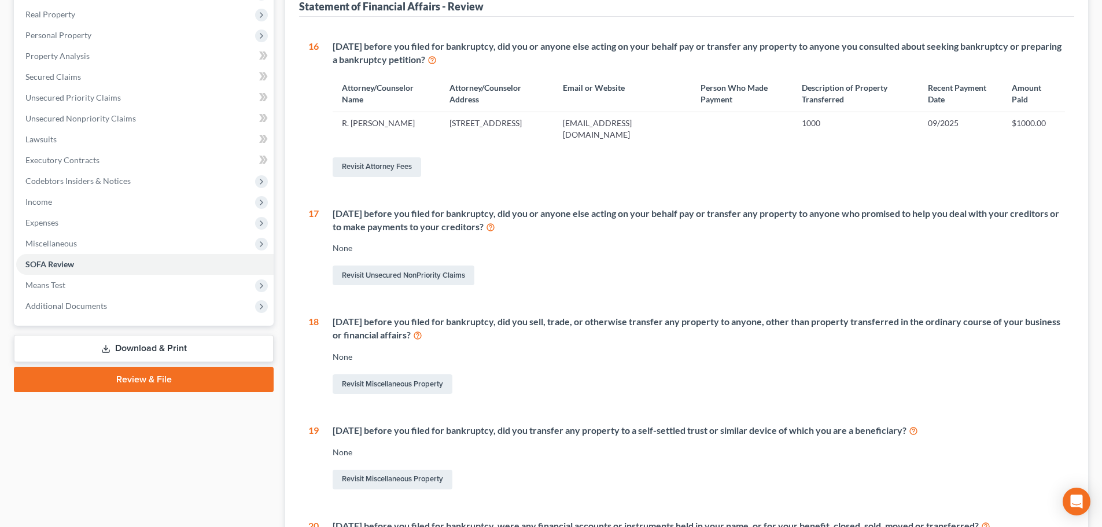
scroll to position [72, 0]
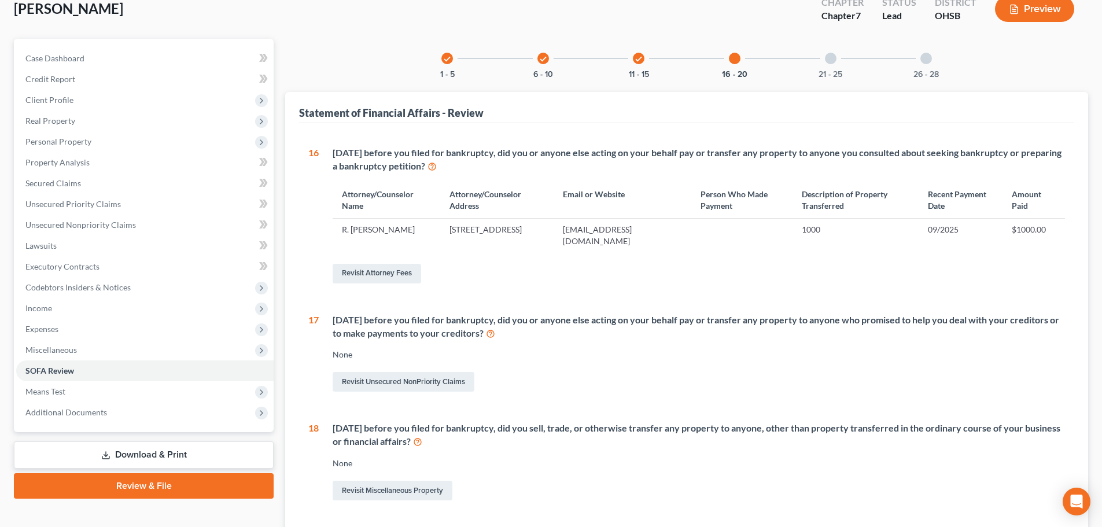
click at [636, 61] on icon "check" at bounding box center [639, 59] width 8 height 8
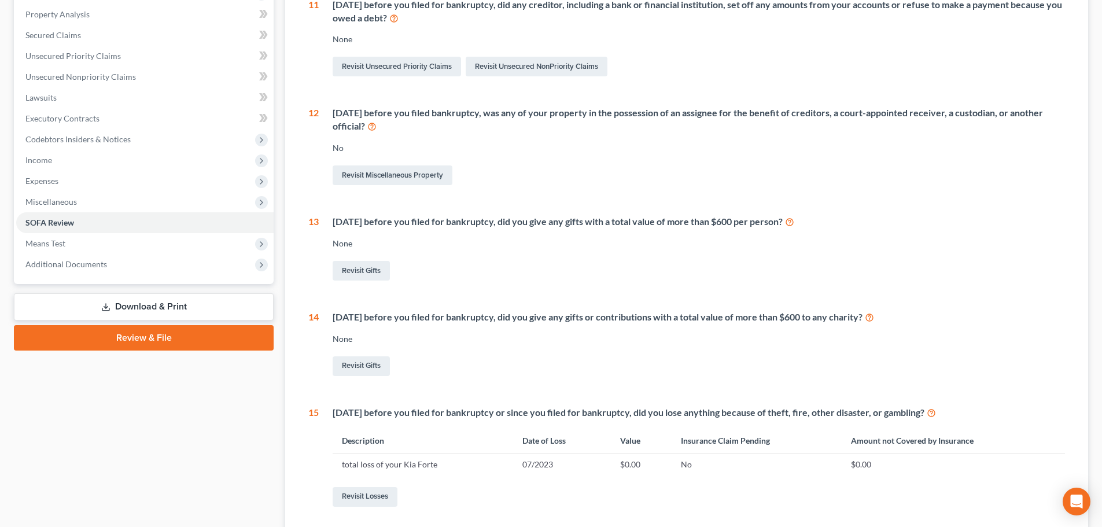
scroll to position [36, 0]
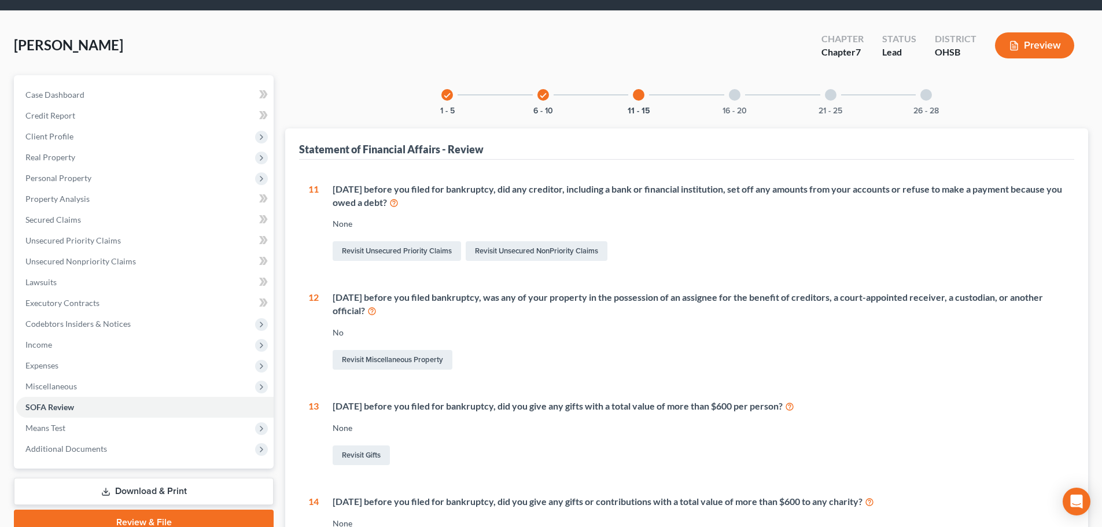
click at [548, 95] on div "check" at bounding box center [543, 95] width 12 height 12
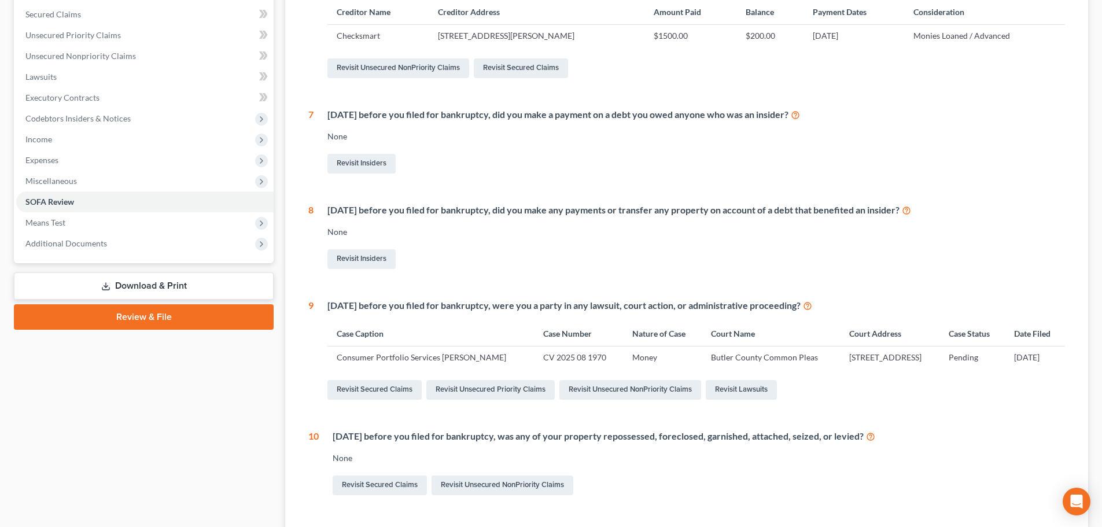
scroll to position [68, 0]
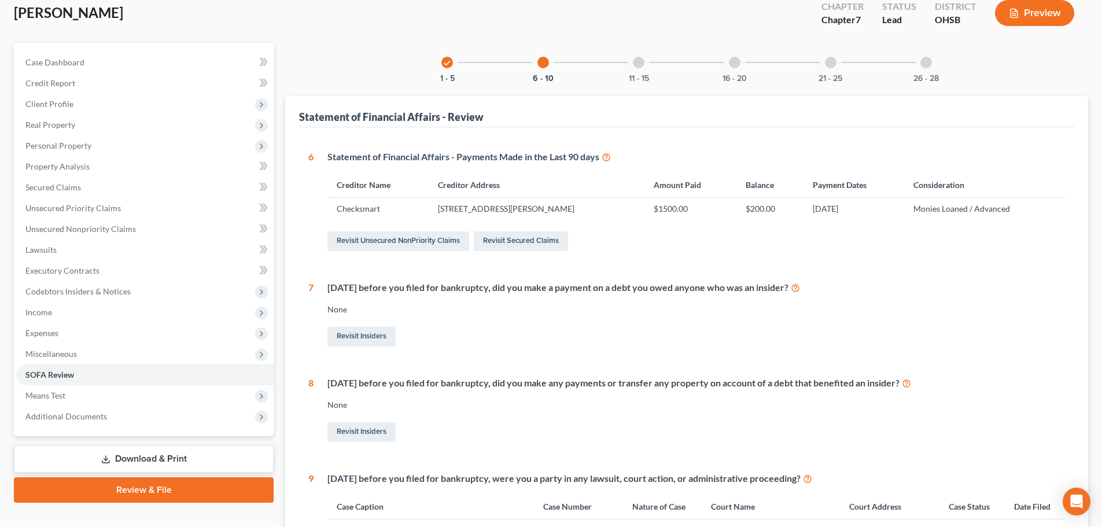
click at [827, 67] on div at bounding box center [831, 63] width 12 height 12
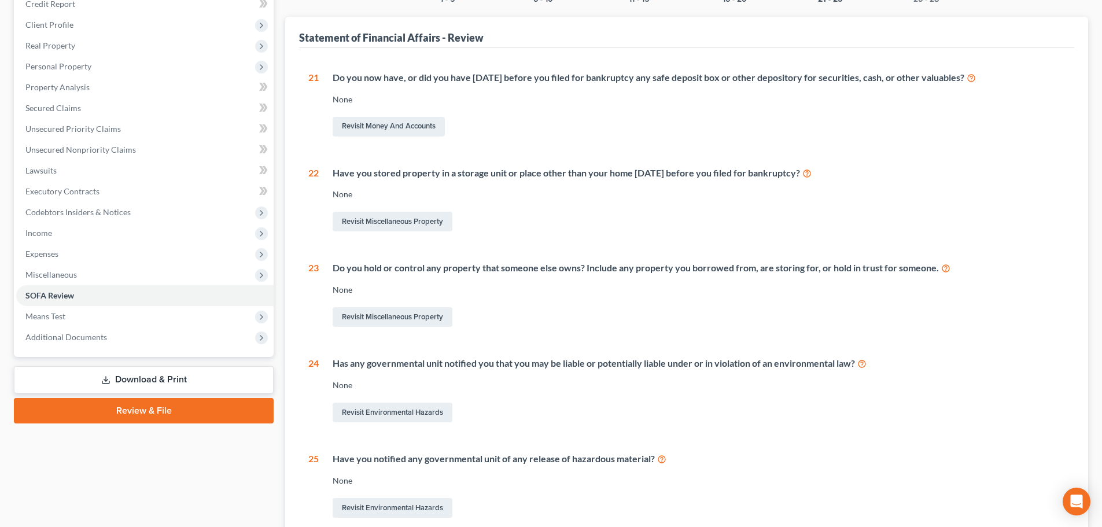
scroll to position [0, 0]
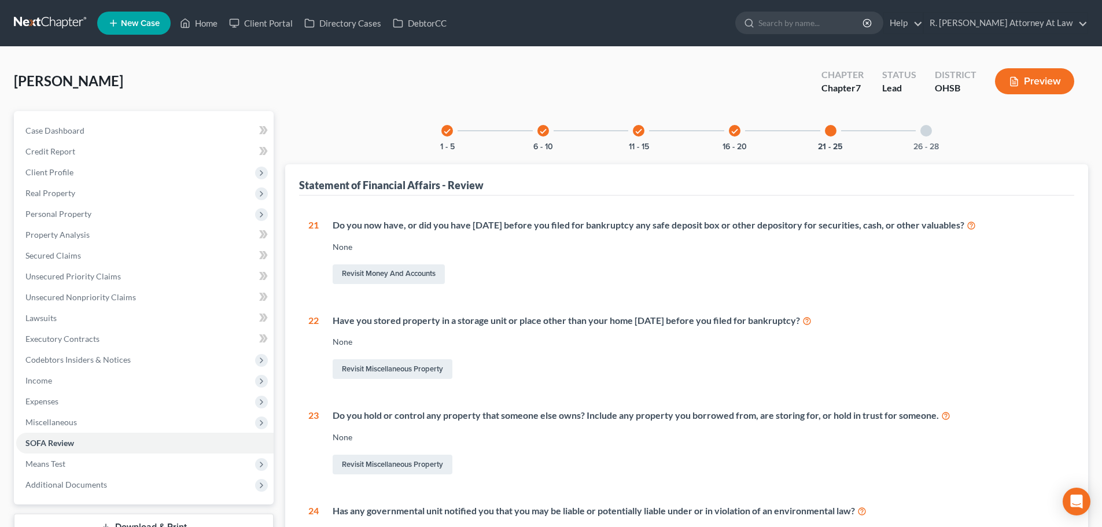
click at [735, 125] on div "check" at bounding box center [735, 131] width 12 height 12
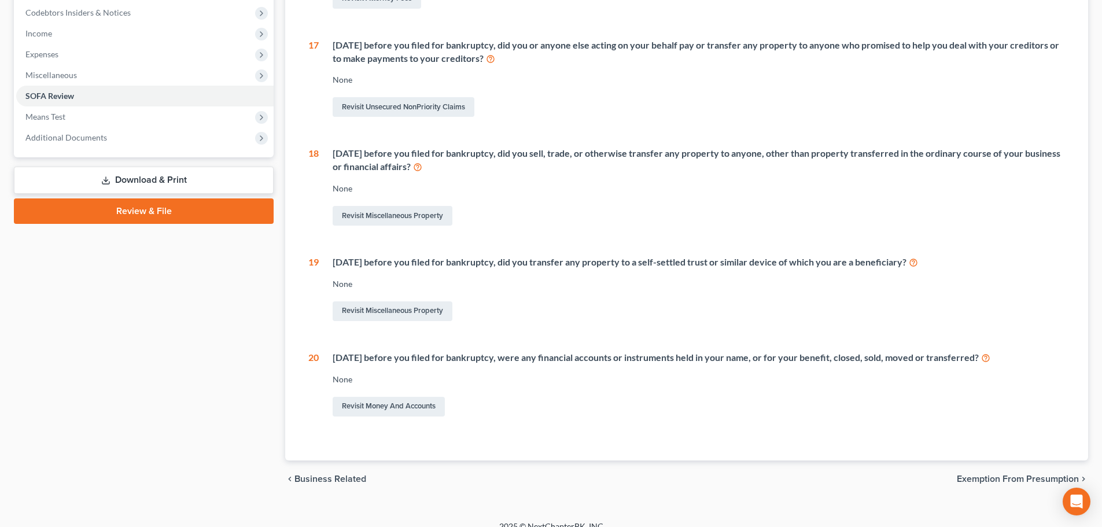
scroll to position [116, 0]
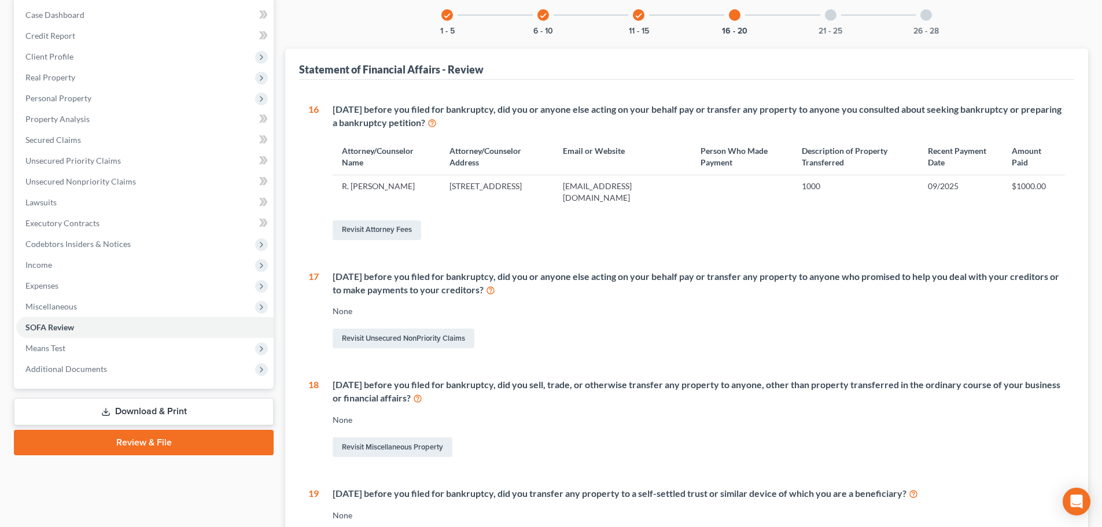
drag, startPoint x: 544, startPoint y: 16, endPoint x: 552, endPoint y: 48, distance: 33.4
click at [544, 16] on icon "check" at bounding box center [543, 16] width 8 height 8
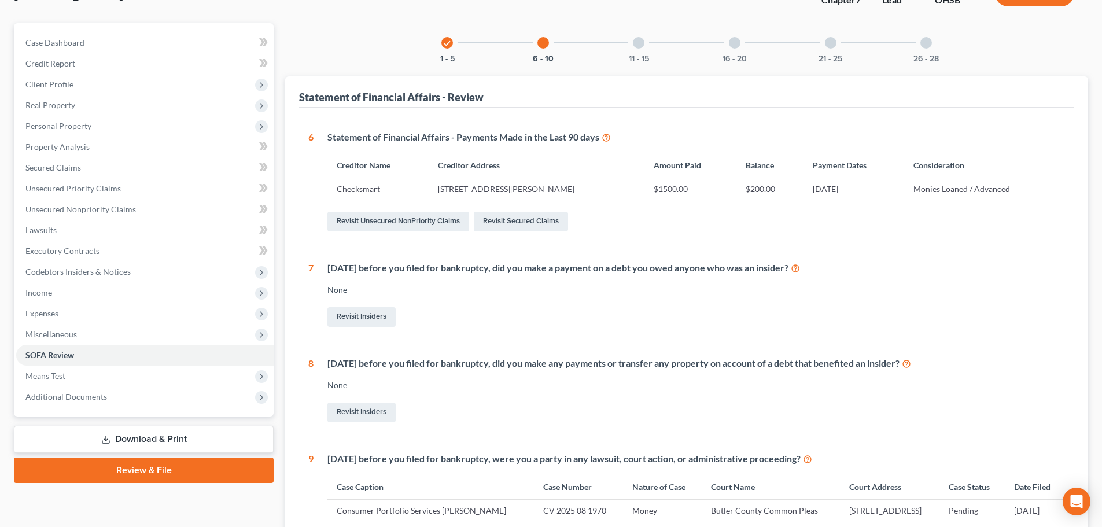
scroll to position [58, 0]
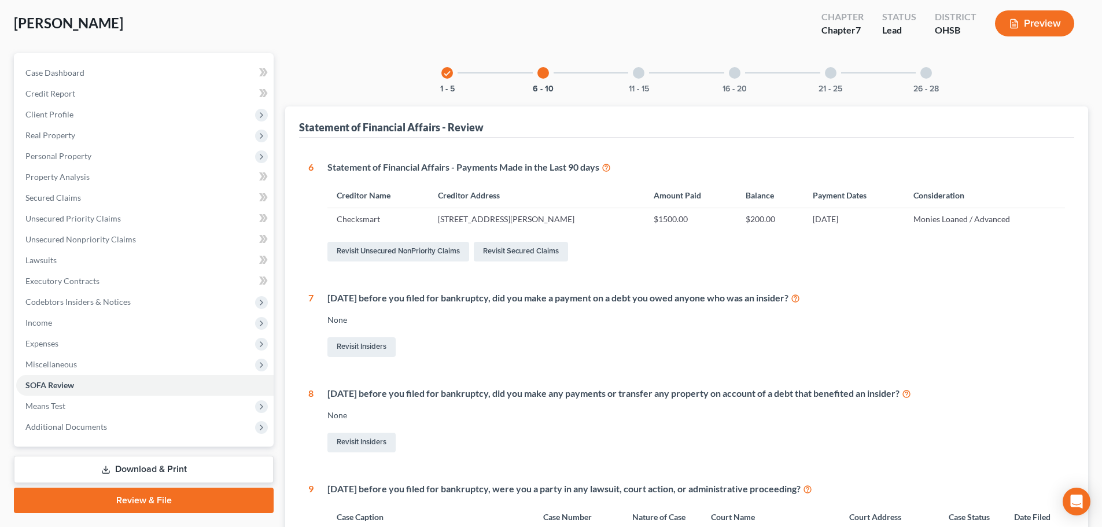
click at [642, 77] on div at bounding box center [639, 73] width 12 height 12
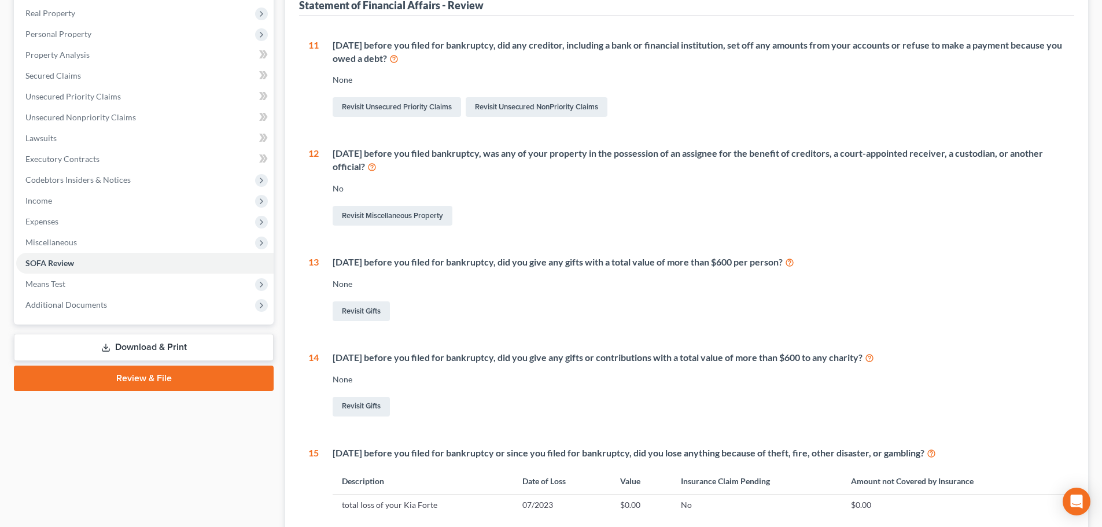
scroll to position [231, 0]
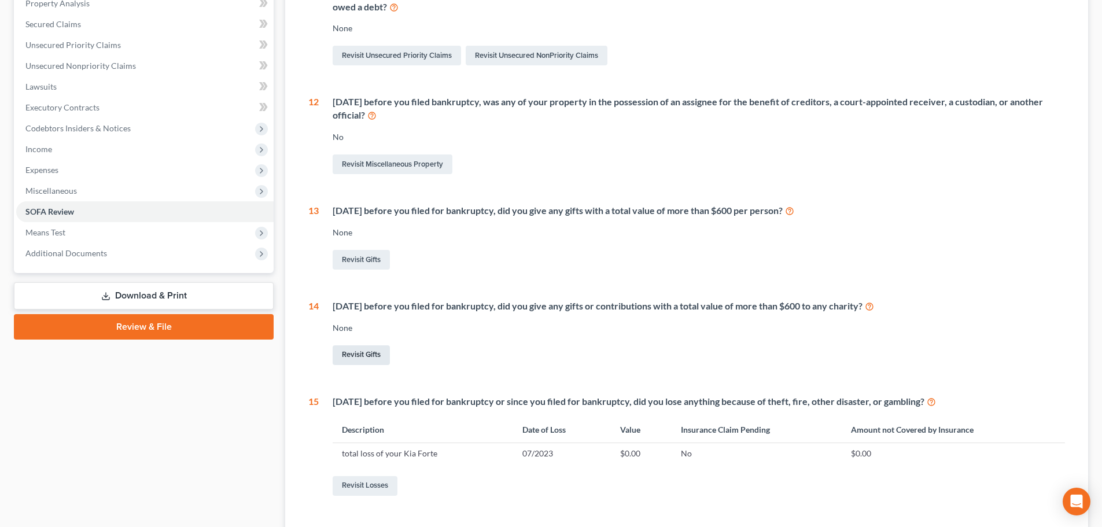
click at [349, 352] on link "Revisit Gifts" at bounding box center [361, 355] width 57 height 20
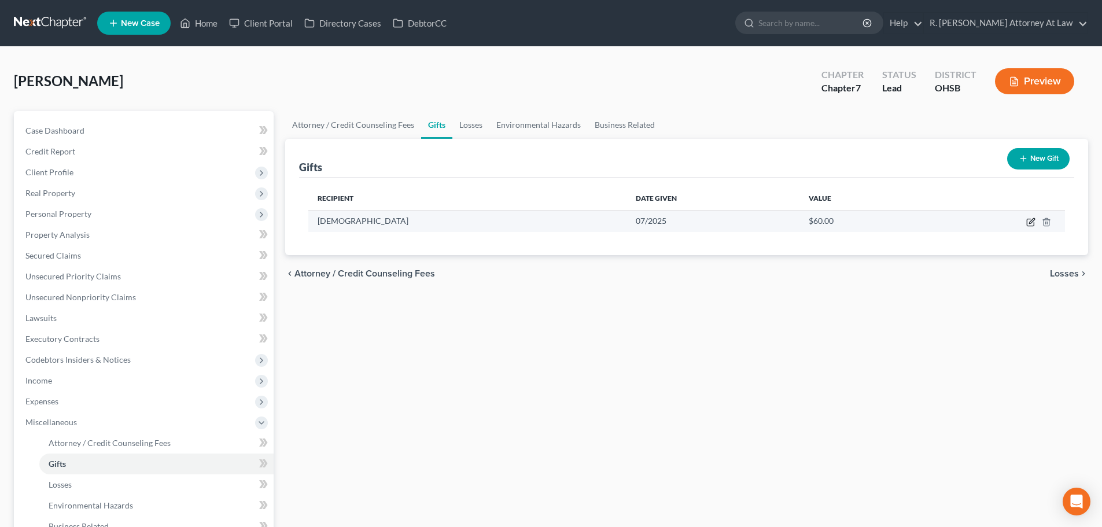
click at [1029, 222] on icon "button" at bounding box center [1030, 221] width 9 height 9
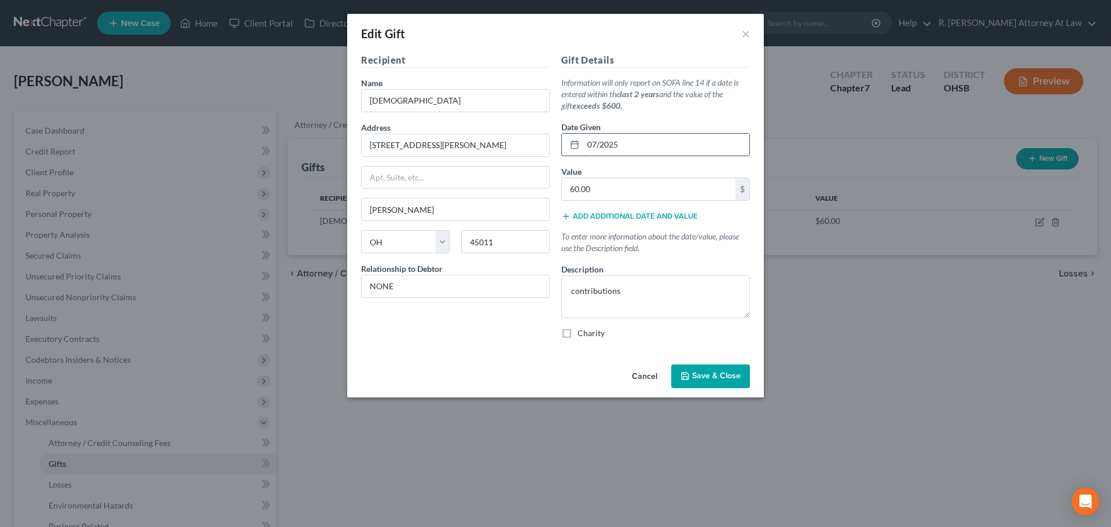
click at [626, 143] on input "07/2025" at bounding box center [666, 145] width 166 height 22
click at [603, 193] on input "60.00" at bounding box center [649, 189] width 174 height 22
drag, startPoint x: 621, startPoint y: 294, endPoint x: 599, endPoint y: 287, distance: 23.1
click at [621, 294] on textarea "contributions" at bounding box center [655, 296] width 189 height 43
click at [587, 181] on input "65" at bounding box center [649, 189] width 174 height 22
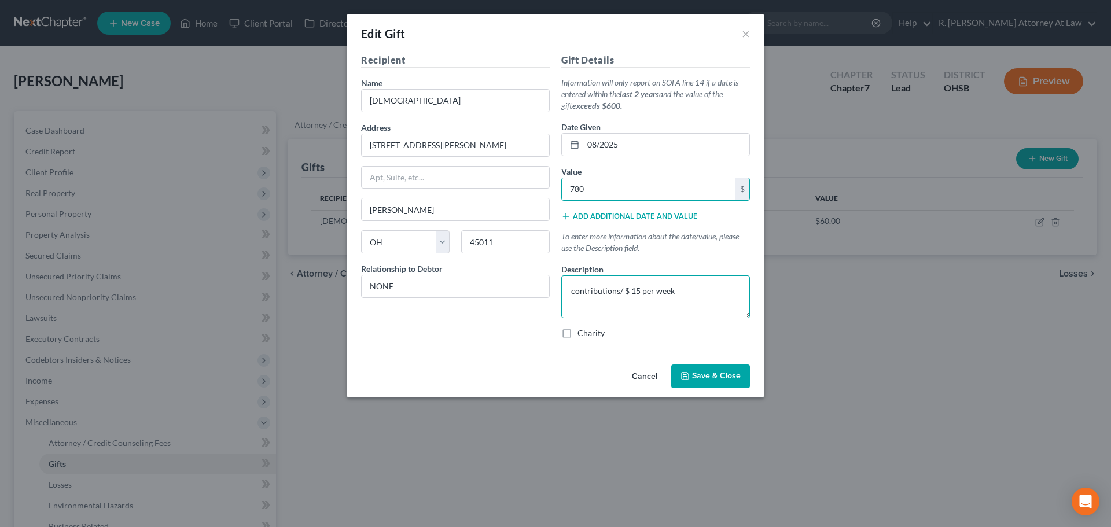
click at [676, 294] on textarea "contributions/ $ 15 per week" at bounding box center [655, 296] width 189 height 43
click at [700, 375] on span "Save & Close" at bounding box center [716, 376] width 49 height 10
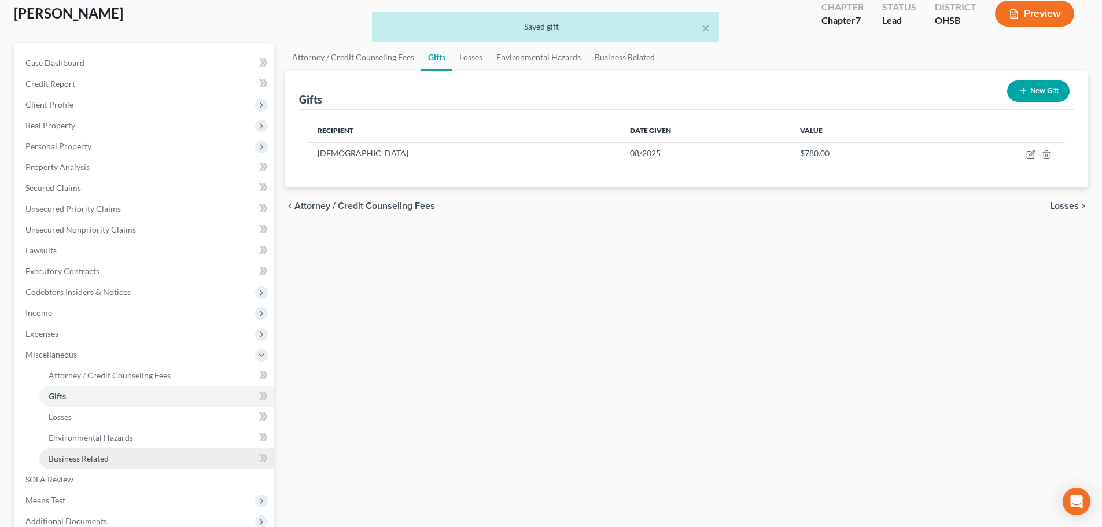
scroll to position [192, 0]
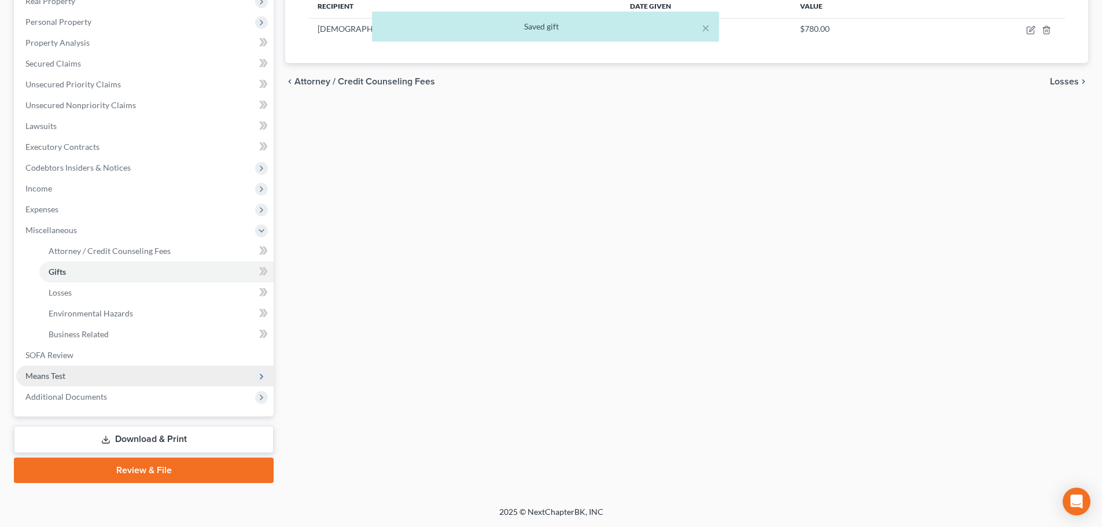
click at [41, 371] on span "Means Test" at bounding box center [45, 376] width 40 height 10
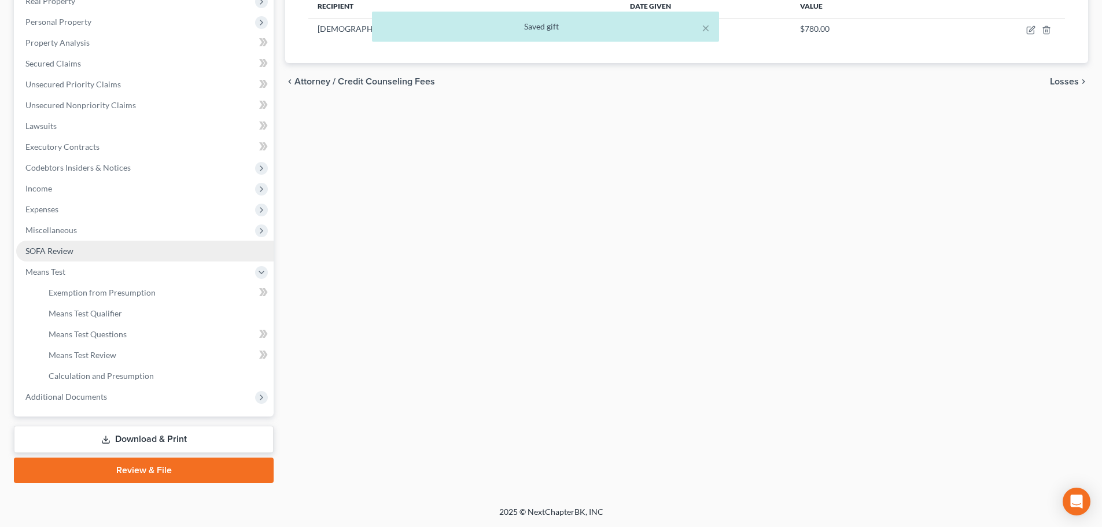
click at [51, 255] on span "SOFA Review" at bounding box center [49, 251] width 48 height 10
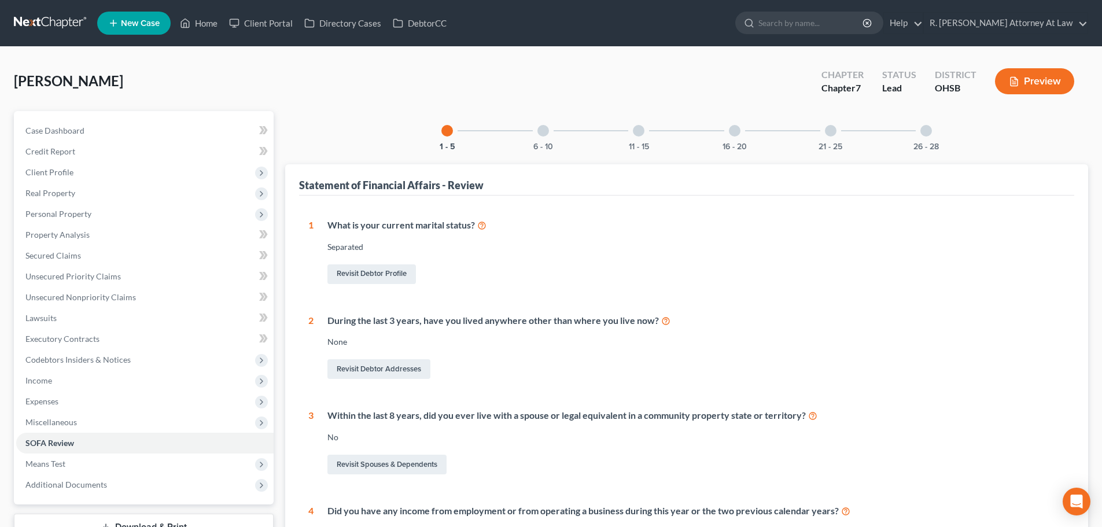
click at [835, 130] on div at bounding box center [831, 131] width 12 height 12
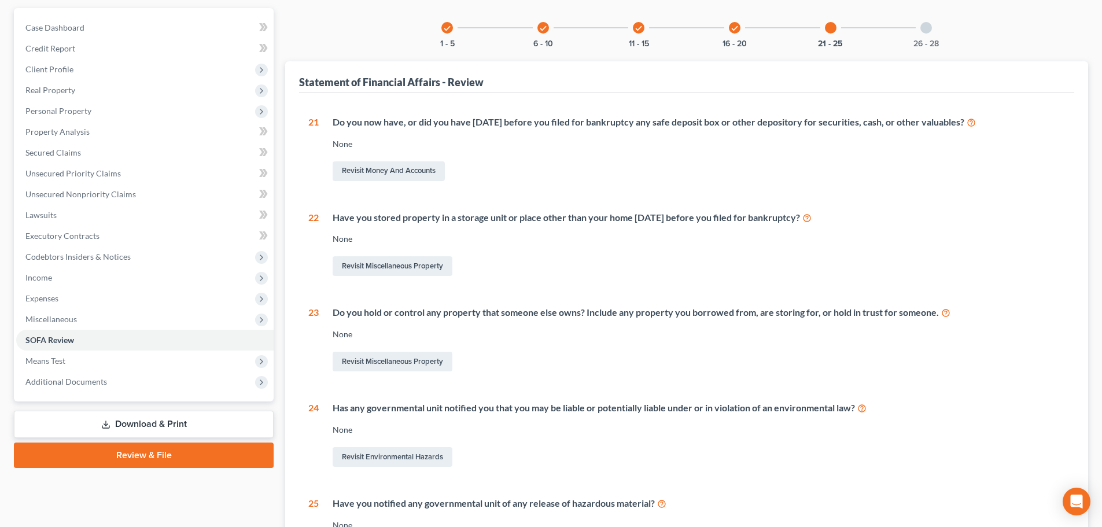
scroll to position [32, 0]
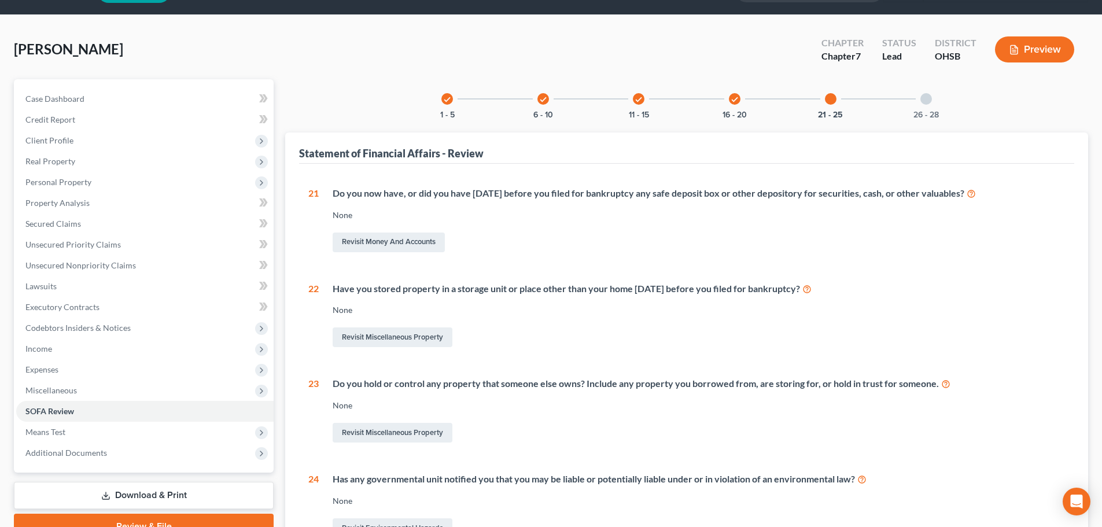
click at [640, 95] on icon "check" at bounding box center [639, 99] width 8 height 8
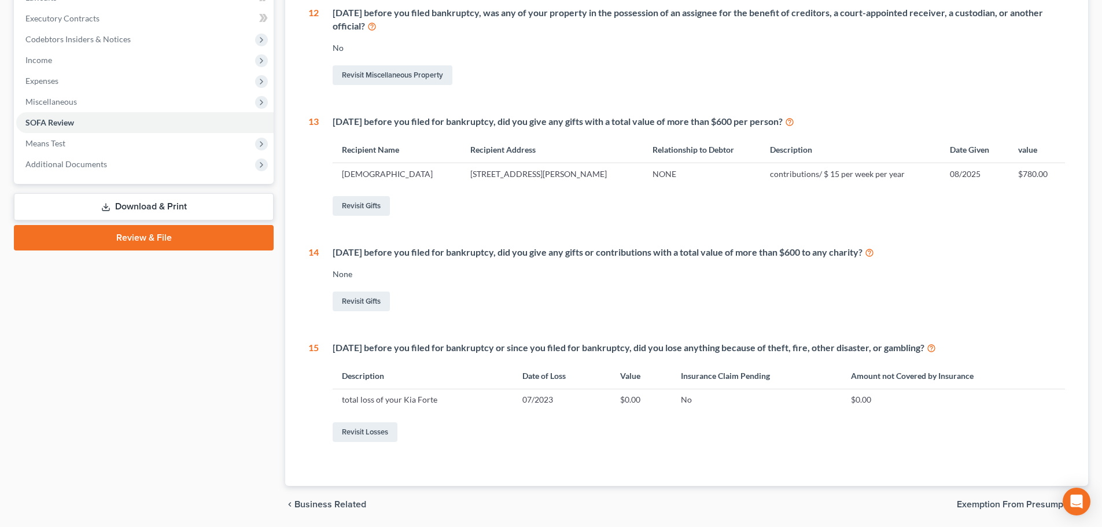
scroll to position [321, 0]
click at [42, 59] on span "Income" at bounding box center [38, 59] width 27 height 10
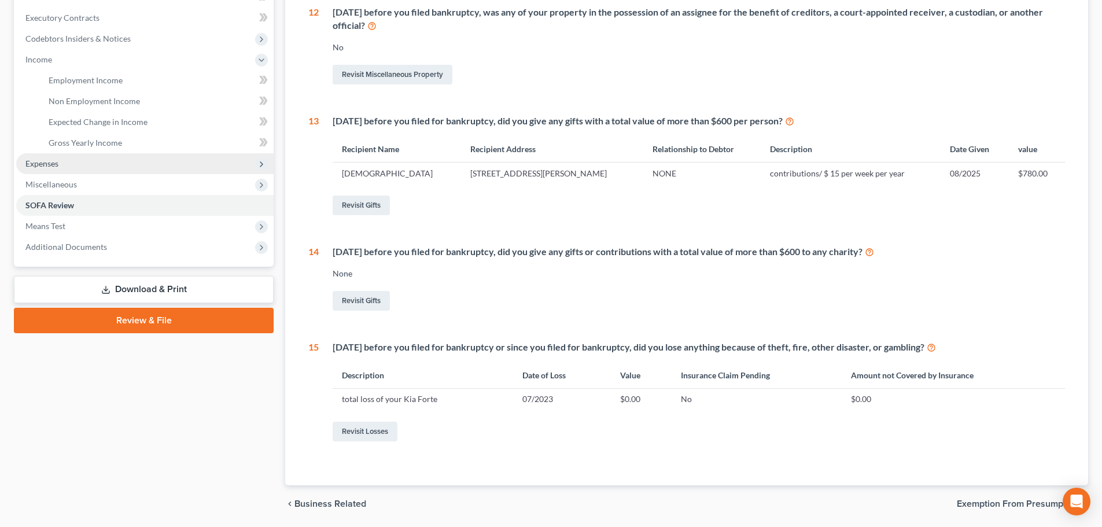
click at [42, 168] on span "Expenses" at bounding box center [144, 163] width 257 height 21
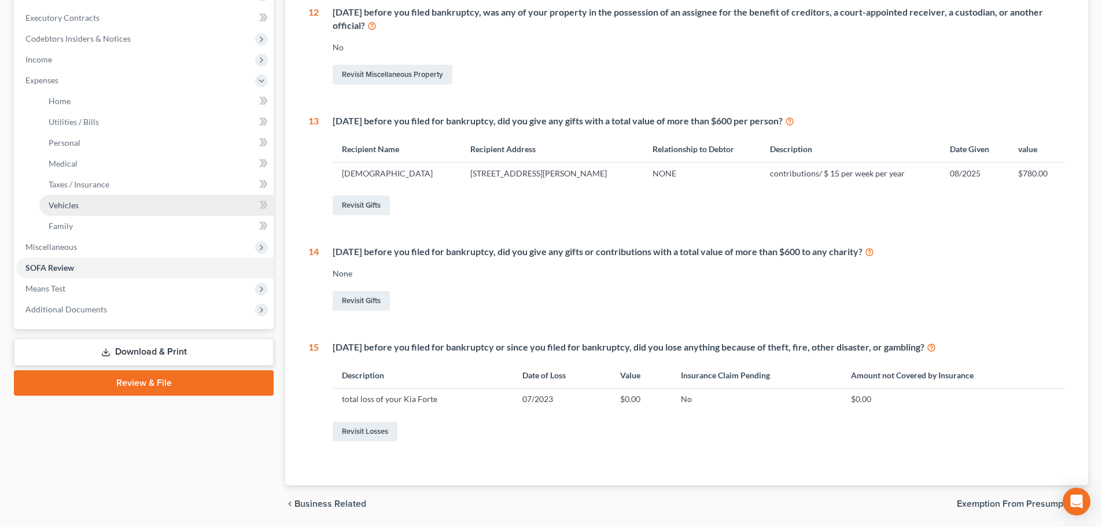
click at [66, 208] on span "Vehicles" at bounding box center [64, 205] width 30 height 10
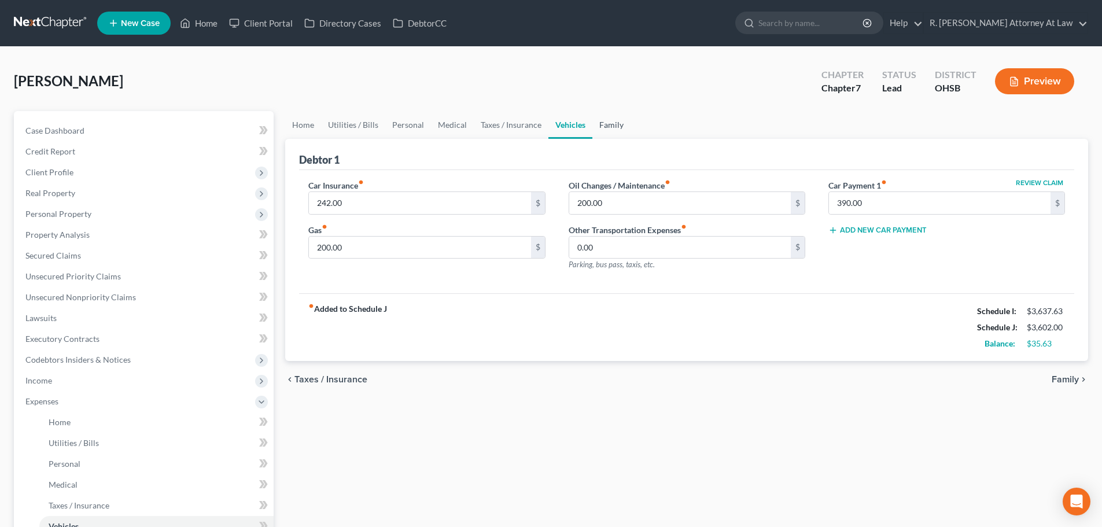
click at [606, 126] on link "Family" at bounding box center [611, 125] width 38 height 28
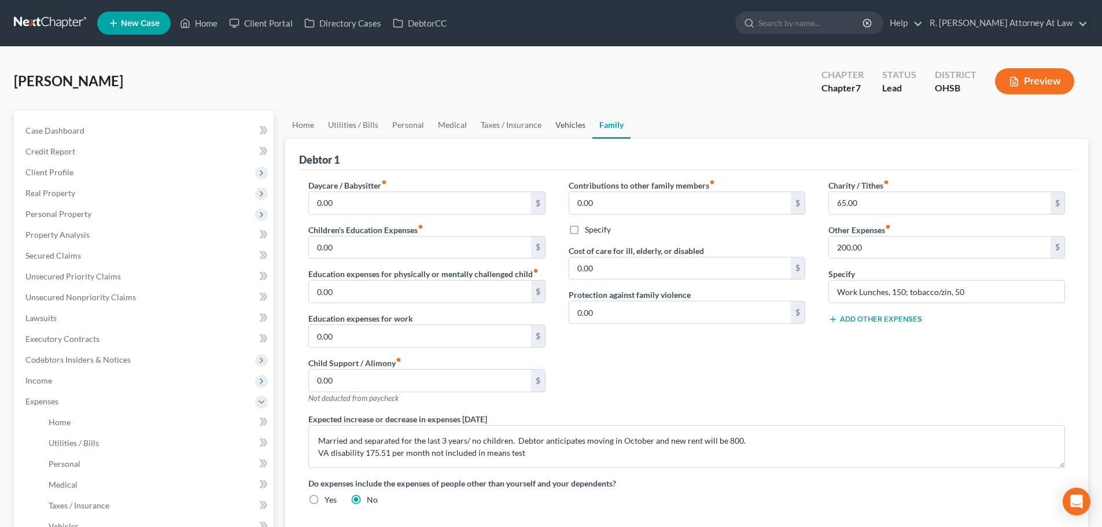
click at [573, 126] on link "Vehicles" at bounding box center [570, 125] width 44 height 28
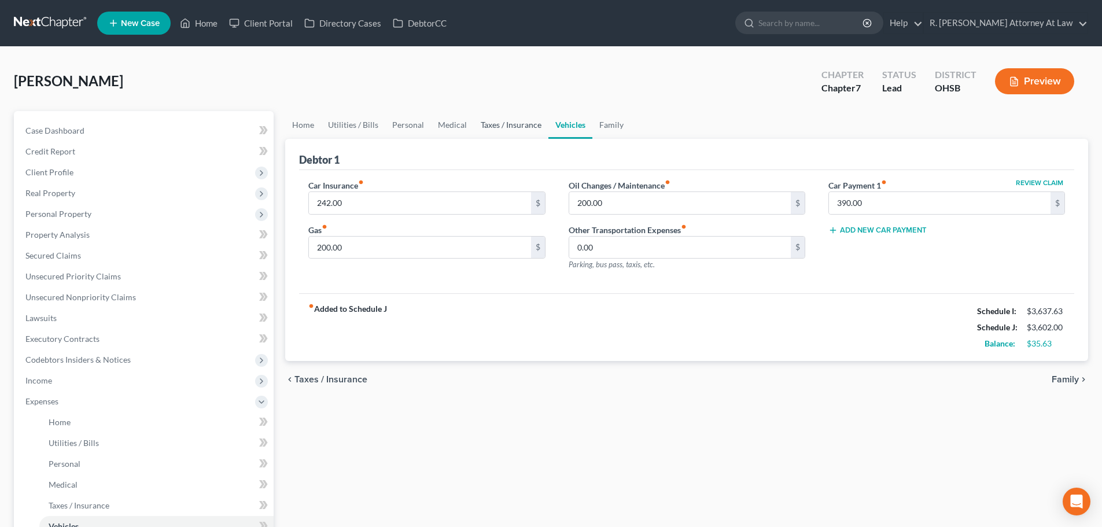
click at [509, 121] on link "Taxes / Insurance" at bounding box center [511, 125] width 75 height 28
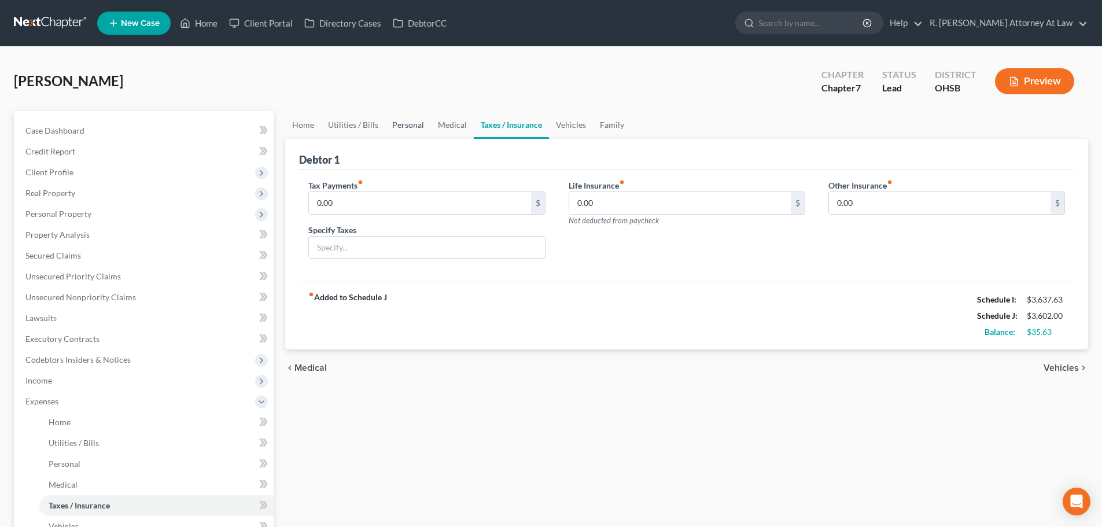
click at [405, 123] on link "Personal" at bounding box center [408, 125] width 46 height 28
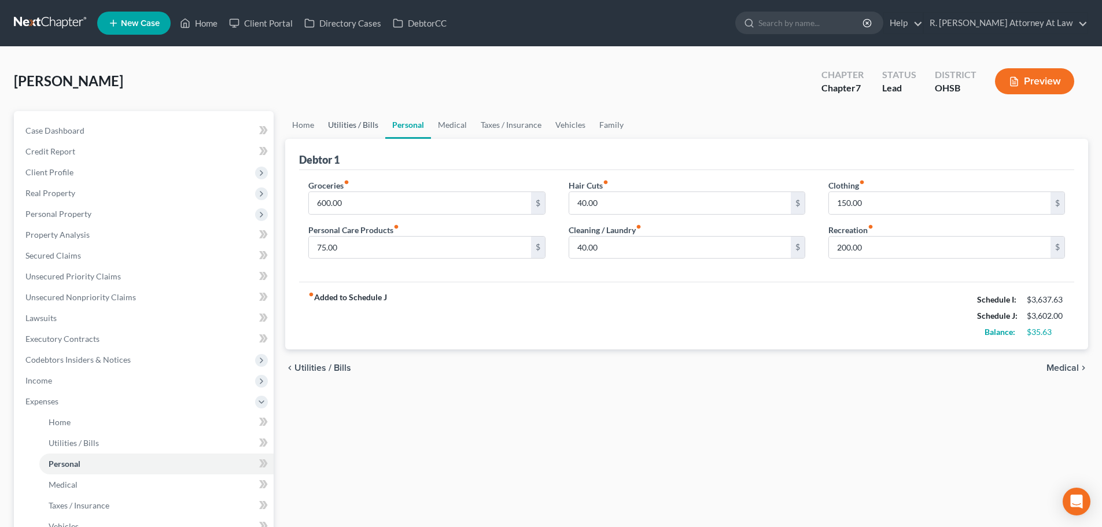
click at [354, 126] on link "Utilities / Bills" at bounding box center [353, 125] width 64 height 28
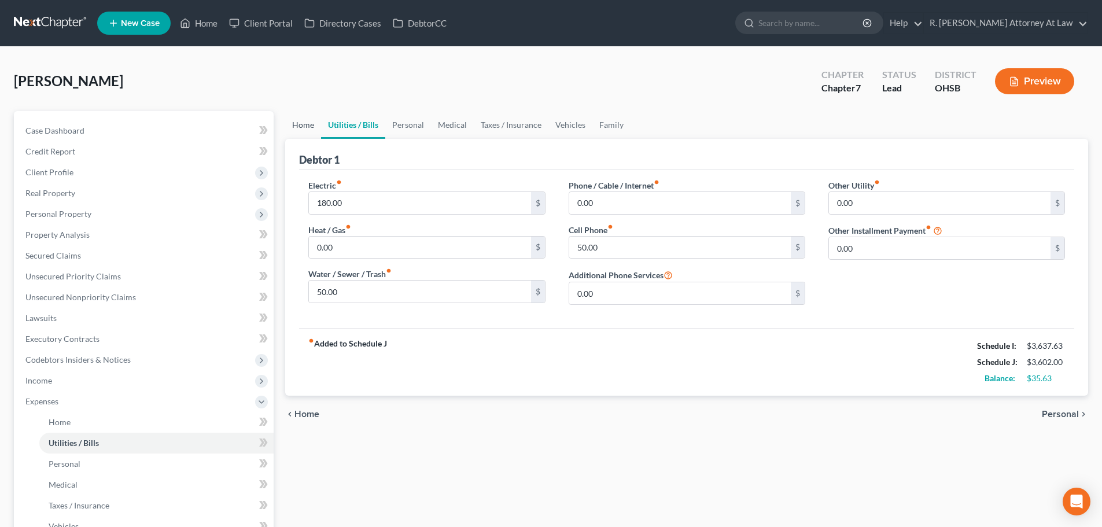
click at [303, 127] on link "Home" at bounding box center [303, 125] width 36 height 28
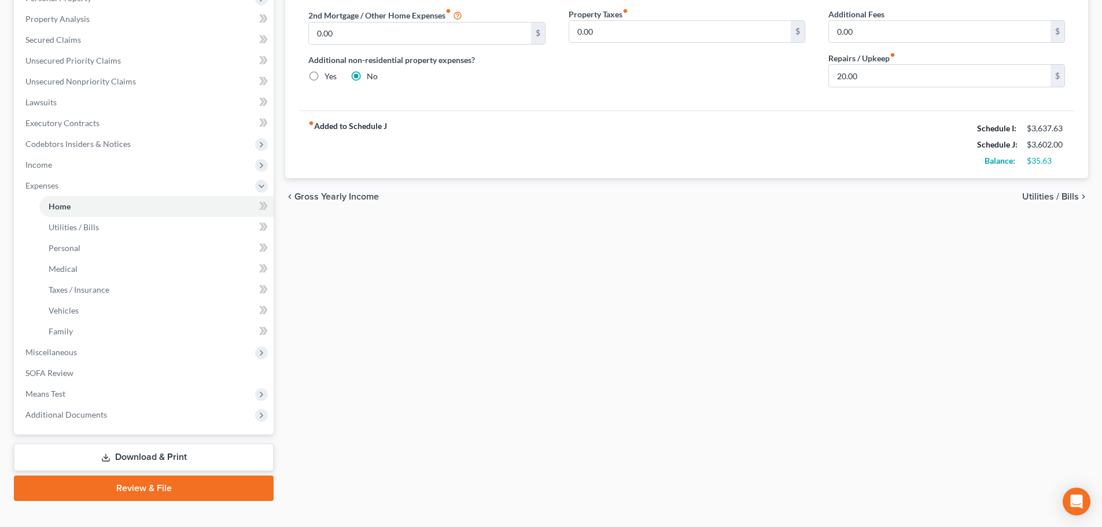
scroll to position [231, 0]
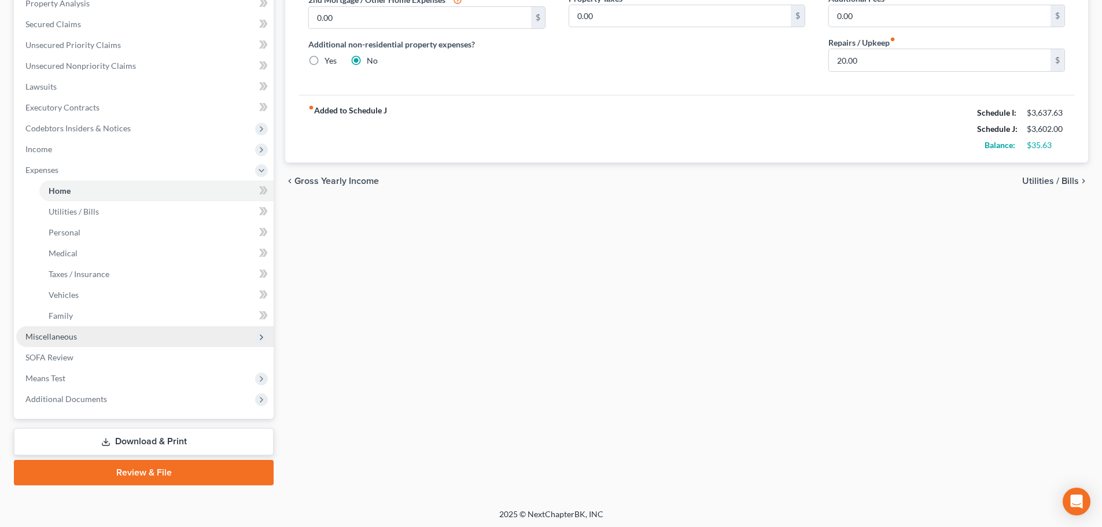
click at [54, 331] on span "Miscellaneous" at bounding box center [144, 336] width 257 height 21
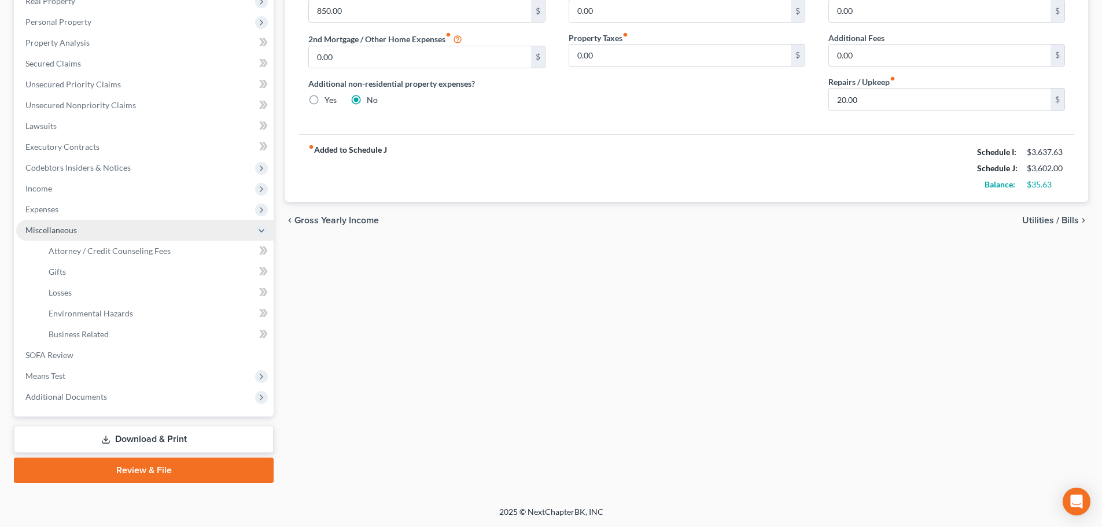
scroll to position [192, 0]
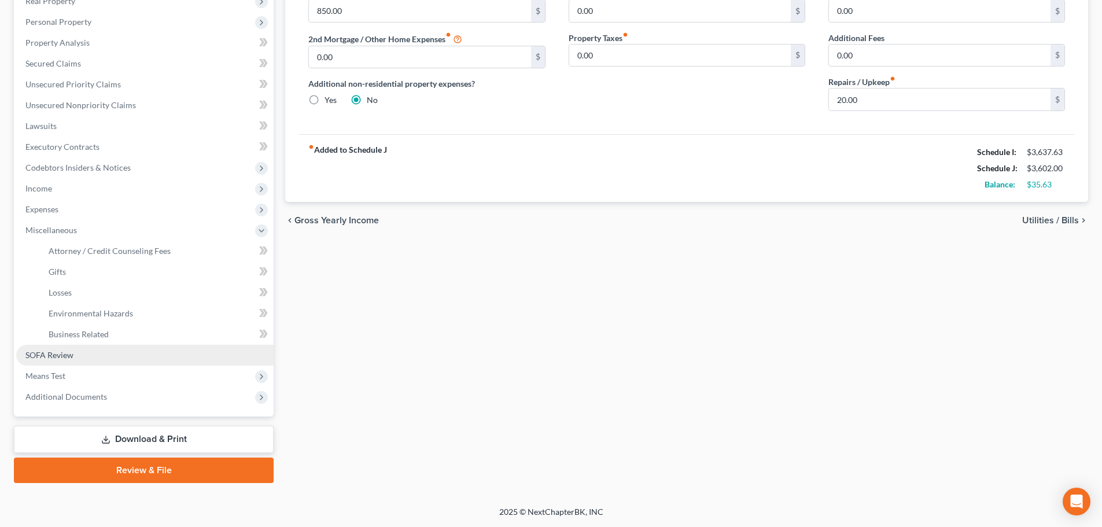
click at [45, 357] on span "SOFA Review" at bounding box center [49, 355] width 48 height 10
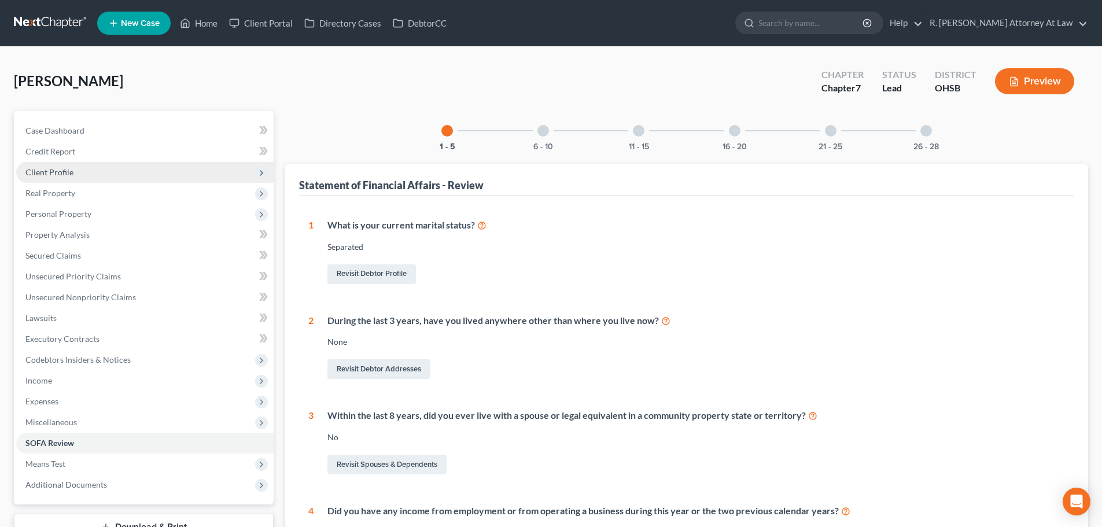
click at [43, 168] on span "Client Profile" at bounding box center [49, 172] width 48 height 10
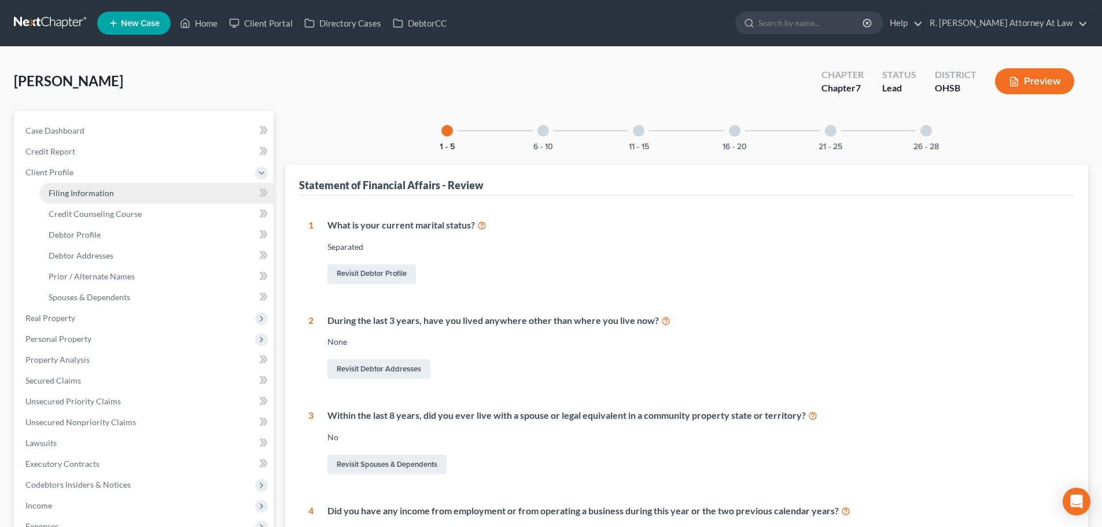
click at [67, 191] on span "Filing Information" at bounding box center [81, 193] width 65 height 10
